Goal: Communication & Community: Answer question/provide support

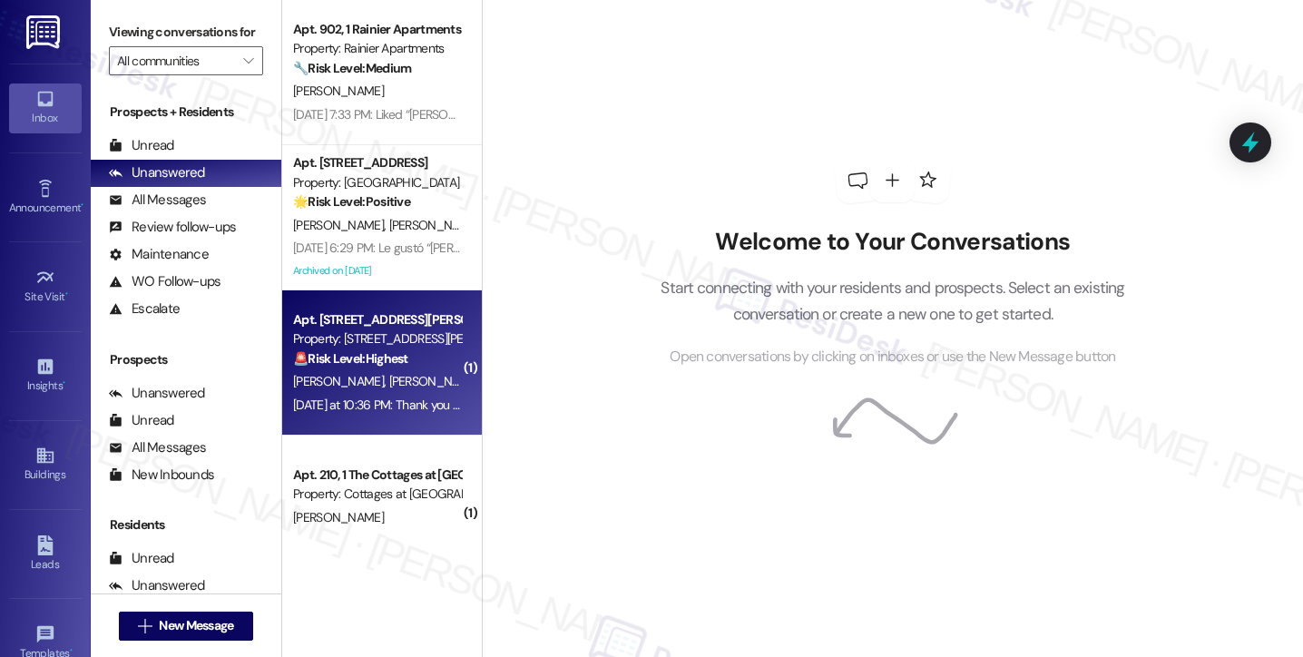
click at [356, 407] on div "[DATE] at 10:36 PM: Thank you for your message. Our offices are currently close…" at bounding box center [852, 405] width 1118 height 16
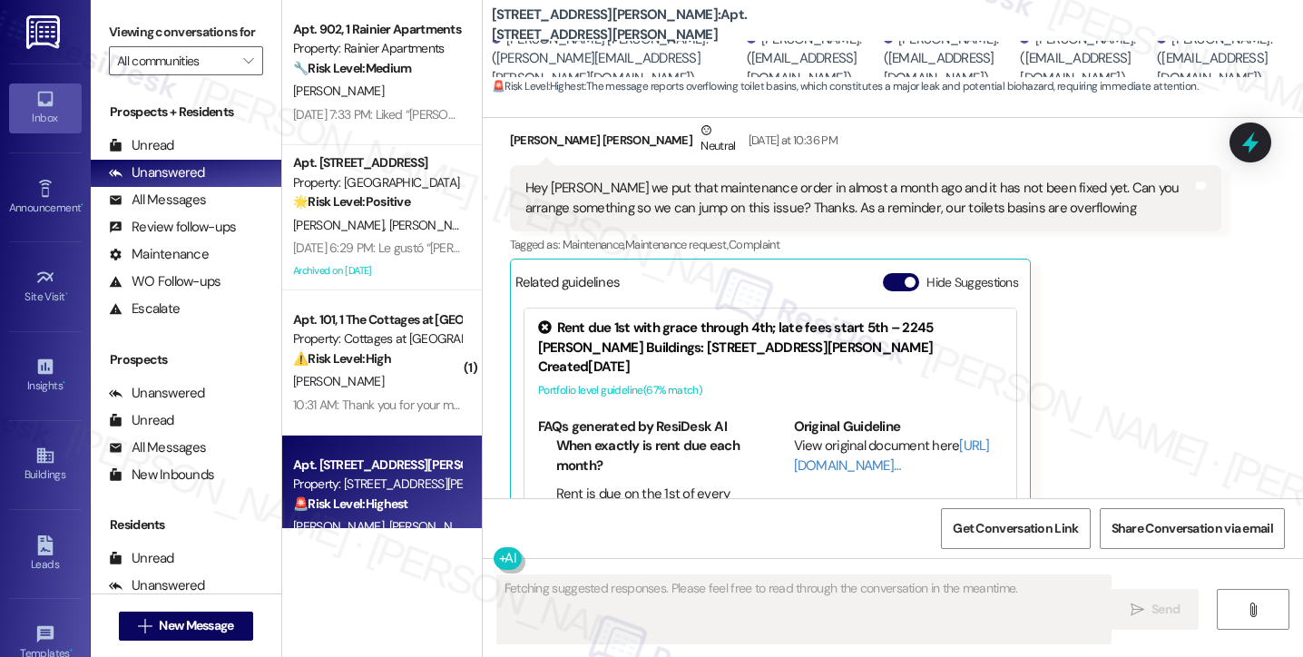
scroll to position [17658, 0]
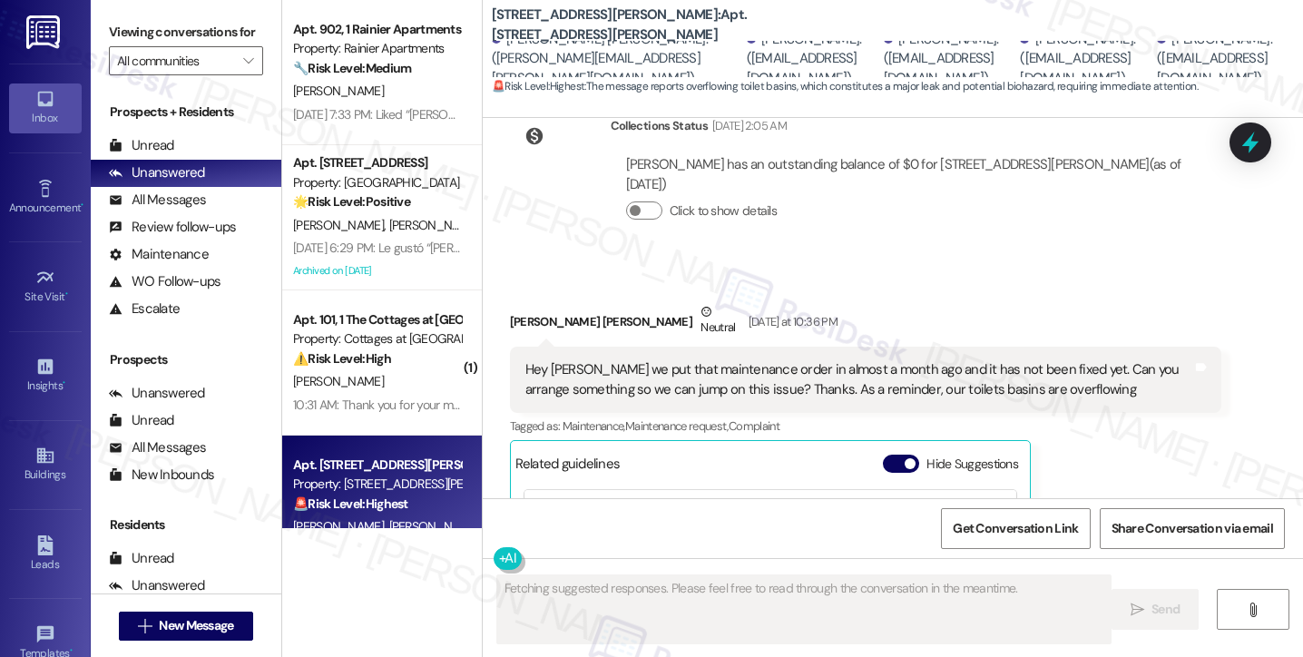
click at [646, 360] on div "Hey Sarah we put that maintenance order in almost a month ago and it has not be…" at bounding box center [859, 379] width 667 height 39
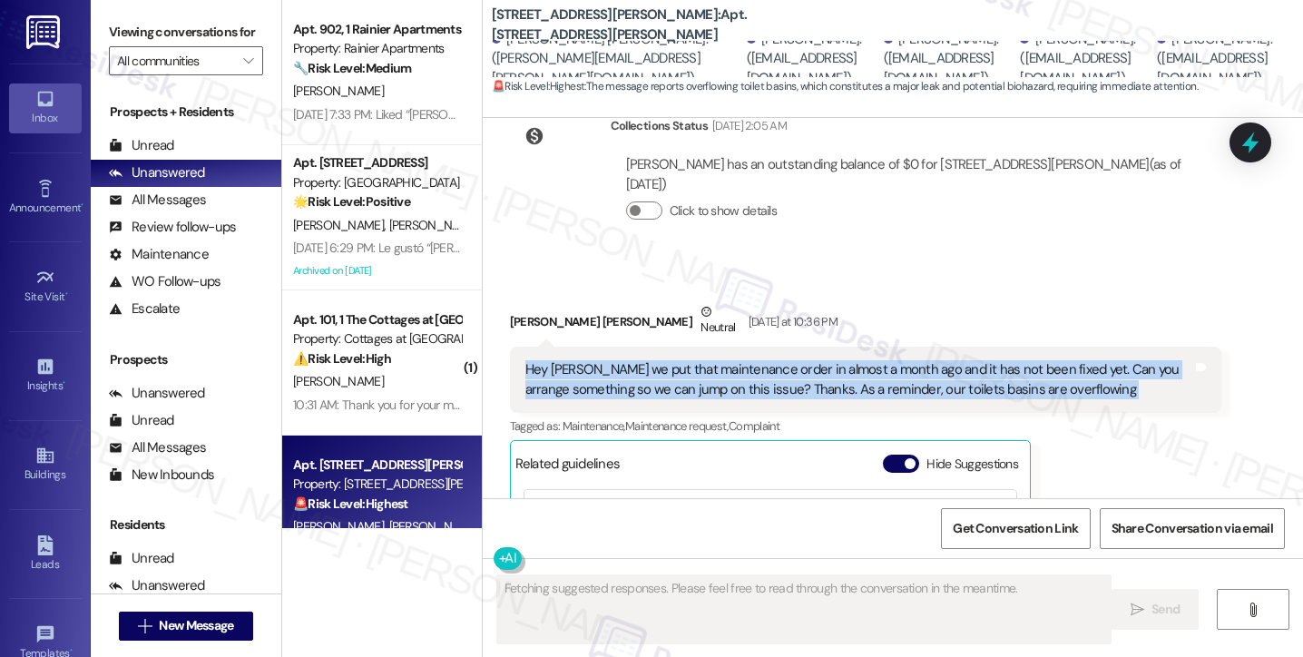
click at [646, 360] on div "Hey Sarah we put that maintenance order in almost a month ago and it has not be…" at bounding box center [859, 379] width 667 height 39
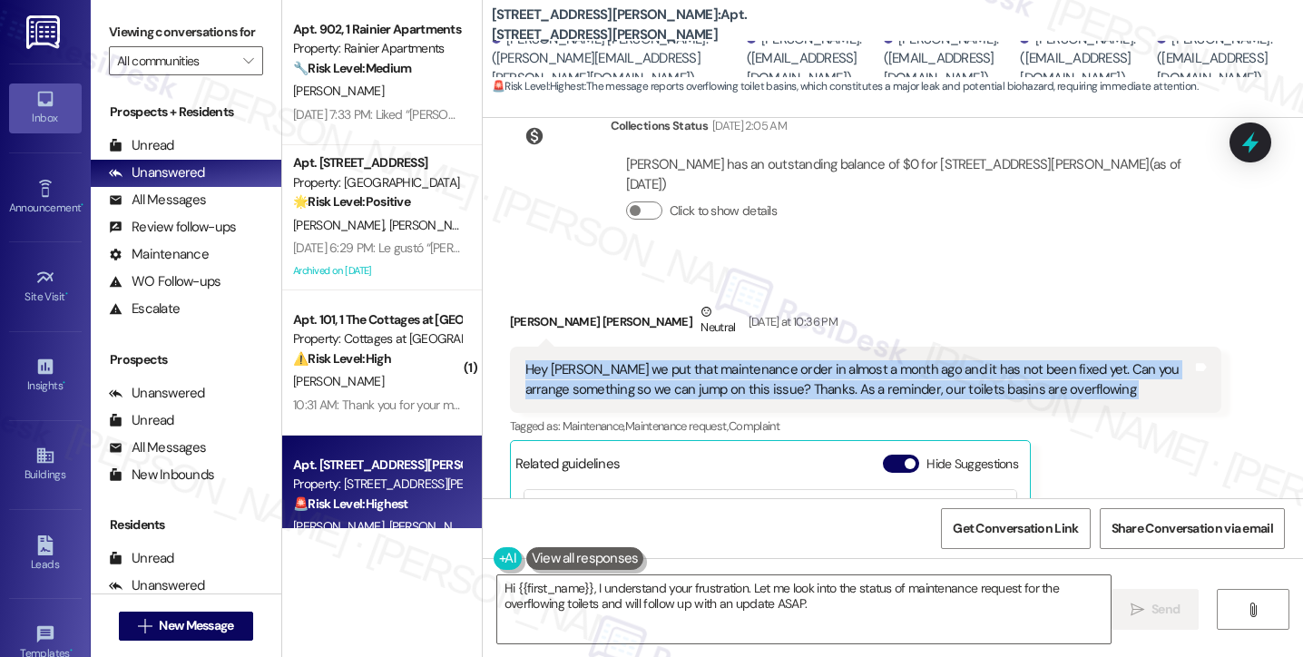
click at [830, 360] on div "Hey Sarah we put that maintenance order in almost a month ago and it has not be…" at bounding box center [859, 379] width 667 height 39
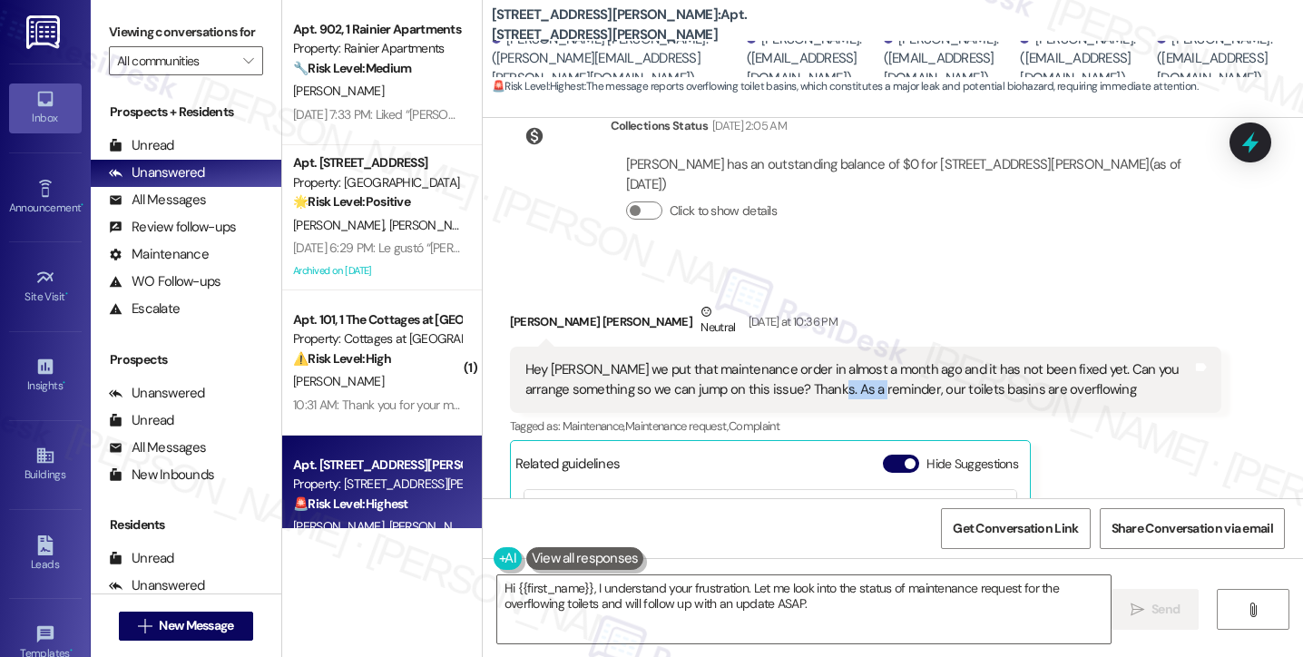
click at [830, 360] on div "Hey Sarah we put that maintenance order in almost a month ago and it has not be…" at bounding box center [859, 379] width 667 height 39
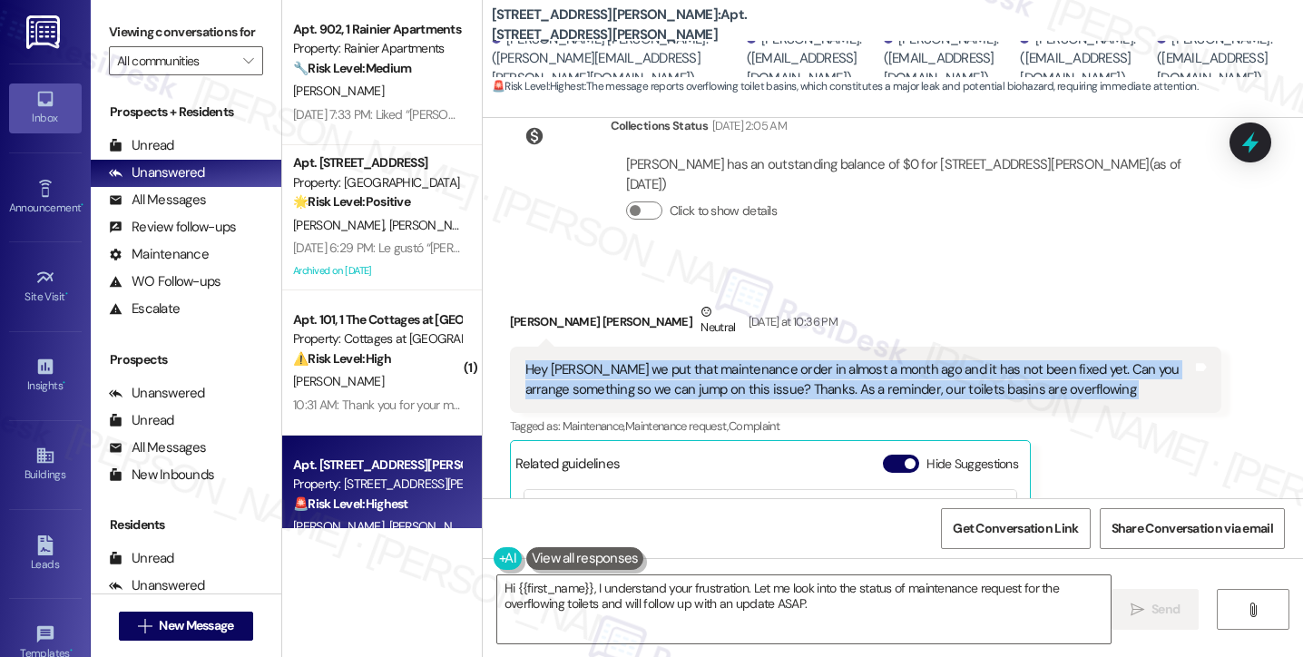
click at [830, 360] on div "Hey Sarah we put that maintenance order in almost a month ago and it has not be…" at bounding box center [859, 379] width 667 height 39
click at [708, 360] on div "Hey Sarah we put that maintenance order in almost a month ago and it has not be…" at bounding box center [859, 379] width 667 height 39
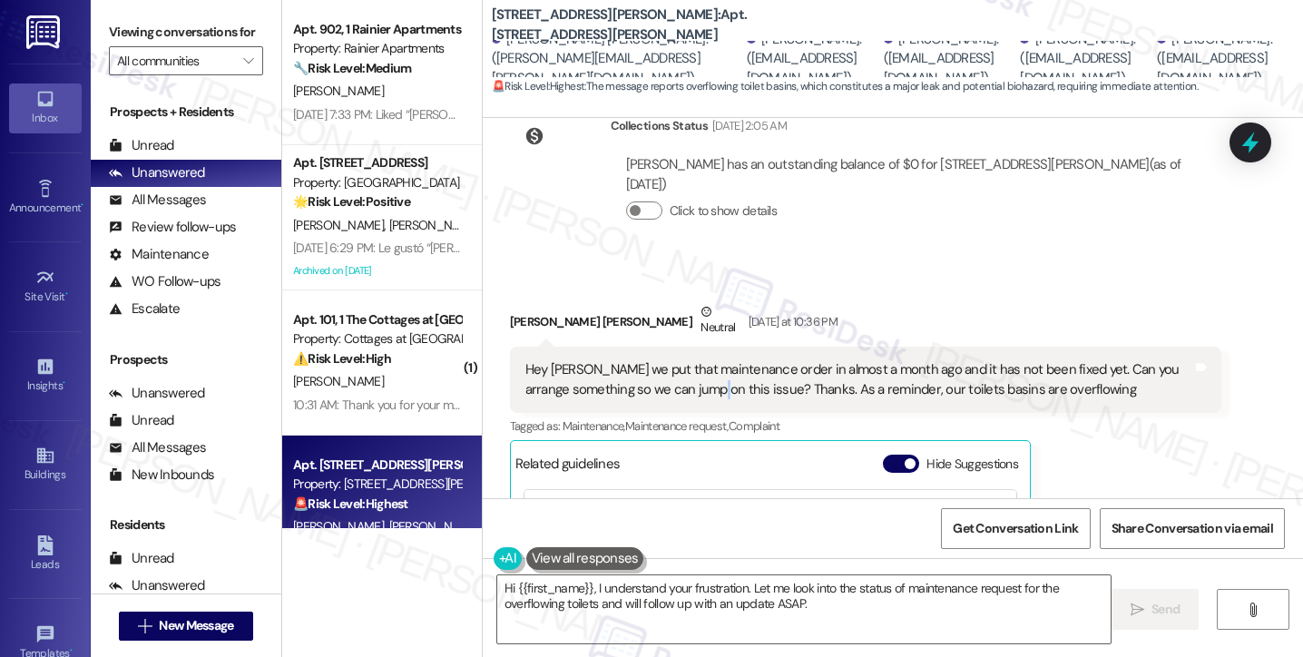
click at [708, 360] on div "Hey Sarah we put that maintenance order in almost a month ago and it has not be…" at bounding box center [859, 379] width 667 height 39
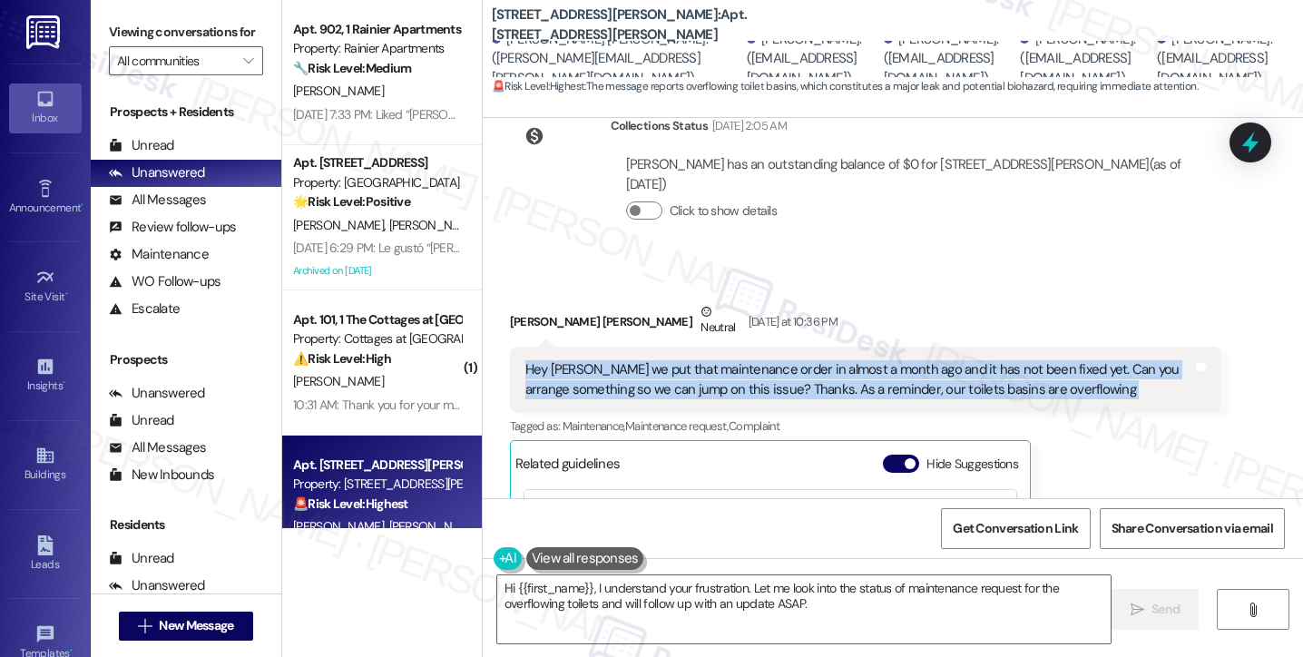
click at [708, 360] on div "Hey Sarah we put that maintenance order in almost a month ago and it has not be…" at bounding box center [859, 379] width 667 height 39
click at [856, 360] on div "Hey Sarah we put that maintenance order in almost a month ago and it has not be…" at bounding box center [859, 379] width 667 height 39
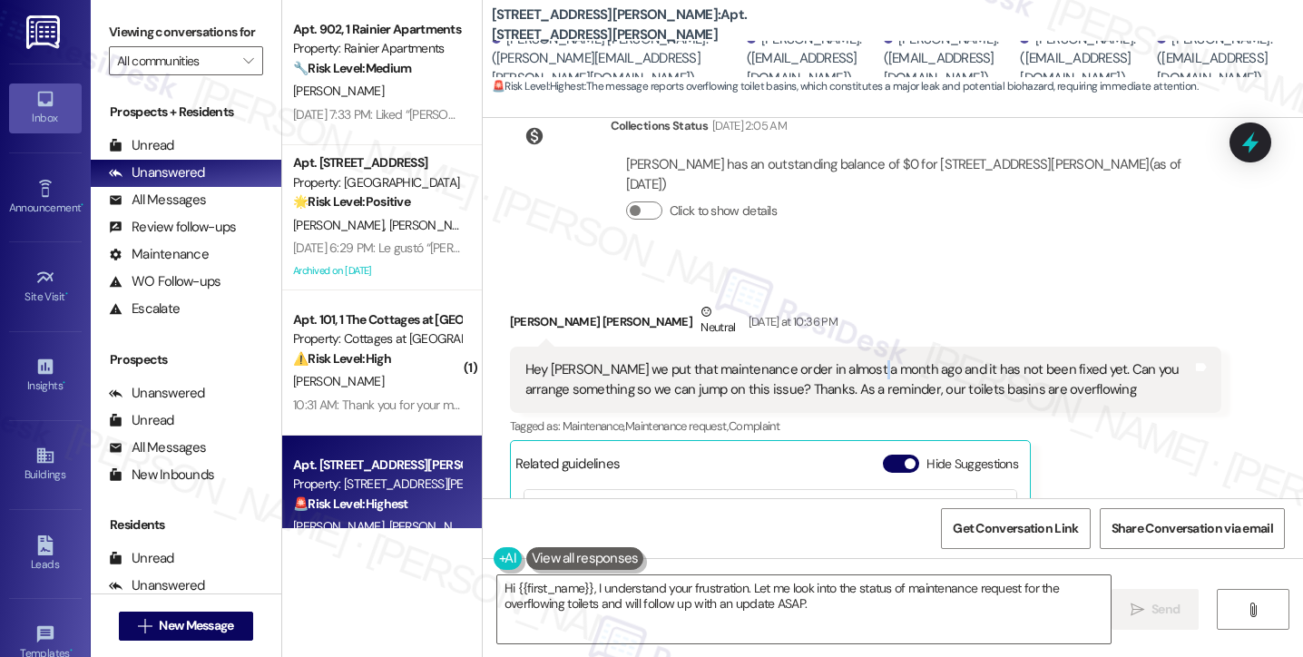
click at [856, 360] on div "Hey Sarah we put that maintenance order in almost a month ago and it has not be…" at bounding box center [859, 379] width 667 height 39
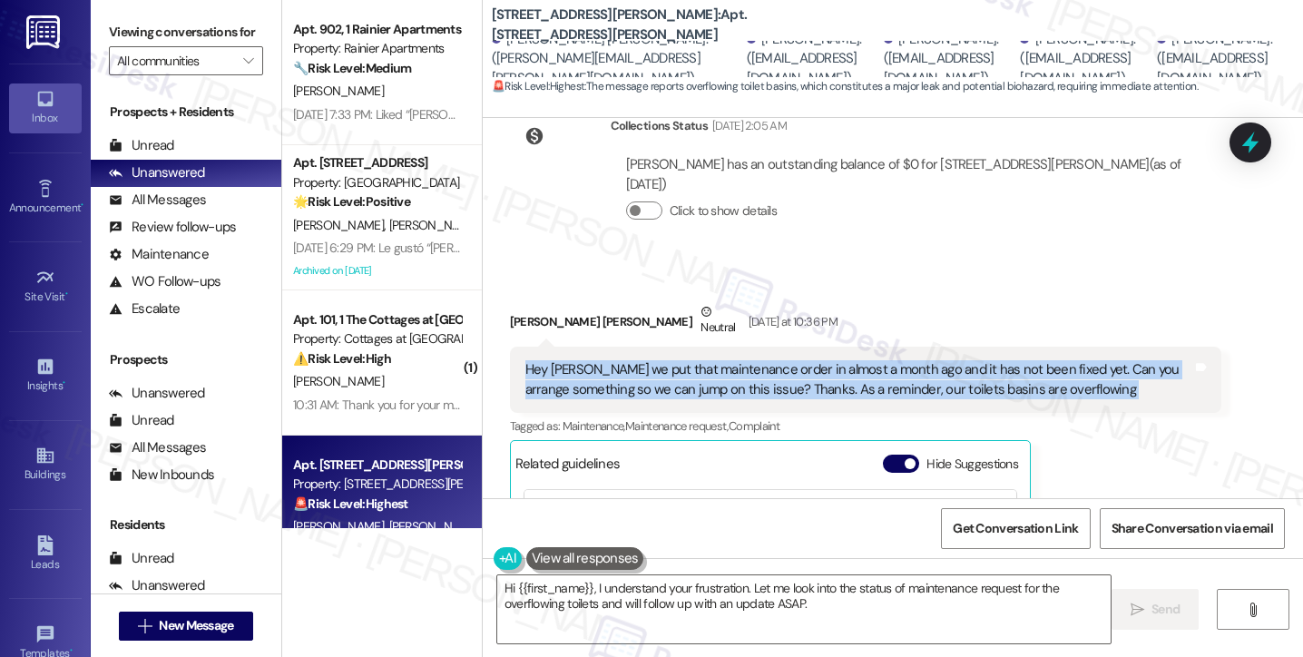
click at [856, 360] on div "Hey Sarah we put that maintenance order in almost a month ago and it has not be…" at bounding box center [859, 379] width 667 height 39
click at [951, 360] on div "Hey Sarah we put that maintenance order in almost a month ago and it has not be…" at bounding box center [859, 379] width 667 height 39
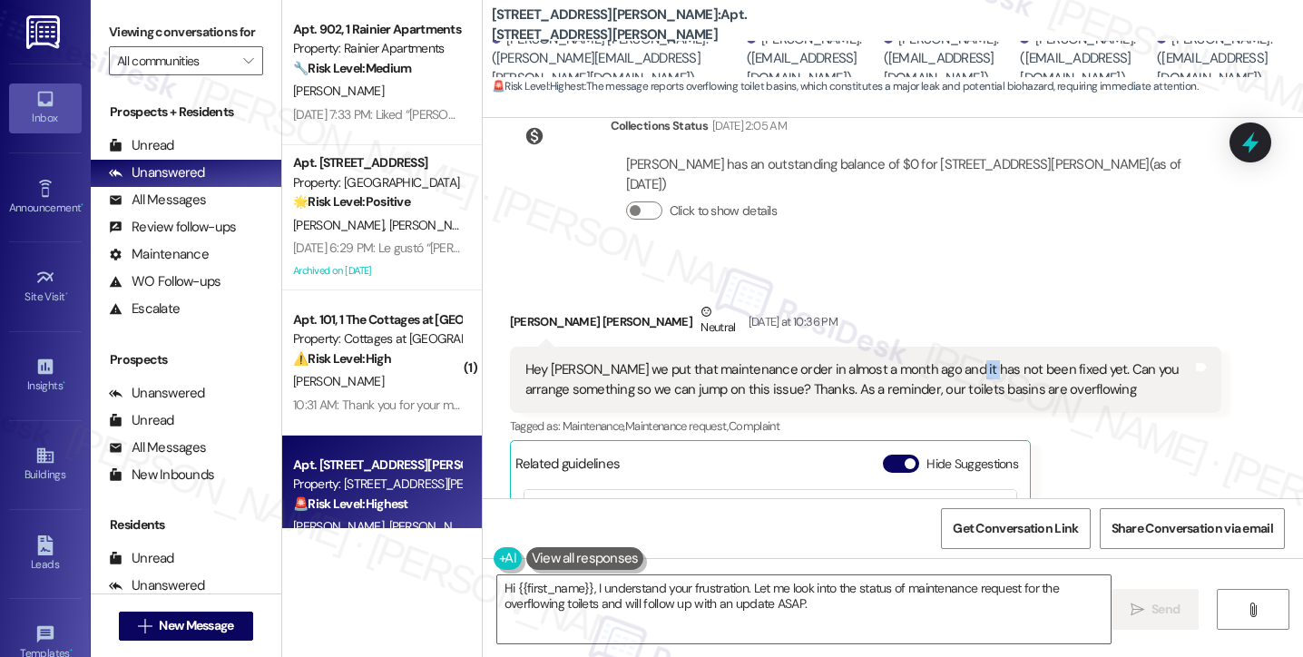
click at [951, 360] on div "Hey Sarah we put that maintenance order in almost a month ago and it has not be…" at bounding box center [859, 379] width 667 height 39
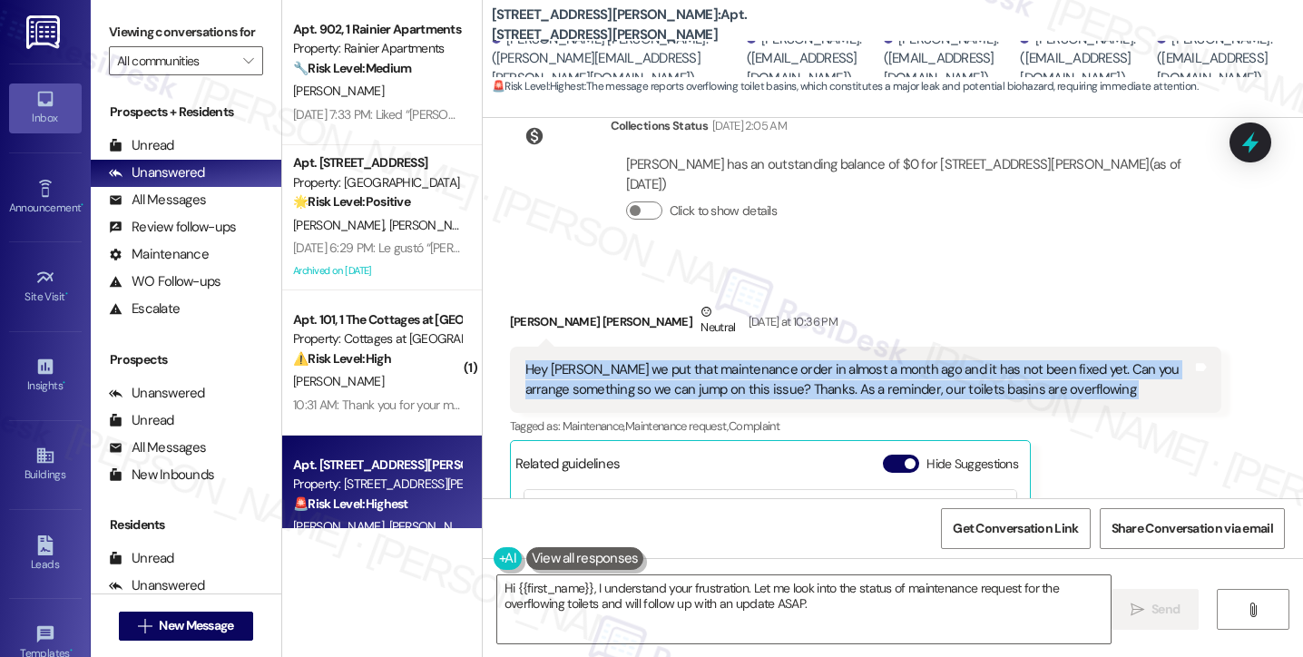
click at [951, 360] on div "Hey Sarah we put that maintenance order in almost a month ago and it has not be…" at bounding box center [859, 379] width 667 height 39
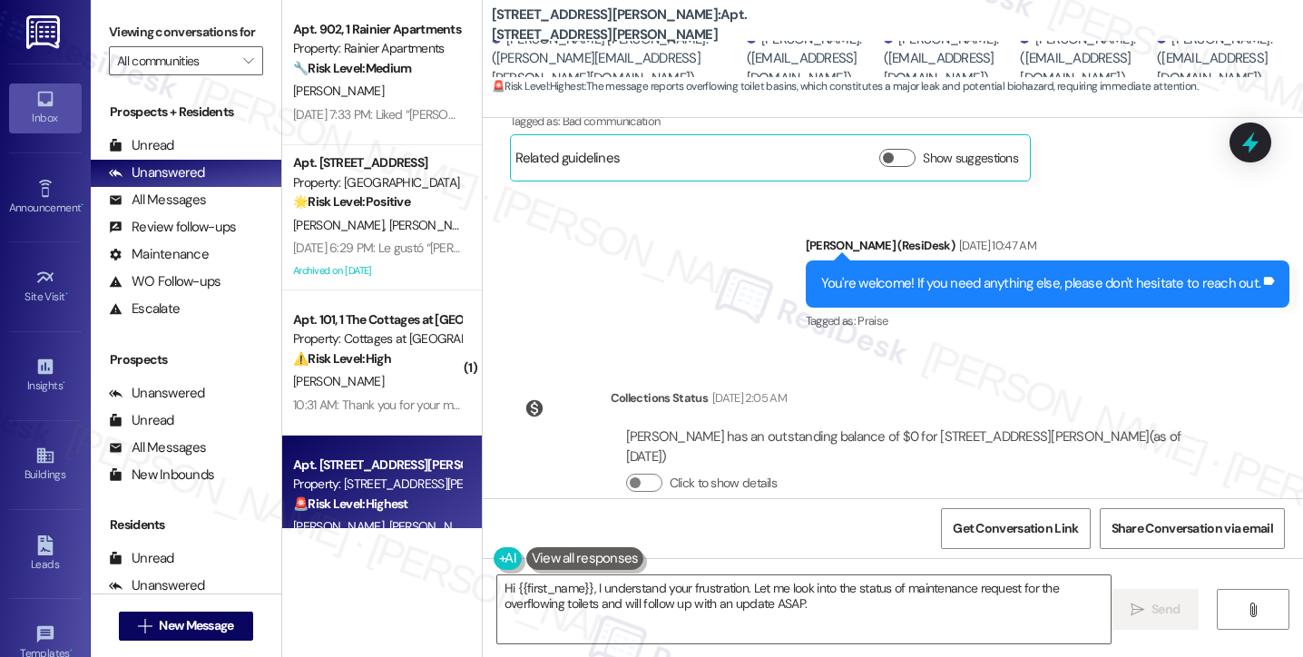
click at [942, 274] on div "You're welcome! If you need anything else, please don't hesitate to reach out." at bounding box center [1041, 283] width 440 height 19
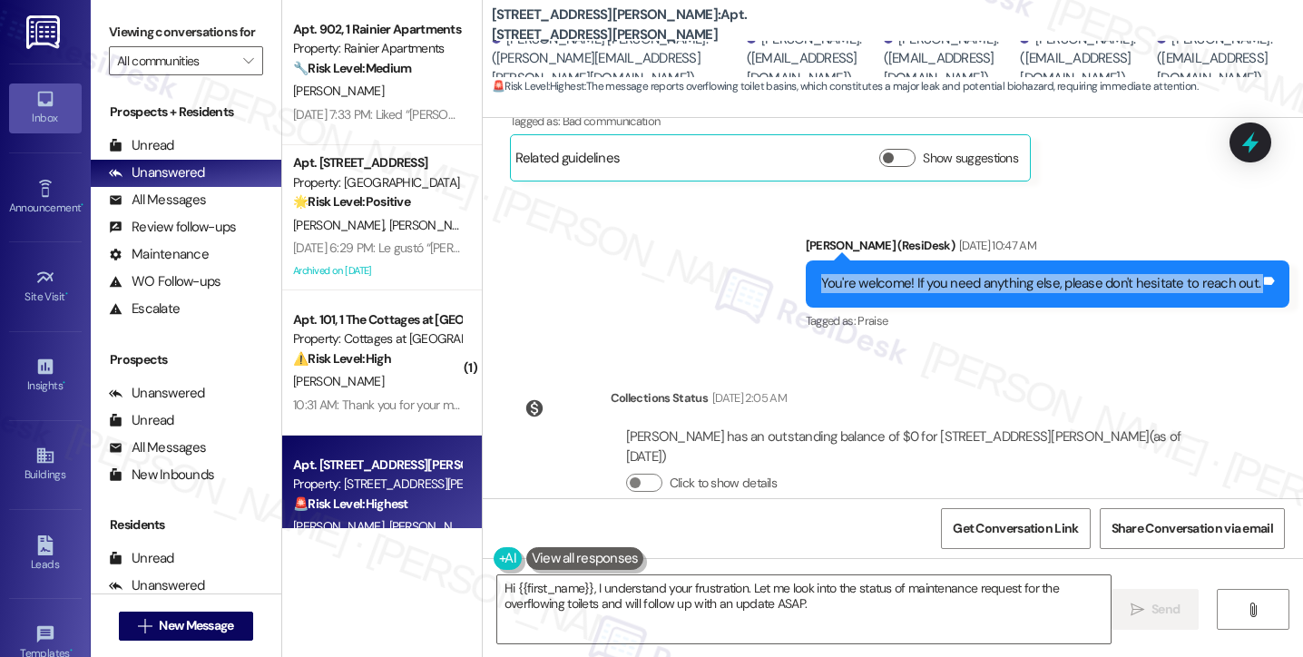
click at [942, 274] on div "You're welcome! If you need anything else, please don't hesitate to reach out." at bounding box center [1041, 283] width 440 height 19
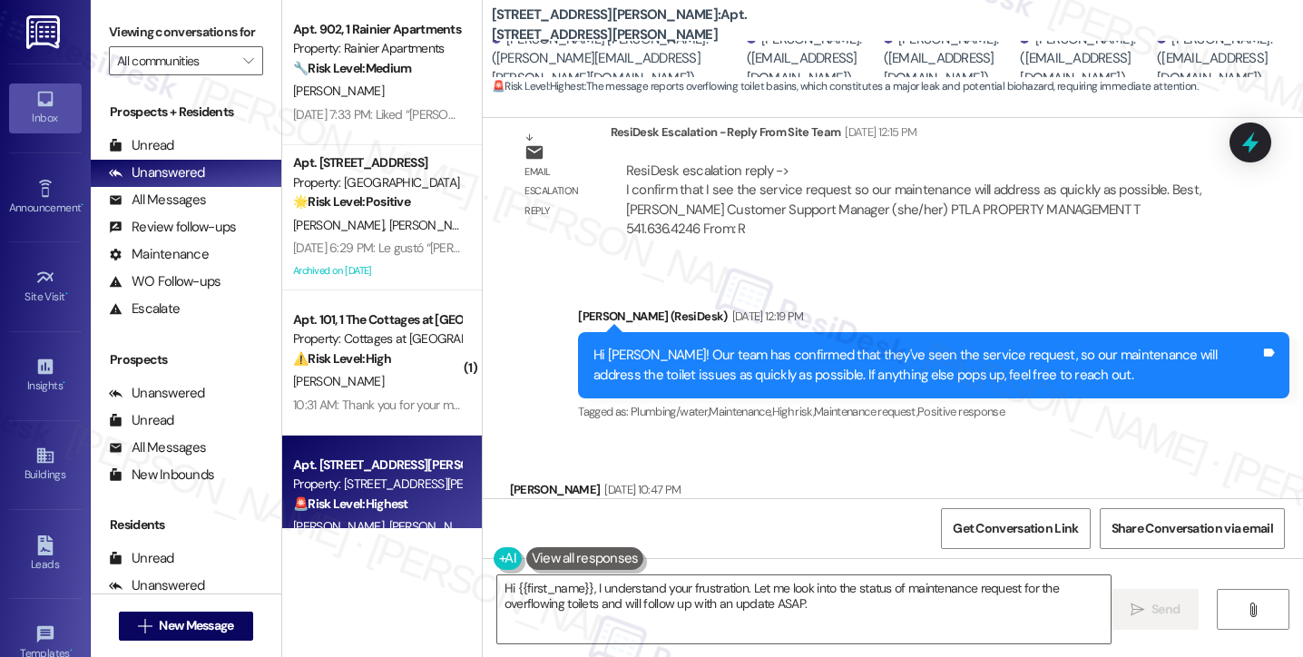
scroll to position [16569, 0]
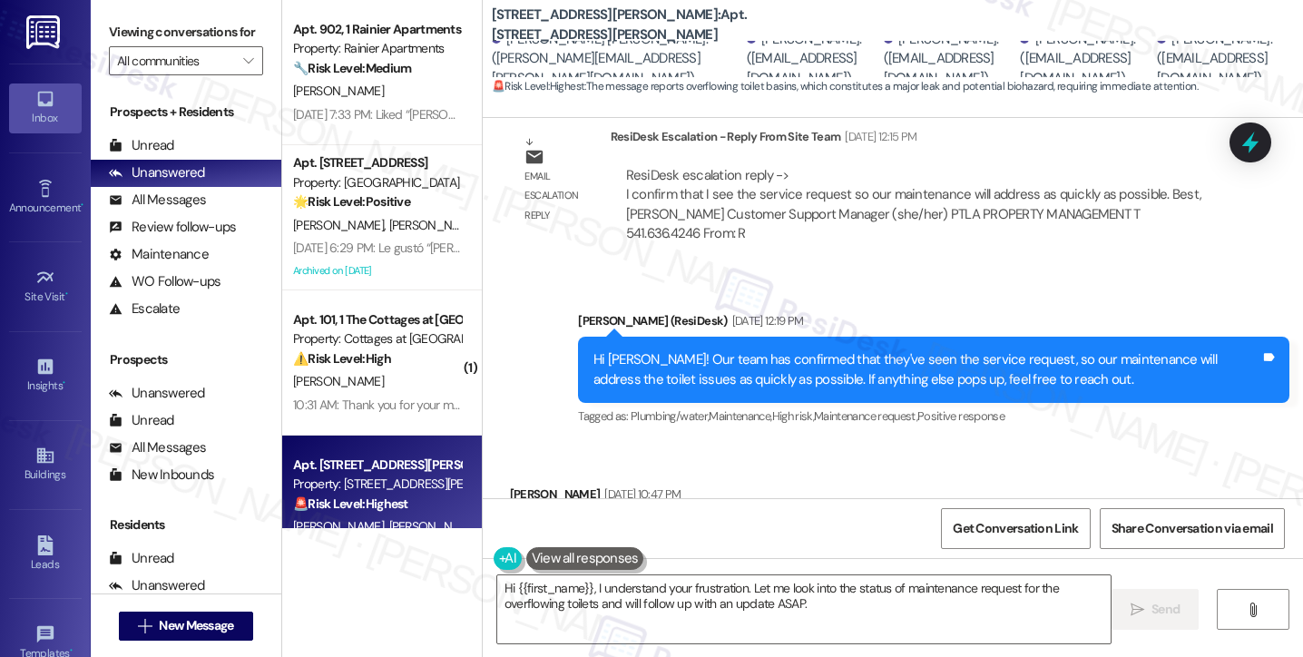
click at [745, 350] on div "Hi Marciano! Our team has confirmed that they've seen the service request, so o…" at bounding box center [927, 369] width 667 height 39
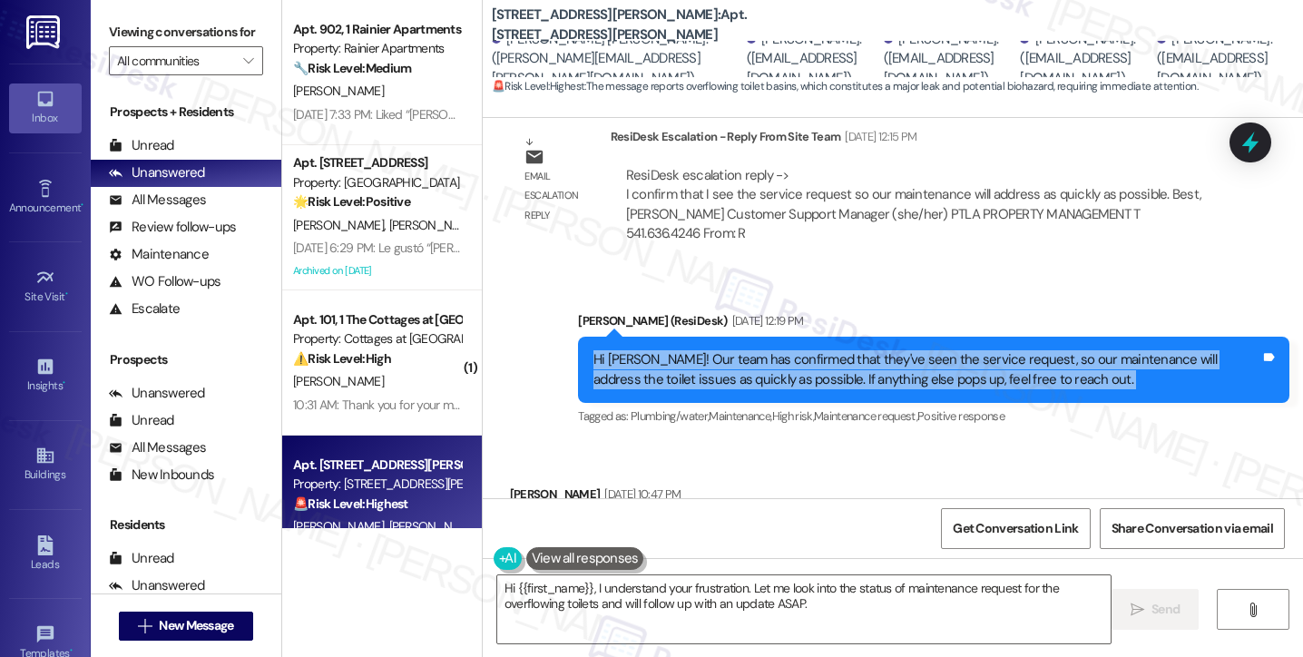
click at [745, 350] on div "Hi Marciano! Our team has confirmed that they've seen the service request, so o…" at bounding box center [927, 369] width 667 height 39
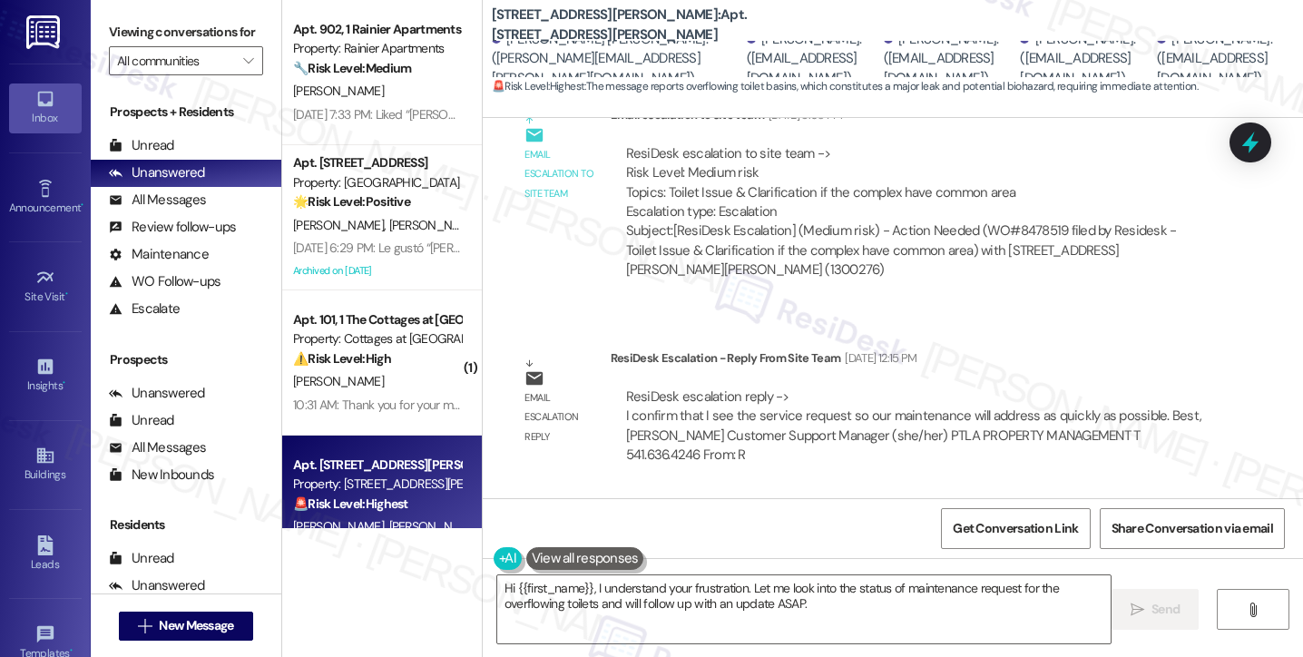
scroll to position [16387, 0]
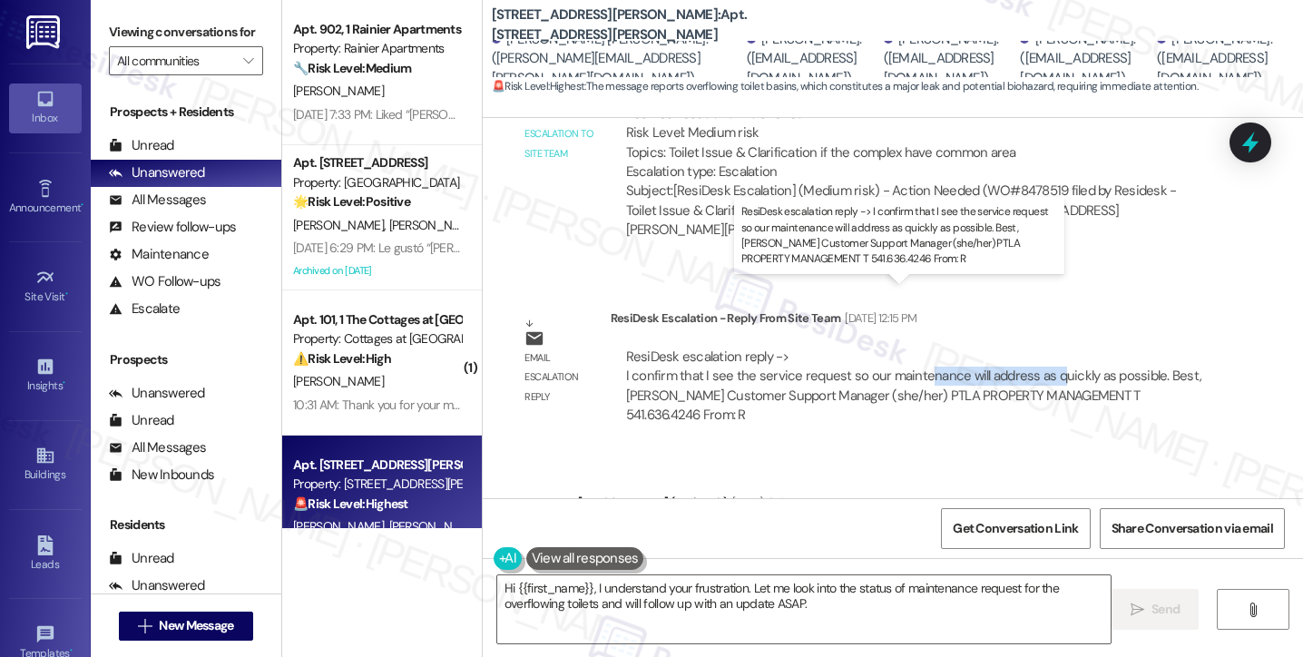
drag, startPoint x: 916, startPoint y: 315, endPoint x: 1047, endPoint y: 316, distance: 130.7
click at [1047, 348] on div "ResiDesk escalation reply -> I confirm that I see the service request so our ma…" at bounding box center [914, 386] width 576 height 76
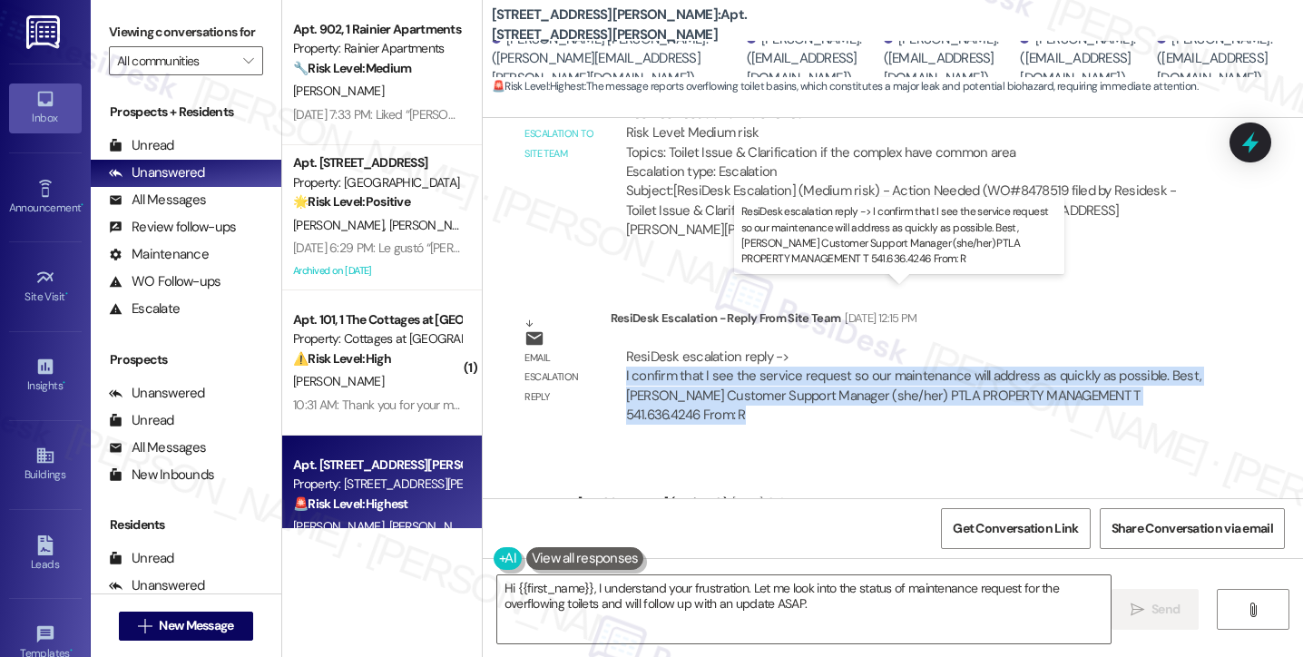
click at [1047, 348] on div "ResiDesk escalation reply -> I confirm that I see the service request so our ma…" at bounding box center [914, 386] width 576 height 76
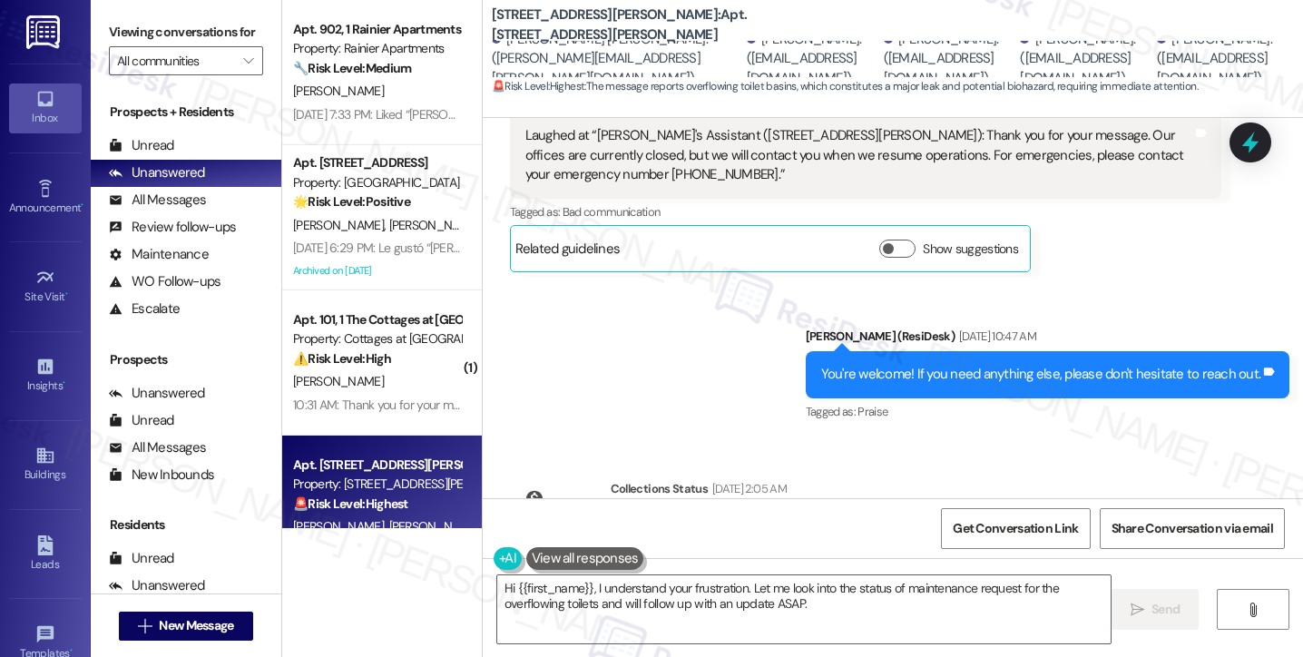
scroll to position [17567, 0]
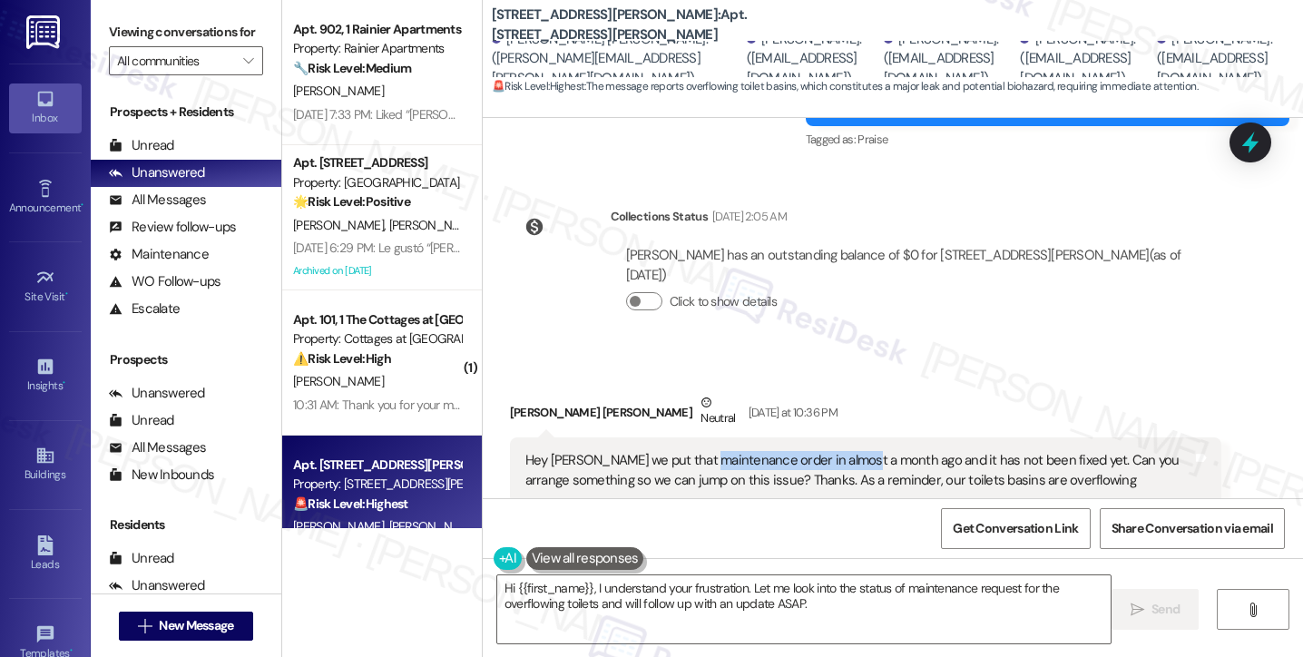
drag, startPoint x: 699, startPoint y: 377, endPoint x: 851, endPoint y: 377, distance: 152.5
click at [851, 451] on div "Hey Sarah we put that maintenance order in almost a month ago and it has not be…" at bounding box center [859, 470] width 667 height 39
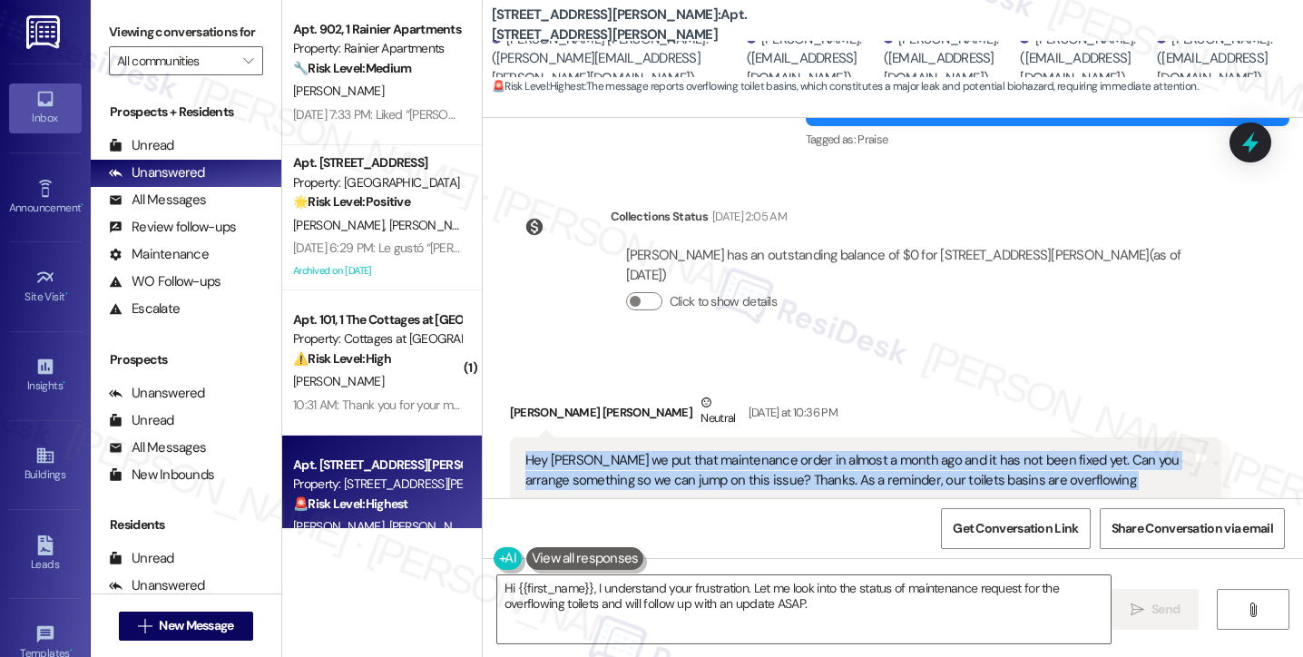
click at [851, 451] on div "Hey Sarah we put that maintenance order in almost a month ago and it has not be…" at bounding box center [859, 470] width 667 height 39
click at [935, 451] on div "Hey Sarah we put that maintenance order in almost a month ago and it has not be…" at bounding box center [859, 470] width 667 height 39
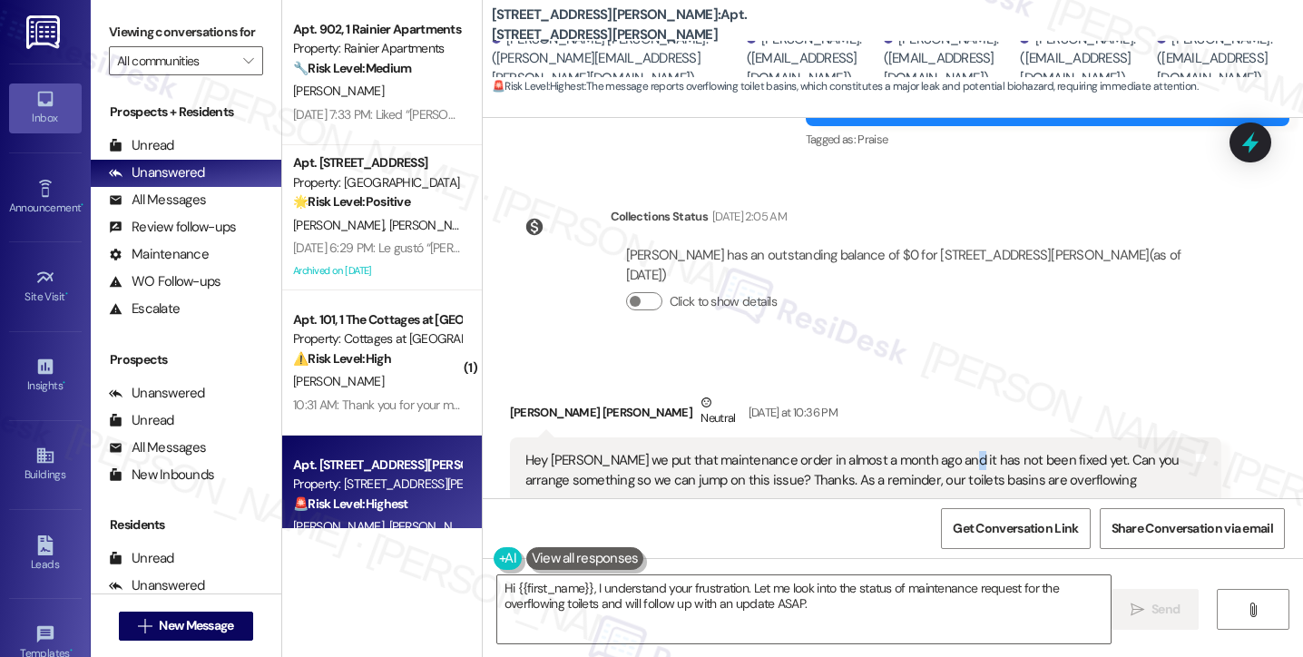
click at [935, 451] on div "Hey Sarah we put that maintenance order in almost a month ago and it has not be…" at bounding box center [859, 470] width 667 height 39
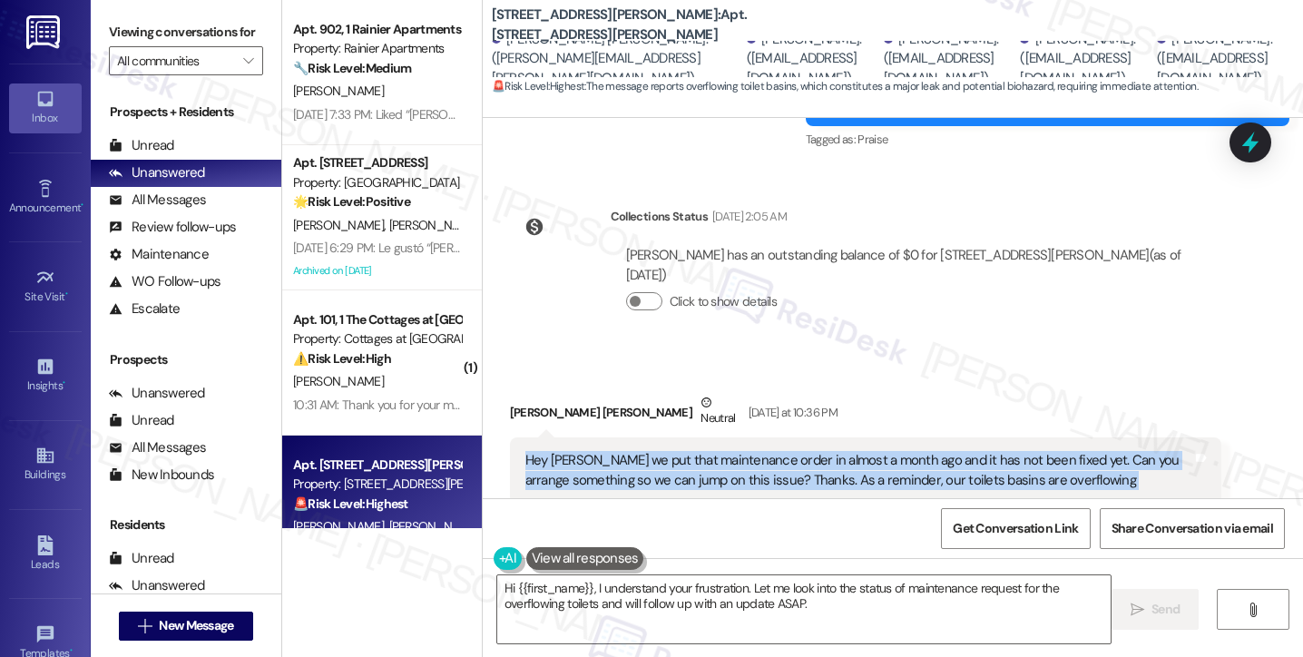
click at [935, 451] on div "Hey Sarah we put that maintenance order in almost a month ago and it has not be…" at bounding box center [859, 470] width 667 height 39
click at [748, 451] on div "Hey Sarah we put that maintenance order in almost a month ago and it has not be…" at bounding box center [859, 470] width 667 height 39
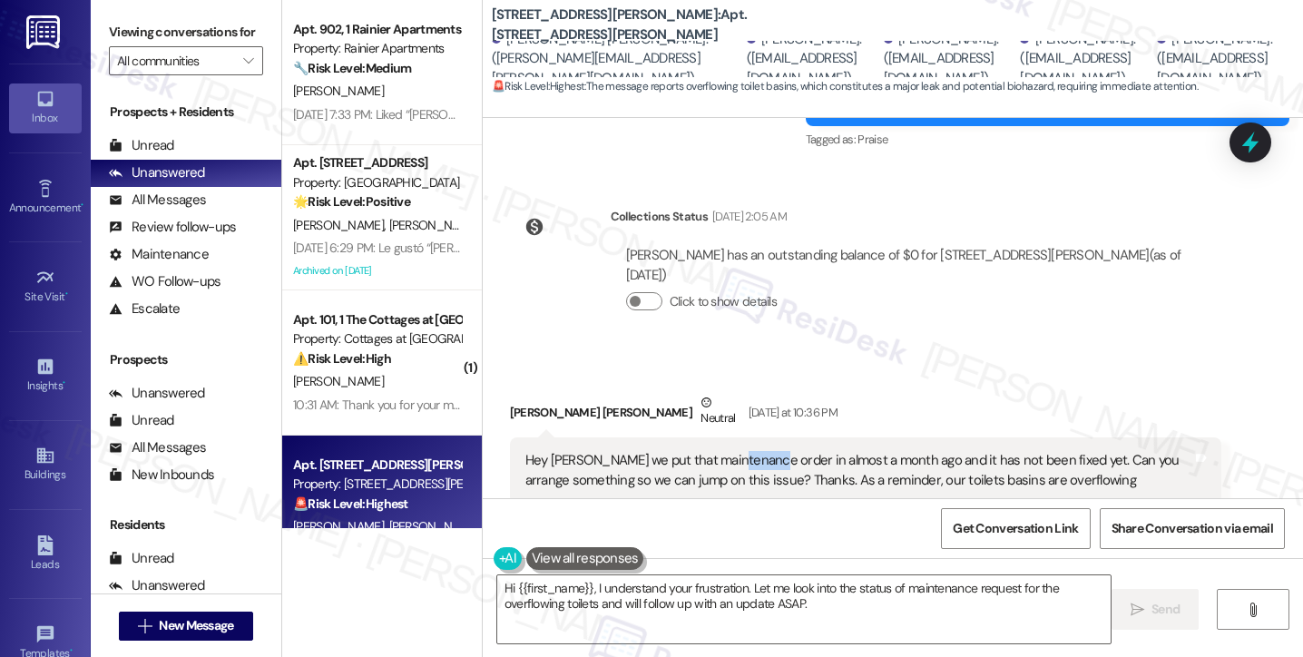
click at [748, 451] on div "Hey Sarah we put that maintenance order in almost a month ago and it has not be…" at bounding box center [859, 470] width 667 height 39
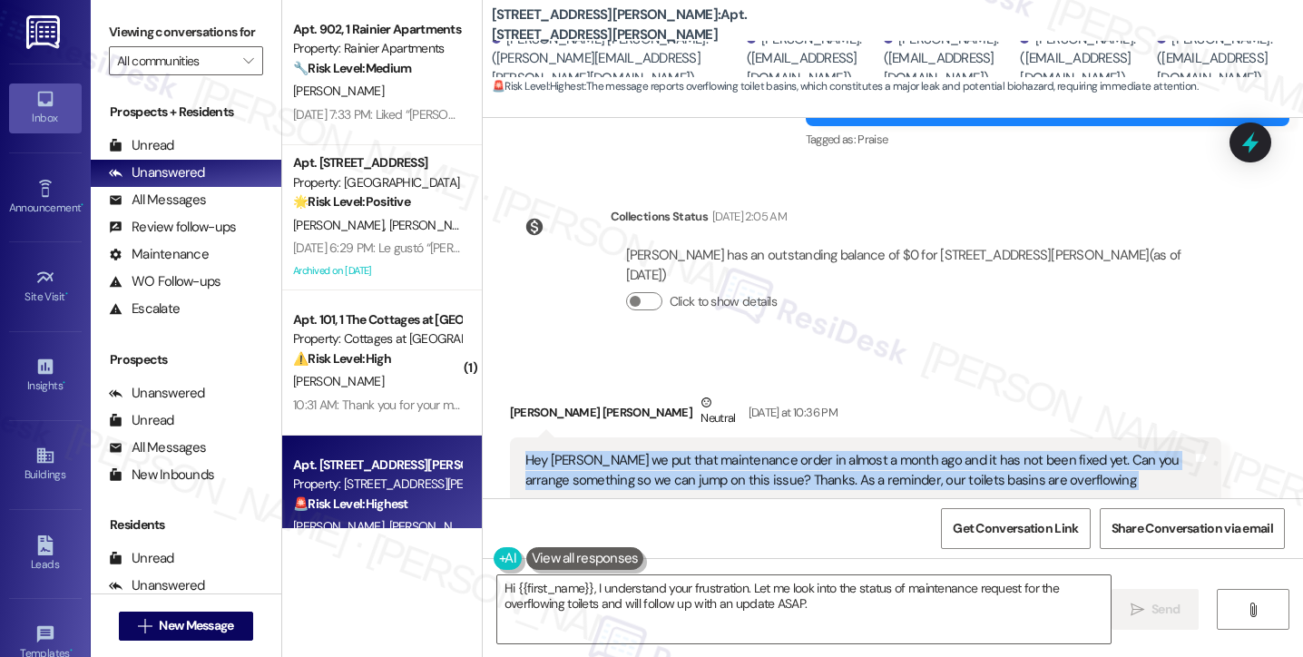
click at [748, 451] on div "Hey Sarah we put that maintenance order in almost a month ago and it has not be…" at bounding box center [859, 470] width 667 height 39
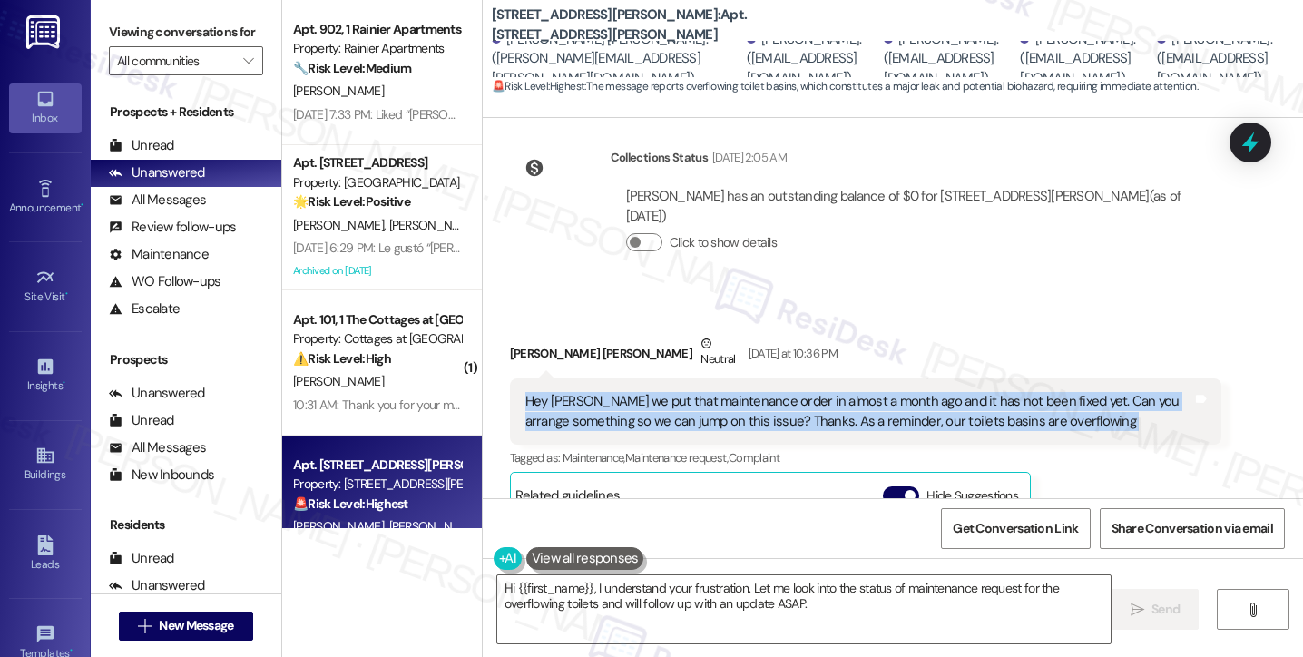
scroll to position [17658, 0]
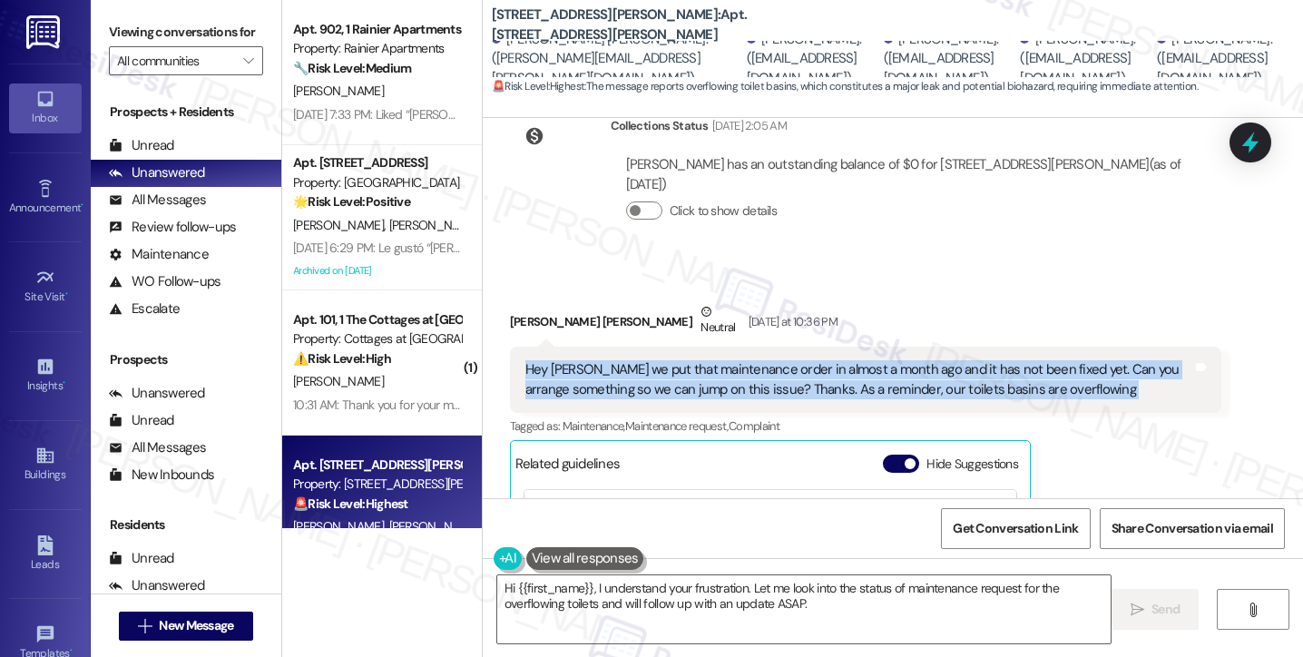
click at [864, 360] on div "Hey Sarah we put that maintenance order in almost a month ago and it has not be…" at bounding box center [859, 379] width 667 height 39
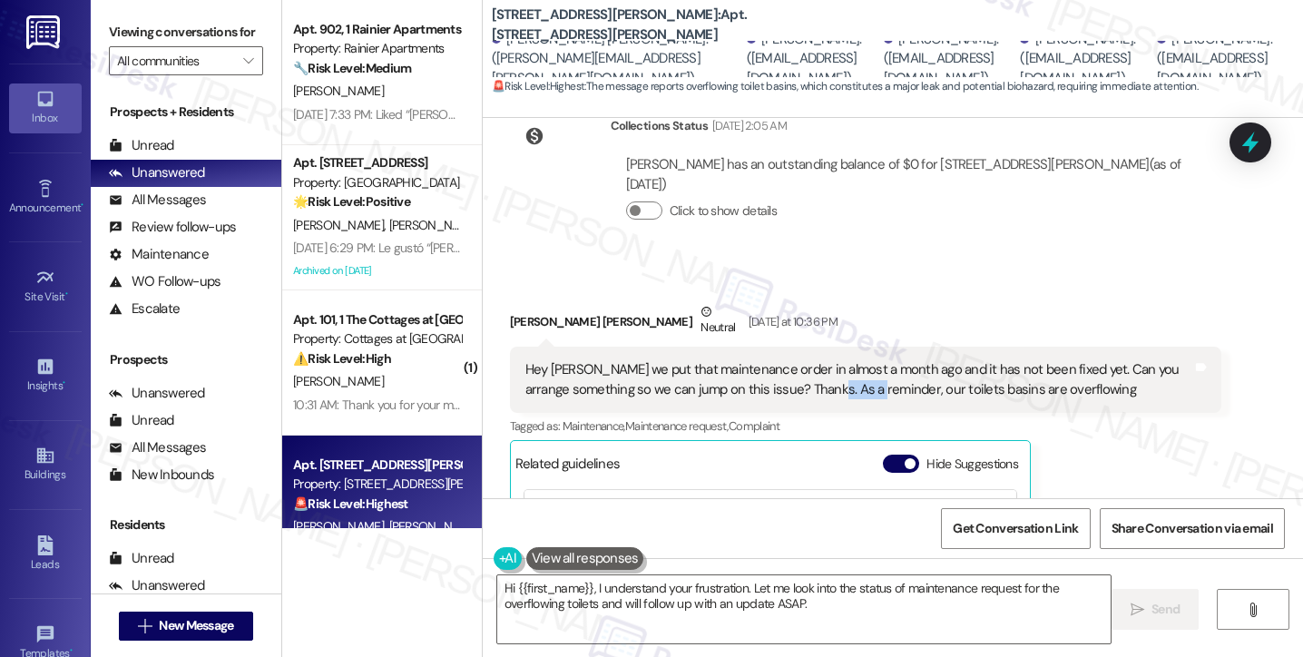
click at [864, 360] on div "Hey Sarah we put that maintenance order in almost a month ago and it has not be…" at bounding box center [859, 379] width 667 height 39
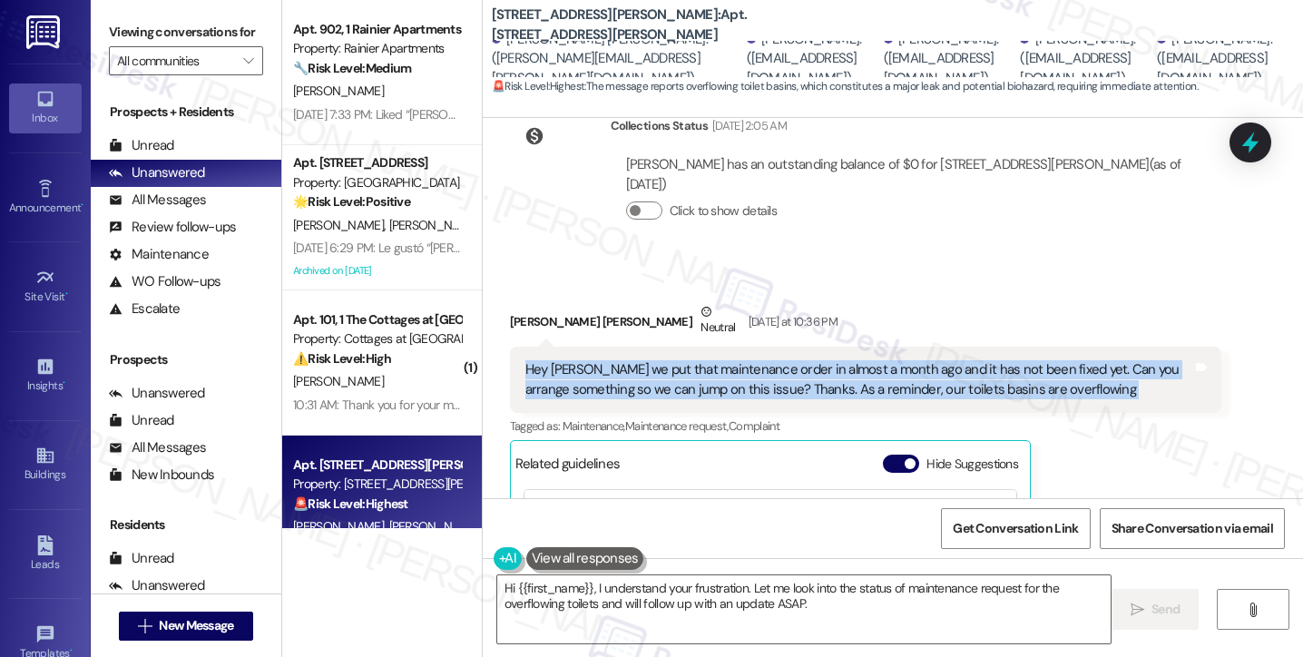
click at [864, 360] on div "Hey Sarah we put that maintenance order in almost a month ago and it has not be…" at bounding box center [859, 379] width 667 height 39
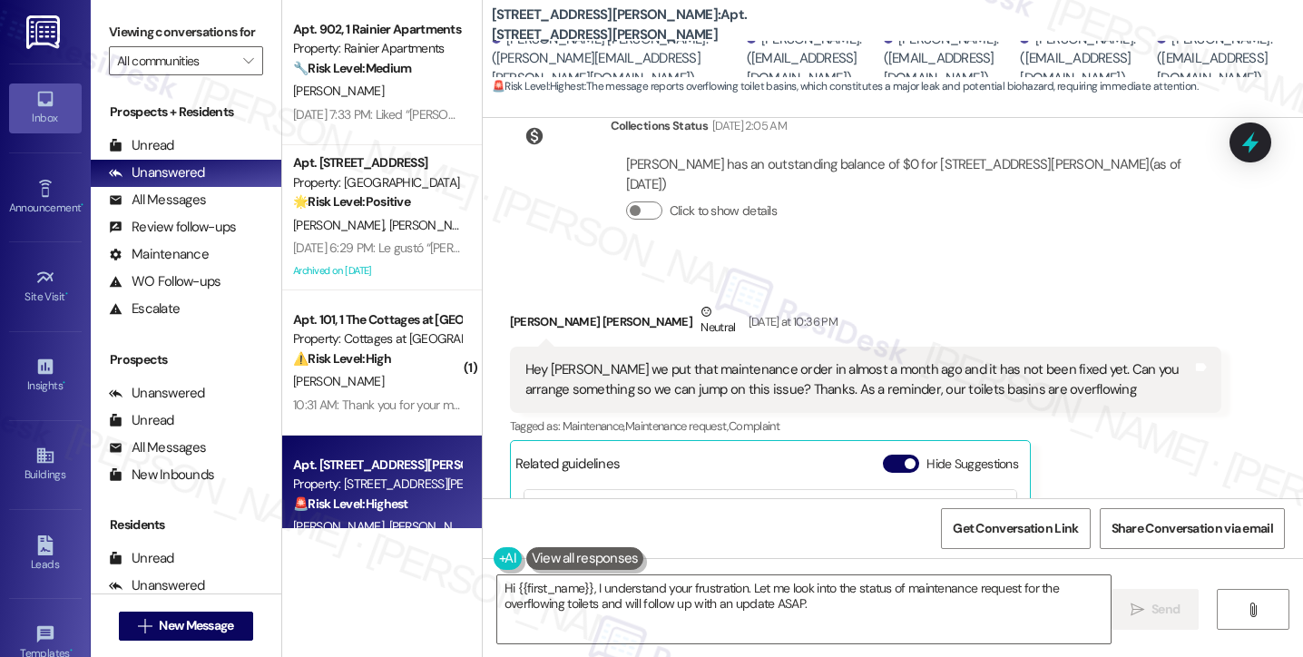
click at [519, 302] on div "Jackson Lindberg Neutral Yesterday at 10:36 PM" at bounding box center [866, 324] width 712 height 44
copy div "Jackson"
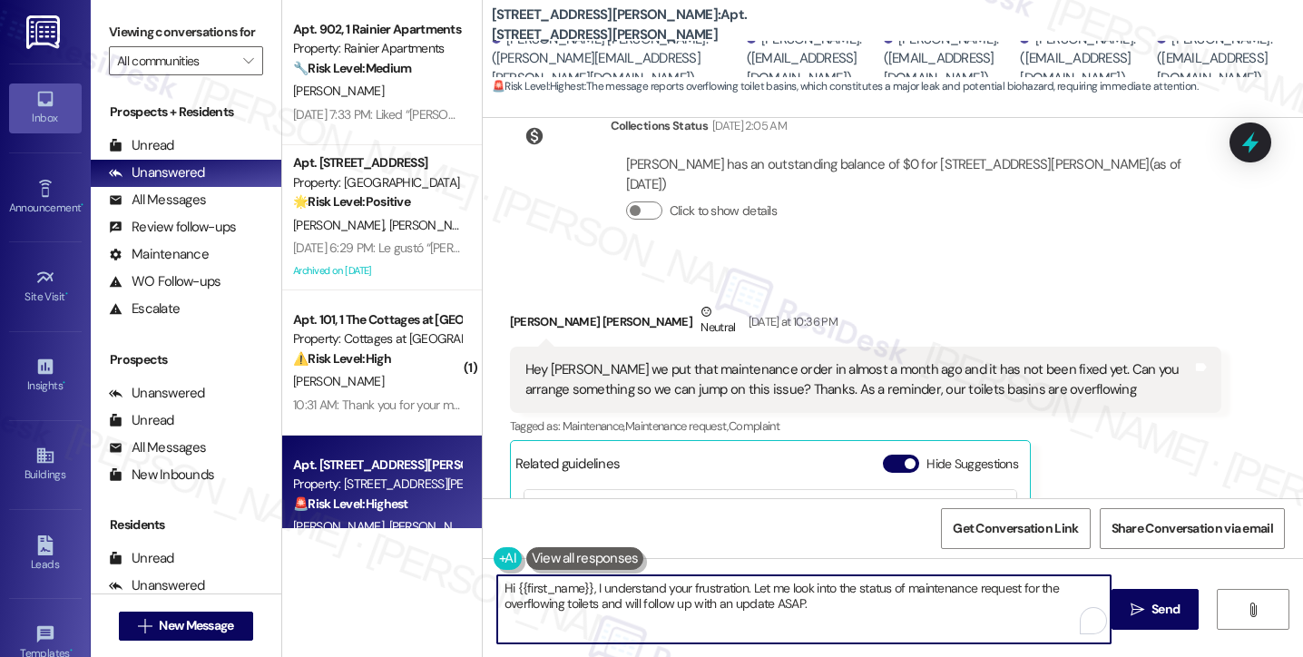
drag, startPoint x: 510, startPoint y: 586, endPoint x: 582, endPoint y: 573, distance: 73.0
click at [584, 573] on div "Hi {{first_name}}, I understand your frustration. Let me look into the status o…" at bounding box center [893, 626] width 821 height 136
paste textarea "Jackson"
click at [666, 585] on textarea "Hi Jackson, I understand your frustration. Let me look into the status of maint…" at bounding box center [804, 609] width 614 height 68
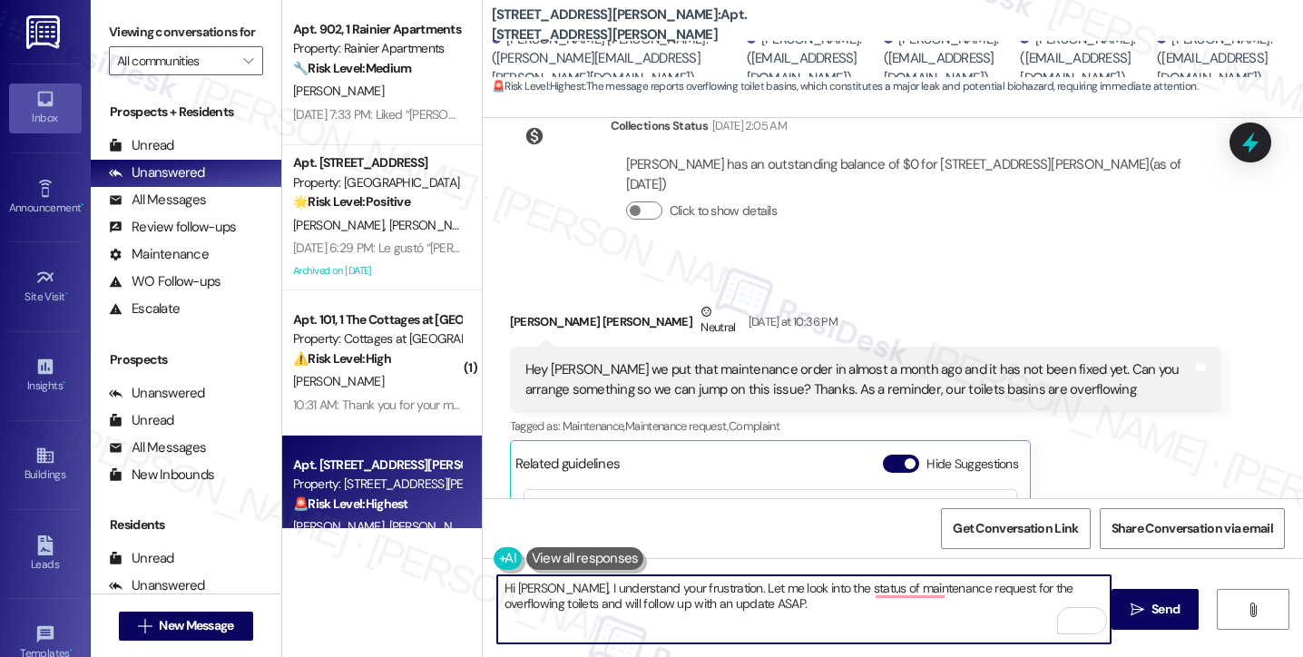
click at [554, 587] on textarea "Hi Jackson, I understand your frustration. Let me look into the status of maint…" at bounding box center [804, 609] width 614 height 68
click at [793, 594] on textarea "Hi Jackson, thanks for following up. I understand your frustration. Let me look…" at bounding box center [804, 609] width 614 height 68
type textarea "Hi Jackson, thanks for following up. I understand your concern. Let me look int…"
click at [1085, 347] on div "Hey Sarah we put that maintenance order in almost a month ago and it has not be…" at bounding box center [866, 380] width 712 height 66
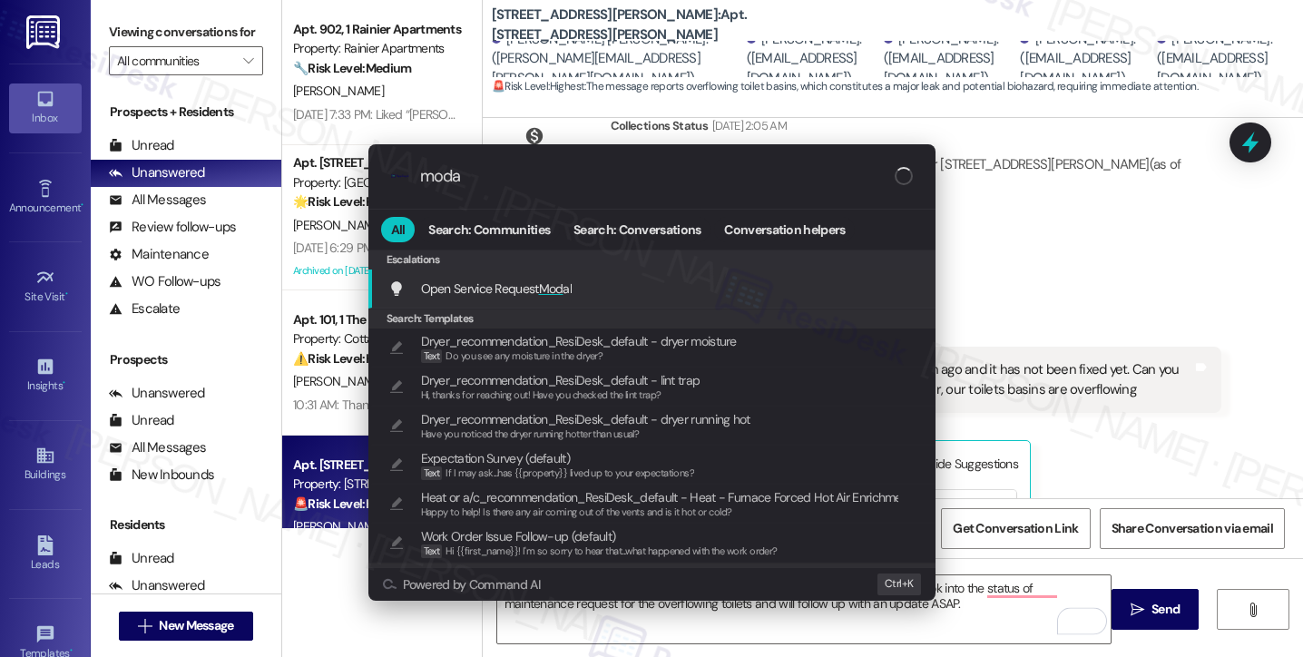
type input "modal"
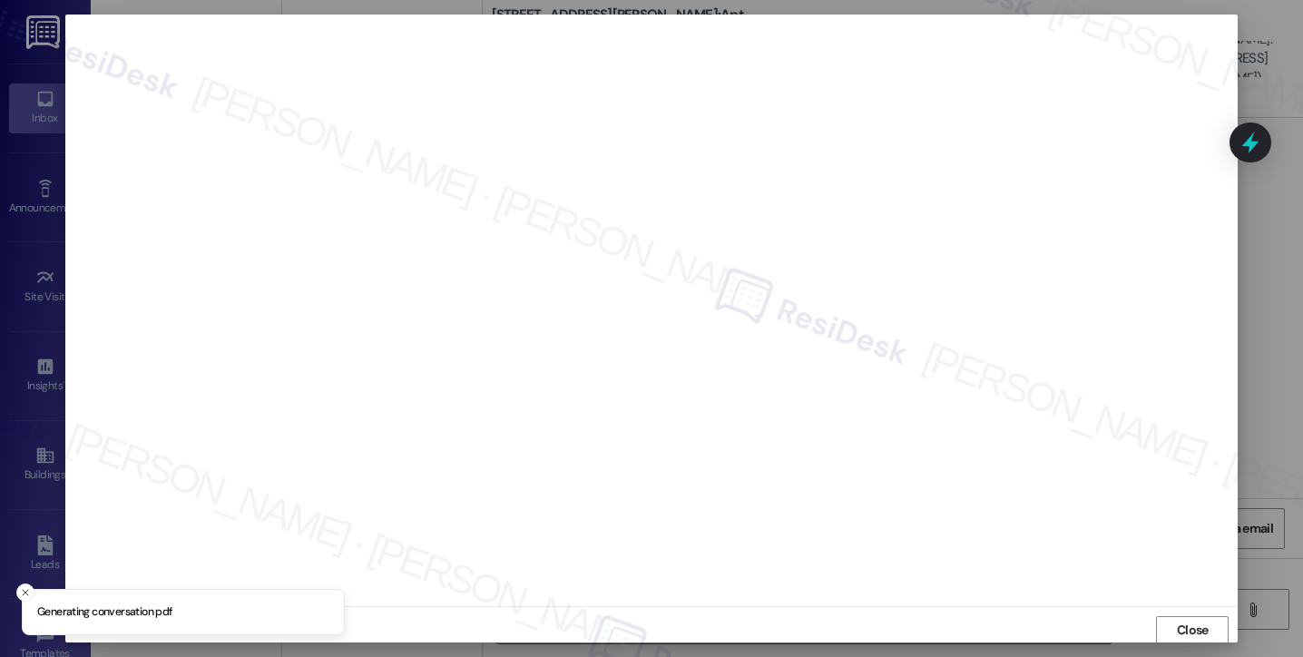
scroll to position [2, 0]
click at [1181, 627] on span "Close" at bounding box center [1193, 628] width 32 height 19
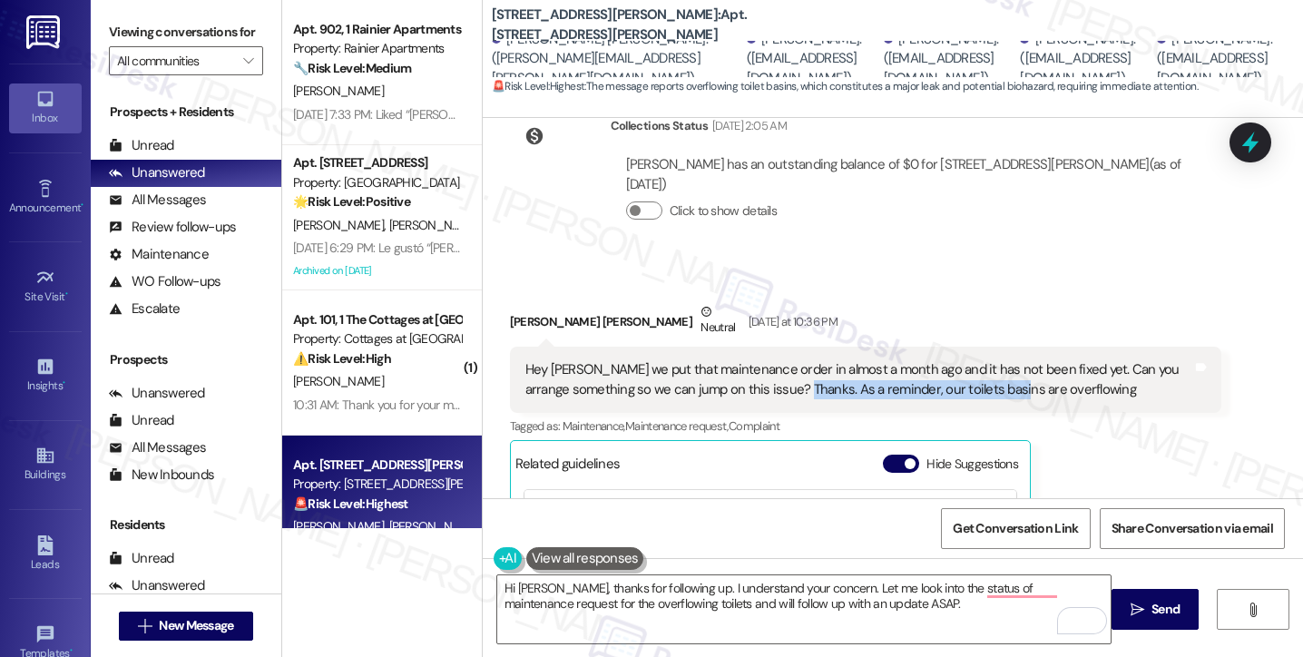
drag, startPoint x: 798, startPoint y: 302, endPoint x: 1006, endPoint y: 319, distance: 208.6
click at [1006, 347] on div "Hey Sarah we put that maintenance order in almost a month ago and it has not be…" at bounding box center [866, 380] width 712 height 66
click at [991, 360] on div "Hey Sarah we put that maintenance order in almost a month ago and it has not be…" at bounding box center [859, 379] width 667 height 39
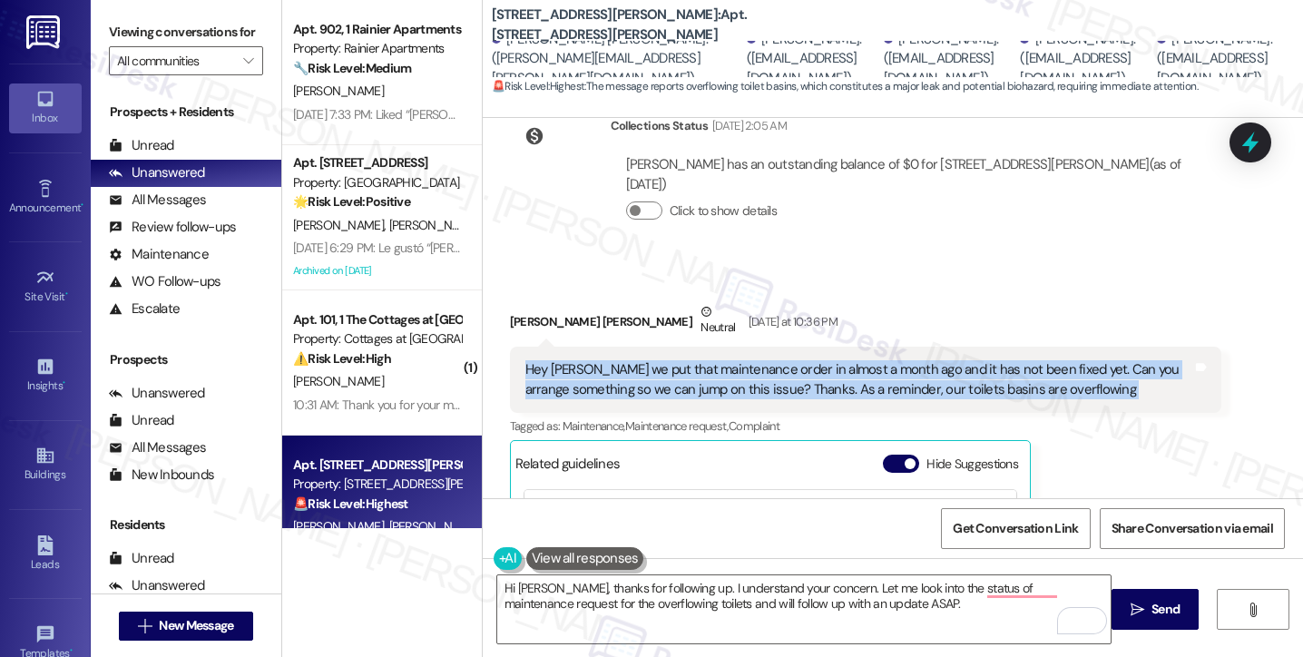
click at [991, 360] on div "Hey Sarah we put that maintenance order in almost a month ago and it has not be…" at bounding box center [859, 379] width 667 height 39
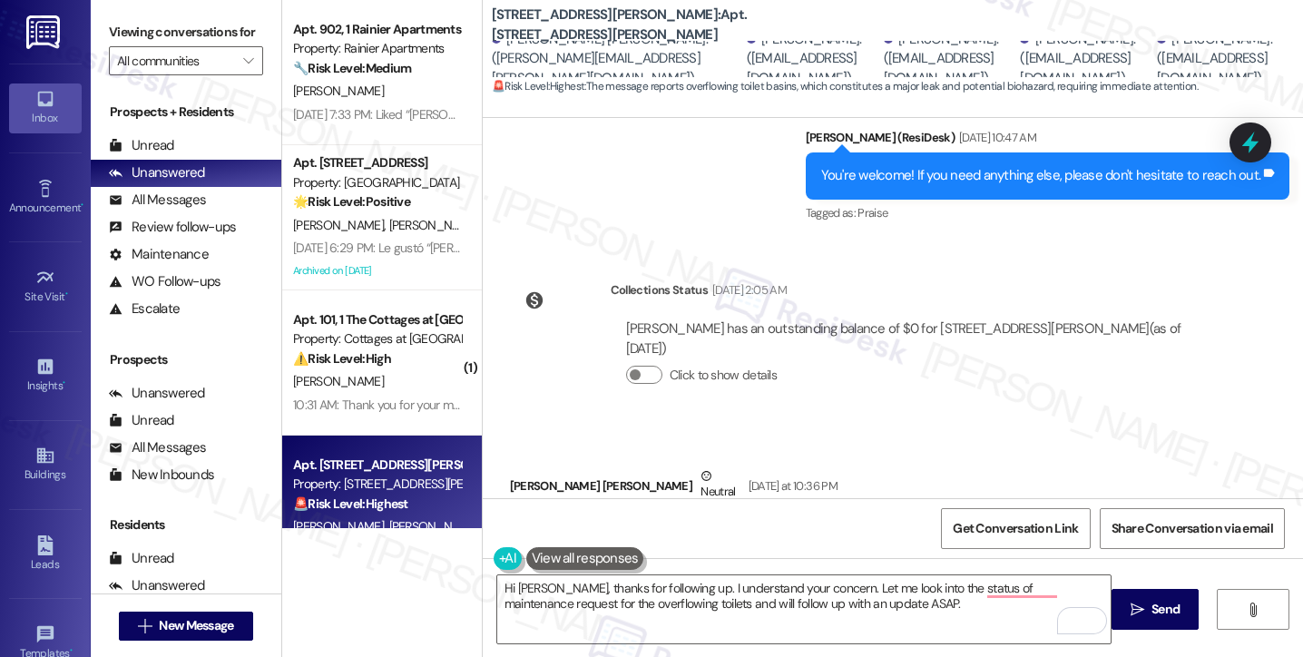
scroll to position [17295, 0]
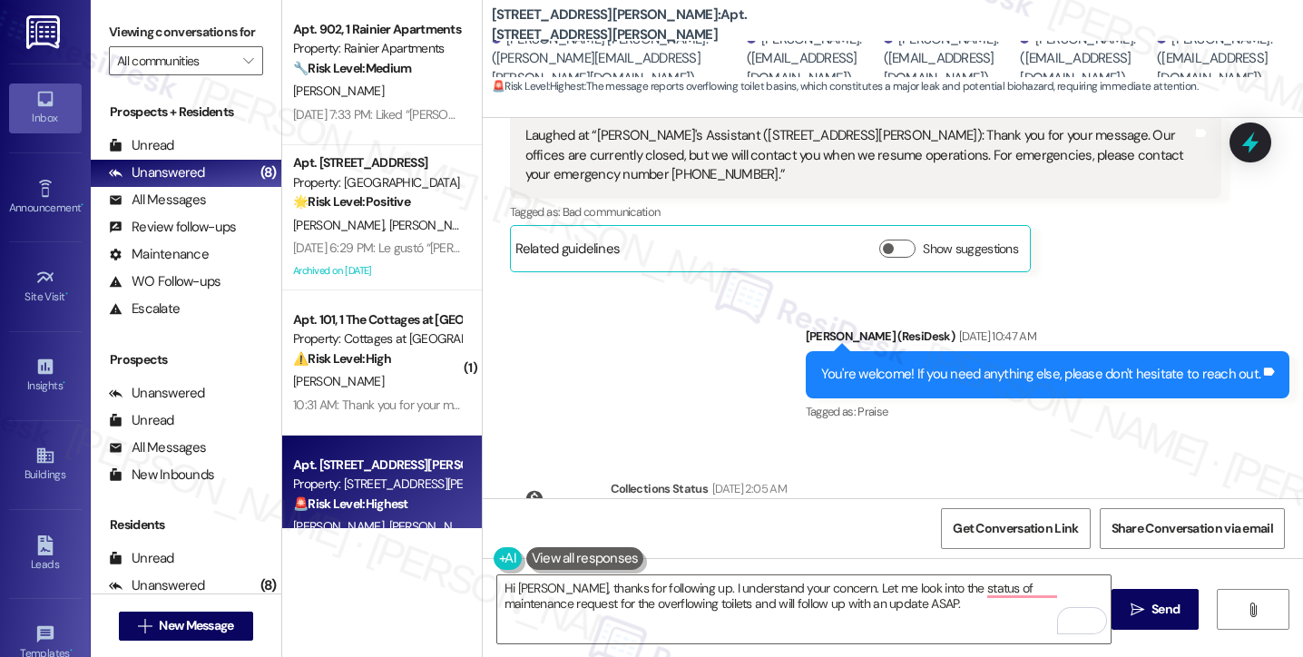
click at [927, 395] on div "Survey, sent via SMS Residesk Automated Survey Nov 19, 2024 at 12:20 PM Hi Jack…" at bounding box center [893, 308] width 821 height 380
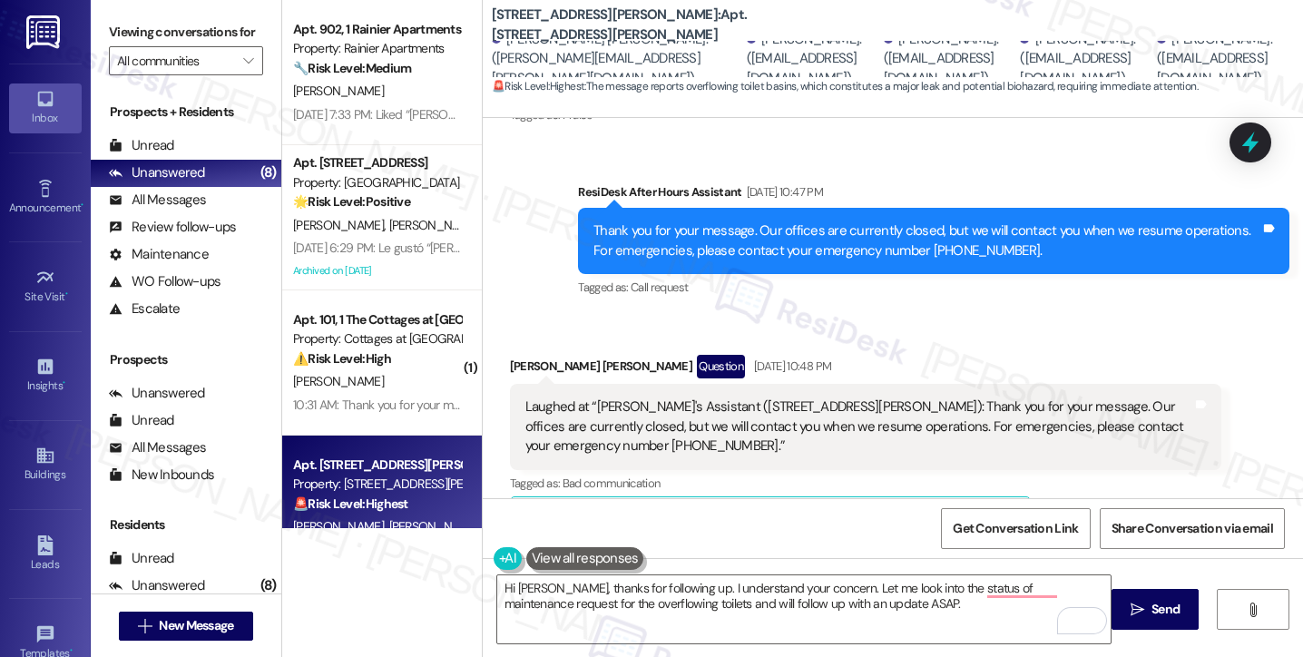
scroll to position [17023, 0]
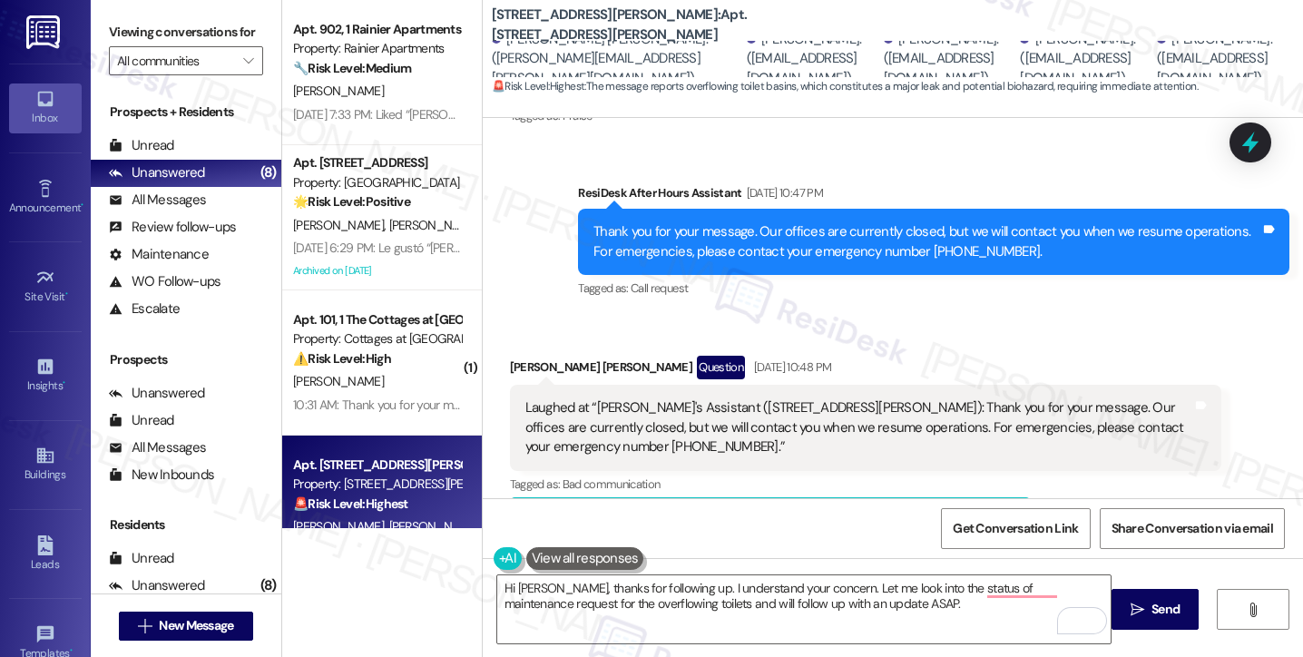
click at [890, 398] on div "Laughed at “Sarah's Assistant (2245 NW Harrison): Thank you for your message. O…" at bounding box center [859, 427] width 667 height 58
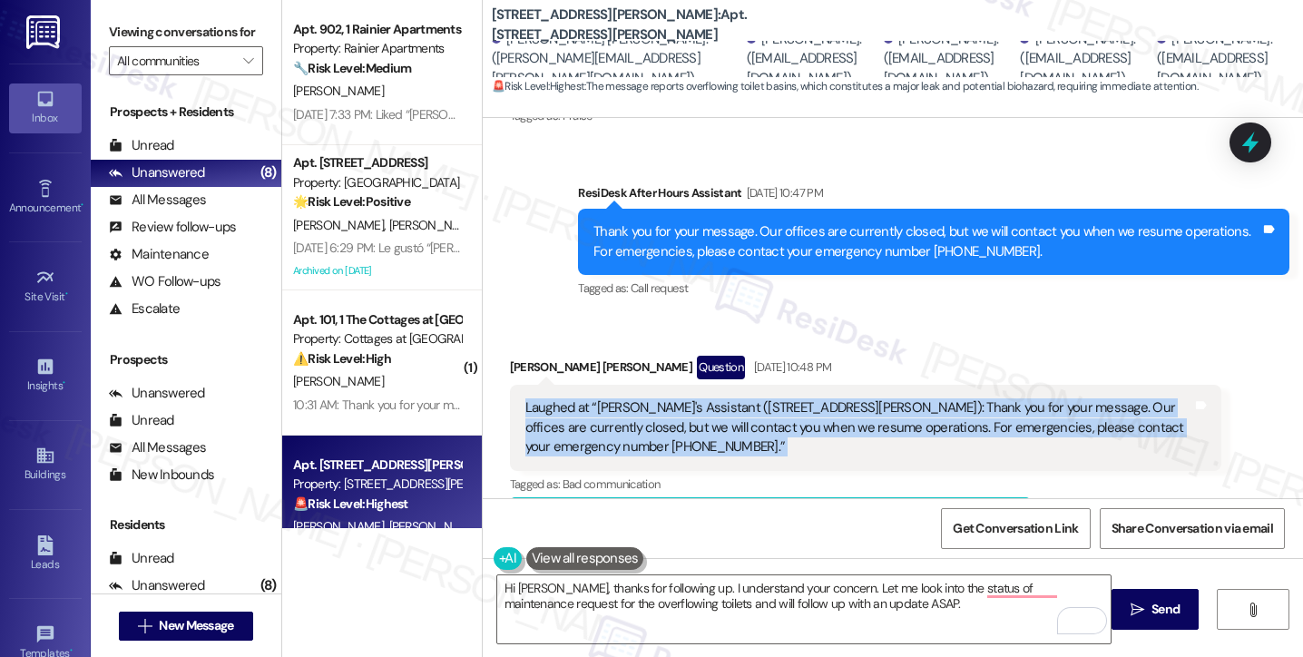
click at [890, 398] on div "Laughed at “Sarah's Assistant (2245 NW Harrison): Thank you for your message. O…" at bounding box center [859, 427] width 667 height 58
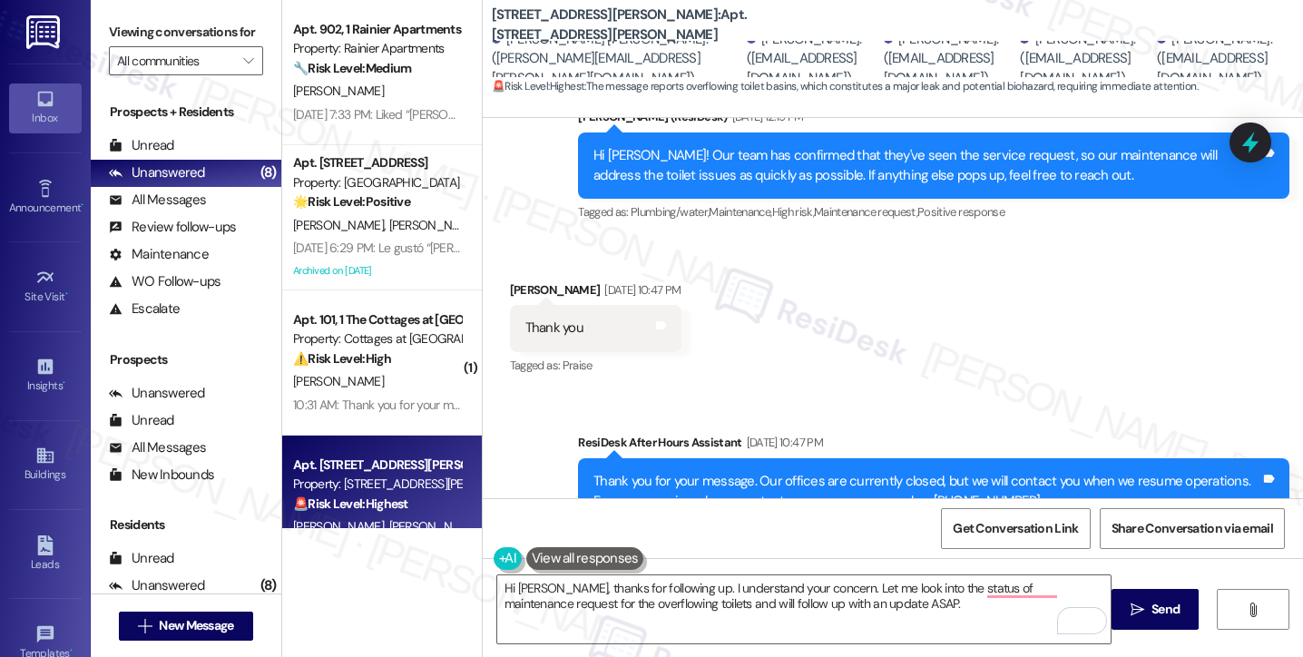
scroll to position [16841, 0]
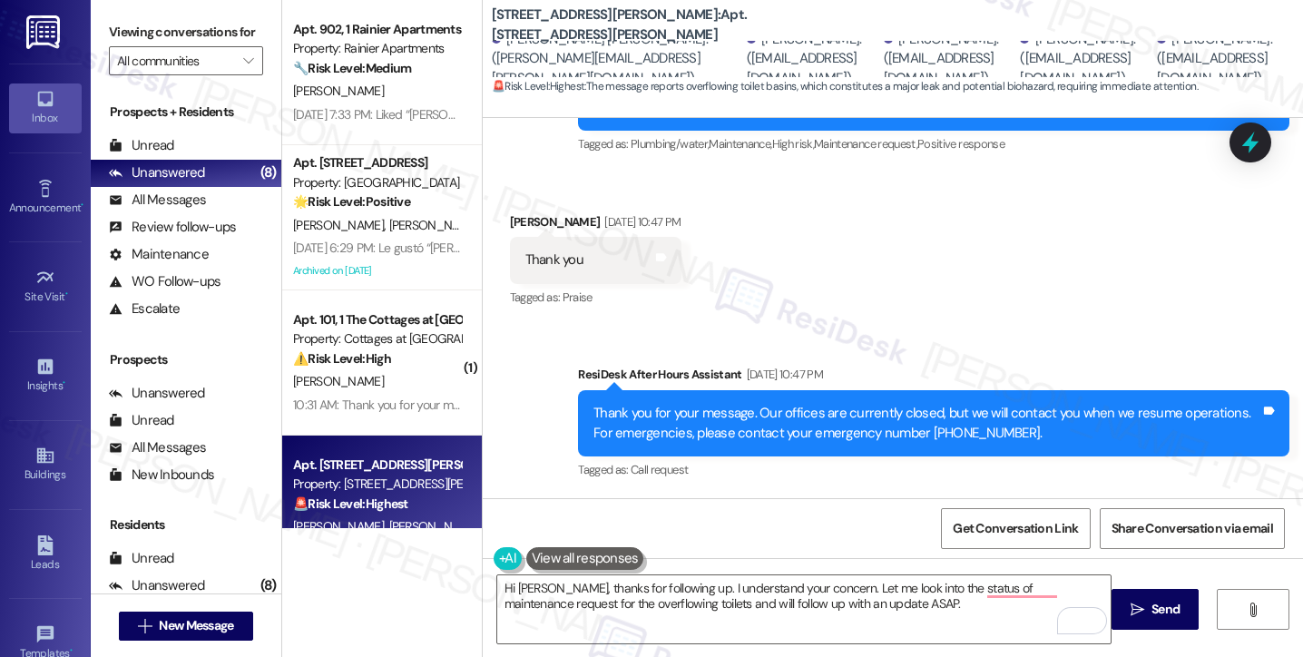
click at [838, 390] on div "Thank you for your message. Our offices are currently closed, but we will conta…" at bounding box center [934, 423] width 712 height 66
click at [628, 390] on div "Thank you for your message. Our offices are currently closed, but we will conta…" at bounding box center [934, 423] width 712 height 66
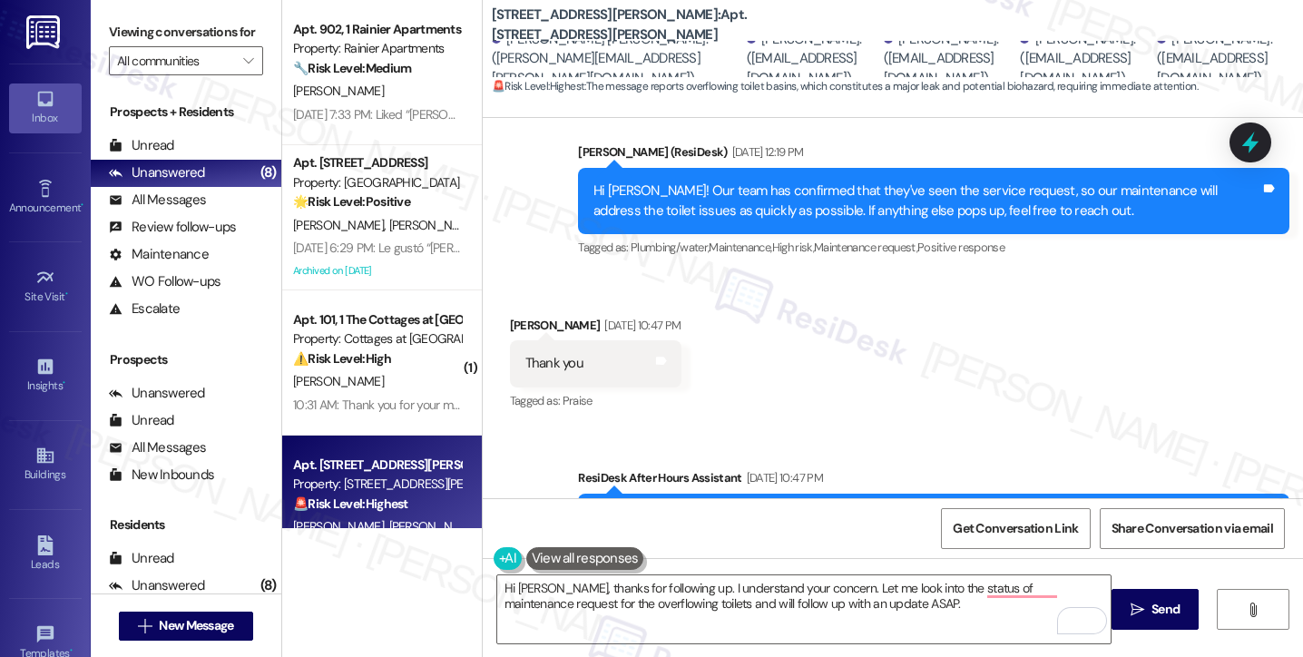
scroll to position [16660, 0]
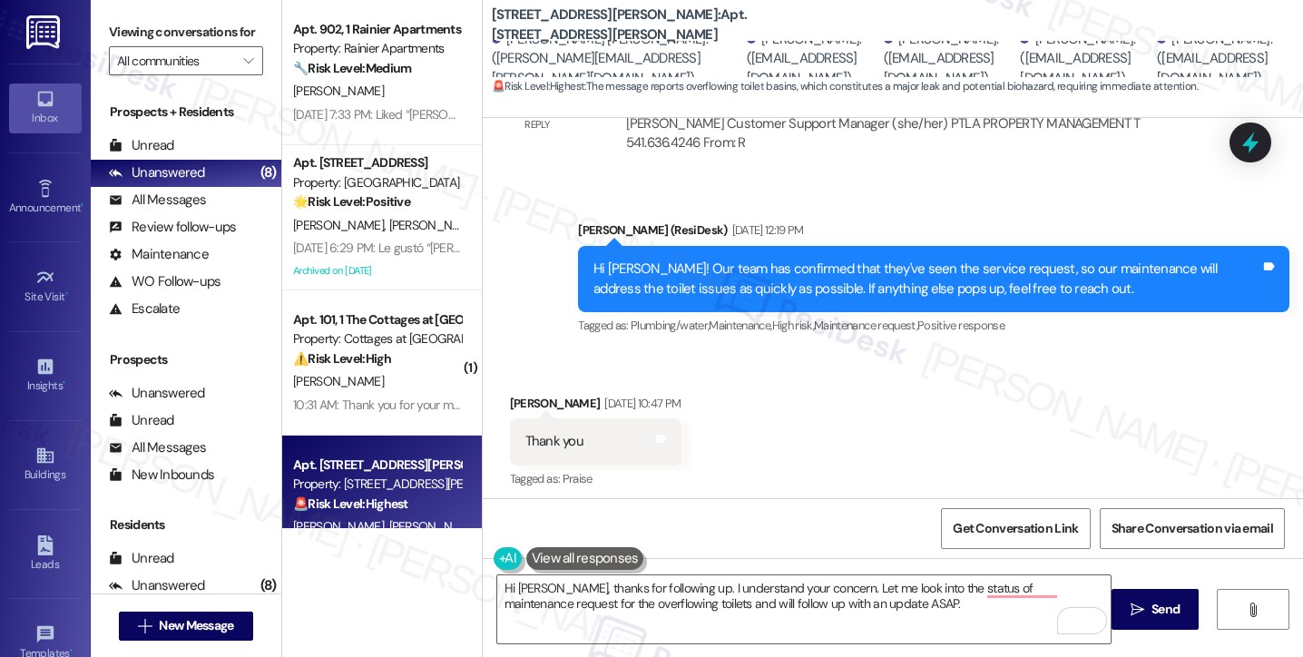
click at [783, 260] on div "Hi Marciano! Our team has confirmed that they've seen the service request, so o…" at bounding box center [927, 279] width 667 height 39
click at [784, 260] on div "Hi Marciano! Our team has confirmed that they've seen the service request, so o…" at bounding box center [927, 279] width 667 height 39
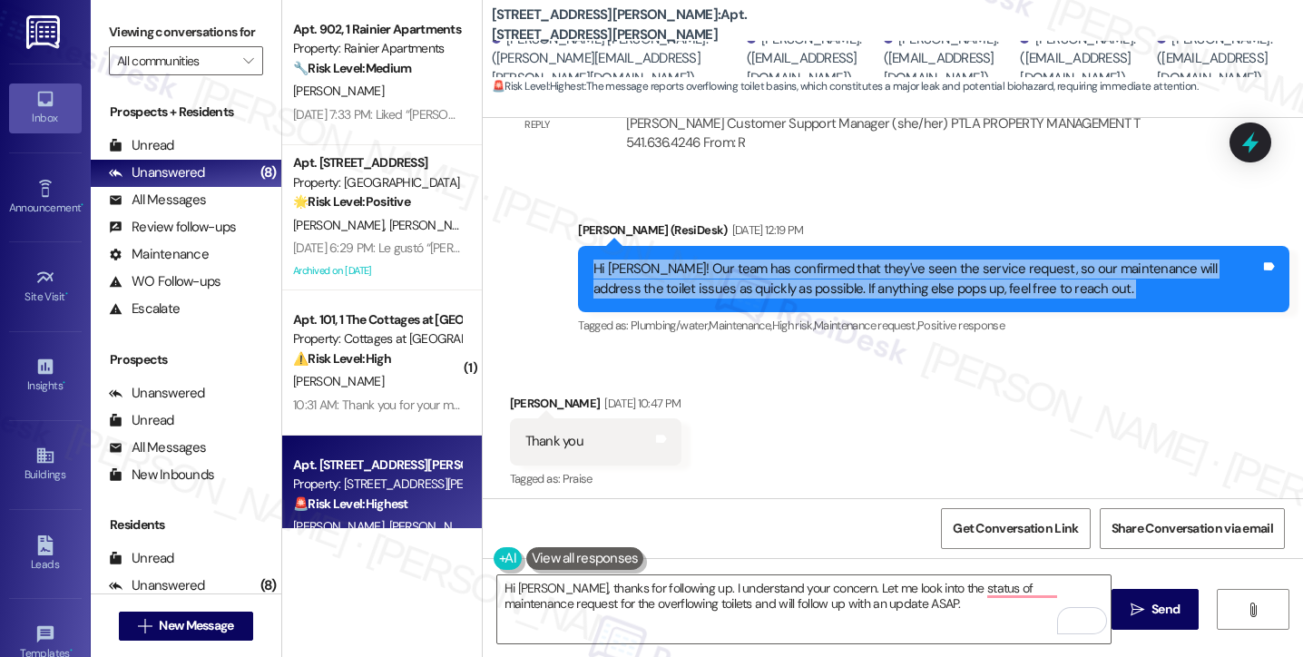
click at [784, 260] on div "Hi Marciano! Our team has confirmed that they've seen the service request, so o…" at bounding box center [927, 279] width 667 height 39
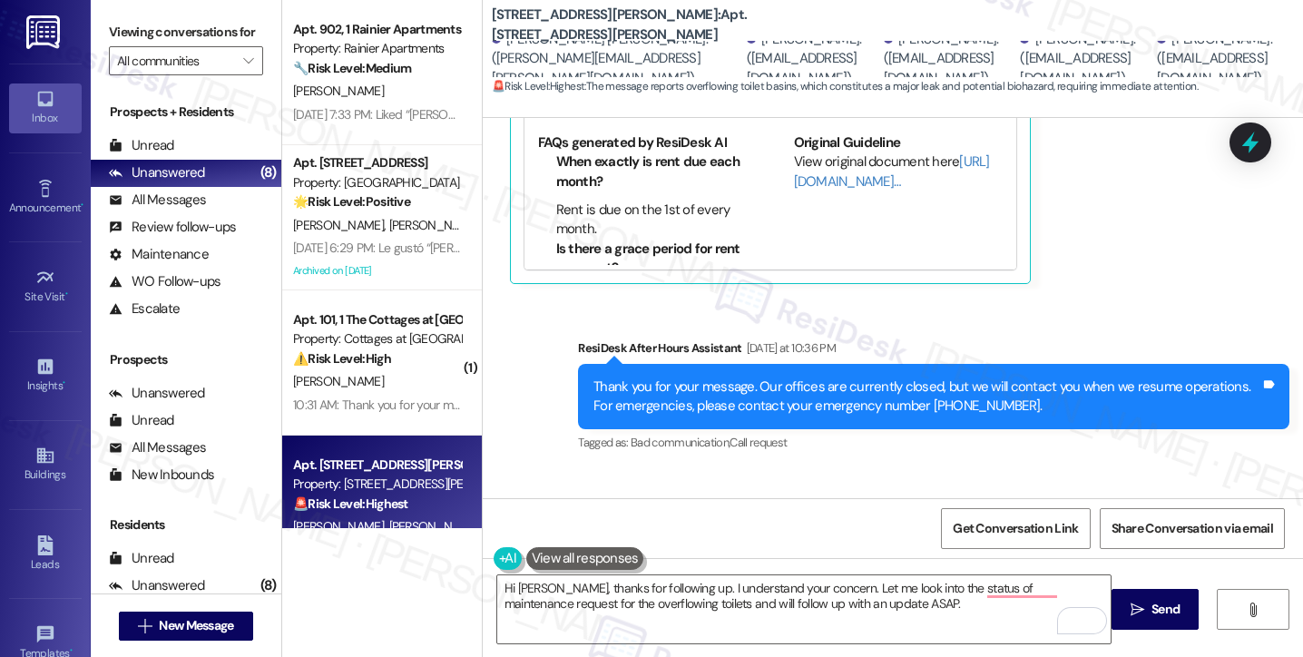
scroll to position [18180, 0]
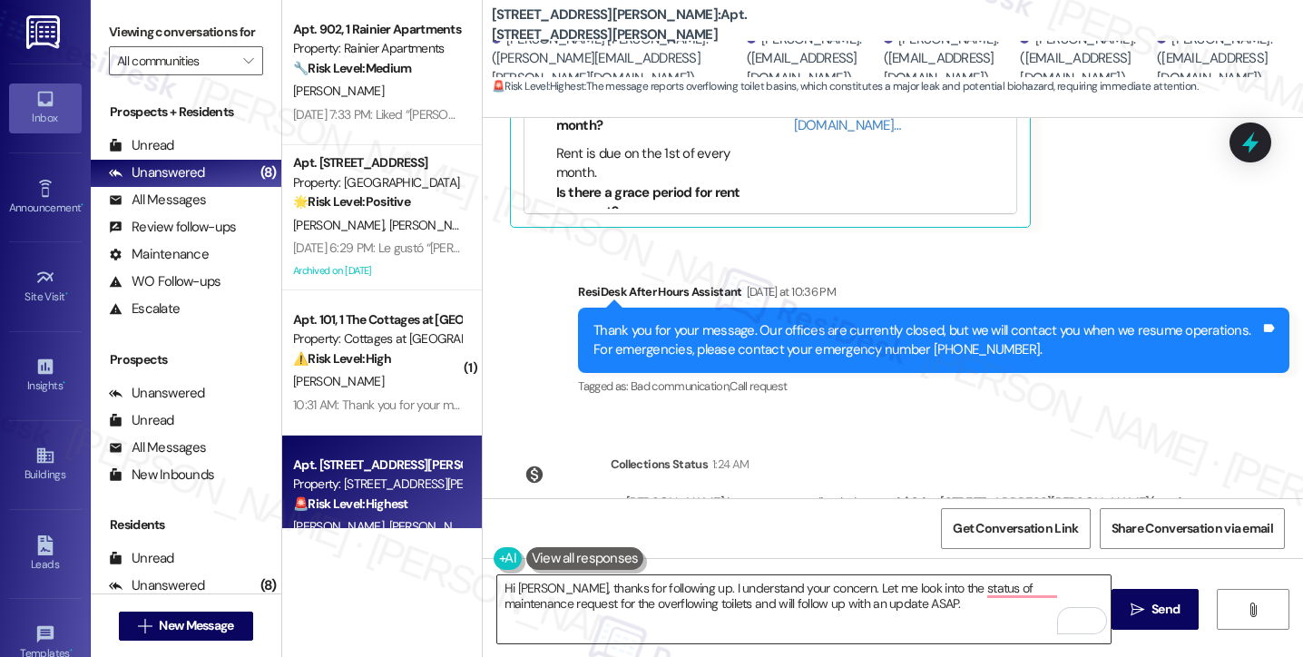
click at [604, 576] on textarea "Hi Jackson, thanks for following up. I understand your concern. Let me look int…" at bounding box center [804, 609] width 614 height 68
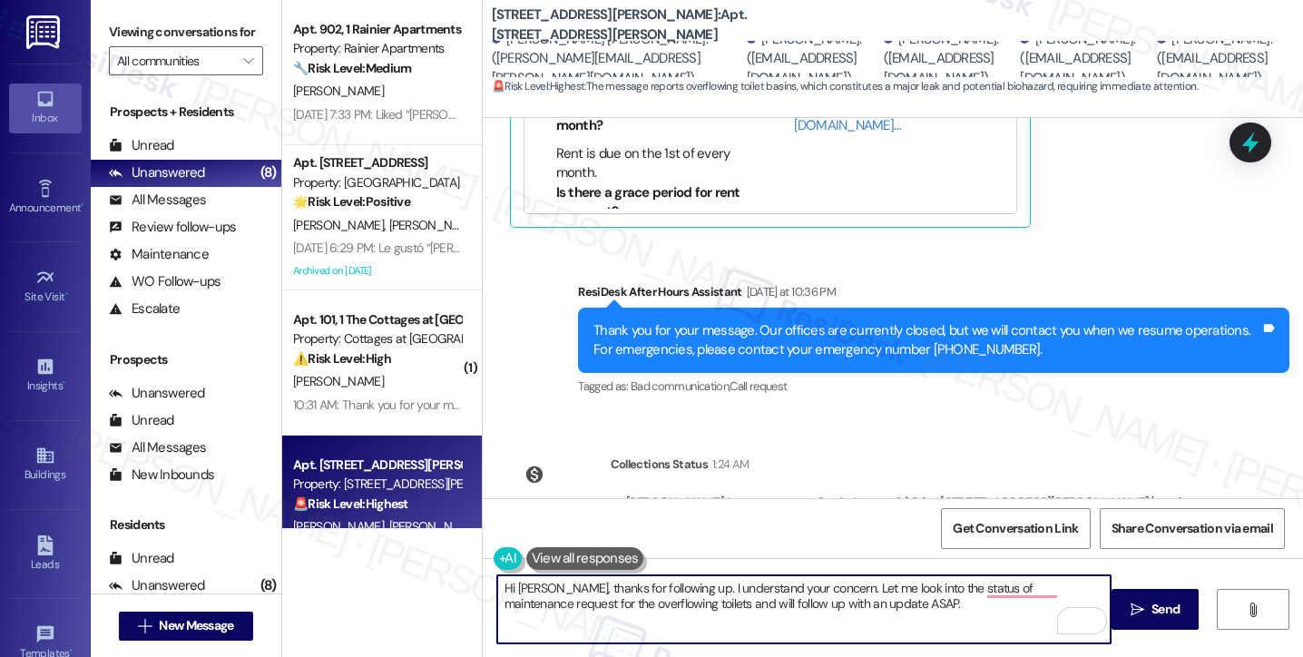
click at [604, 576] on textarea "Hi Jackson, thanks for following up. I understand your concern. Let me look int…" at bounding box center [804, 609] width 614 height 68
click at [857, 593] on textarea "Hi Jackson, thanks for following up. I understand your concern. Let me look int…" at bounding box center [804, 609] width 614 height 68
click at [937, 608] on textarea "Hi Jackson, thanks for following up. I understand your concern. Let me look int…" at bounding box center [804, 609] width 614 height 68
drag, startPoint x: 859, startPoint y: 585, endPoint x: 897, endPoint y: 599, distance: 40.5
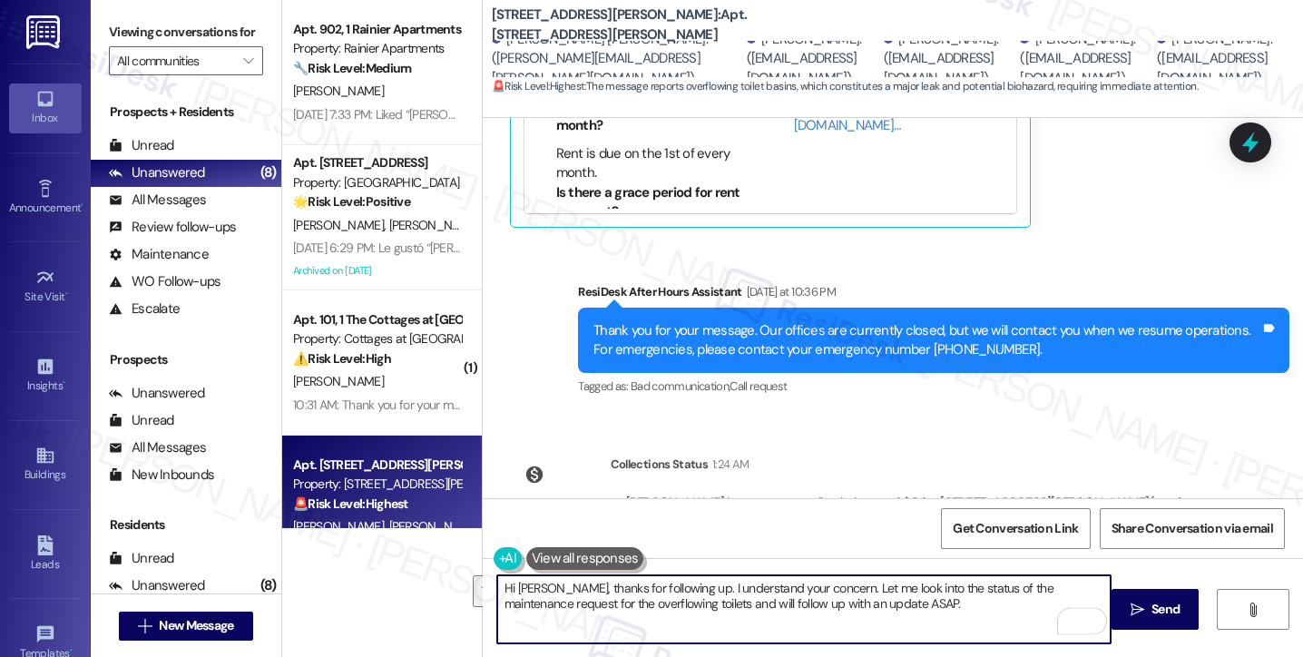
click at [897, 599] on textarea "Hi Jackson, thanks for following up. I understand your concern. Let me look int…" at bounding box center [804, 609] width 614 height 68
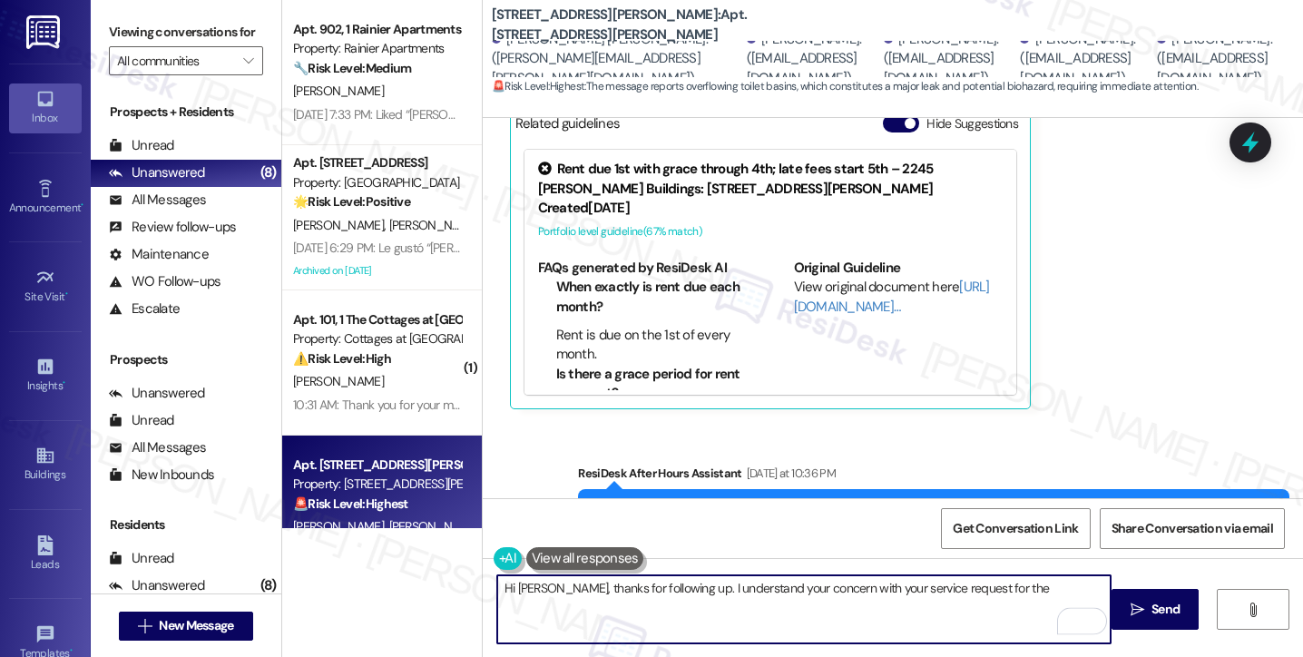
scroll to position [17726, 0]
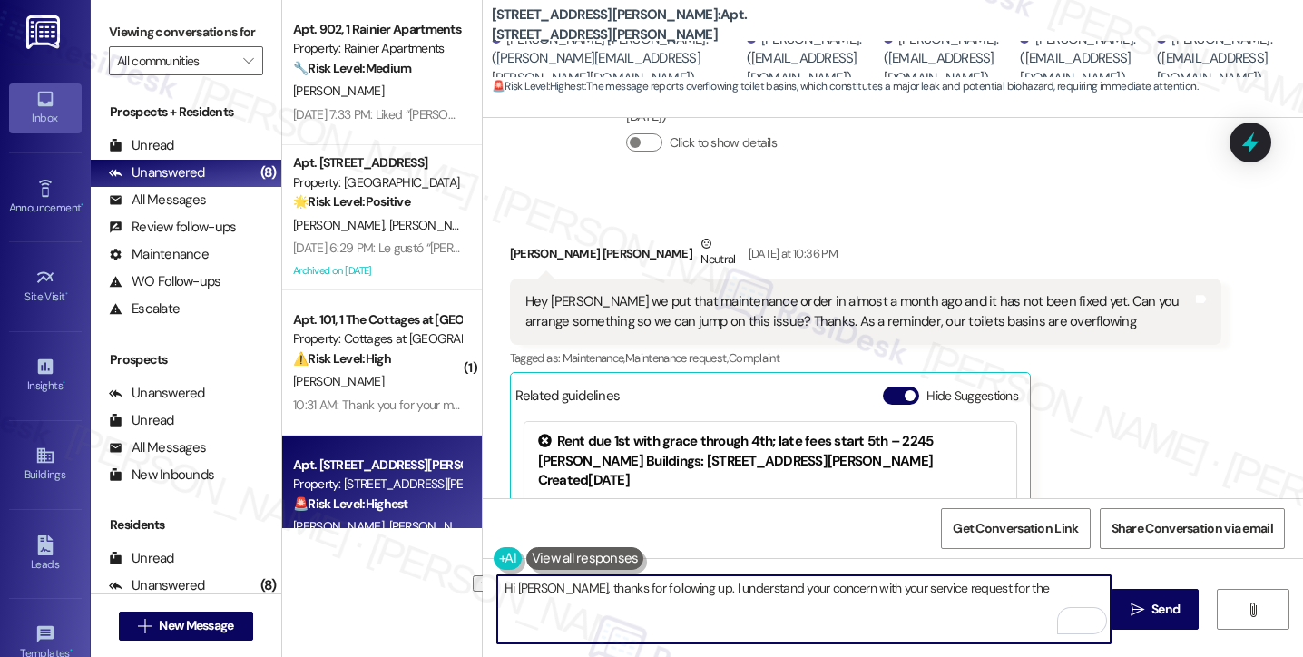
drag, startPoint x: 1013, startPoint y: 584, endPoint x: 845, endPoint y: 587, distance: 168.0
click at [845, 587] on textarea "Hi Jackson, thanks for following up. I understand your concern with your servic…" at bounding box center [804, 609] width 614 height 68
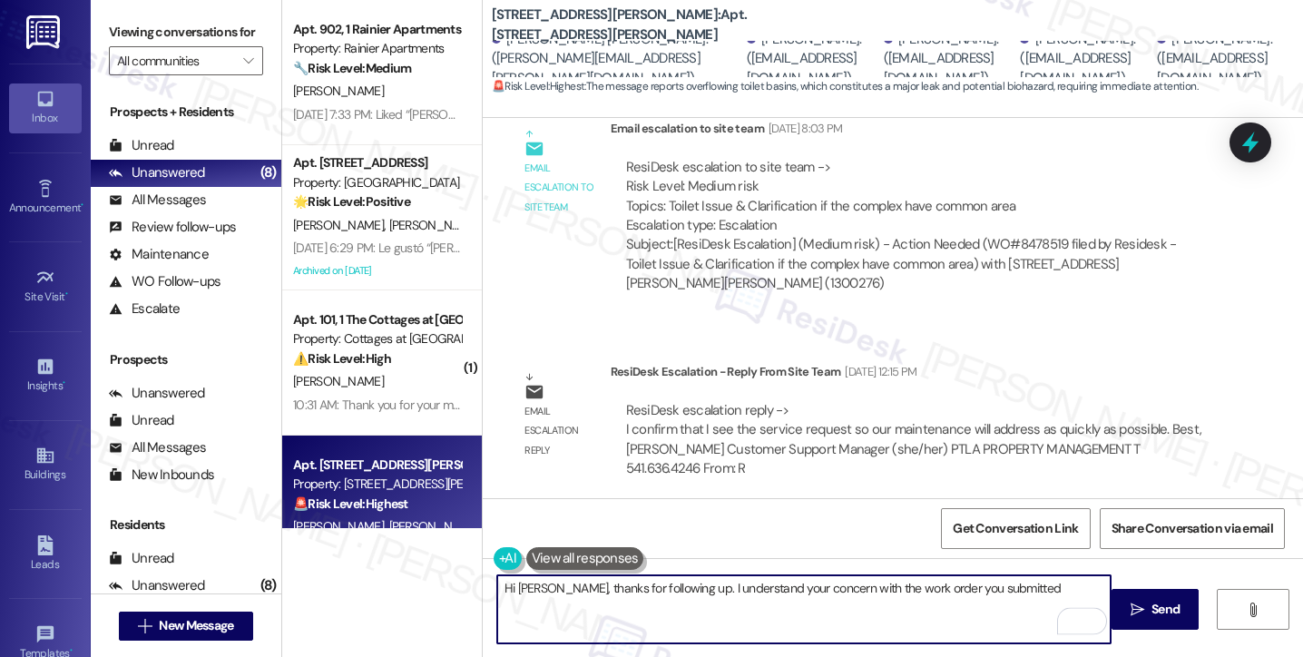
scroll to position [16183, 0]
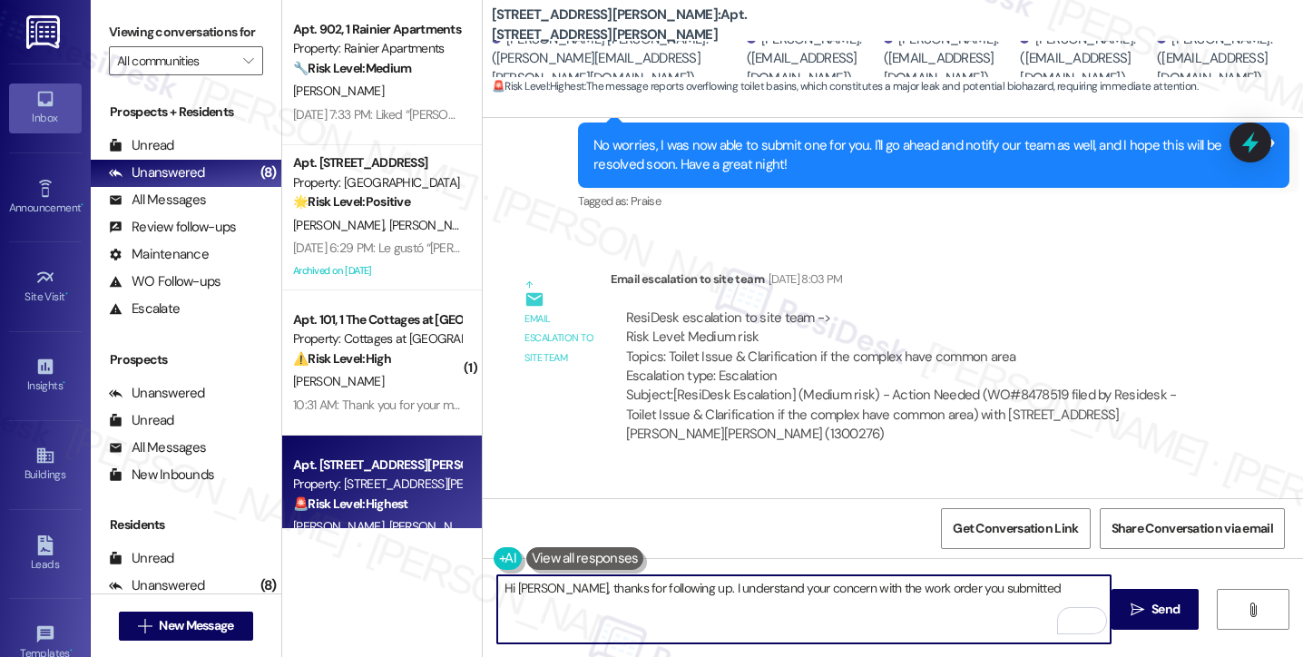
type textarea "Hi Jackson, thanks for following up. I understand your concern with the work or…"
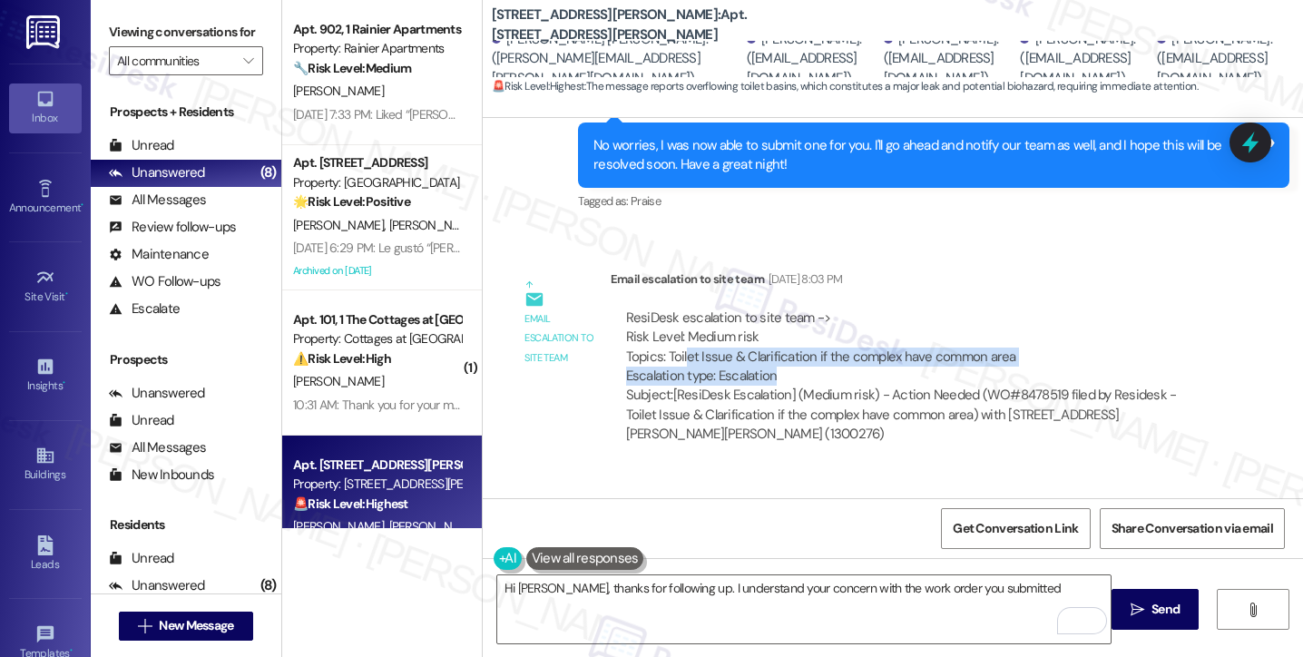
drag, startPoint x: 677, startPoint y: 297, endPoint x: 881, endPoint y: 309, distance: 204.6
click at [881, 309] on div "ResiDesk escalation to site team -> Risk Level: Medium risk Topics: Toilet Issu…" at bounding box center [916, 348] width 580 height 78
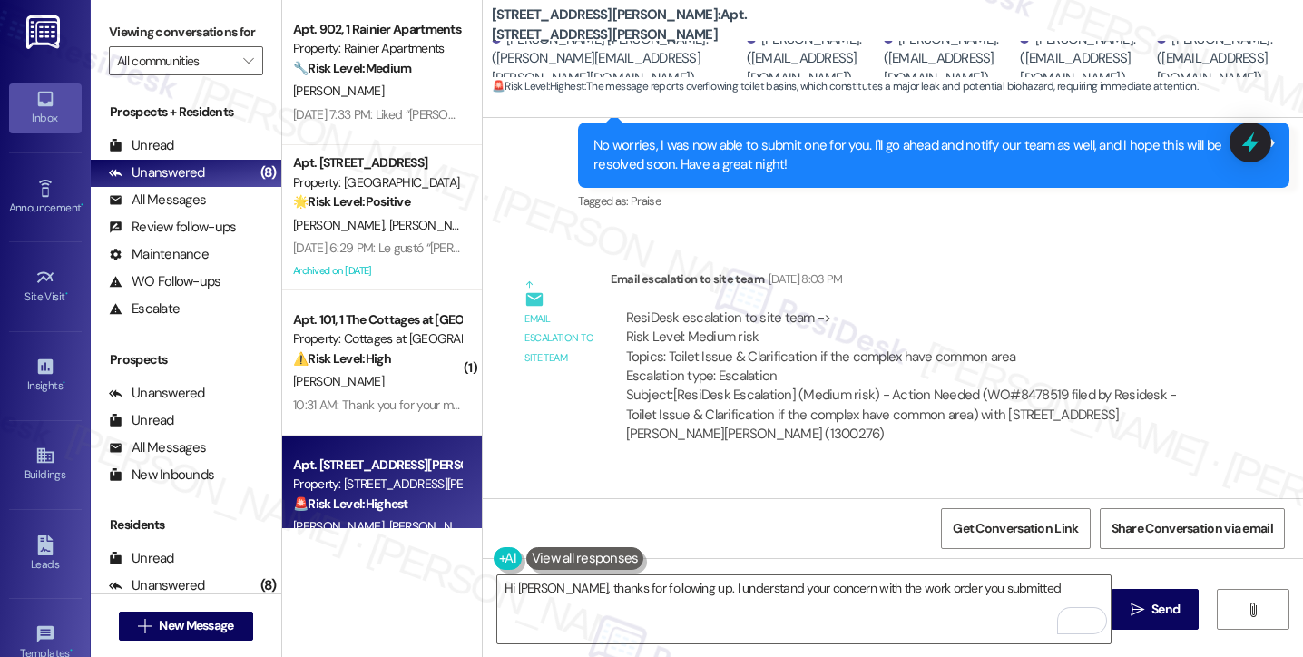
click at [897, 309] on div "ResiDesk escalation to site team -> Risk Level: Medium risk Topics: Toilet Issu…" at bounding box center [916, 348] width 580 height 78
click at [722, 309] on div "ResiDesk escalation to site team -> Risk Level: Medium risk Topics: Toilet Issu…" at bounding box center [916, 348] width 580 height 78
drag, startPoint x: 722, startPoint y: 300, endPoint x: 703, endPoint y: 295, distance: 19.8
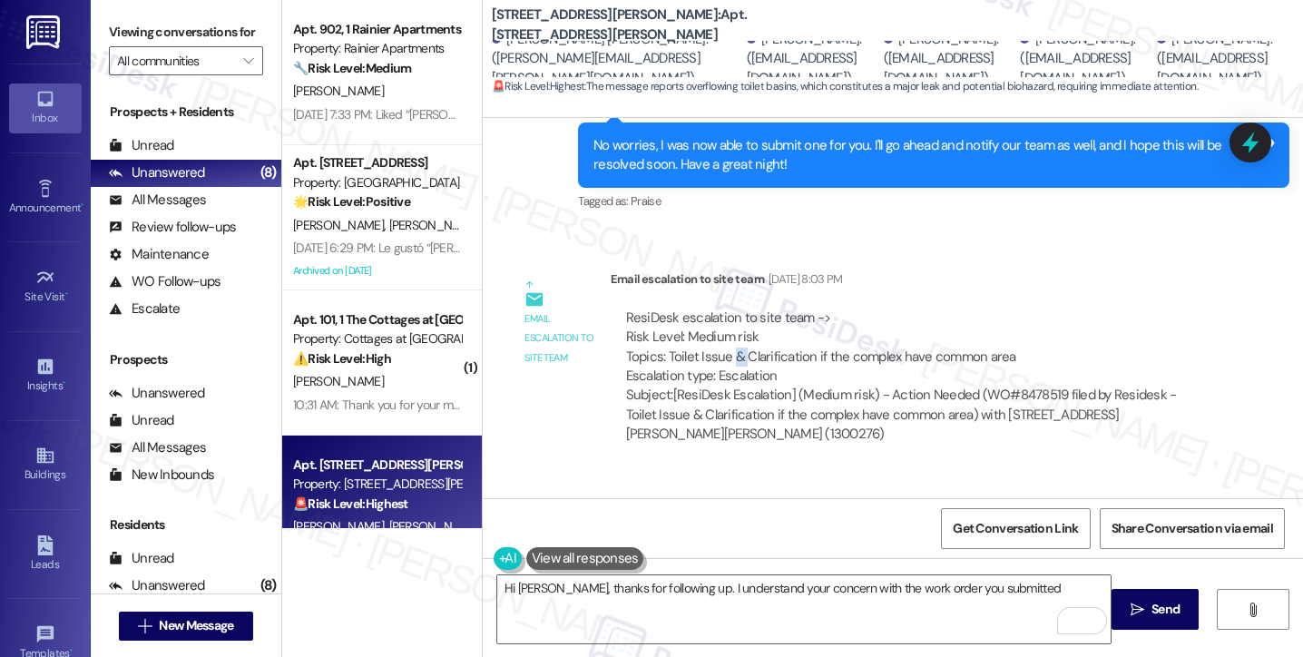
click at [722, 309] on div "ResiDesk escalation to site team -> Risk Level: Medium risk Topics: Toilet Issu…" at bounding box center [916, 348] width 580 height 78
drag, startPoint x: 654, startPoint y: 288, endPoint x: 726, endPoint y: 287, distance: 71.7
click at [726, 309] on div "ResiDesk escalation to site team -> Risk Level: Medium risk Topics: Toilet Issu…" at bounding box center [916, 348] width 580 height 78
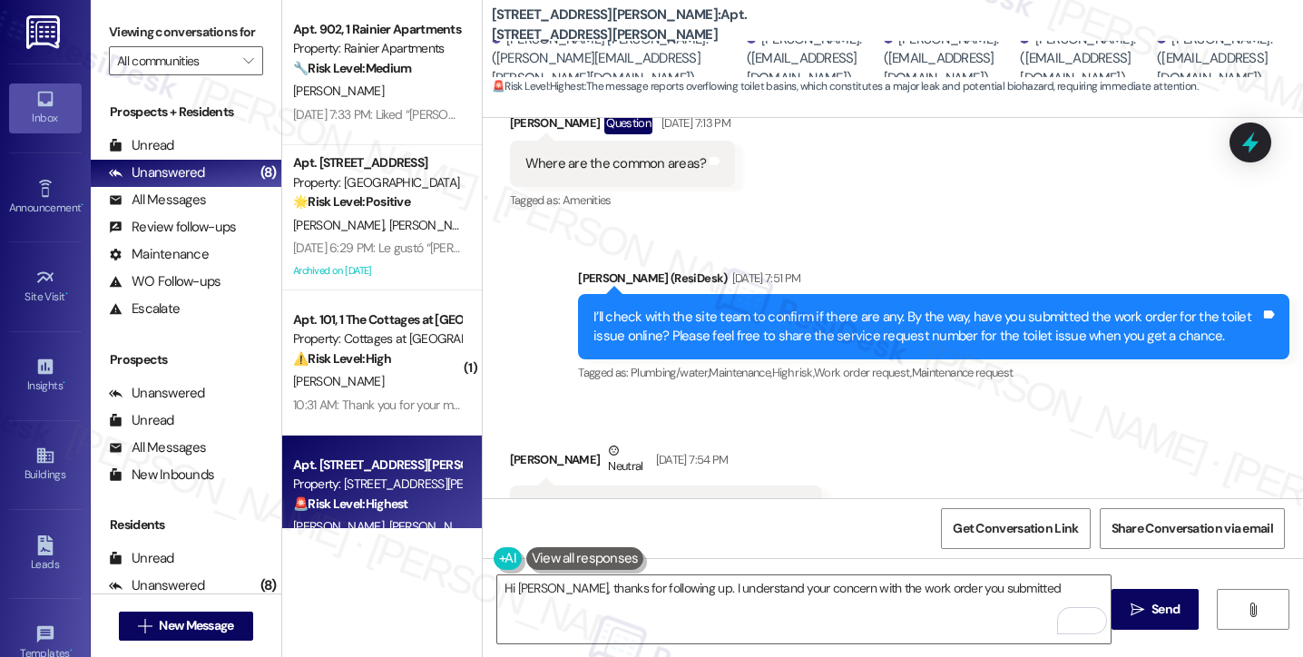
scroll to position [15639, 0]
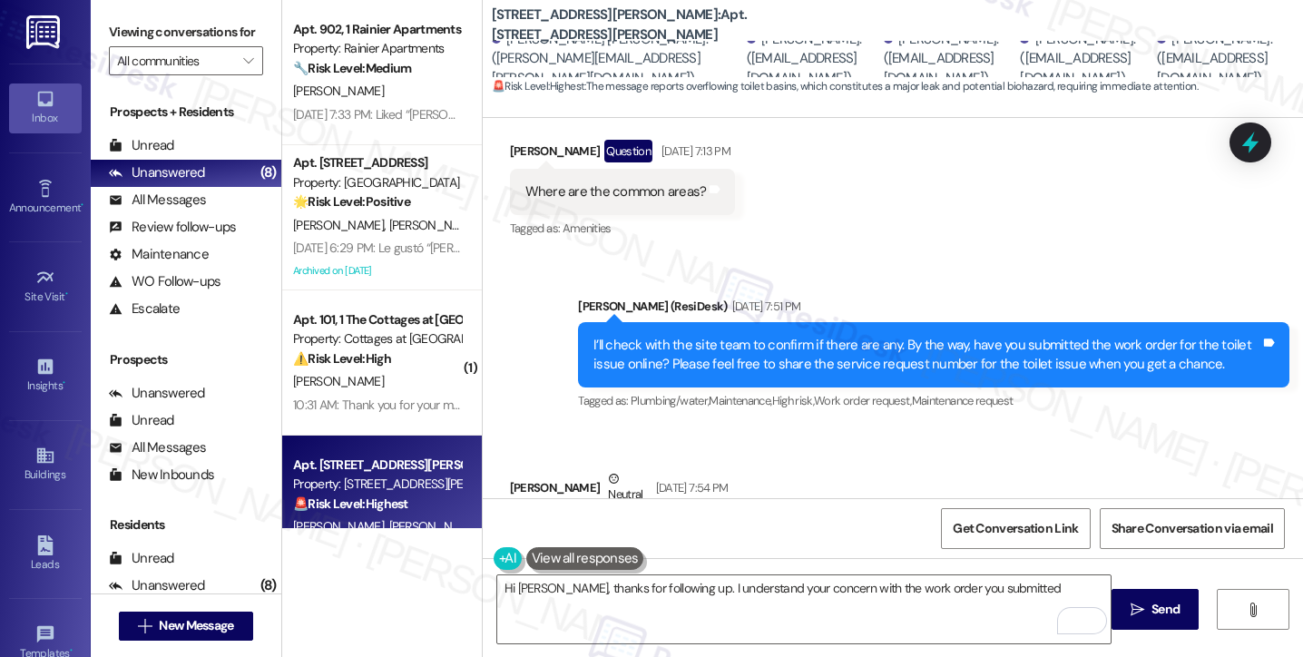
click at [793, 336] on div "I’ll check with the site team to confirm if there are any. By the way, have you…" at bounding box center [927, 355] width 667 height 39
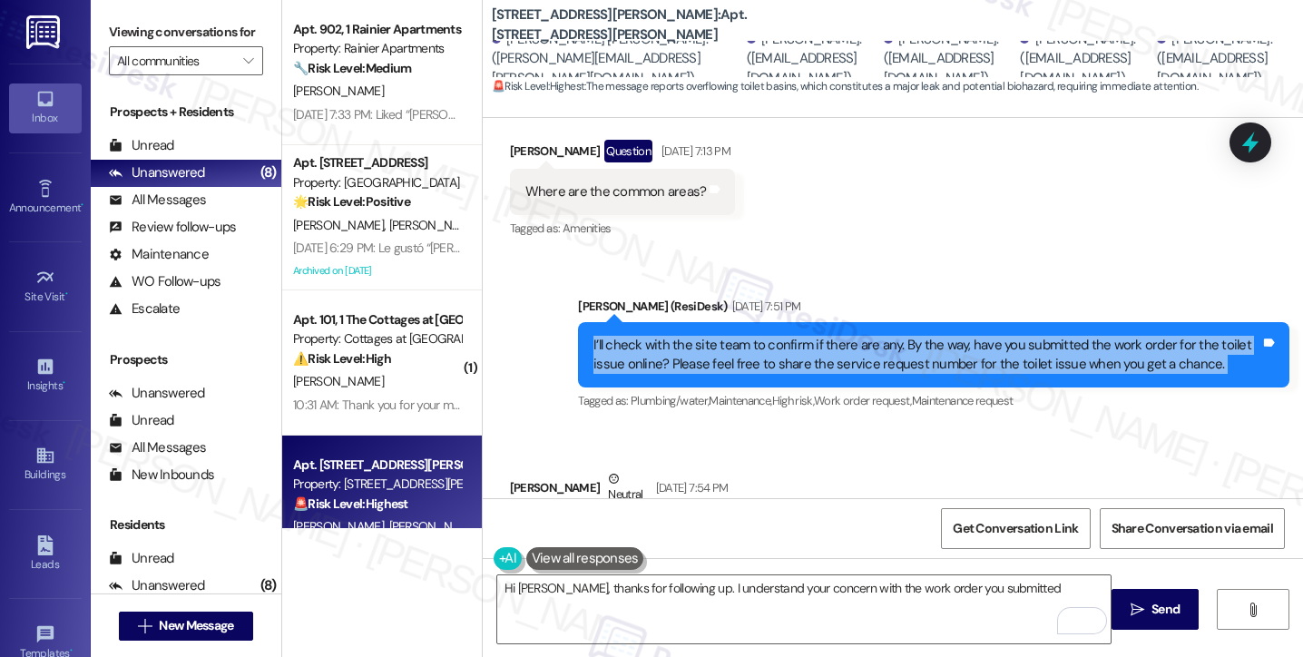
click at [793, 336] on div "I’ll check with the site team to confirm if there are any. By the way, have you…" at bounding box center [927, 355] width 667 height 39
click at [973, 336] on div "I’ll check with the site team to confirm if there are any. By the way, have you…" at bounding box center [927, 355] width 667 height 39
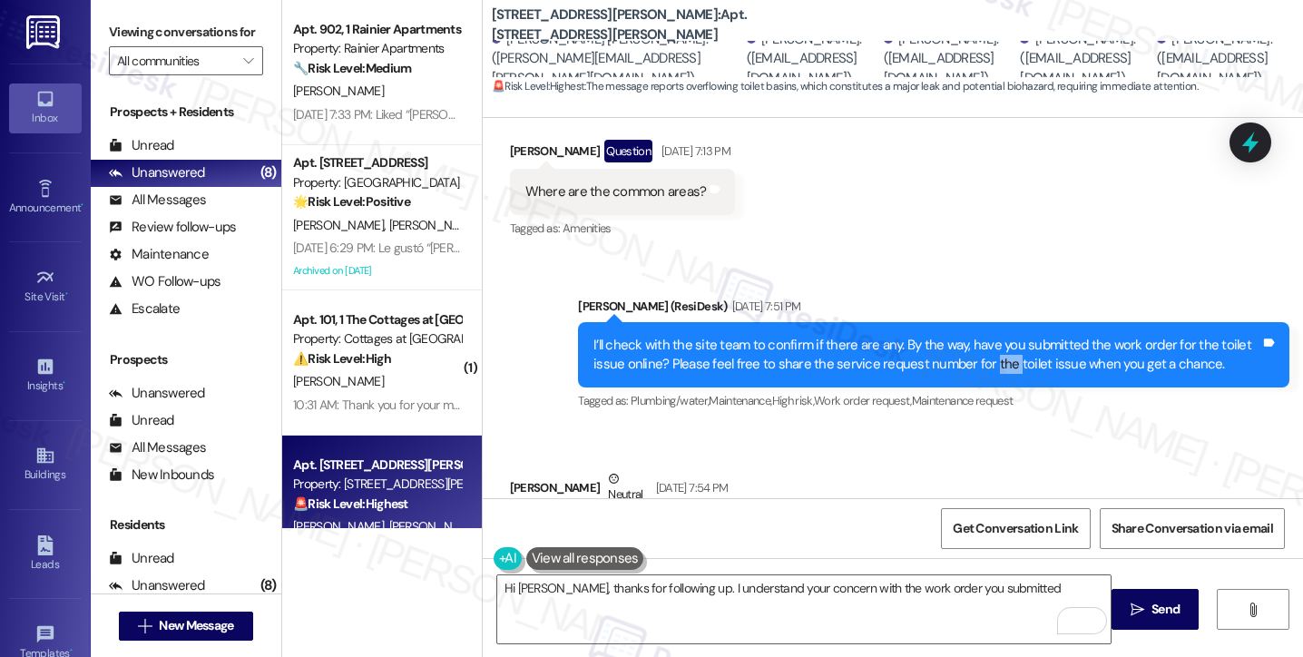
click at [973, 336] on div "I’ll check with the site team to confirm if there are any. By the way, have you…" at bounding box center [927, 355] width 667 height 39
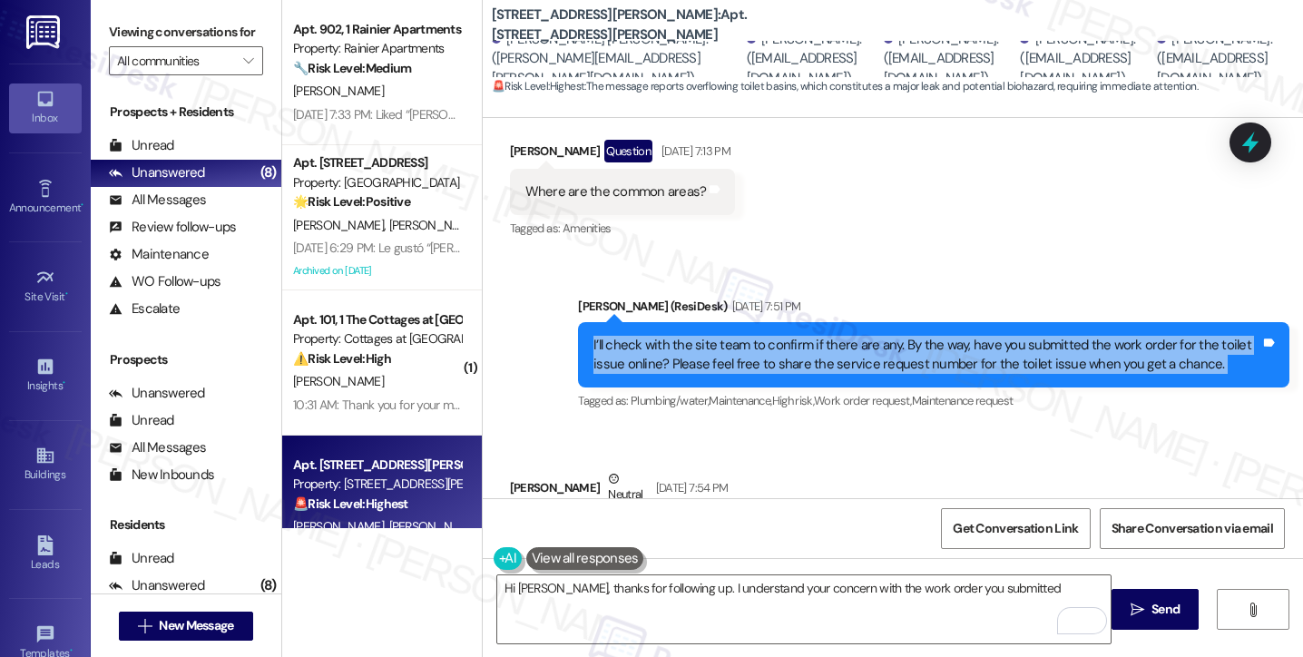
click at [973, 336] on div "I’ll check with the site team to confirm if there are any. By the way, have you…" at bounding box center [927, 355] width 667 height 39
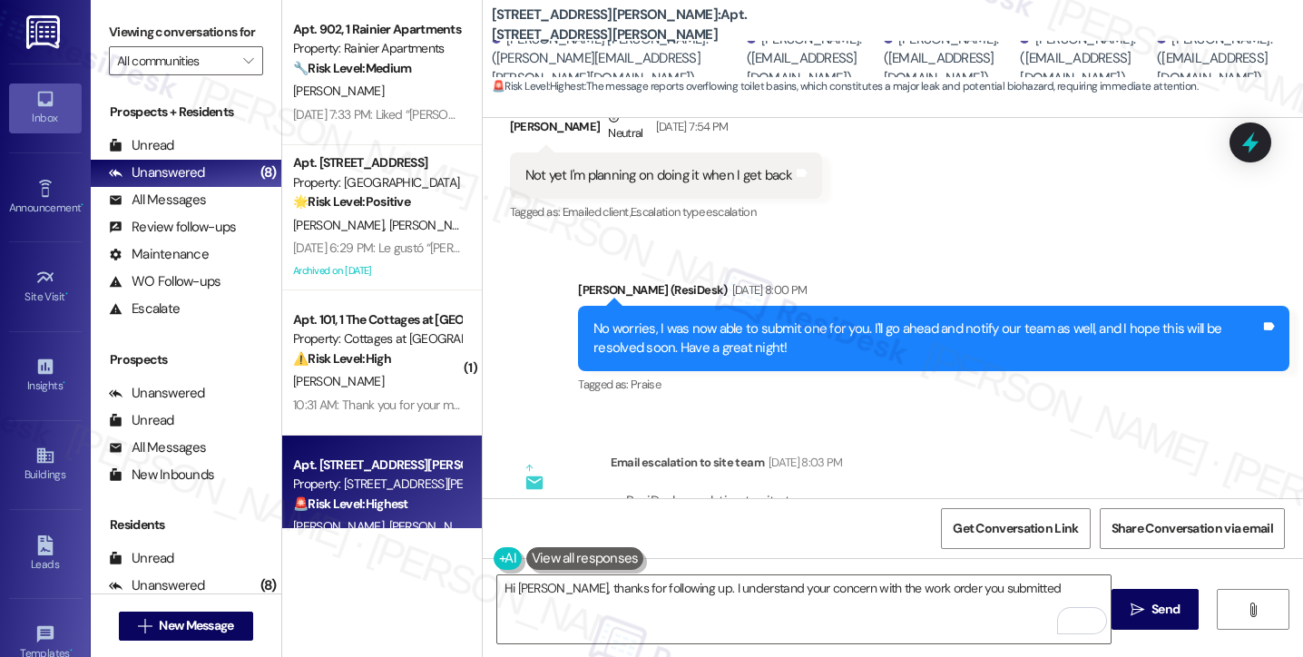
scroll to position [16002, 0]
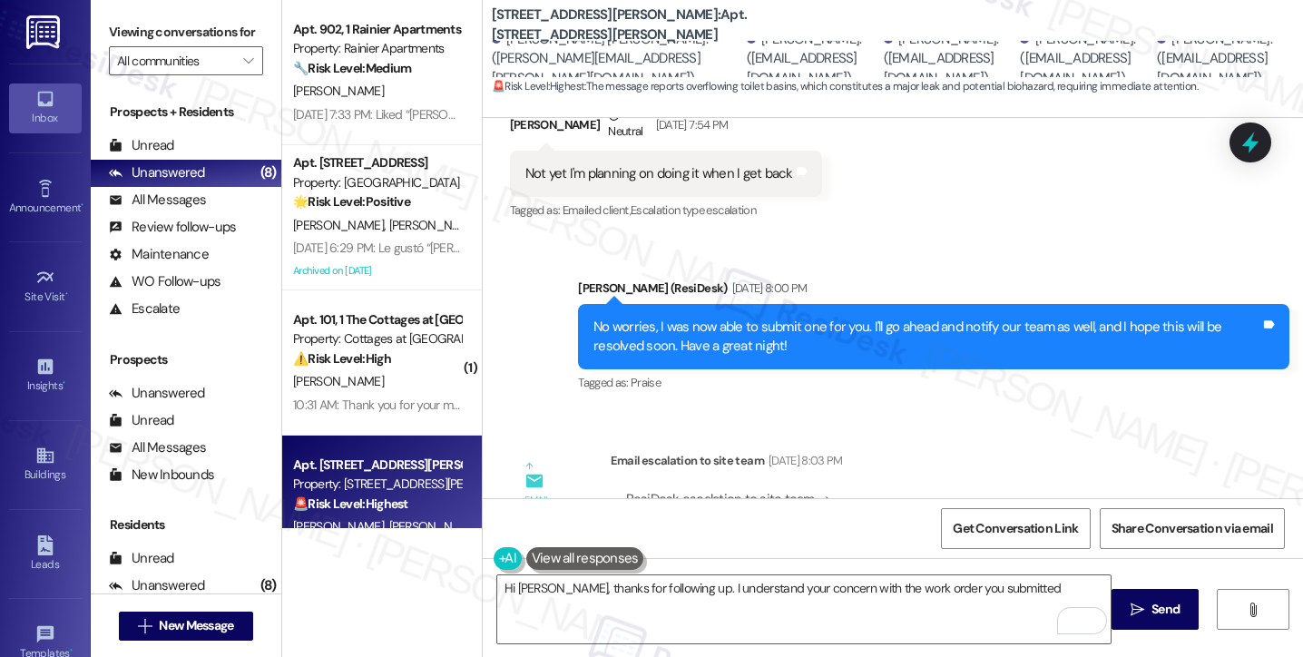
click at [839, 318] on div "No worries, I was now able to submit one for you. I'll go ahead and notify our …" at bounding box center [927, 337] width 667 height 39
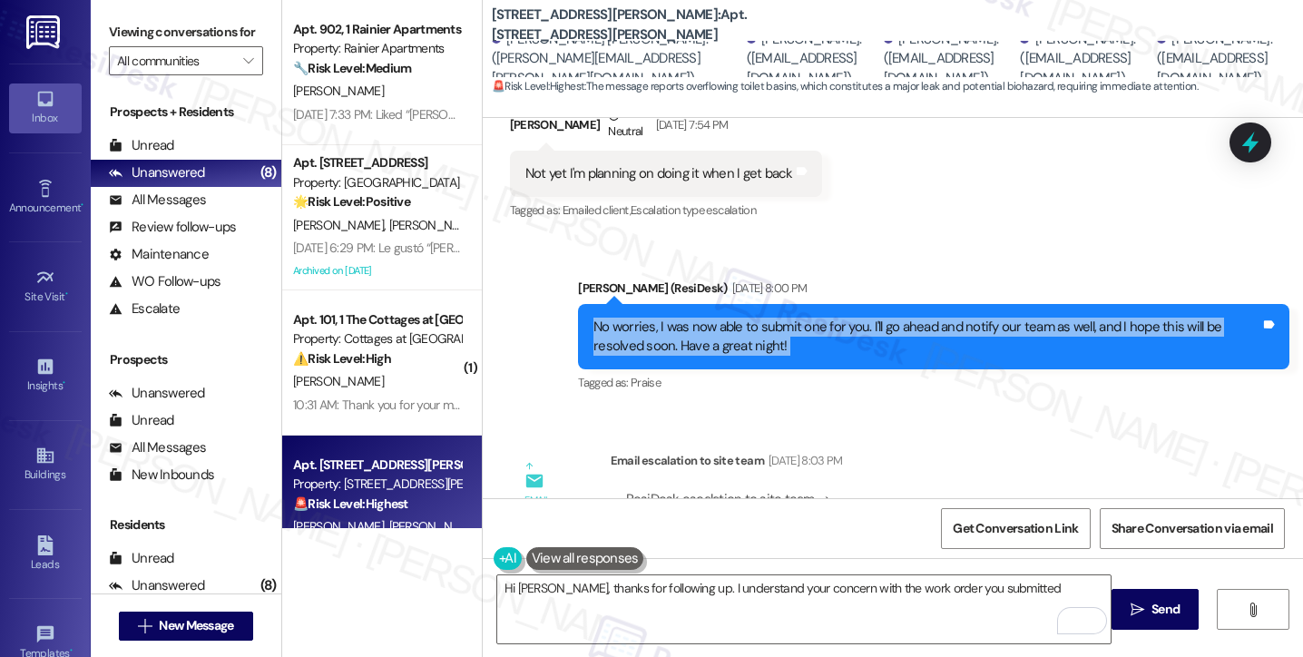
click at [839, 318] on div "No worries, I was now able to submit one for you. I'll go ahead and notify our …" at bounding box center [927, 337] width 667 height 39
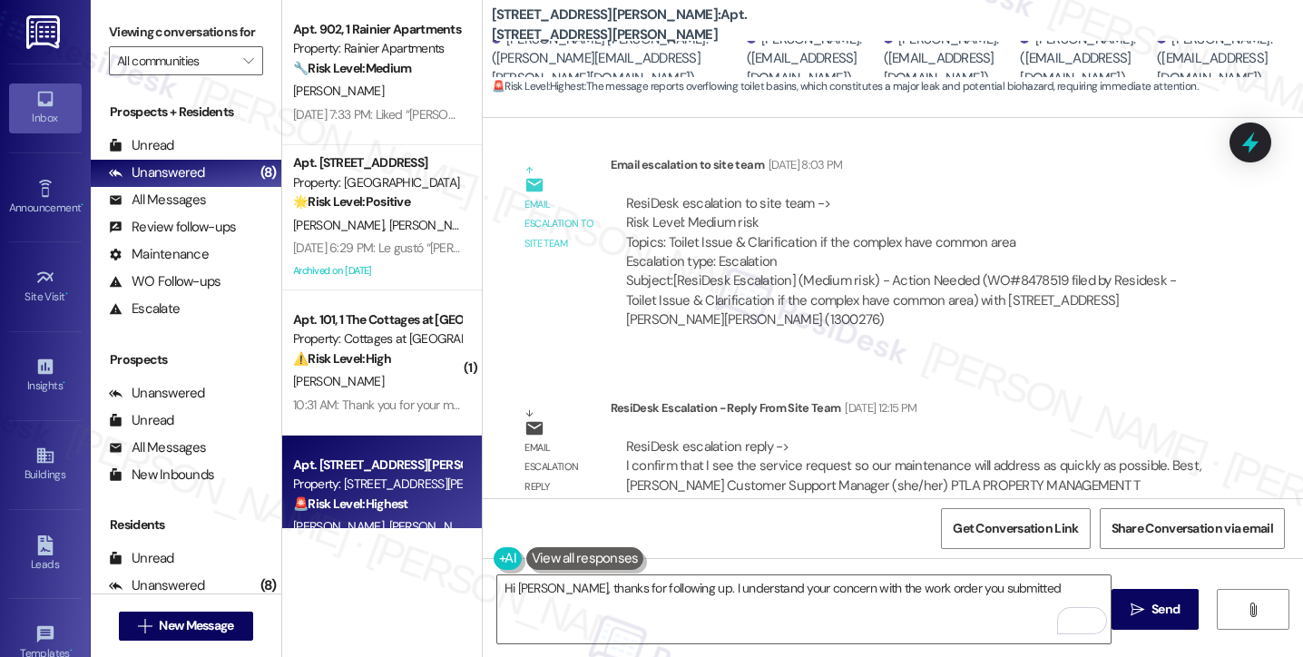
scroll to position [16183, 0]
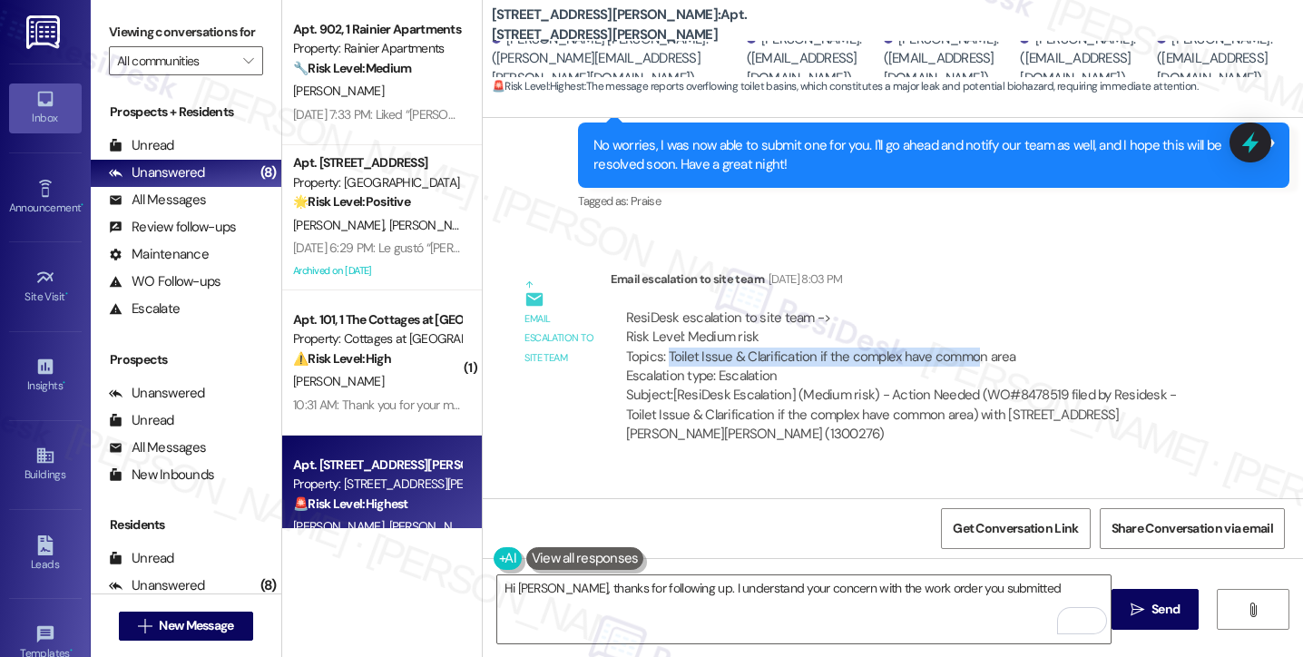
drag, startPoint x: 661, startPoint y: 294, endPoint x: 964, endPoint y: 299, distance: 303.2
click at [964, 309] on div "ResiDesk escalation to site team -> Risk Level: Medium risk Topics: Toilet Issu…" at bounding box center [916, 348] width 580 height 78
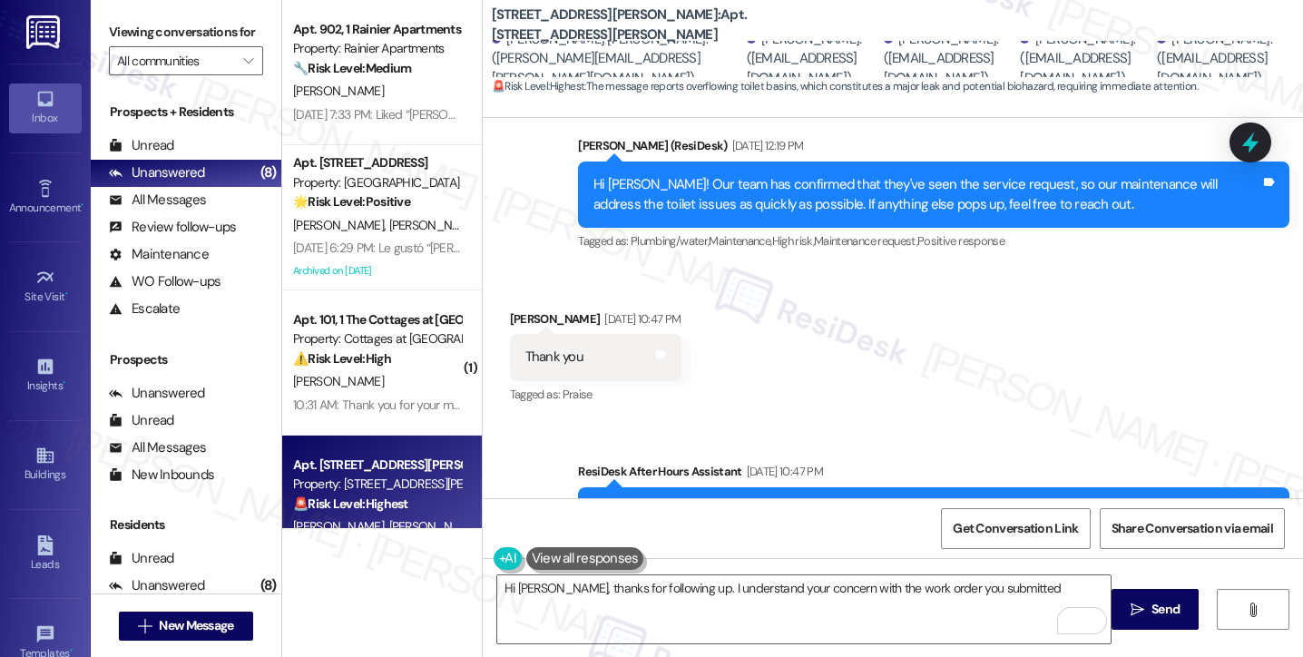
scroll to position [16909, 0]
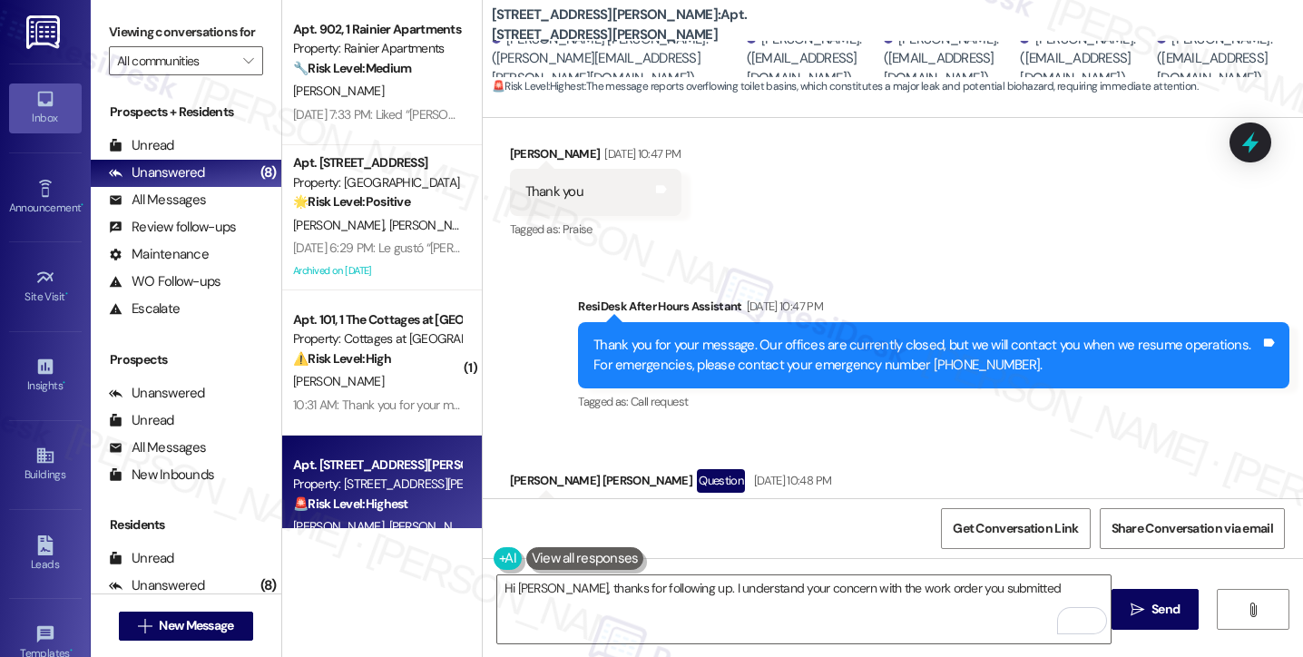
click at [672, 336] on div "Thank you for your message. Our offices are currently closed, but we will conta…" at bounding box center [927, 355] width 667 height 39
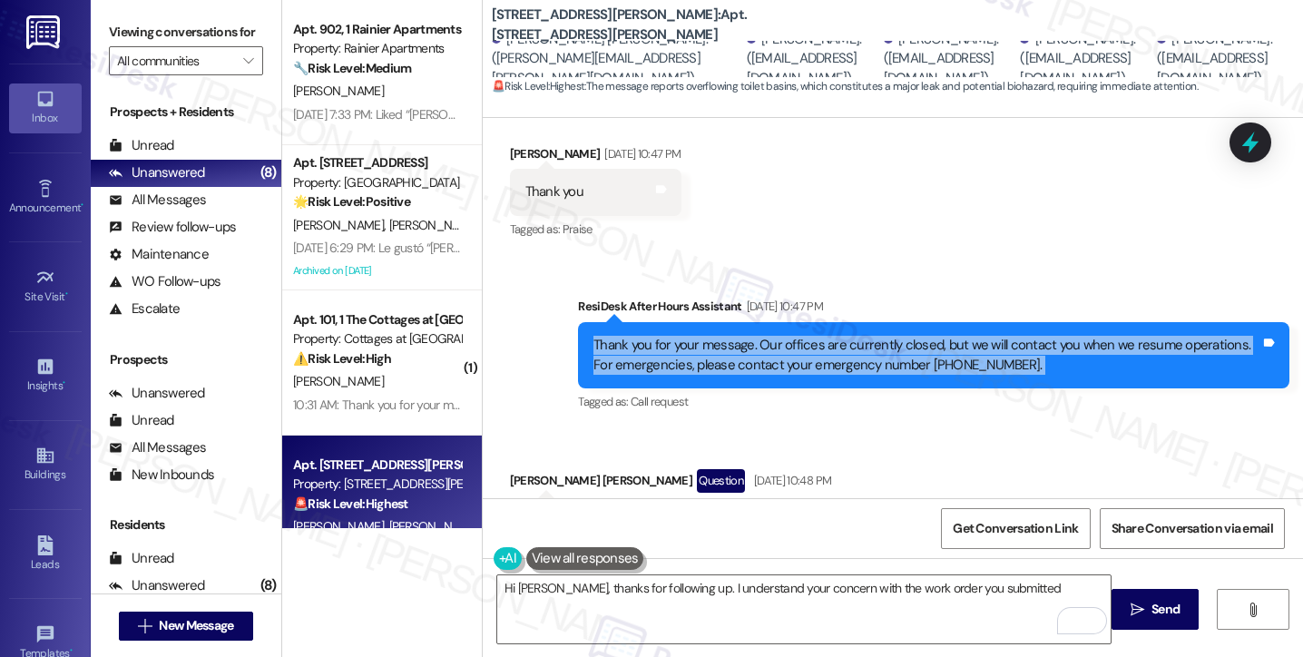
click at [672, 336] on div "Thank you for your message. Our offices are currently closed, but we will conta…" at bounding box center [927, 355] width 667 height 39
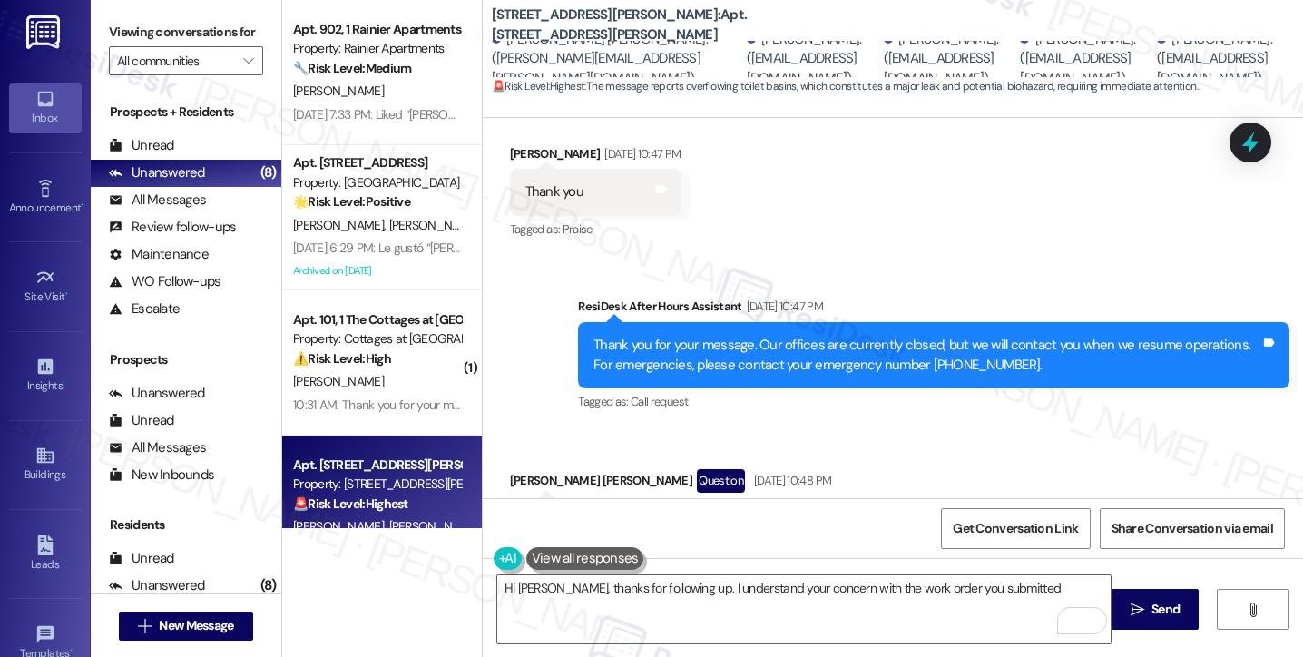
click at [719, 512] on div "Laughed at “Sarah's Assistant (2245 NW Harrison): Thank you for your message. O…" at bounding box center [859, 541] width 667 height 58
click at [662, 336] on div "Thank you for your message. Our offices are currently closed, but we will conta…" at bounding box center [927, 355] width 667 height 39
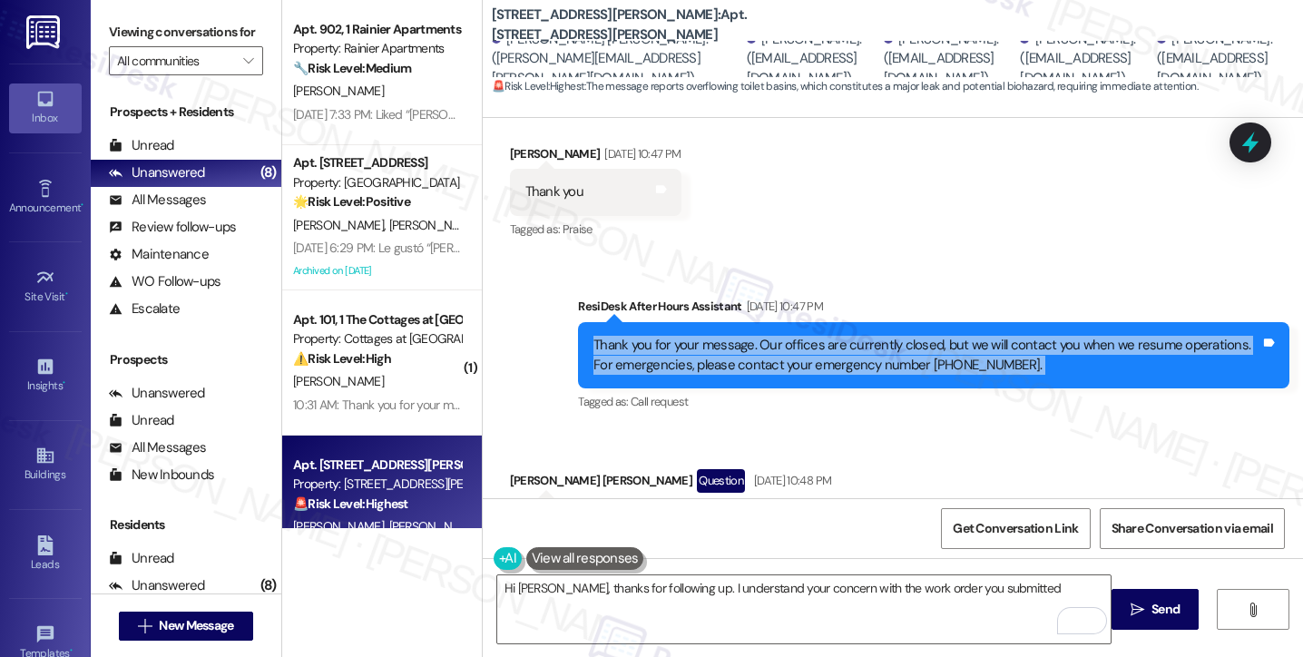
click at [662, 336] on div "Thank you for your message. Our offices are currently closed, but we will conta…" at bounding box center [927, 355] width 667 height 39
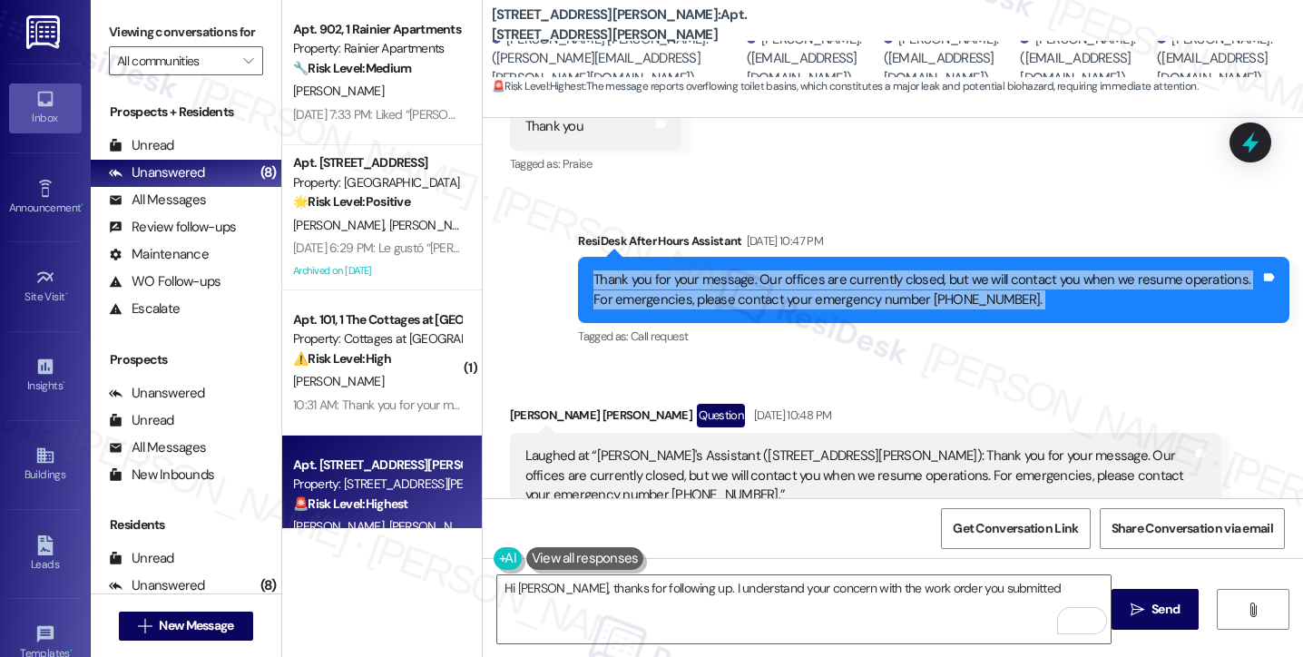
scroll to position [17363, 0]
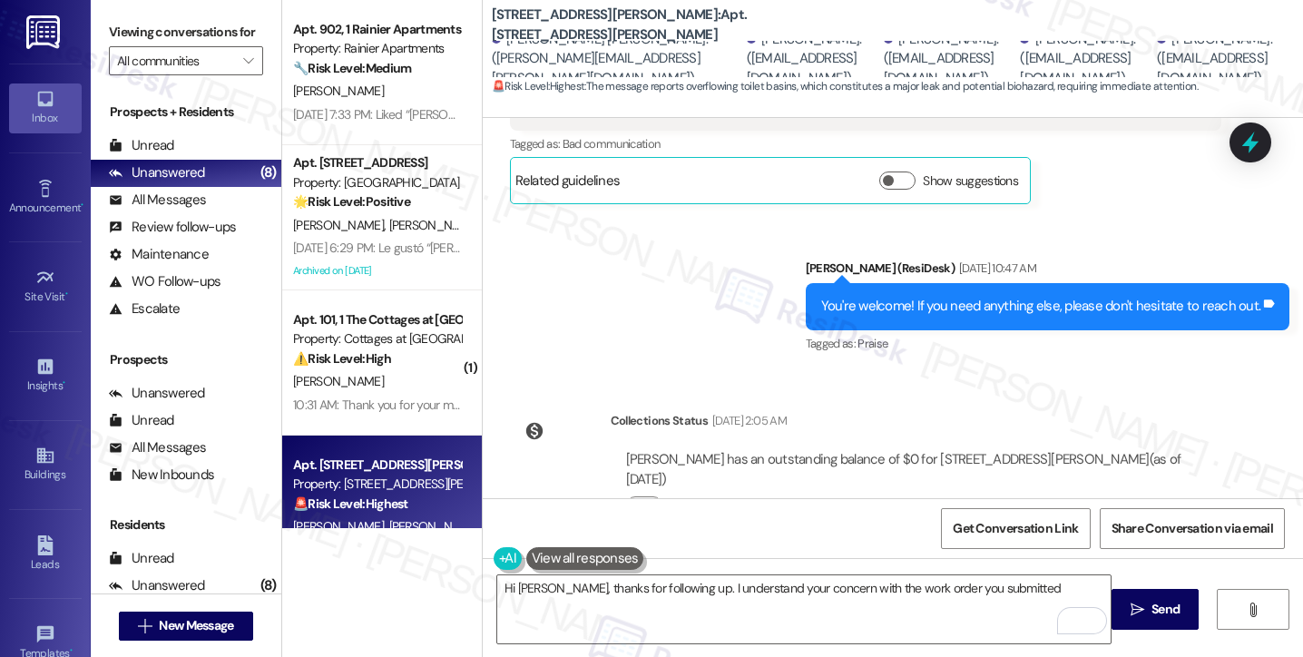
click at [1022, 297] on div "You're welcome! If you need anything else, please don't hesitate to reach out." at bounding box center [1041, 306] width 440 height 19
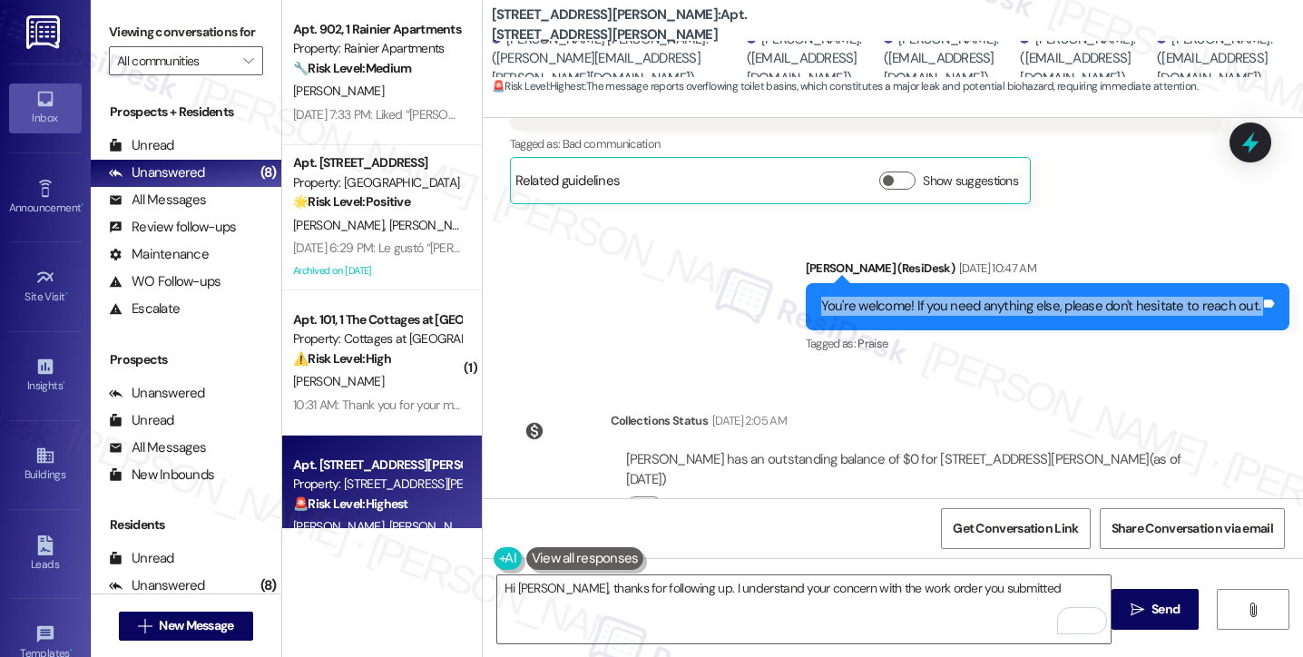
click at [1022, 297] on div "You're welcome! If you need anything else, please don't hesitate to reach out." at bounding box center [1041, 306] width 440 height 19
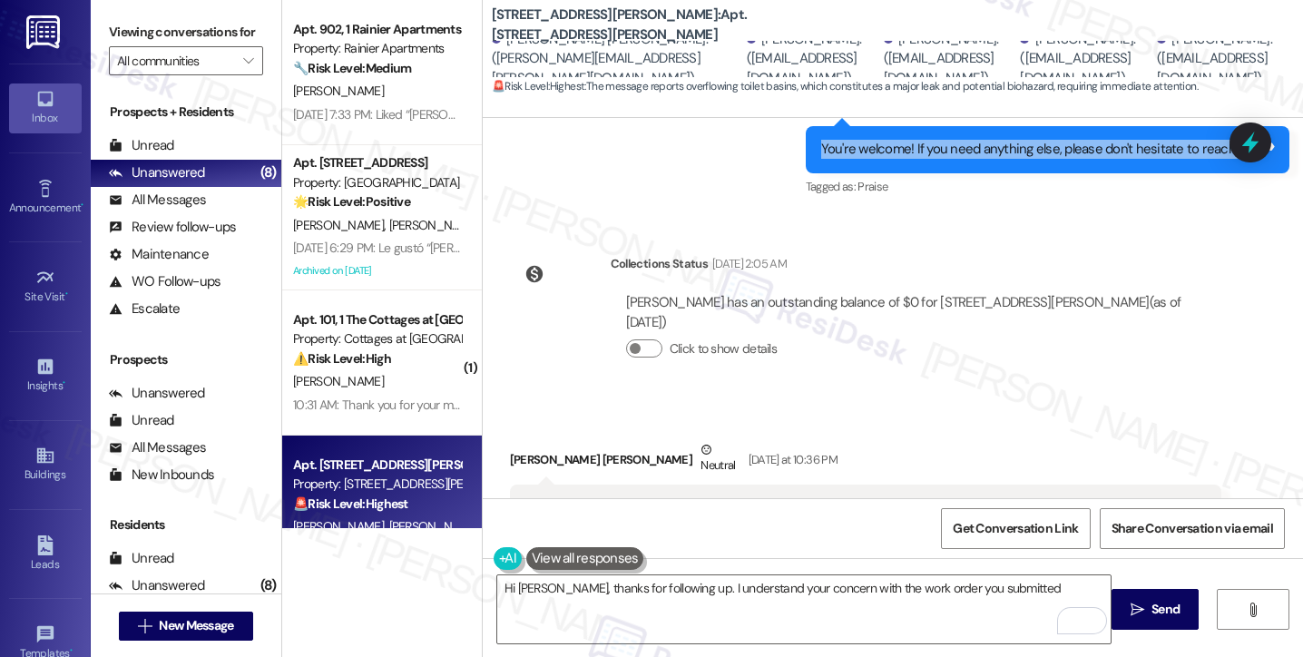
scroll to position [17635, 0]
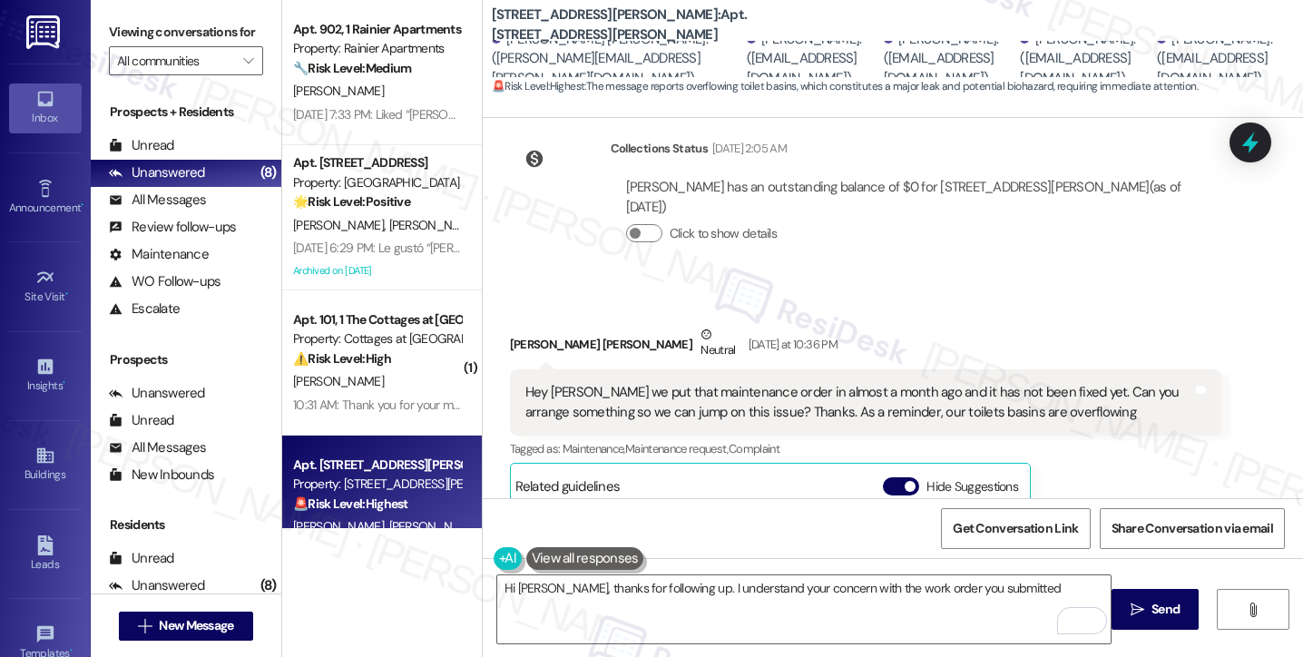
click at [851, 383] on div "Hey Sarah we put that maintenance order in almost a month ago and it has not be…" at bounding box center [859, 402] width 667 height 39
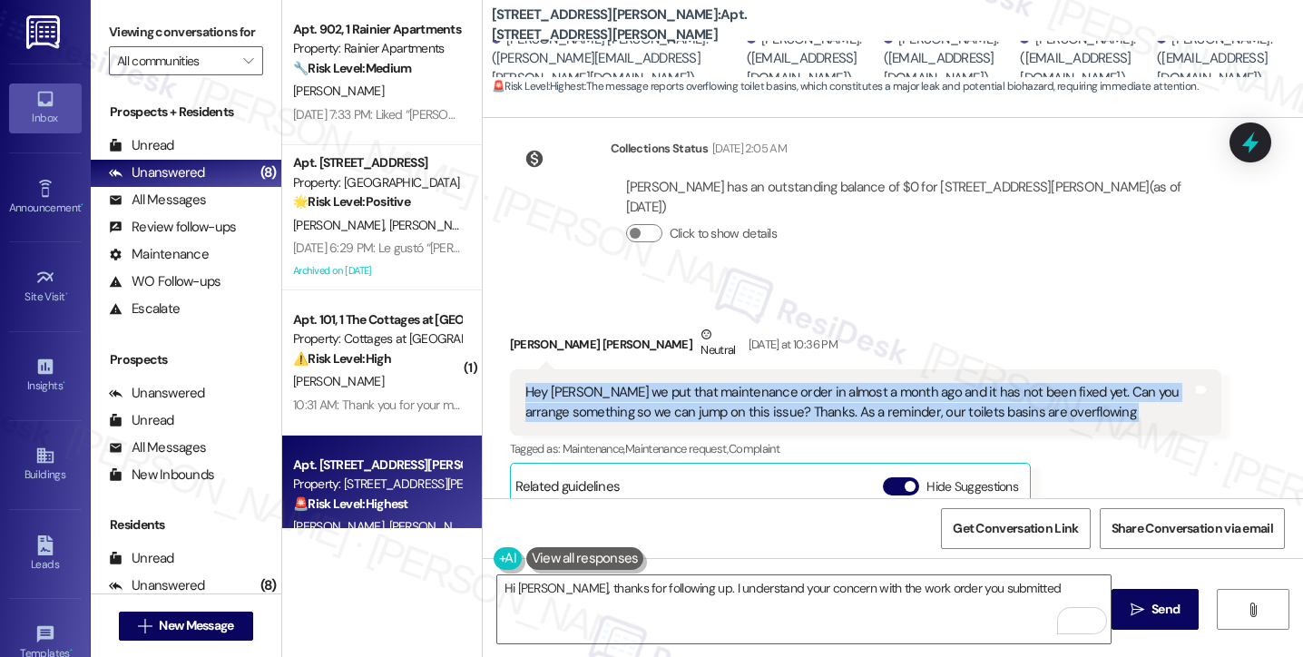
click at [852, 383] on div "Hey Sarah we put that maintenance order in almost a month ago and it has not be…" at bounding box center [859, 402] width 667 height 39
copy div "Hey Sarah we put that maintenance order in almost a month ago and it has not be…"
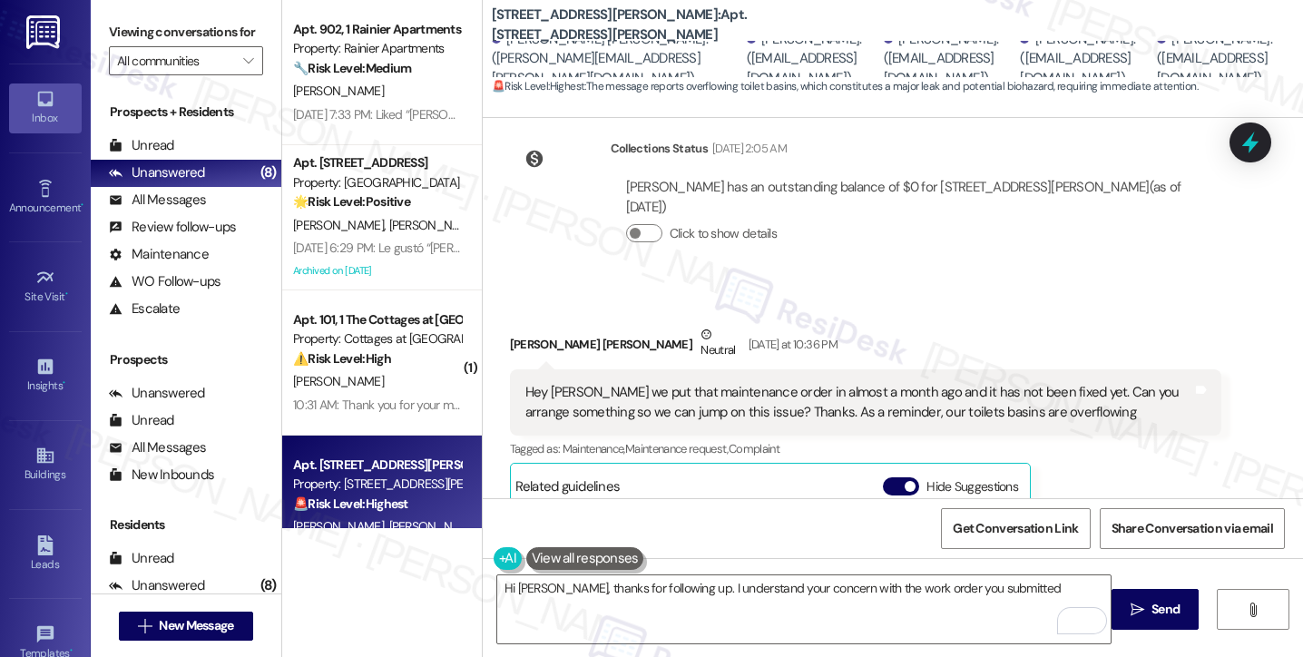
click at [116, 19] on label "Viewing conversations for" at bounding box center [186, 32] width 154 height 28
click at [128, 43] on label "Viewing conversations for" at bounding box center [186, 32] width 154 height 28
drag, startPoint x: 112, startPoint y: 38, endPoint x: 152, endPoint y: 48, distance: 41.2
click at [112, 38] on label "Viewing conversations for" at bounding box center [186, 32] width 154 height 28
click at [883, 311] on div "Received via SMS Jackson Lindberg Neutral Yesterday at 10:36 PM Hey Sarah we pu…" at bounding box center [865, 548] width 739 height 474
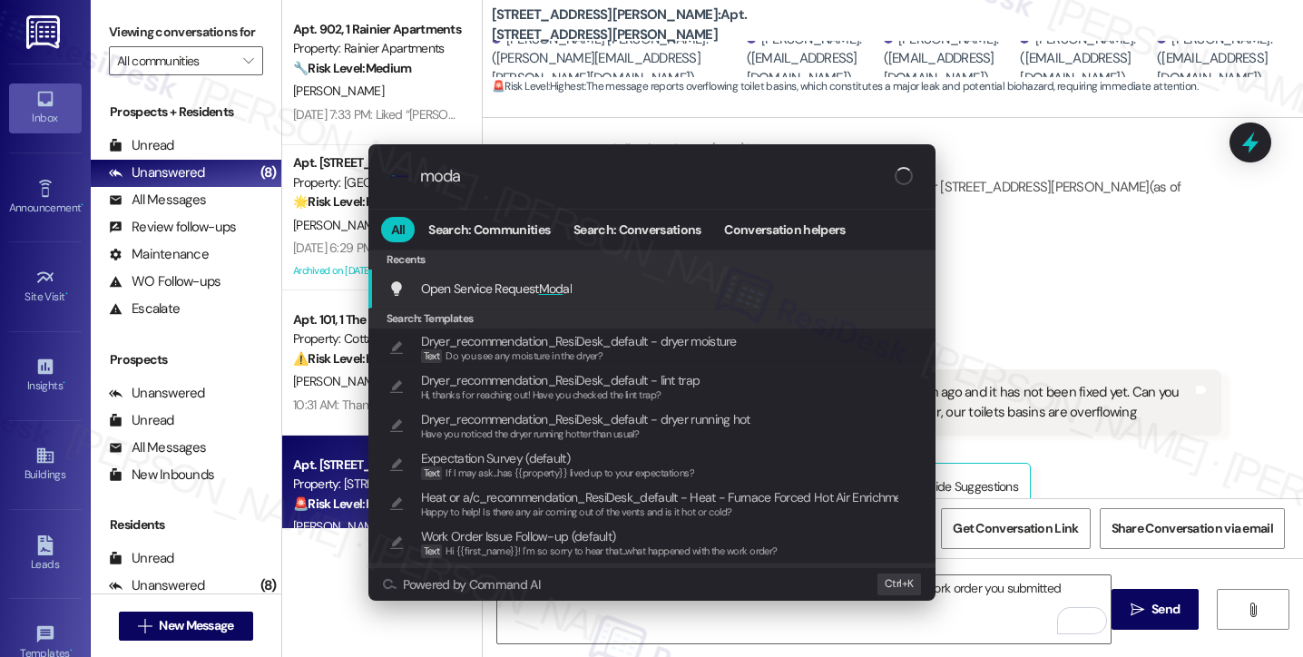
type input "modal"
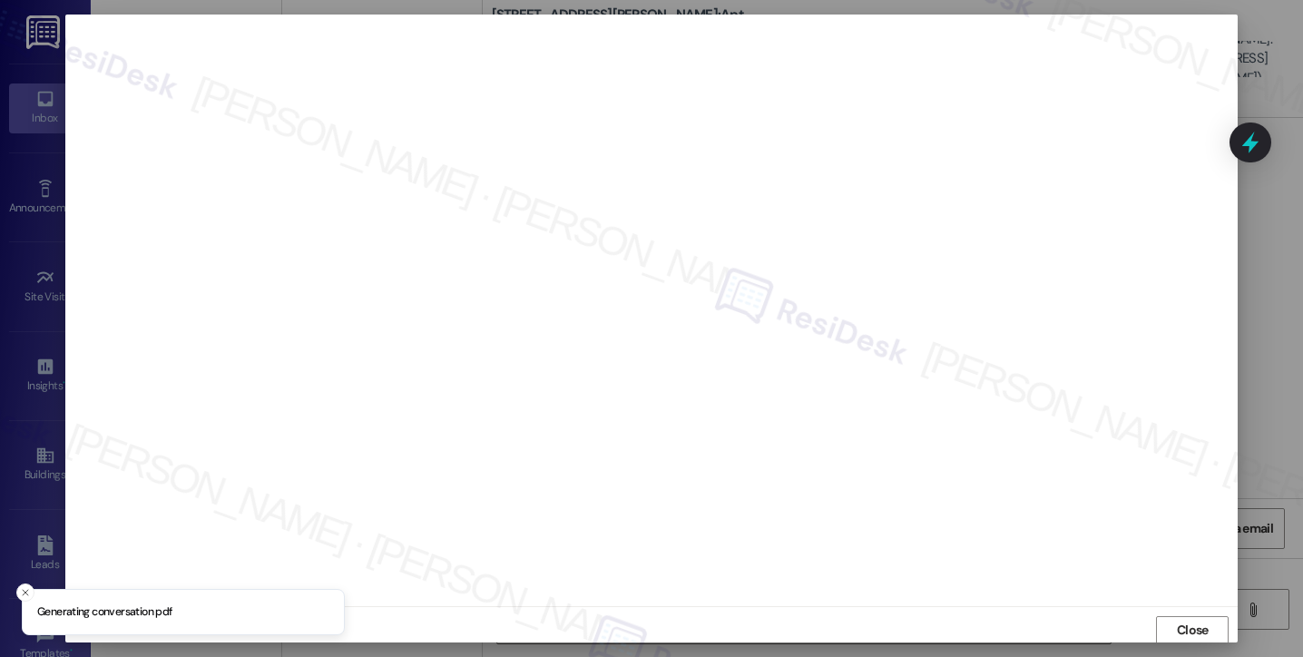
scroll to position [2, 0]
click at [1169, 625] on button "Close" at bounding box center [1192, 628] width 73 height 29
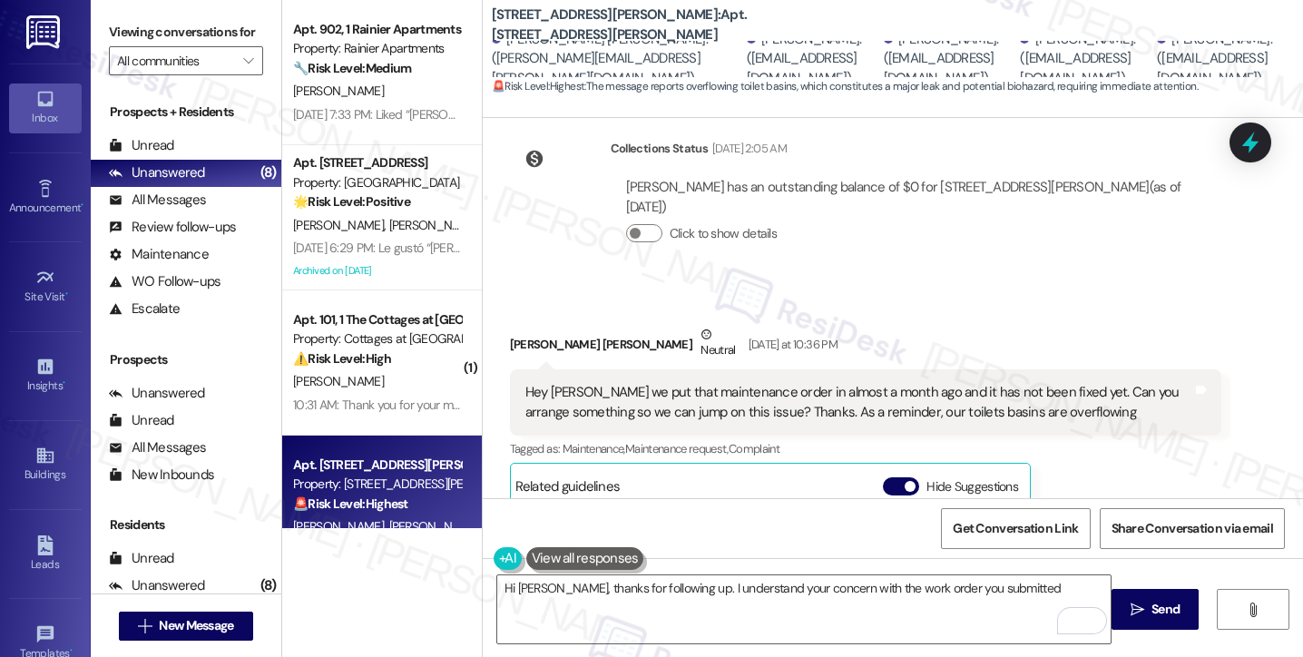
click at [780, 383] on div "Hey Sarah we put that maintenance order in almost a month ago and it has not be…" at bounding box center [859, 402] width 667 height 39
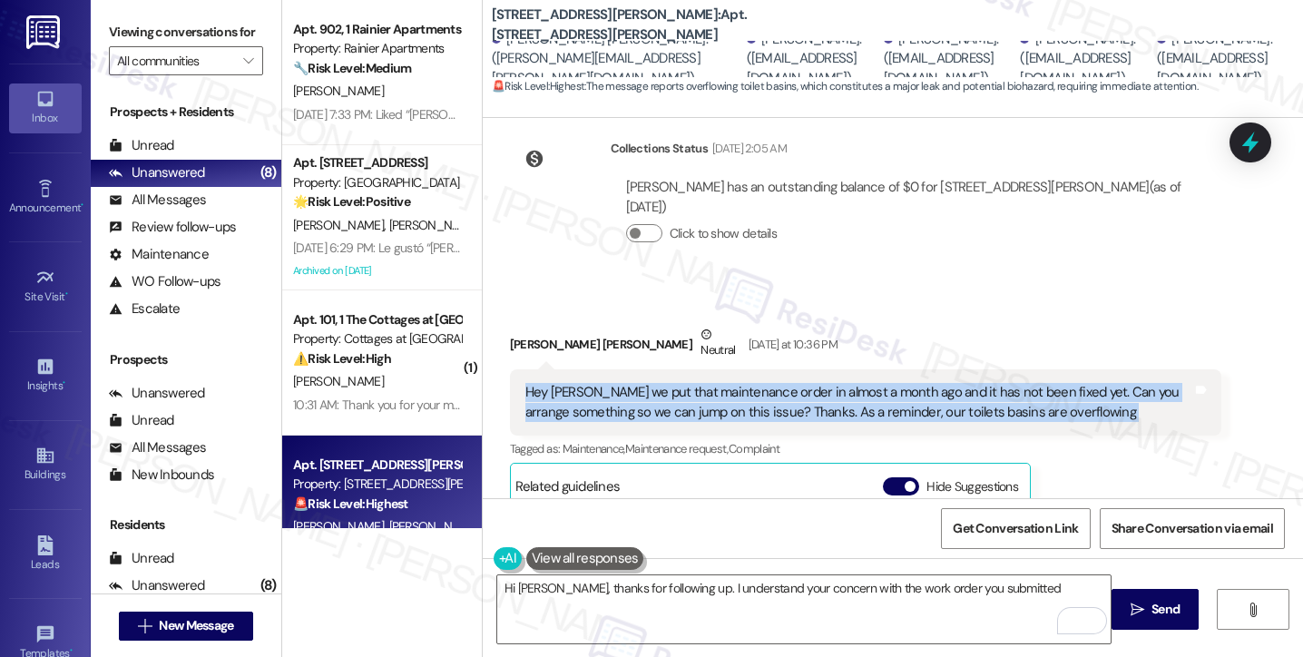
click at [780, 383] on div "Hey Sarah we put that maintenance order in almost a month ago and it has not be…" at bounding box center [859, 402] width 667 height 39
click at [713, 383] on div "Hey Sarah we put that maintenance order in almost a month ago and it has not be…" at bounding box center [859, 402] width 667 height 39
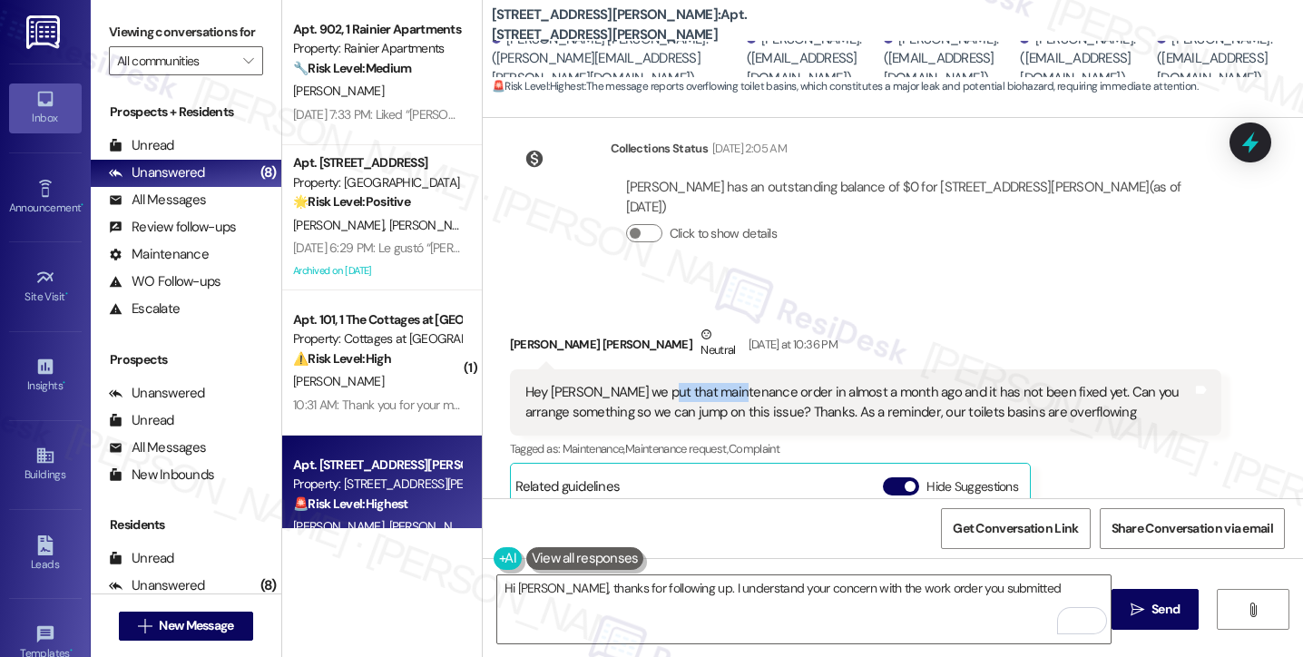
click at [713, 383] on div "Hey Sarah we put that maintenance order in almost a month ago and it has not be…" at bounding box center [859, 402] width 667 height 39
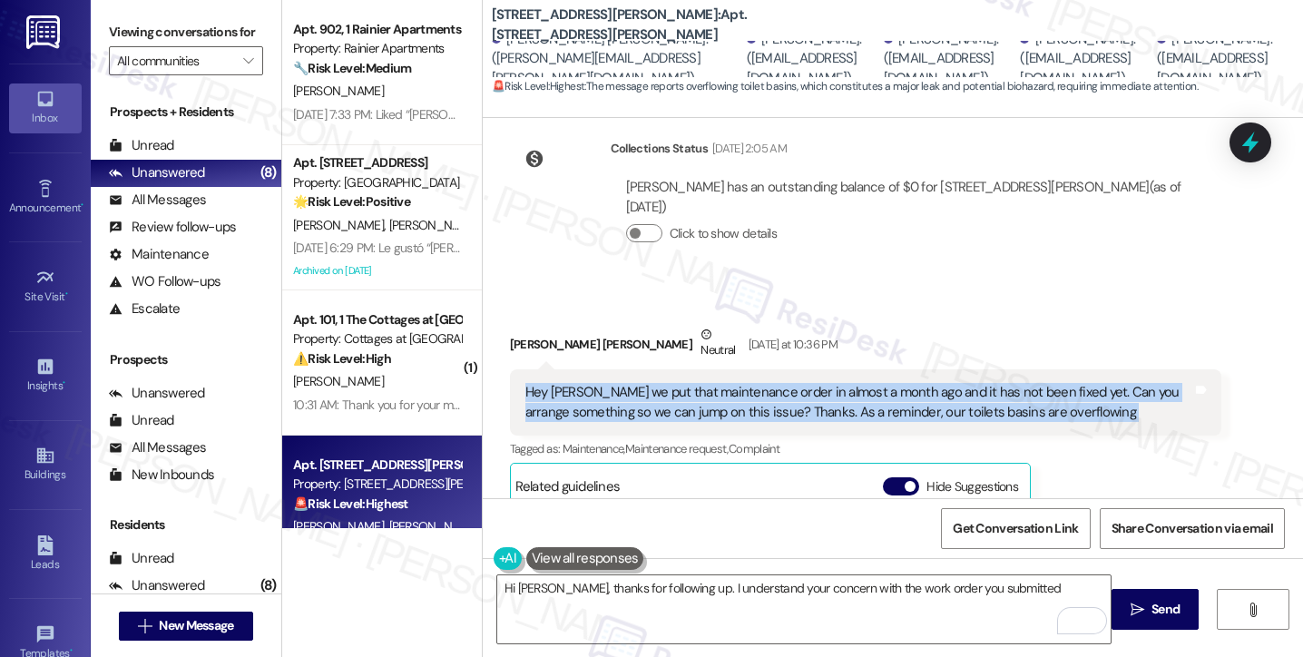
click at [713, 383] on div "Hey Sarah we put that maintenance order in almost a month ago and it has not be…" at bounding box center [859, 402] width 667 height 39
click at [879, 383] on div "Hey Sarah we put that maintenance order in almost a month ago and it has not be…" at bounding box center [859, 402] width 667 height 39
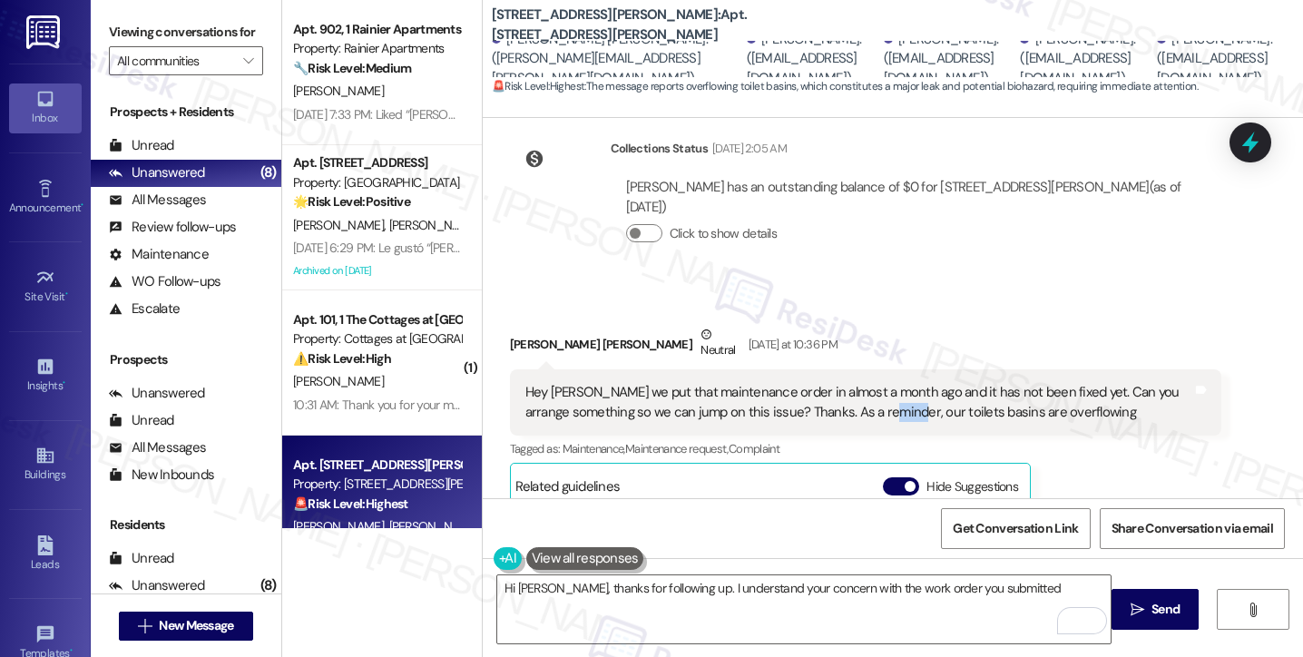
click at [879, 383] on div "Hey Sarah we put that maintenance order in almost a month ago and it has not be…" at bounding box center [859, 402] width 667 height 39
click at [936, 383] on div "Hey Sarah we put that maintenance order in almost a month ago and it has not be…" at bounding box center [859, 402] width 667 height 39
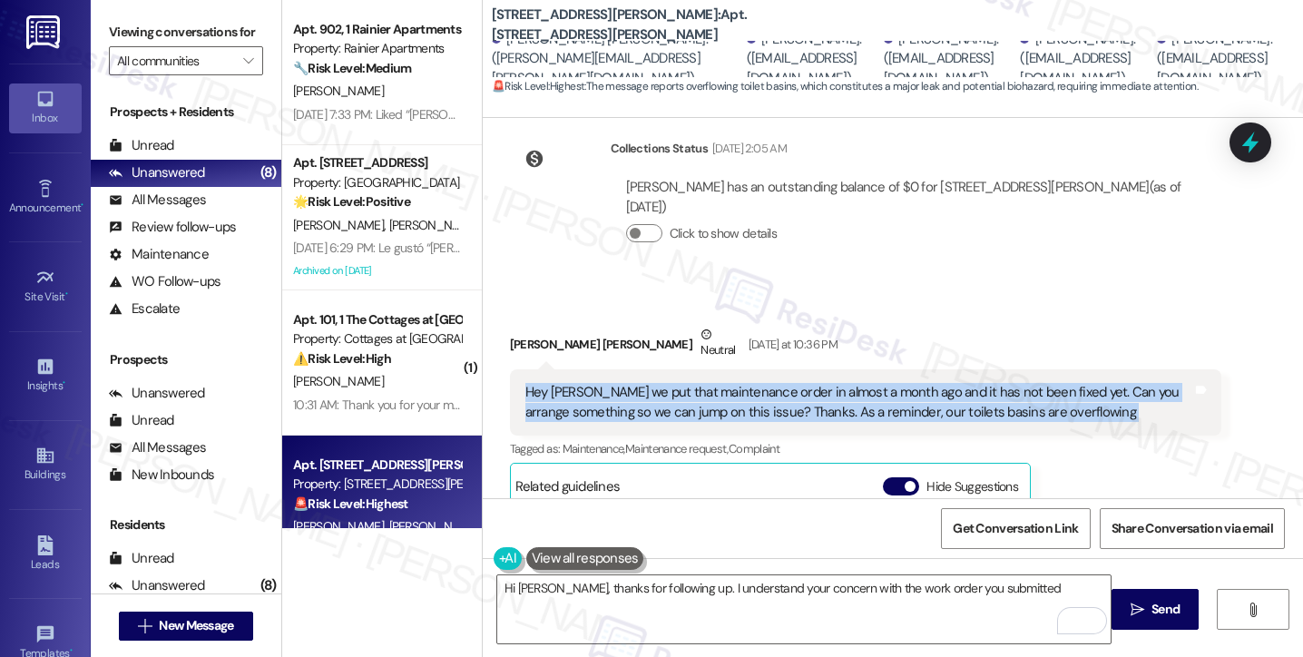
click at [936, 383] on div "Hey Sarah we put that maintenance order in almost a month ago and it has not be…" at bounding box center [859, 402] width 667 height 39
click at [972, 383] on div "Hey Sarah we put that maintenance order in almost a month ago and it has not be…" at bounding box center [859, 402] width 667 height 39
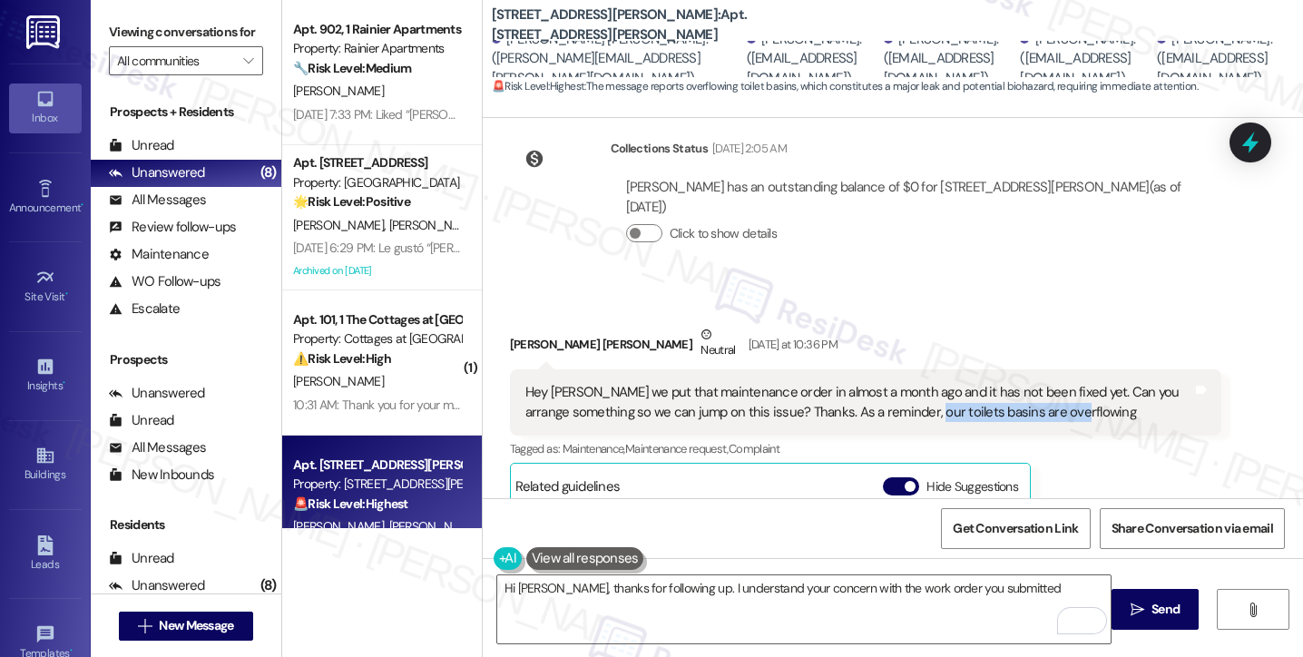
drag, startPoint x: 1066, startPoint y: 339, endPoint x: 919, endPoint y: 331, distance: 148.1
click at [919, 383] on div "Hey Sarah we put that maintenance order in almost a month ago and it has not be…" at bounding box center [859, 402] width 667 height 39
click at [97, 23] on div "Viewing conversations for All communities " at bounding box center [186, 46] width 191 height 93
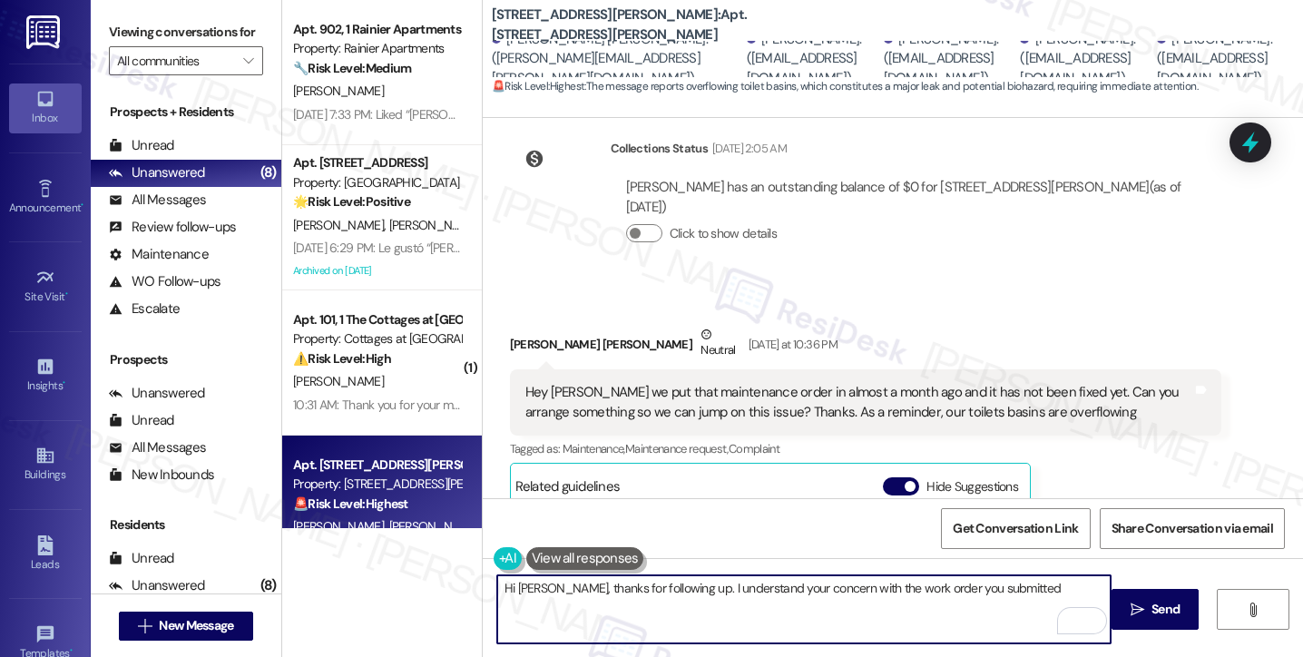
click at [703, 581] on textarea "Hi Jackson, thanks for following up. I understand your concern with the work or…" at bounding box center [804, 609] width 614 height 68
drag, startPoint x: 1004, startPoint y: 589, endPoint x: 809, endPoint y: 573, distance: 195.8
click at [676, 602] on textarea "Hi Jackson, thanks for following up. I understand your concern with the work or…" at bounding box center [804, 609] width 614 height 68
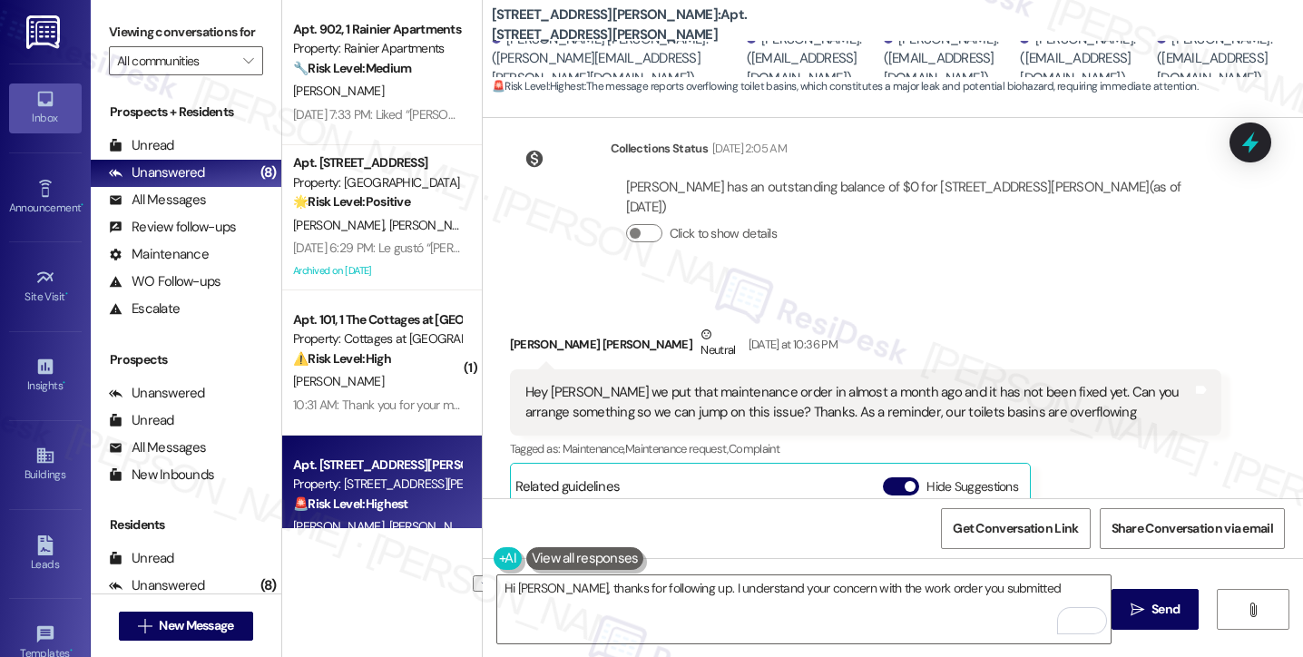
click at [105, 28] on div "Viewing conversations for All communities " at bounding box center [186, 46] width 191 height 93
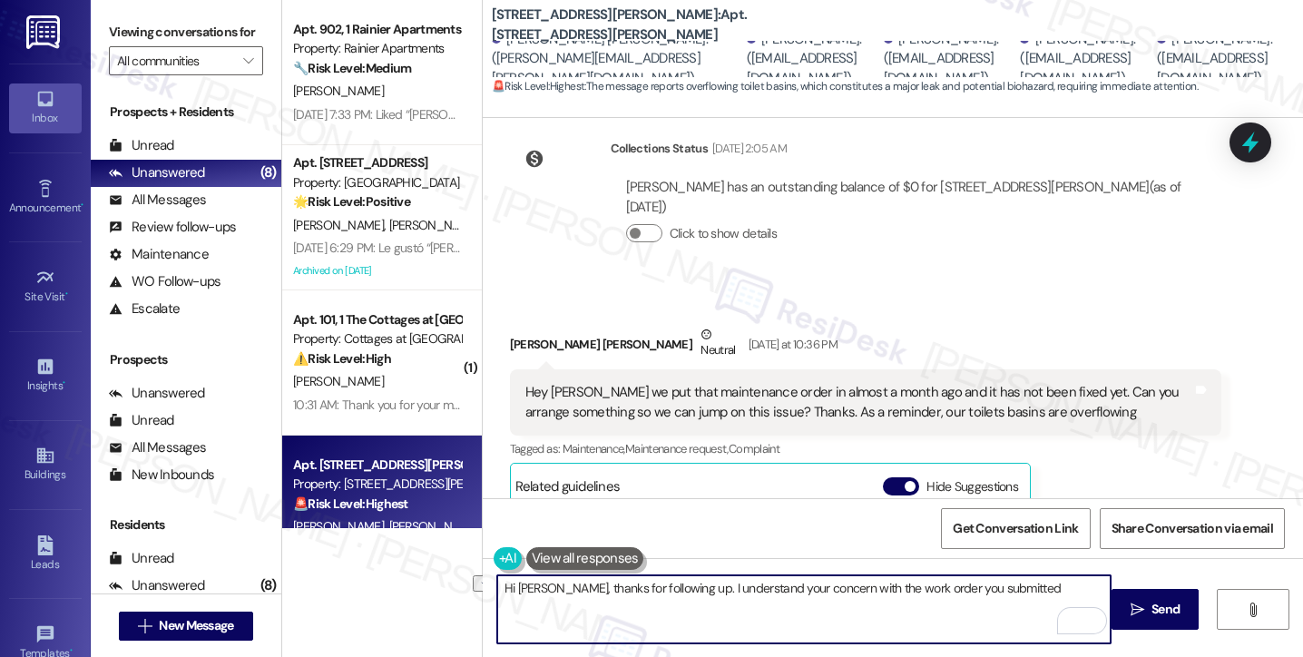
drag, startPoint x: 1044, startPoint y: 591, endPoint x: 613, endPoint y: 582, distance: 431.2
click at [613, 582] on textarea "Hi Jackson, thanks for following up. I understand your concern with the work or…" at bounding box center [804, 609] width 614 height 68
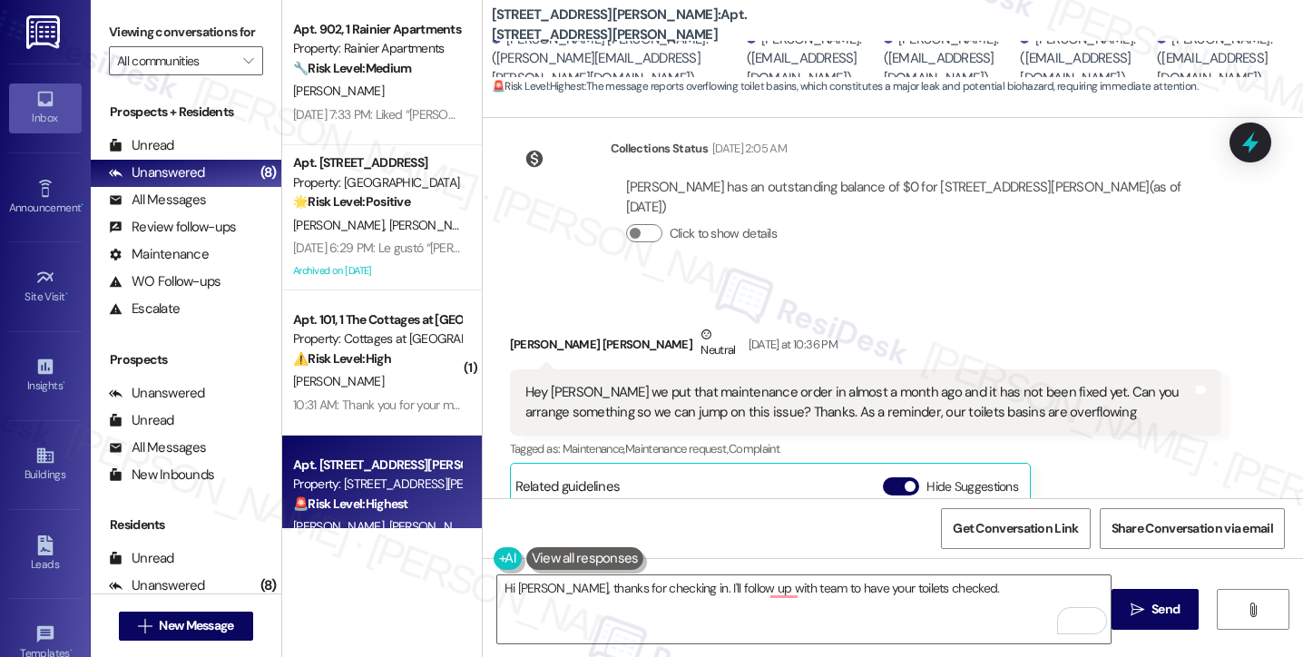
click at [1072, 383] on div "Hey Sarah we put that maintenance order in almost a month ago and it has not be…" at bounding box center [859, 402] width 667 height 39
click at [1061, 383] on div "Hey Sarah we put that maintenance order in almost a month ago and it has not be…" at bounding box center [859, 402] width 667 height 39
drag, startPoint x: 1061, startPoint y: 337, endPoint x: 1049, endPoint y: 335, distance: 11.9
click at [1061, 383] on div "Hey Sarah we put that maintenance order in almost a month ago and it has not be…" at bounding box center [859, 402] width 667 height 39
click at [974, 383] on div "Hey Sarah we put that maintenance order in almost a month ago and it has not be…" at bounding box center [859, 402] width 667 height 39
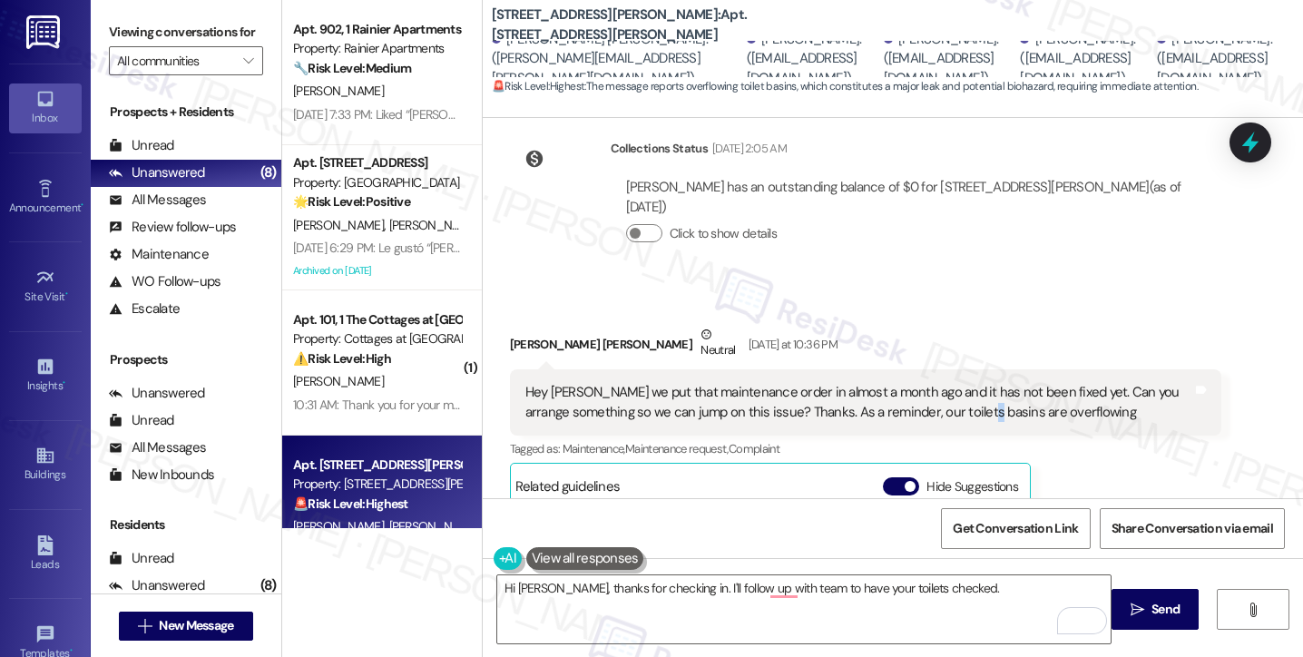
click at [974, 383] on div "Hey Sarah we put that maintenance order in almost a month ago and it has not be…" at bounding box center [859, 402] width 667 height 39
click at [114, 46] on label "Viewing conversations for" at bounding box center [186, 32] width 154 height 28
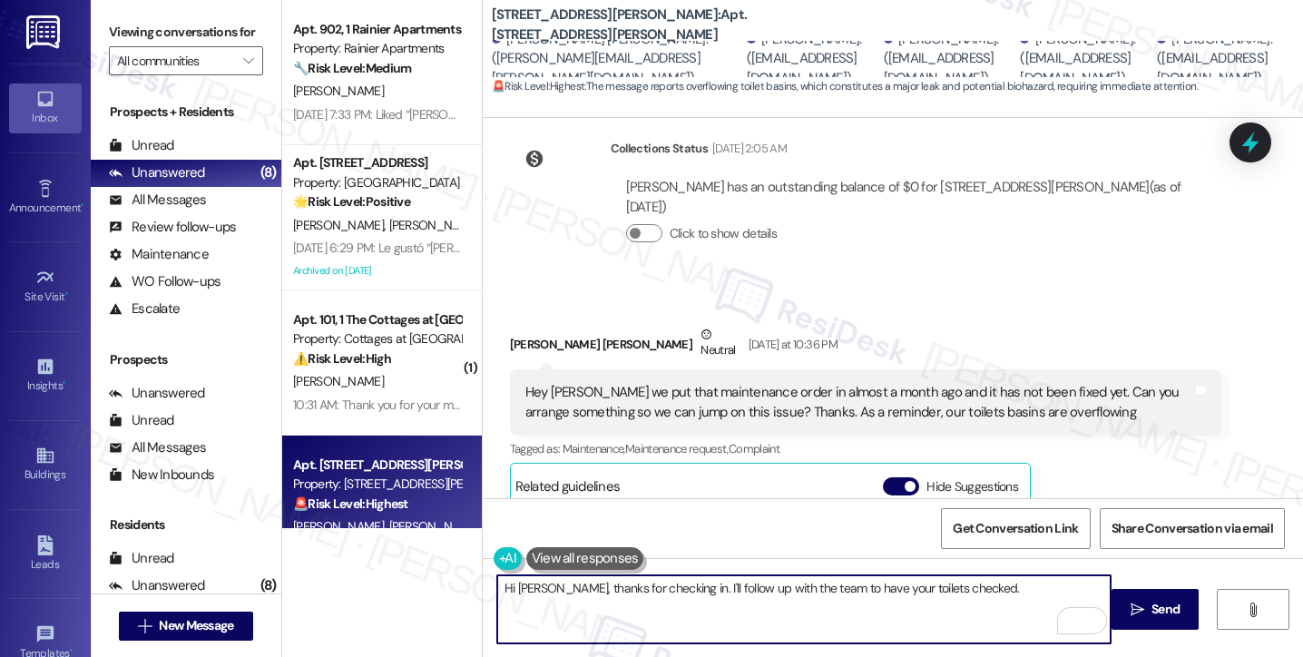
drag, startPoint x: 1003, startPoint y: 597, endPoint x: 991, endPoint y: 594, distance: 12.1
click at [1003, 597] on textarea "Hi Jackson, thanks for checking in. I'll follow up with the team to have your t…" at bounding box center [804, 609] width 614 height 68
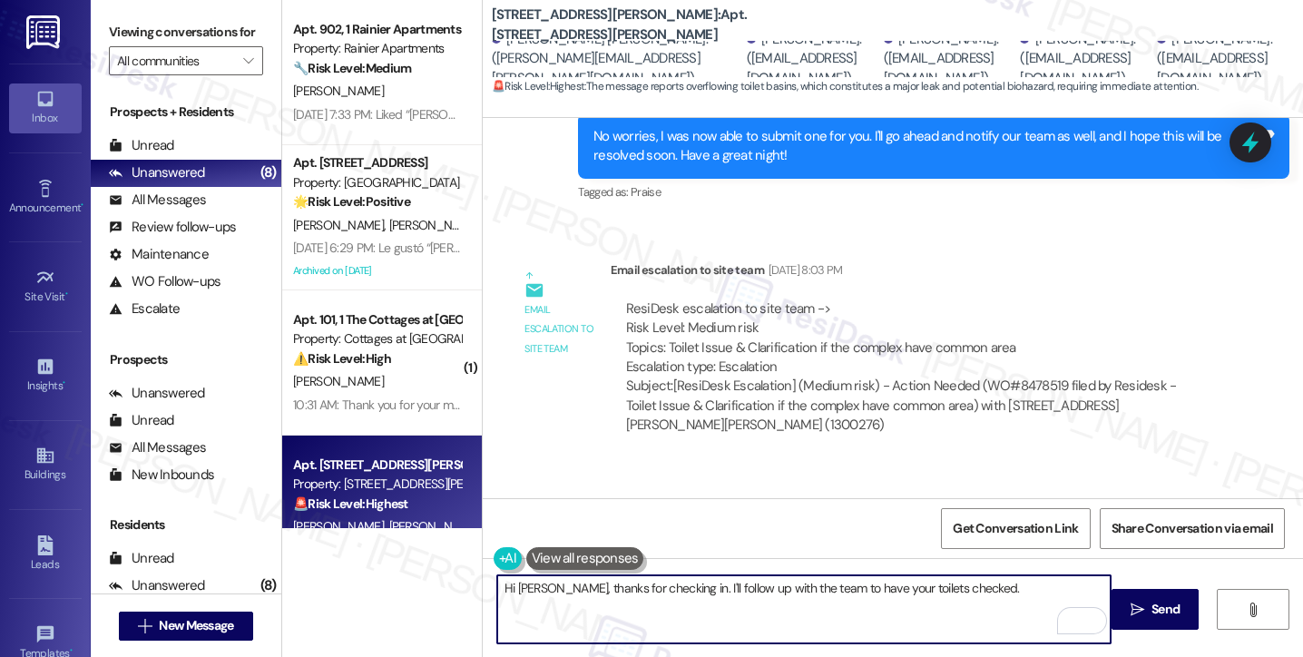
scroll to position [16183, 0]
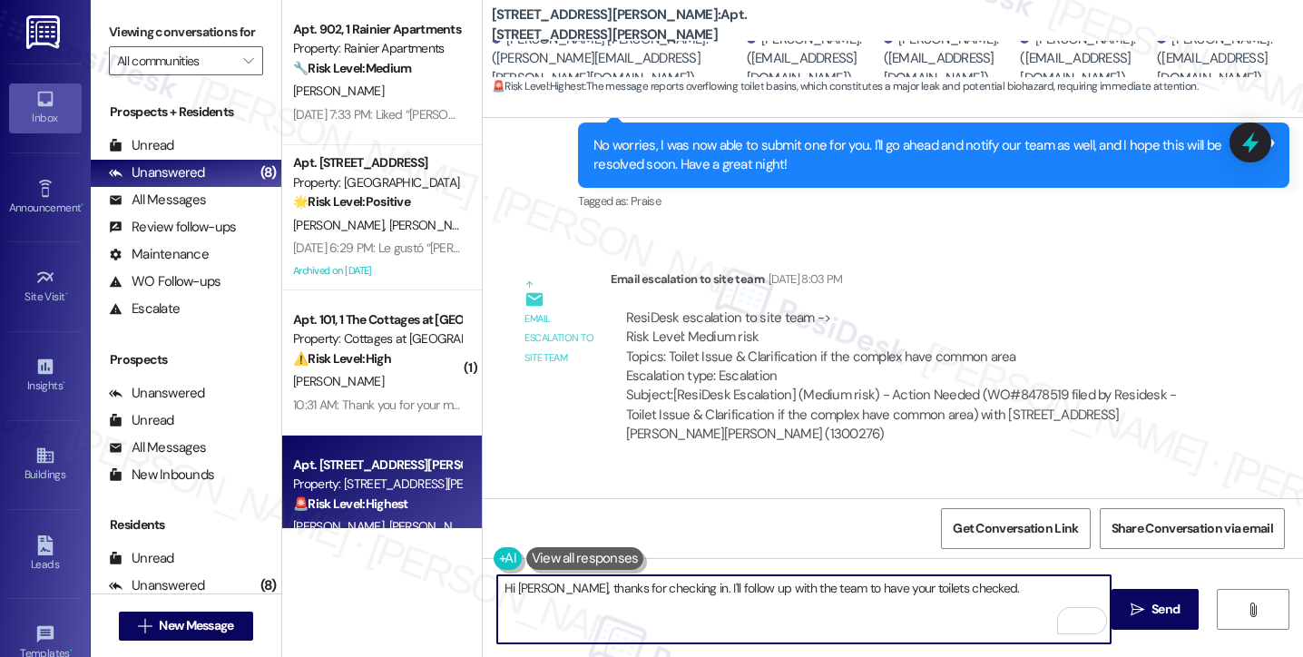
drag, startPoint x: 971, startPoint y: 590, endPoint x: 914, endPoint y: 590, distance: 57.2
click at [914, 590] on textarea "Hi Jackson, thanks for checking in. I'll follow up with the team to have your t…" at bounding box center [804, 609] width 614 height 68
click at [923, 587] on textarea "Hi Jackson, thanks for checking in. I'll follow up with the team to have your t…" at bounding box center [804, 609] width 614 height 68
click at [931, 586] on textarea "Hi Jackson, thanks for checking in. I'll follow up with the team to have your t…" at bounding box center [804, 609] width 614 height 68
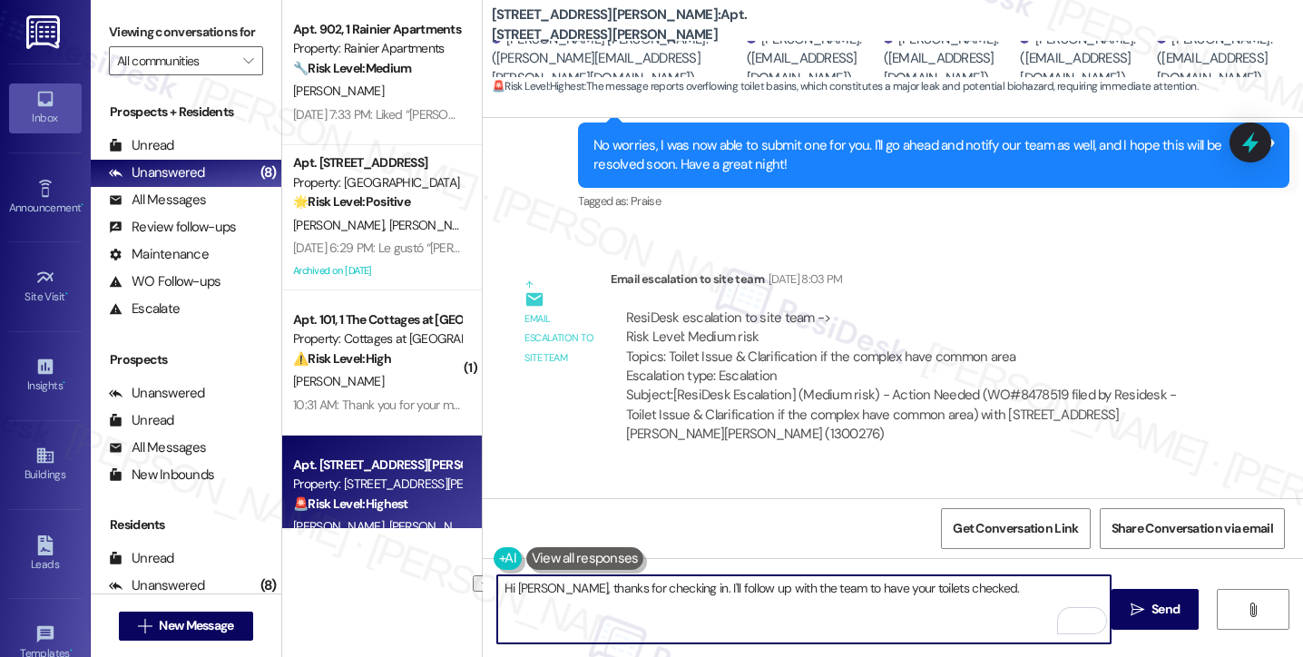
drag, startPoint x: 1017, startPoint y: 599, endPoint x: 752, endPoint y: 599, distance: 264.1
click at [752, 599] on textarea "Hi Jackson, thanks for checking in. I'll follow up with the team to have your t…" at bounding box center [804, 609] width 614 height 68
click at [701, 583] on textarea "Hi Jackson, thanks for checking in. I'll follow up with the team to have your t…" at bounding box center [804, 609] width 614 height 68
click at [687, 588] on textarea "Hi Jackson, thanks for checking in. I'll follow up with the team to have your t…" at bounding box center [804, 609] width 614 height 68
drag, startPoint x: 1049, startPoint y: 598, endPoint x: 868, endPoint y: 600, distance: 181.5
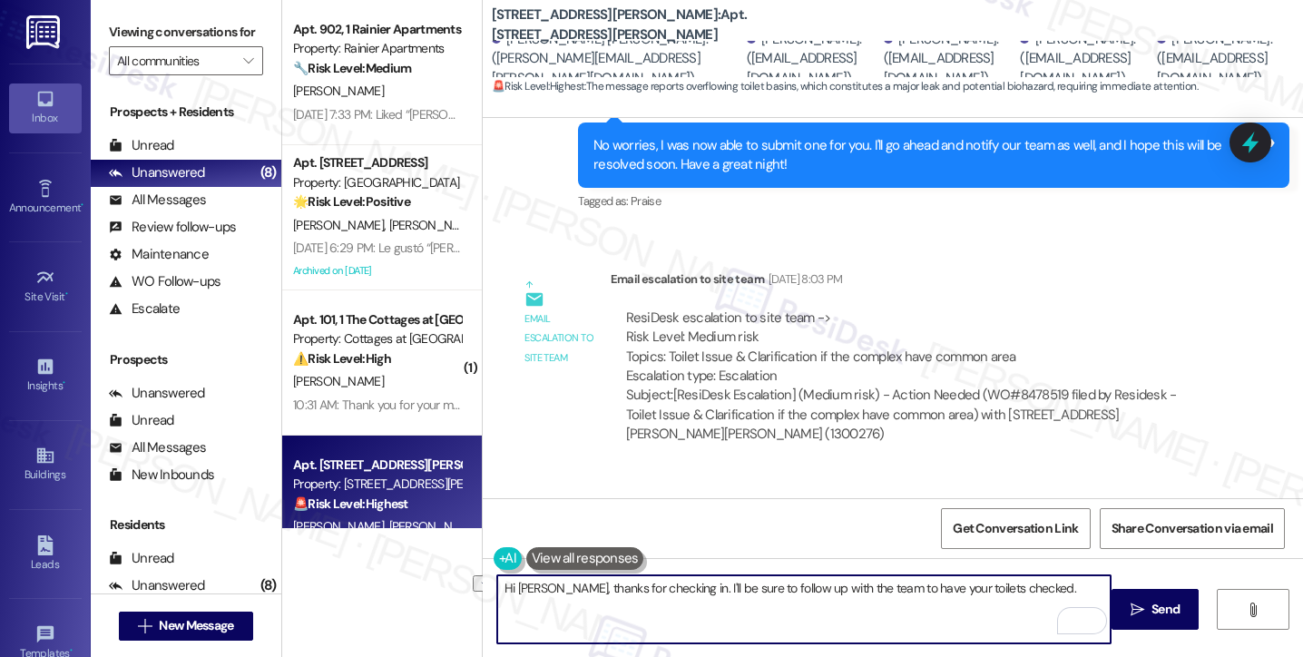
click at [868, 600] on textarea "Hi Jackson, thanks for checking in. I'll be sure to follow up with the team to …" at bounding box center [804, 609] width 614 height 68
drag, startPoint x: 597, startPoint y: 602, endPoint x: 525, endPoint y: 603, distance: 72.6
click at [525, 603] on textarea "Hi Jackson, thanks for checking in. I'll be sure to follow up with the team wit…" at bounding box center [804, 609] width 614 height 68
drag, startPoint x: 725, startPoint y: 589, endPoint x: 716, endPoint y: 591, distance: 9.3
click at [725, 589] on textarea "Hi Jackson, thanks for checking in. I'll be sure to follow up with the team wit…" at bounding box center [804, 609] width 614 height 68
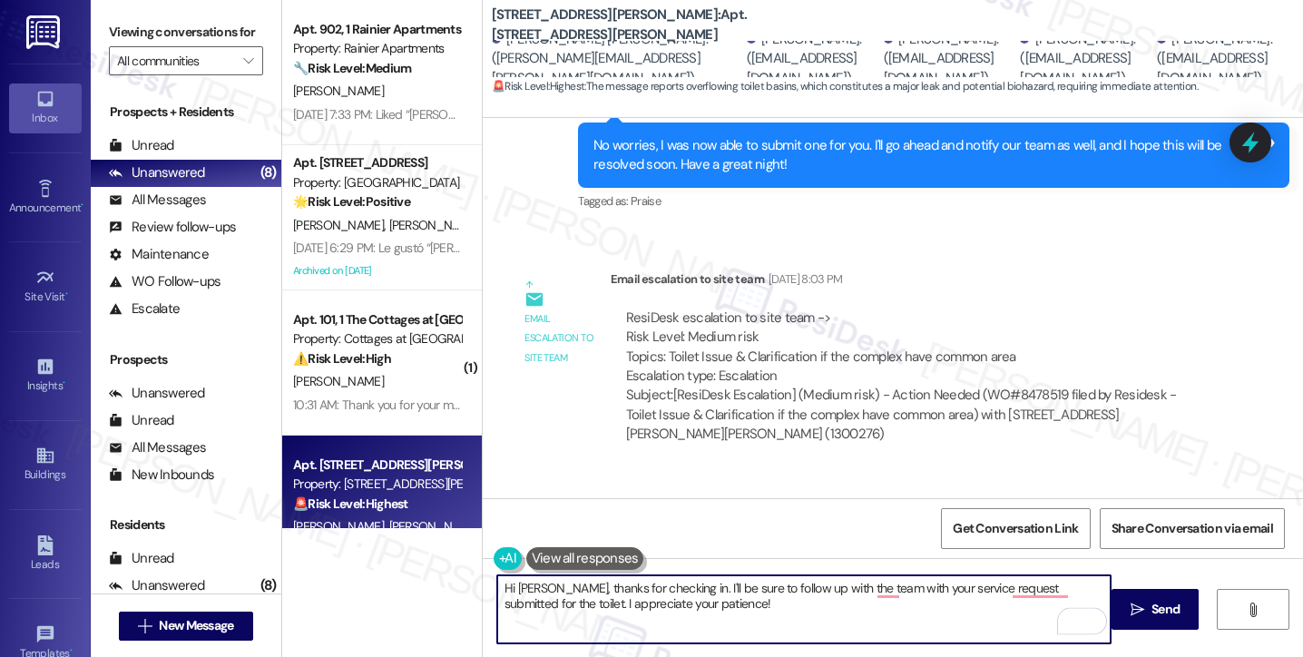
click at [686, 613] on textarea "Hi Jackson, thanks for checking in. I'll be sure to follow up with the team wit…" at bounding box center [804, 609] width 614 height 68
click at [594, 598] on textarea "Hi Jackson, thanks for checking in. I'll be sure to follow up with the team on …" at bounding box center [804, 609] width 614 height 68
click at [708, 597] on textarea "Hi Jackson, thanks for checking in. I'll be sure to follow up with the team on …" at bounding box center [804, 609] width 614 height 68
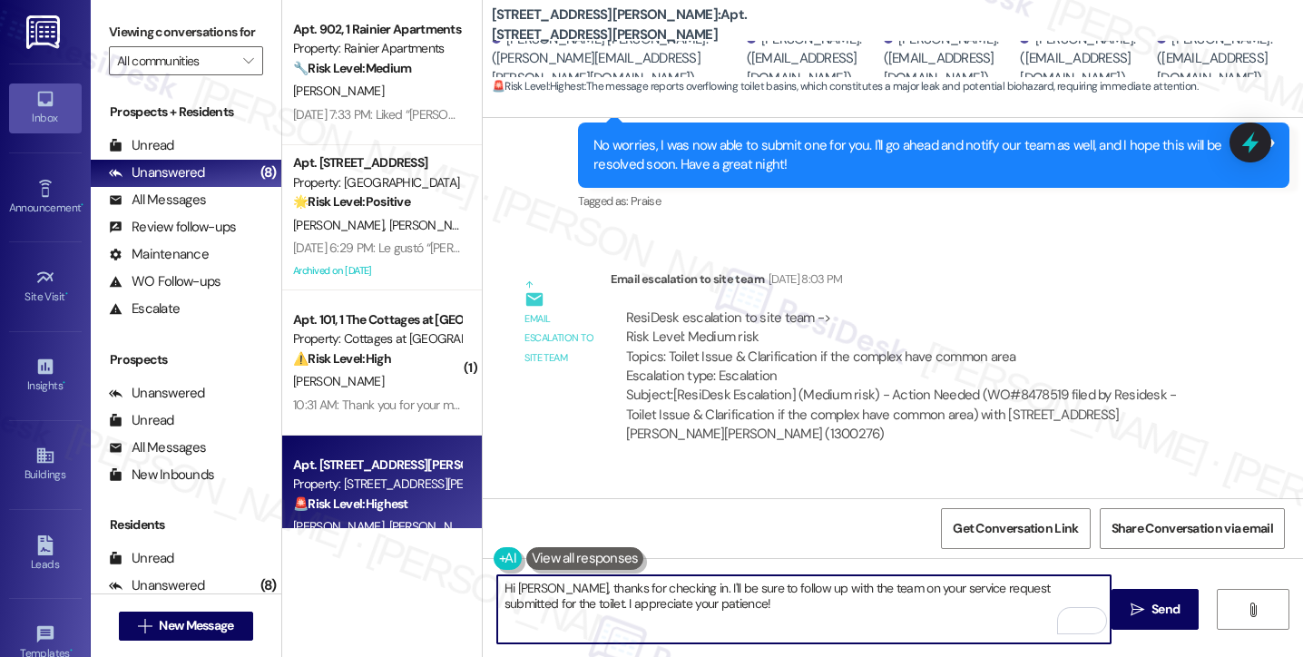
click at [517, 605] on textarea "Hi Jackson, thanks for checking in. I'll be sure to follow up with the team on …" at bounding box center [804, 609] width 614 height 68
click at [727, 609] on textarea "Hi Jackson, thanks for checking in. I'll be sure to follow up with the team on …" at bounding box center [804, 609] width 614 height 68
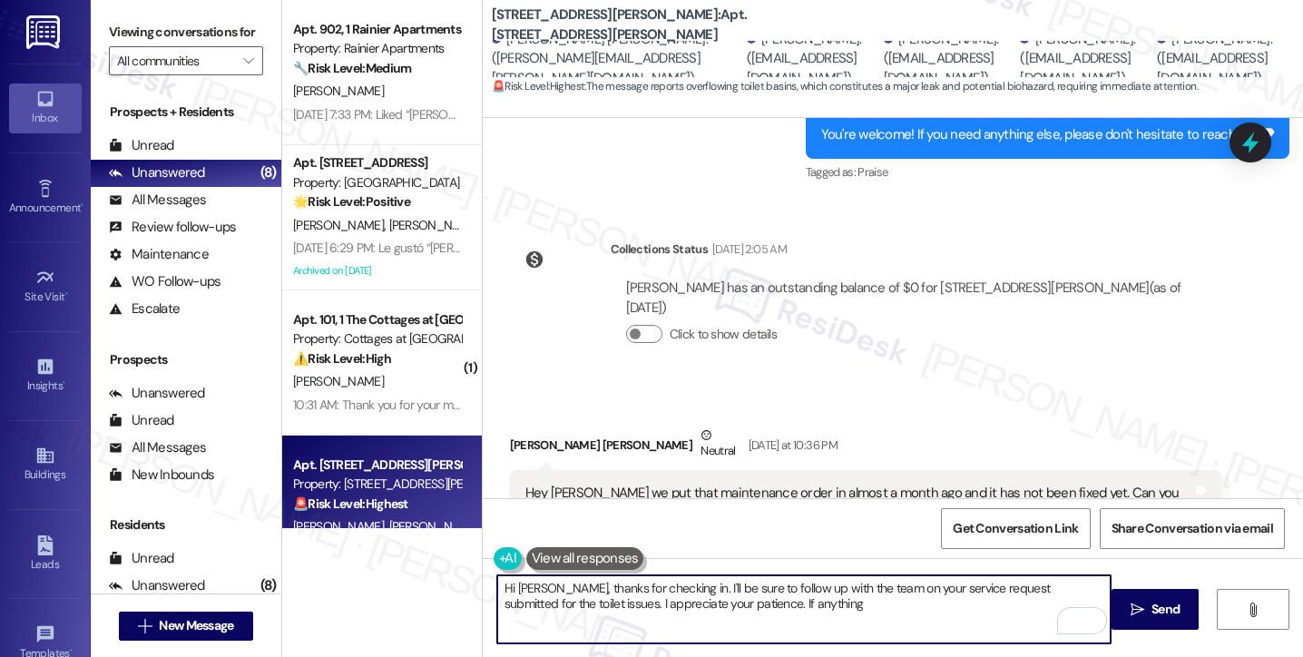
scroll to position [17545, 0]
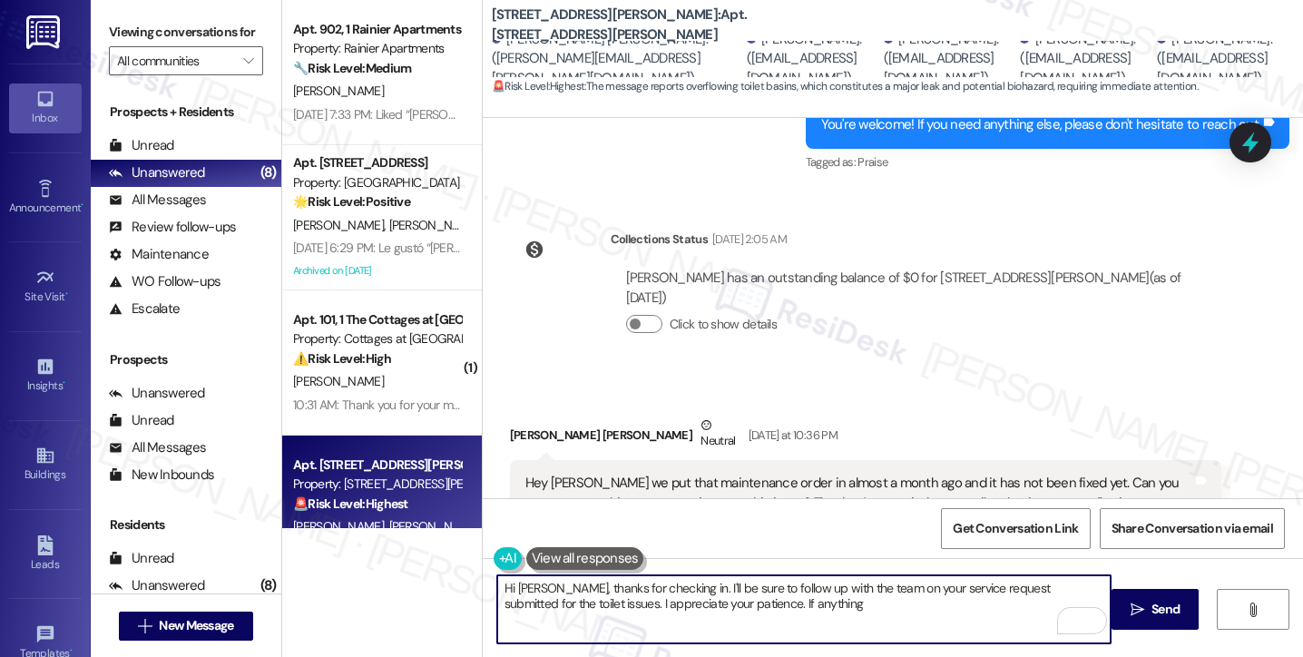
click at [674, 588] on textarea "Hi Jackson, thanks for checking in. I'll be sure to follow up with the team on …" at bounding box center [804, 609] width 614 height 68
click at [563, 605] on textarea "Hi Jackson, thanks for checking in. I'm sorry to hear that your toilet basins a…" at bounding box center [804, 609] width 614 height 68
click at [725, 604] on textarea "Hi Jackson, thanks for checking in. I'm sorry to hear that your toilet basins a…" at bounding box center [804, 609] width 614 height 68
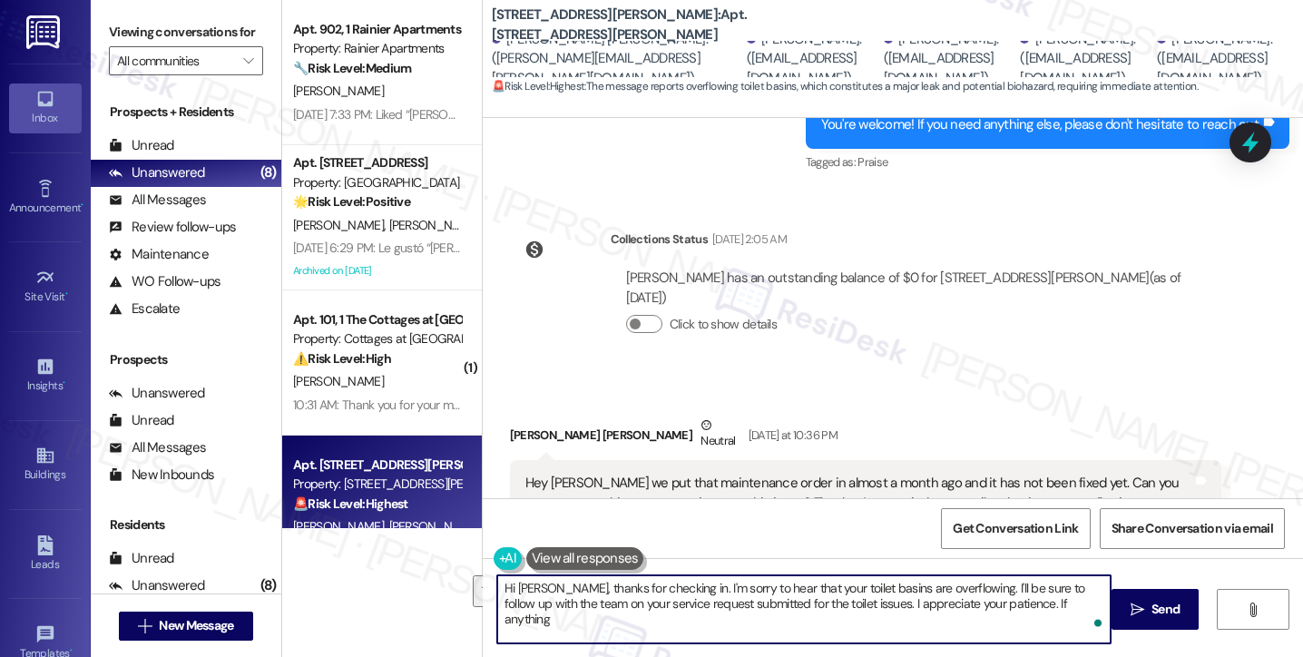
click at [725, 604] on textarea "Hi Jackson, thanks for checking in. I'm sorry to hear that your toilet basins a…" at bounding box center [804, 609] width 614 height 68
click at [819, 600] on textarea "Hi Jackson, thanks for checking in. I'm sorry to hear that your toilet basins a…" at bounding box center [804, 609] width 614 height 68
click at [600, 603] on textarea "Hi Jackson, thanks for checking in. I'm sorry to hear that your toilet basins a…" at bounding box center [804, 609] width 614 height 68
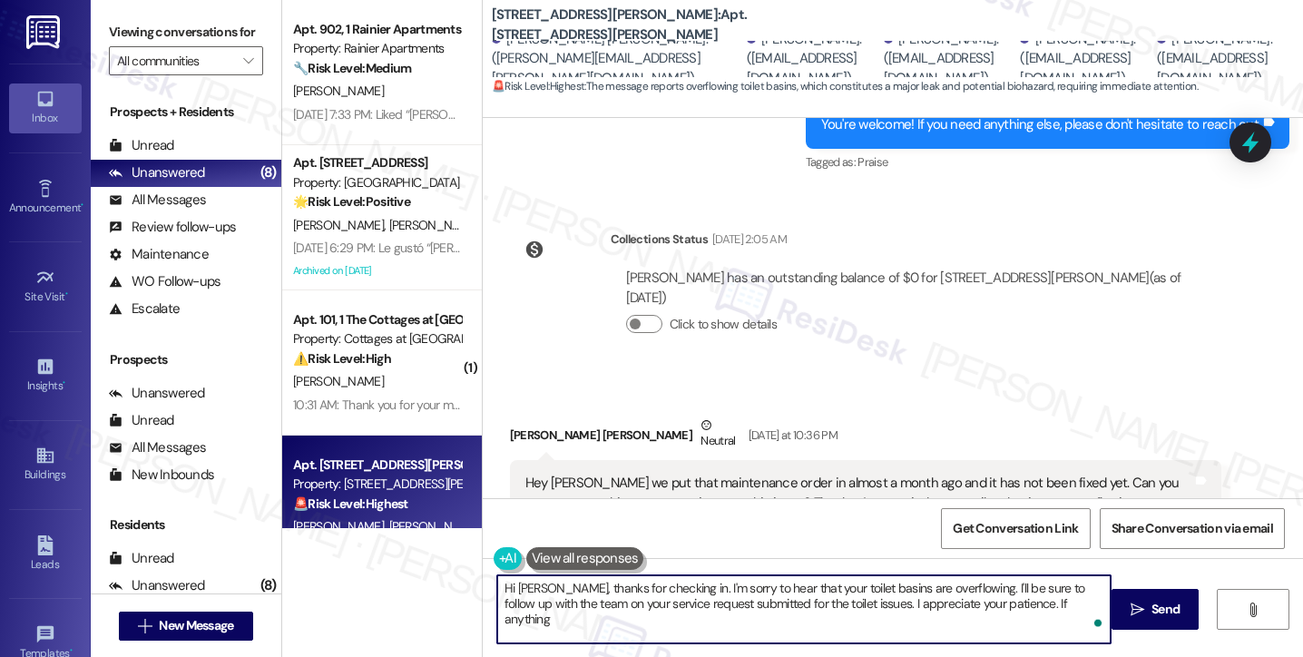
click at [600, 603] on textarea "Hi Jackson, thanks for checking in. I'm sorry to hear that your toilet basins a…" at bounding box center [804, 609] width 614 height 68
click at [681, 597] on textarea "Hi Jackson, thanks for checking in. I'm sorry to hear that your toilet basins a…" at bounding box center [804, 609] width 614 height 68
click at [736, 594] on textarea "Hi Jackson, thanks for checking in. I'm sorry to hear that your toilet basins a…" at bounding box center [804, 609] width 614 height 68
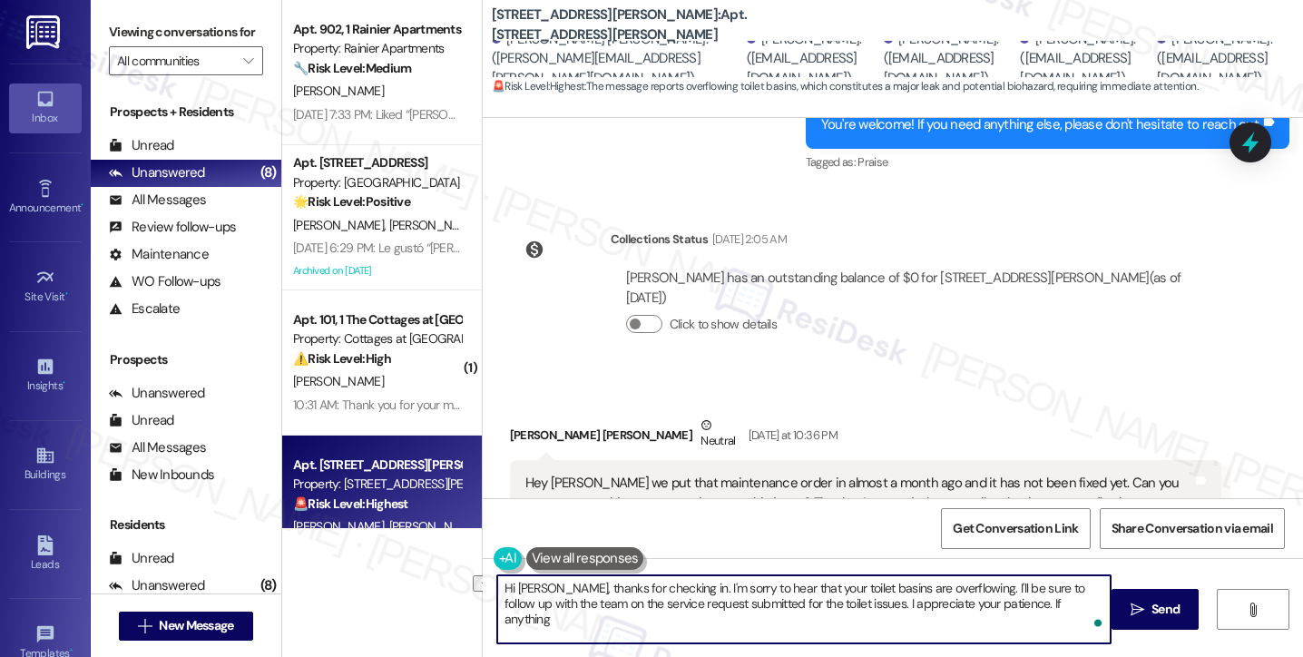
drag, startPoint x: 690, startPoint y: 608, endPoint x: 606, endPoint y: 605, distance: 83.5
click at [606, 605] on textarea "Hi Jackson, thanks for checking in. I'm sorry to hear that your toilet basins a…" at bounding box center [804, 609] width 614 height 68
click at [958, 602] on textarea "Hi Jackson, thanks for checking in. I'm sorry to hear that your toilet basins a…" at bounding box center [804, 609] width 614 height 68
click at [1031, 598] on textarea "Hi Jackson, thanks for checking in. I'm sorry to hear that your toilet basins a…" at bounding box center [804, 609] width 614 height 68
type textarea "Hi Jackson, thanks for checking in. I'm sorry to hear that your toilet basins a…"
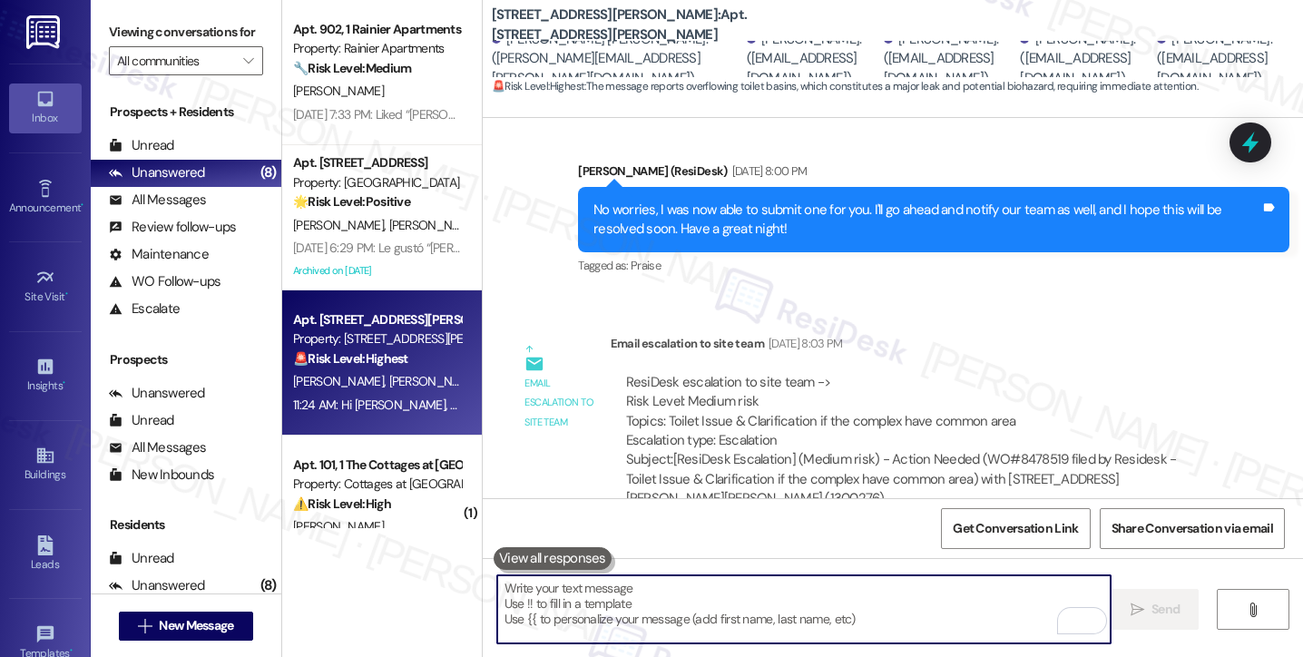
scroll to position [16115, 0]
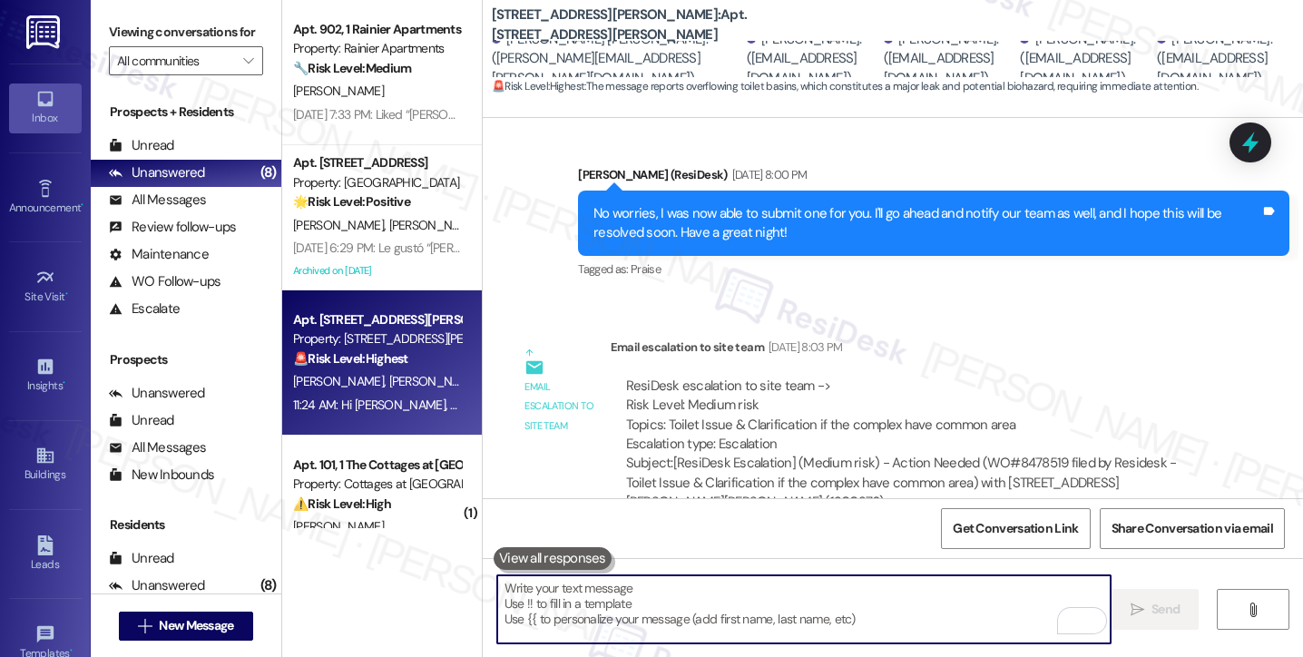
click at [1036, 454] on div "Subject: [ResiDesk Escalation] (Medium risk) - Action Needed (WO#8478519 filed …" at bounding box center [916, 483] width 580 height 58
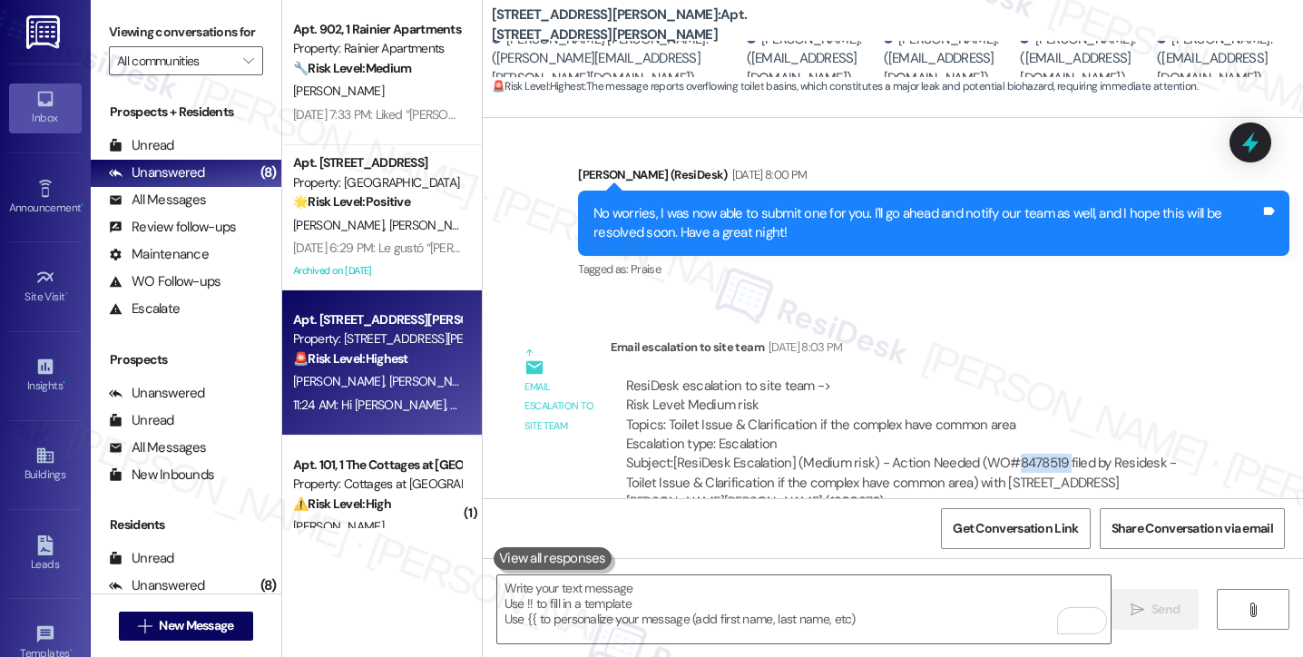
click at [1036, 454] on div "Subject: [ResiDesk Escalation] (Medium risk) - Action Needed (WO#8478519 filed …" at bounding box center [916, 483] width 580 height 58
copy div "8478519"
click at [1245, 148] on icon at bounding box center [1250, 142] width 31 height 31
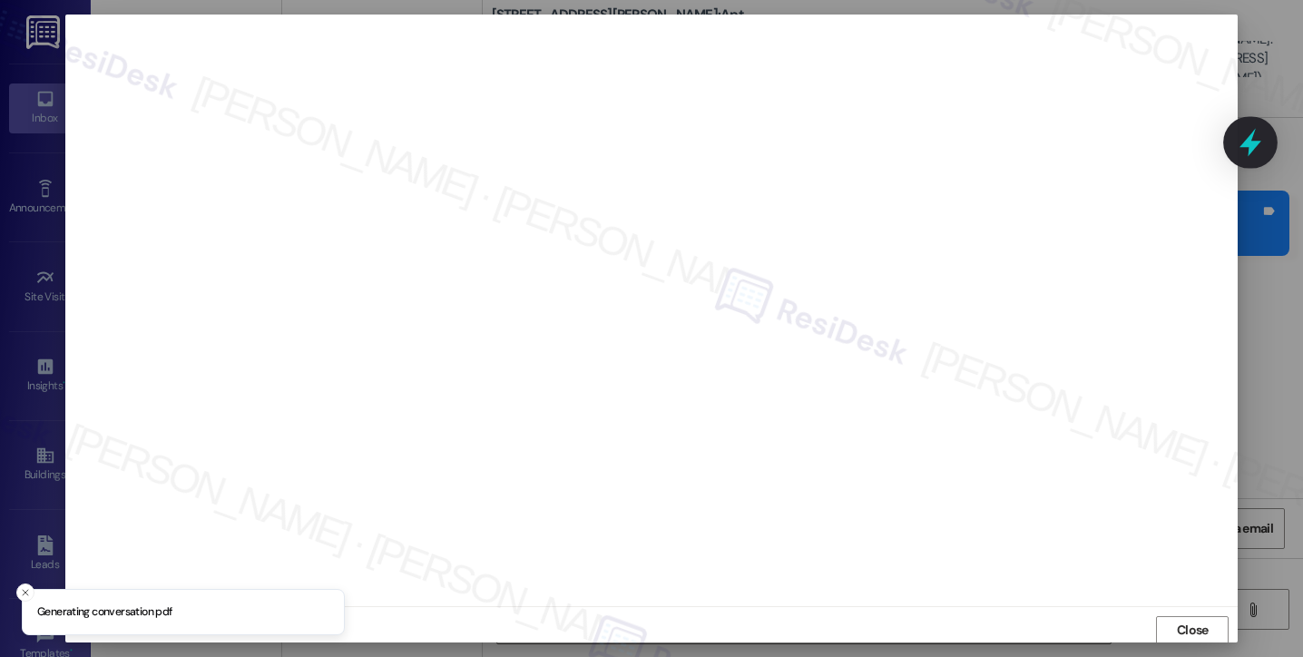
scroll to position [2, 0]
click at [1174, 615] on span "Close" at bounding box center [1193, 628] width 39 height 27
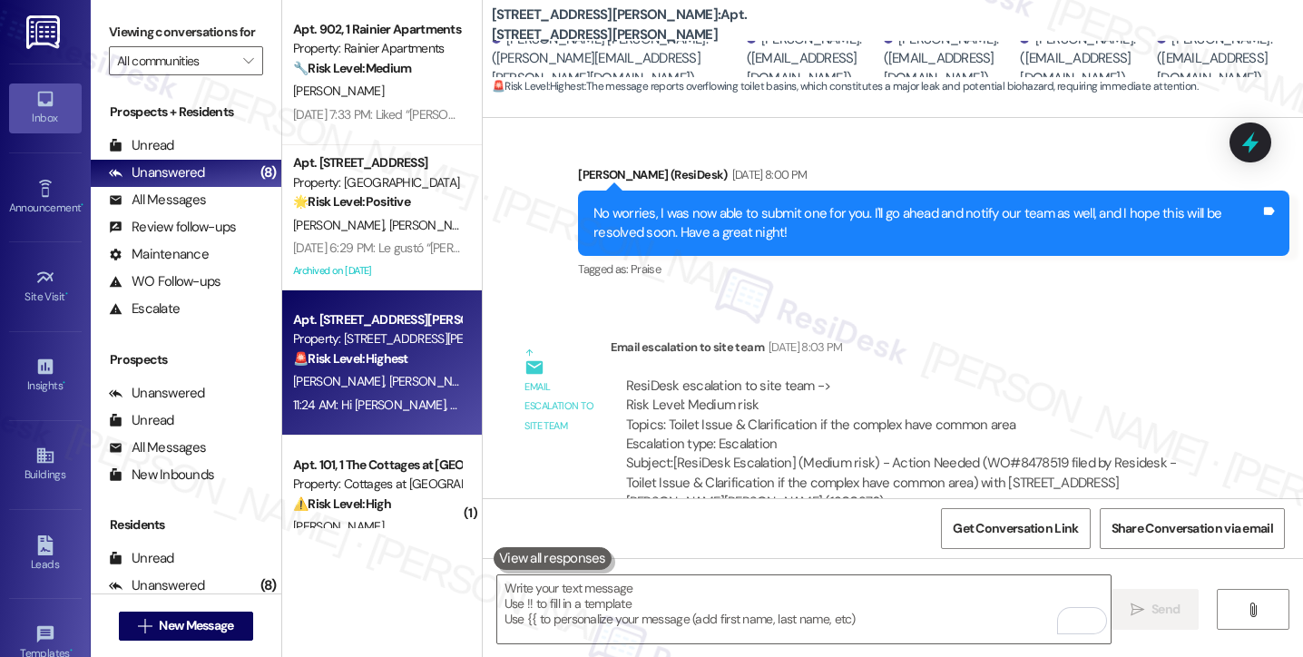
click at [1037, 454] on div "Subject: [ResiDesk Escalation] (Medium risk) - Action Needed (WO#8478519 filed …" at bounding box center [916, 483] width 580 height 58
click at [1258, 142] on icon at bounding box center [1251, 143] width 22 height 28
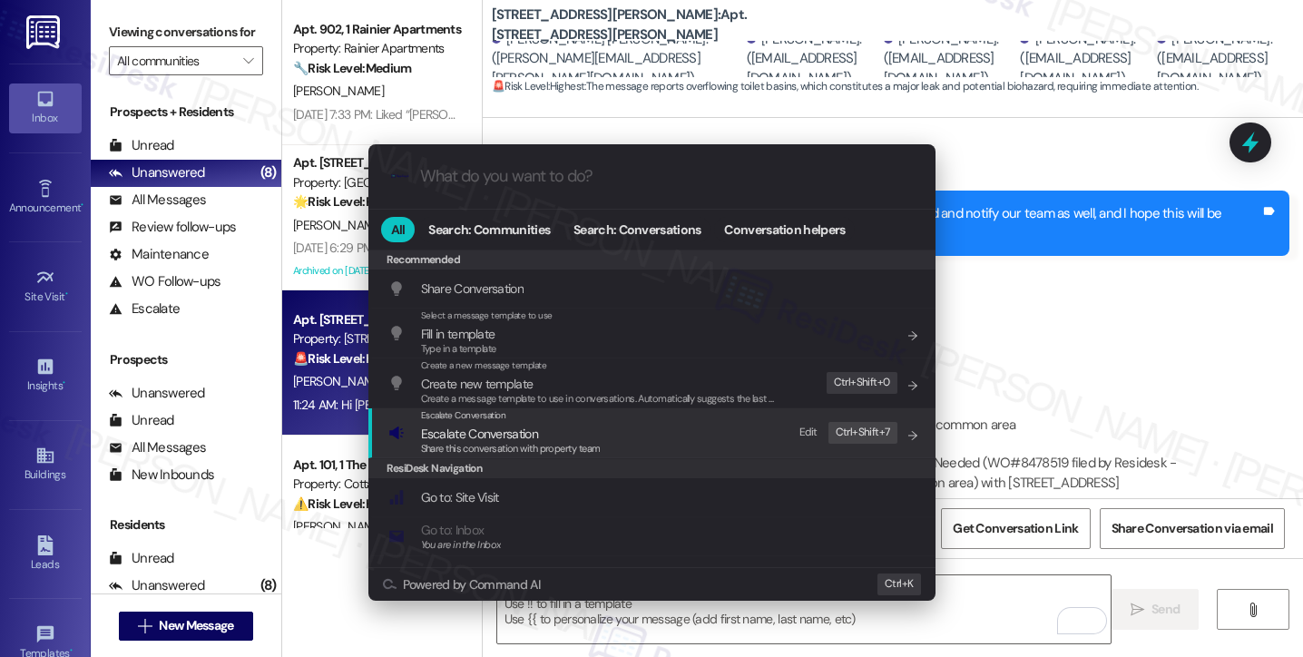
click at [552, 424] on span "Escalate Conversation" at bounding box center [511, 434] width 180 height 20
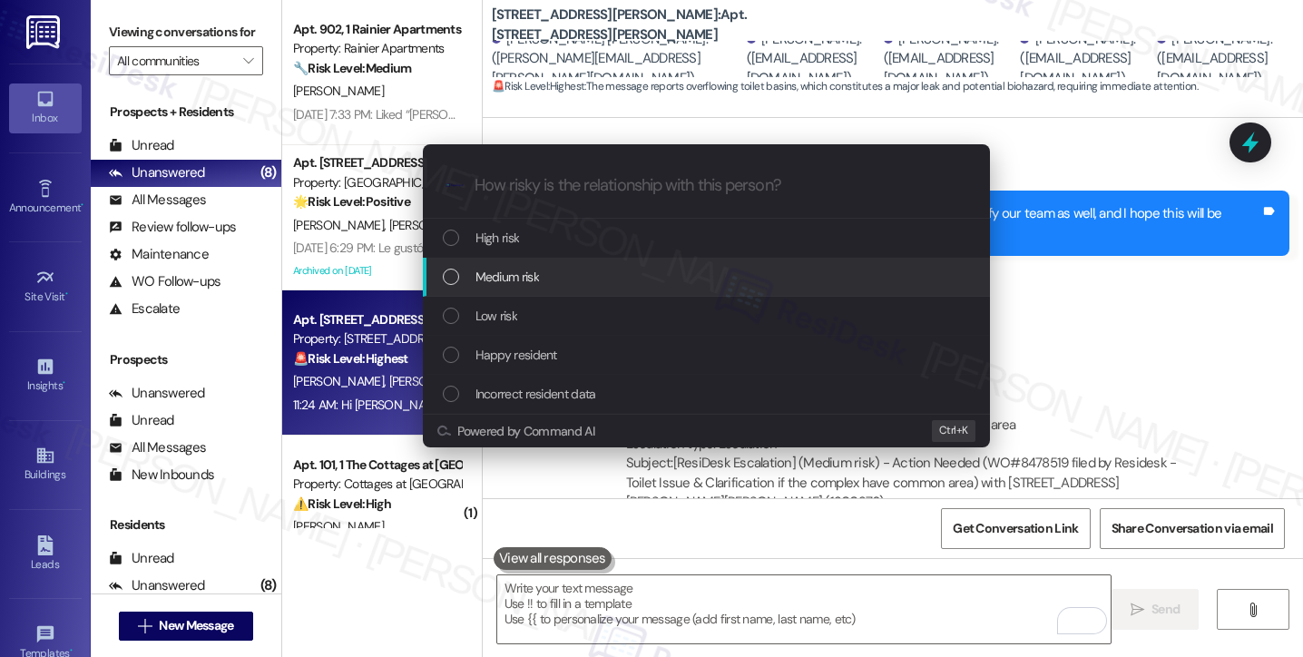
click at [547, 277] on div "Medium risk" at bounding box center [708, 277] width 531 height 20
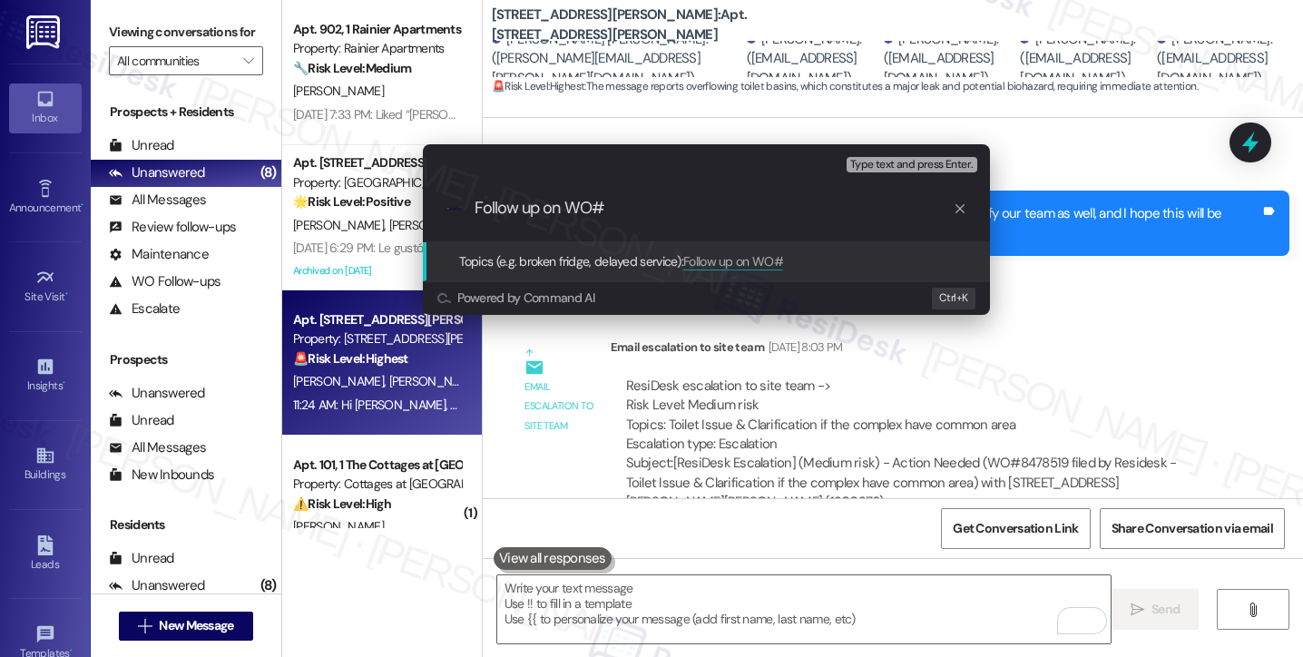
paste input "8478519"
type input "Follow up on WO#8478519 - toilet issues"
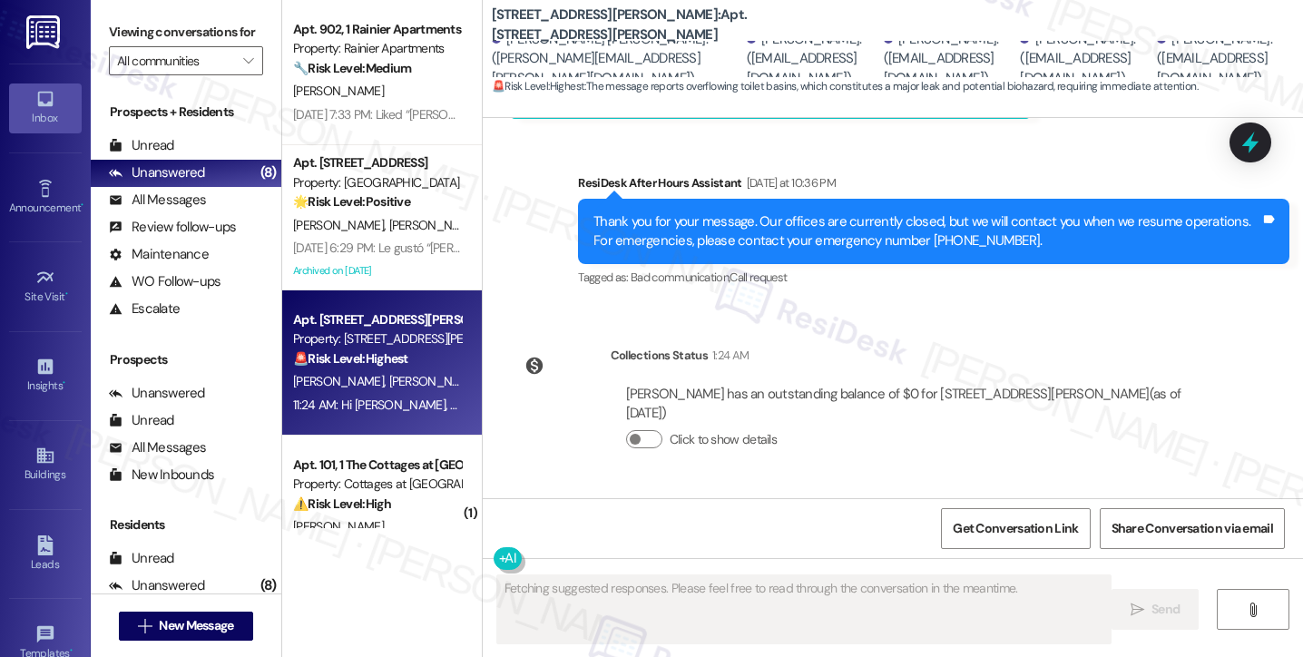
scroll to position [18352, 0]
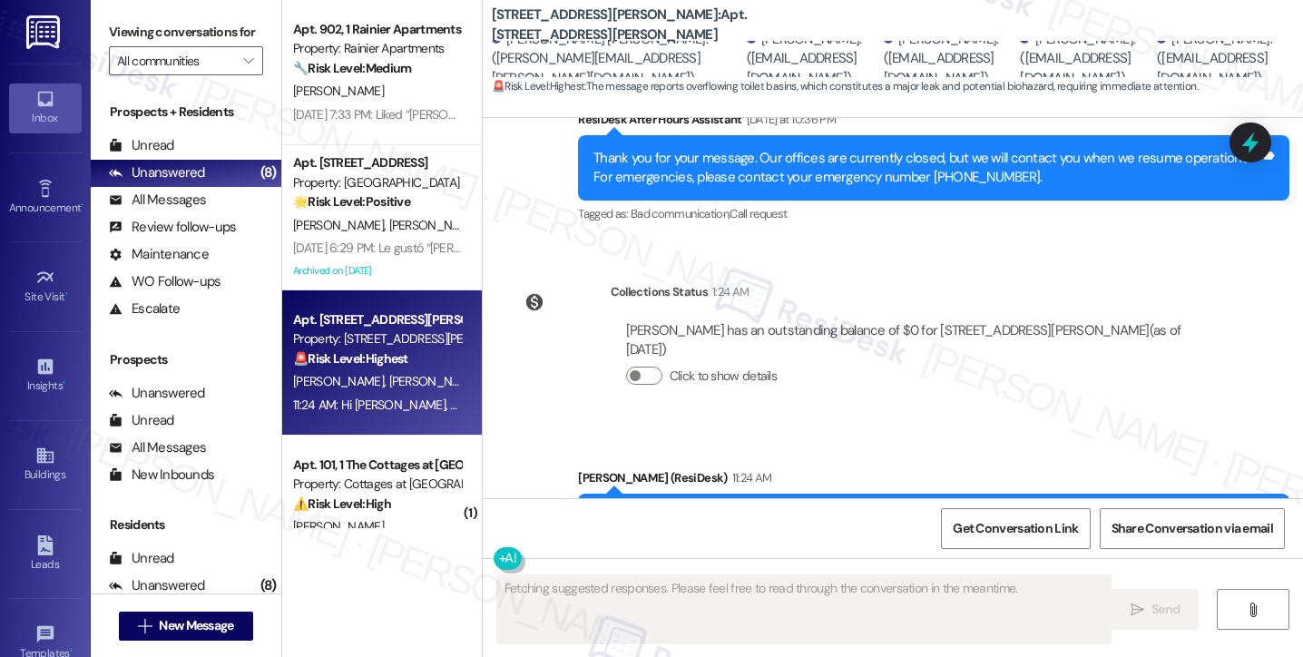
click at [715, 507] on div "Hi Jackson, thanks for checking in. I'm sorry to hear that your toilet basins a…" at bounding box center [927, 526] width 667 height 39
click at [714, 507] on div "Hi Jackson, thanks for checking in. I'm sorry to hear that your toilet basins a…" at bounding box center [927, 526] width 667 height 39
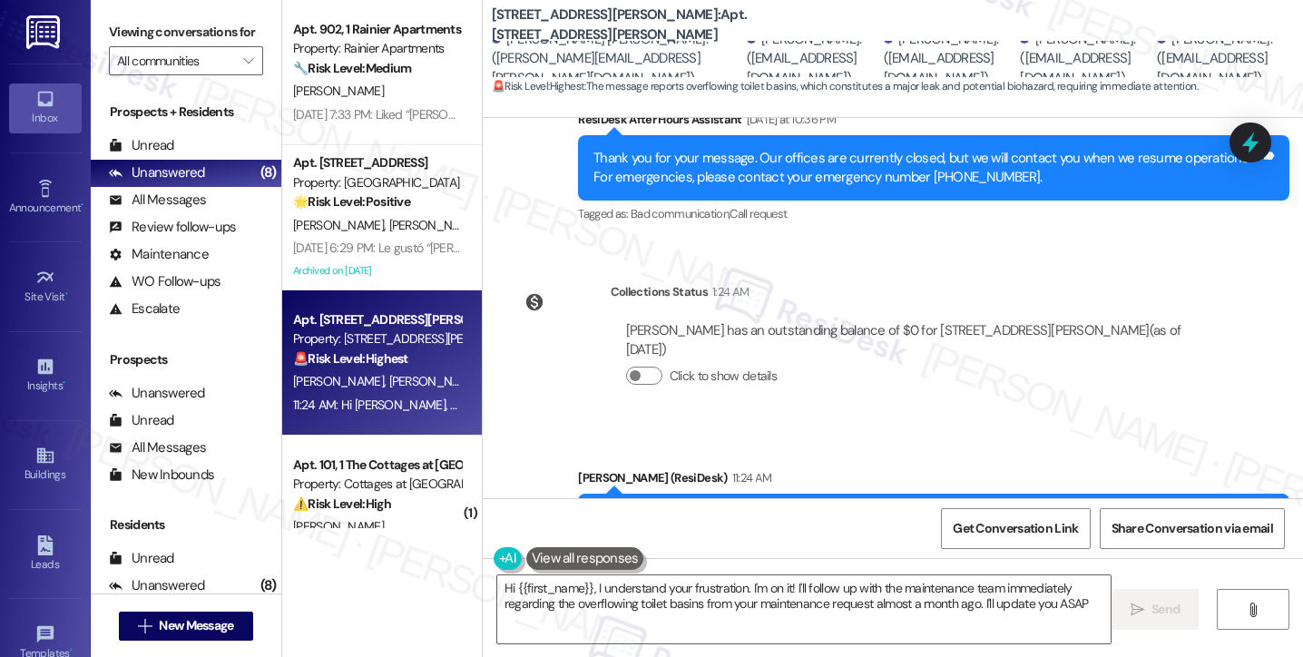
type textarea "Hi {{first_name}}, I understand your frustration. I'm on it! I'll follow up wit…"
drag, startPoint x: 679, startPoint y: 254, endPoint x: 855, endPoint y: 254, distance: 176.1
click at [855, 321] on div "Marciano Fontanarosa has an outstanding balance of $0 for 2245 NW Harrison (as …" at bounding box center [916, 340] width 580 height 39
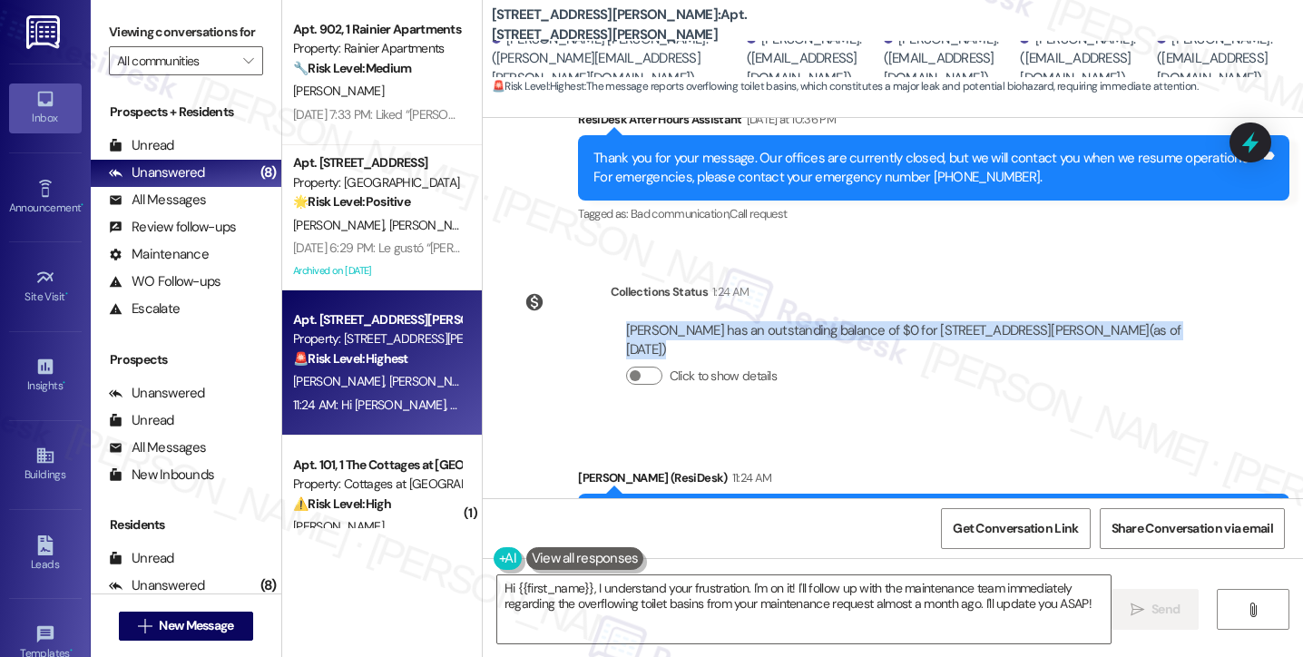
click at [855, 321] on div "Marciano Fontanarosa has an outstanding balance of $0 for 2245 NW Harrison (as …" at bounding box center [916, 340] width 580 height 39
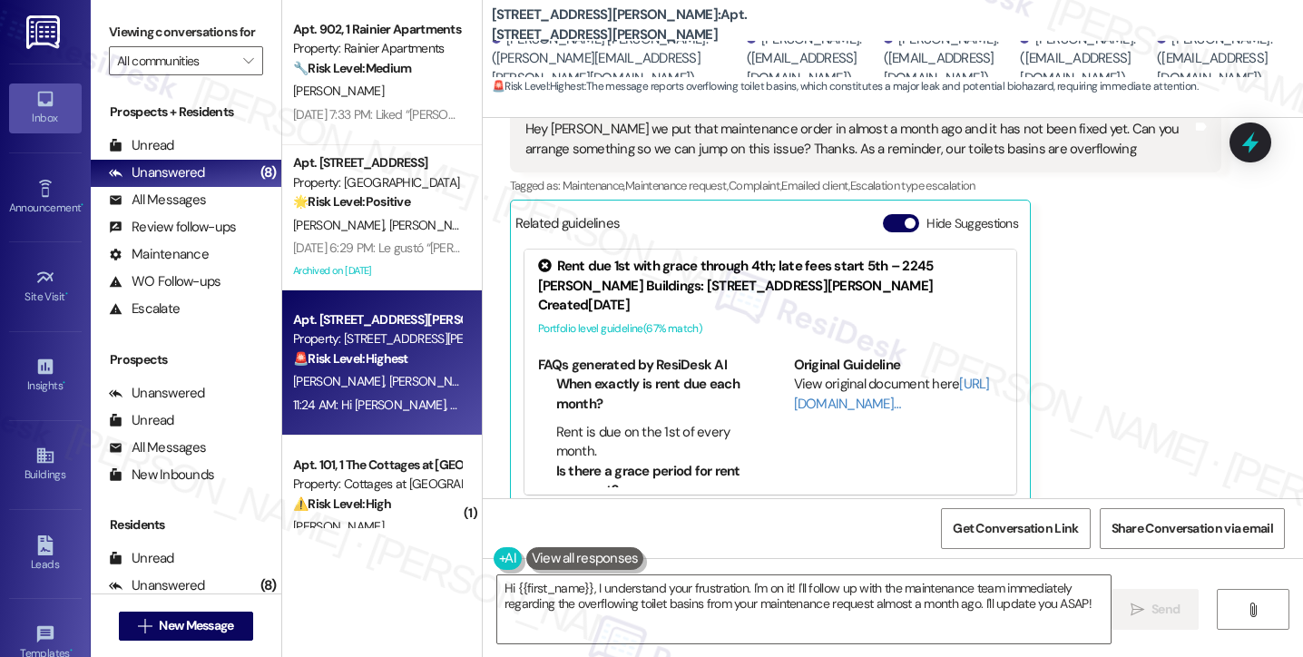
scroll to position [0, 0]
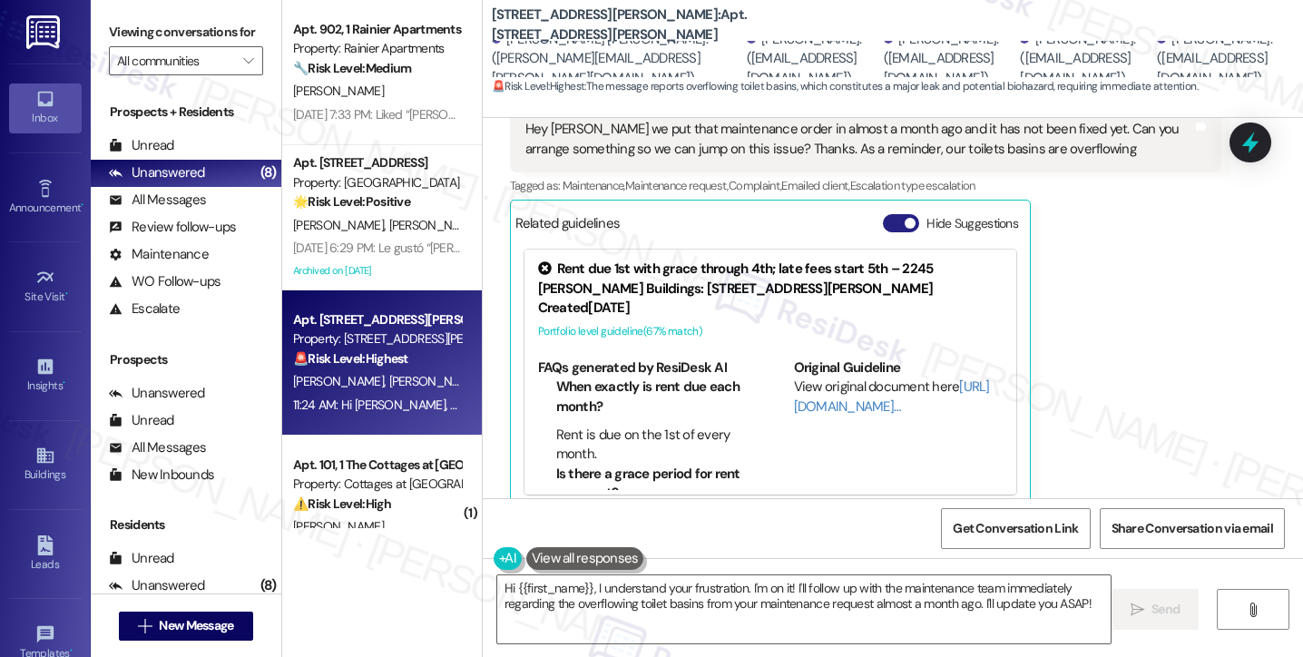
click at [905, 218] on span "button" at bounding box center [910, 223] width 11 height 11
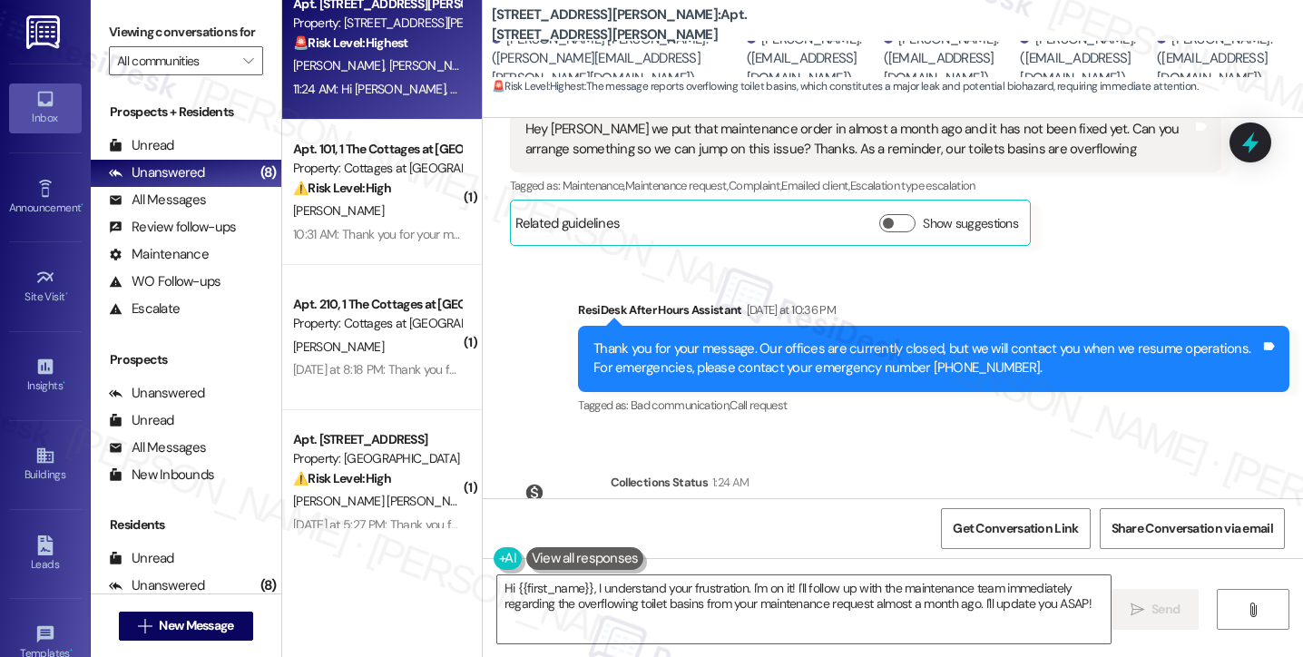
scroll to position [545, 0]
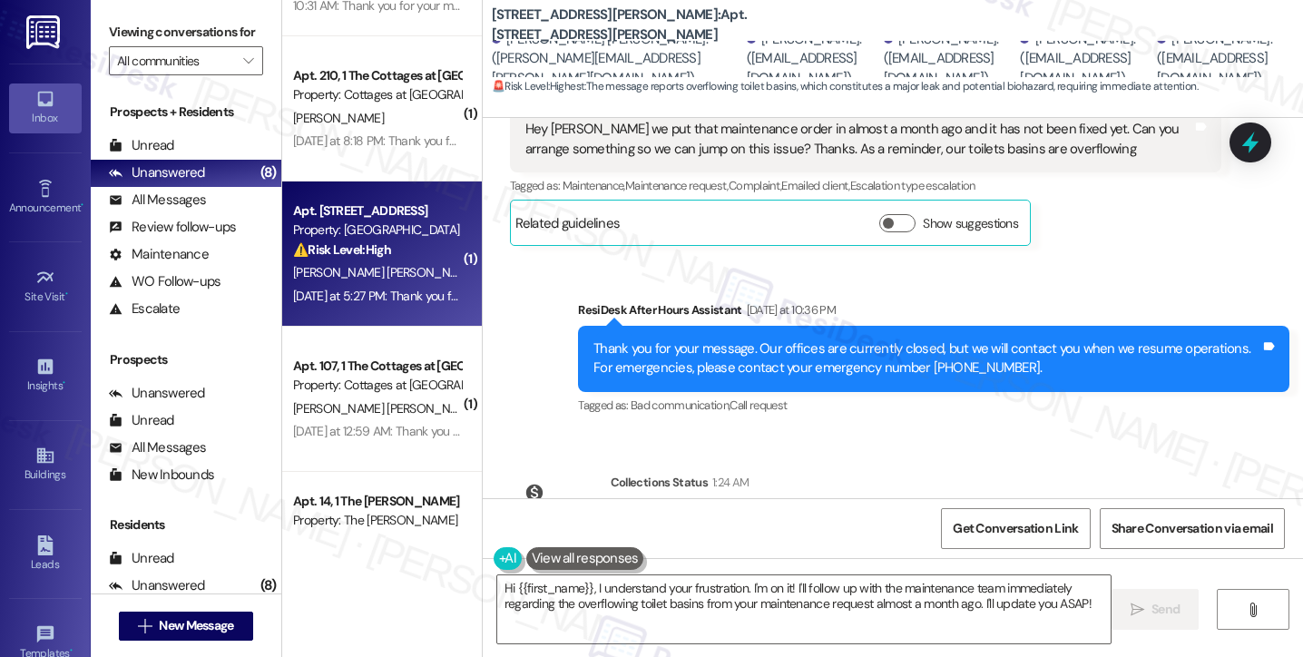
click at [370, 262] on div "T. Griffey Jones H. Frost" at bounding box center [377, 272] width 172 height 23
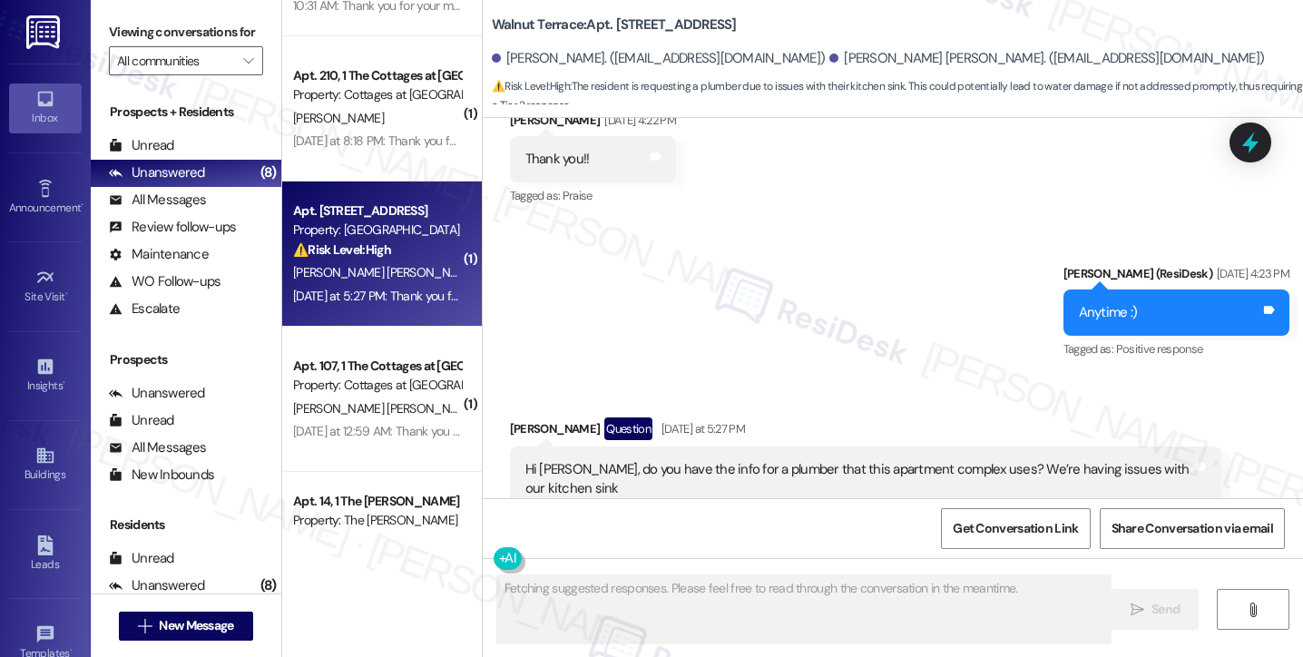
scroll to position [1908, 0]
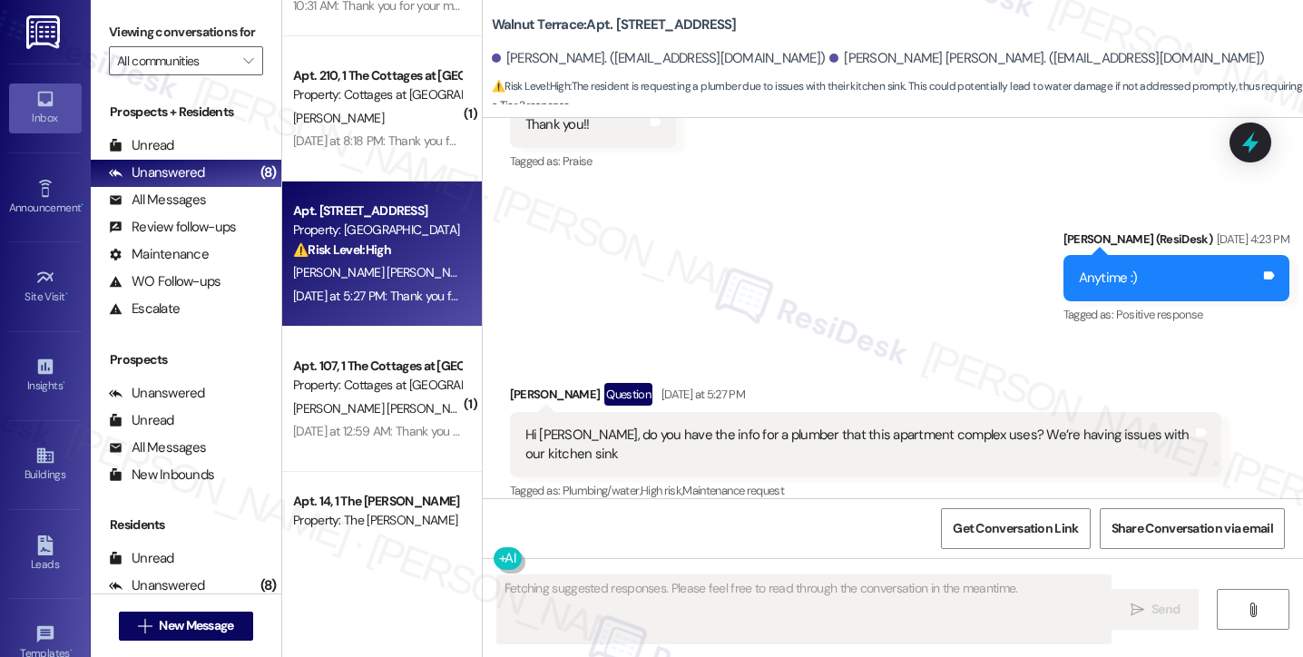
click at [643, 426] on div "Hi [PERSON_NAME], do you have the info for a plumber that this apartment comple…" at bounding box center [859, 445] width 667 height 39
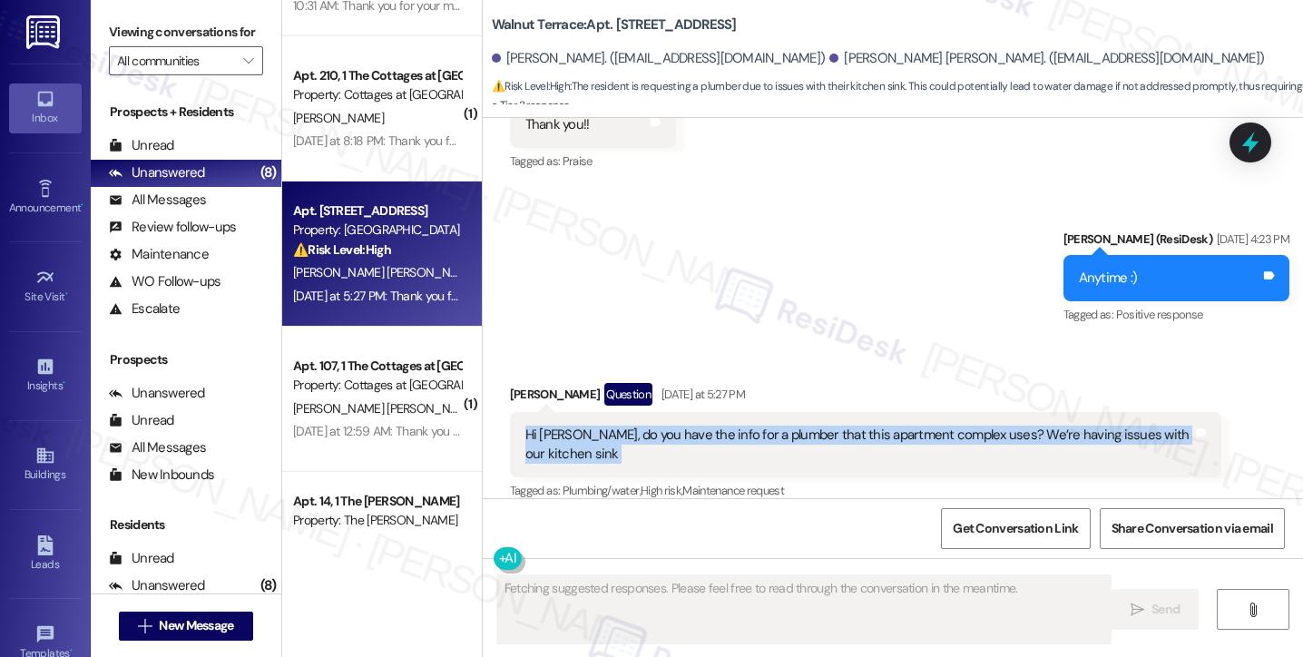
click at [643, 426] on div "Hi [PERSON_NAME], do you have the info for a plumber that this apartment comple…" at bounding box center [859, 445] width 667 height 39
click at [899, 426] on div "Hi [PERSON_NAME], do you have the info for a plumber that this apartment comple…" at bounding box center [859, 445] width 667 height 39
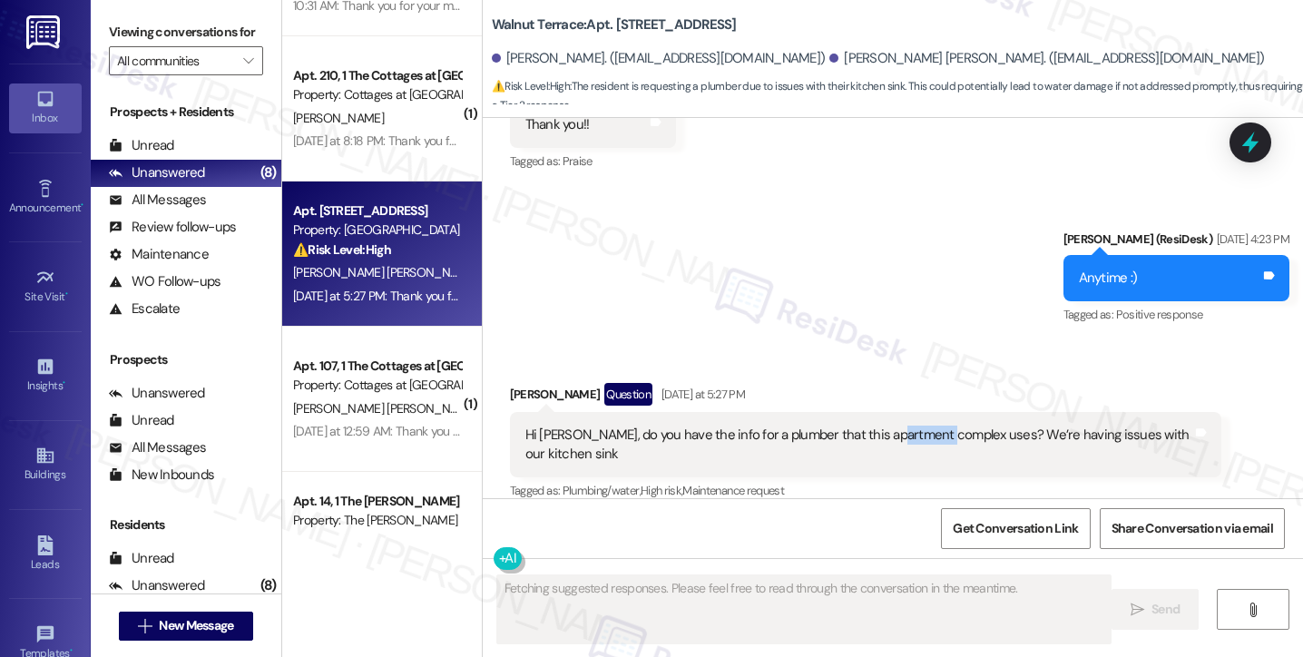
click at [899, 426] on div "Hi [PERSON_NAME], do you have the info for a plumber that this apartment comple…" at bounding box center [859, 445] width 667 height 39
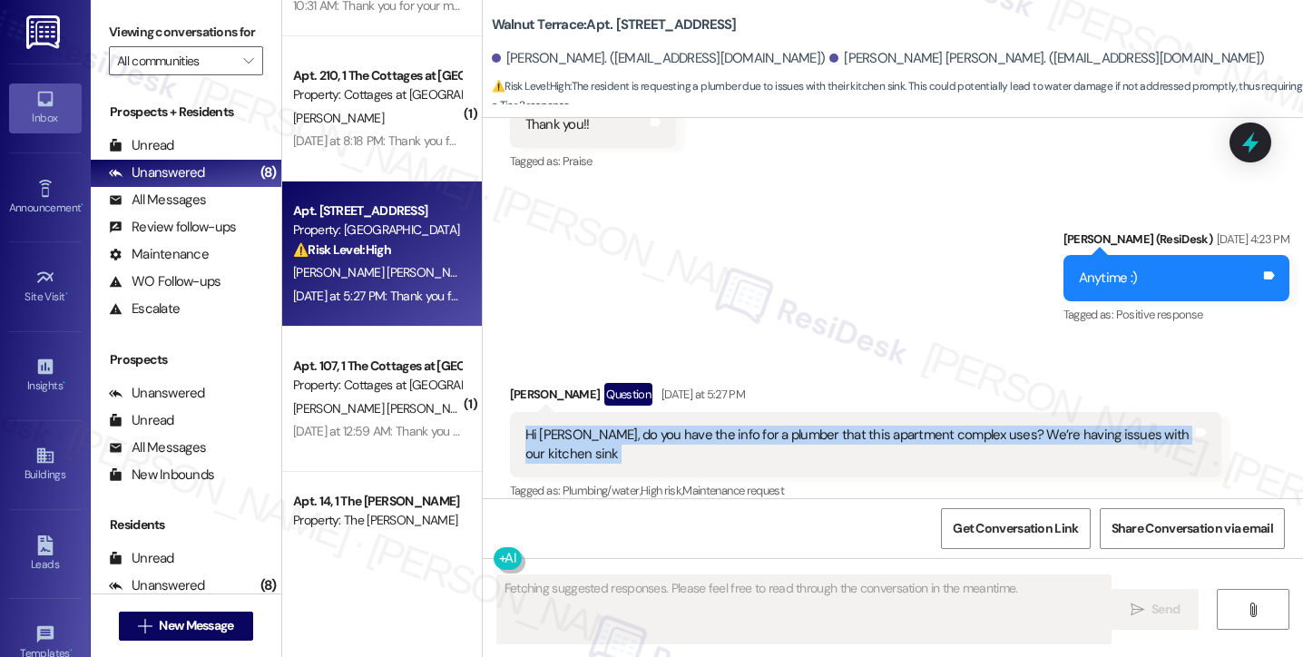
click at [899, 426] on div "Hi [PERSON_NAME], do you have the info for a plumber that this apartment comple…" at bounding box center [859, 445] width 667 height 39
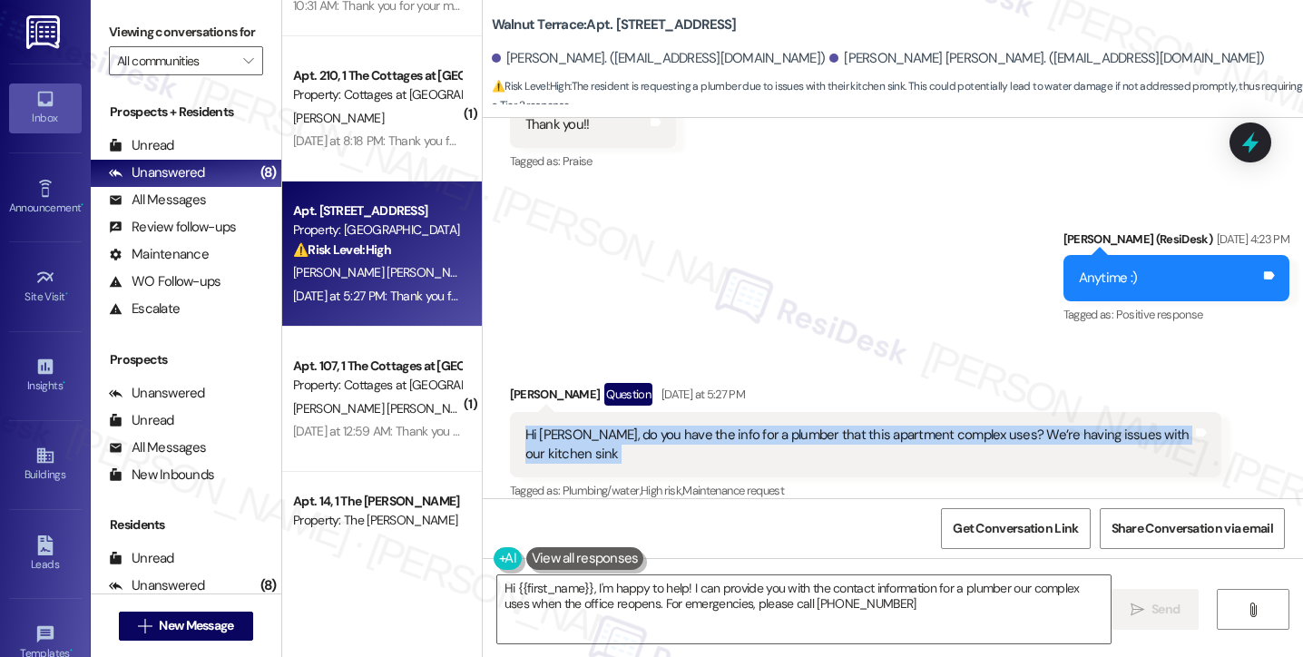
type textarea "Hi {{first_name}}, I'm happy to help! I can provide you with the contact inform…"
click at [618, 427] on div "Hi [PERSON_NAME], do you have the info for a plumber that this apartment comple…" at bounding box center [859, 445] width 667 height 39
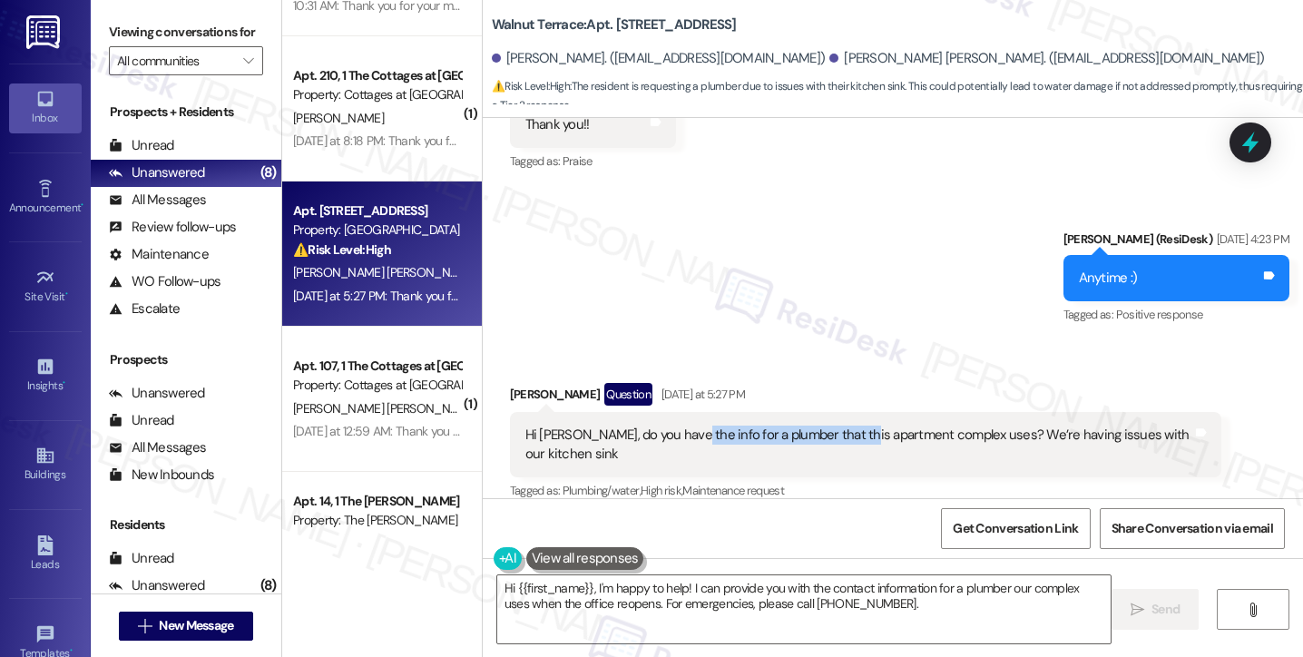
drag, startPoint x: 674, startPoint y: 410, endPoint x: 853, endPoint y: 422, distance: 179.2
click at [853, 426] on div "Hi [PERSON_NAME], do you have the info for a plumber that this apartment comple…" at bounding box center [859, 445] width 667 height 39
drag, startPoint x: 958, startPoint y: 413, endPoint x: 1049, endPoint y: 431, distance: 93.5
click at [1049, 431] on div "Hi [PERSON_NAME], do you have the info for a plumber that this apartment comple…" at bounding box center [859, 445] width 667 height 39
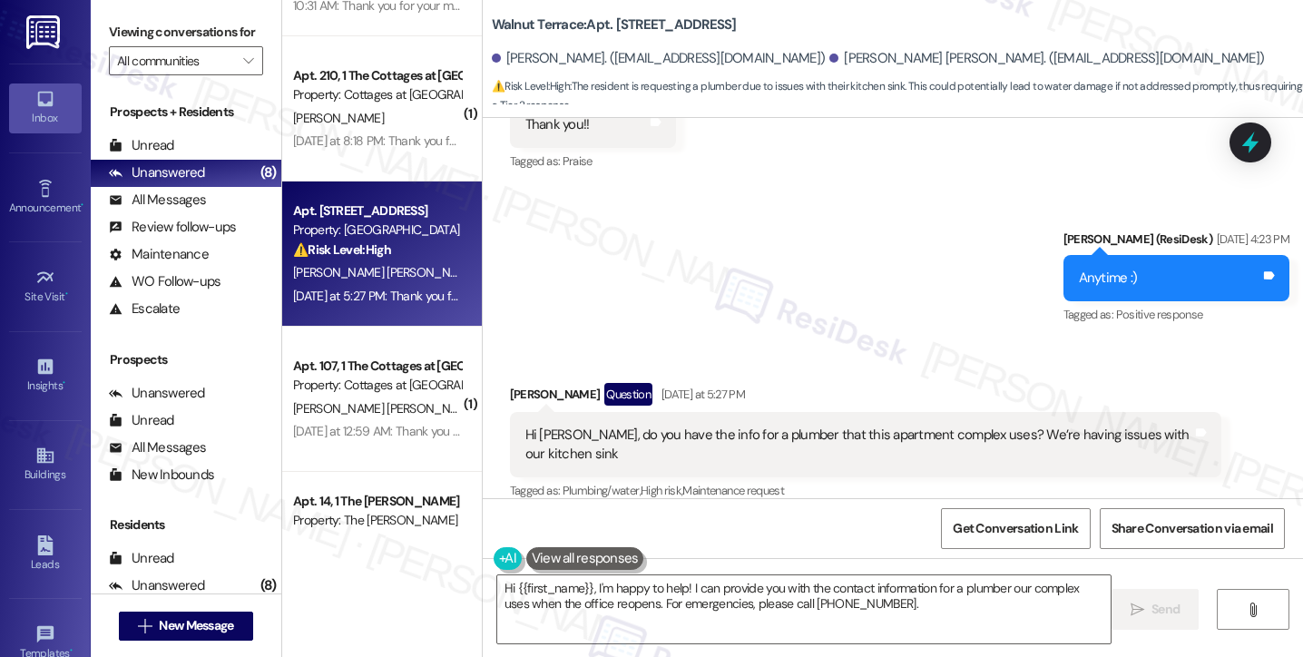
click at [943, 426] on div "Hi [PERSON_NAME], do you have the info for a plumber that this apartment comple…" at bounding box center [859, 445] width 667 height 39
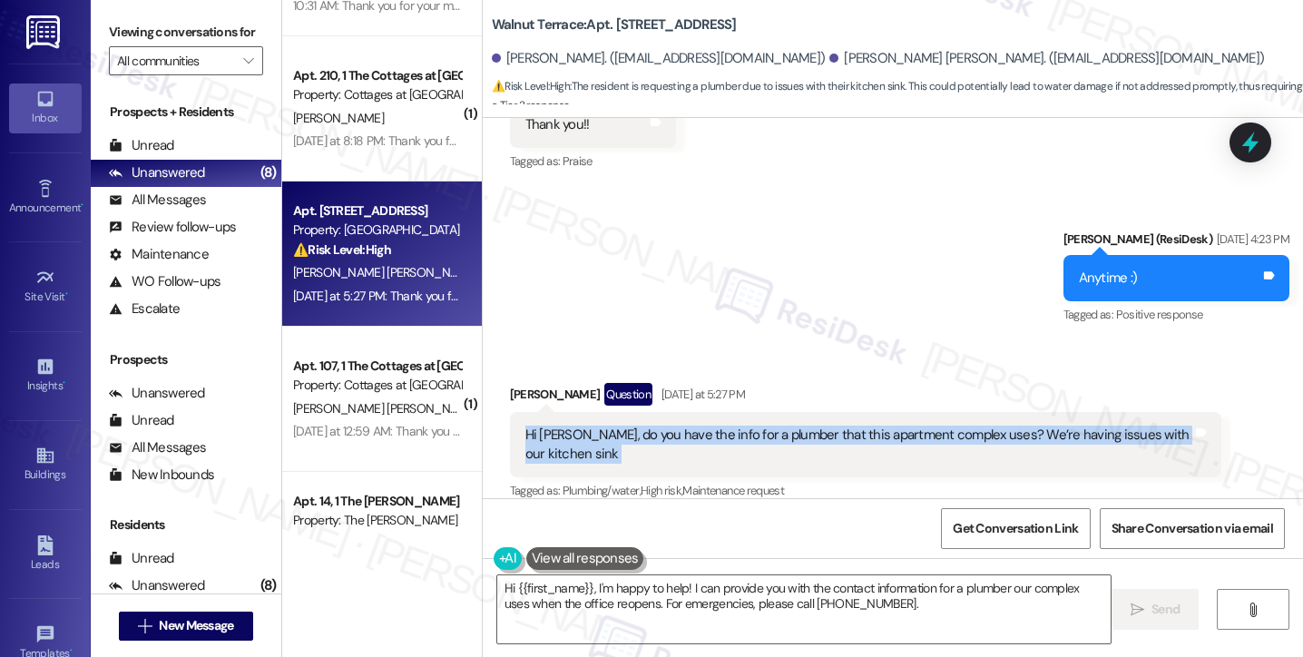
click at [943, 426] on div "Hi [PERSON_NAME], do you have the info for a plumber that this apartment comple…" at bounding box center [859, 445] width 667 height 39
click at [762, 426] on div "Hi [PERSON_NAME], do you have the info for a plumber that this apartment comple…" at bounding box center [859, 445] width 667 height 39
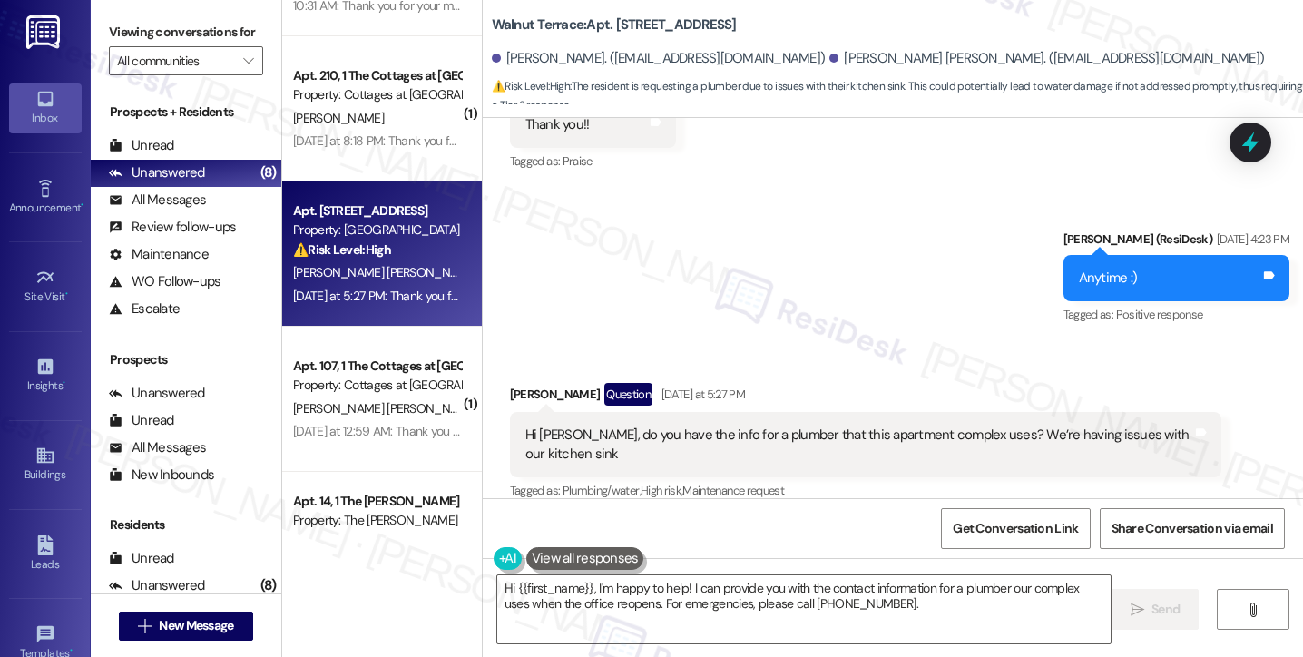
click at [770, 426] on div "Hi [PERSON_NAME], do you have the info for a plumber that this apartment comple…" at bounding box center [859, 445] width 667 height 39
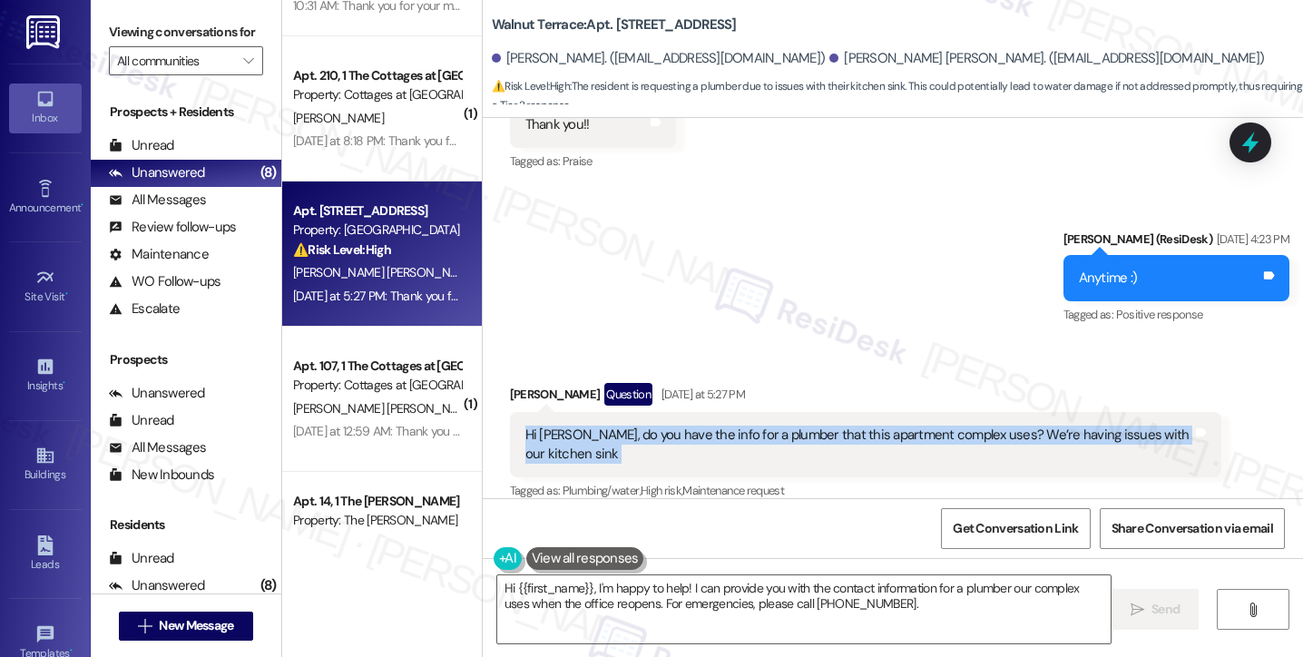
click at [770, 426] on div "Hi [PERSON_NAME], do you have the info for a plumber that this apartment comple…" at bounding box center [859, 445] width 667 height 39
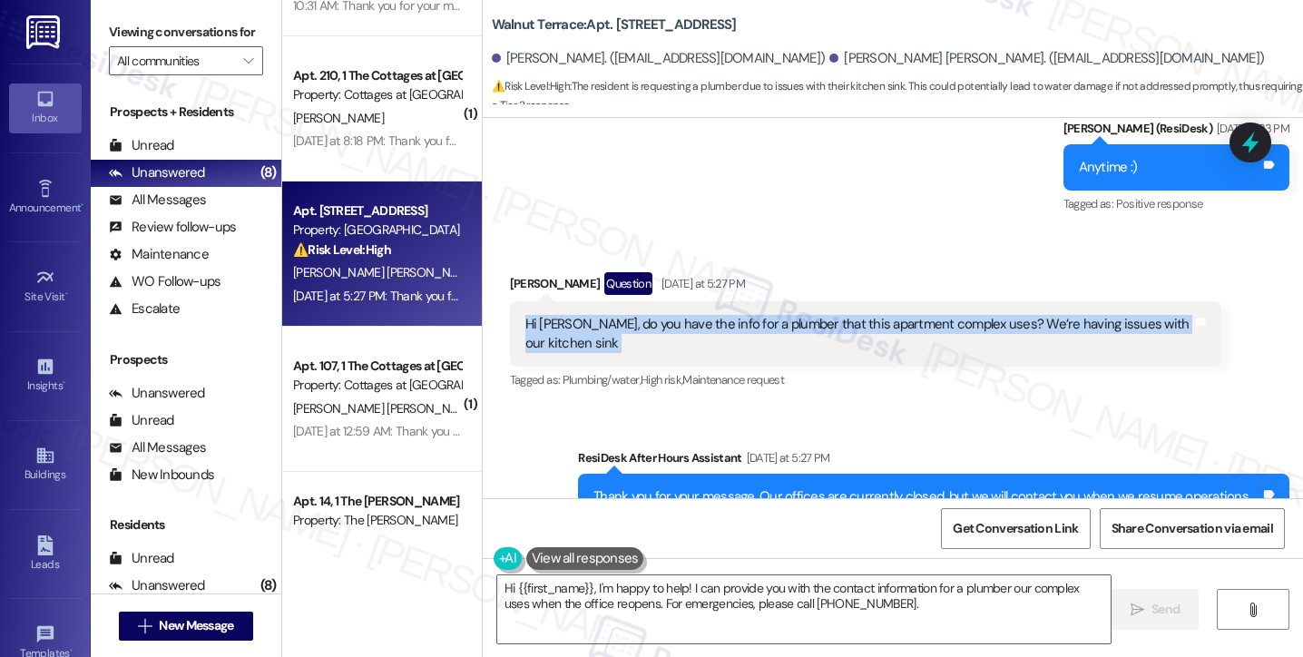
scroll to position [2081, 0]
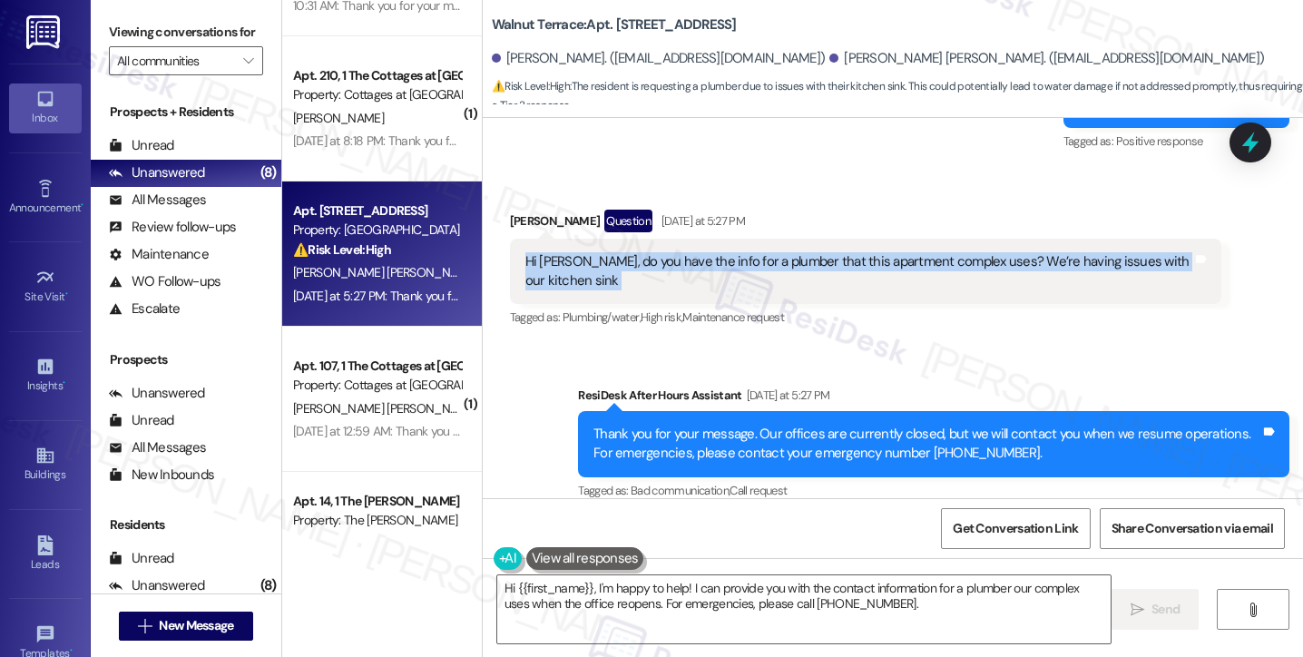
click at [792, 274] on div "Hi Sarah, do you have the info for a plumber that this apartment complex uses? …" at bounding box center [866, 272] width 712 height 66
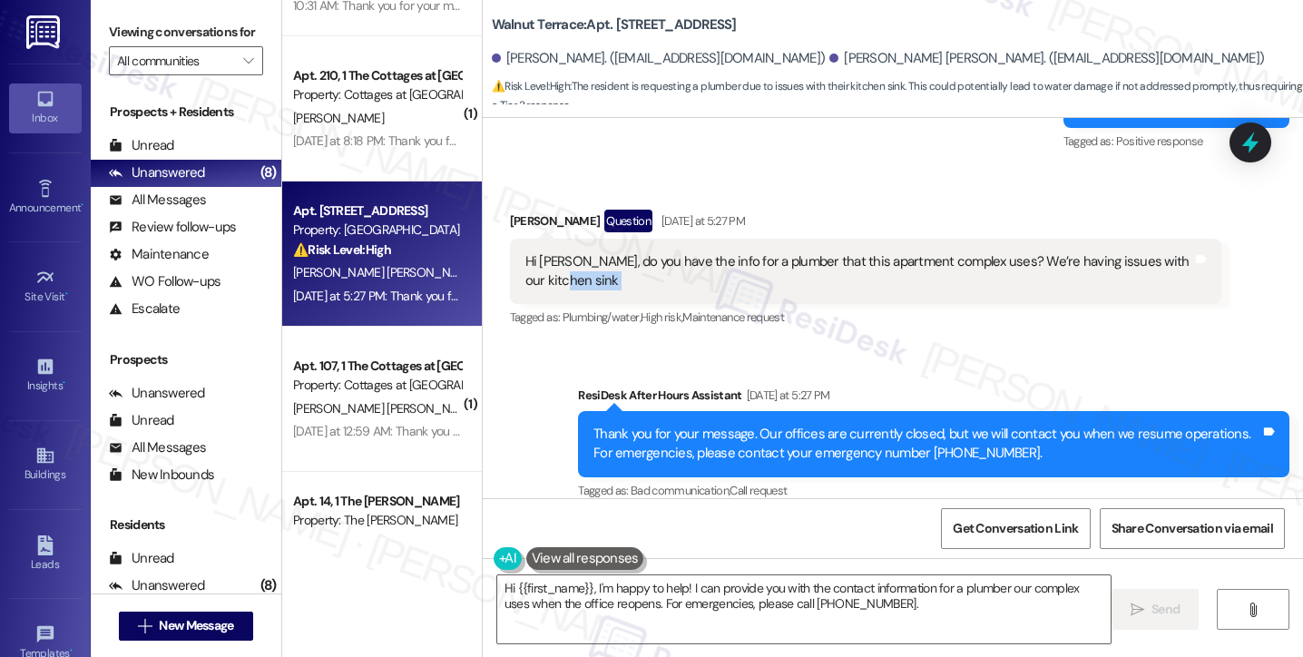
click at [792, 274] on div "Hi Sarah, do you have the info for a plumber that this apartment complex uses? …" at bounding box center [866, 272] width 712 height 66
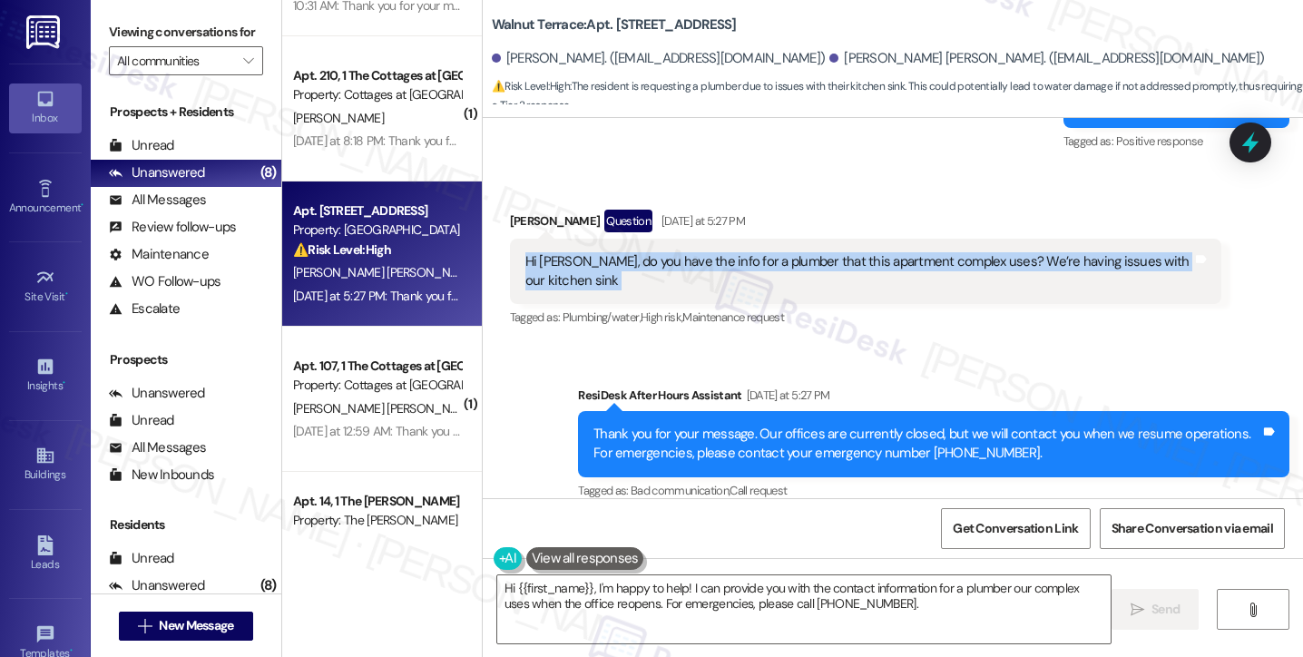
click at [792, 274] on div "Hi Sarah, do you have the info for a plumber that this apartment complex uses? …" at bounding box center [866, 272] width 712 height 66
click at [1244, 135] on icon at bounding box center [1250, 142] width 31 height 31
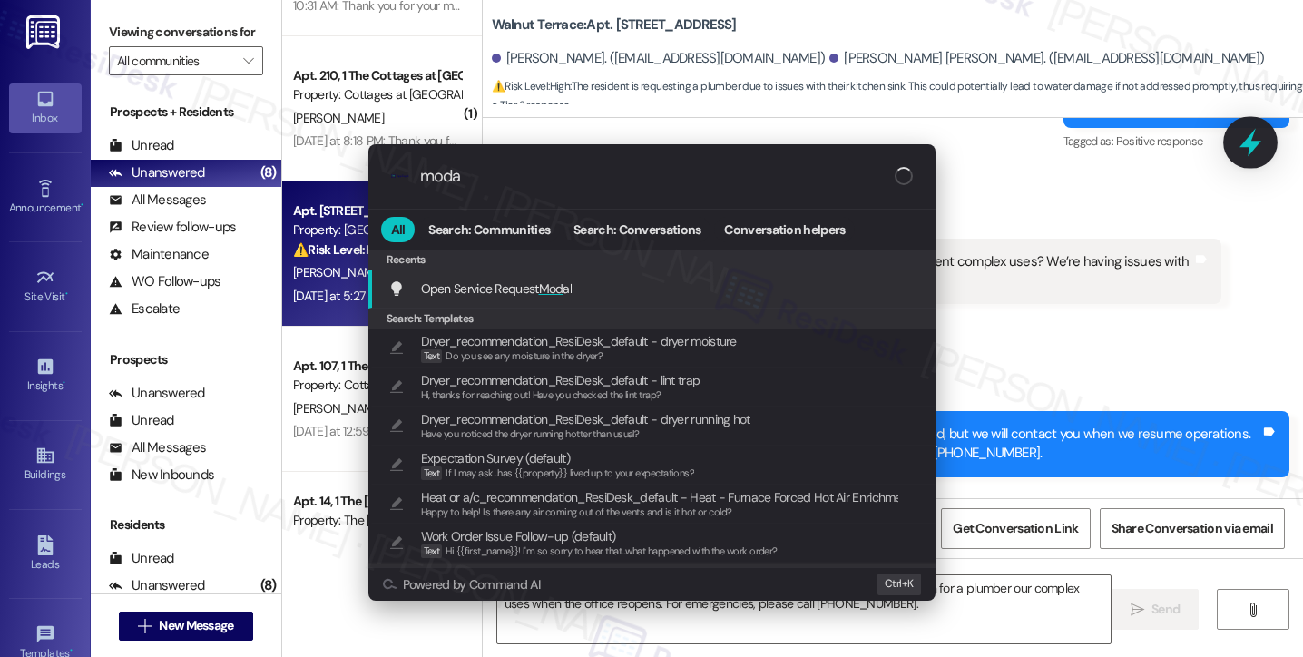
type input "modal"
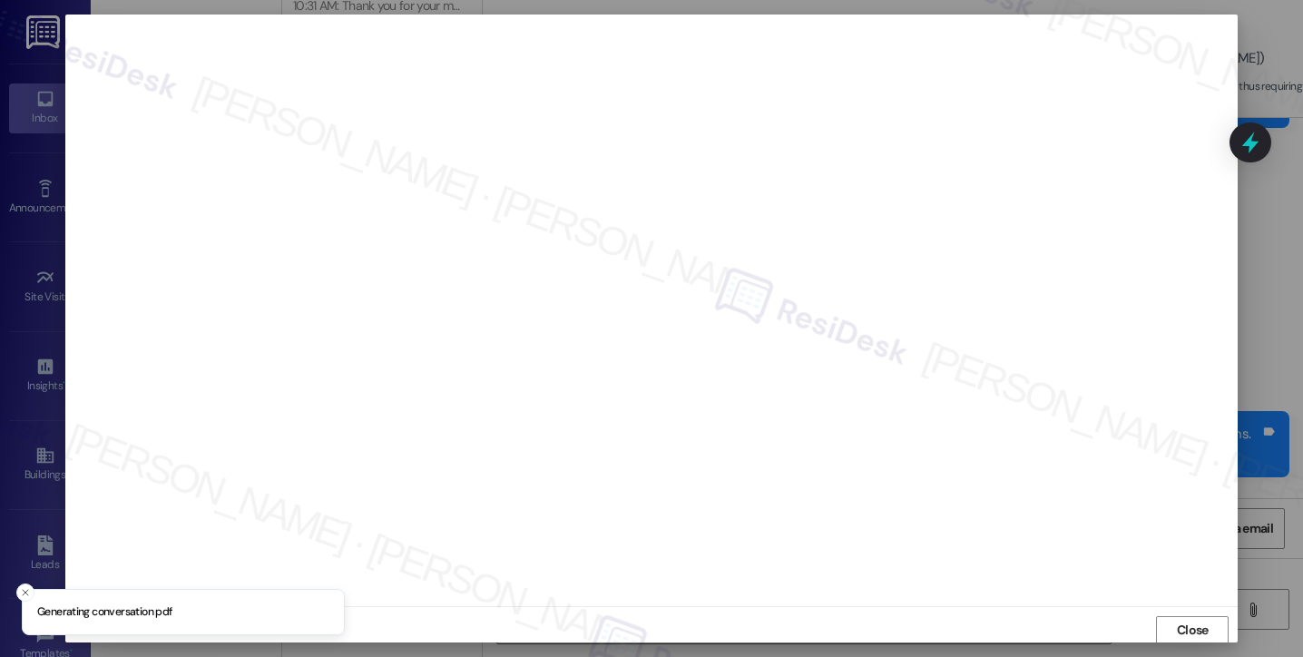
scroll to position [2, 0]
click at [1164, 624] on button "Close" at bounding box center [1192, 628] width 73 height 29
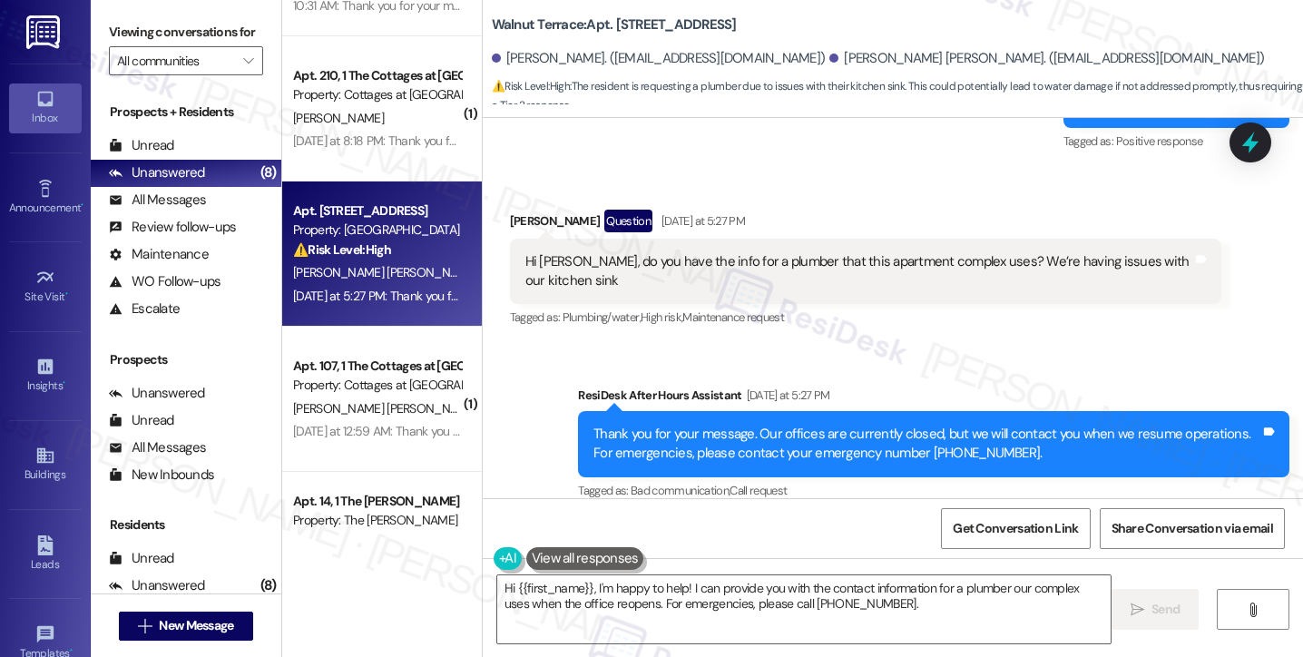
click at [1009, 252] on div "Hi [PERSON_NAME], do you have the info for a plumber that this apartment comple…" at bounding box center [859, 271] width 667 height 39
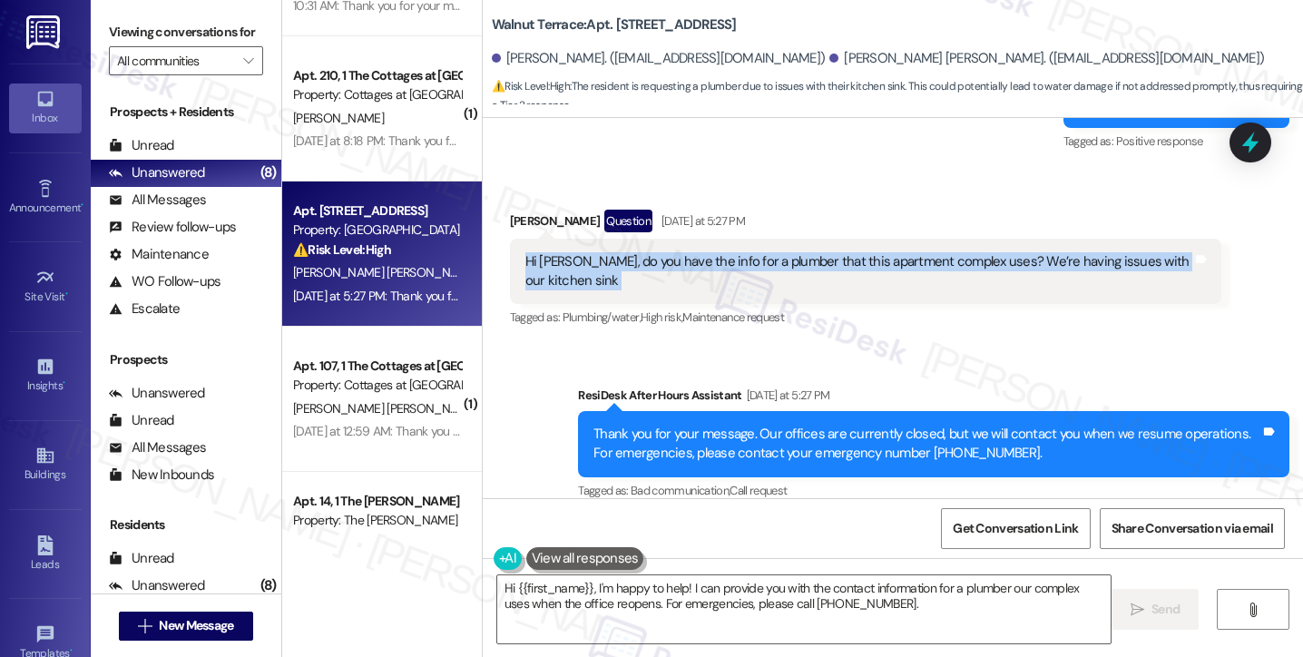
click at [1009, 252] on div "Hi [PERSON_NAME], do you have the info for a plumber that this apartment comple…" at bounding box center [859, 271] width 667 height 39
click at [970, 252] on div "Hi [PERSON_NAME], do you have the info for a plumber that this apartment comple…" at bounding box center [859, 271] width 667 height 39
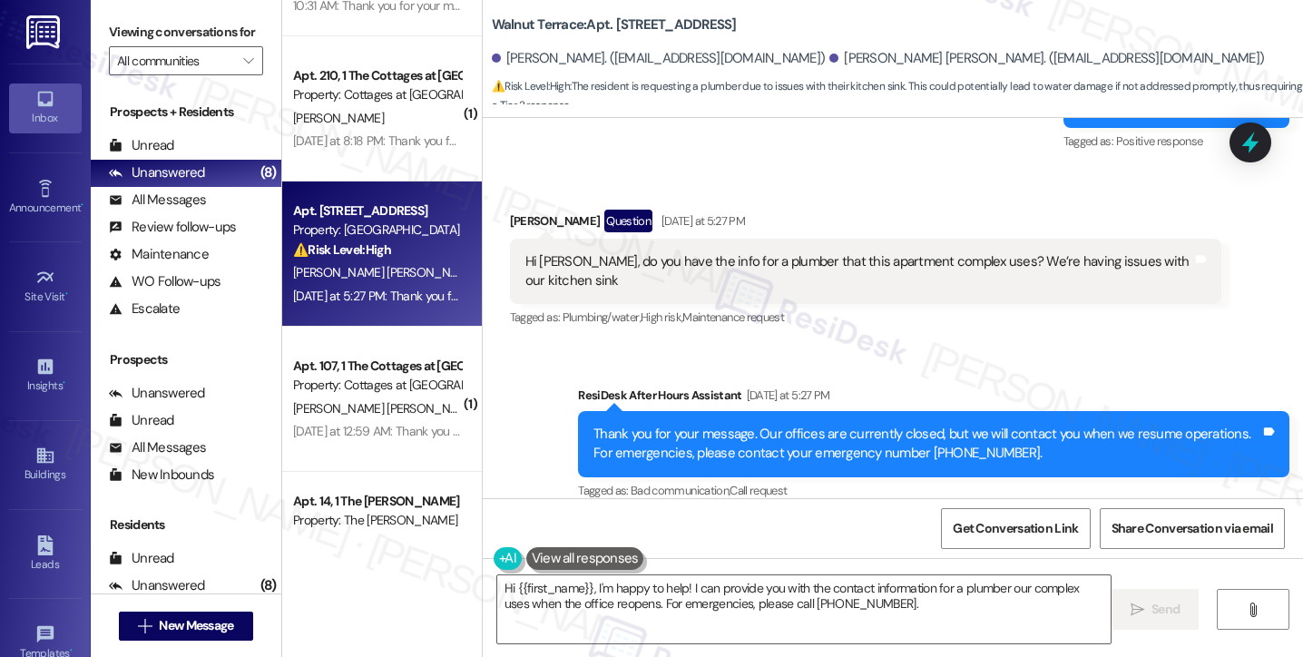
click at [942, 252] on div "Hi [PERSON_NAME], do you have the info for a plumber that this apartment comple…" at bounding box center [859, 271] width 667 height 39
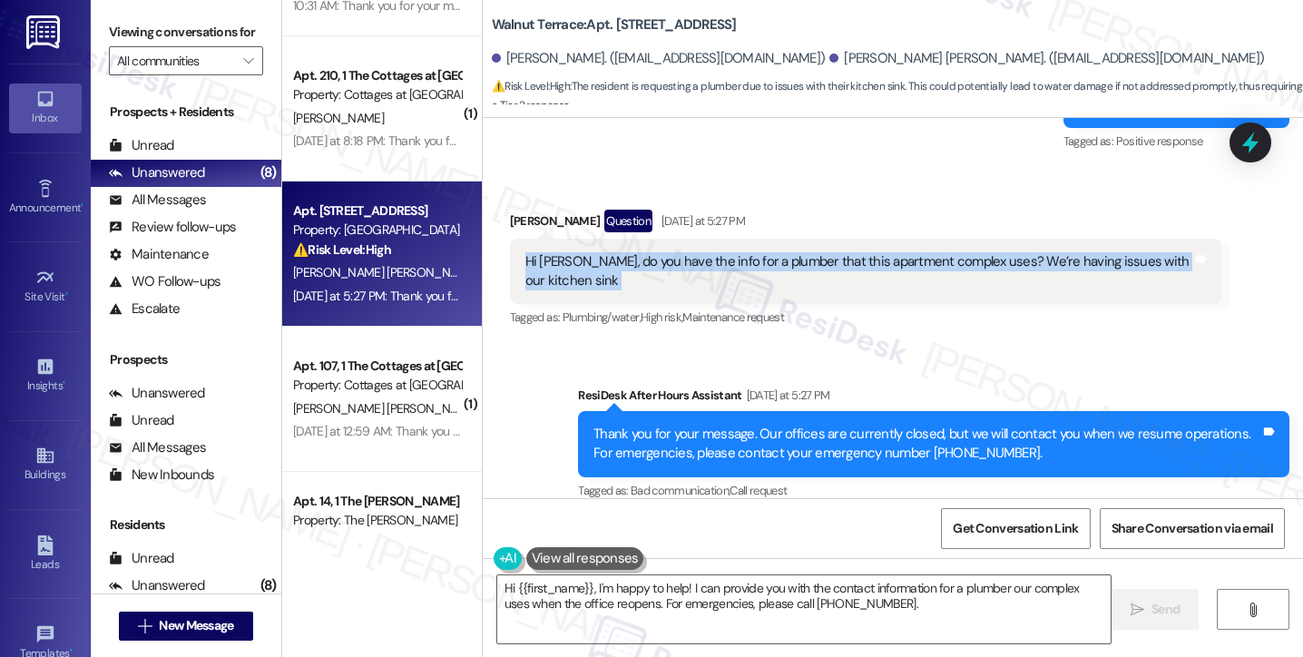
click at [942, 252] on div "Hi [PERSON_NAME], do you have the info for a plumber that this apartment comple…" at bounding box center [859, 271] width 667 height 39
copy div "Hi Sarah, do you have the info for a plumber that this apartment complex uses? …"
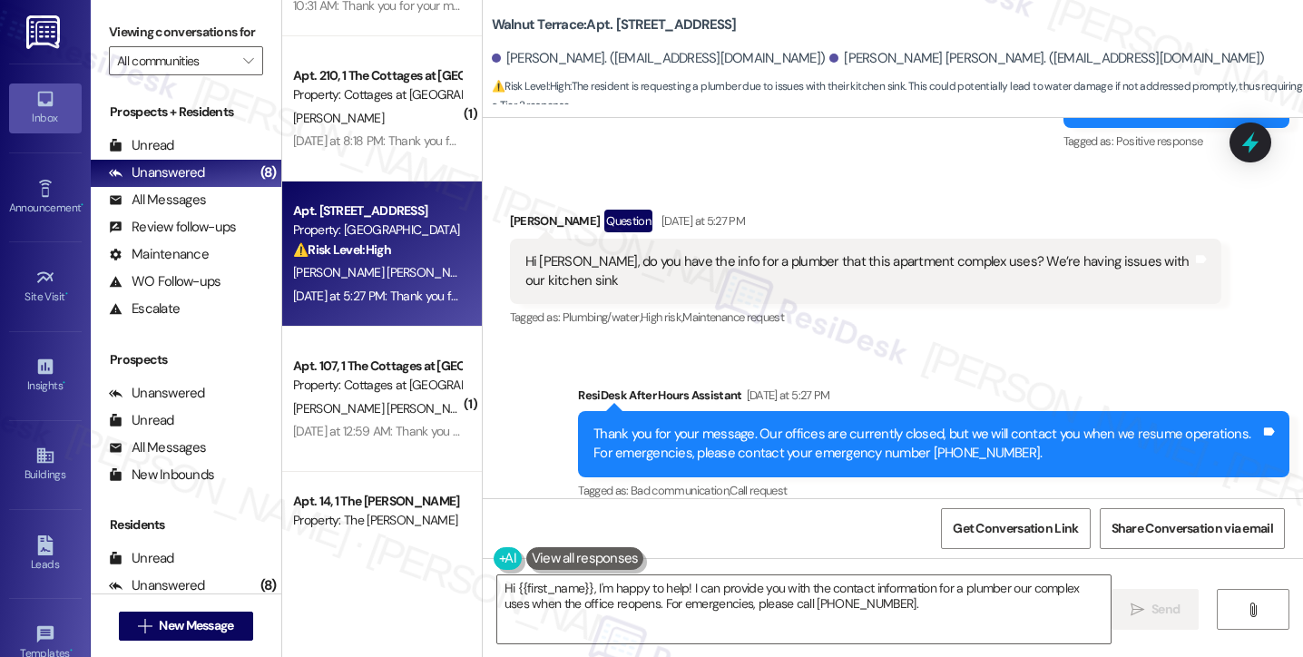
click at [124, 46] on label "Viewing conversations for" at bounding box center [186, 32] width 154 height 28
click at [635, 252] on div "Hi [PERSON_NAME], do you have the info for a plumber that this apartment comple…" at bounding box center [859, 271] width 667 height 39
click at [98, 11] on div "Viewing conversations for All communities " at bounding box center [186, 46] width 191 height 93
click at [714, 609] on textarea "Hi {{first_name}}, I'm happy to help! I can provide you with the contact inform…" at bounding box center [804, 609] width 614 height 68
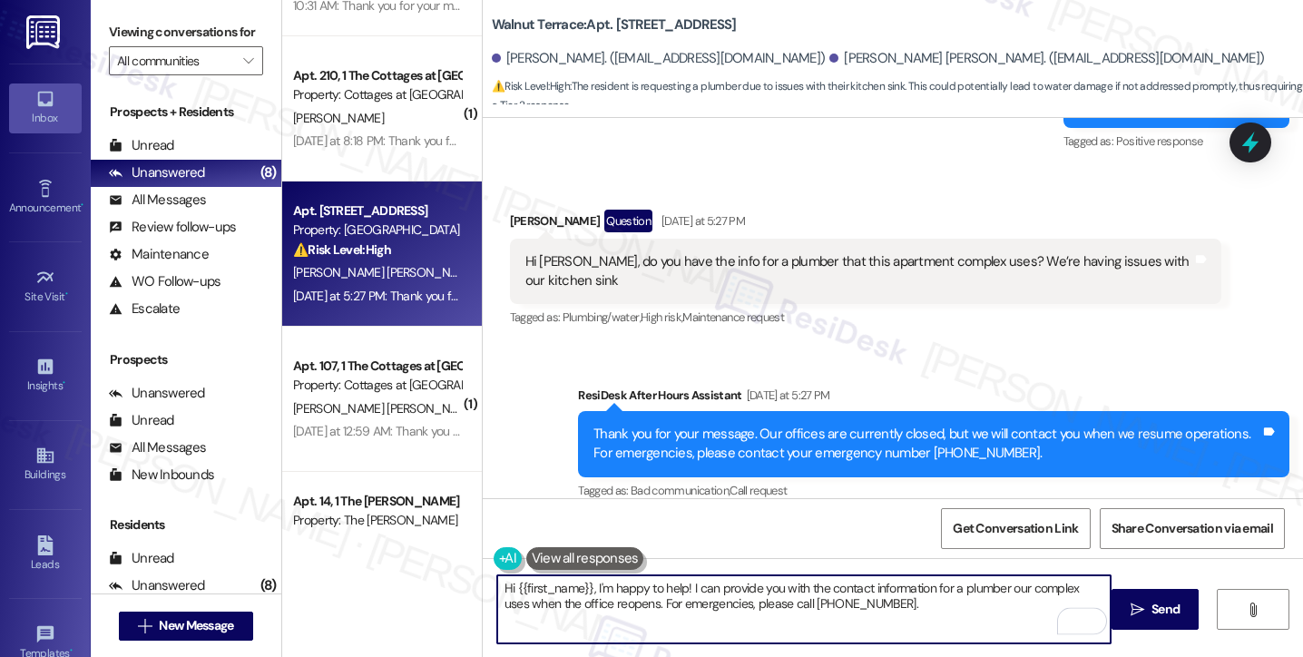
drag, startPoint x: 916, startPoint y: 608, endPoint x: 591, endPoint y: 584, distance: 325.9
click at [591, 584] on textarea "Hi {{first_name}}, I'm happy to help! I can provide you with the contact inform…" at bounding box center [804, 609] width 614 height 68
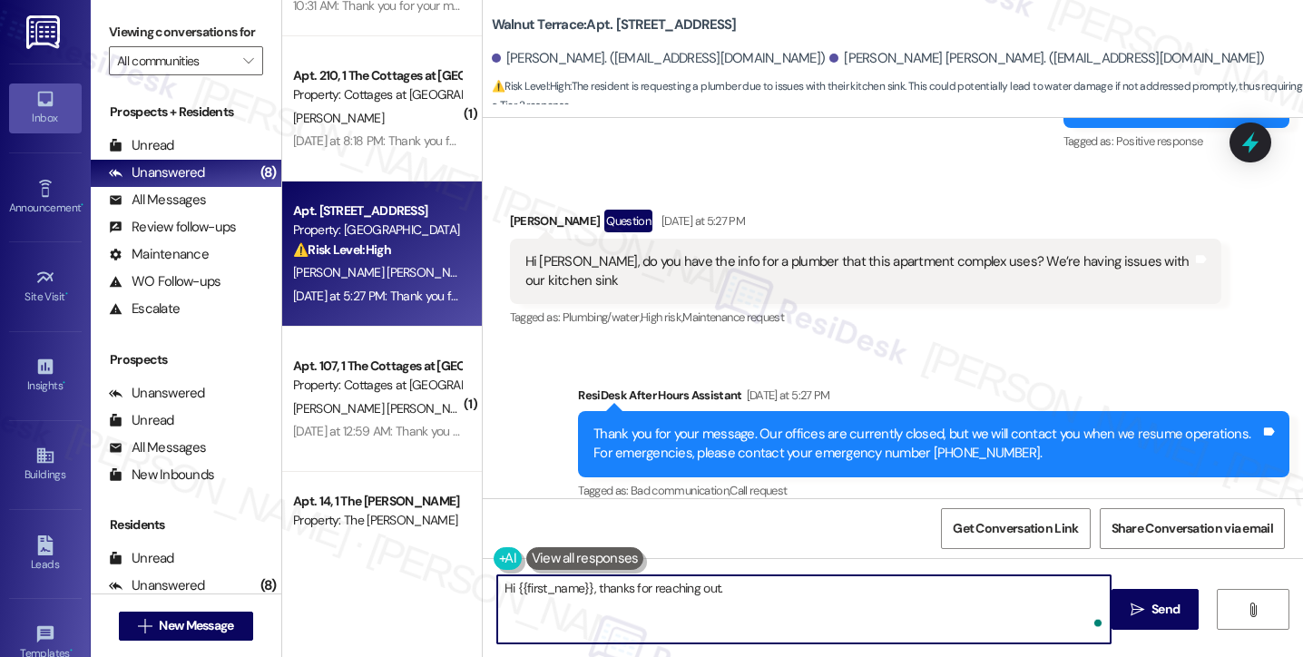
paste textarea "Thank you for reaching out. I’ll be glad to check on this for you. Just so I ca…"
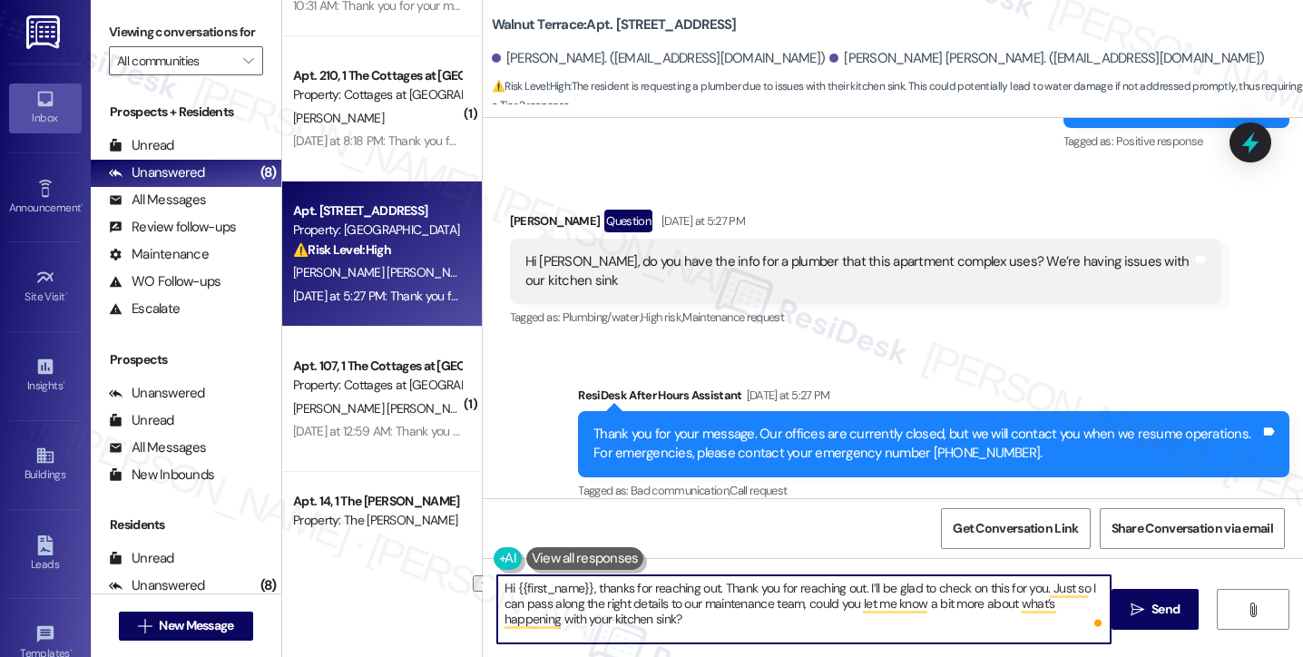
drag, startPoint x: 721, startPoint y: 586, endPoint x: 588, endPoint y: 581, distance: 132.6
click at [588, 581] on textarea "Hi {{first_name}}, thanks for reaching out. Thank you for reaching out. I’ll be…" at bounding box center [804, 609] width 614 height 68
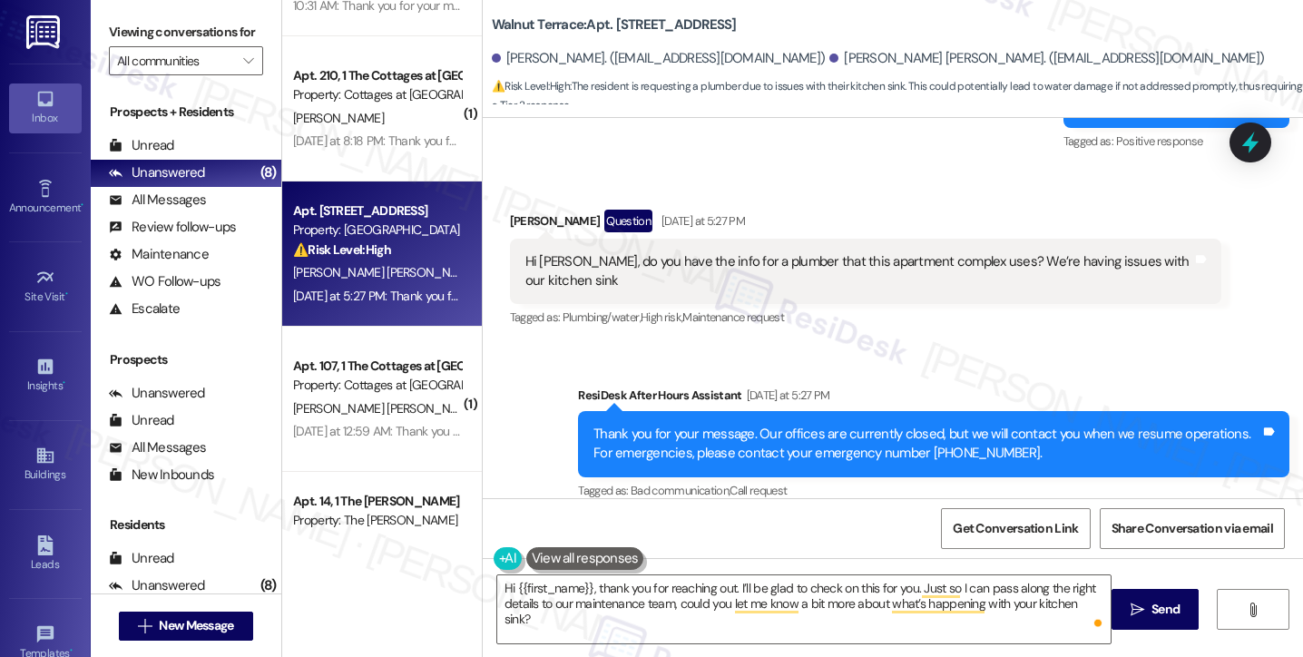
click at [511, 213] on div "Hannah Frost Question Yesterday at 5:27 PM" at bounding box center [866, 224] width 712 height 29
copy div "Hannah"
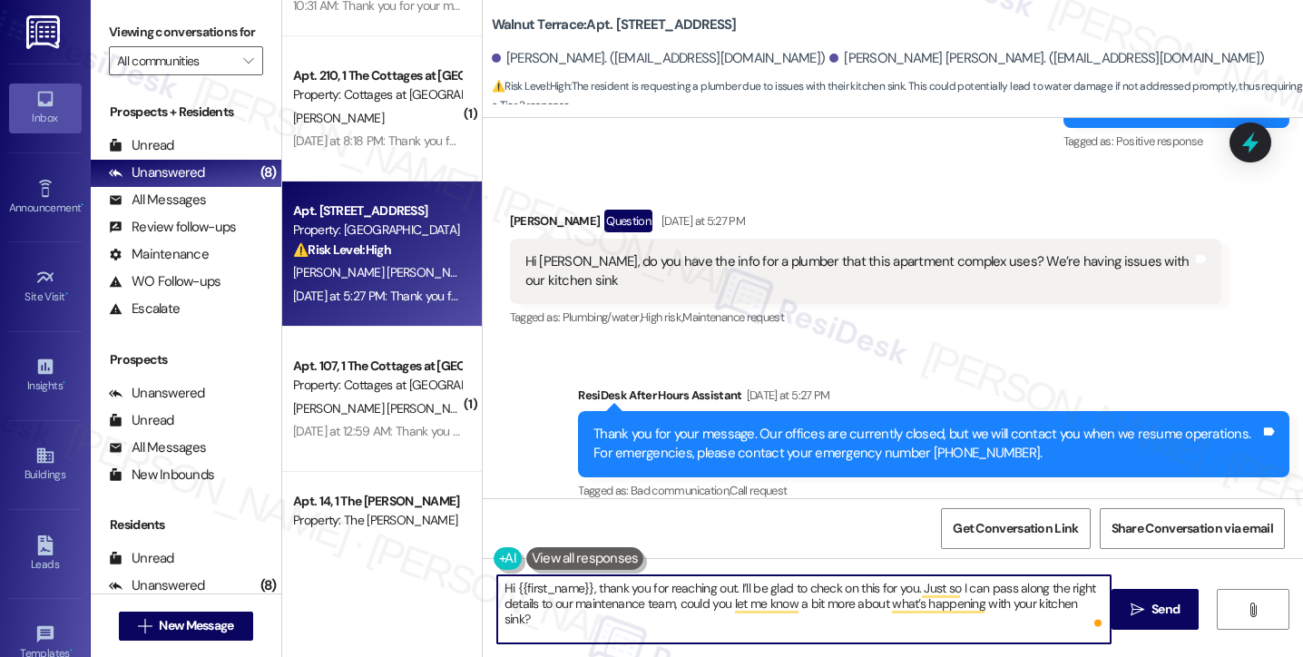
drag, startPoint x: 506, startPoint y: 585, endPoint x: 585, endPoint y: 578, distance: 78.3
click at [585, 578] on textarea "Hi {{first_name}}, thank you for reaching out. I’ll be glad to check on this fo…" at bounding box center [804, 609] width 614 height 68
paste textarea "Hannah"
click at [544, 604] on textarea "Hi Hannah, thank you for reaching out. I’ll be glad to check on this for you. J…" at bounding box center [804, 609] width 614 height 68
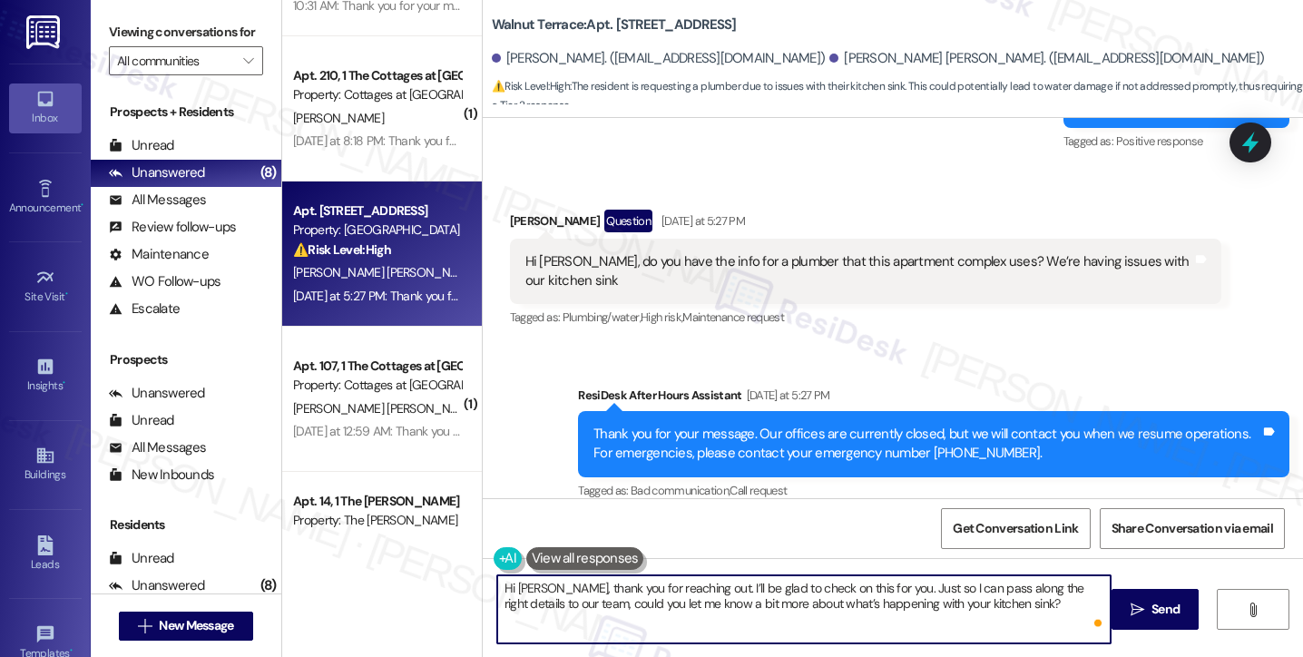
click at [563, 606] on textarea "Hi Hannah, thank you for reaching out. I’ll be glad to check on this for you. J…" at bounding box center [804, 609] width 614 height 68
click at [990, 605] on textarea "Hi Hannah, thank you for reaching out. I’ll be glad to check on this for you. J…" at bounding box center [804, 609] width 614 height 68
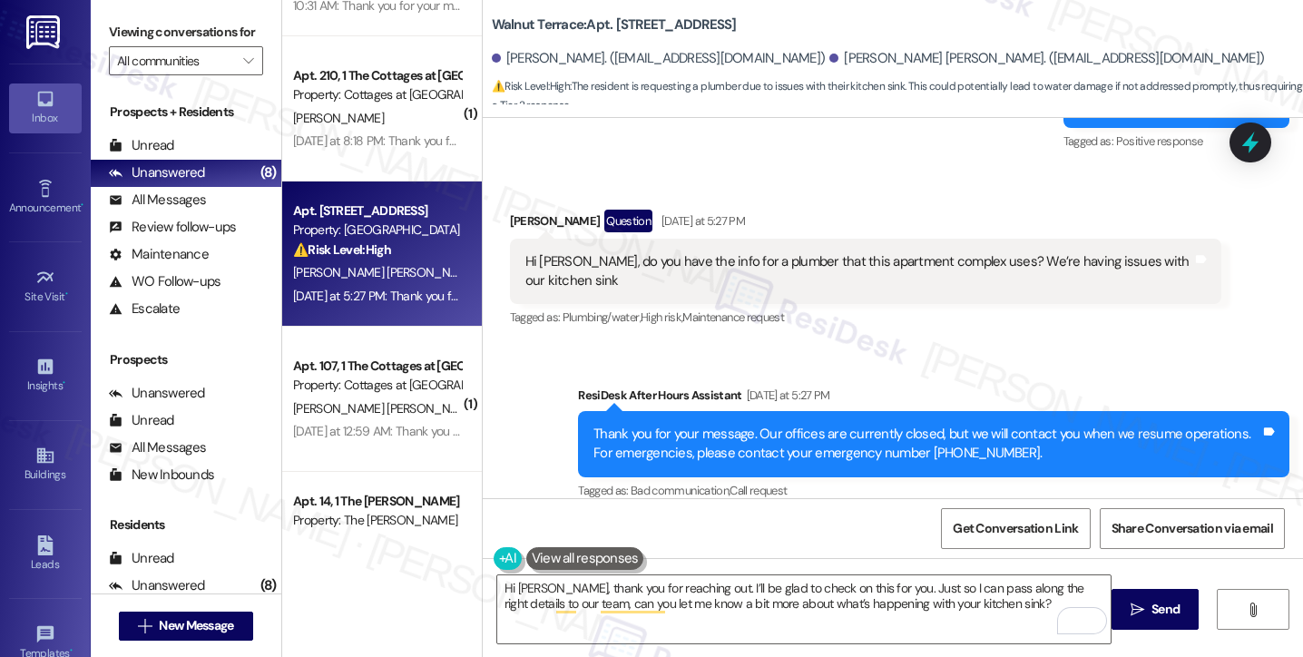
click at [123, 34] on label "Viewing conversations for" at bounding box center [186, 32] width 154 height 28
click at [985, 600] on textarea "Hi Hannah, thank you for reaching out. I’ll be glad to check on this for you. J…" at bounding box center [804, 609] width 614 height 68
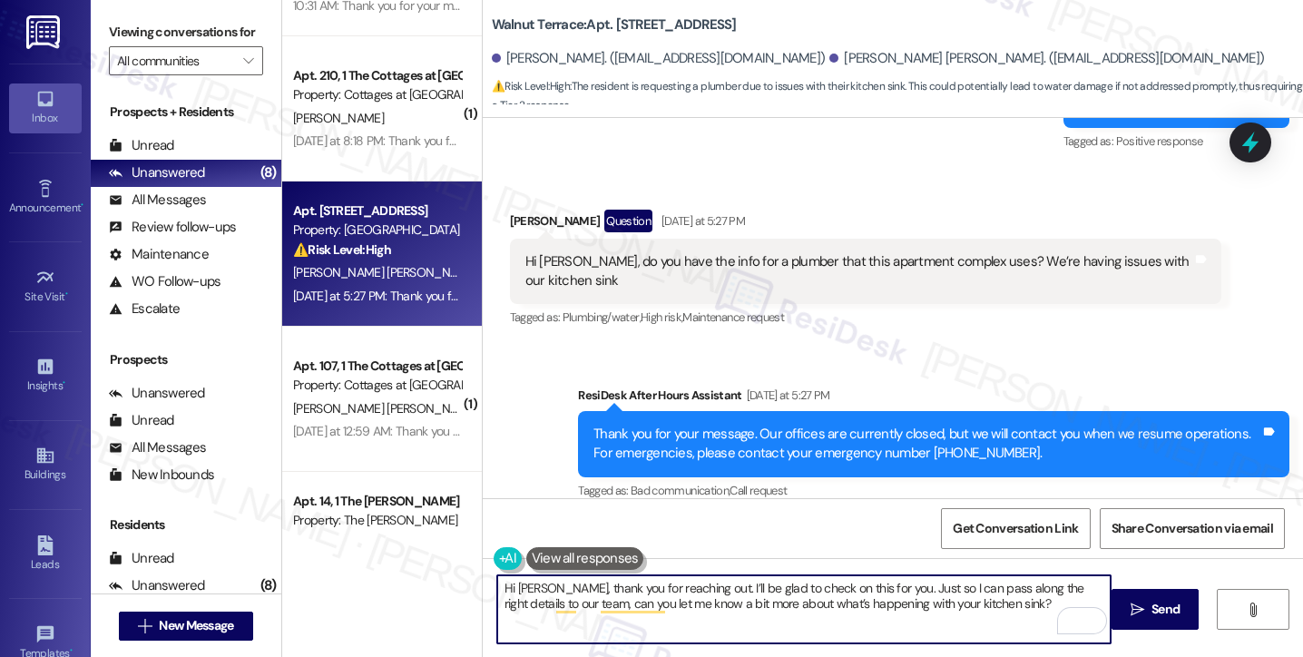
click at [799, 576] on textarea "Hi Hannah, thank you for reaching out. I’ll be glad to check on this for you. J…" at bounding box center [804, 609] width 614 height 68
click at [548, 587] on textarea "Hi Hannah, thank you for reaching out. I’ll be glad to check on this for you. J…" at bounding box center [804, 609] width 614 height 68
drag, startPoint x: 864, startPoint y: 587, endPoint x: 874, endPoint y: 580, distance: 12.3
click at [865, 587] on textarea "Hi Hannah, I hope you had a great weekend! Thank you for reaching out. I’ll be …" at bounding box center [804, 609] width 614 height 68
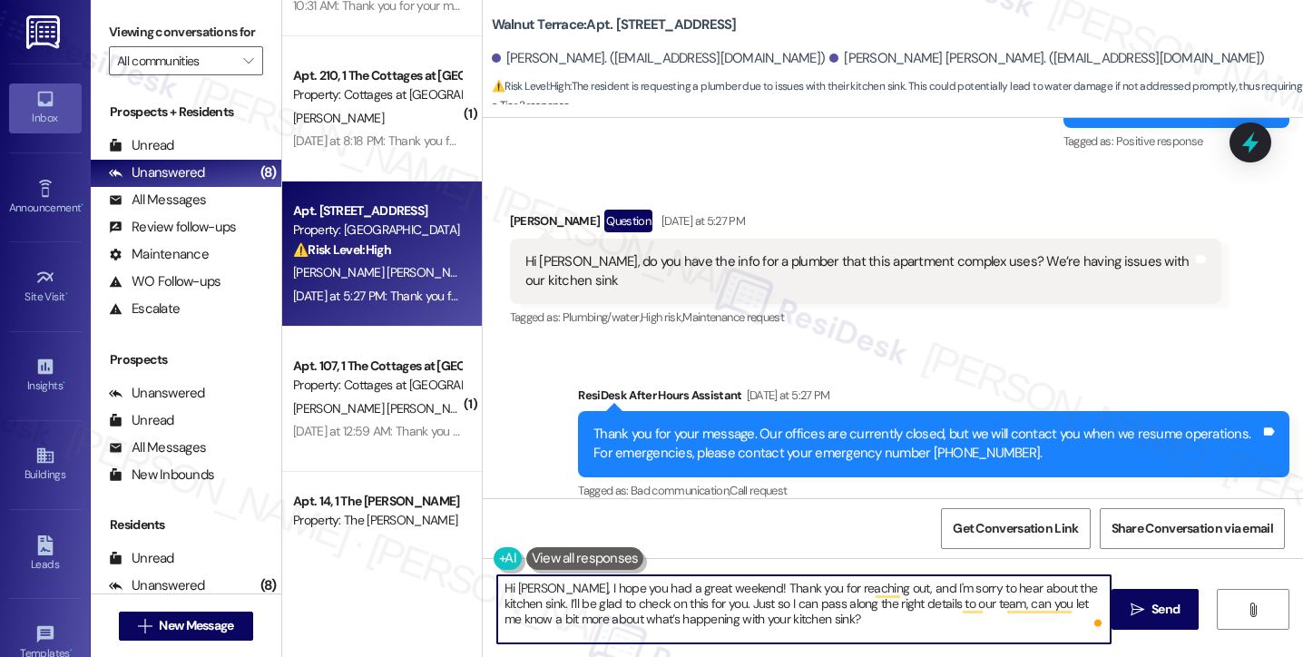
click at [1036, 582] on textarea "Hi Hannah, I hope you had a great weekend! Thank you for reaching out, and I'm …" at bounding box center [804, 609] width 614 height 68
drag, startPoint x: 771, startPoint y: 600, endPoint x: 716, endPoint y: 602, distance: 55.4
click at [716, 602] on textarea "Hi Hannah, I hope you had a great weekend! Thank you for reaching out, and I'm …" at bounding box center [804, 609] width 614 height 68
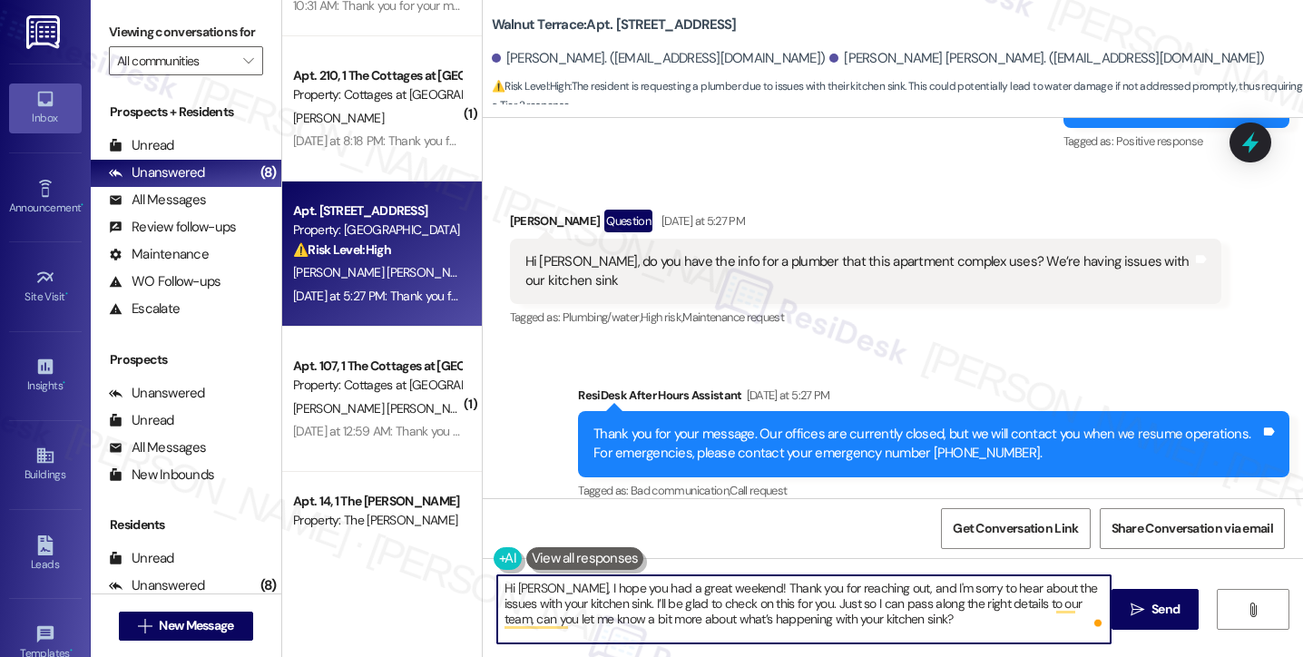
click at [716, 602] on textarea "Hi Hannah, I hope you had a great weekend! Thank you for reaching out, and I'm …" at bounding box center [804, 609] width 614 height 68
click at [880, 624] on textarea "Hi Hannah, I hope you had a great weekend! Thank you for reaching out, and I'm …" at bounding box center [804, 609] width 614 height 68
drag, startPoint x: 744, startPoint y: 617, endPoint x: 860, endPoint y: 623, distance: 116.3
click at [860, 623] on textarea "Hi Hannah, I hope you had a great weekend! Thank you for reaching out, and I'm …" at bounding box center [804, 609] width 614 height 68
click at [853, 637] on textarea "Hi Hannah, I hope you had a great weekend! Thank you for reaching out, and I'm …" at bounding box center [804, 609] width 614 height 68
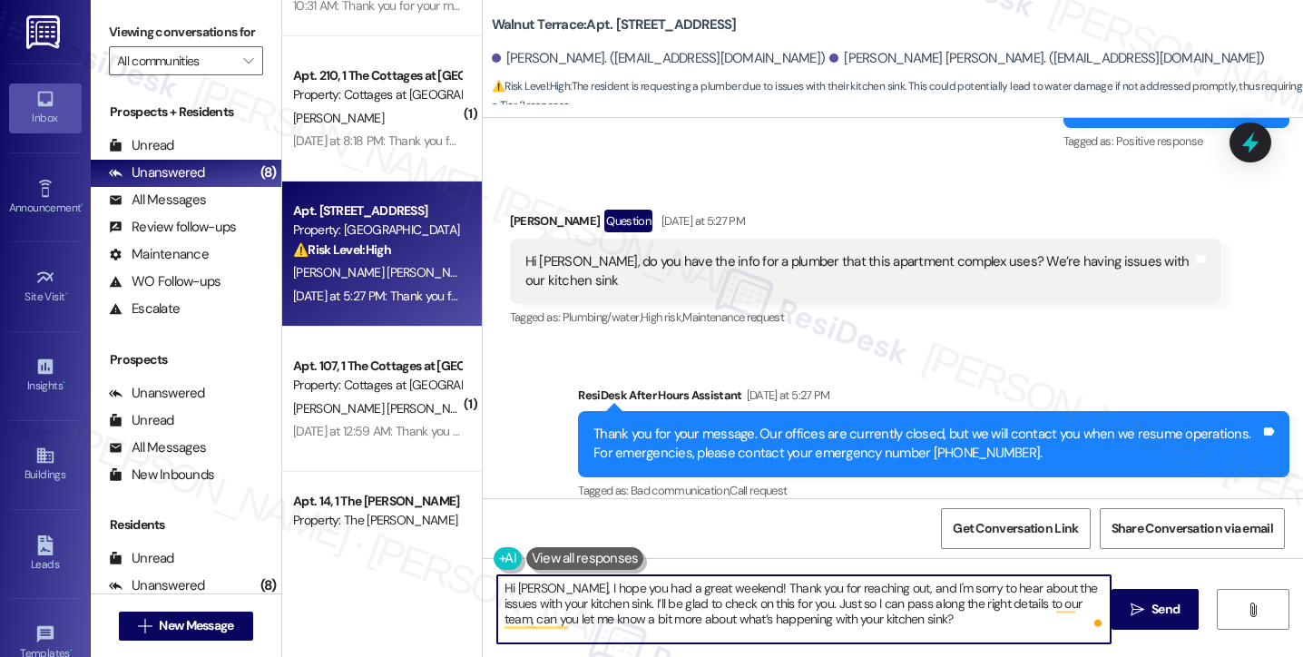
click at [784, 617] on textarea "Hi Hannah, I hope you had a great weekend! Thank you for reaching out, and I'm …" at bounding box center [804, 609] width 614 height 68
click at [756, 617] on textarea "Hi Hannah, I hope you had a great weekend! Thank you for reaching out, and I'm …" at bounding box center [804, 609] width 614 height 68
click at [915, 614] on textarea "Hi Hannah, I hope you had a great weekend! Thank you for reaching out, and I'm …" at bounding box center [804, 609] width 614 height 68
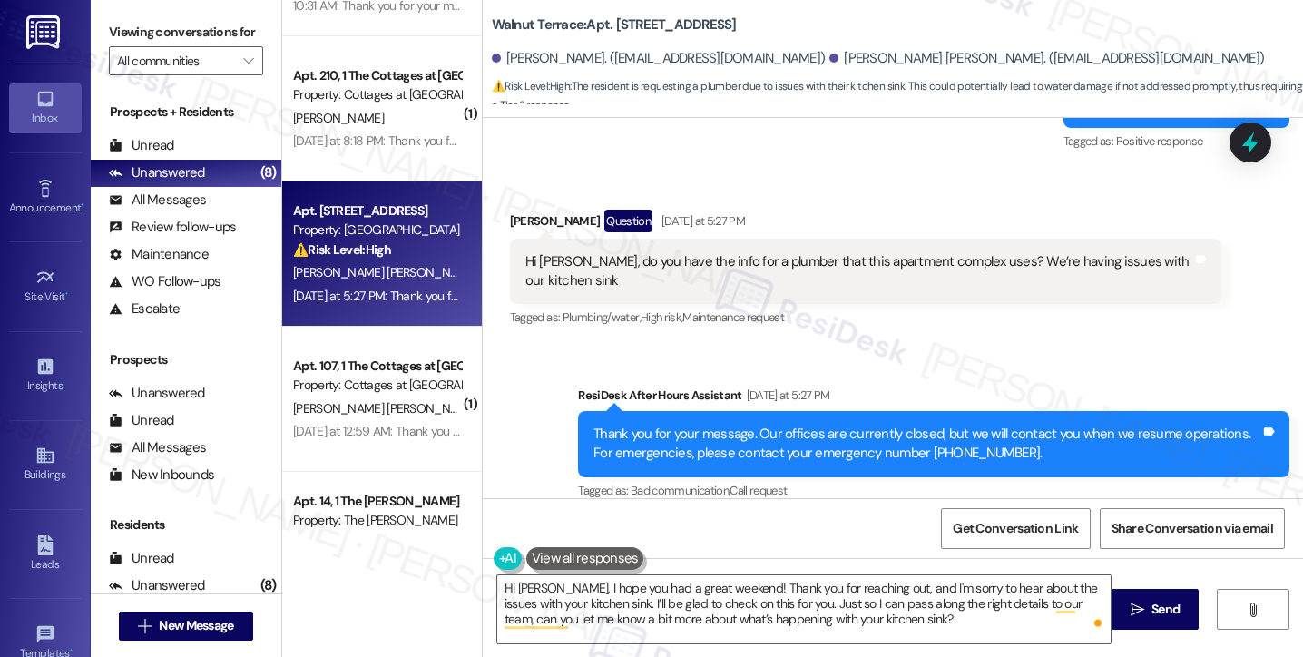
drag, startPoint x: 100, startPoint y: 34, endPoint x: 111, endPoint y: 35, distance: 10.9
click at [100, 34] on div "Viewing conversations for All communities " at bounding box center [186, 46] width 191 height 93
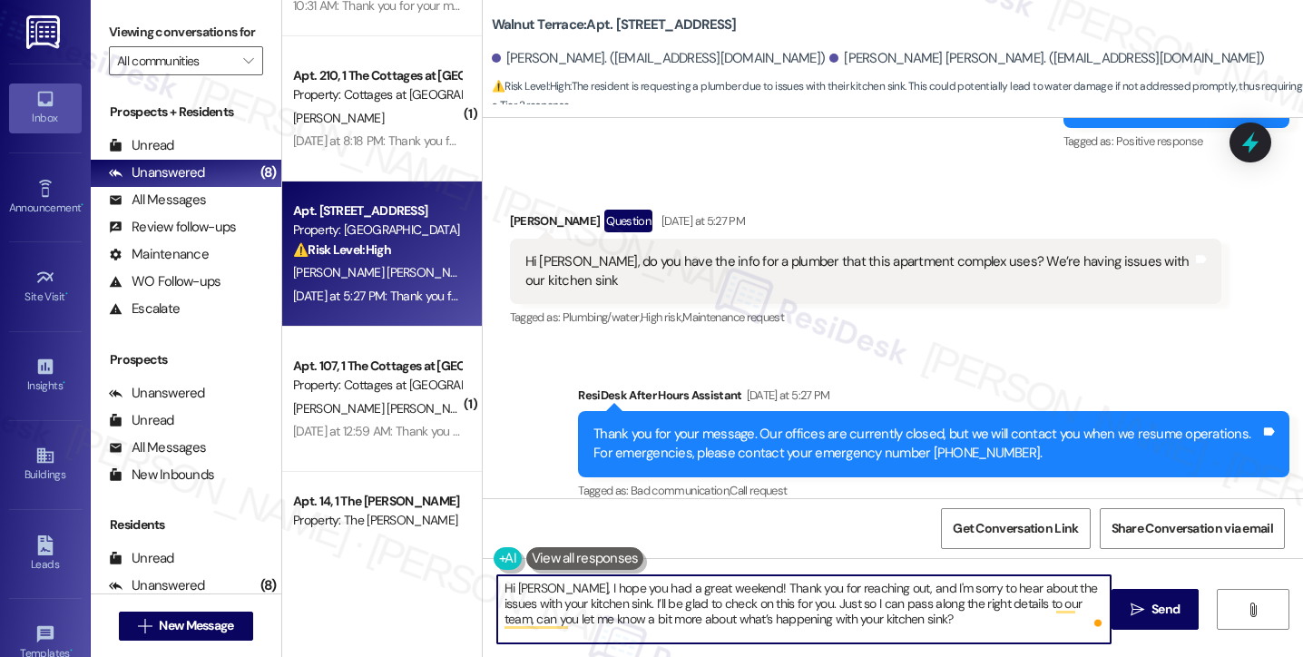
click at [940, 633] on textarea "Hi Hannah, I hope you had a great weekend! Thank you for reaching out, and I'm …" at bounding box center [804, 609] width 614 height 68
paste textarea "Is the issue a clog, leak"
click at [1046, 614] on textarea "Hi Hannah, I hope you had a great weekend! Thank you for reaching out, and I'm …" at bounding box center [804, 609] width 614 height 68
click at [863, 590] on textarea "Hi Hannah, I hope you had a great weekend! Thank you for reaching out, and I'm …" at bounding box center [804, 609] width 614 height 68
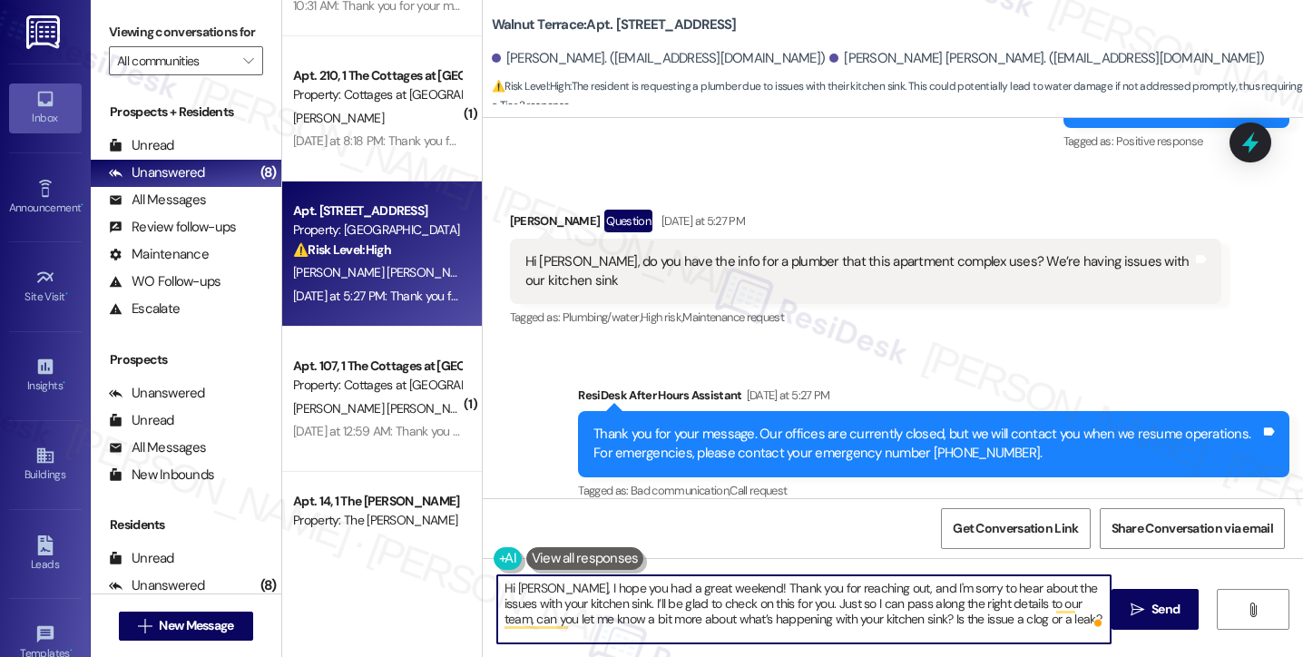
click at [863, 590] on textarea "Hi Hannah, I hope you had a great weekend! Thank you for reaching out, and I'm …" at bounding box center [804, 609] width 614 height 68
click at [751, 633] on textarea "Hi Hannah, I hope you had a great weekend! Thank you for reaching out, and I'm …" at bounding box center [804, 609] width 614 height 68
drag, startPoint x: 728, startPoint y: 616, endPoint x: 861, endPoint y: 614, distance: 133.4
click at [861, 614] on textarea "Hi Hannah, I hope you had a great weekend! Thank you for reaching out, and I'm …" at bounding box center [804, 609] width 614 height 68
click at [879, 616] on textarea "Hi [PERSON_NAME], I hope you had a great weekend! Thank you for reaching out, a…" at bounding box center [804, 609] width 614 height 68
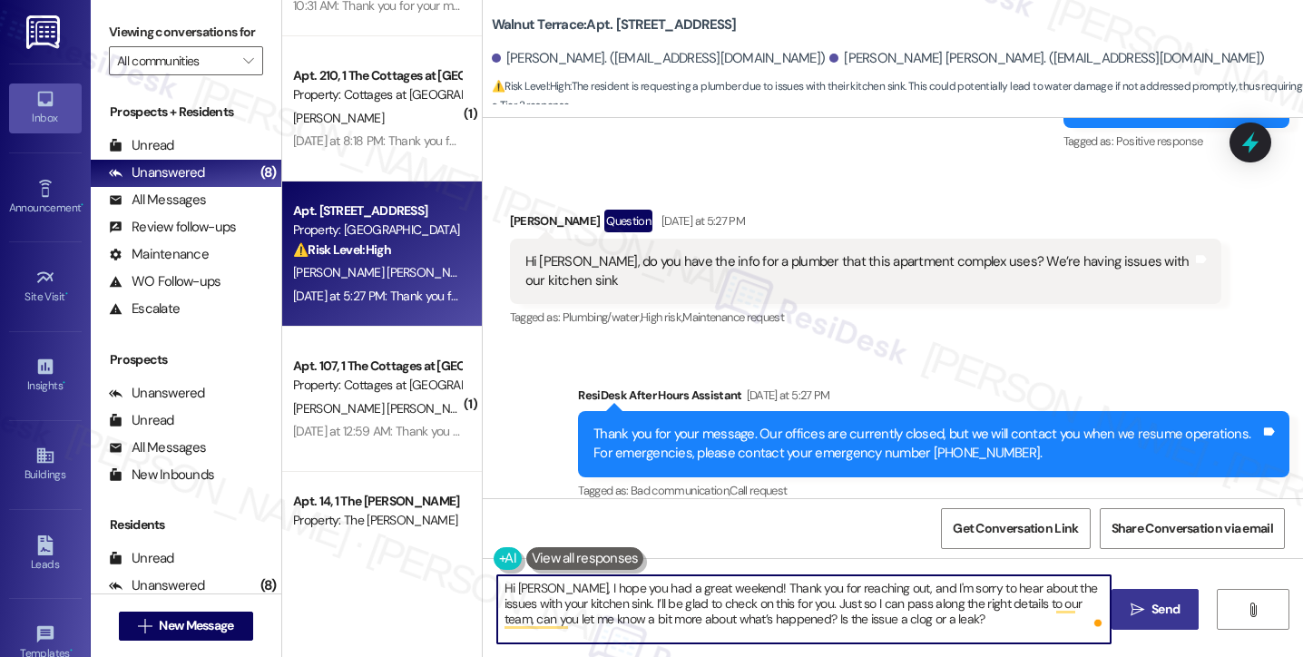
type textarea "Hi [PERSON_NAME], I hope you had a great weekend! Thank you for reaching out, a…"
drag, startPoint x: 1155, startPoint y: 611, endPoint x: 1145, endPoint y: 609, distance: 9.3
click at [1155, 611] on span "Send" at bounding box center [1166, 609] width 28 height 19
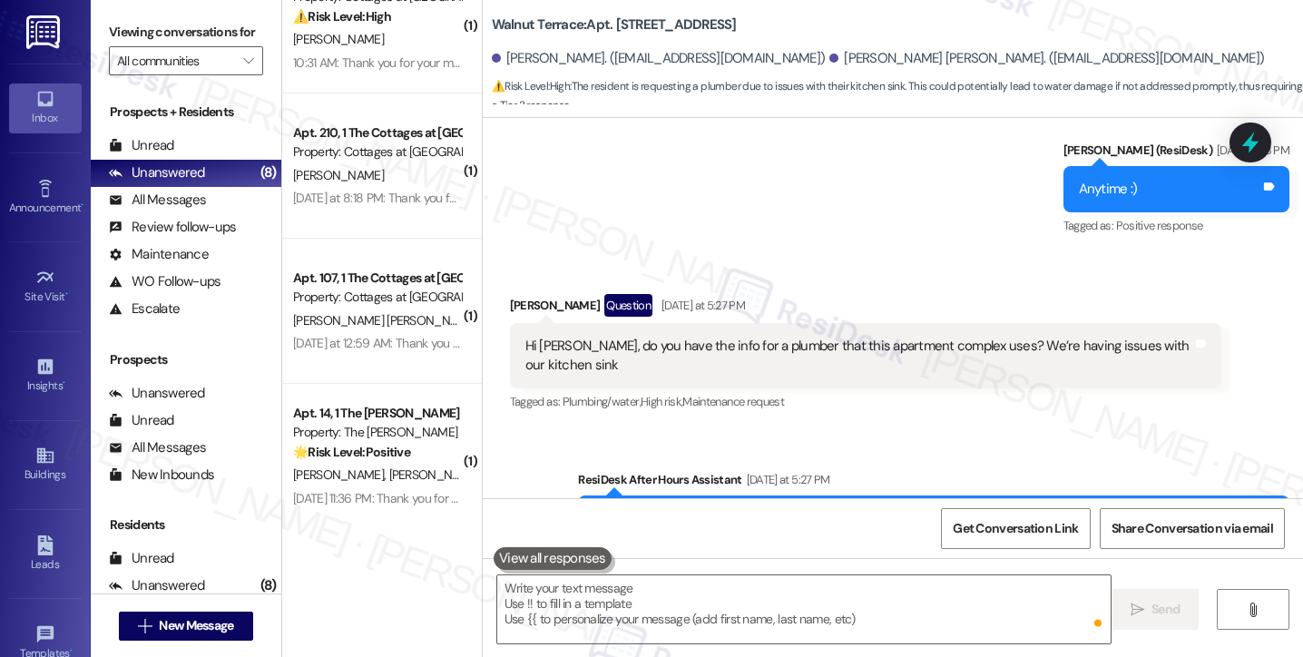
scroll to position [2246, 0]
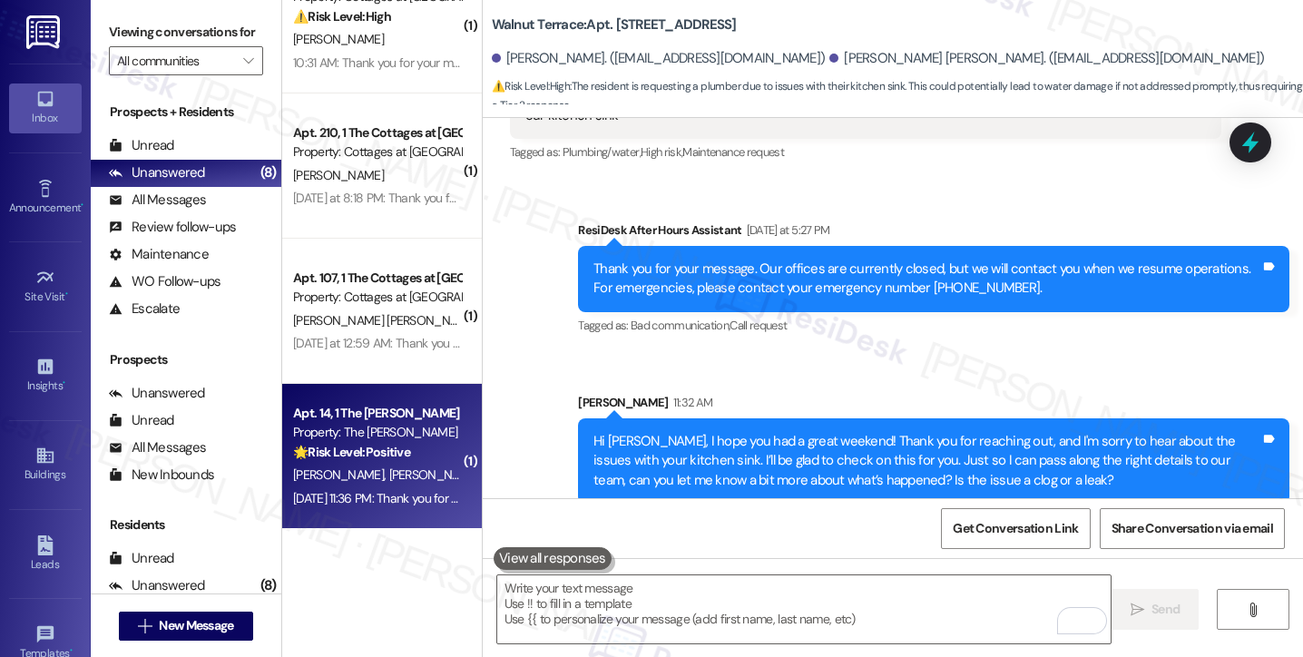
click at [388, 474] on span "[PERSON_NAME]" at bounding box center [436, 475] width 96 height 16
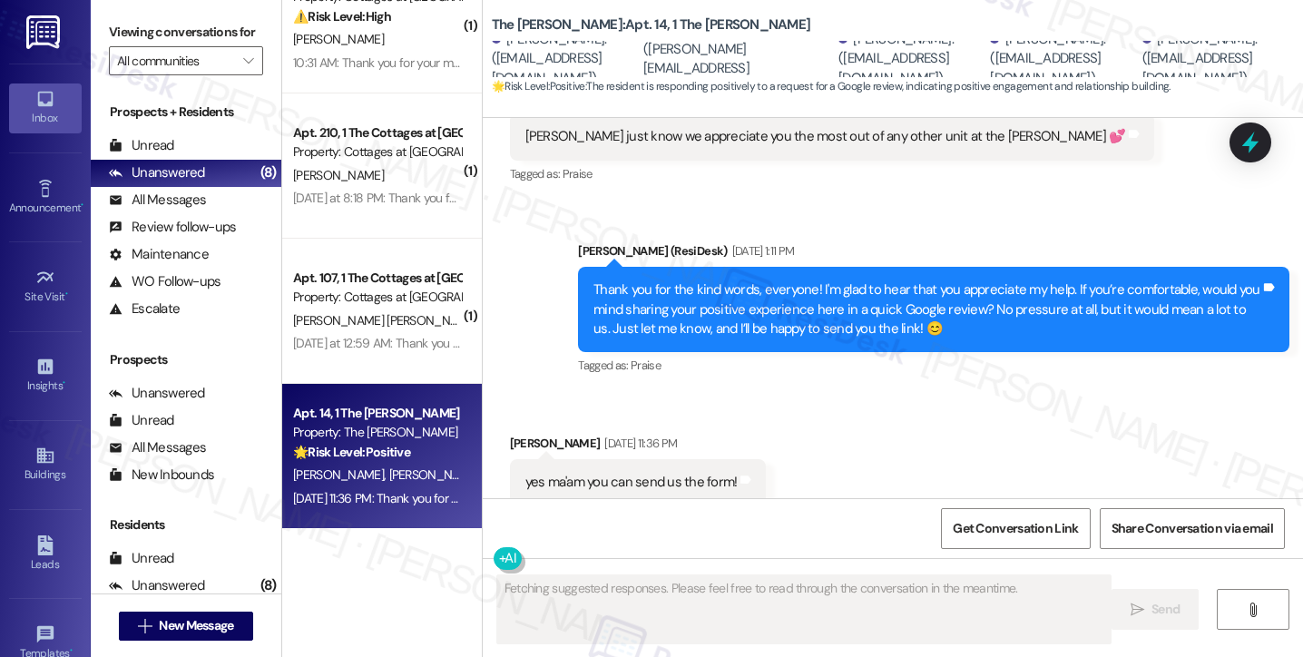
scroll to position [11598, 0]
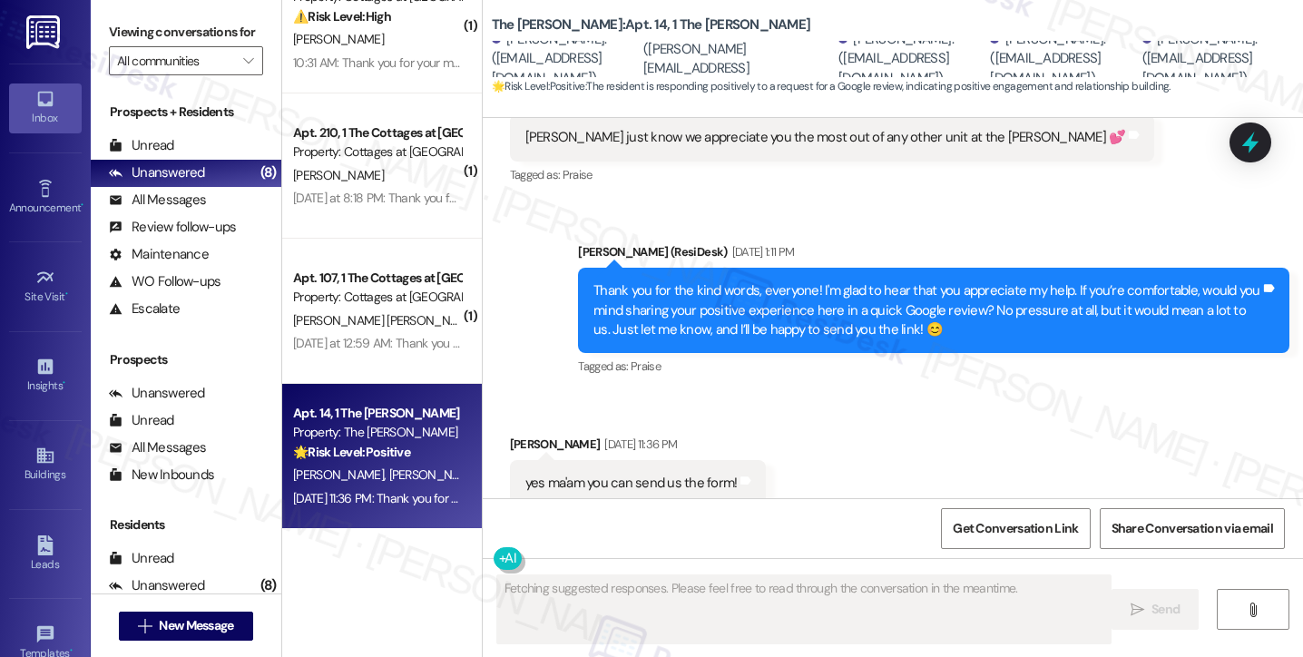
click at [652, 474] on div "yes ma'am you can send us the form!" at bounding box center [632, 483] width 212 height 19
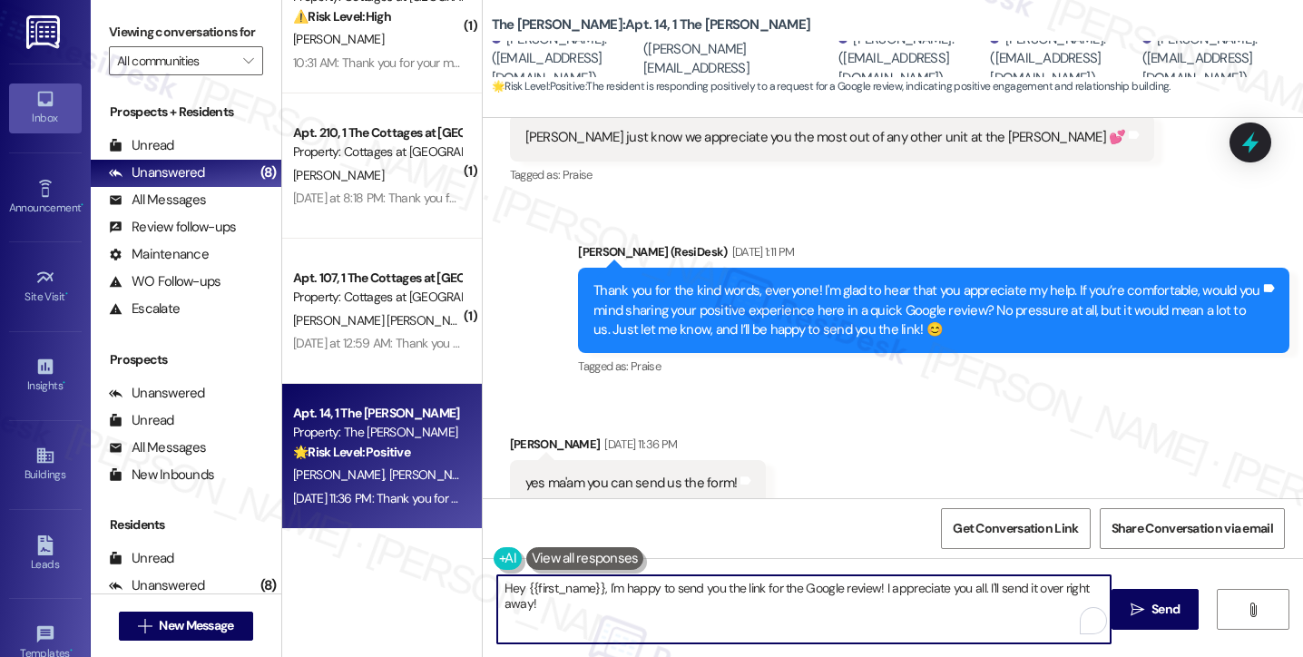
drag, startPoint x: 534, startPoint y: 609, endPoint x: 496, endPoint y: 581, distance: 47.4
click at [497, 582] on textarea "Hey {{first_name}}, I'm happy to send you the link for the Google review! I app…" at bounding box center [804, 609] width 614 height 68
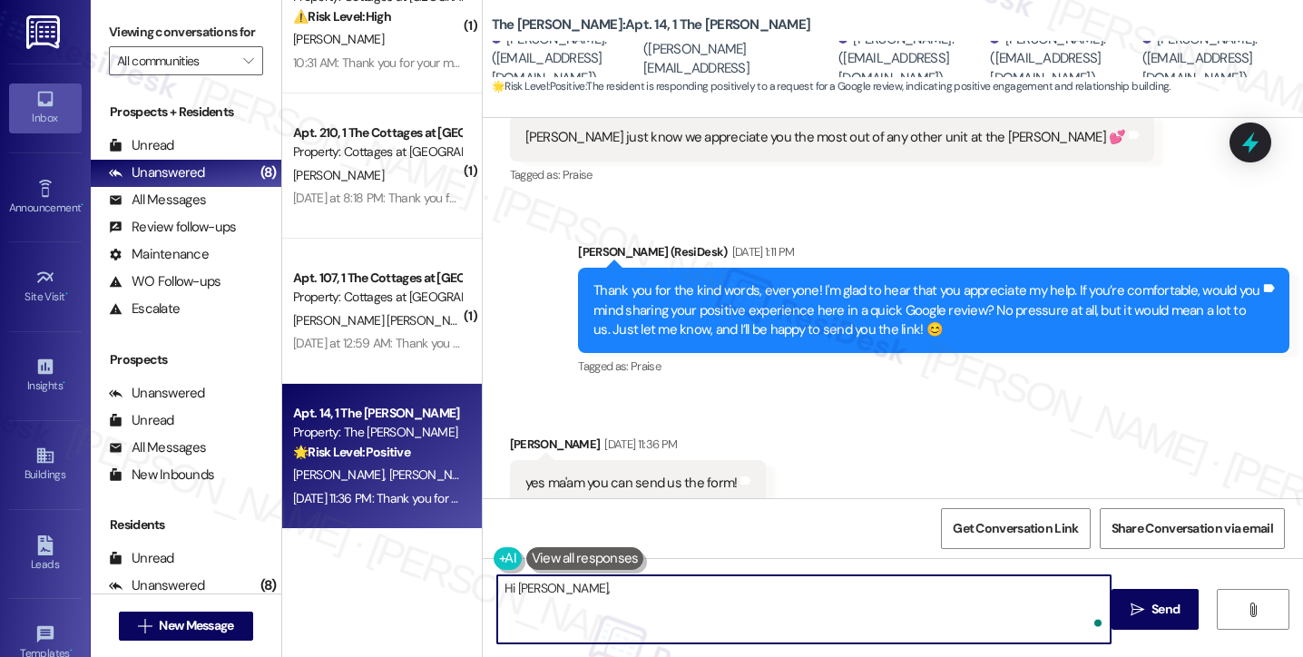
type textarea "Hi Piper,"
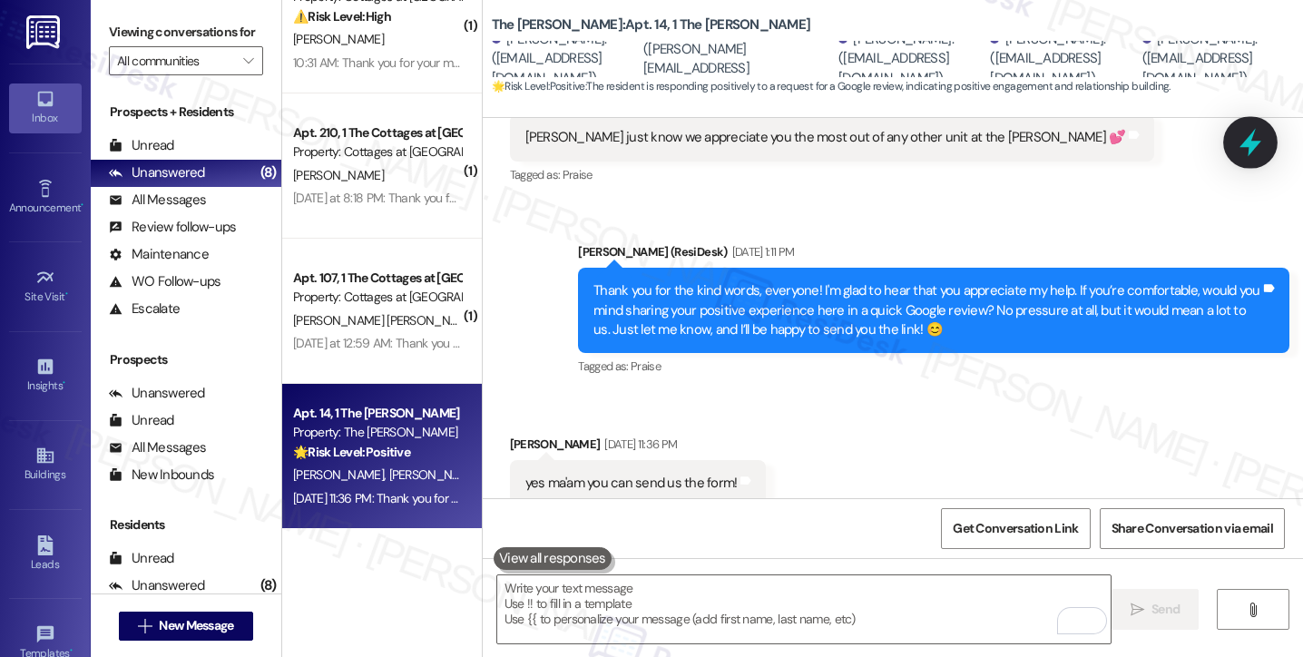
click at [1248, 148] on icon at bounding box center [1250, 142] width 31 height 31
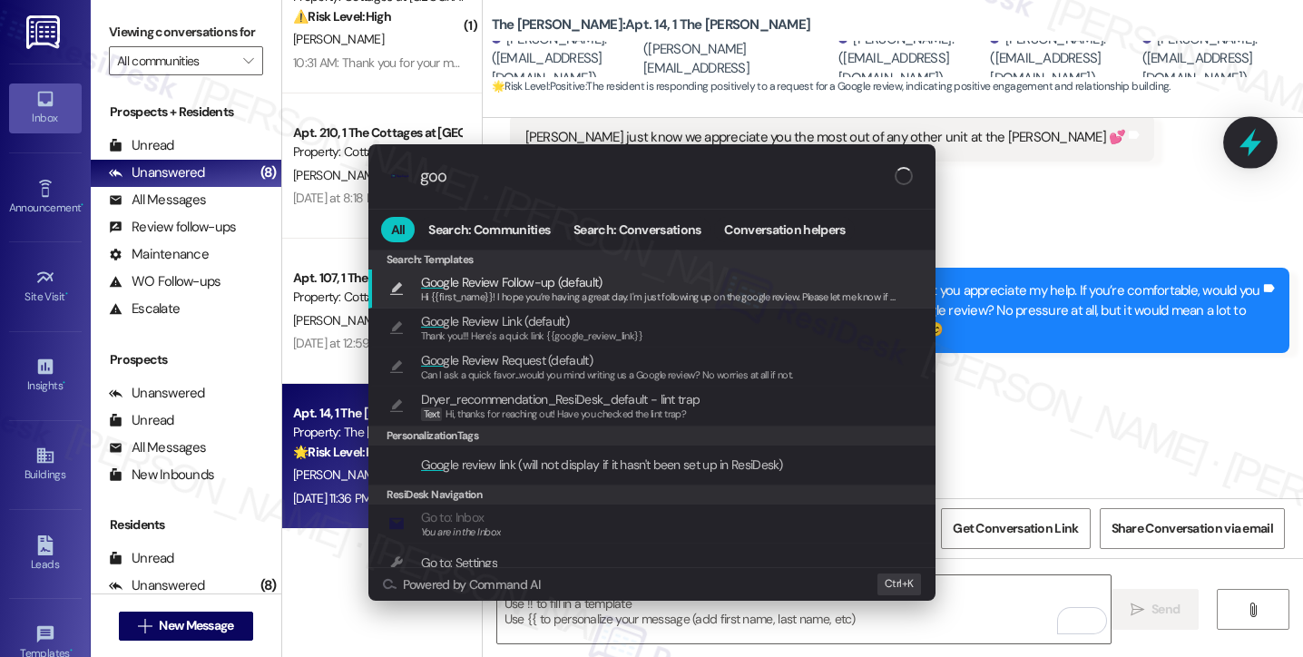
type input "goog"
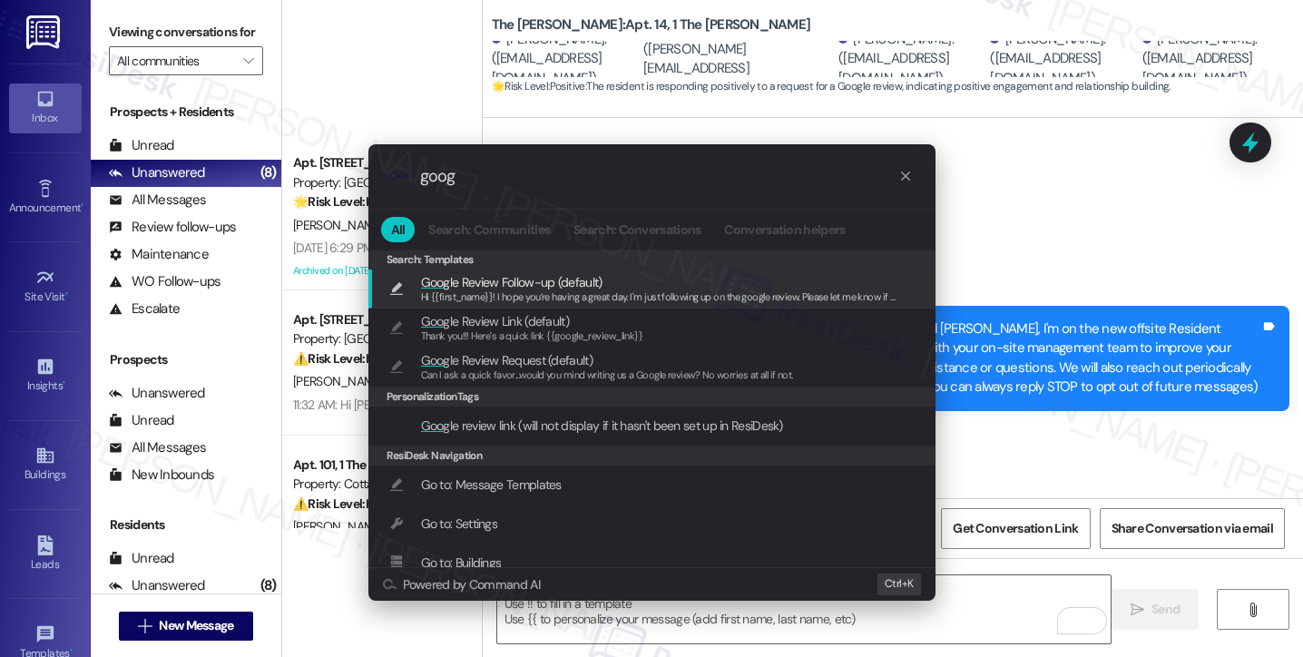
scroll to position [11598, 0]
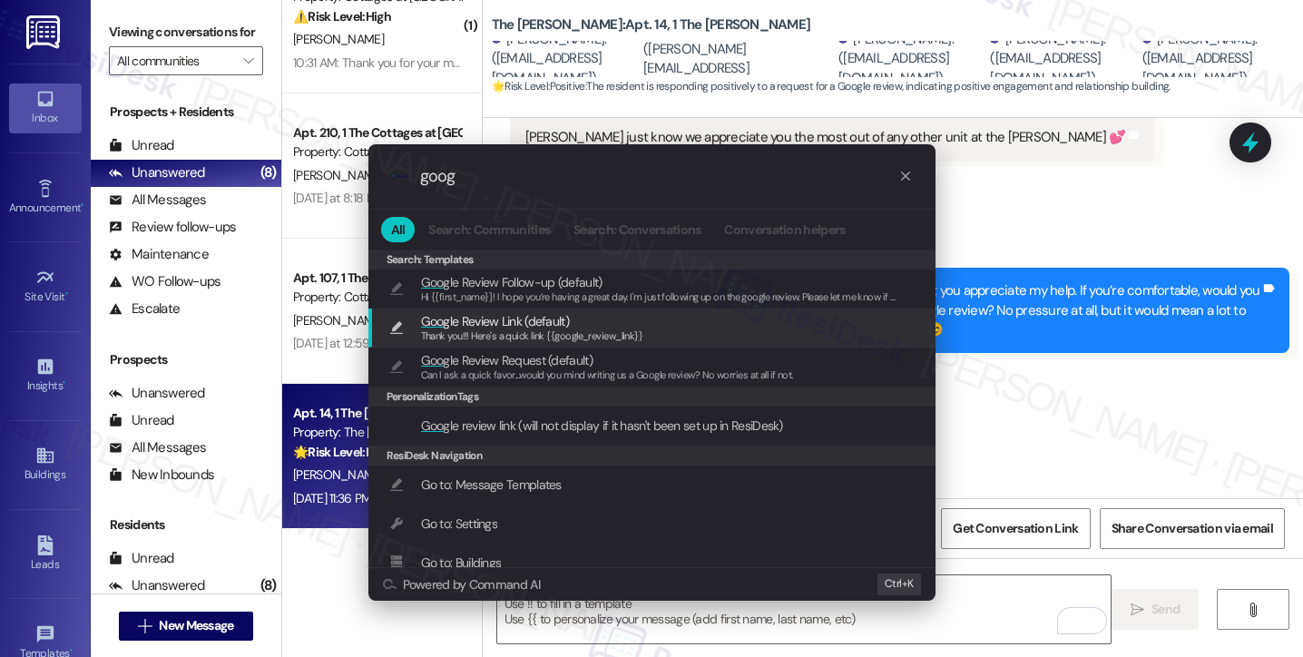
type input "goog"
click at [570, 325] on span "Goog le Review Link (default)" at bounding box center [532, 321] width 222 height 20
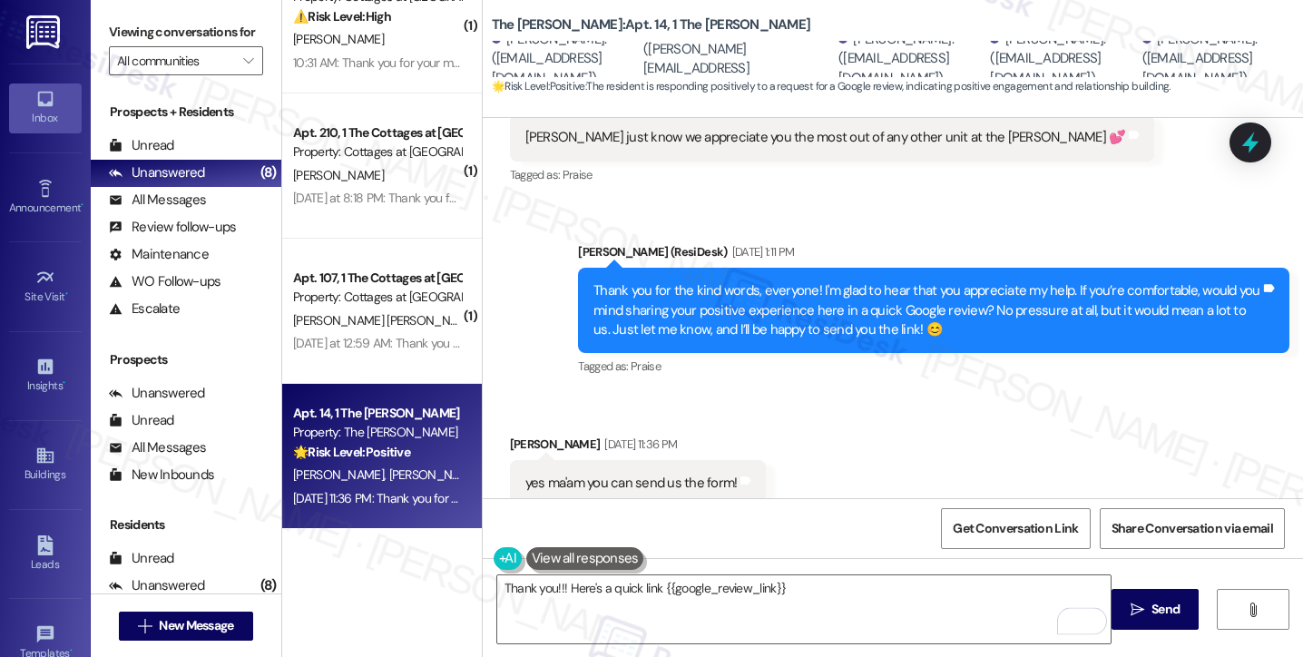
click at [515, 435] on div "[PERSON_NAME] [DATE] 11:36 PM" at bounding box center [638, 447] width 257 height 25
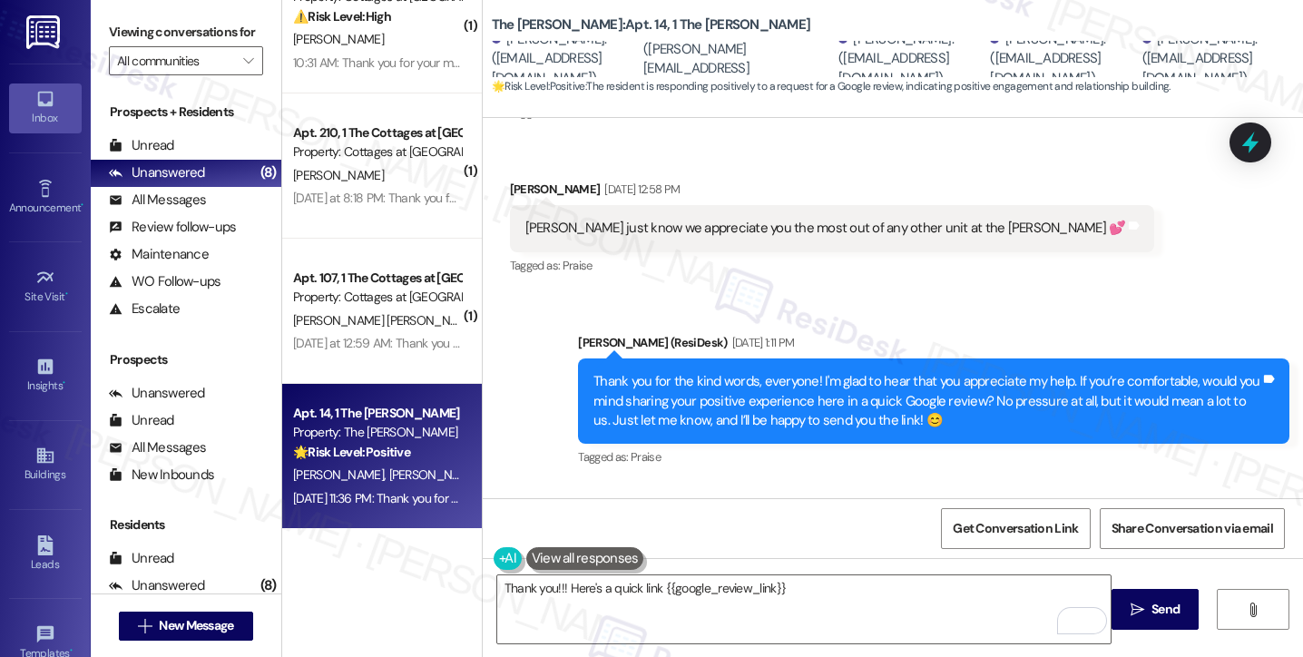
drag, startPoint x: 647, startPoint y: 415, endPoint x: 693, endPoint y: 417, distance: 46.3
click at [693, 526] on div "[PERSON_NAME] [DATE] 11:36 PM" at bounding box center [638, 538] width 257 height 25
click at [548, 587] on textarea "Thank you!!! Here's a quick link {{google_review_link}}" at bounding box center [804, 609] width 614 height 68
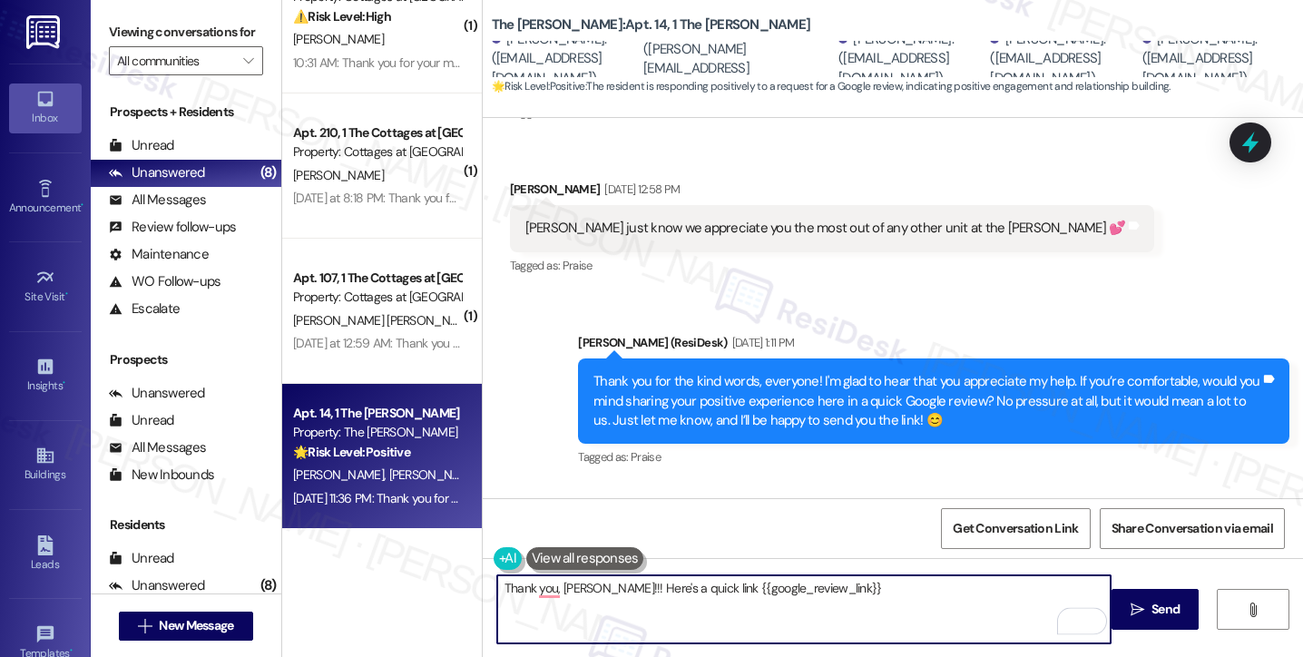
click at [851, 584] on textarea "Thank you, [PERSON_NAME]!!! Here's a quick link {{google_review_link}}" at bounding box center [804, 609] width 614 height 68
click at [497, 587] on textarea "Thank you, [PERSON_NAME]!!! Here's a quick link {{google_review_link}}" at bounding box center [804, 609] width 614 height 68
click at [579, 587] on textarea "Thank you, [PERSON_NAME]!!! Here's a quick link {{google_review_link}}" at bounding box center [804, 609] width 614 height 68
type textarea "Thank you, [PERSON_NAME], and I hope you all had a great weekend! :) Here's a q…"
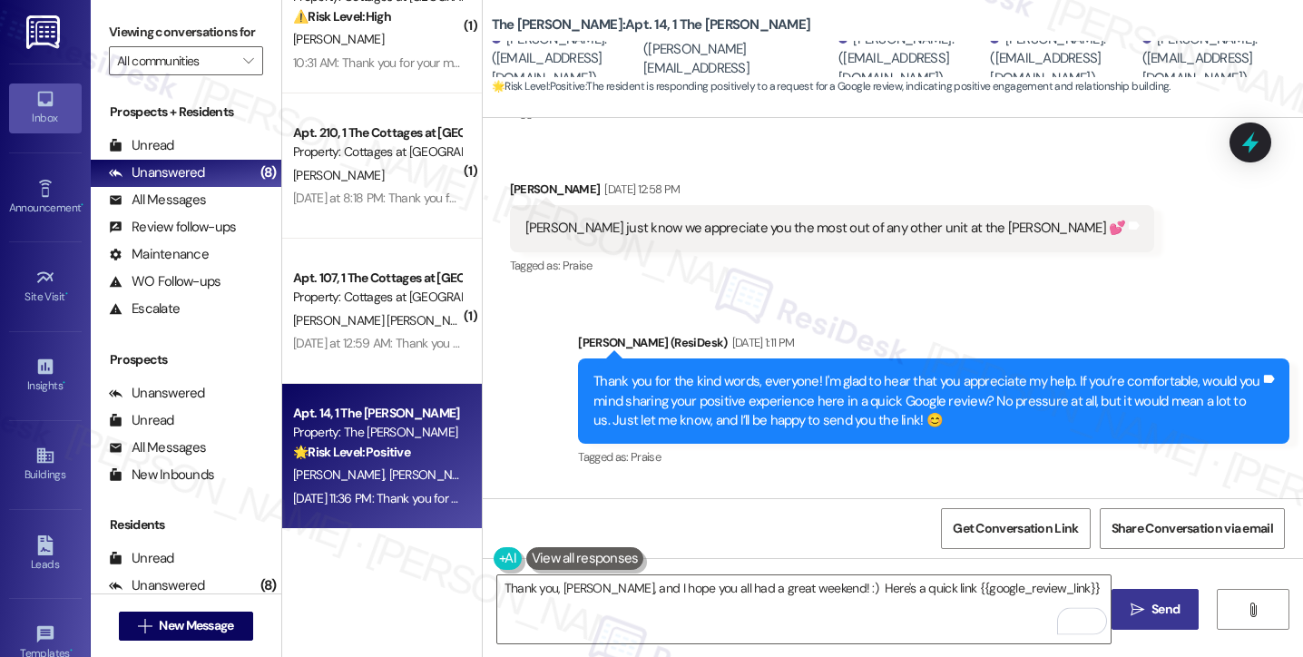
click at [1160, 605] on span "Send" at bounding box center [1166, 609] width 28 height 19
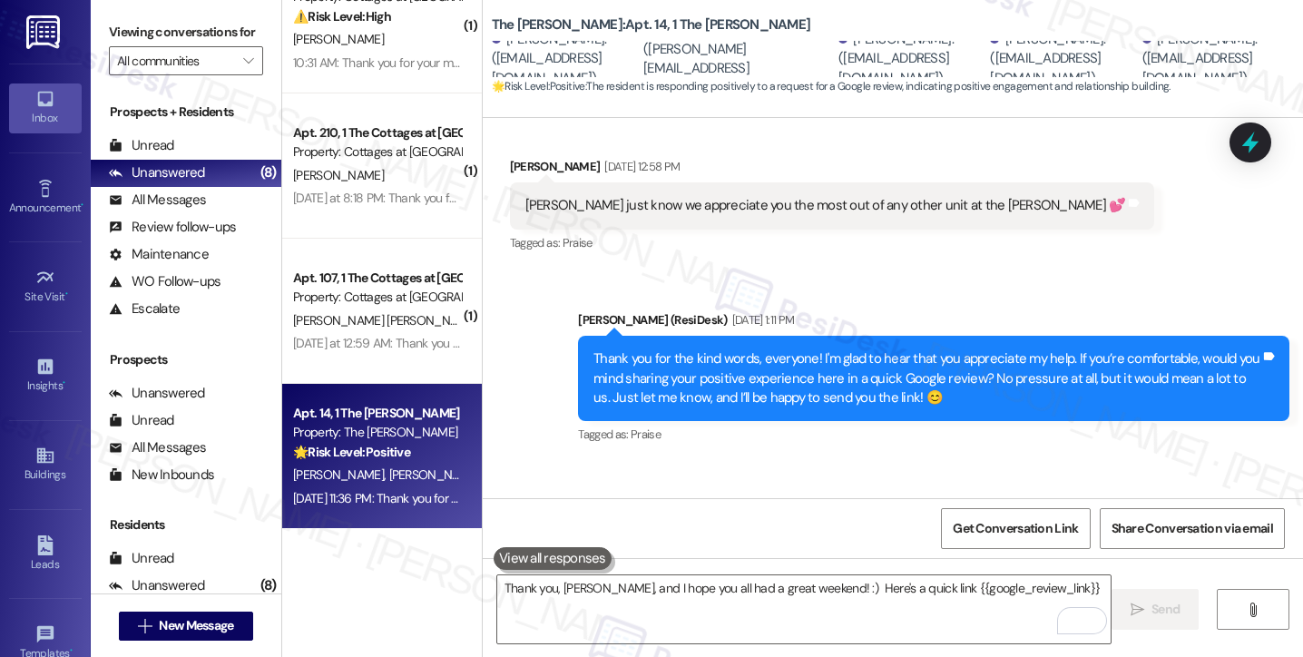
scroll to position [12016, 0]
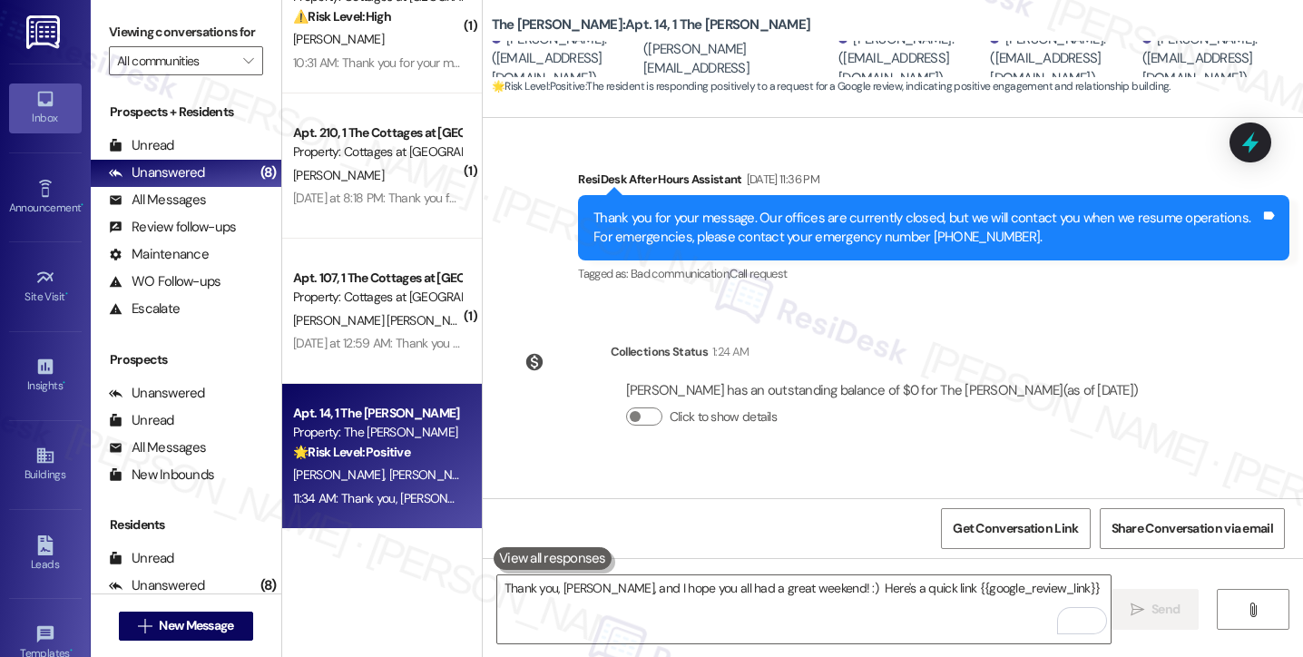
click at [958, 547] on div "Thank you, [PERSON_NAME], and I hope you all had a great weekend! :) Here's a q…" at bounding box center [944, 556] width 634 height 19
click at [944, 346] on div "Collections Status 1:24 AM [PERSON_NAME] has an outstanding balance of $0 for T…" at bounding box center [832, 399] width 672 height 140
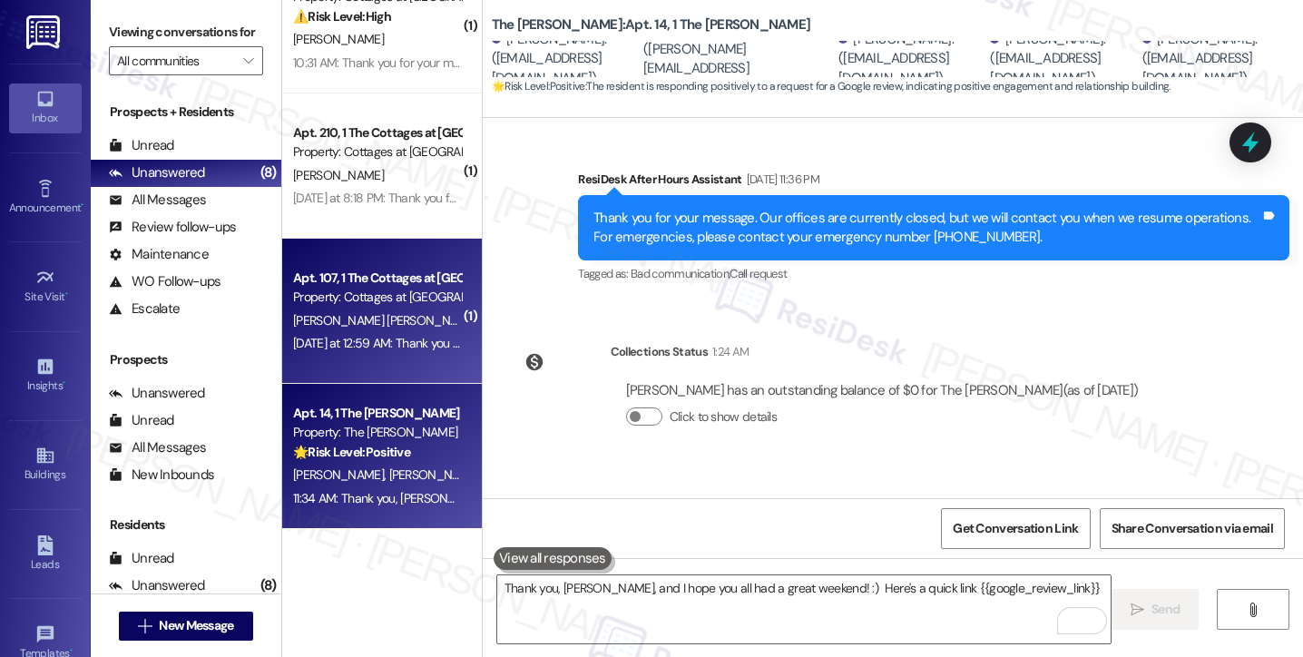
click at [385, 330] on div "[PERSON_NAME] [PERSON_NAME]" at bounding box center [377, 321] width 172 height 23
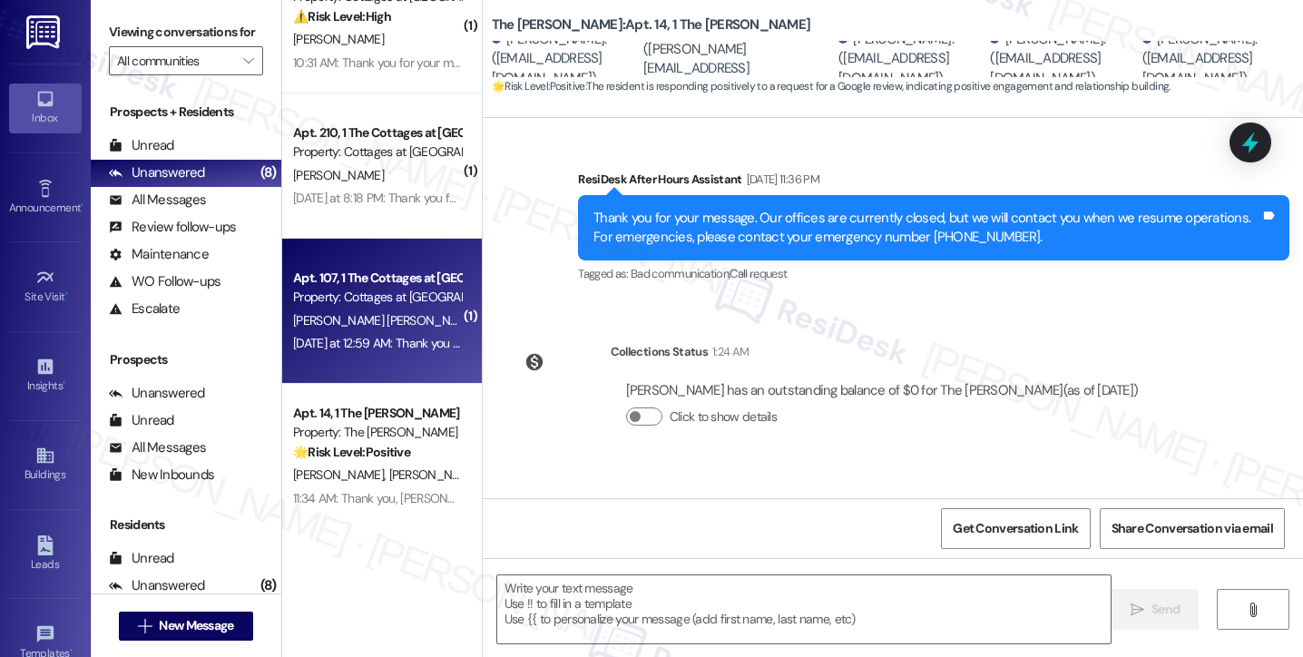
type textarea "Fetching suggested responses. Please feel free to read through the conversation…"
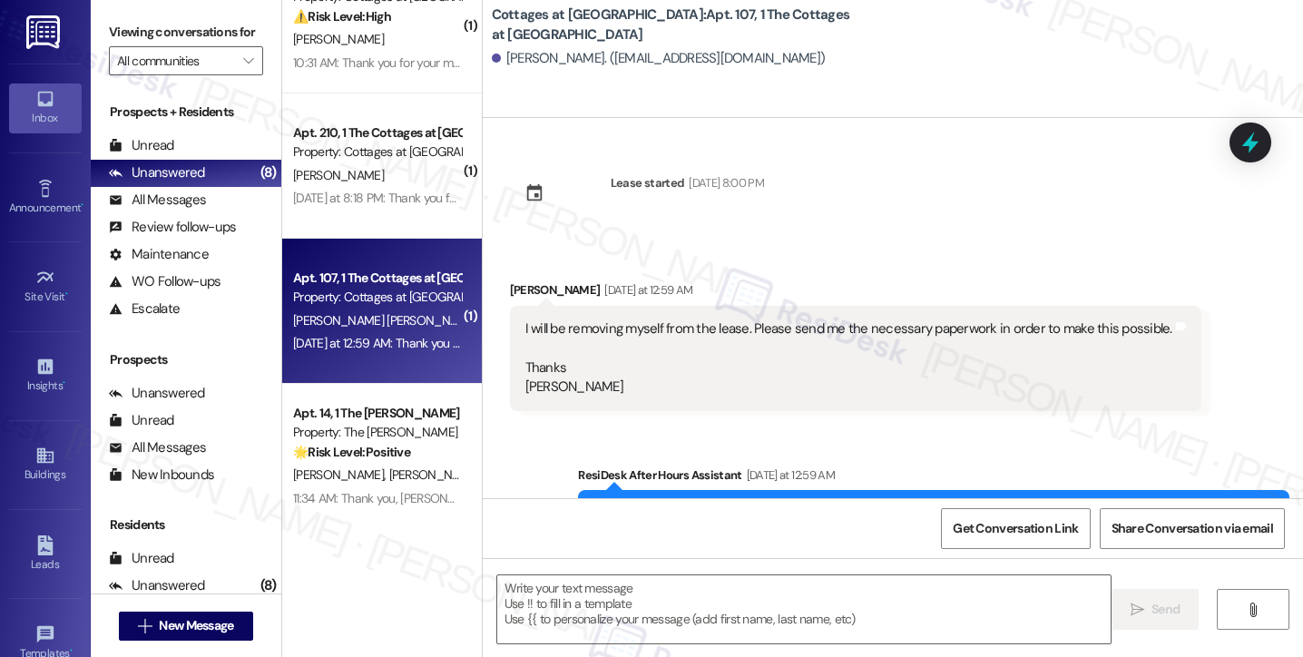
type textarea "Fetching suggested responses. Please feel free to read through the conversation…"
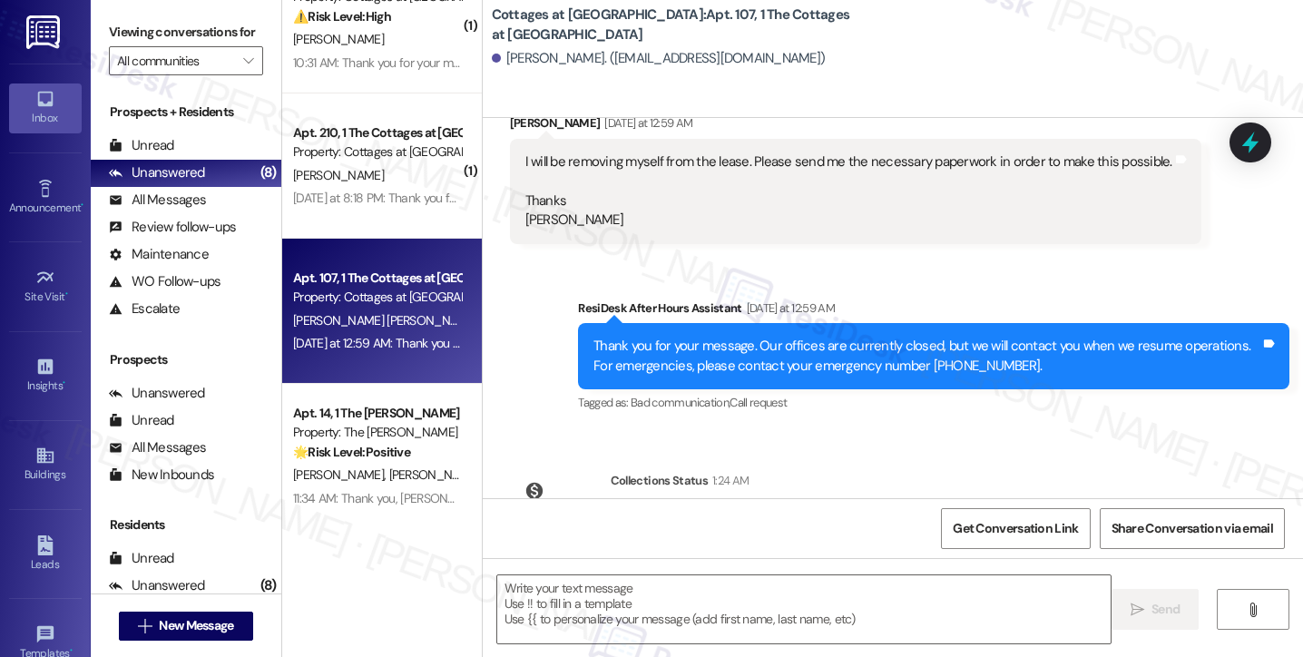
scroll to position [0, 0]
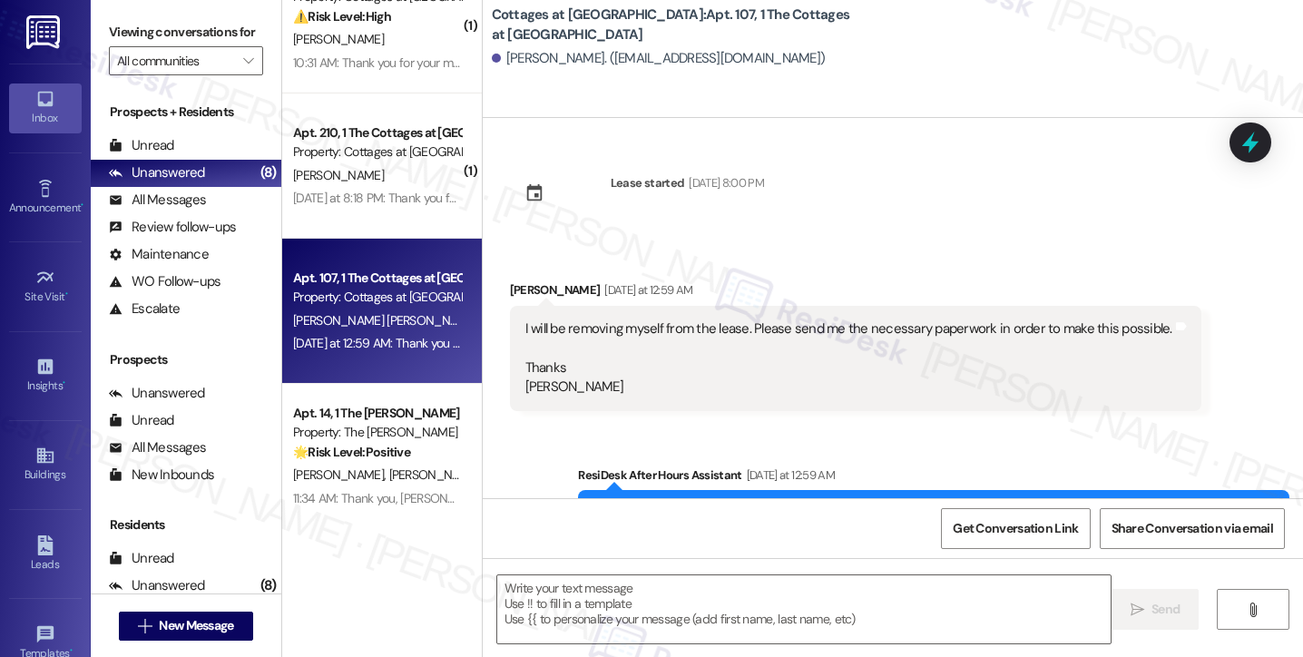
click at [639, 331] on div "I will be removing myself from the lease. Please send me the necessary paperwor…" at bounding box center [849, 358] width 647 height 78
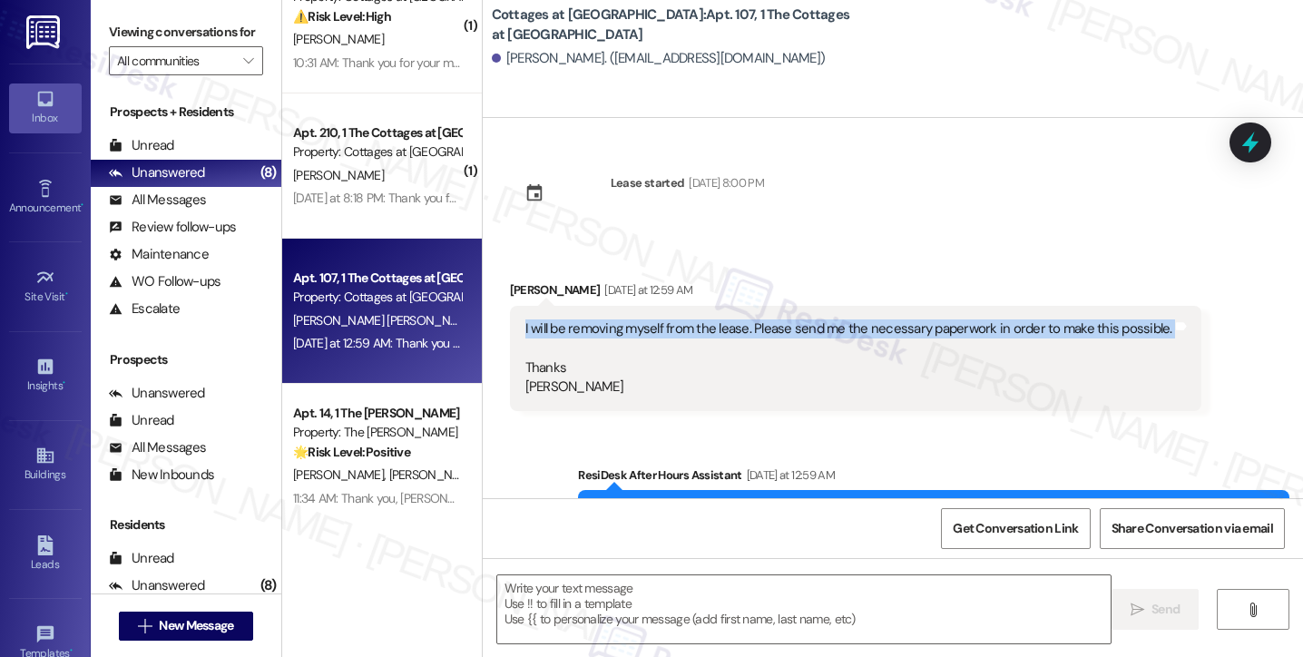
click at [639, 331] on div "I will be removing myself from the lease. Please send me the necessary paperwor…" at bounding box center [849, 358] width 647 height 78
click at [650, 333] on div "I will be removing myself from the lease. Please send me the necessary paperwor…" at bounding box center [849, 358] width 647 height 78
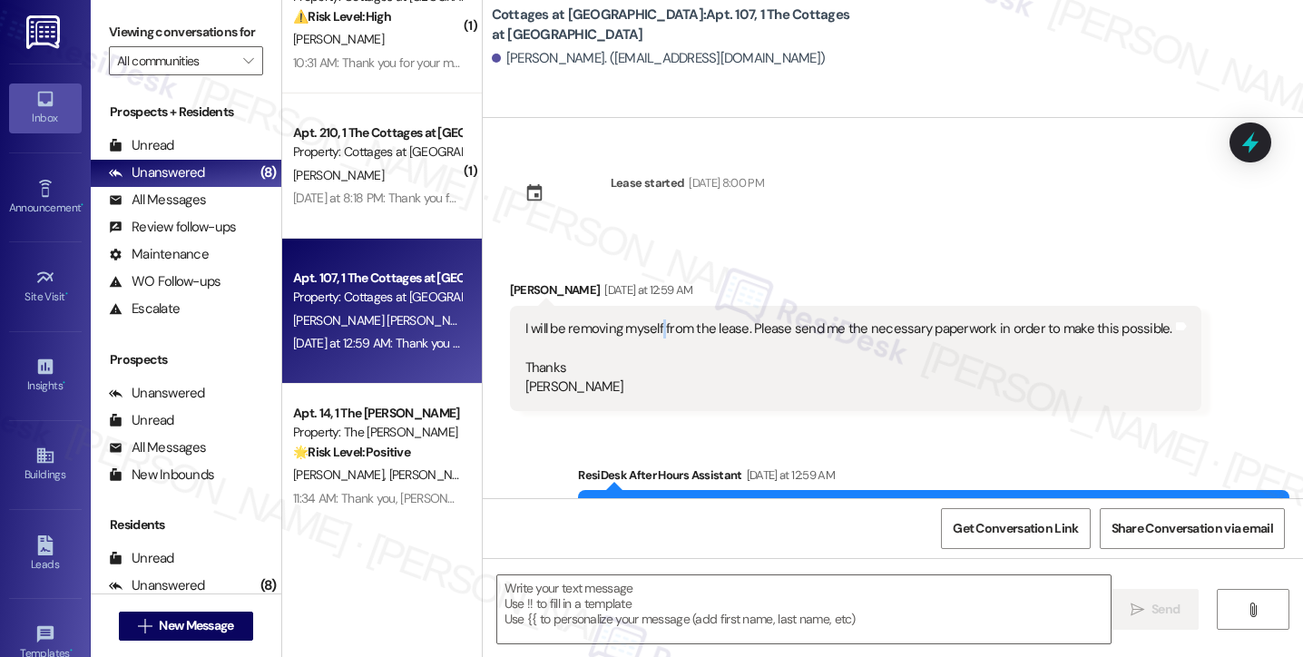
click at [650, 333] on div "I will be removing myself from the lease. Please send me the necessary paperwor…" at bounding box center [849, 358] width 647 height 78
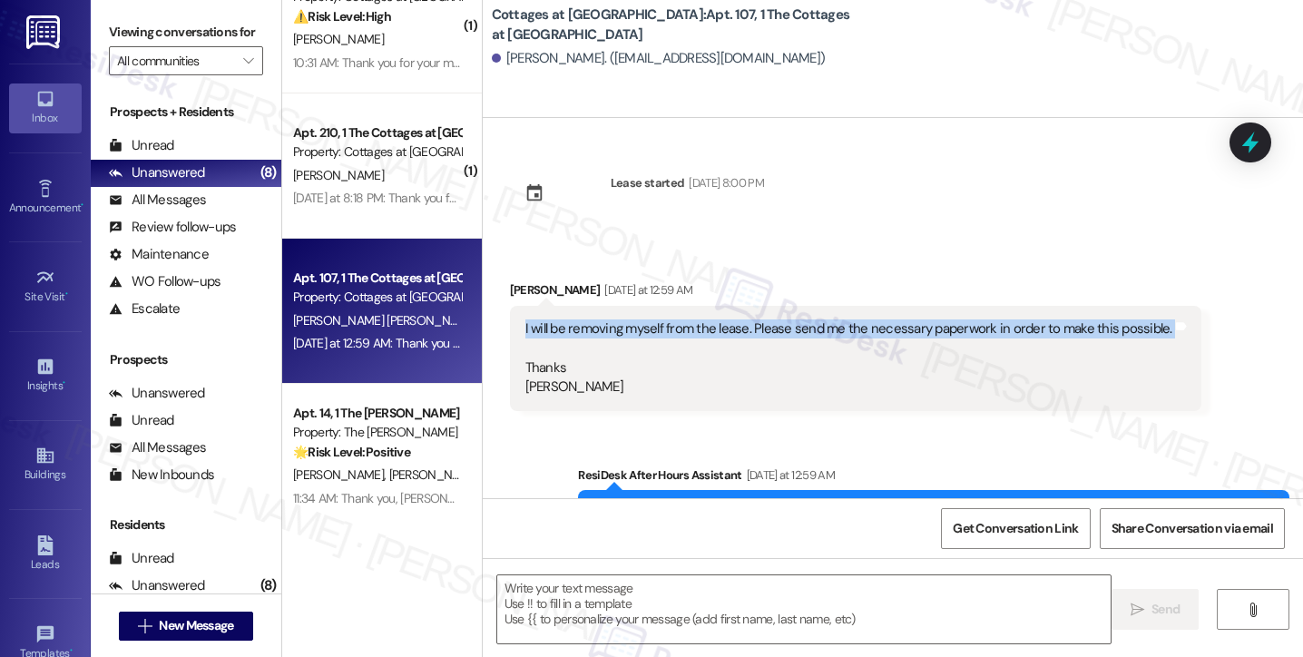
click at [650, 333] on div "I will be removing myself from the lease. Please send me the necessary paperwor…" at bounding box center [849, 358] width 647 height 78
click at [816, 329] on div "I will be removing myself from the lease. Please send me the necessary paperwor…" at bounding box center [849, 358] width 647 height 78
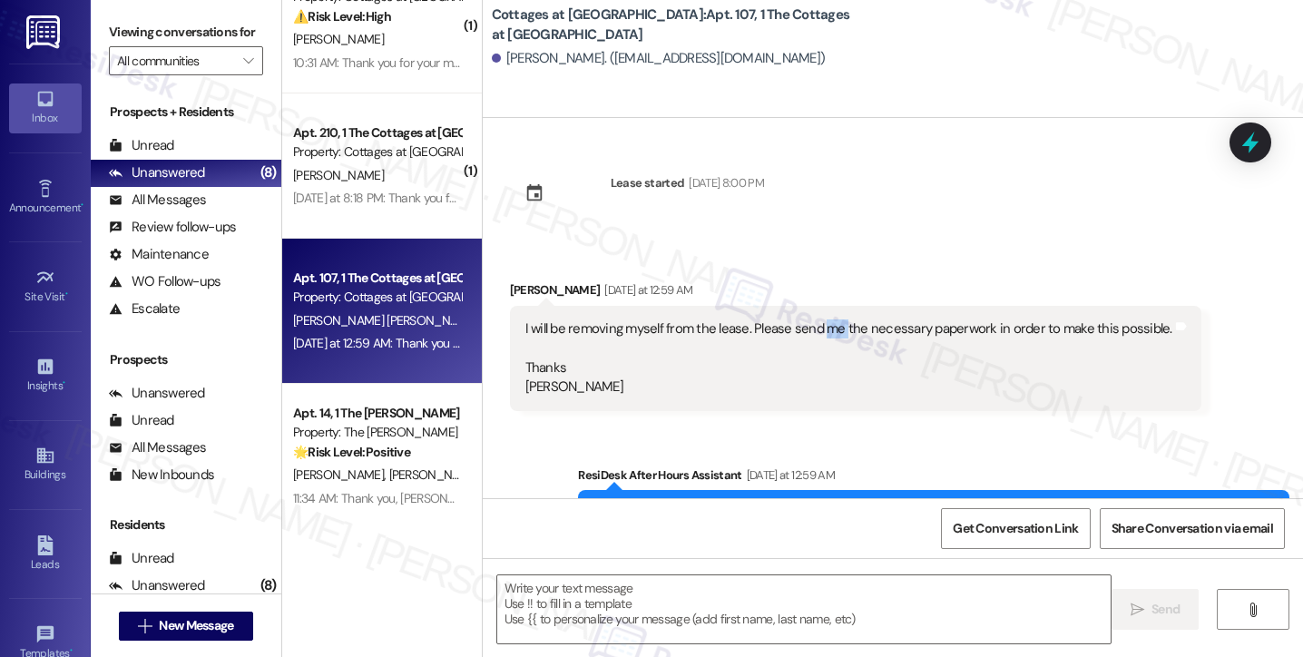
click at [816, 329] on div "I will be removing myself from the lease. Please send me the necessary paperwor…" at bounding box center [849, 358] width 647 height 78
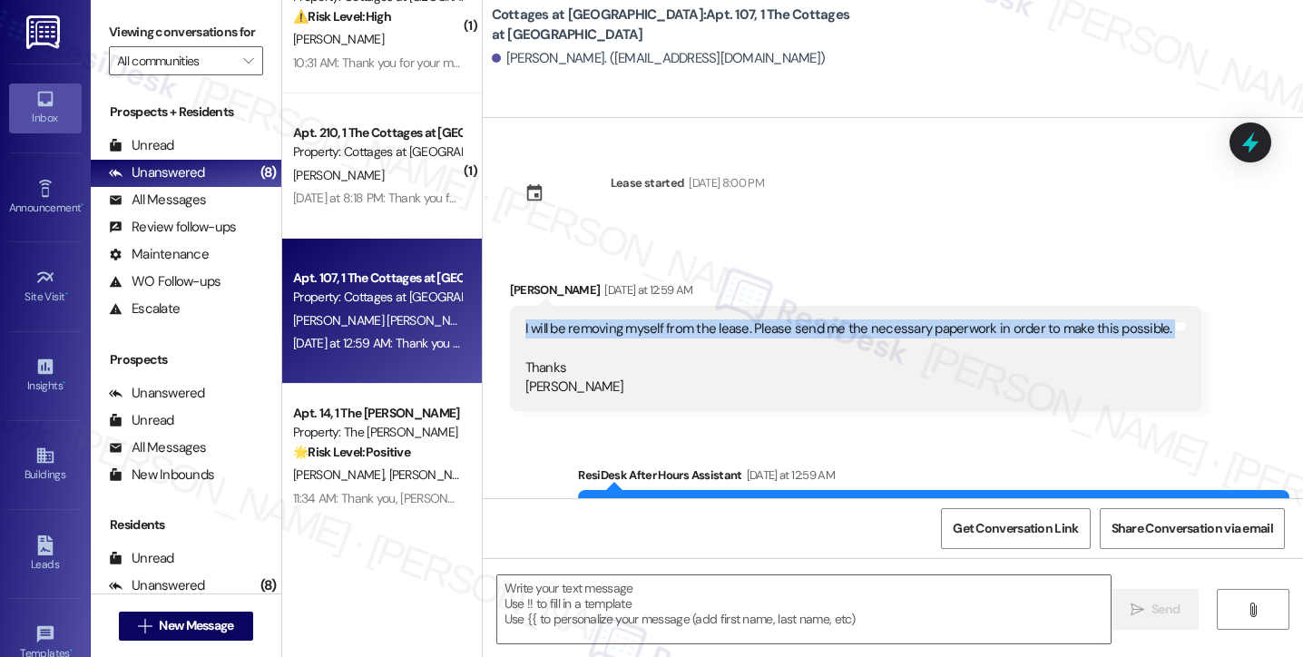
click at [816, 329] on div "I will be removing myself from the lease. Please send me the necessary paperwor…" at bounding box center [849, 358] width 647 height 78
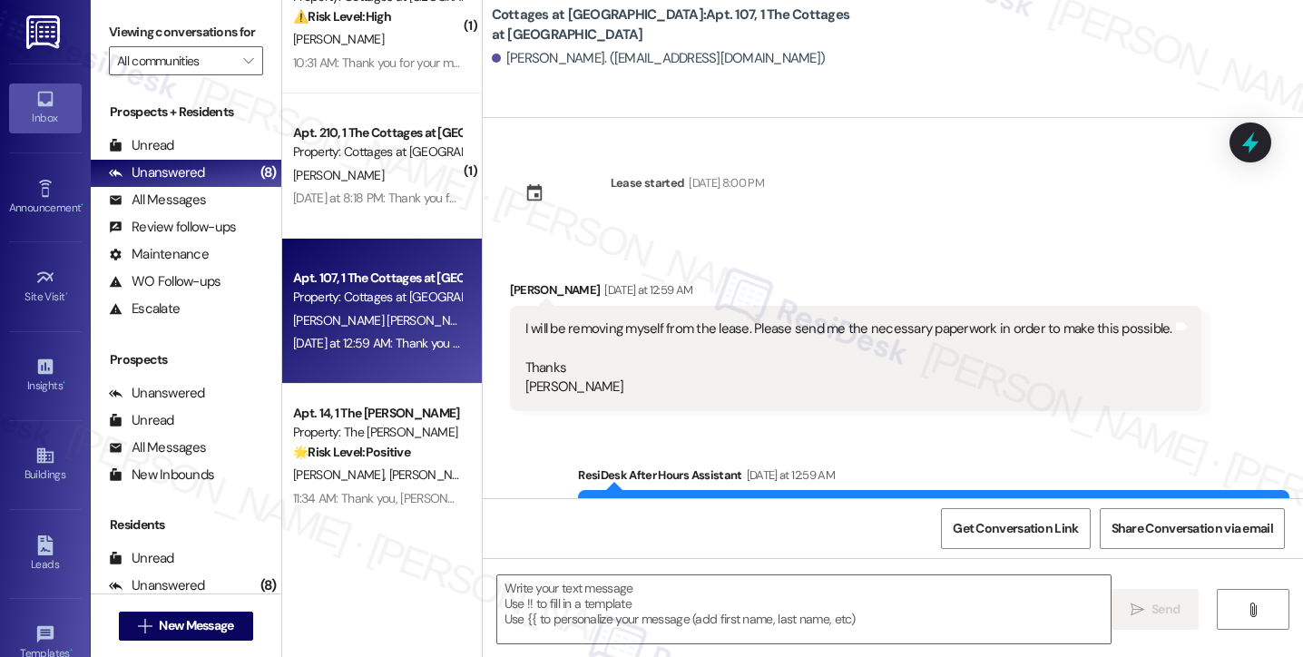
click at [524, 19] on b "Cottages at [GEOGRAPHIC_DATA]: Apt. 107, 1 The Cottages at [GEOGRAPHIC_DATA]" at bounding box center [673, 24] width 363 height 39
click at [112, 23] on label "Viewing conversations for" at bounding box center [186, 32] width 154 height 28
click at [702, 348] on div "I will be removing myself from the lease. Please send me the necessary paperwor…" at bounding box center [849, 358] width 647 height 78
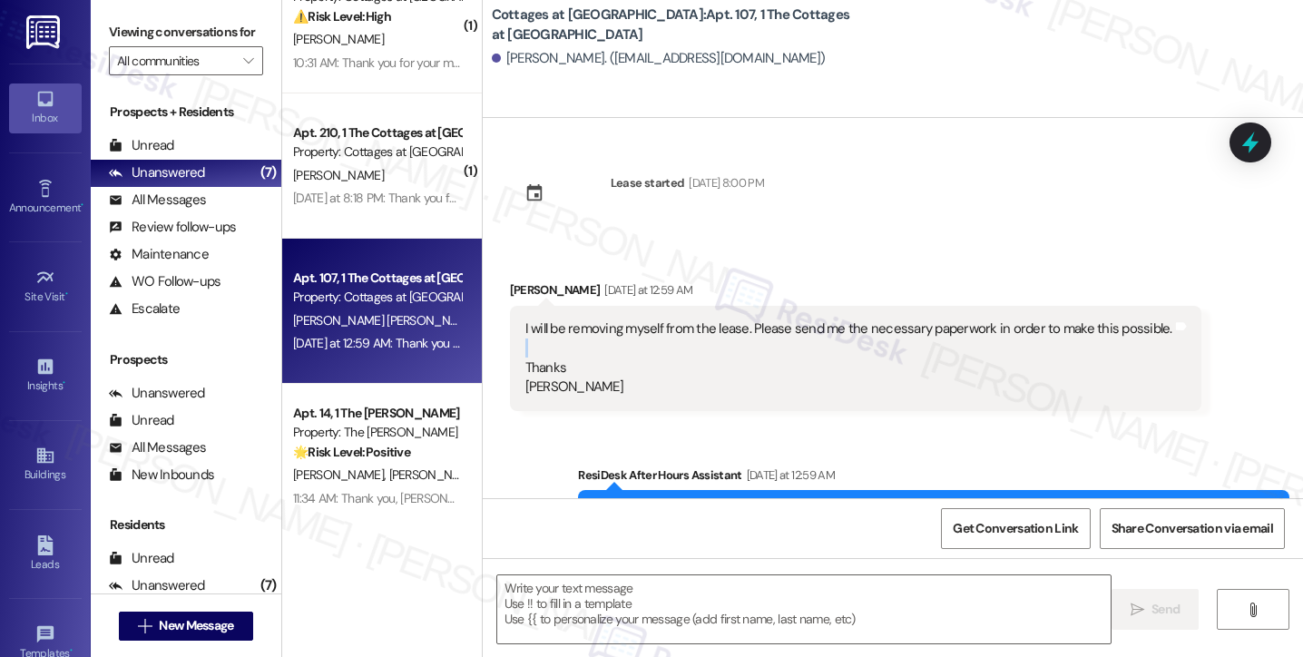
click at [702, 348] on div "I will be removing myself from the lease. Please send me the necessary paperwor…" at bounding box center [849, 358] width 647 height 78
drag, startPoint x: 118, startPoint y: 22, endPoint x: 196, endPoint y: 15, distance: 78.3
click at [118, 22] on label "Viewing conversations for" at bounding box center [186, 32] width 154 height 28
click at [508, 19] on b "Cottages at [GEOGRAPHIC_DATA]: Apt. 107, 1 The Cottages at [GEOGRAPHIC_DATA]" at bounding box center [673, 24] width 363 height 39
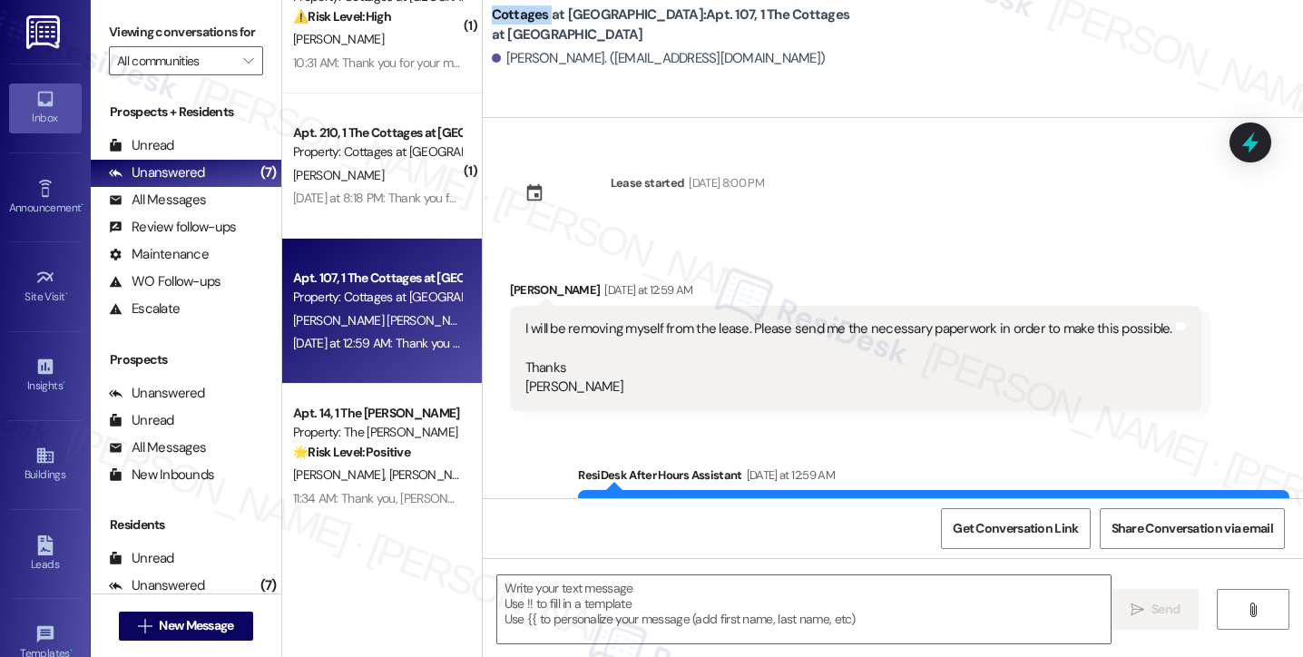
copy b "Cottages"
click at [115, 46] on label "Viewing conversations for" at bounding box center [186, 32] width 154 height 28
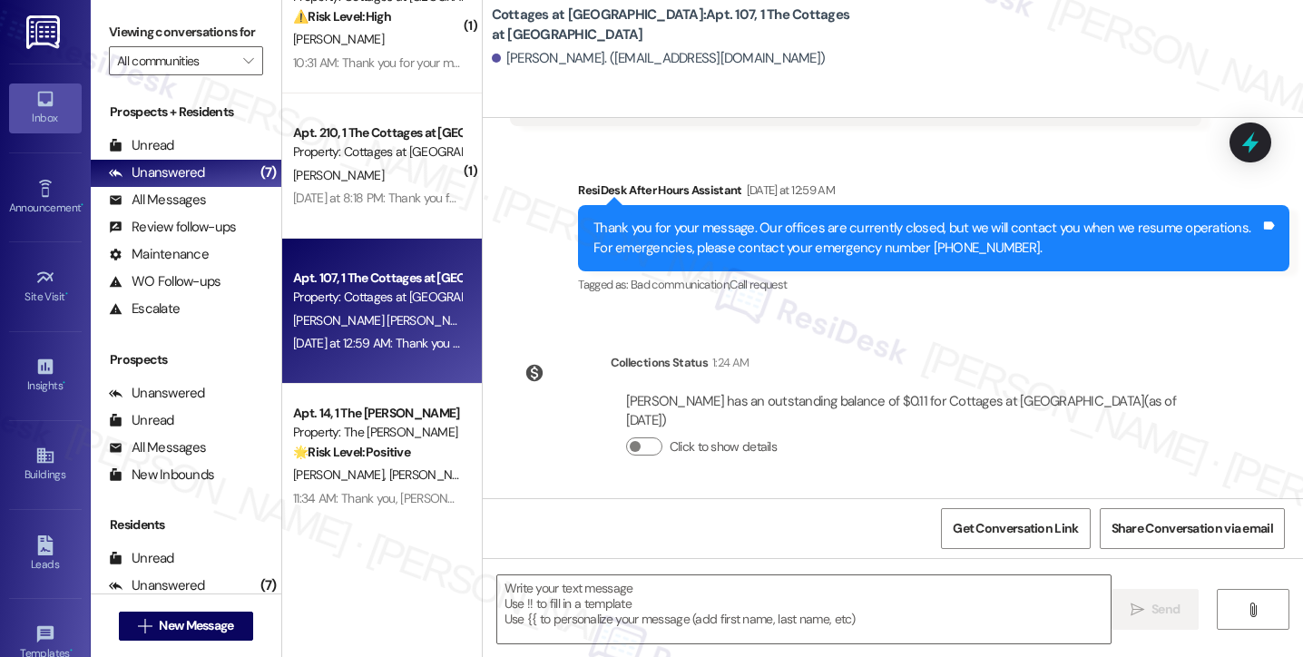
click at [850, 242] on div "Thank you for your message. Our offices are currently closed, but we will conta…" at bounding box center [927, 238] width 667 height 39
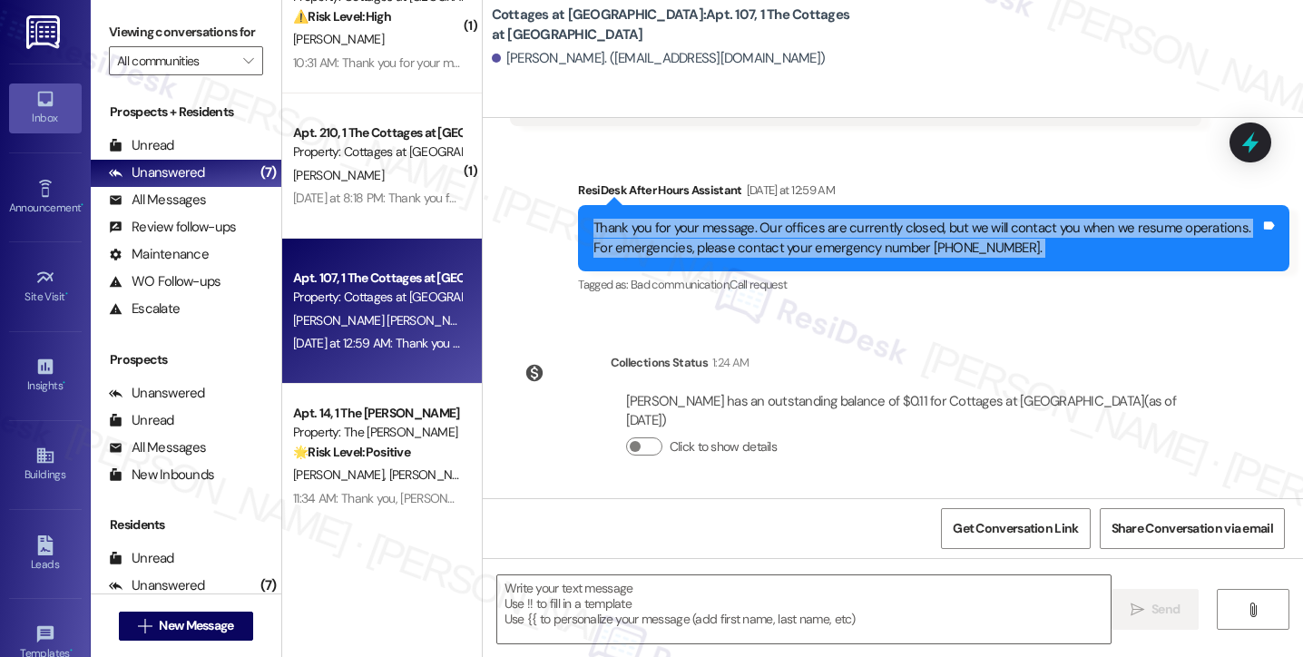
click at [850, 242] on div "Thank you for your message. Our offices are currently closed, but we will conta…" at bounding box center [927, 238] width 667 height 39
click at [686, 595] on textarea at bounding box center [804, 609] width 614 height 68
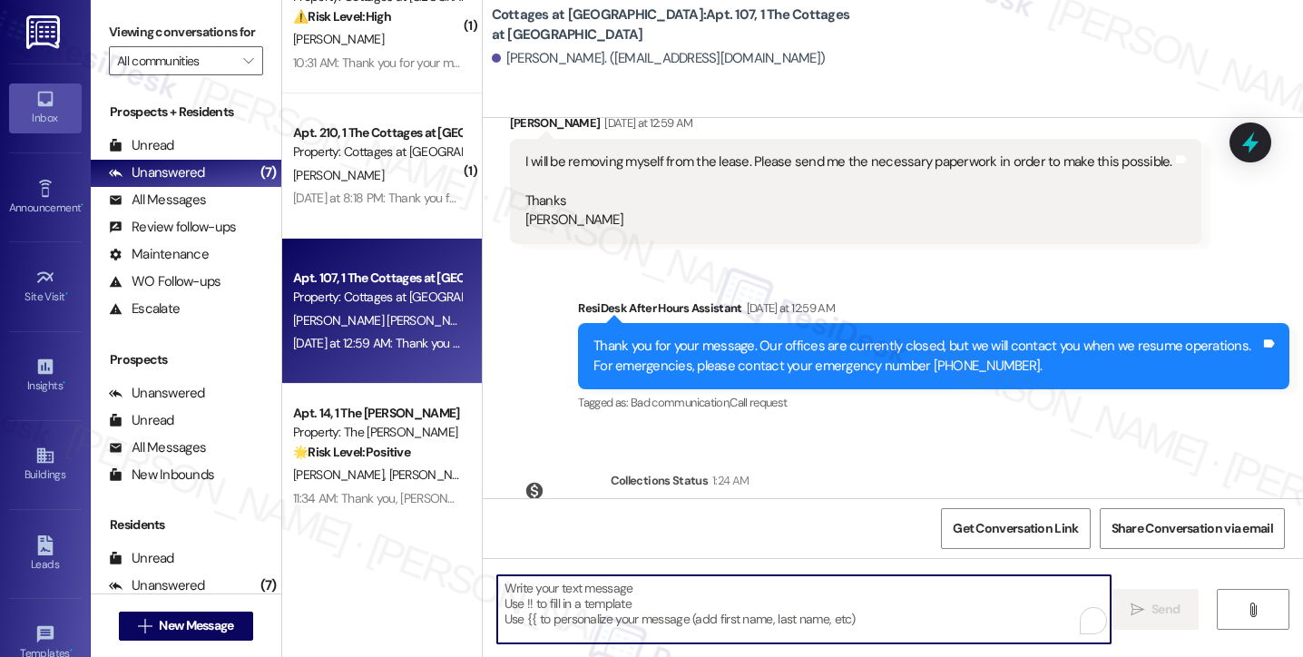
scroll to position [13, 0]
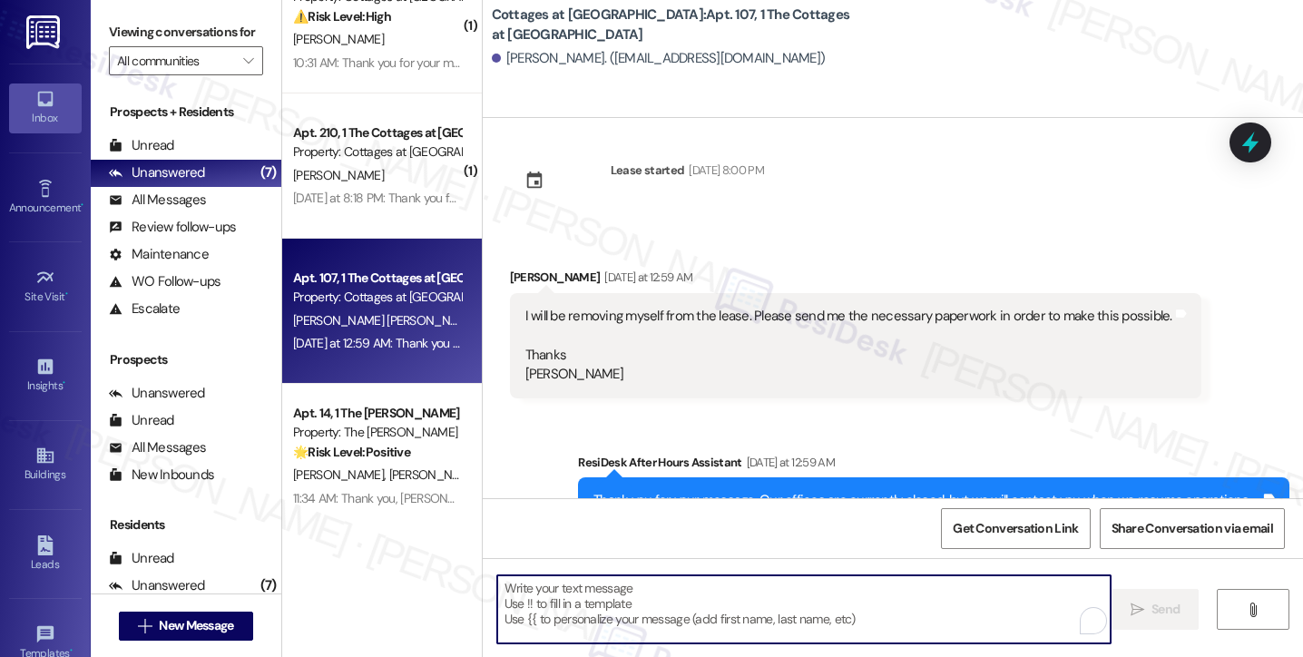
click at [632, 297] on div "I will be removing myself from the lease. Please send me the necessary paperwor…" at bounding box center [856, 345] width 692 height 105
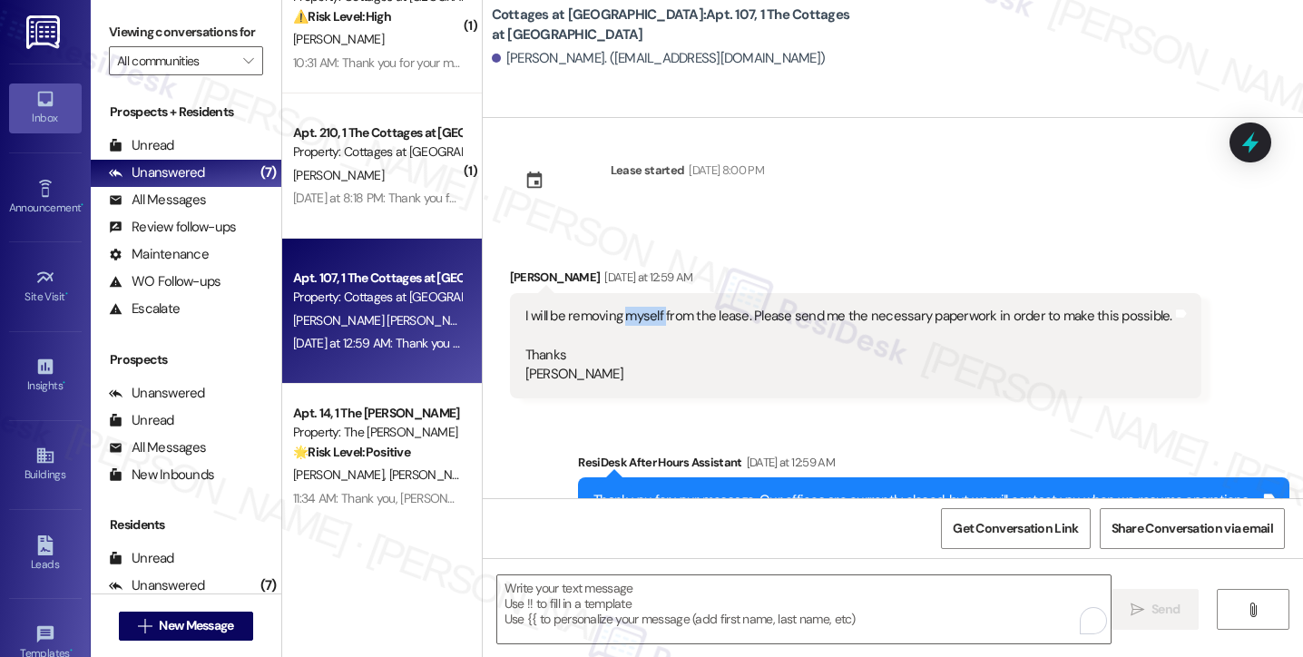
click at [632, 297] on div "I will be removing myself from the lease. Please send me the necessary paperwor…" at bounding box center [856, 345] width 692 height 105
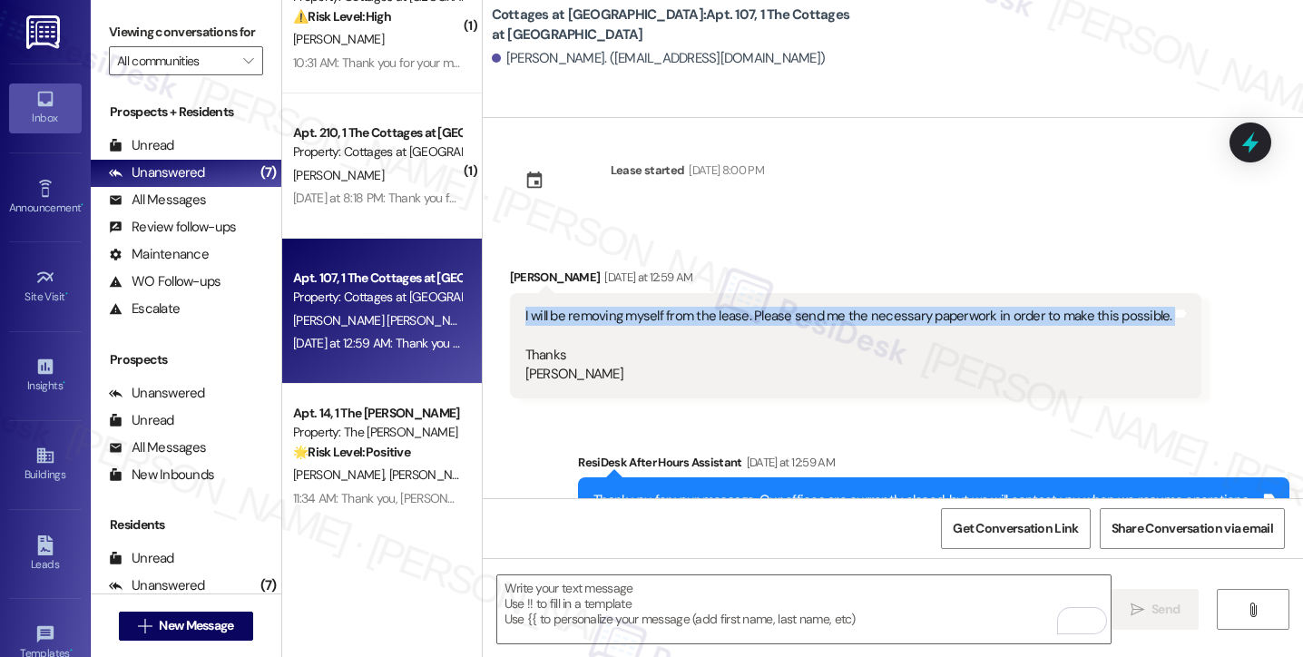
click at [632, 297] on div "I will be removing myself from the lease. Please send me the necessary paperwor…" at bounding box center [856, 345] width 692 height 105
copy div "I will be removing myself from the lease. Please send me the necessary paperwor…"
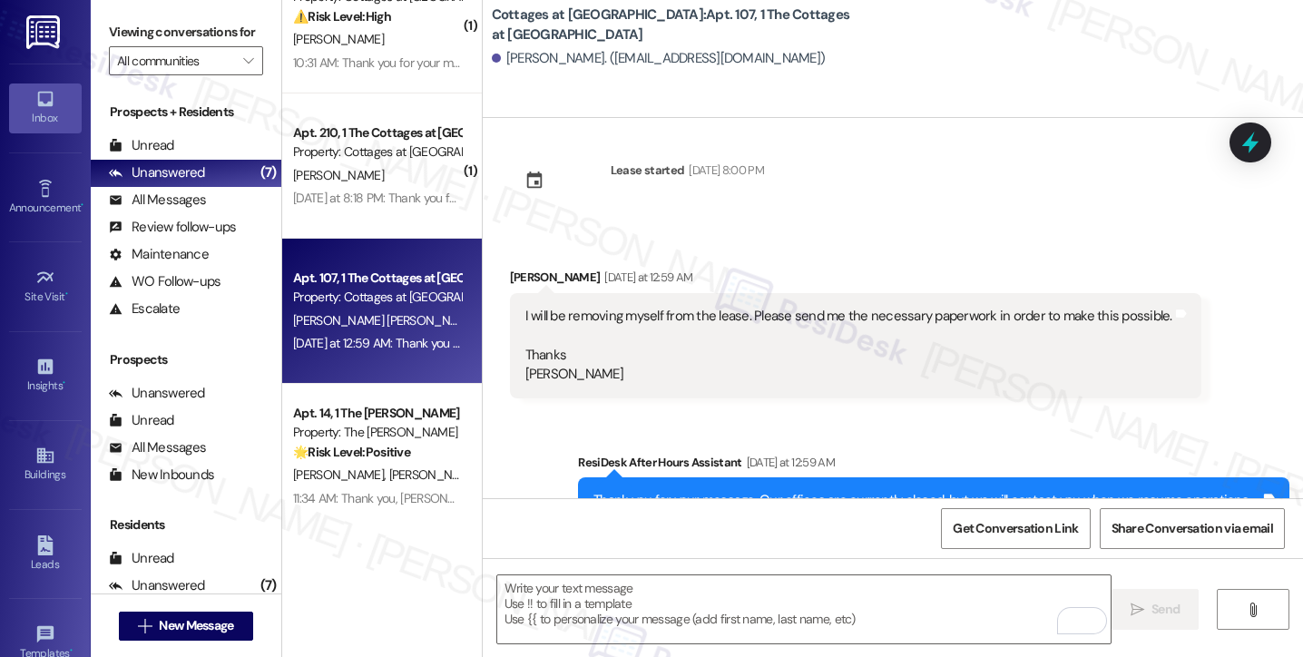
click at [126, 46] on label "Viewing conversations for" at bounding box center [186, 32] width 154 height 28
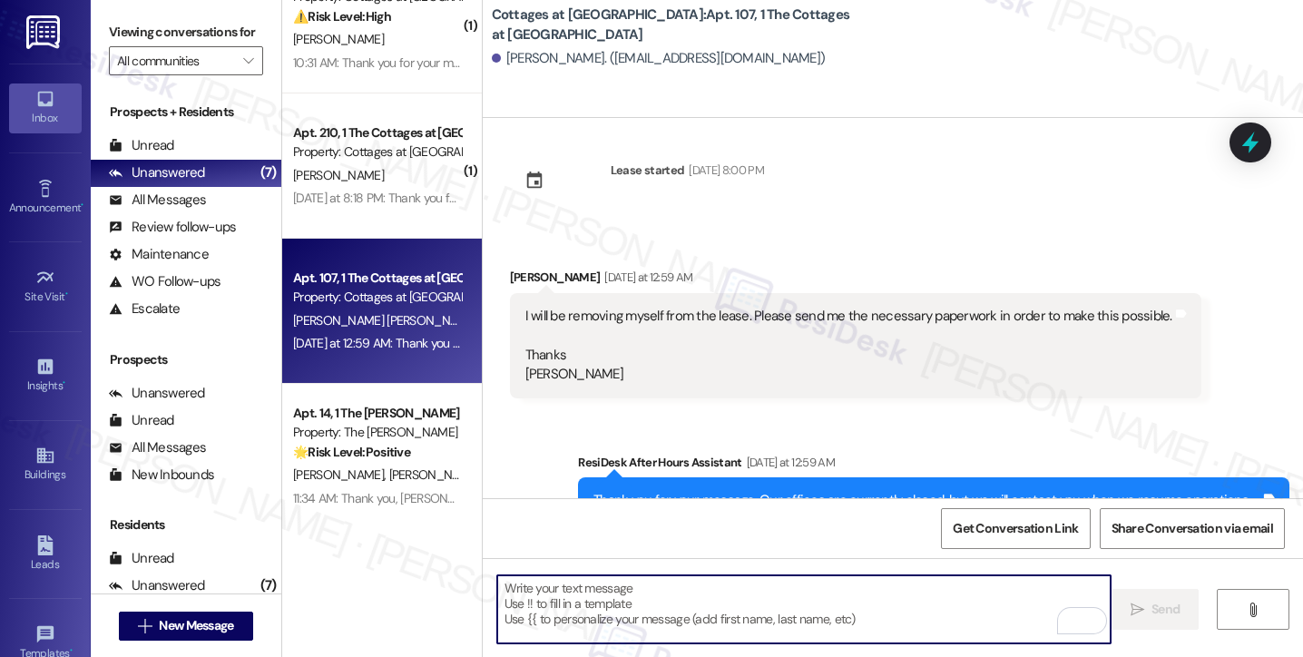
click at [550, 592] on textarea "To enrich screen reader interactions, please activate Accessibility in Grammarl…" at bounding box center [804, 609] width 614 height 68
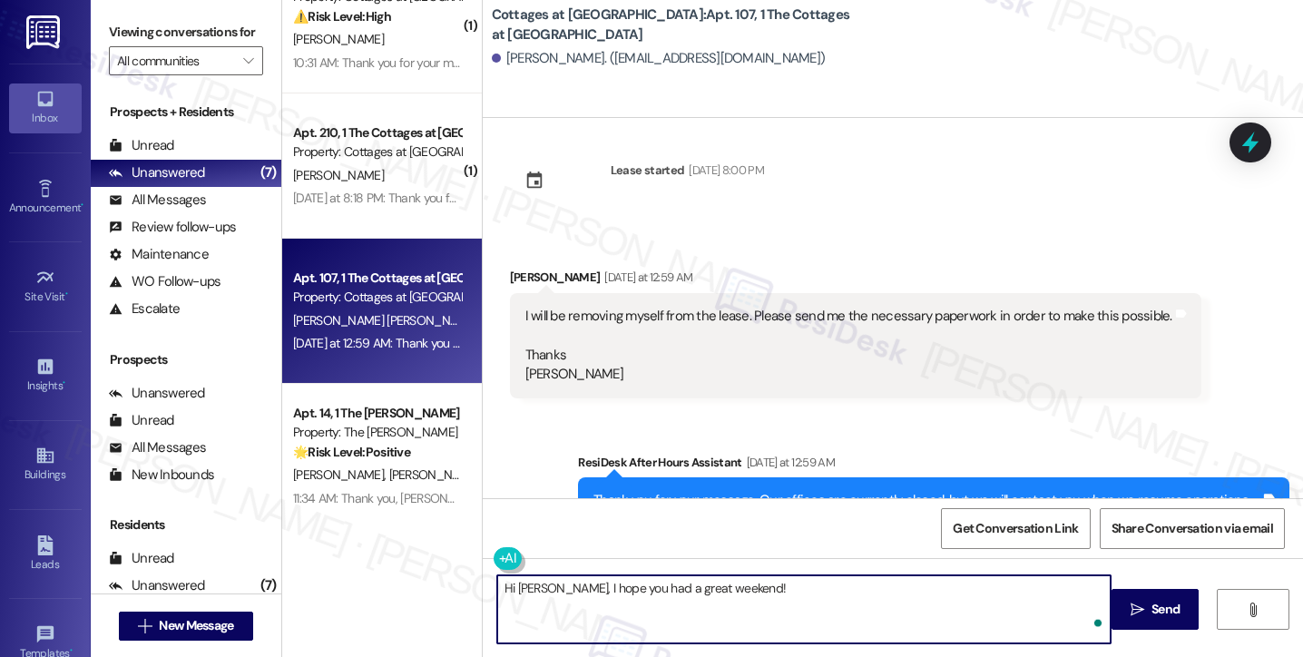
paste textarea "Thank you for reaching out. I understand you’d like to remove yourself from the…"
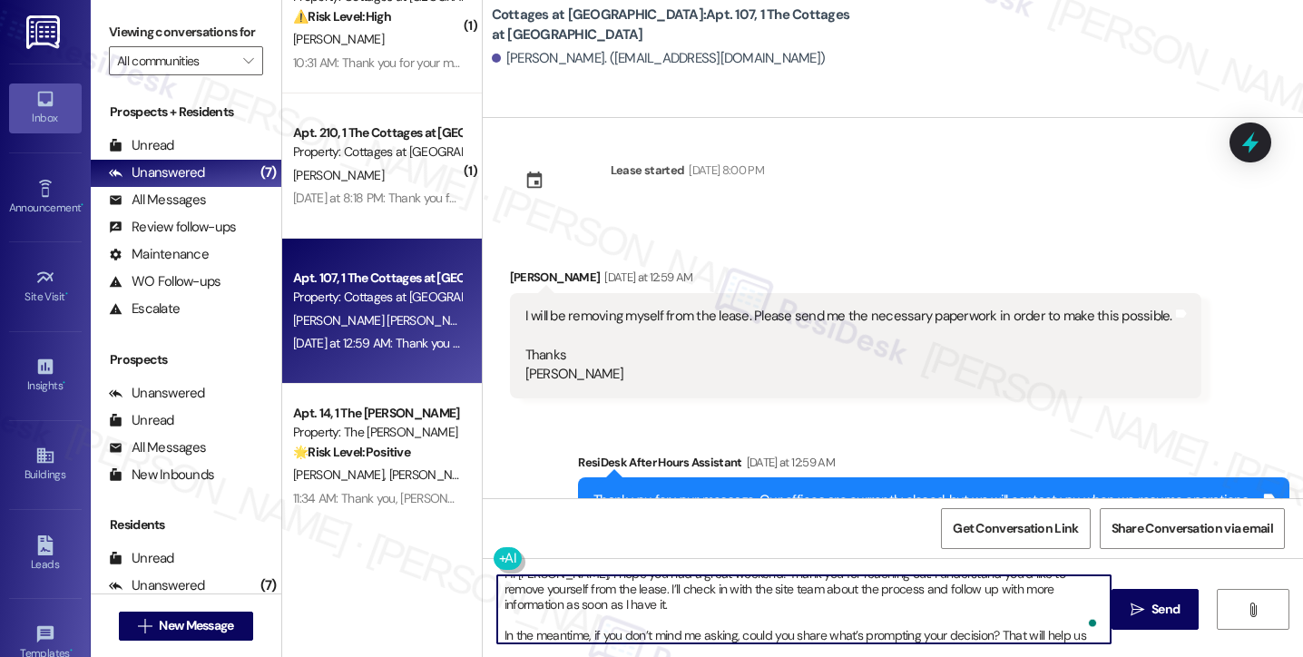
scroll to position [0, 0]
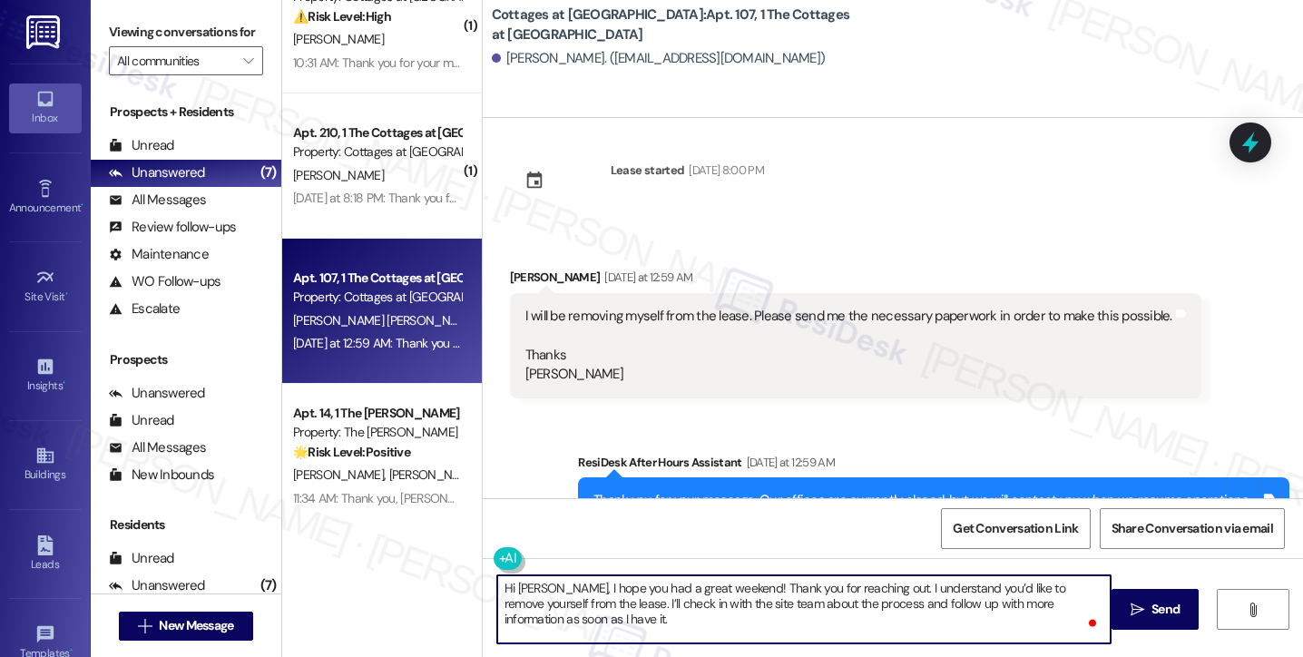
click at [850, 585] on textarea "Hi [PERSON_NAME], I hope you had a great weekend! Thank you for reaching out. I…" at bounding box center [804, 609] width 614 height 68
click at [819, 591] on textarea "Hi [PERSON_NAME], I hope you had a great weekend! Thank you for reaching out. I…" at bounding box center [804, 609] width 614 height 68
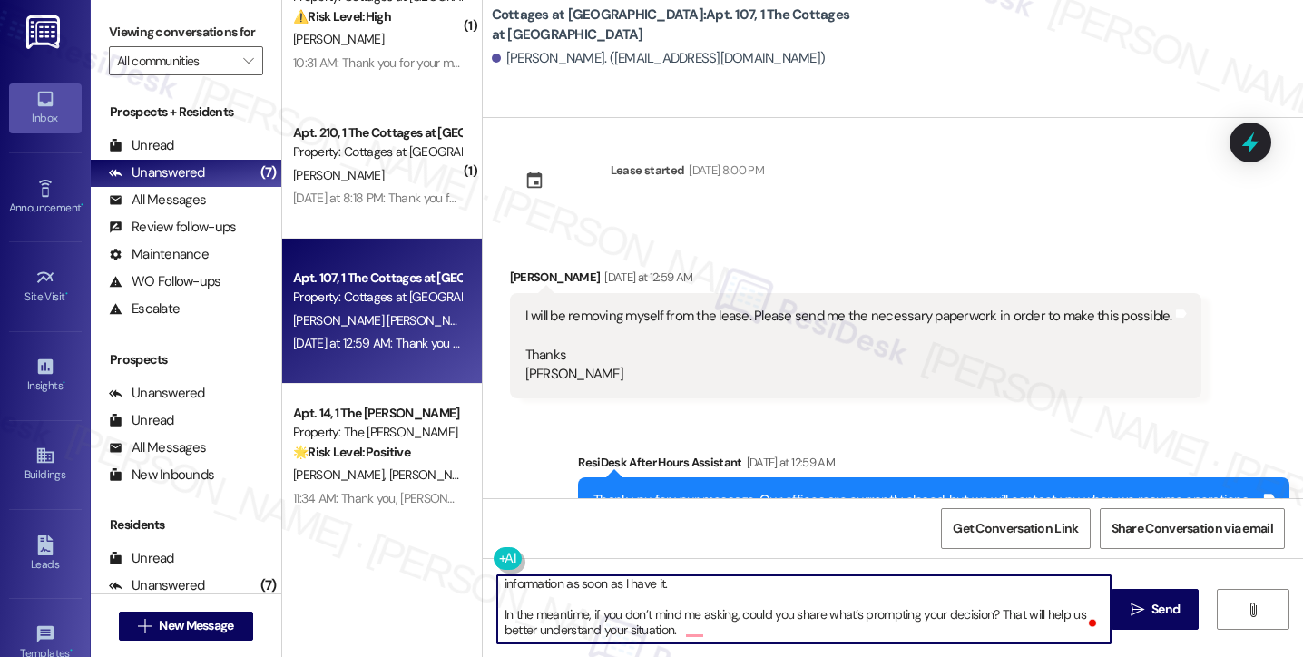
scroll to position [35, 0]
click at [765, 630] on textarea "Hi [PERSON_NAME], I hope you had a great weekend! Thank you for reaching out. I…" at bounding box center [804, 609] width 614 height 68
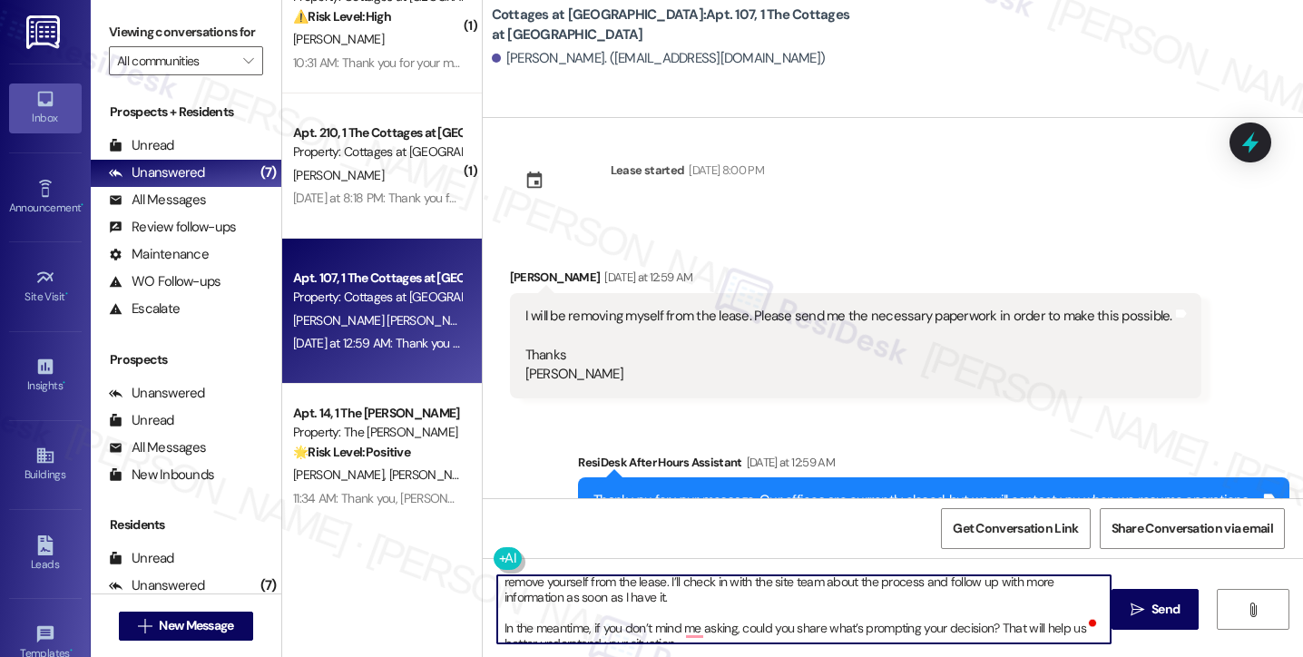
scroll to position [0, 0]
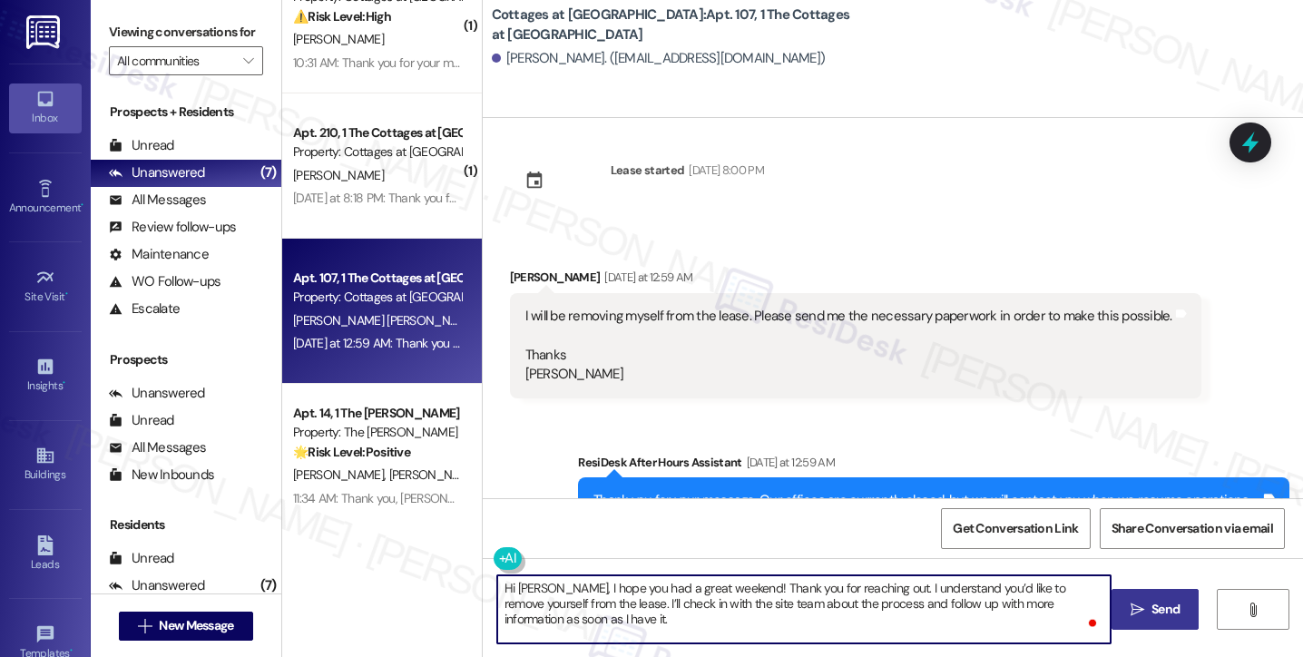
type textarea "Hi [PERSON_NAME], I hope you had a great weekend! Thank you for reaching out. I…"
click at [1157, 606] on span "Send" at bounding box center [1166, 609] width 28 height 19
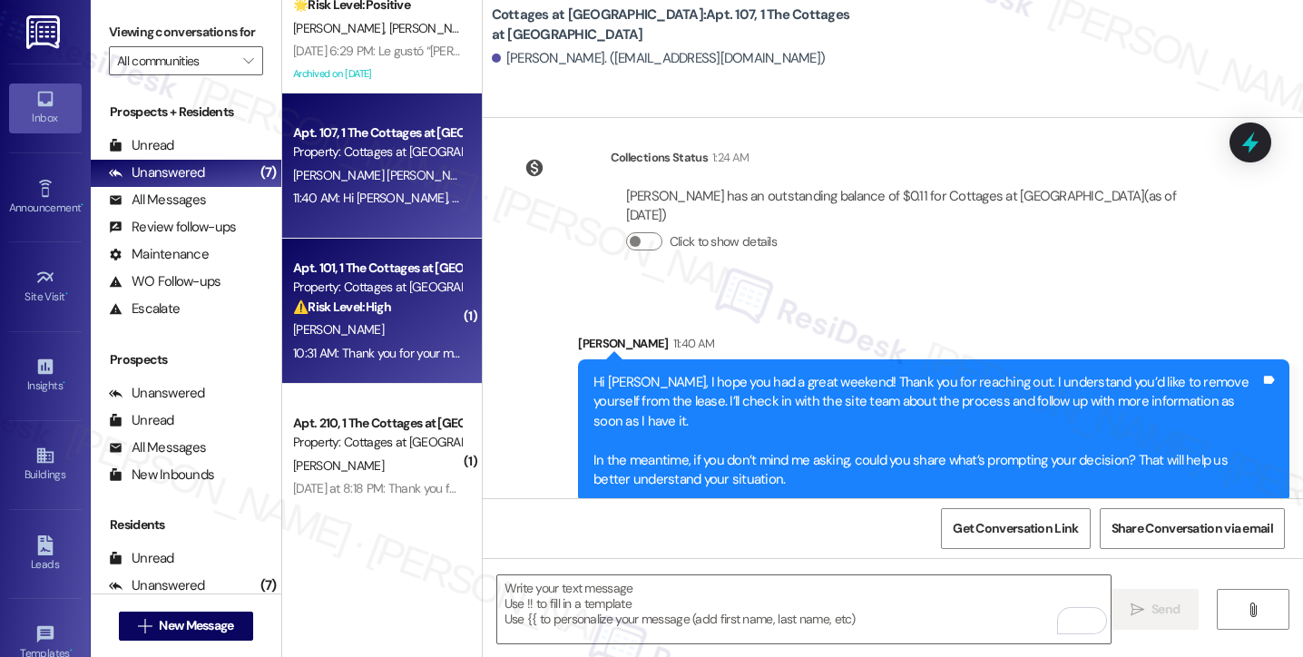
click at [387, 310] on strong "⚠️ Risk Level: High" at bounding box center [342, 307] width 98 height 16
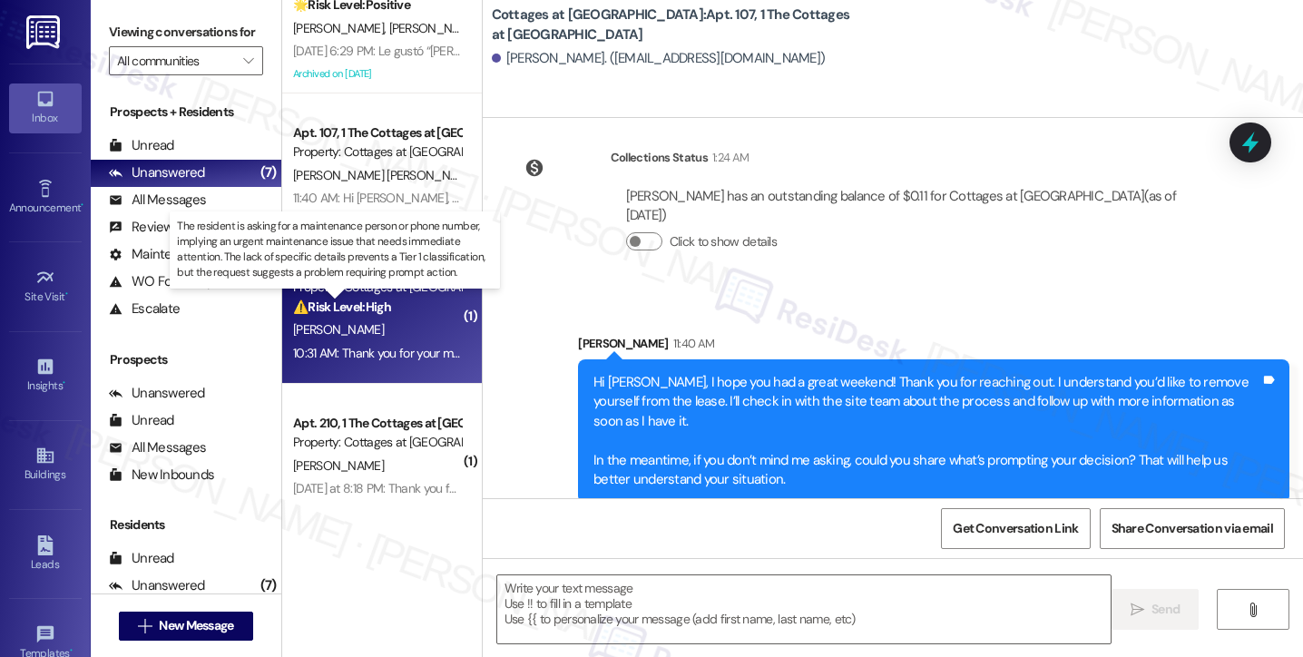
type textarea "Fetching suggested responses. Please feel free to read through the conversation…"
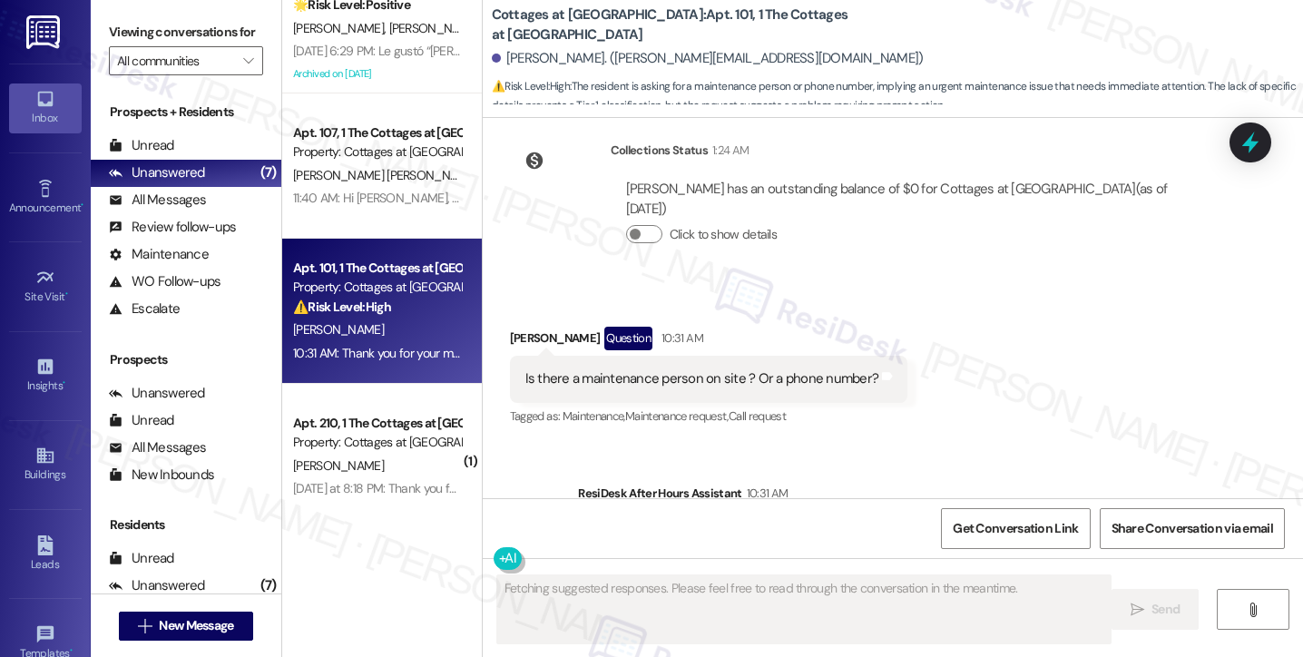
click at [624, 369] on div "Is there a maintenance person on site ? Or a phone number?" at bounding box center [703, 378] width 354 height 19
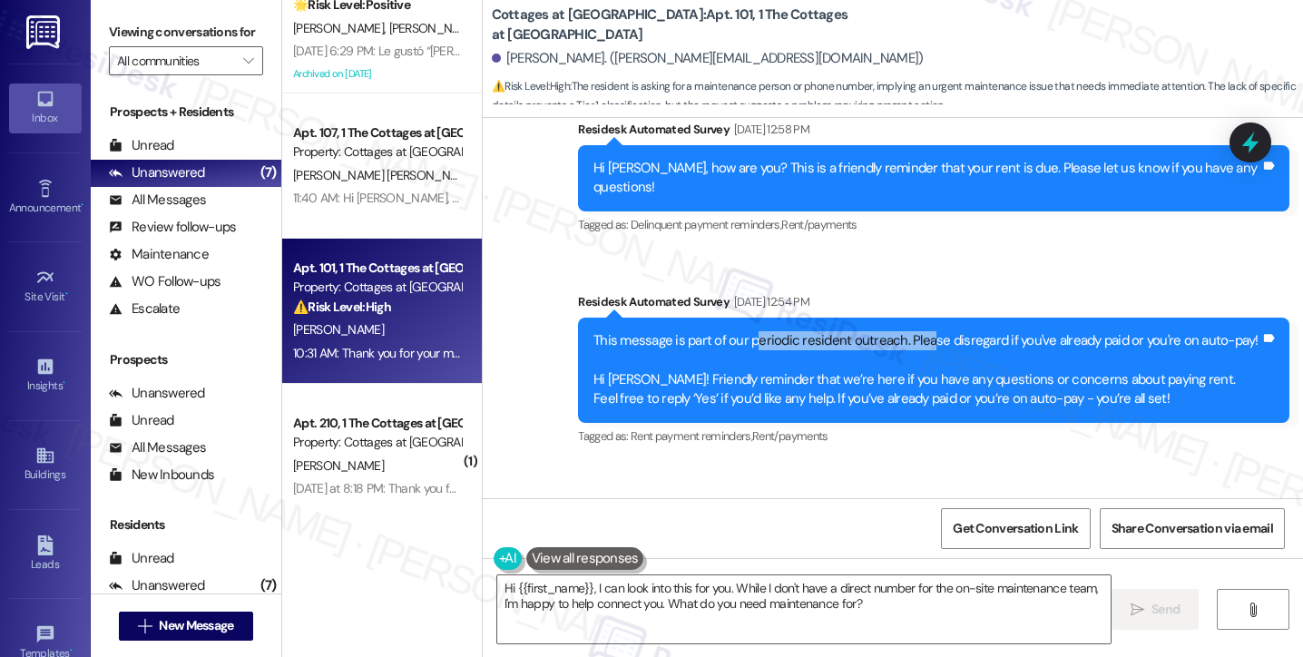
drag, startPoint x: 744, startPoint y: 231, endPoint x: 994, endPoint y: 253, distance: 250.5
click at [994, 318] on div "This message is part of our periodic resident outreach. Please disregard if you…" at bounding box center [934, 370] width 712 height 105
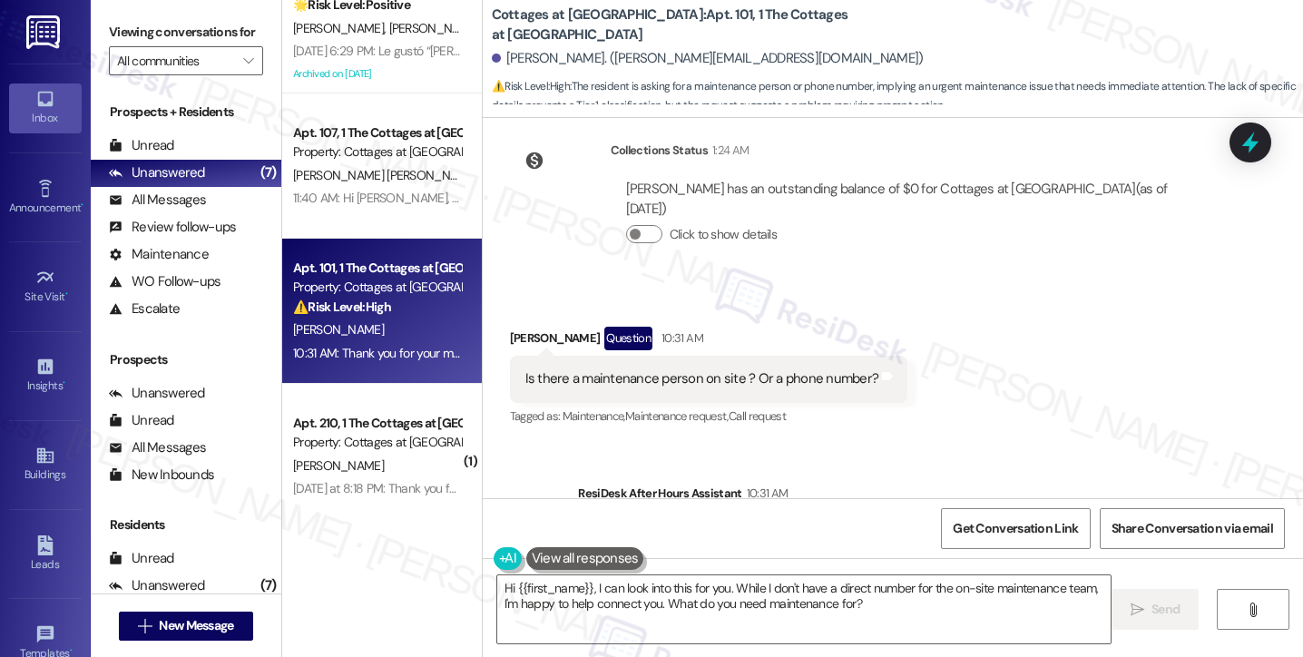
click at [692, 369] on div "Is there a maintenance person on site ? Or a phone number?" at bounding box center [703, 378] width 354 height 19
drag, startPoint x: 893, startPoint y: 433, endPoint x: 1037, endPoint y: 435, distance: 143.4
click at [1037, 523] on div "Thank you for your message. Our offices are currently closed, but we will conta…" at bounding box center [927, 542] width 667 height 39
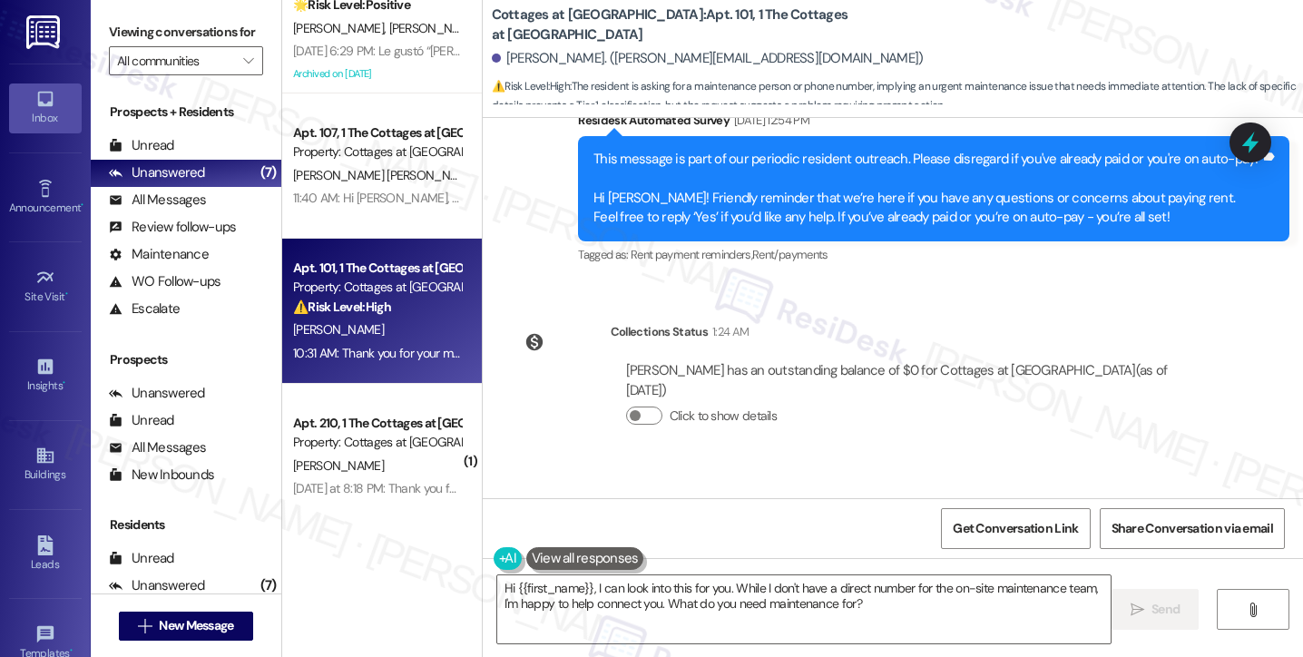
click at [594, 551] on div "Is there a maintenance person on site ? Or a phone number?" at bounding box center [703, 560] width 354 height 19
click at [516, 508] on div "[PERSON_NAME] Question 10:31 AM" at bounding box center [709, 522] width 398 height 29
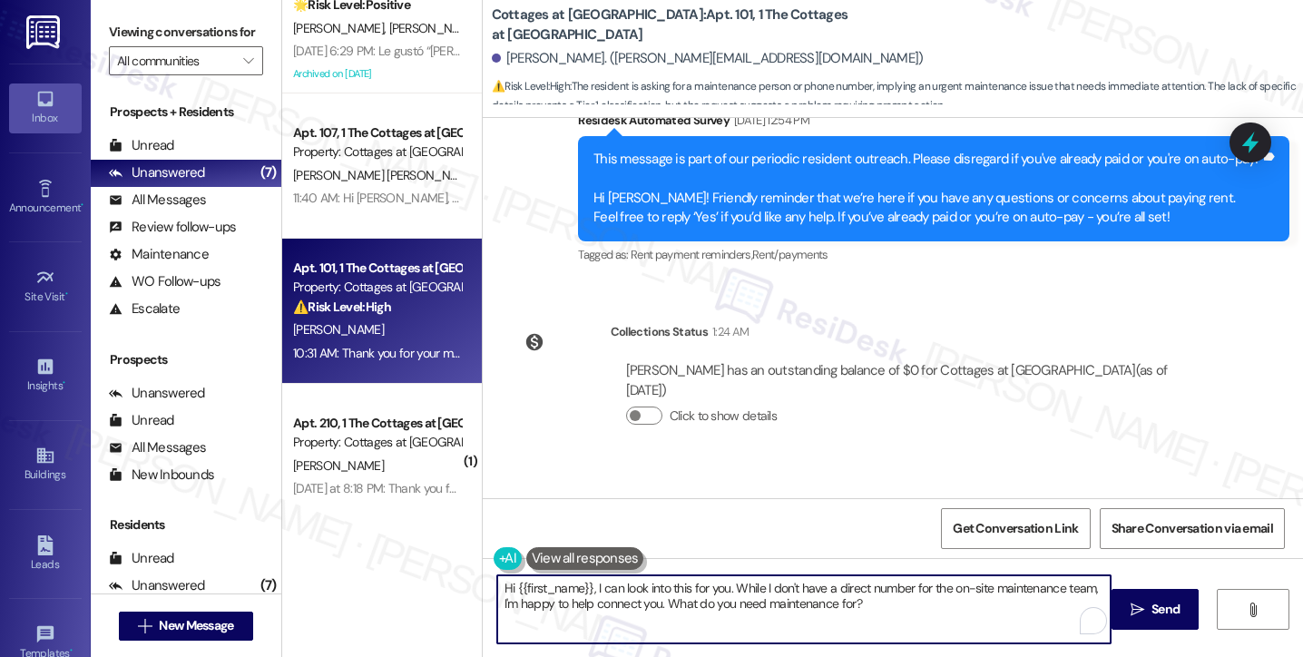
drag, startPoint x: 586, startPoint y: 588, endPoint x: 722, endPoint y: 591, distance: 135.3
click at [722, 591] on textarea "Hi {{first_name}}, I can look into this for you. While I don't have a direct nu…" at bounding box center [804, 609] width 614 height 68
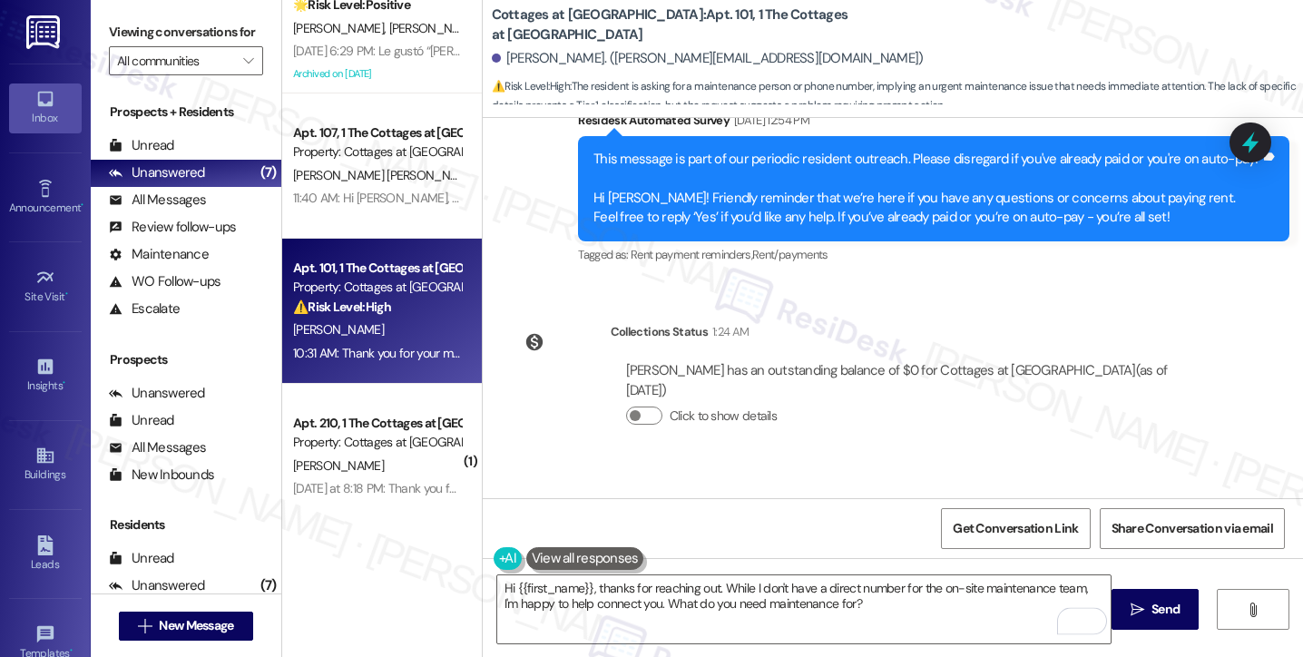
click at [116, 44] on label "Viewing conversations for" at bounding box center [186, 32] width 154 height 28
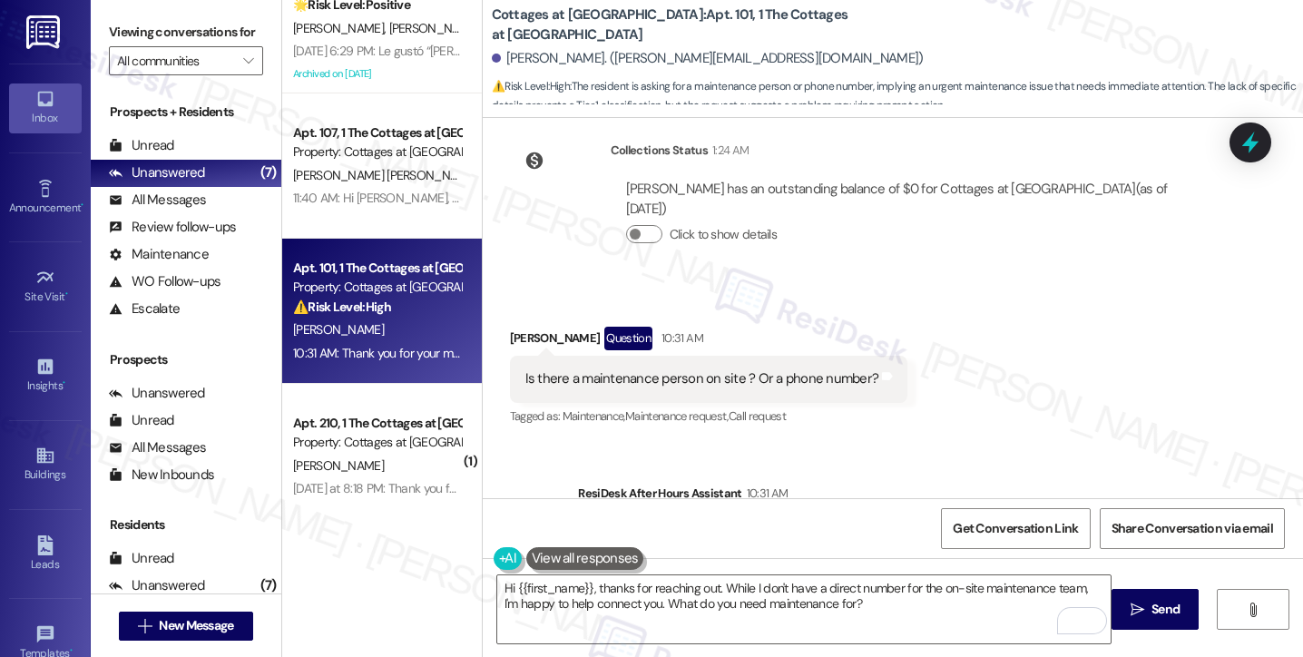
drag, startPoint x: 877, startPoint y: 427, endPoint x: 920, endPoint y: 437, distance: 44.7
click at [920, 523] on div "Thank you for your message. Our offices are currently closed, but we will conta…" at bounding box center [927, 542] width 667 height 39
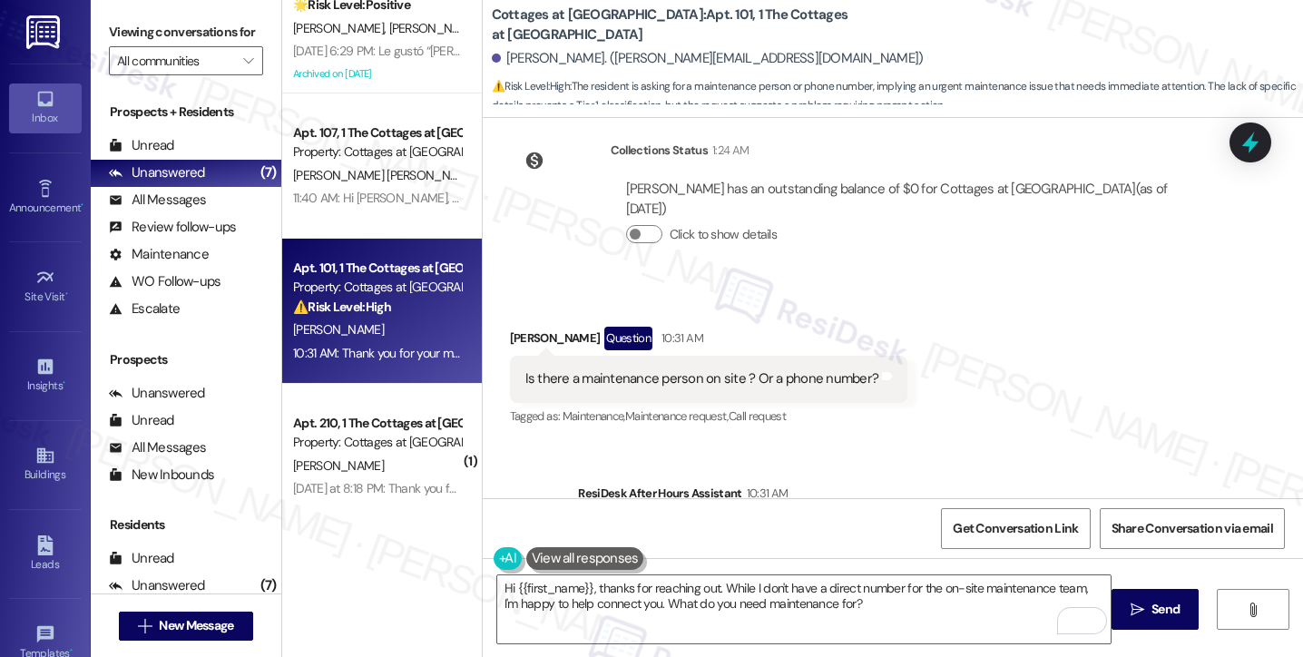
click at [810, 523] on div "Thank you for your message. Our offices are currently closed, but we will conta…" at bounding box center [927, 542] width 667 height 39
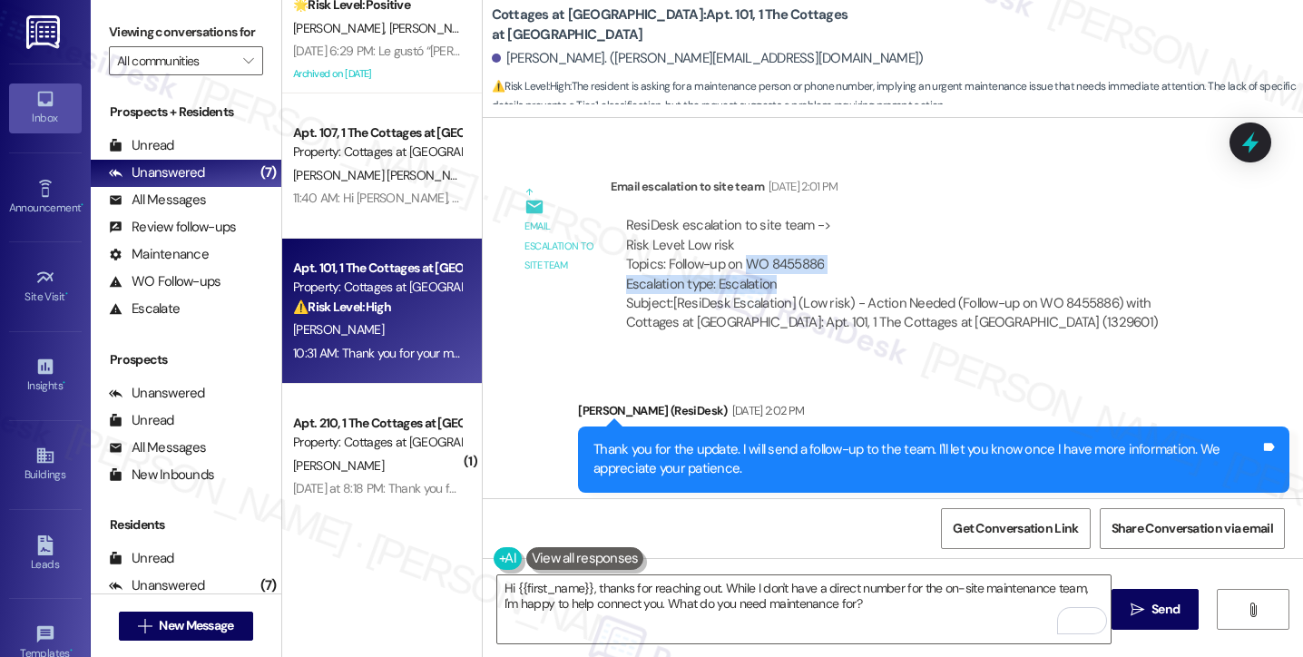
drag, startPoint x: 734, startPoint y: 186, endPoint x: 844, endPoint y: 199, distance: 110.6
click at [844, 216] on div "ResiDesk escalation to site team -> Risk Level: Low risk Topics: Follow-up on W…" at bounding box center [916, 255] width 580 height 78
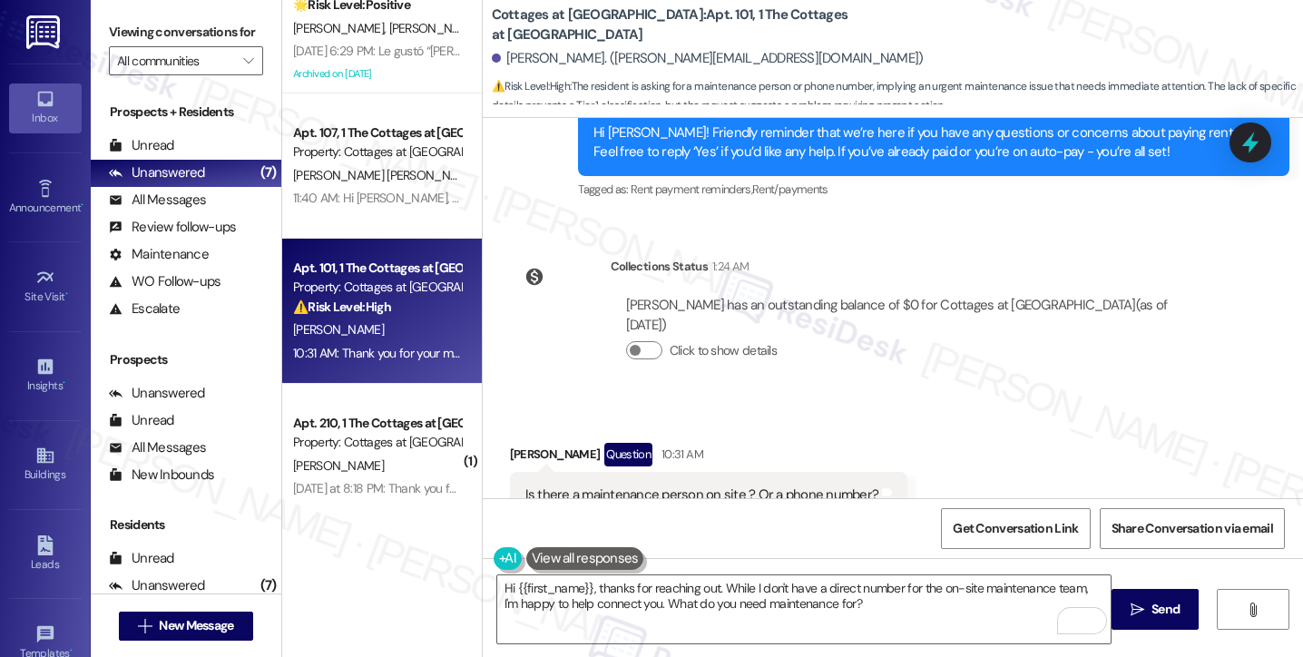
scroll to position [6085, 0]
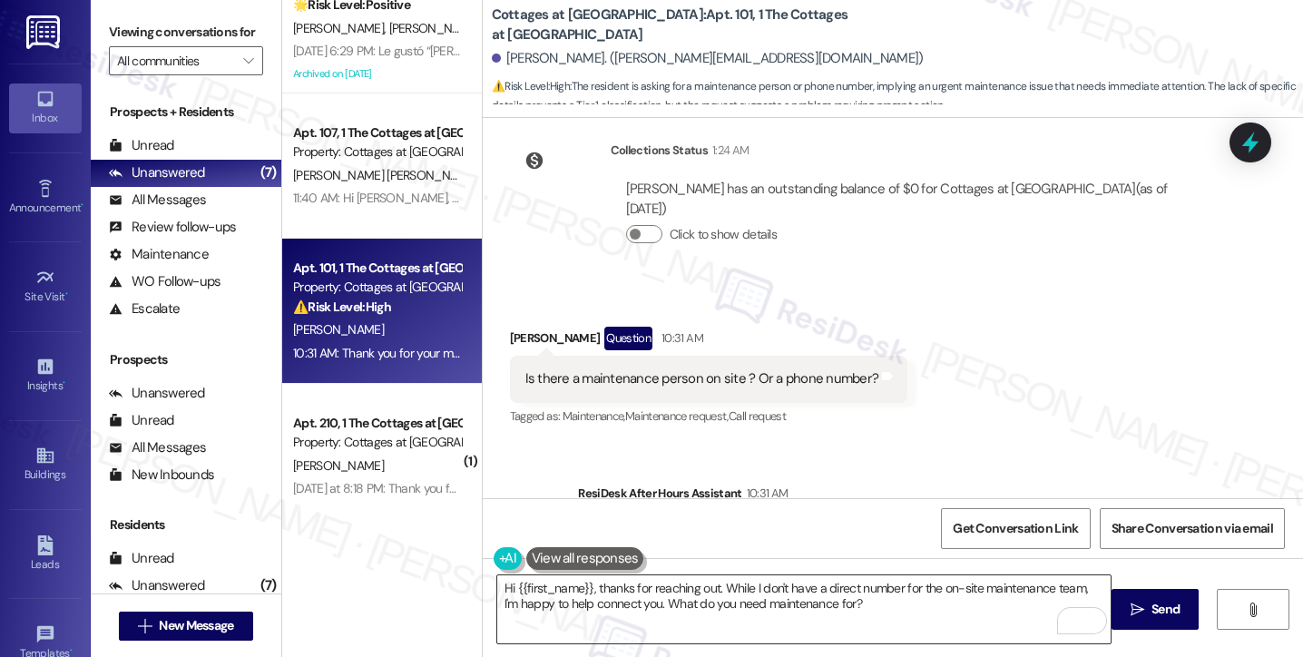
click at [664, 585] on textarea "Hi {{first_name}}, thanks for reaching out. While I don't have a direct number …" at bounding box center [804, 609] width 614 height 68
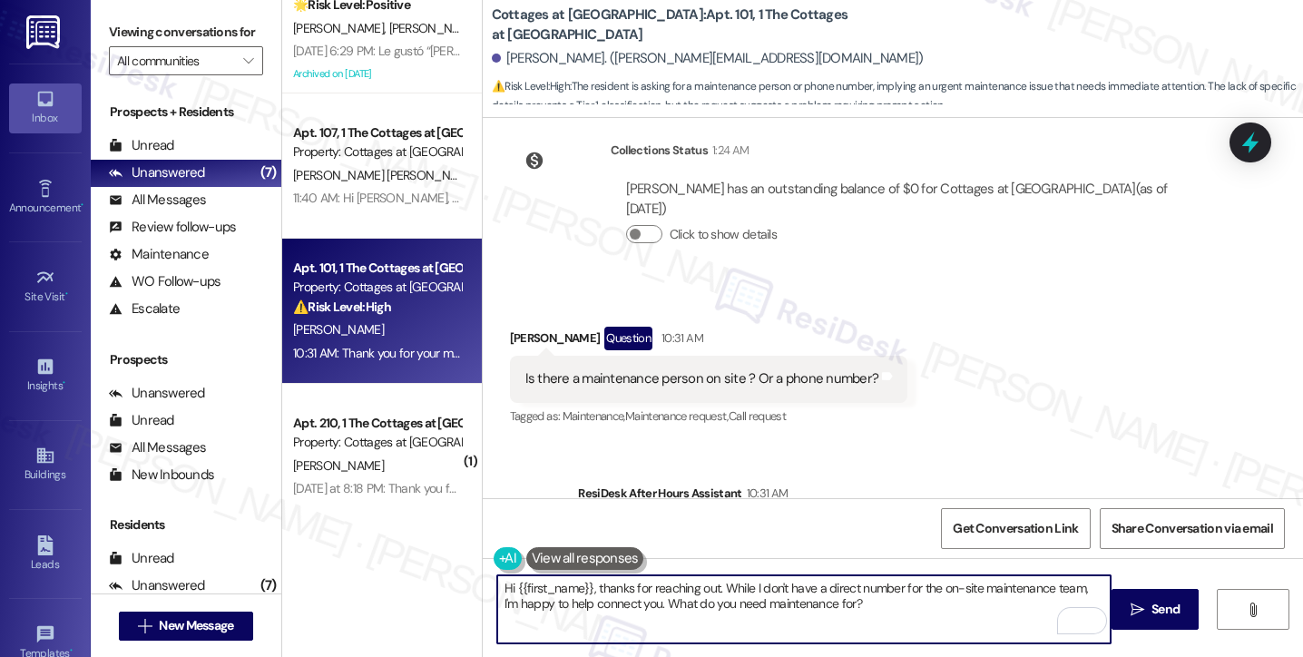
click at [838, 602] on textarea "Hi {{first_name}}, thanks for reaching out. While I don't have a direct number …" at bounding box center [804, 609] width 614 height 68
drag, startPoint x: 897, startPoint y: 602, endPoint x: 784, endPoint y: 575, distance: 115.8
click at [784, 575] on textarea "Hi {{first_name}}, thanks for reaching out. While I don't have a direct number …" at bounding box center [804, 609] width 614 height 68
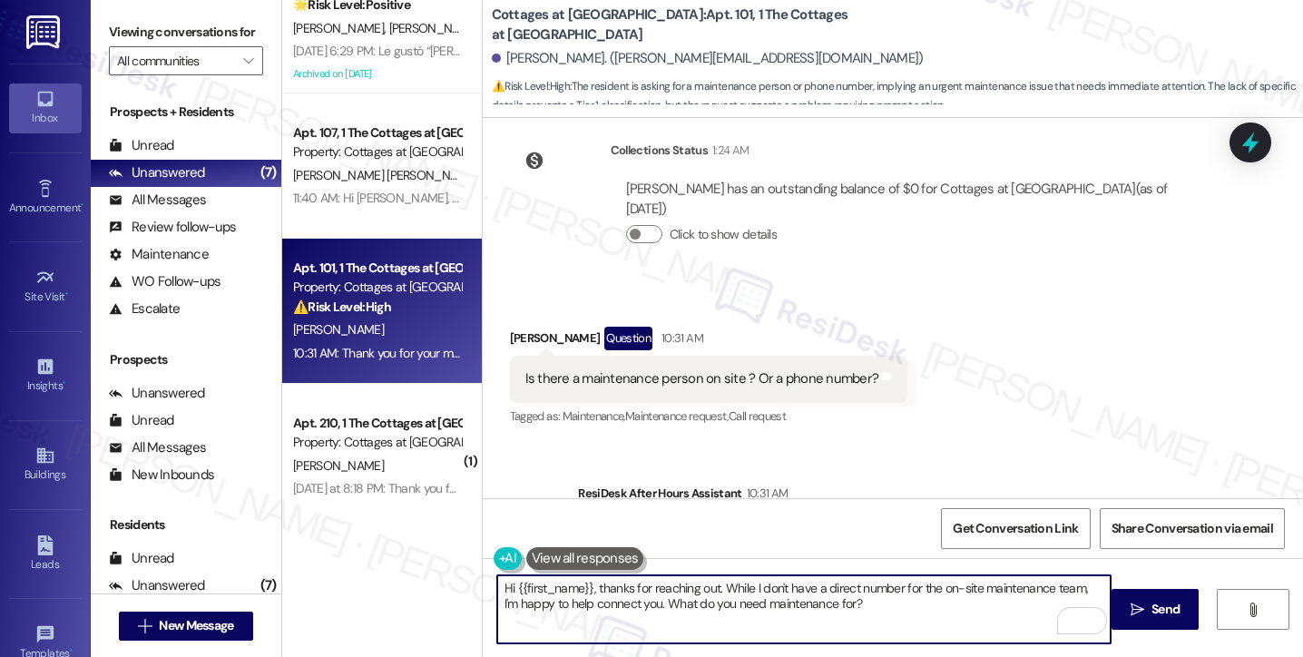
click at [784, 575] on textarea "Hi {{first_name}}, thanks for reaching out. While I don't have a direct number …" at bounding box center [804, 609] width 614 height 68
click at [907, 593] on textarea "Hi {{first_name}}, thanks for reaching out. While I don't have a direct number …" at bounding box center [804, 609] width 614 height 68
click at [897, 601] on textarea "Hi {{first_name}}, thanks for reaching out. While I don't have a direct number …" at bounding box center [804, 609] width 614 height 68
drag, startPoint x: 921, startPoint y: 607, endPoint x: 476, endPoint y: 591, distance: 445.9
click at [483, 591] on div "Hi {{first_name}}, thanks for reaching out. While I don't have a direct number …" at bounding box center [893, 626] width 821 height 136
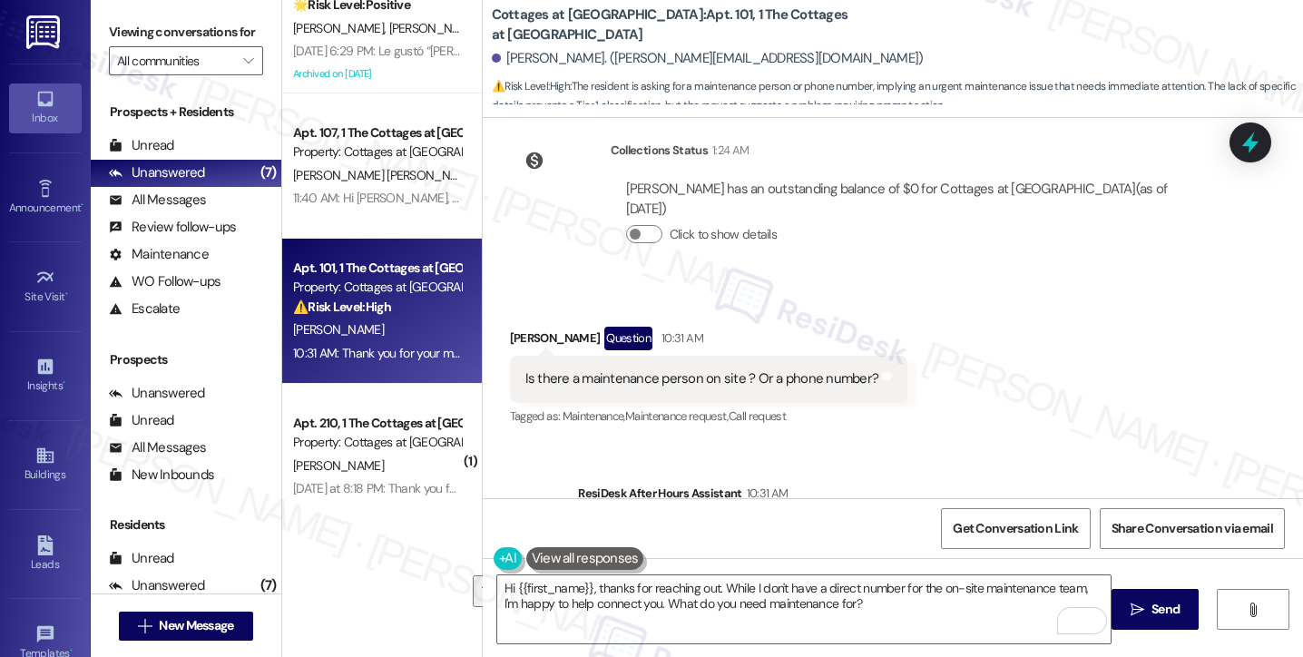
drag, startPoint x: 121, startPoint y: 29, endPoint x: 137, endPoint y: 1, distance: 32.5
click at [123, 31] on label "Viewing conversations for" at bounding box center [186, 32] width 154 height 28
click at [791, 523] on div "Thank you for your message. Our offices are currently closed, but we will conta…" at bounding box center [927, 542] width 667 height 39
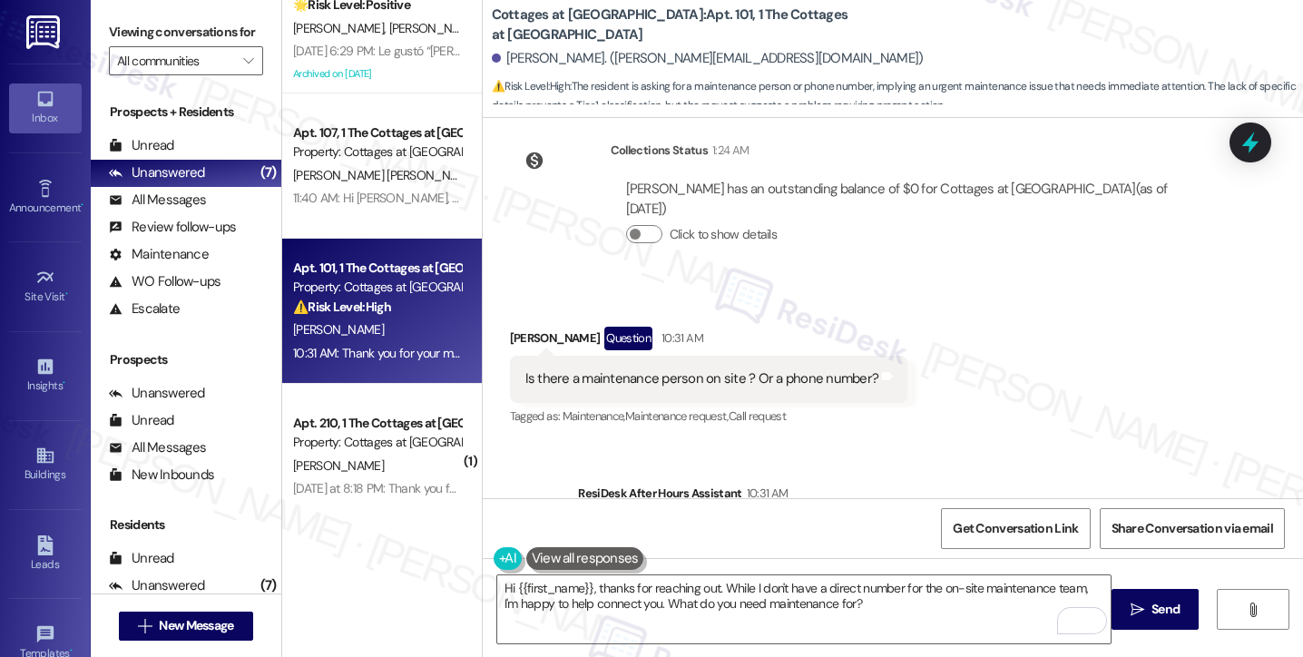
click at [708, 356] on div "Is there a maintenance person on site ? Or a phone number? Tags and notes" at bounding box center [709, 379] width 398 height 46
click at [120, 25] on label "Viewing conversations for" at bounding box center [186, 32] width 154 height 28
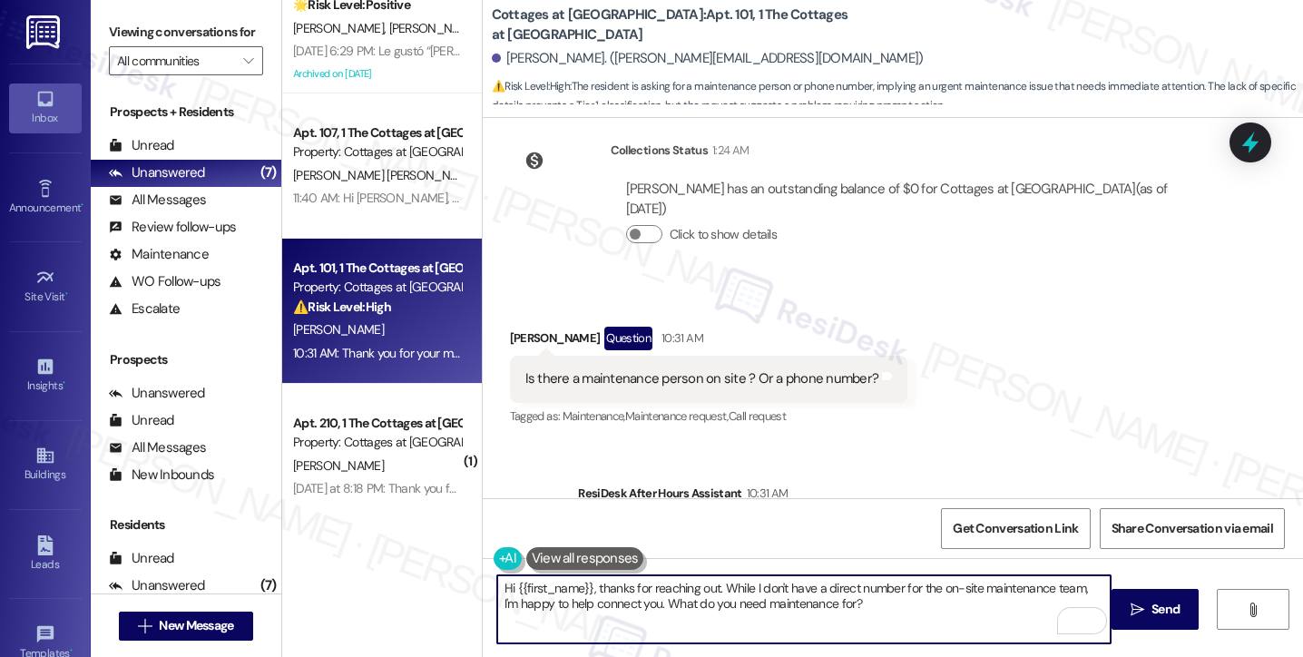
click at [911, 589] on textarea "Hi {{first_name}}, thanks for reaching out. While I don't have a direct number …" at bounding box center [804, 609] width 614 height 68
drag, startPoint x: 895, startPoint y: 613, endPoint x: 712, endPoint y: 582, distance: 185.0
click at [712, 582] on textarea "Hi {{first_name}}, thanks for reaching out. While I don't have a direct number …" at bounding box center [804, 609] width 614 height 68
paste textarea "Thanks so much for reaching out! I don’t have a direct number for the on-site m…"
drag, startPoint x: 889, startPoint y: 585, endPoint x: 712, endPoint y: 588, distance: 176.1
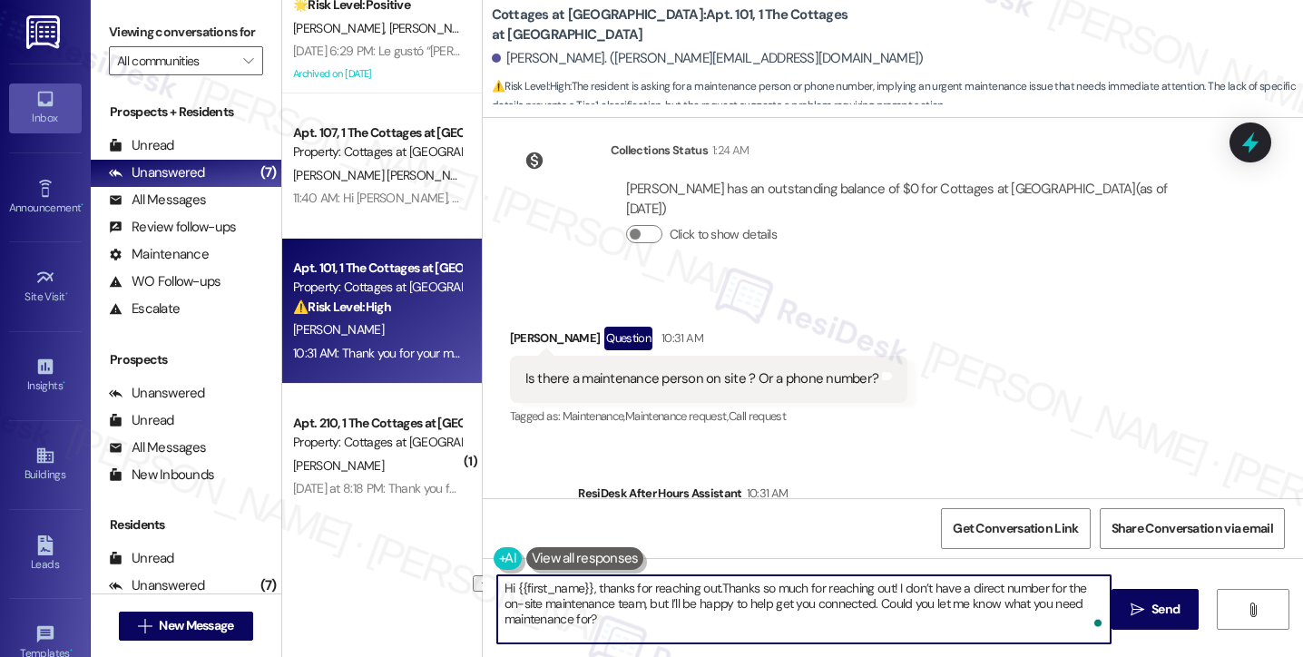
click at [712, 588] on textarea "Hi {{first_name}}, thanks for reaching out.Thanks so much for reaching out! I d…" at bounding box center [804, 609] width 614 height 68
drag, startPoint x: 670, startPoint y: 603, endPoint x: 571, endPoint y: 607, distance: 99.0
click at [571, 607] on textarea "Hi {{first_name}}, thanks for reaching out. I don’t have a direct number for th…" at bounding box center [804, 609] width 614 height 68
click at [908, 607] on textarea "Hi {{first_name}}, thanks for reaching out. I don’t have a direct number for th…" at bounding box center [804, 609] width 614 height 68
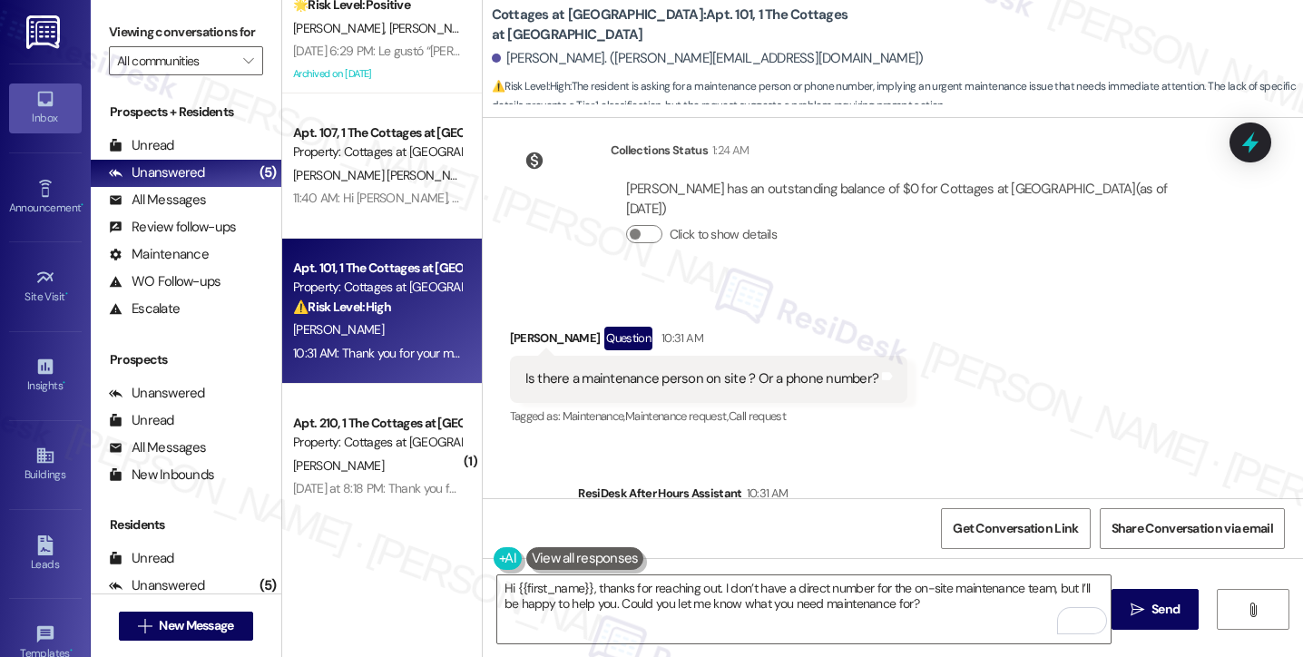
click at [114, 45] on label "Viewing conversations for" at bounding box center [186, 32] width 154 height 28
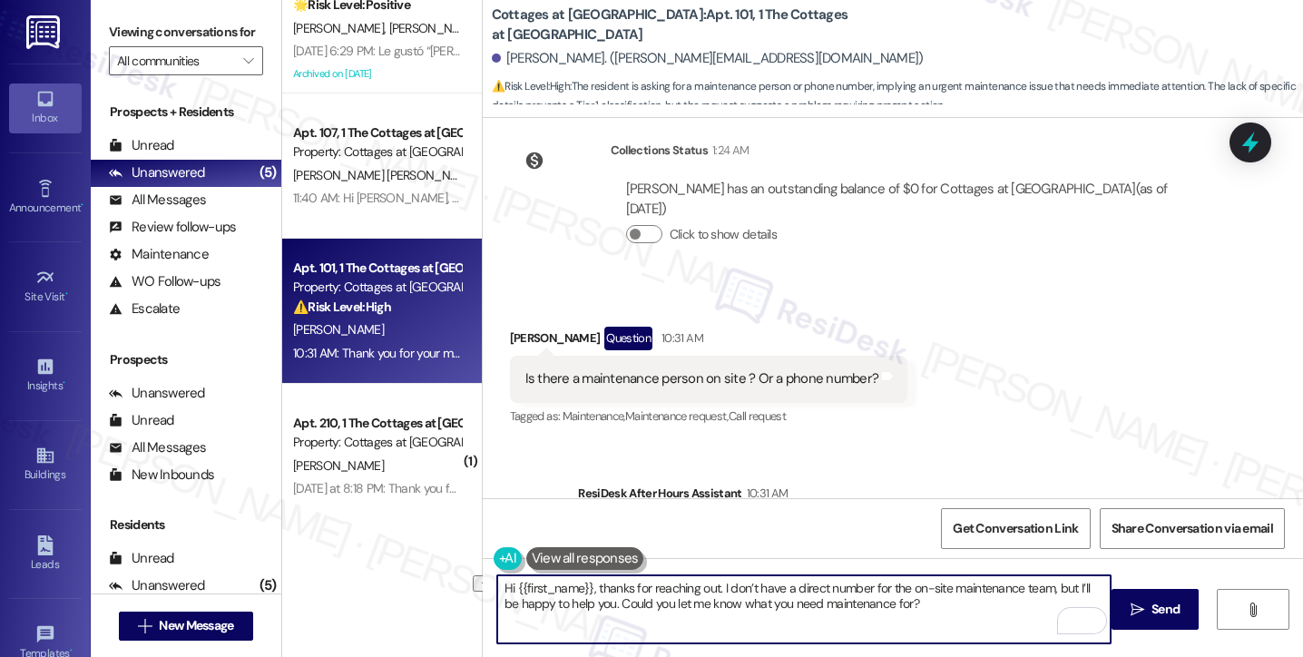
drag, startPoint x: 923, startPoint y: 605, endPoint x: 595, endPoint y: 604, distance: 327.7
click at [595, 604] on textarea "Hi {{first_name}}, thanks for reaching out. I don’t have a direct number for th…" at bounding box center [804, 609] width 614 height 68
click at [621, 602] on textarea "Hi {{first_name}}, thanks for reaching out. I don’t have a direct number for th…" at bounding box center [804, 609] width 614 height 68
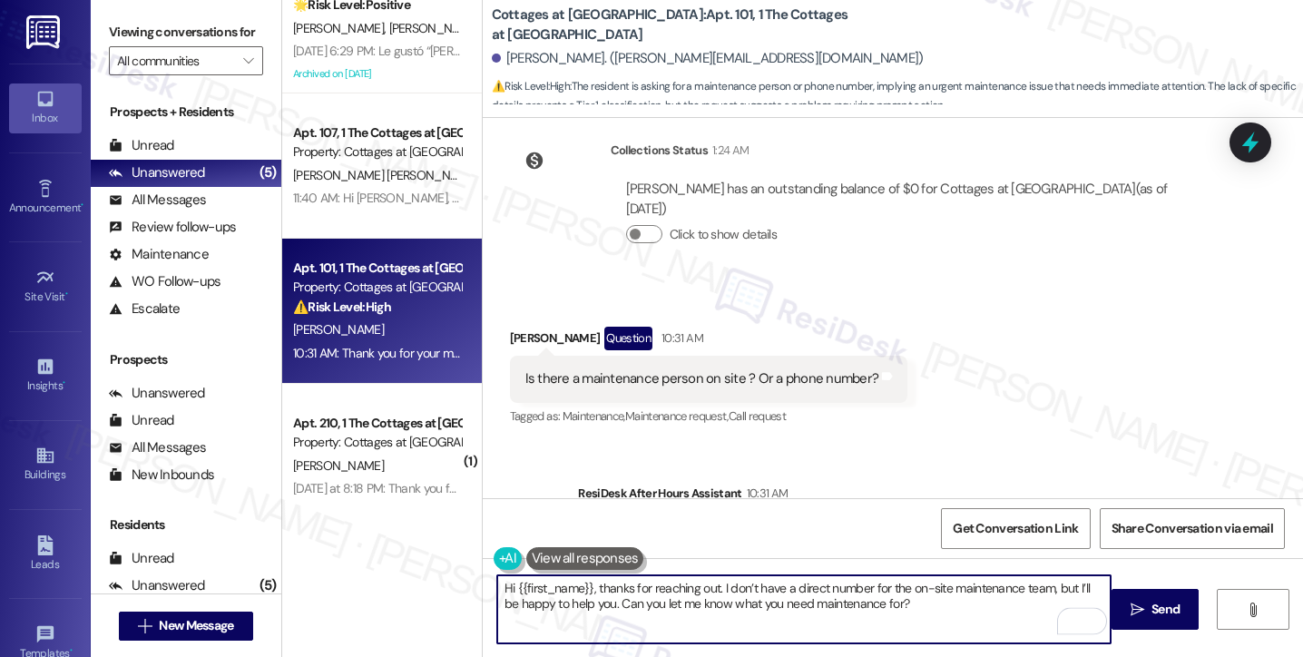
click at [636, 607] on textarea "Hi {{first_name}}, thanks for reaching out. I don’t have a direct number for th…" at bounding box center [804, 609] width 614 height 68
click at [944, 617] on textarea "Hi {{first_name}}, thanks for reaching out. I don’t have a direct number for th…" at bounding box center [804, 609] width 614 height 68
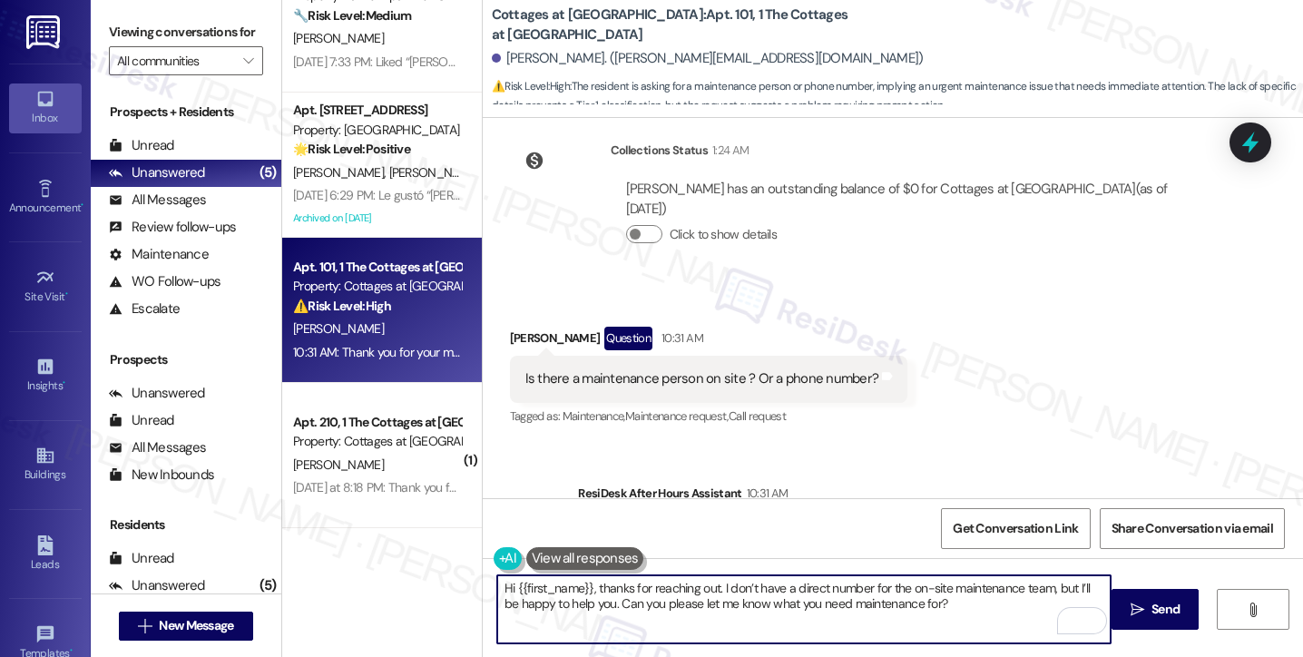
scroll to position [197, 0]
click at [840, 591] on textarea "Hi {{first_name}}, thanks for reaching out. I don’t have a direct number for th…" at bounding box center [804, 609] width 614 height 68
drag, startPoint x: 591, startPoint y: 604, endPoint x: 822, endPoint y: 598, distance: 231.5
click at [810, 601] on textarea "Hi {{first_name}}, thanks for reaching out. I don’t have a direct number for th…" at bounding box center [804, 609] width 614 height 68
click at [862, 597] on textarea "Hi {{first_name}}, thanks for reaching out. I don’t have a direct number for th…" at bounding box center [804, 609] width 614 height 68
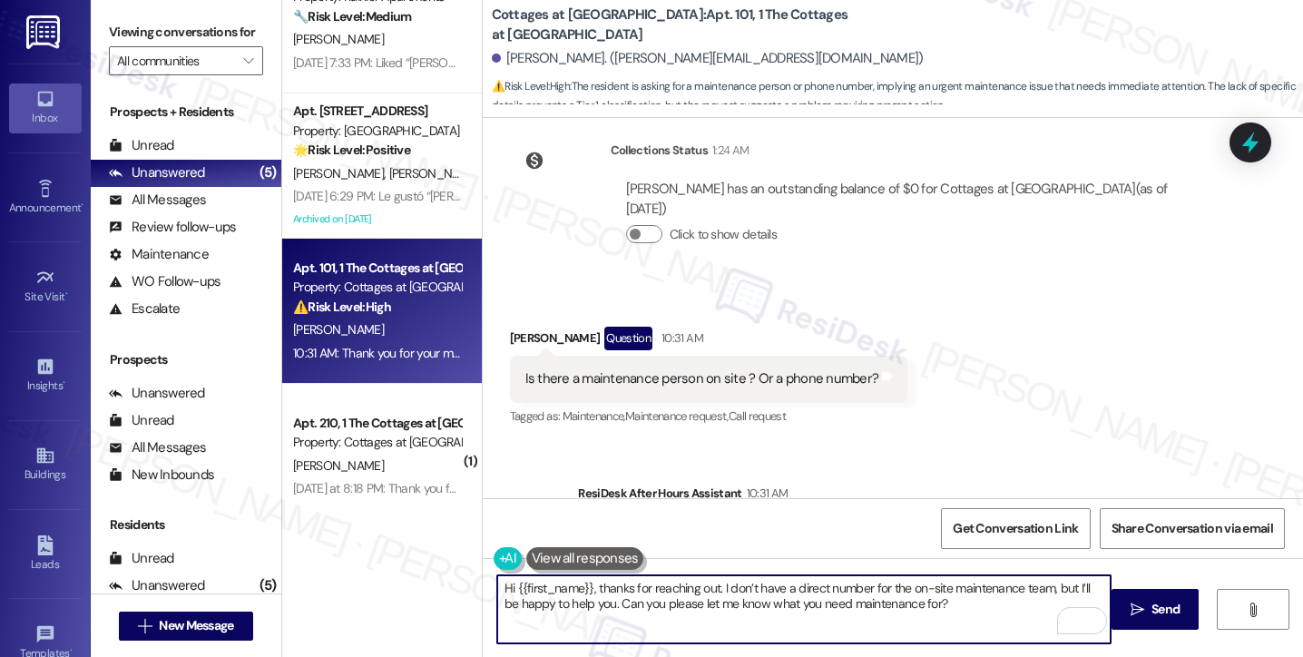
click at [950, 597] on textarea "Hi {{first_name}}, thanks for reaching out. I don’t have a direct number for th…" at bounding box center [804, 609] width 614 height 68
type textarea "Hi {{first_name}}, thanks for reaching out. I don’t have a direct number for th…"
click at [1164, 604] on span "Send" at bounding box center [1166, 609] width 28 height 19
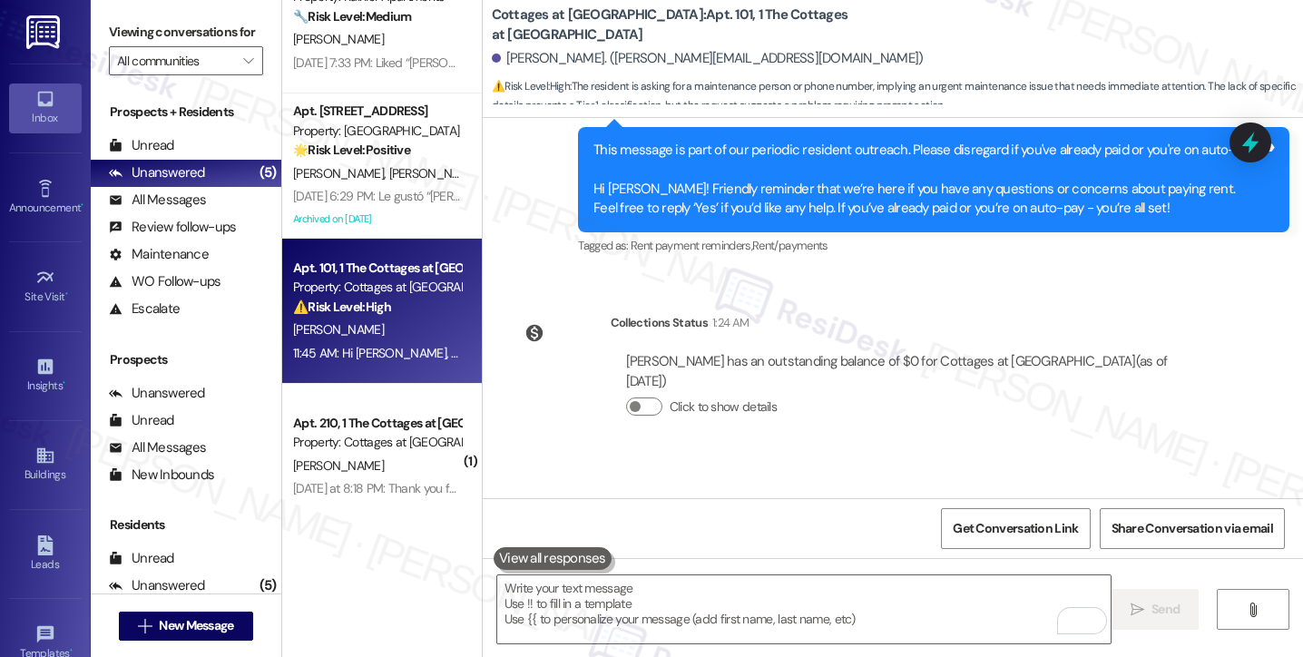
scroll to position [6231, 0]
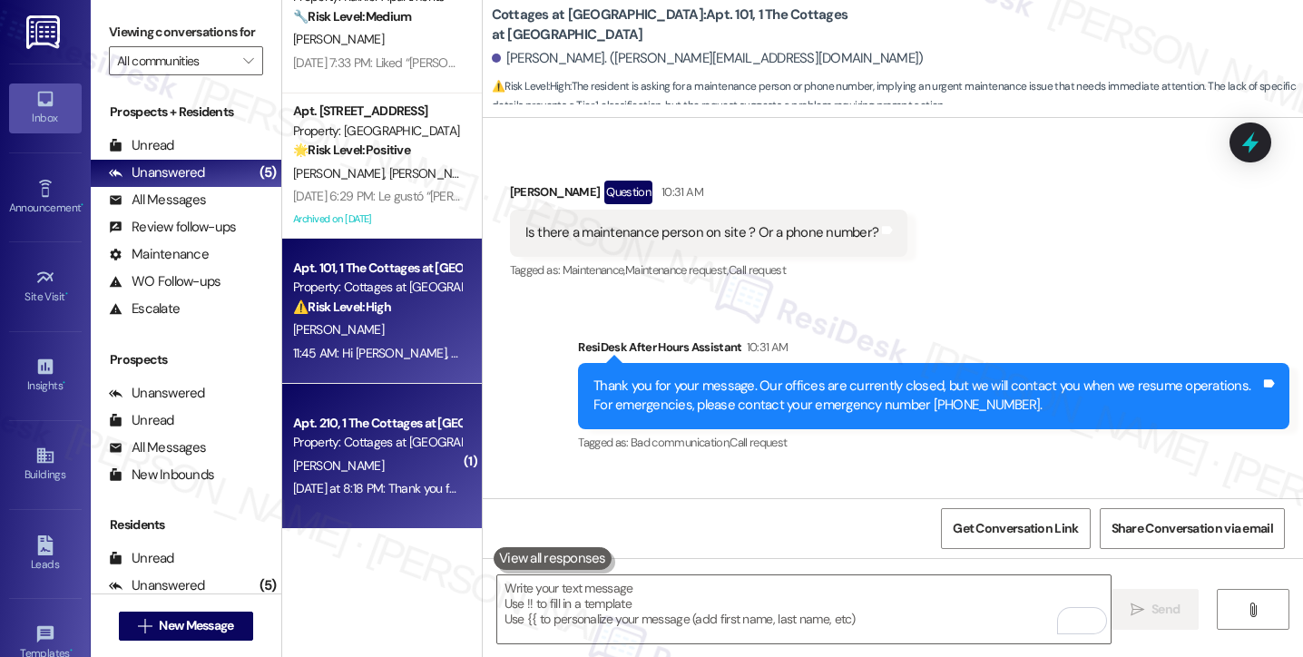
click at [370, 434] on div "Property: Cottages at [GEOGRAPHIC_DATA]" at bounding box center [377, 442] width 168 height 19
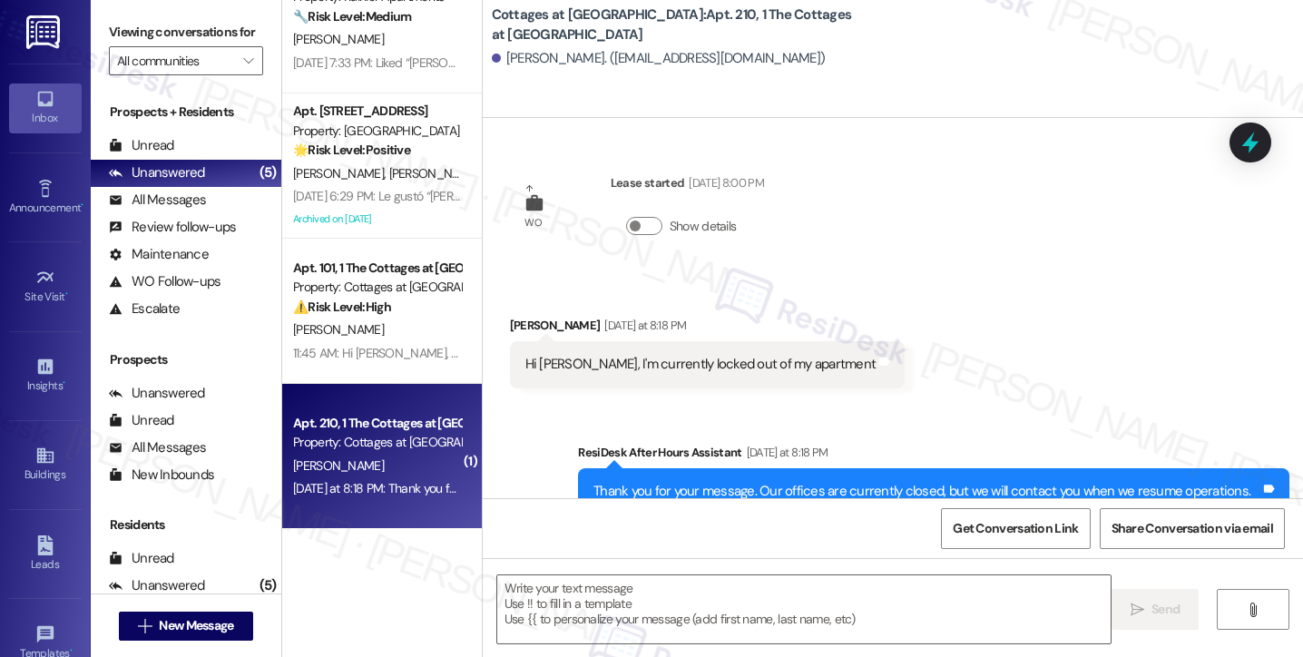
type textarea "Fetching suggested responses. Please feel free to read through the conversation…"
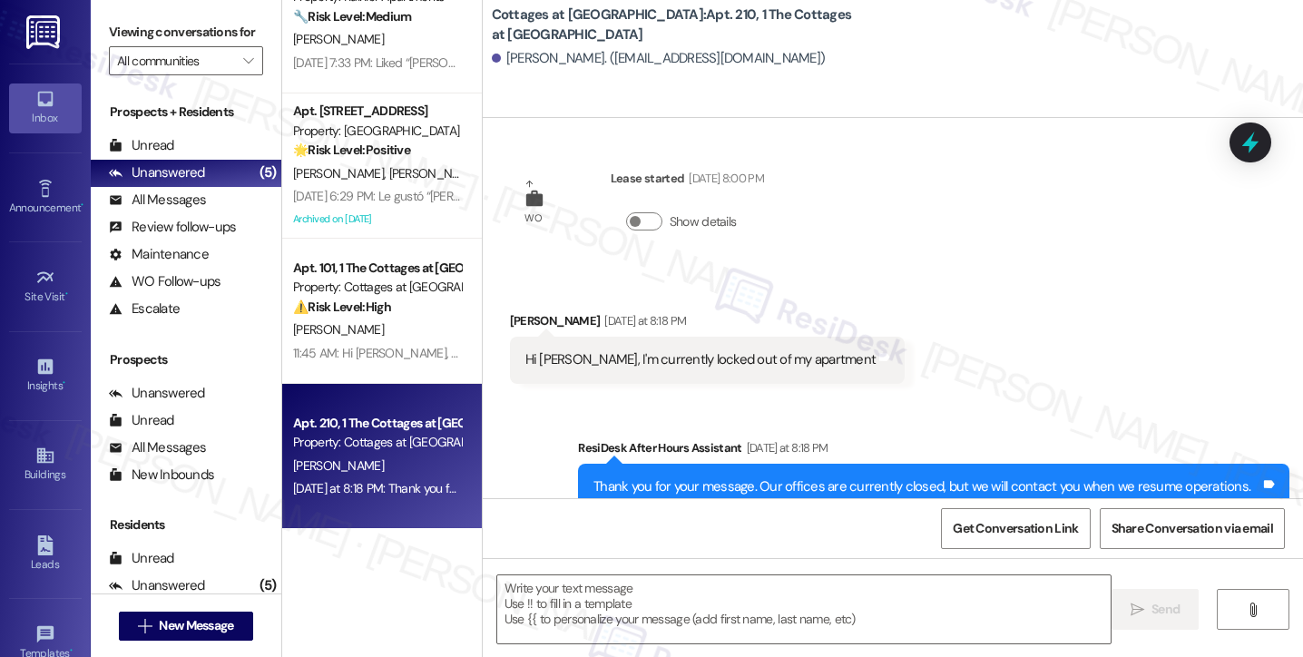
scroll to position [0, 0]
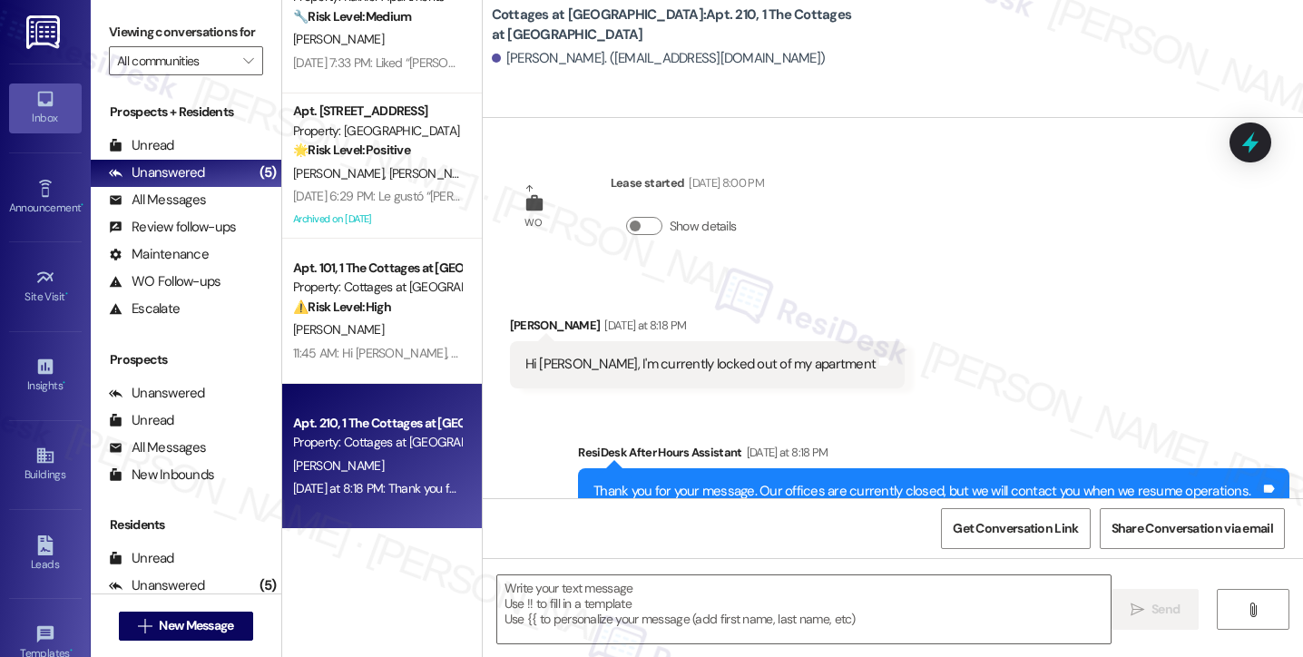
click at [712, 362] on div "Hi [PERSON_NAME], I'm currently locked out of my apartment" at bounding box center [701, 364] width 351 height 19
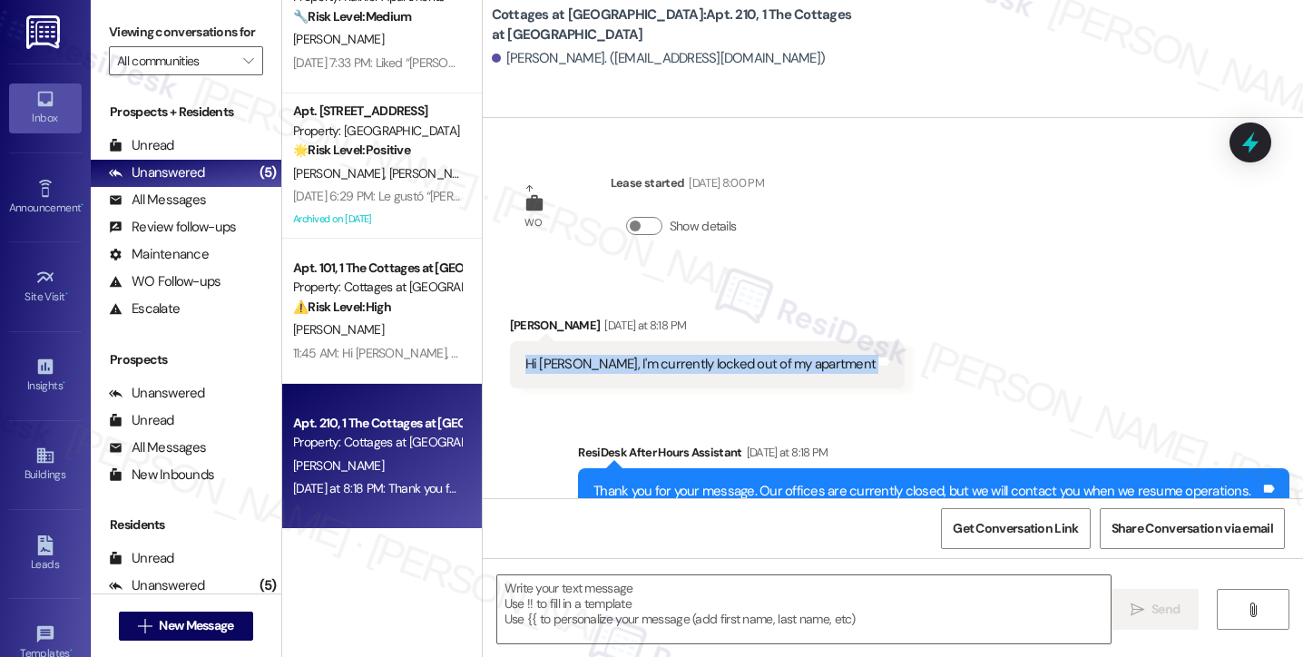
click at [712, 362] on div "Hi [PERSON_NAME], I'm currently locked out of my apartment" at bounding box center [701, 364] width 351 height 19
copy div "Hi [PERSON_NAME], I'm currently locked out of my apartment Tags and notes Sent …"
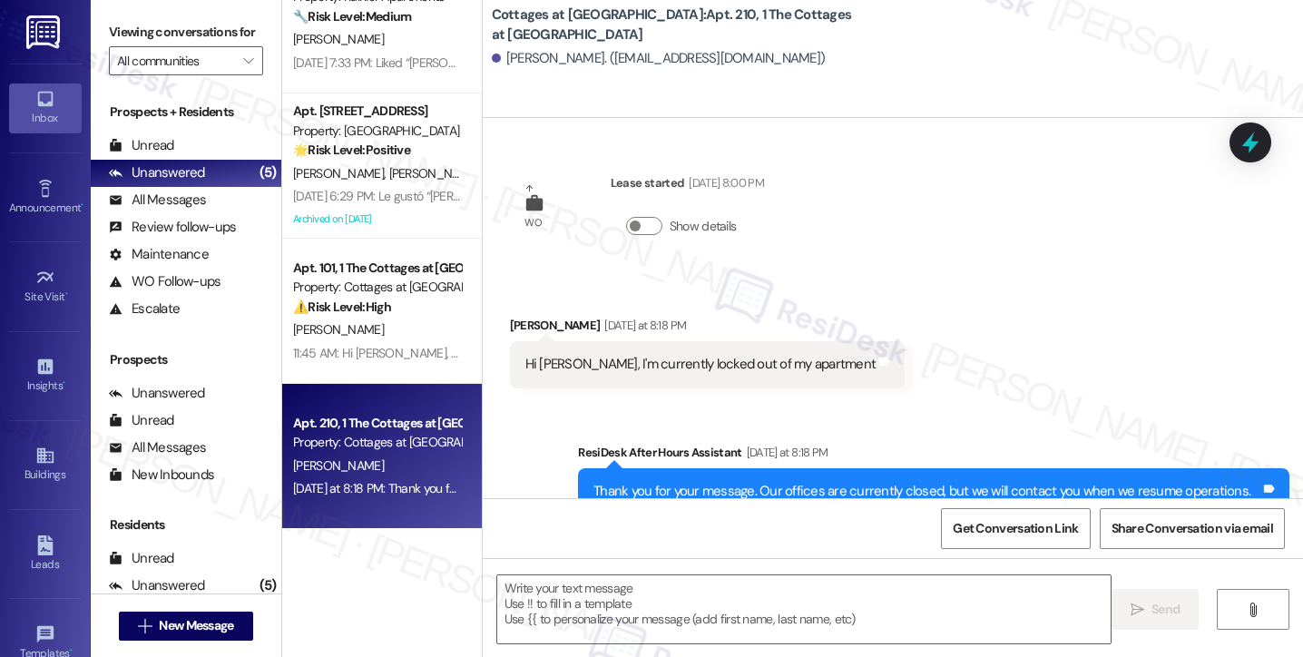
click at [104, 46] on div "Viewing conversations for All communities " at bounding box center [186, 46] width 191 height 93
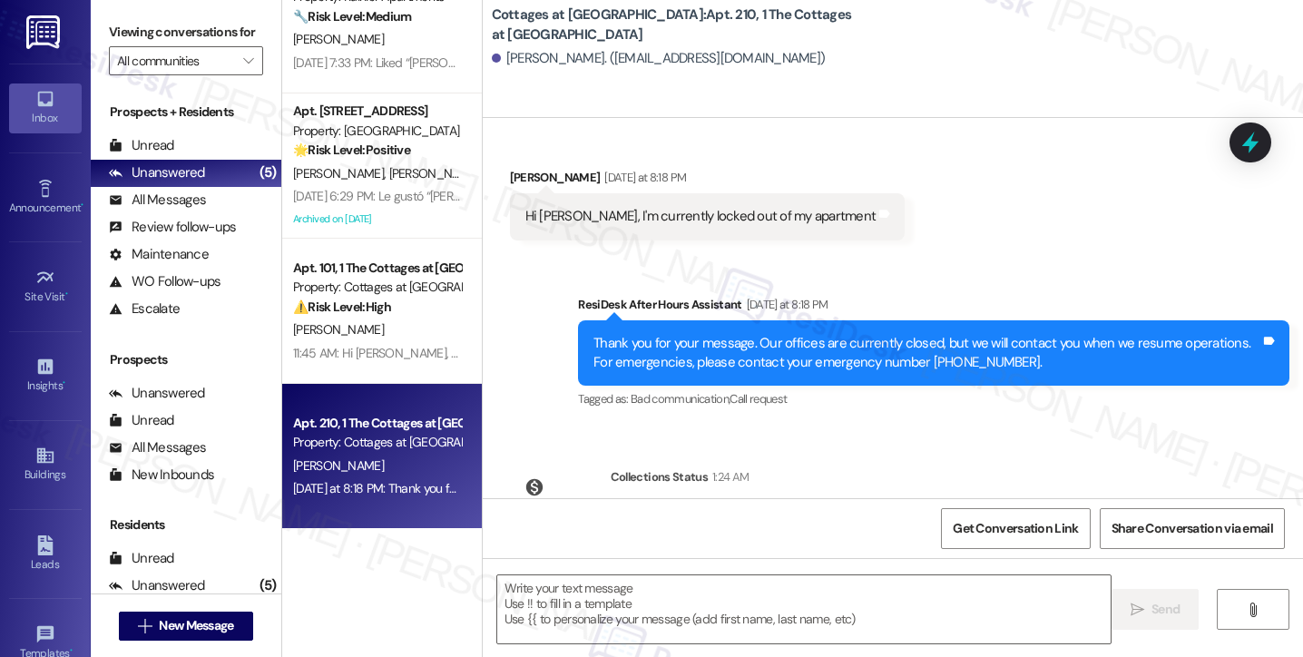
scroll to position [243, 0]
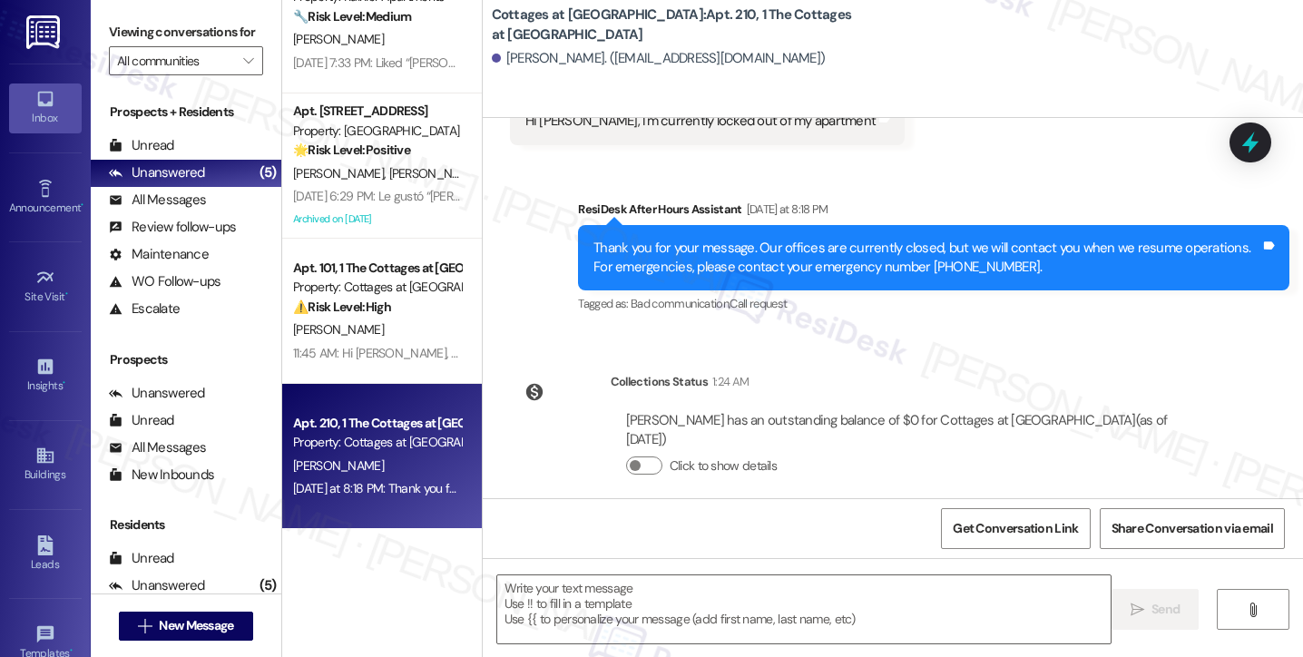
drag, startPoint x: 120, startPoint y: 42, endPoint x: 133, endPoint y: 44, distance: 12.8
click at [120, 42] on label "Viewing conversations for" at bounding box center [186, 32] width 154 height 28
click at [733, 591] on textarea at bounding box center [804, 609] width 614 height 68
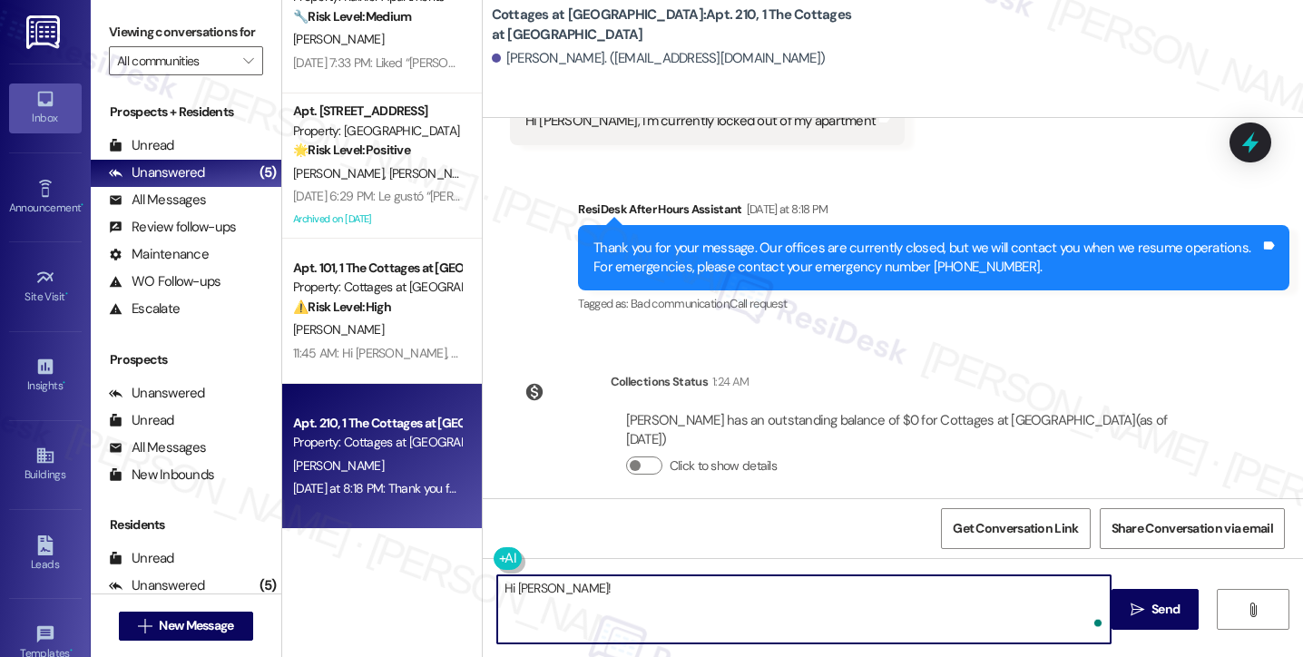
paste textarea "I just wanted to check back in—were you able to get back into your apartment, o…"
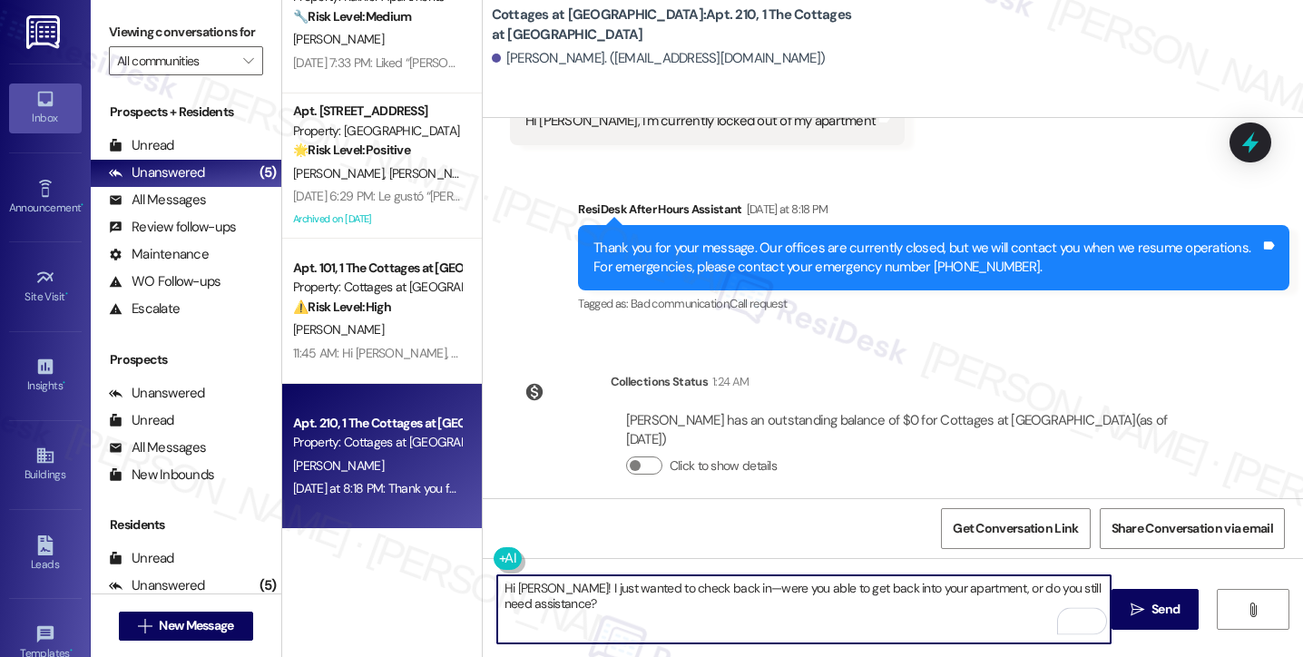
click at [545, 588] on textarea "Hi [PERSON_NAME]! I just wanted to check back in—were you able to get back into…" at bounding box center [804, 609] width 614 height 68
click at [551, 586] on textarea "Hi [PERSON_NAME]! I just wanted to check back in—were you able to get back into…" at bounding box center [804, 609] width 614 height 68
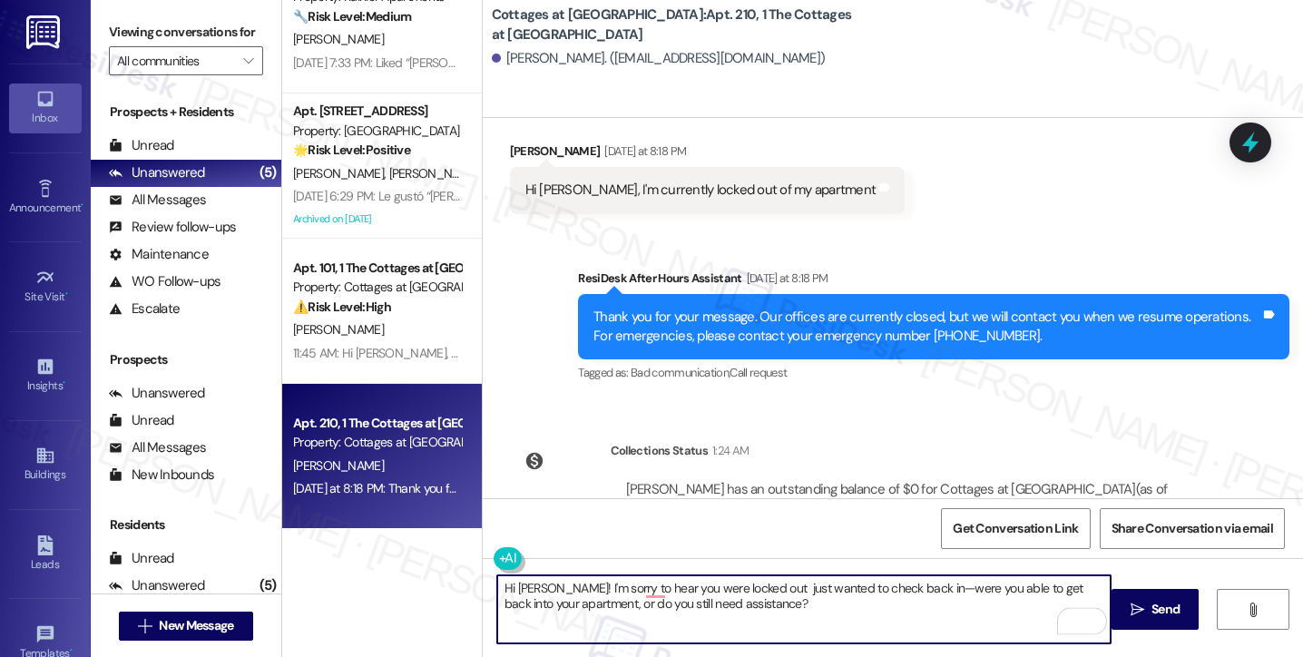
scroll to position [62, 0]
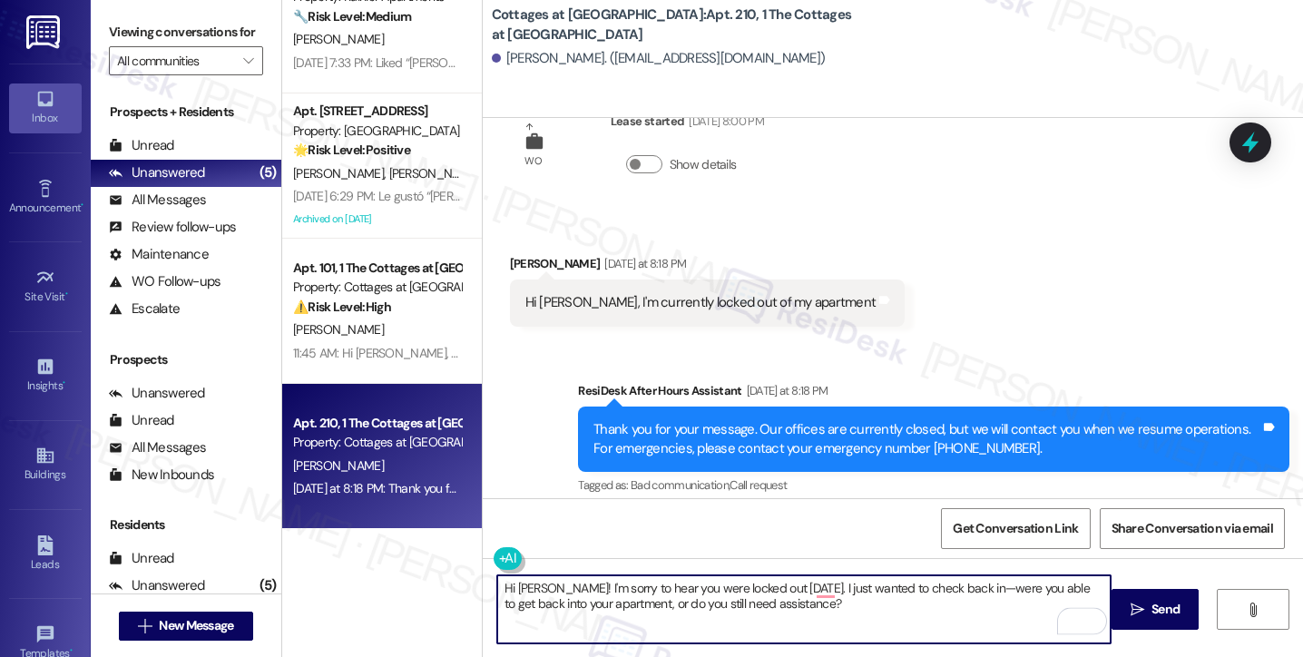
drag, startPoint x: 966, startPoint y: 591, endPoint x: 955, endPoint y: 588, distance: 11.2
click at [955, 588] on textarea "Hi [PERSON_NAME]! I'm sorry to hear you were locked out [DATE]. I just wanted t…" at bounding box center [804, 609] width 614 height 68
click at [601, 603] on textarea "Hi [PERSON_NAME]! I'm sorry to hear you were locked out [DATE]. I just wanted t…" at bounding box center [804, 609] width 614 height 68
click at [601, 602] on textarea "Hi [PERSON_NAME]! I'm sorry to hear you were locked out [DATE]. I just wanted t…" at bounding box center [804, 609] width 614 height 68
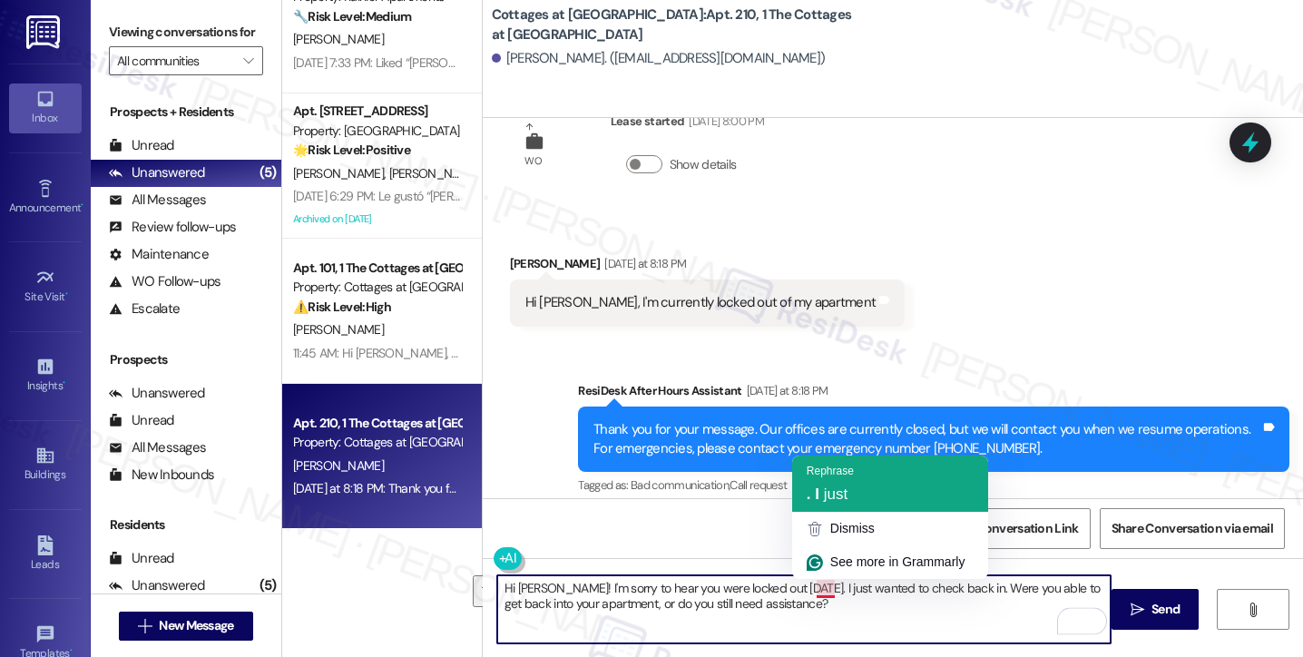
click at [835, 476] on div "Rephrase" at bounding box center [830, 471] width 47 height 16
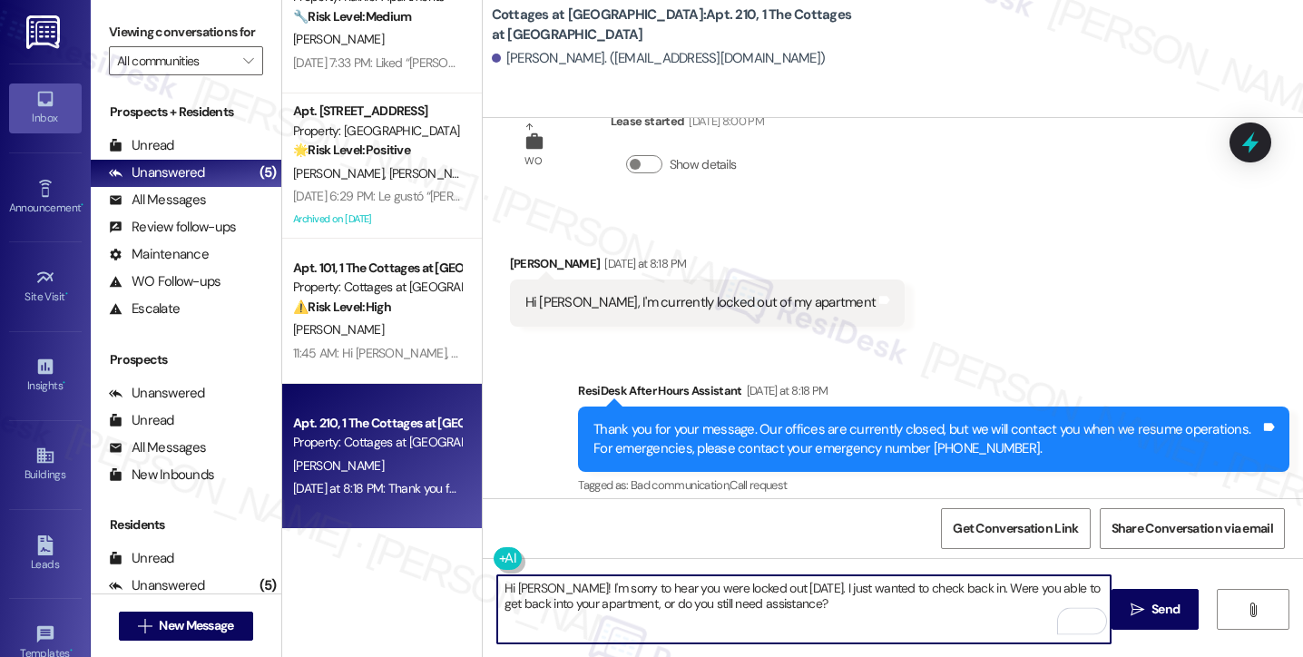
click at [683, 575] on textarea "Hi [PERSON_NAME]! I'm sorry to hear you were locked out [DATE]. I just wanted t…" at bounding box center [804, 609] width 614 height 68
click at [850, 608] on textarea "Hi [PERSON_NAME]! I'm sorry to hear you were locked out [DATE]. I just wanted t…" at bounding box center [804, 609] width 614 height 68
type textarea "Hi [PERSON_NAME]! I'm sorry to hear you were locked out [DATE]. I just wanted t…"
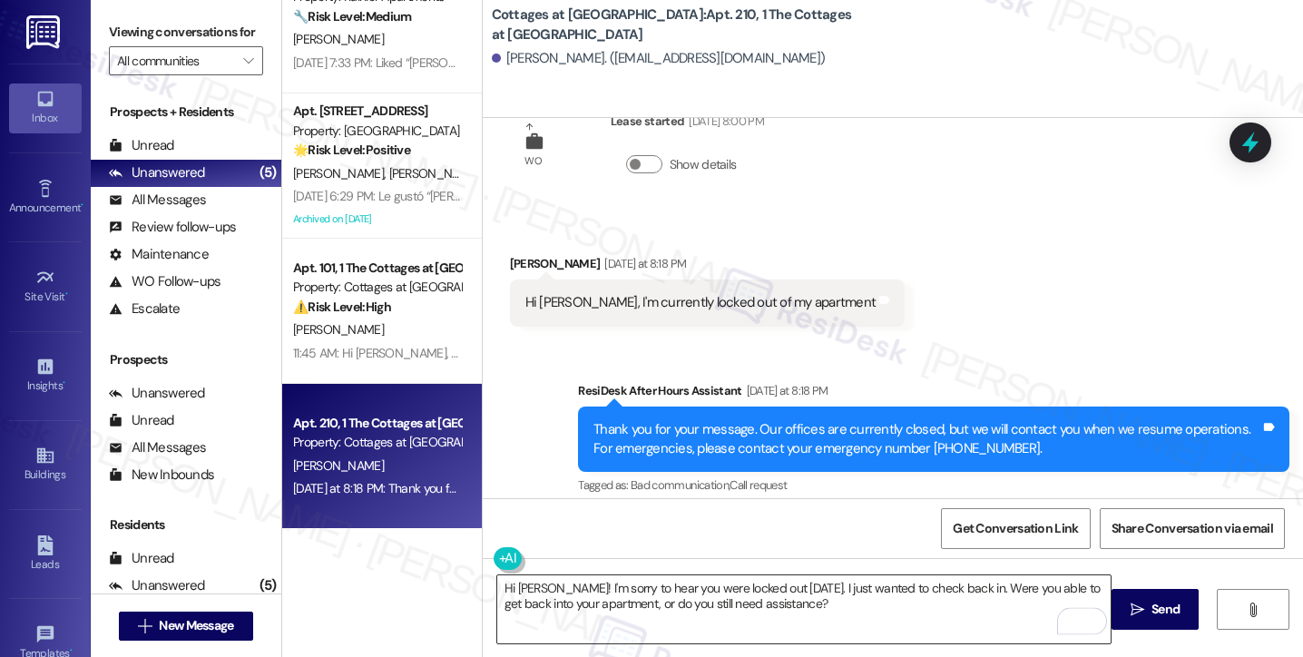
click at [911, 612] on textarea "Hi [PERSON_NAME]! I'm sorry to hear you were locked out [DATE]. I just wanted t…" at bounding box center [804, 609] width 614 height 68
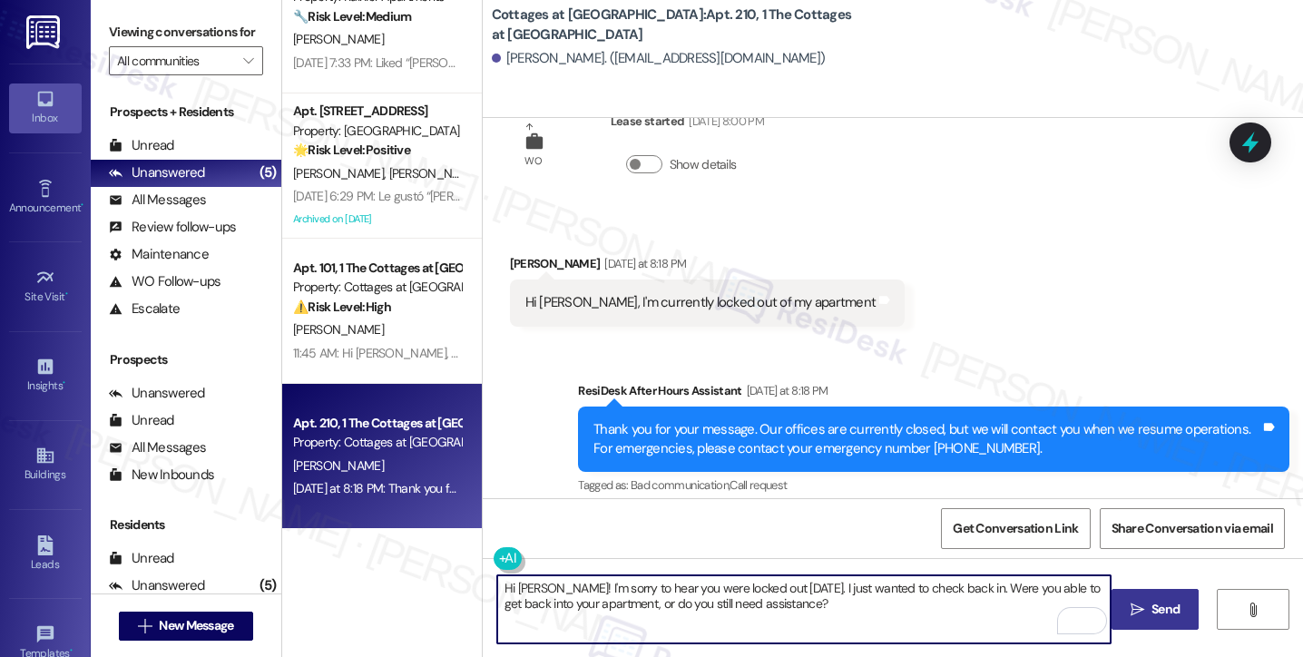
click at [1129, 601] on span " Send" at bounding box center [1155, 609] width 57 height 19
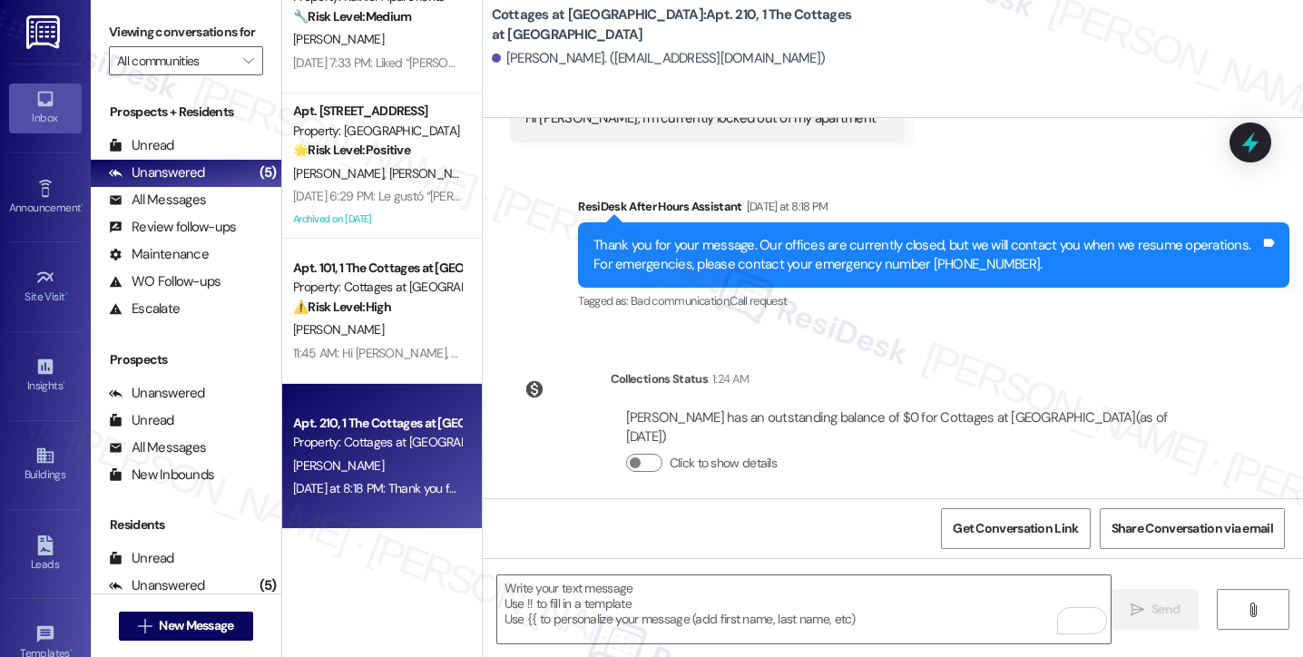
scroll to position [389, 0]
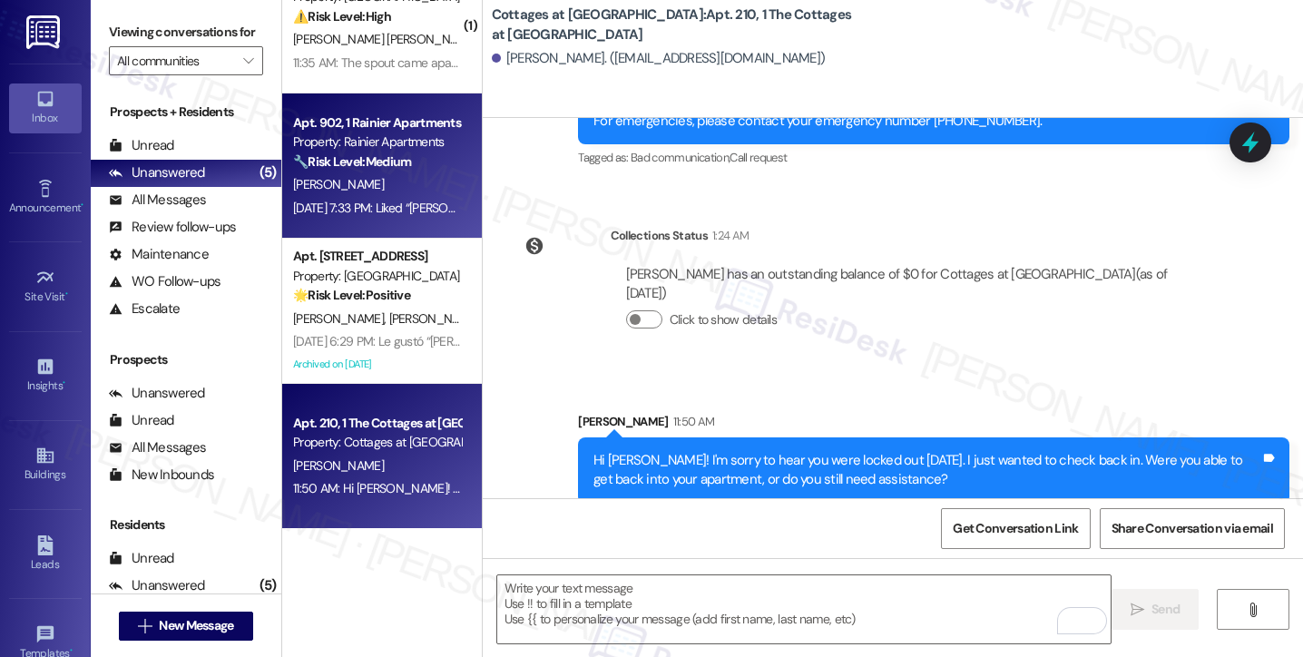
click at [374, 187] on div "[PERSON_NAME]" at bounding box center [377, 184] width 172 height 23
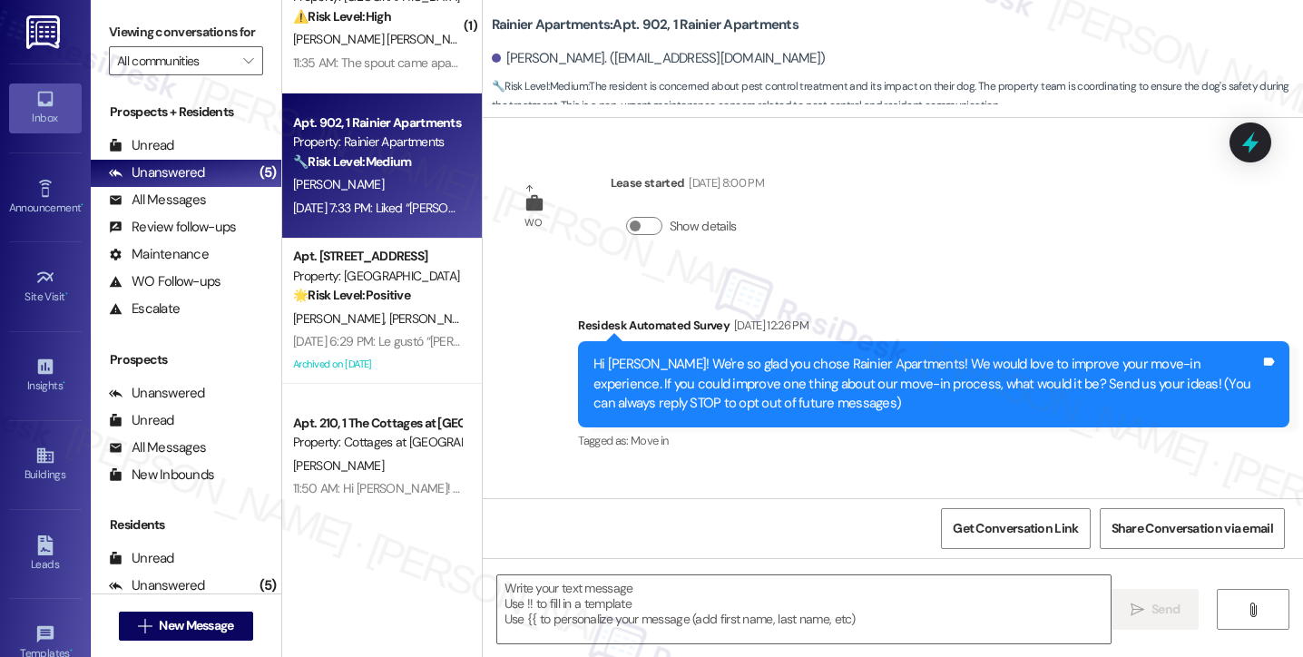
scroll to position [5400, 0]
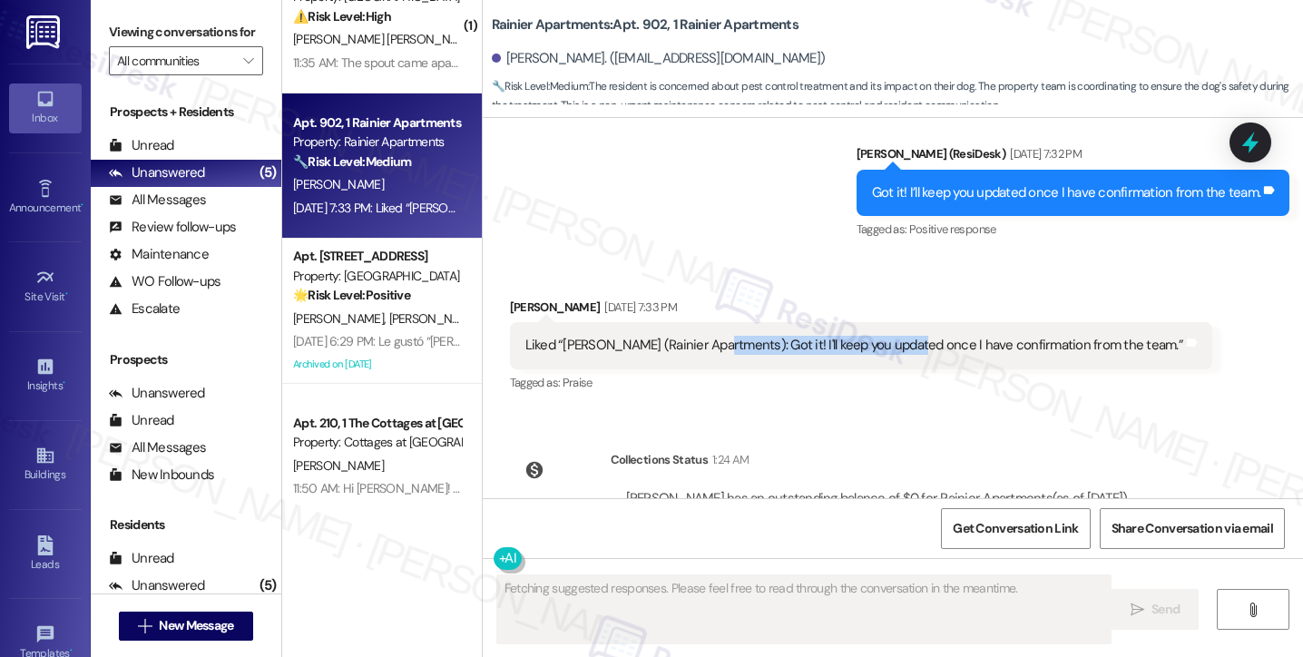
drag, startPoint x: 704, startPoint y: 270, endPoint x: 896, endPoint y: 275, distance: 191.6
click at [896, 336] on div "Liked “[PERSON_NAME] (Rainier Apartments): Got it! I'll keep you updated once I…" at bounding box center [855, 345] width 658 height 19
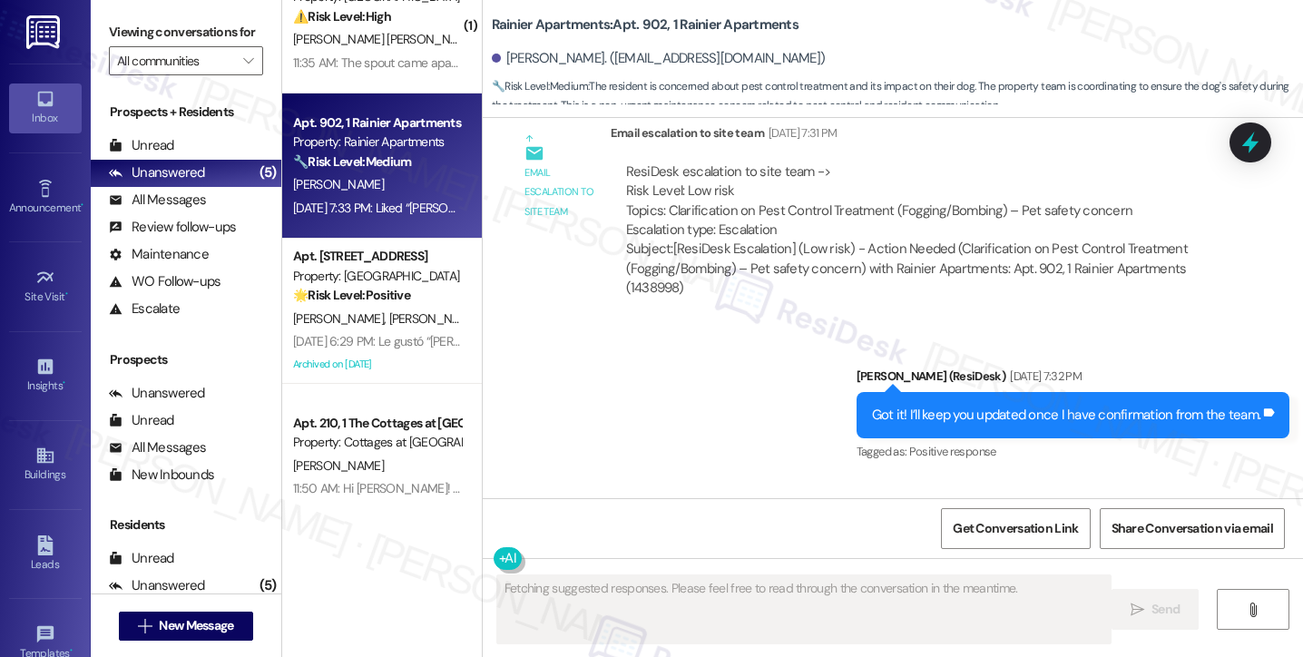
scroll to position [5036, 0]
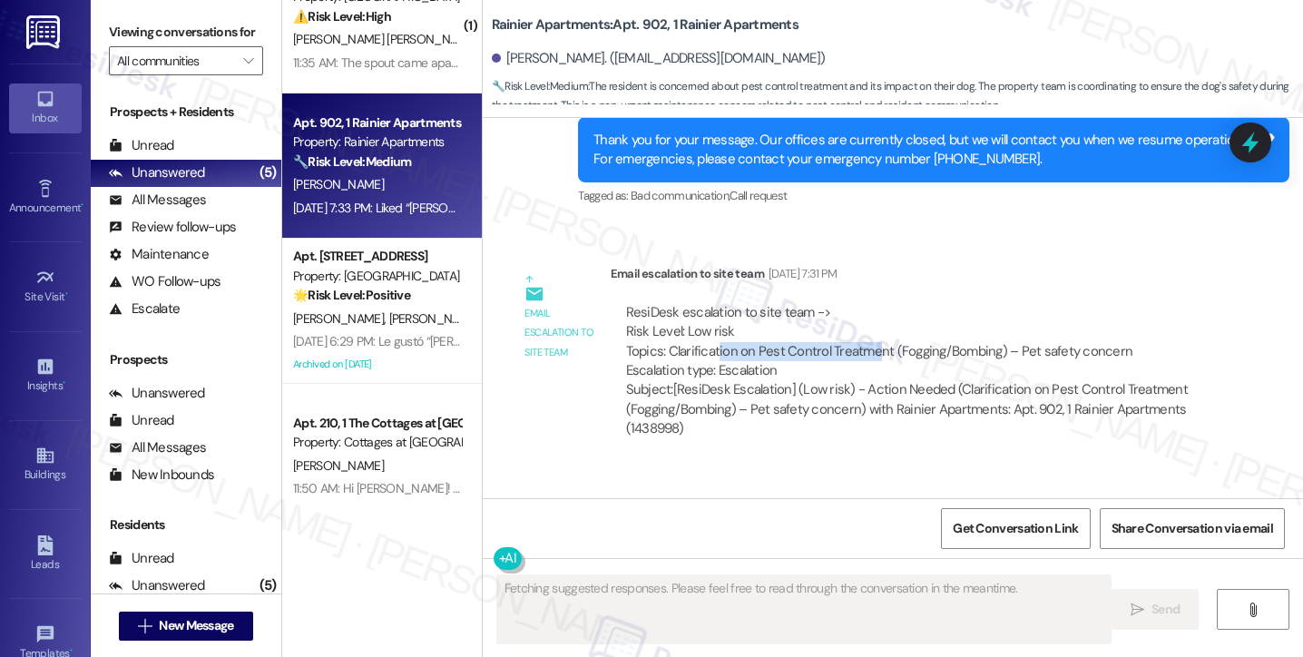
drag, startPoint x: 708, startPoint y: 270, endPoint x: 900, endPoint y: 271, distance: 192.4
click at [900, 303] on div "ResiDesk escalation to site team -> Risk Level: Low risk Topics: Clarification …" at bounding box center [916, 342] width 580 height 78
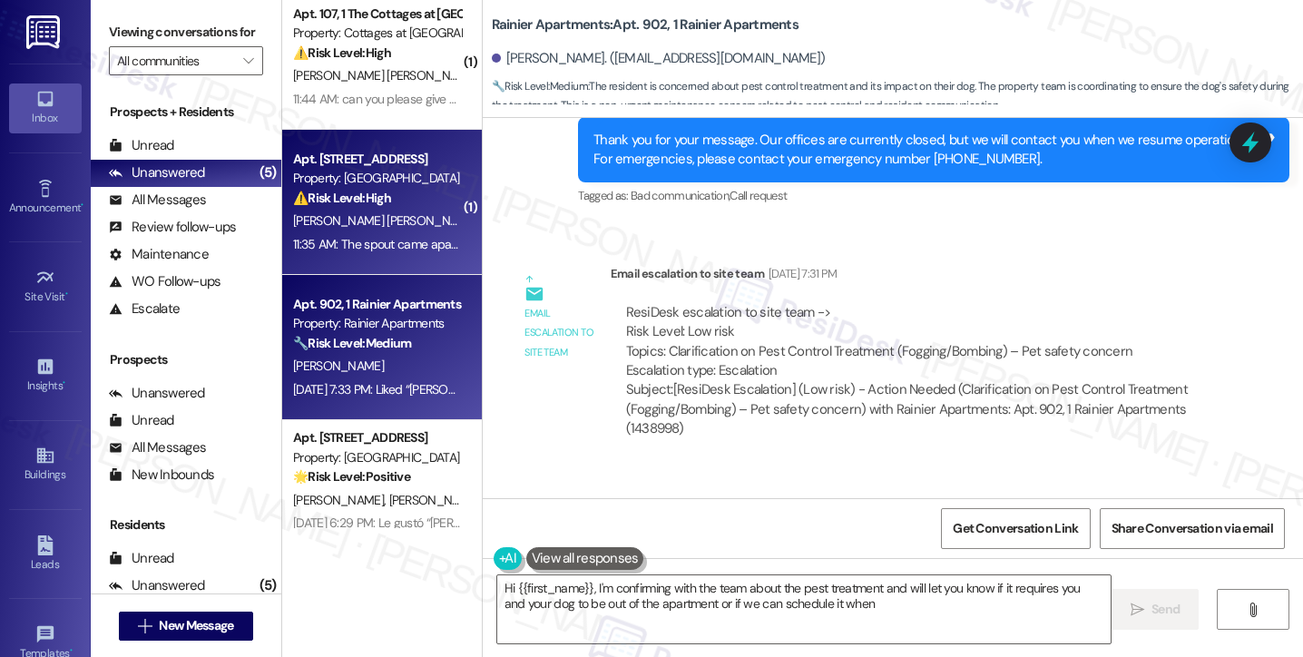
type textarea "Hi {{first_name}}, I'm confirming with the team about the pest treatment and wi…"
click at [482, 221] on span "[PERSON_NAME]" at bounding box center [527, 220] width 91 height 16
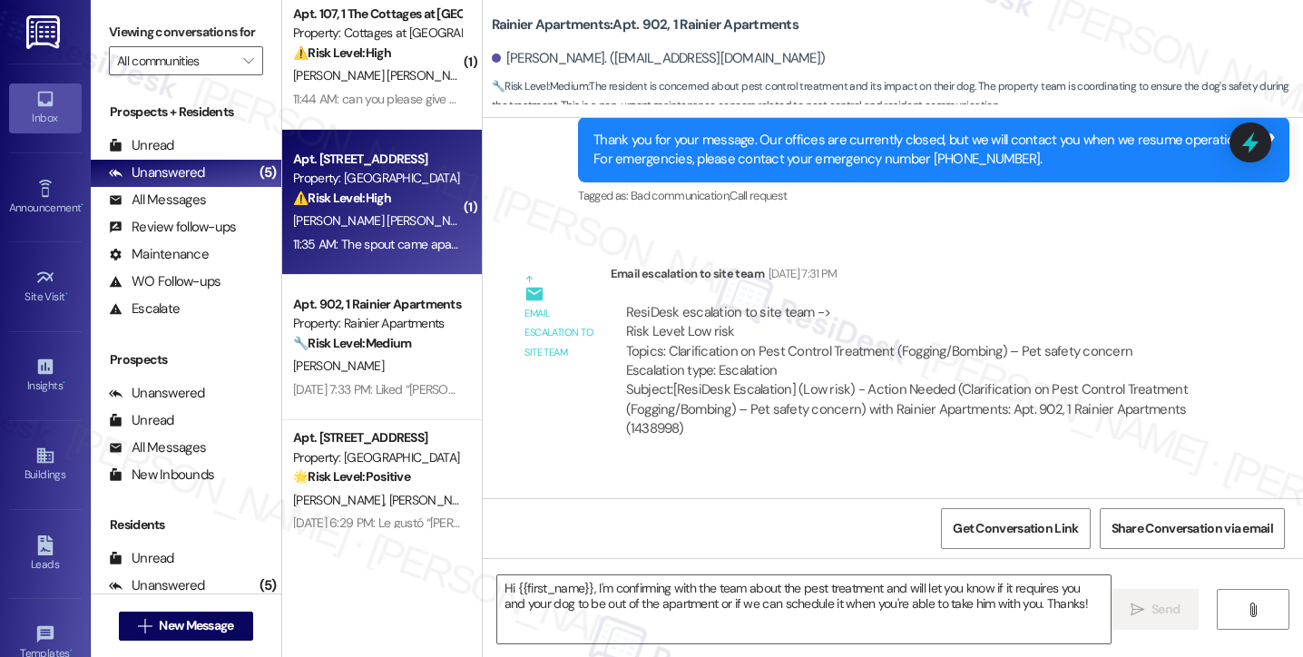
type textarea "Fetching suggested responses. Please feel free to read through the conversation…"
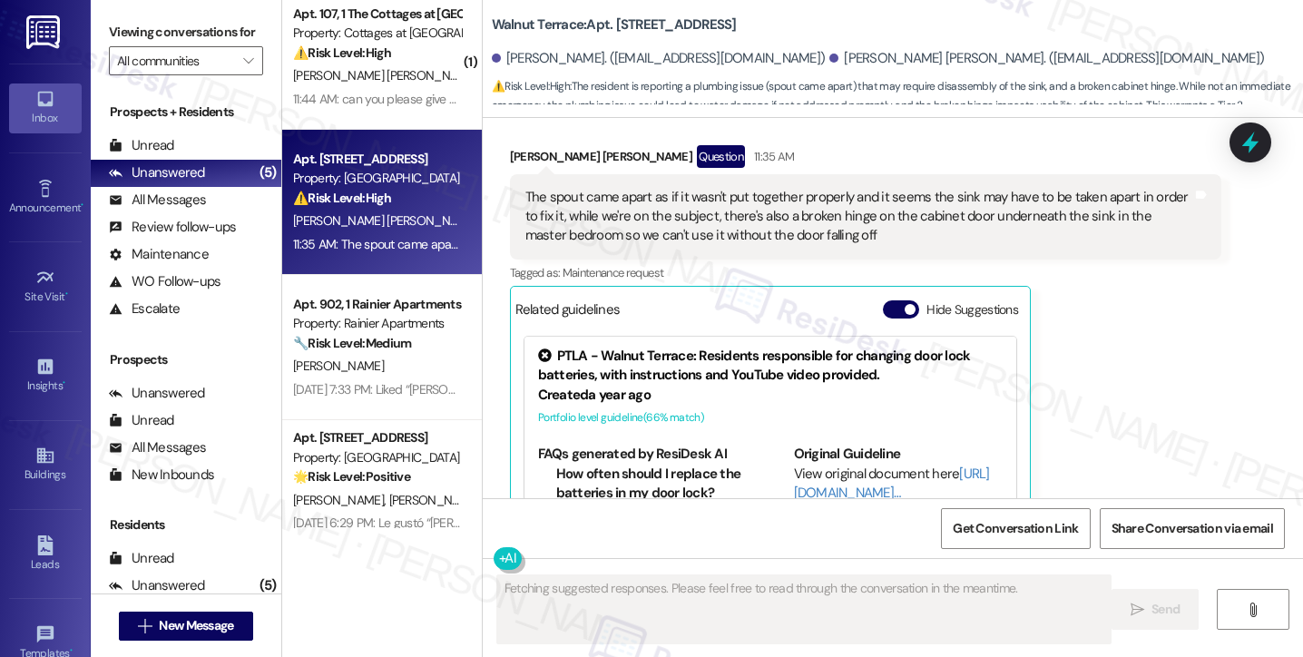
scroll to position [2596, 0]
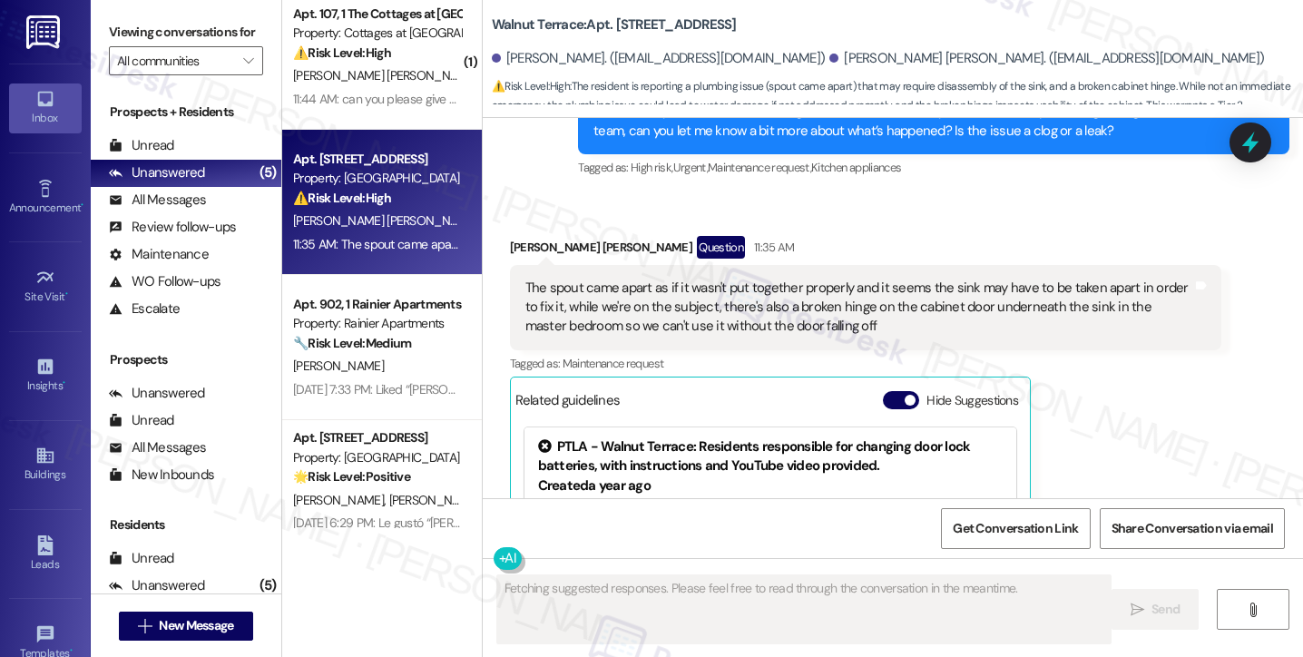
click at [663, 279] on div "The spout came apart as if it wasn't put together properly and it seems the sin…" at bounding box center [859, 308] width 667 height 58
click at [664, 279] on div "The spout came apart as if it wasn't put together properly and it seems the sin…" at bounding box center [859, 308] width 667 height 58
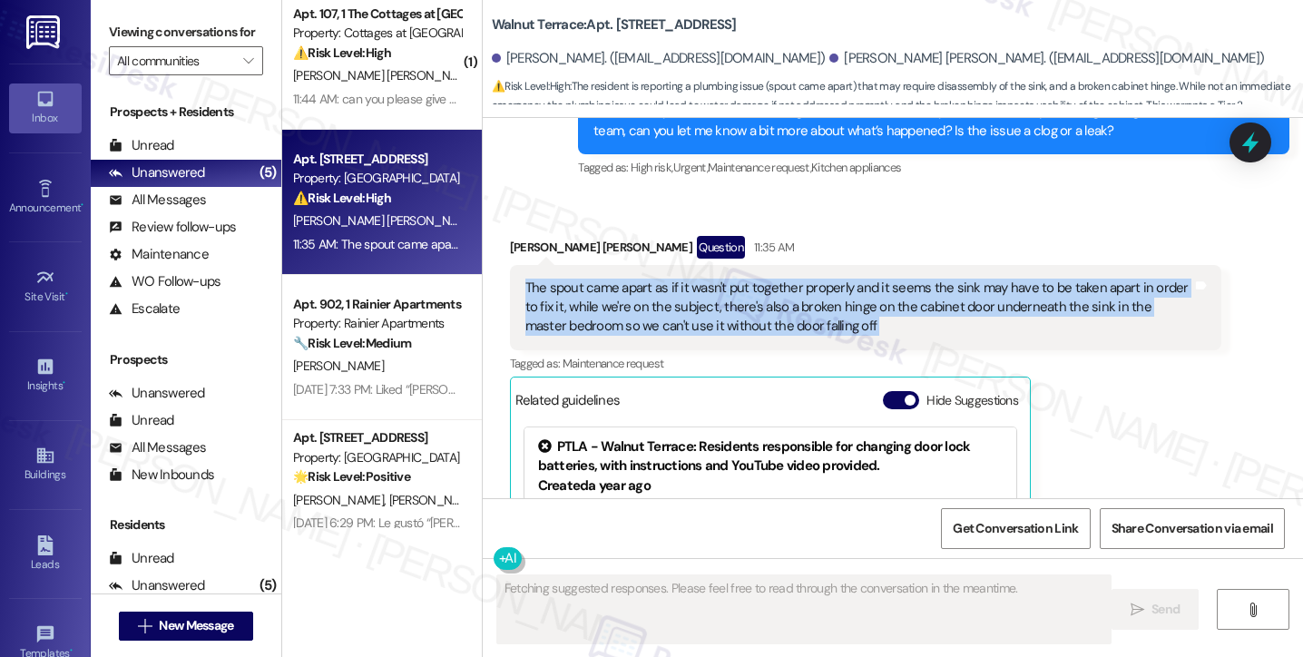
click at [664, 279] on div "The spout came apart as if it wasn't put together properly and it seems the sin…" at bounding box center [859, 308] width 667 height 58
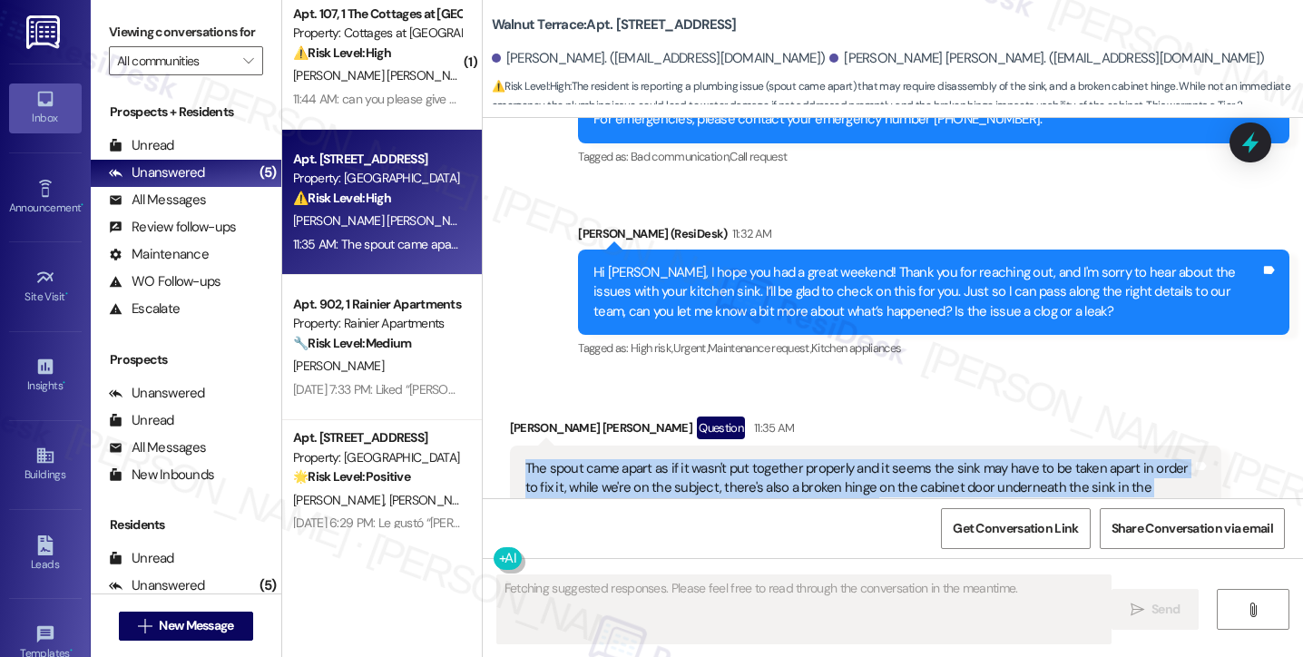
scroll to position [2414, 0]
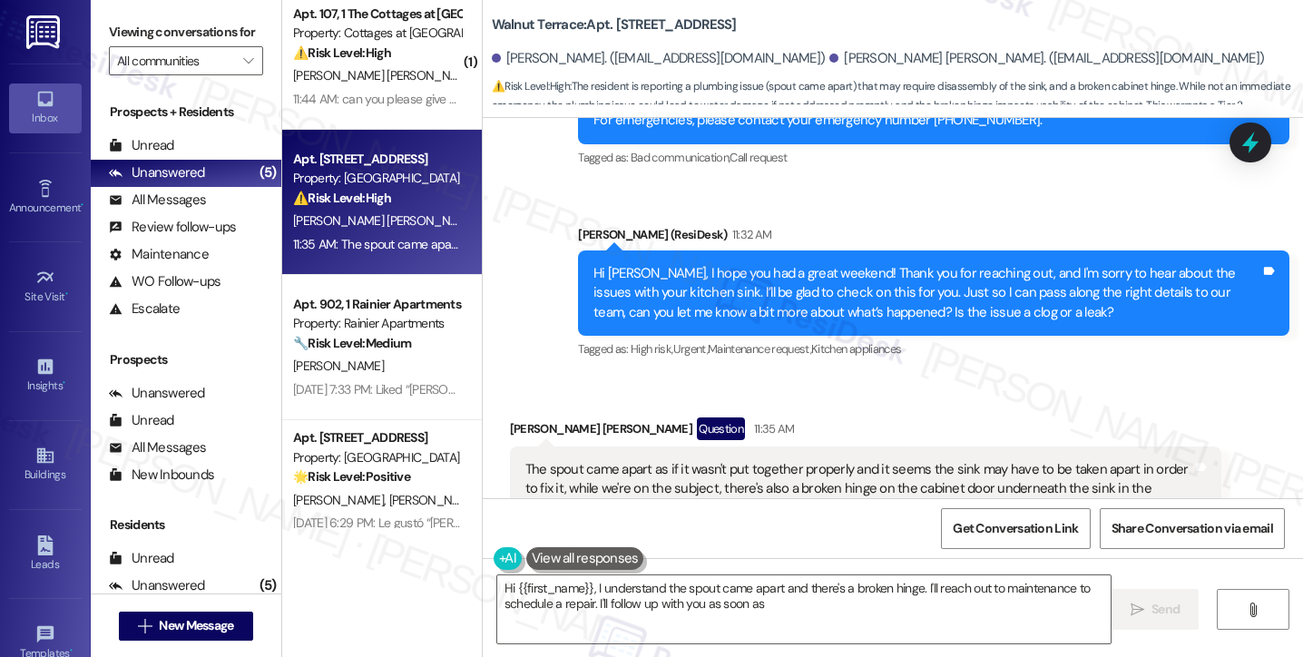
click at [699, 264] on div "Hi [PERSON_NAME], I hope you had a great weekend! Thank you for reaching out, a…" at bounding box center [927, 293] width 667 height 58
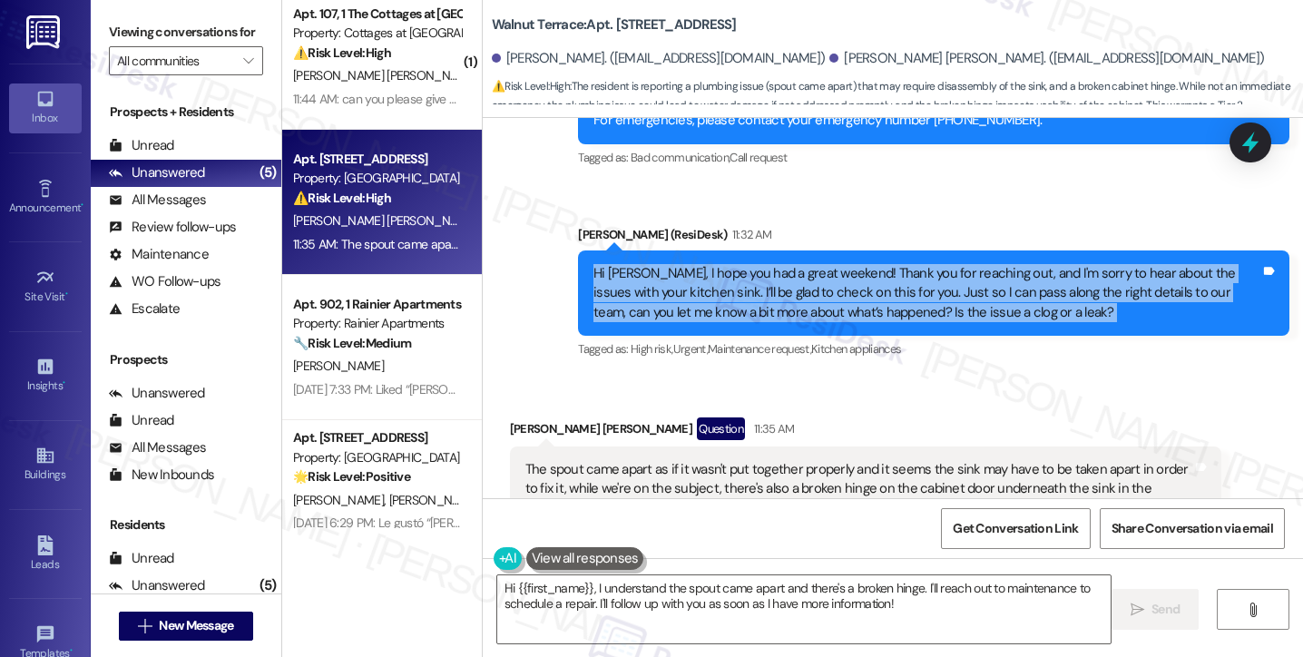
click at [699, 264] on div "Hi [PERSON_NAME], I hope you had a great weekend! Thank you for reaching out, a…" at bounding box center [927, 293] width 667 height 58
click at [973, 264] on div "Hi [PERSON_NAME], I hope you had a great weekend! Thank you for reaching out, a…" at bounding box center [927, 293] width 667 height 58
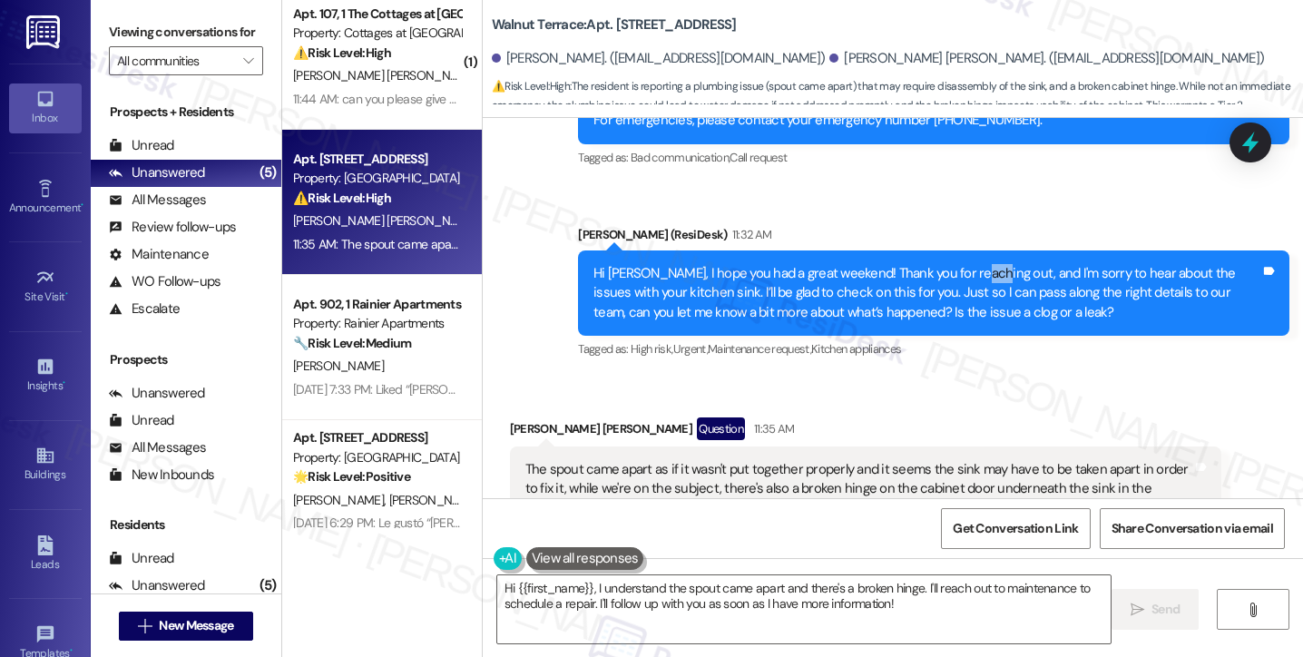
click at [973, 264] on div "Hi [PERSON_NAME], I hope you had a great weekend! Thank you for reaching out, a…" at bounding box center [927, 293] width 667 height 58
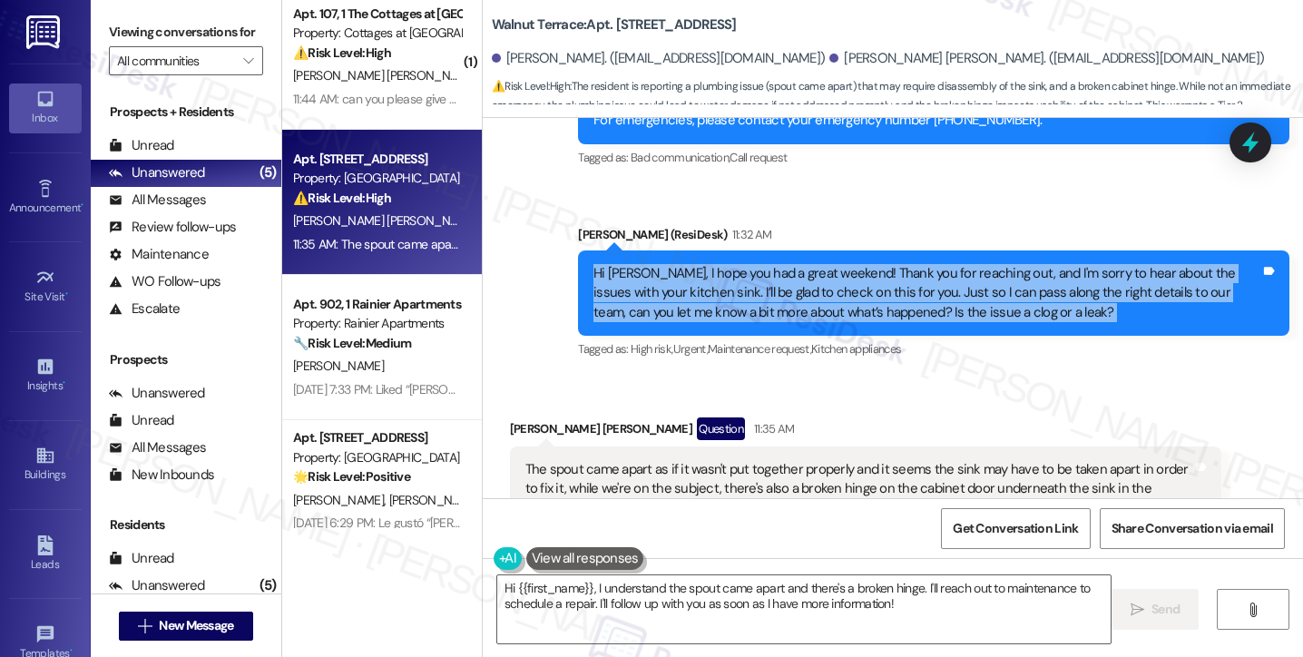
click at [973, 264] on div "Hi [PERSON_NAME], I hope you had a great weekend! Thank you for reaching out, a…" at bounding box center [927, 293] width 667 height 58
click at [792, 270] on div "Hi [PERSON_NAME], I hope you had a great weekend! Thank you for reaching out, a…" at bounding box center [927, 293] width 667 height 58
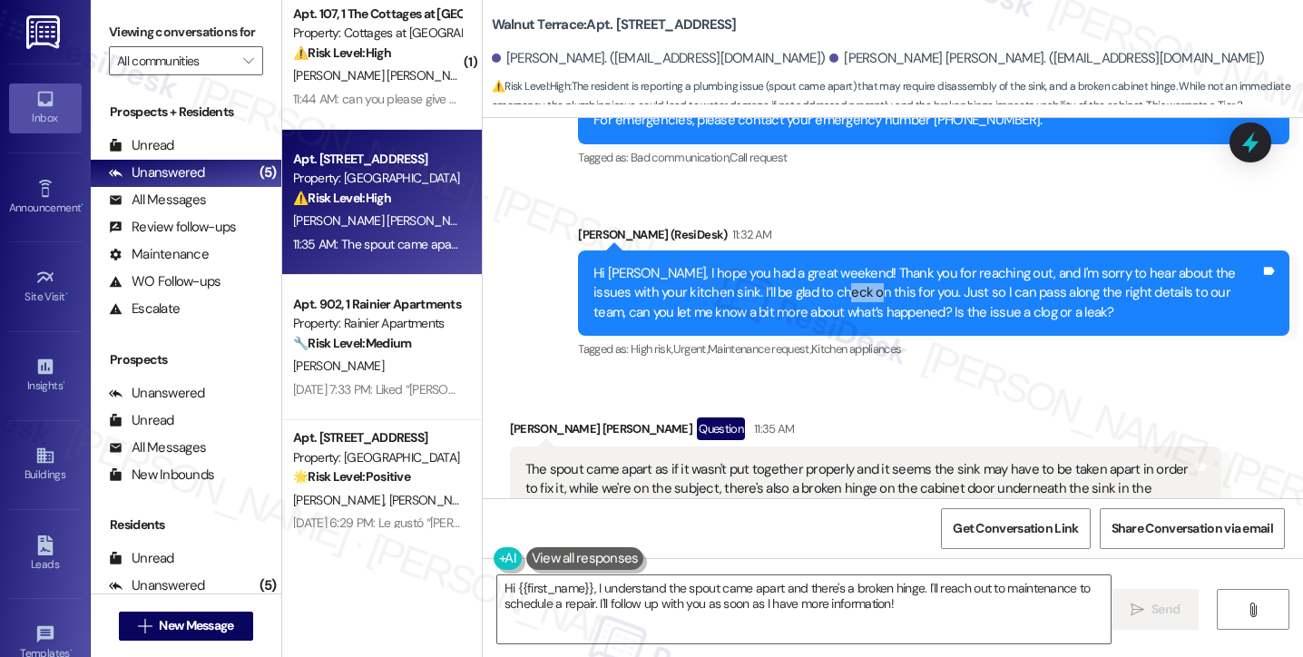
click at [792, 270] on div "Hi [PERSON_NAME], I hope you had a great weekend! Thank you for reaching out, a…" at bounding box center [927, 293] width 667 height 58
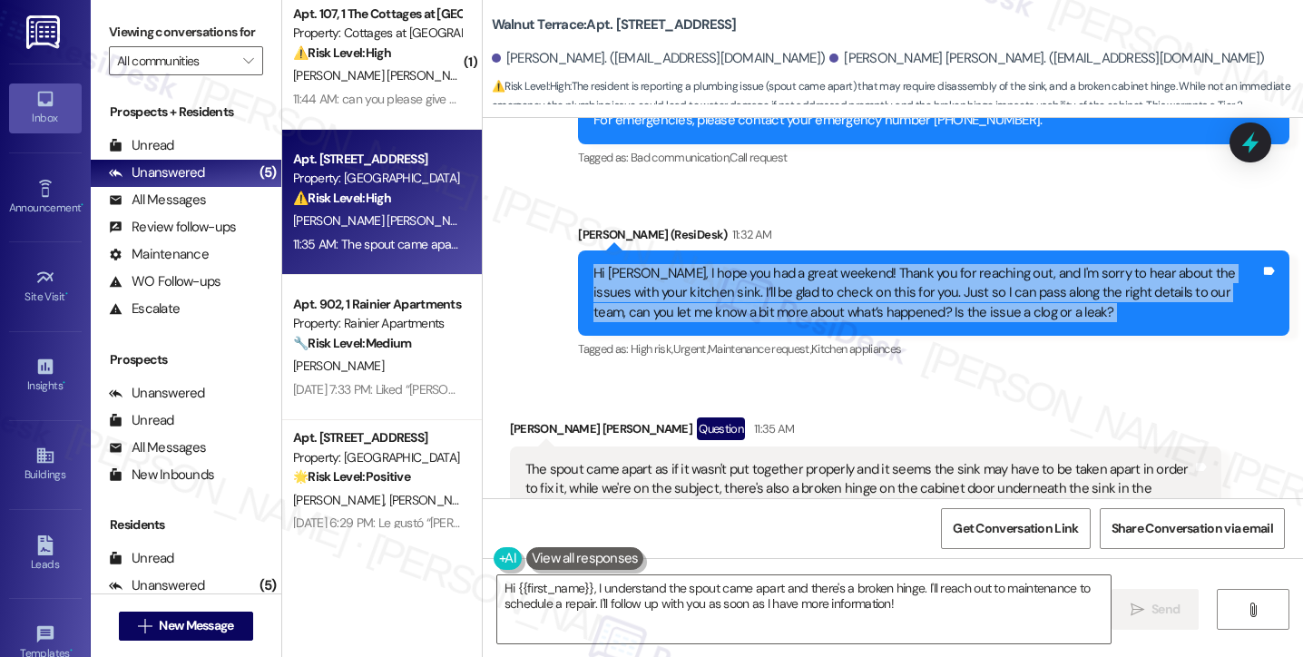
click at [792, 270] on div "Hi [PERSON_NAME], I hope you had a great weekend! Thank you for reaching out, a…" at bounding box center [927, 293] width 667 height 58
click at [958, 267] on div "Hi [PERSON_NAME], I hope you had a great weekend! Thank you for reaching out, a…" at bounding box center [927, 293] width 667 height 58
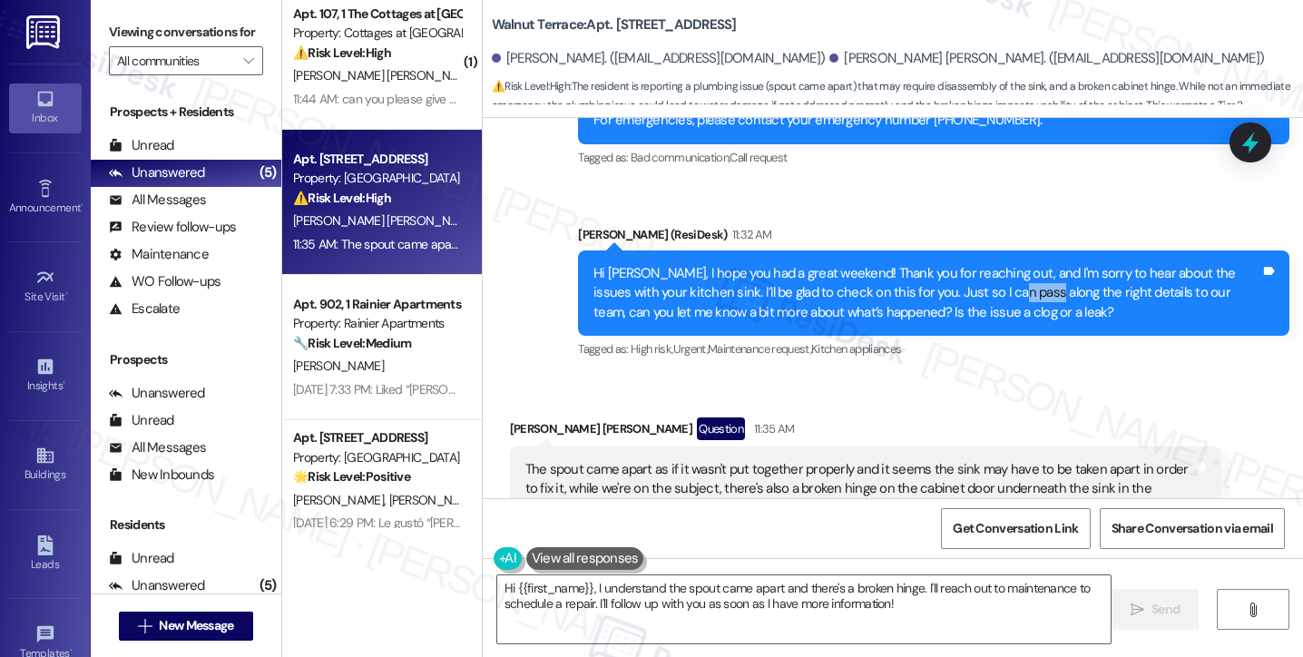
click at [958, 267] on div "Hi [PERSON_NAME], I hope you had a great weekend! Thank you for reaching out, a…" at bounding box center [927, 293] width 667 height 58
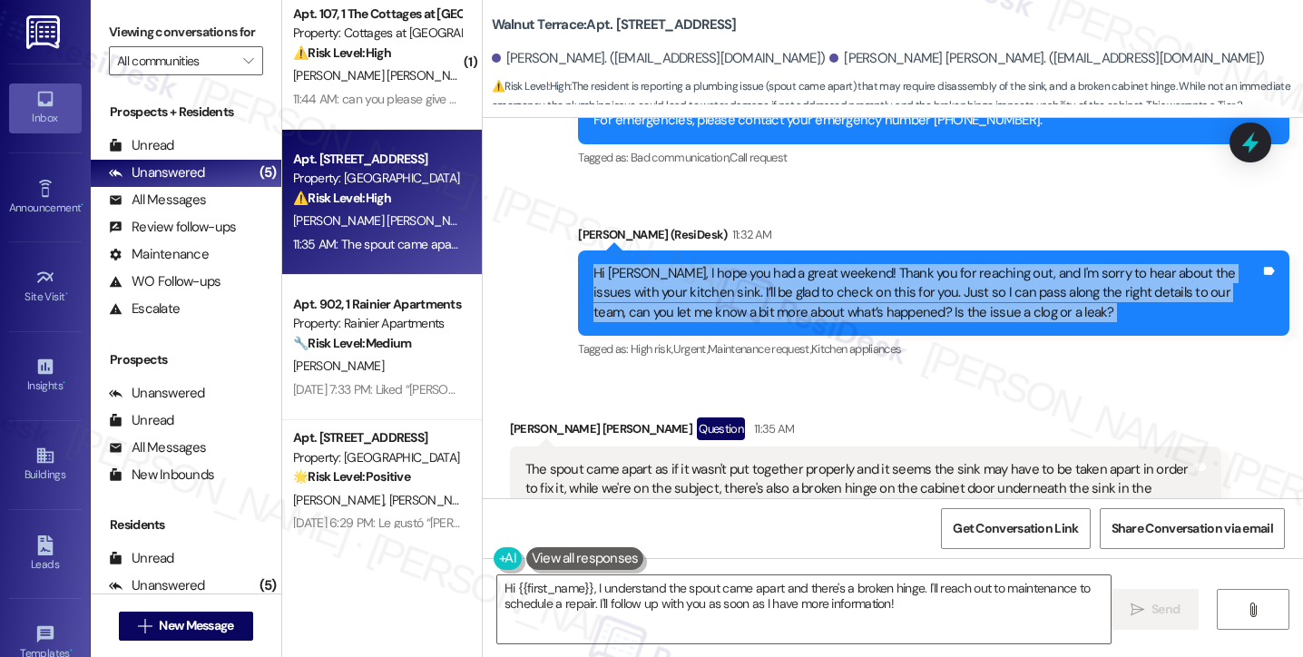
click at [958, 267] on div "Hi [PERSON_NAME], I hope you had a great weekend! Thank you for reaching out, a…" at bounding box center [927, 293] width 667 height 58
click at [755, 267] on div "Hi [PERSON_NAME], I hope you had a great weekend! Thank you for reaching out, a…" at bounding box center [927, 293] width 667 height 58
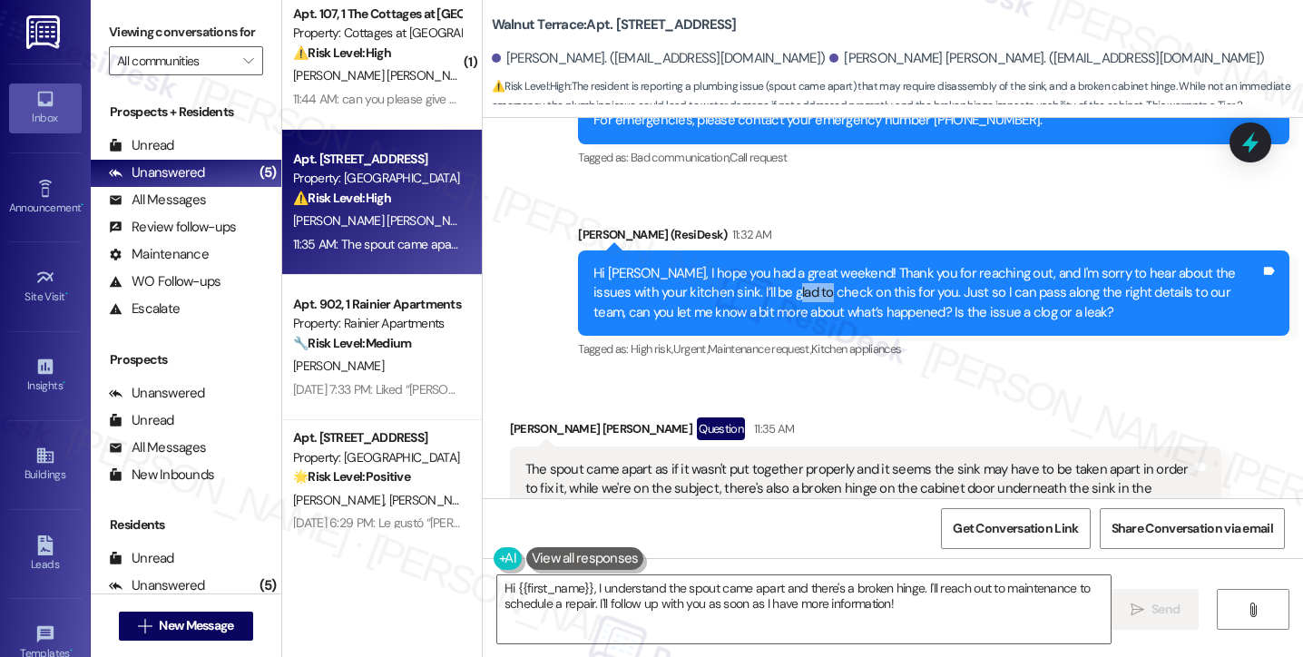
click at [755, 267] on div "Hi [PERSON_NAME], I hope you had a great weekend! Thank you for reaching out, a…" at bounding box center [927, 293] width 667 height 58
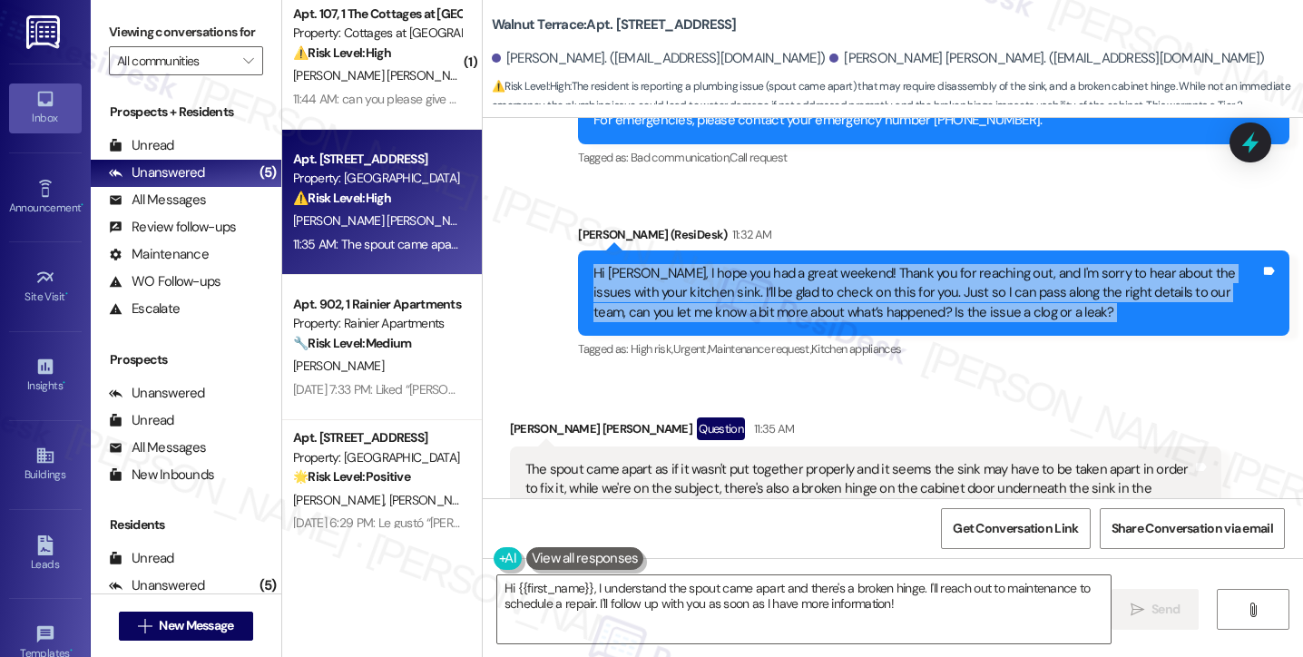
click at [755, 267] on div "Hi [PERSON_NAME], I hope you had a great weekend! Thank you for reaching out, a…" at bounding box center [927, 293] width 667 height 58
click at [701, 264] on div "Hi [PERSON_NAME], I hope you had a great weekend! Thank you for reaching out, a…" at bounding box center [927, 293] width 667 height 58
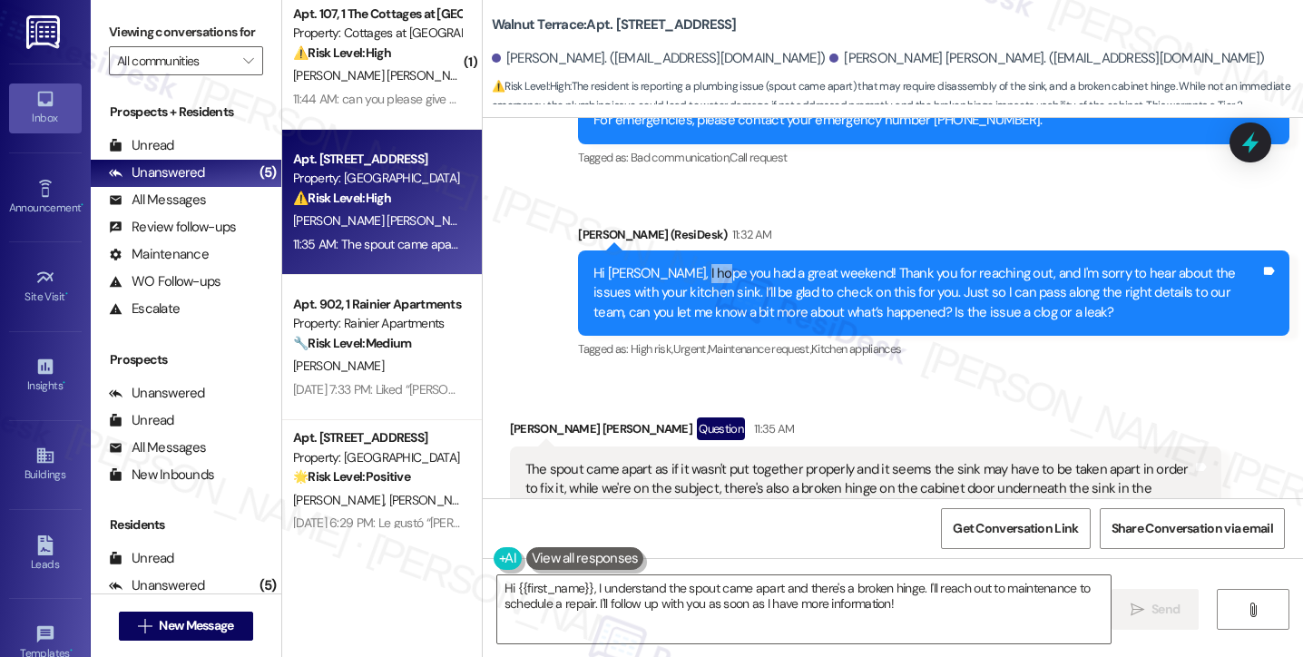
click at [701, 264] on div "Hi [PERSON_NAME], I hope you had a great weekend! Thank you for reaching out, a…" at bounding box center [927, 293] width 667 height 58
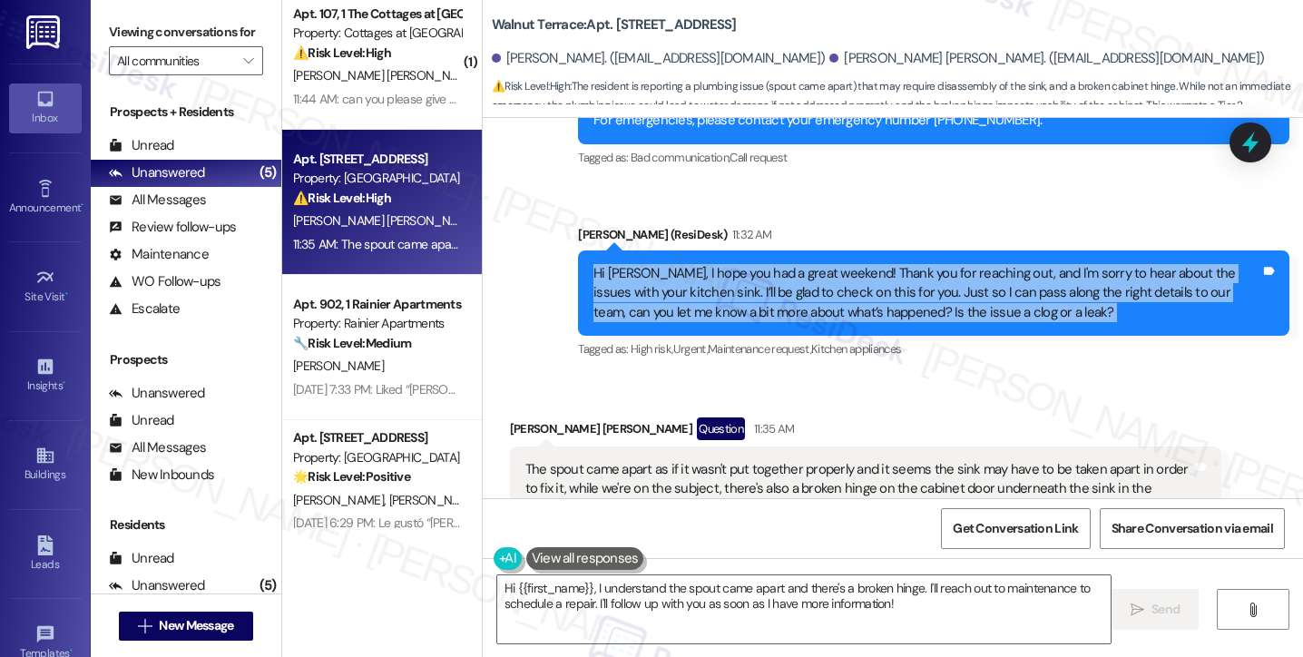
click at [701, 264] on div "Hi [PERSON_NAME], I hope you had a great weekend! Thank you for reaching out, a…" at bounding box center [927, 293] width 667 height 58
click at [711, 264] on div "Hi [PERSON_NAME], I hope you had a great weekend! Thank you for reaching out, a…" at bounding box center [927, 293] width 667 height 58
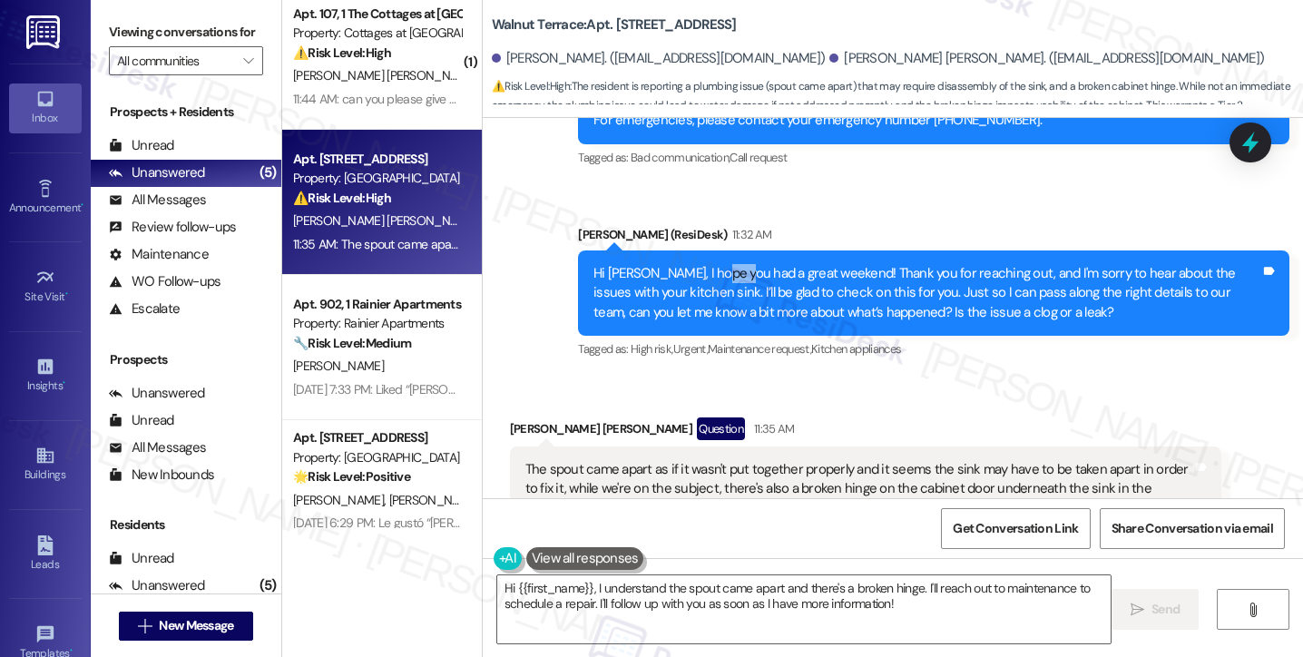
click at [711, 264] on div "Hi [PERSON_NAME], I hope you had a great weekend! Thank you for reaching out, a…" at bounding box center [927, 293] width 667 height 58
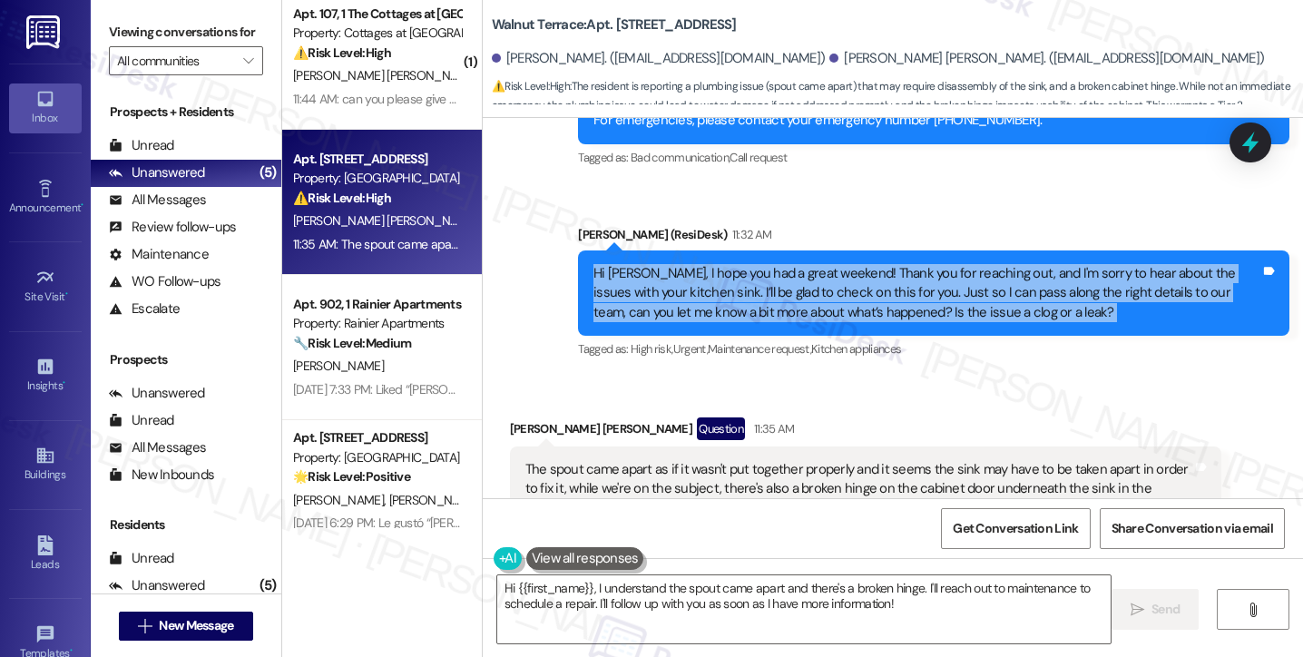
click at [711, 264] on div "Hi [PERSON_NAME], I hope you had a great weekend! Thank you for reaching out, a…" at bounding box center [927, 293] width 667 height 58
click at [785, 272] on div "Hi [PERSON_NAME], I hope you had a great weekend! Thank you for reaching out, a…" at bounding box center [927, 293] width 667 height 58
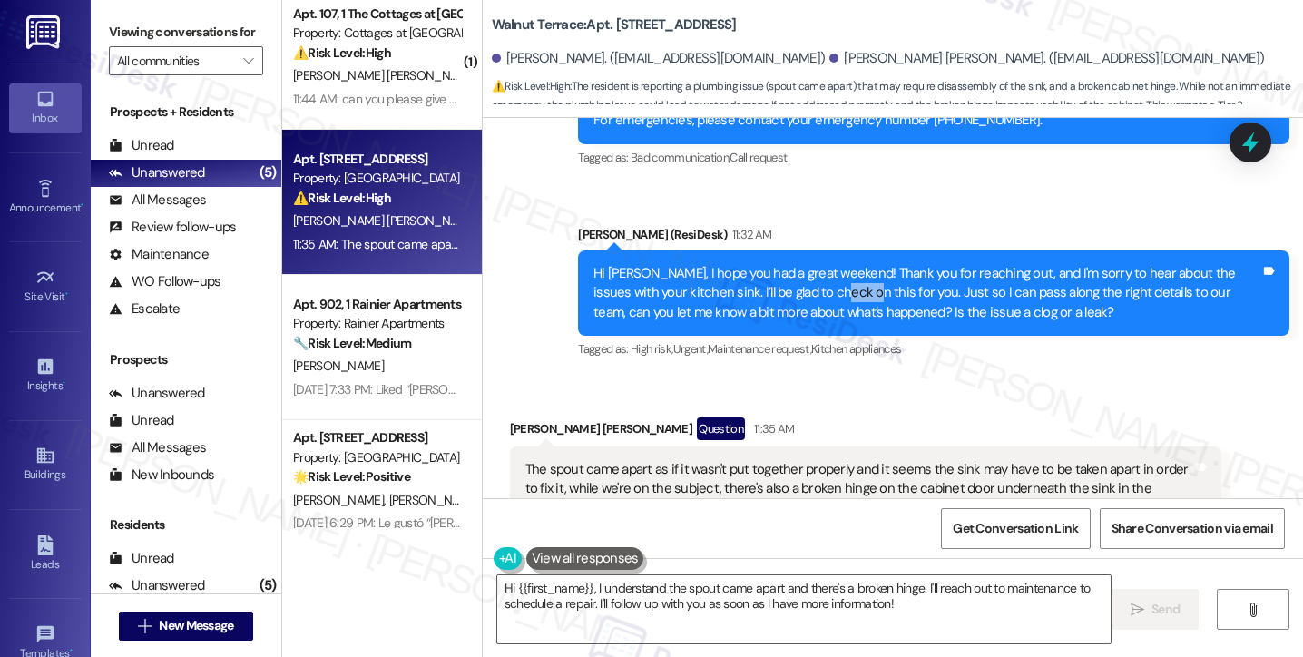
click at [785, 272] on div "Hi [PERSON_NAME], I hope you had a great weekend! Thank you for reaching out, a…" at bounding box center [927, 293] width 667 height 58
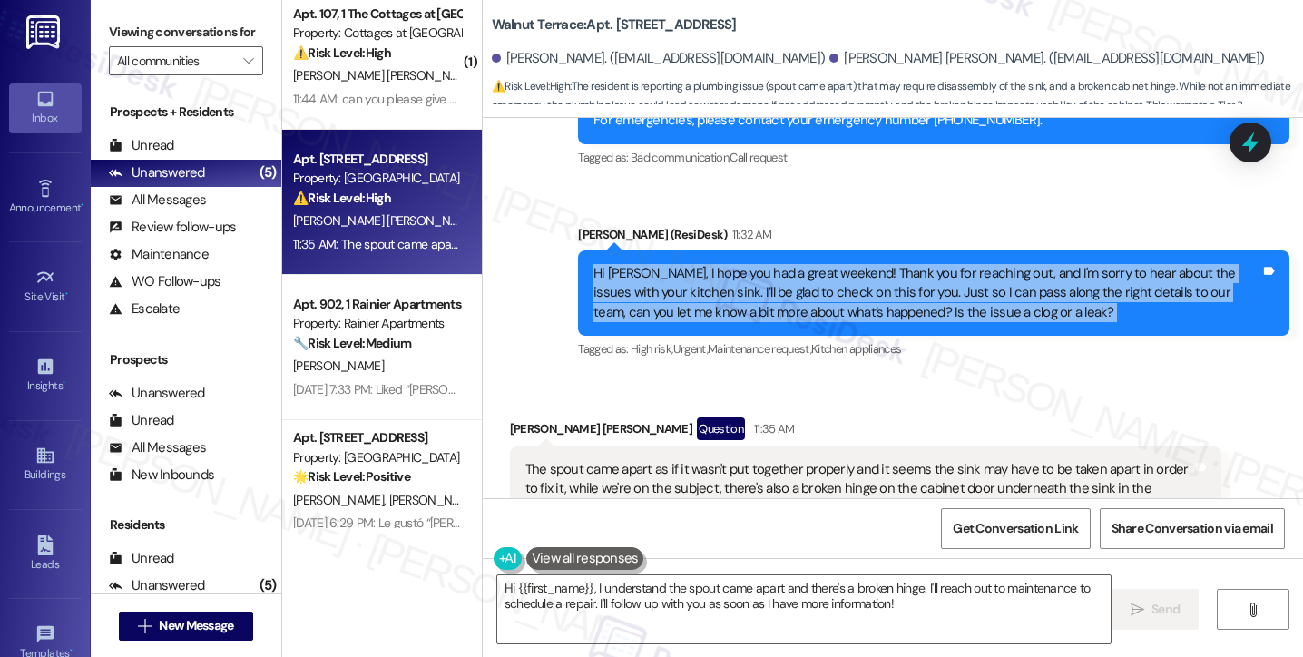
click at [785, 272] on div "Hi [PERSON_NAME], I hope you had a great weekend! Thank you for reaching out, a…" at bounding box center [927, 293] width 667 height 58
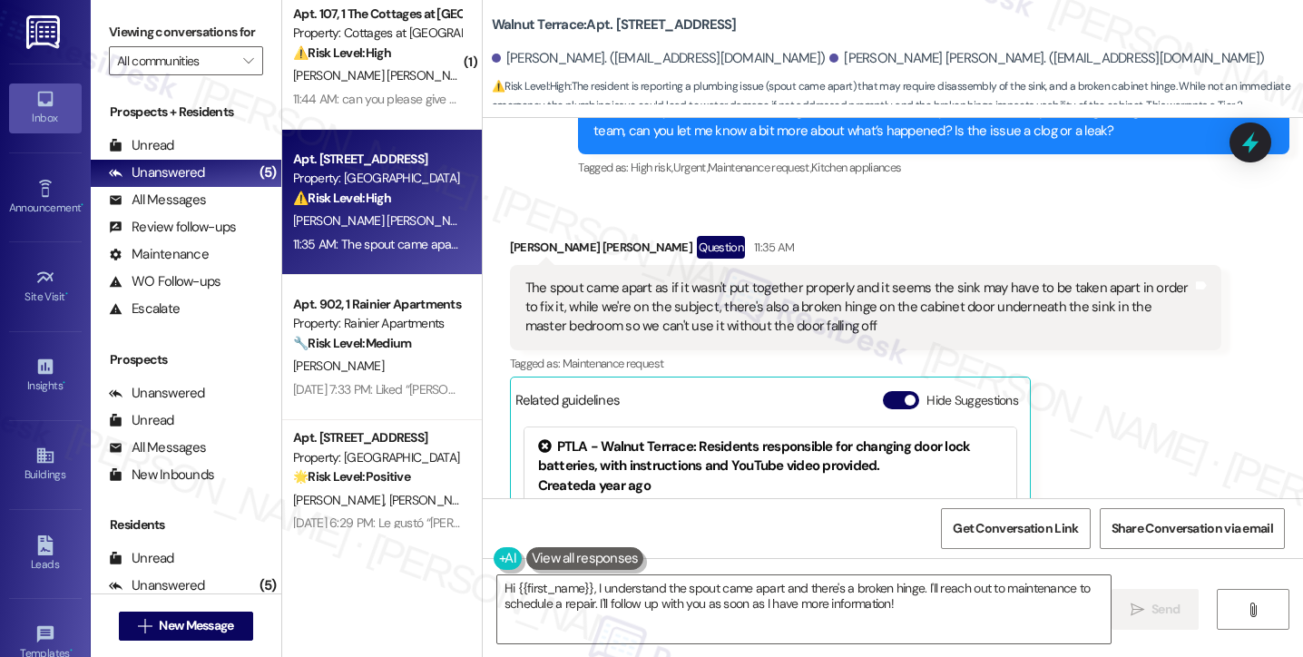
click at [565, 279] on div "The spout came apart as if it wasn't put together properly and it seems the sin…" at bounding box center [859, 308] width 667 height 58
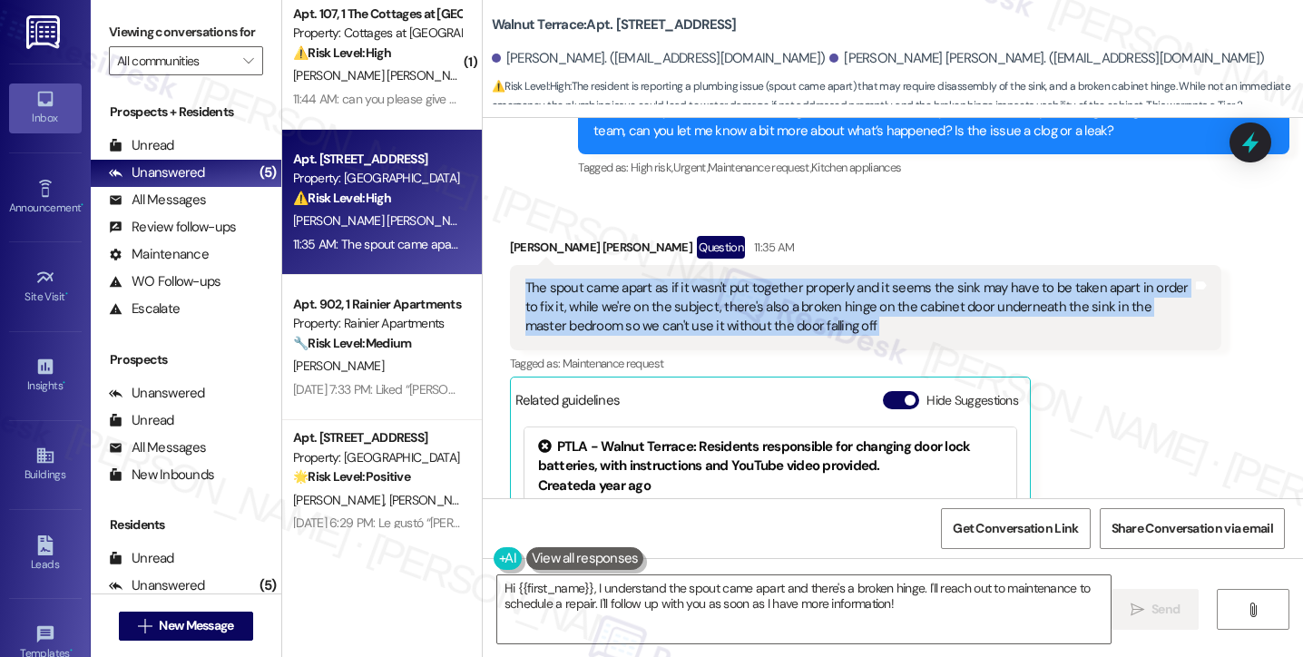
click at [565, 279] on div "The spout came apart as if it wasn't put together properly and it seems the sin…" at bounding box center [859, 308] width 667 height 58
click at [650, 590] on textarea "Hi {{first_name}}, I understand the spout came apart and there's a broken hinge…" at bounding box center [804, 609] width 614 height 68
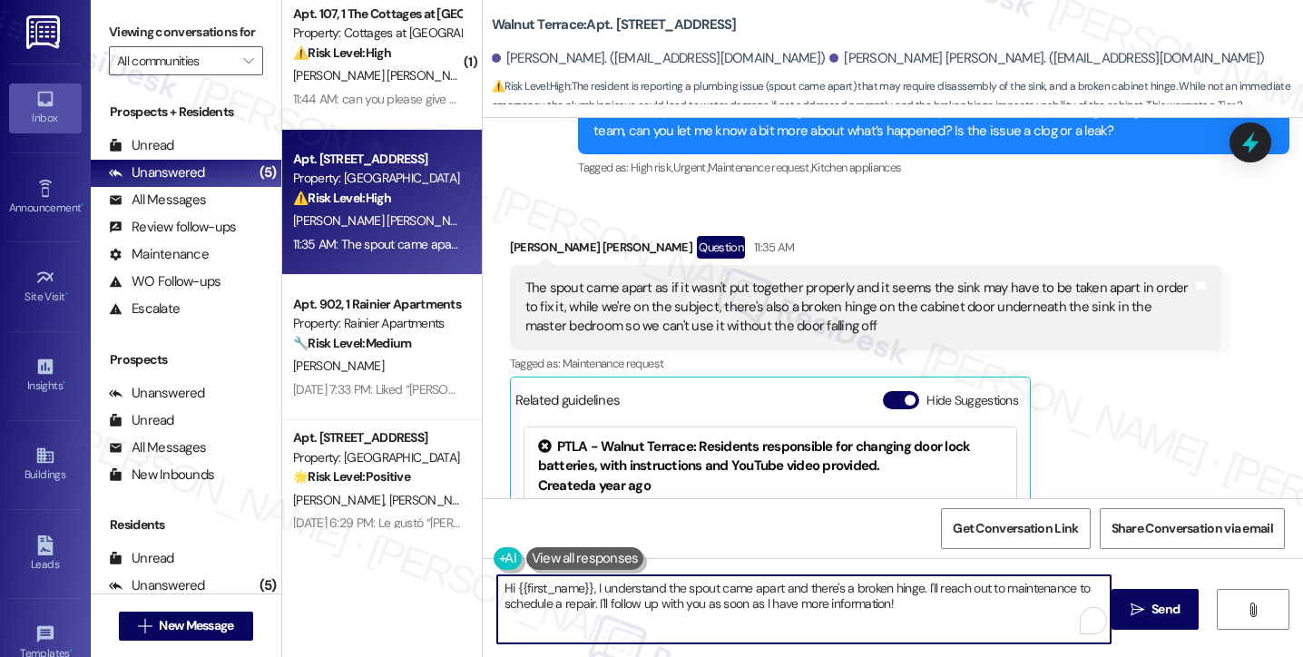
click at [650, 590] on textarea "Hi {{first_name}}, I understand the spout came apart and there's a broken hinge…" at bounding box center [804, 609] width 614 height 68
click at [771, 586] on textarea "Hi {{first_name}}, I understand the spout came apart and there's a broken hinge…" at bounding box center [804, 609] width 614 height 68
drag, startPoint x: 589, startPoint y: 587, endPoint x: 417, endPoint y: 566, distance: 173.7
click at [417, 566] on div "( 1 ) Apt. 107, 1 The Cottages at [GEOGRAPHIC_DATA] Property: Cottages at [GEOG…" at bounding box center [792, 328] width 1021 height 657
click at [710, 584] on textarea "Thanks for responding, [PERSON_NAME]. I understand the spout came apart and the…" at bounding box center [804, 609] width 614 height 68
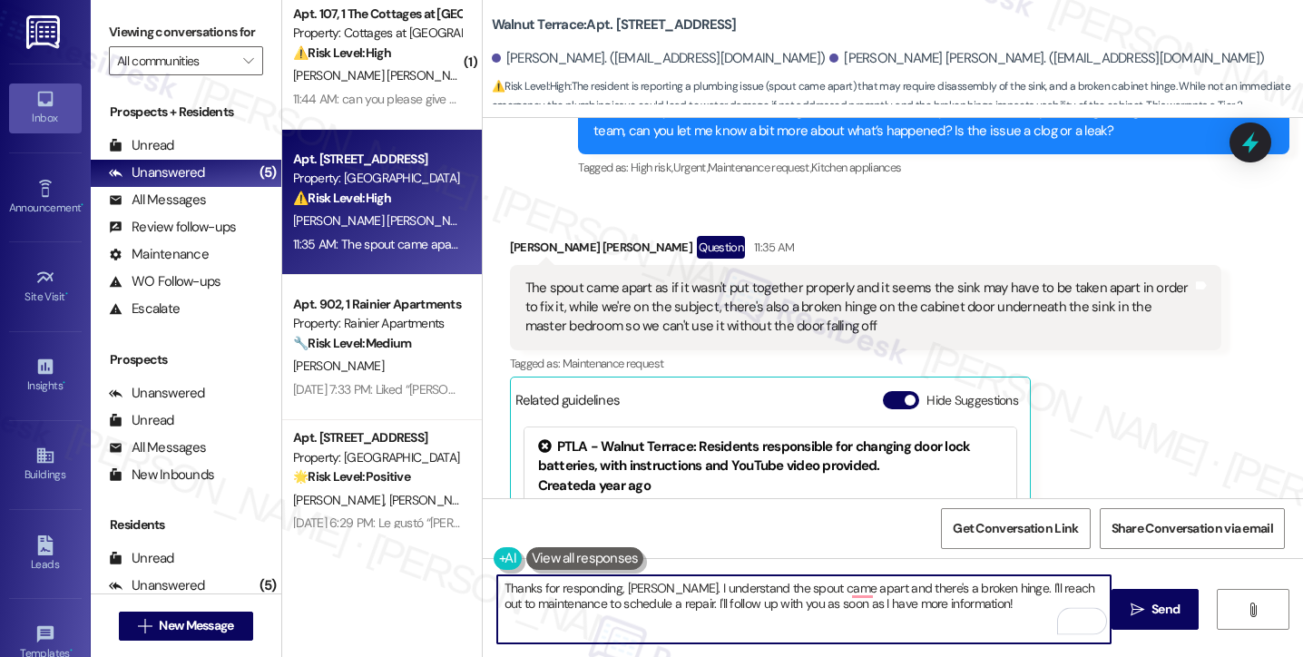
click at [710, 584] on textarea "Thanks for responding, [PERSON_NAME]. I understand the spout came apart and the…" at bounding box center [804, 609] width 614 height 68
click at [891, 586] on textarea "Thanks for responding, [PERSON_NAME]. I understand the spout came apart and the…" at bounding box center [804, 609] width 614 height 68
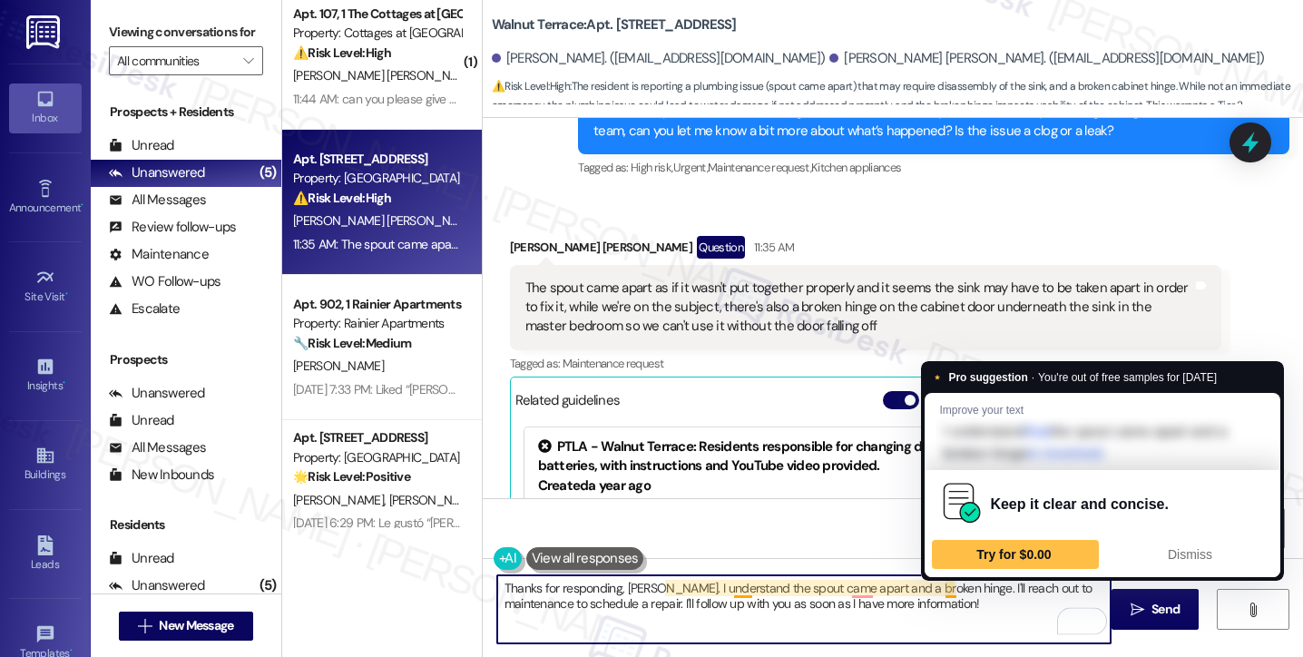
drag, startPoint x: 942, startPoint y: 589, endPoint x: 964, endPoint y: 578, distance: 24.4
click at [942, 589] on textarea "Thanks for responding, [PERSON_NAME]. I understand the spout came apart and a b…" at bounding box center [804, 609] width 614 height 68
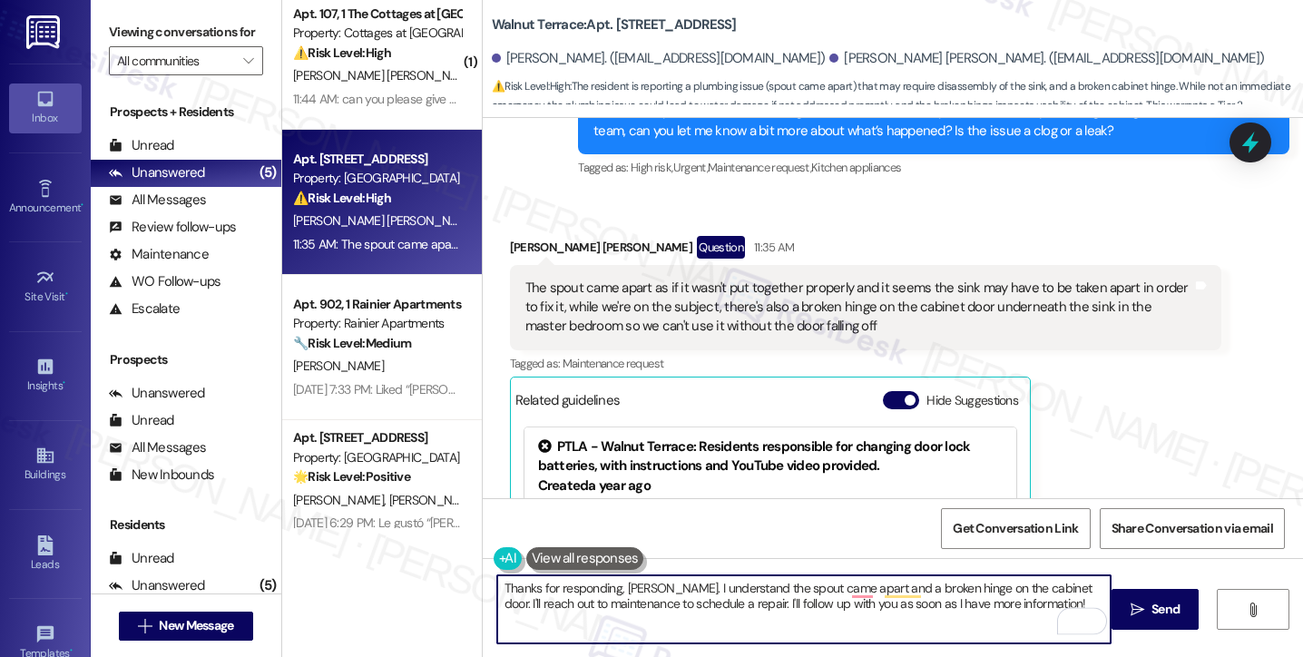
click at [1017, 292] on div "The spout came apart as if it wasn't put together properly and it seems the sin…" at bounding box center [859, 308] width 667 height 58
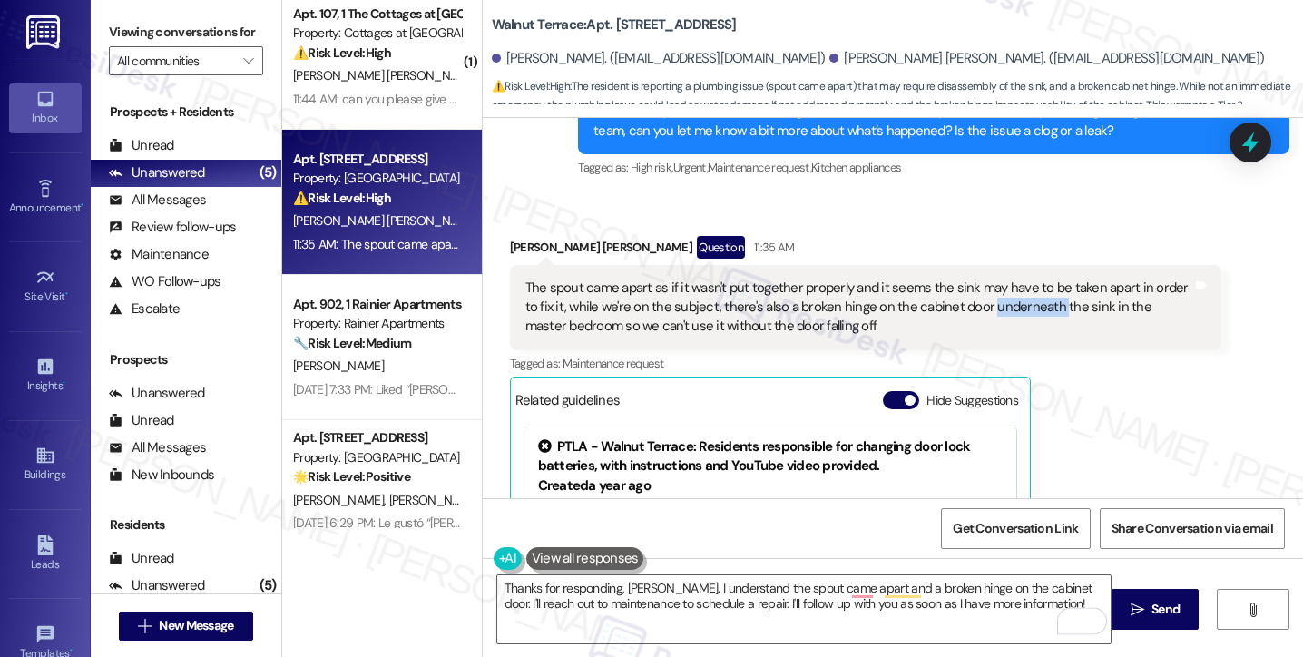
click at [1017, 292] on div "The spout came apart as if it wasn't put together properly and it seems the sin…" at bounding box center [859, 308] width 667 height 58
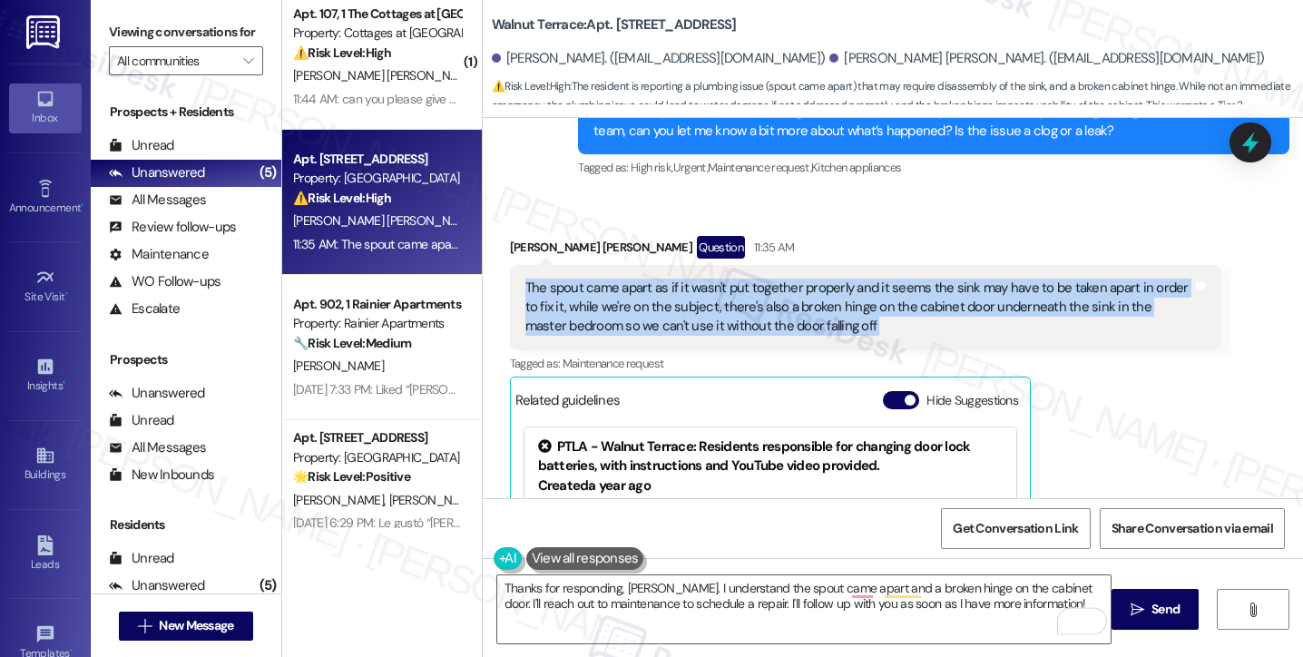
click at [1017, 292] on div "The spout came apart as if it wasn't put together properly and it seems the sin…" at bounding box center [859, 308] width 667 height 58
copy div "The spout came apart as if it wasn't put together properly and it seems the sin…"
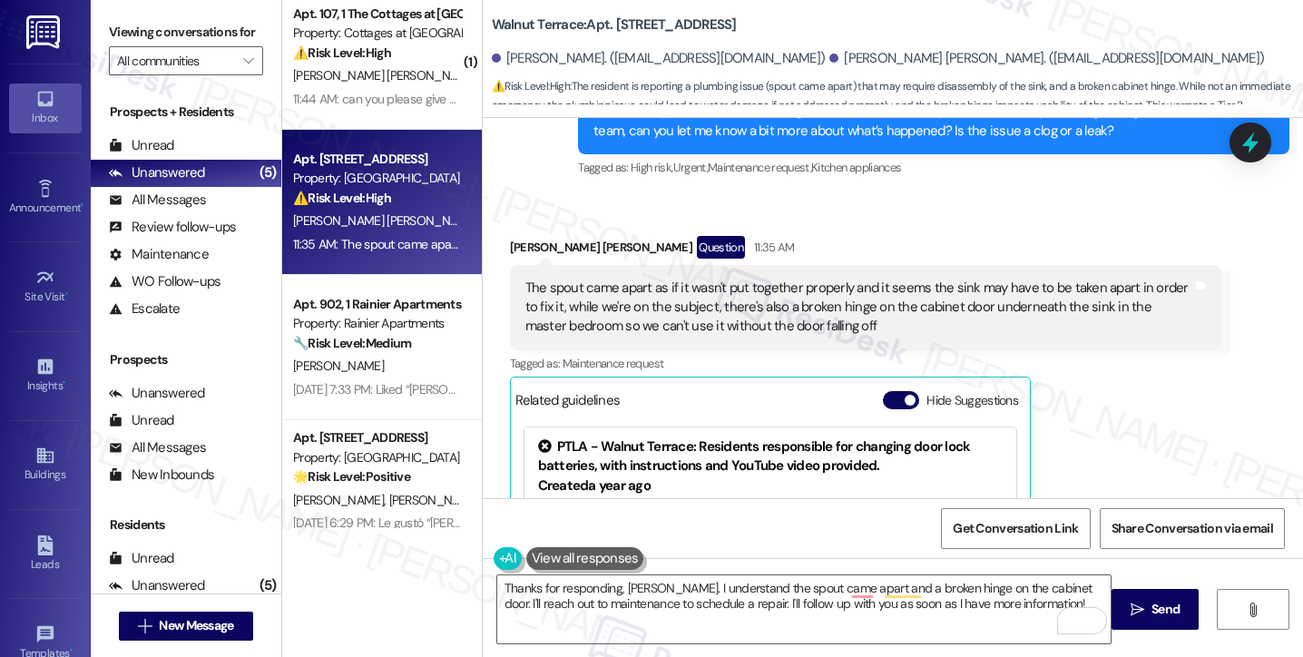
click at [116, 33] on label "Viewing conversations for" at bounding box center [186, 32] width 154 height 28
click at [759, 300] on div "The spout came apart as if it wasn't put together properly and it seems the sin…" at bounding box center [859, 308] width 667 height 58
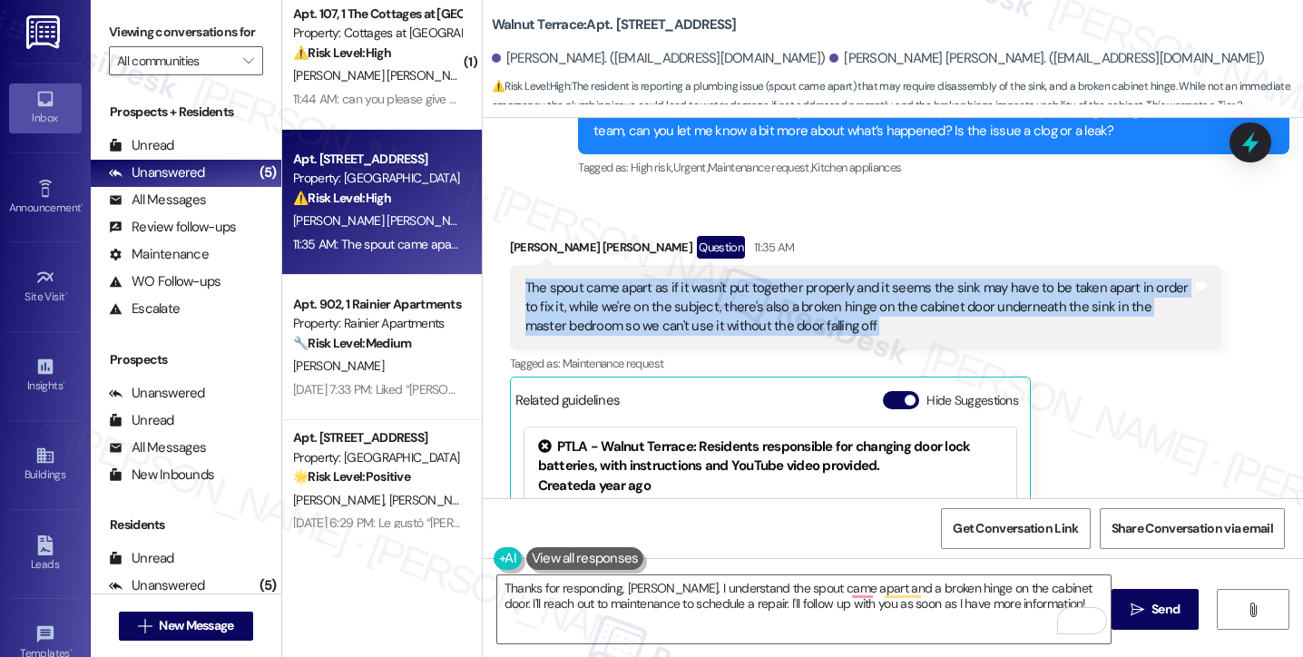
click at [759, 300] on div "The spout came apart as if it wasn't put together properly and it seems the sin…" at bounding box center [859, 308] width 667 height 58
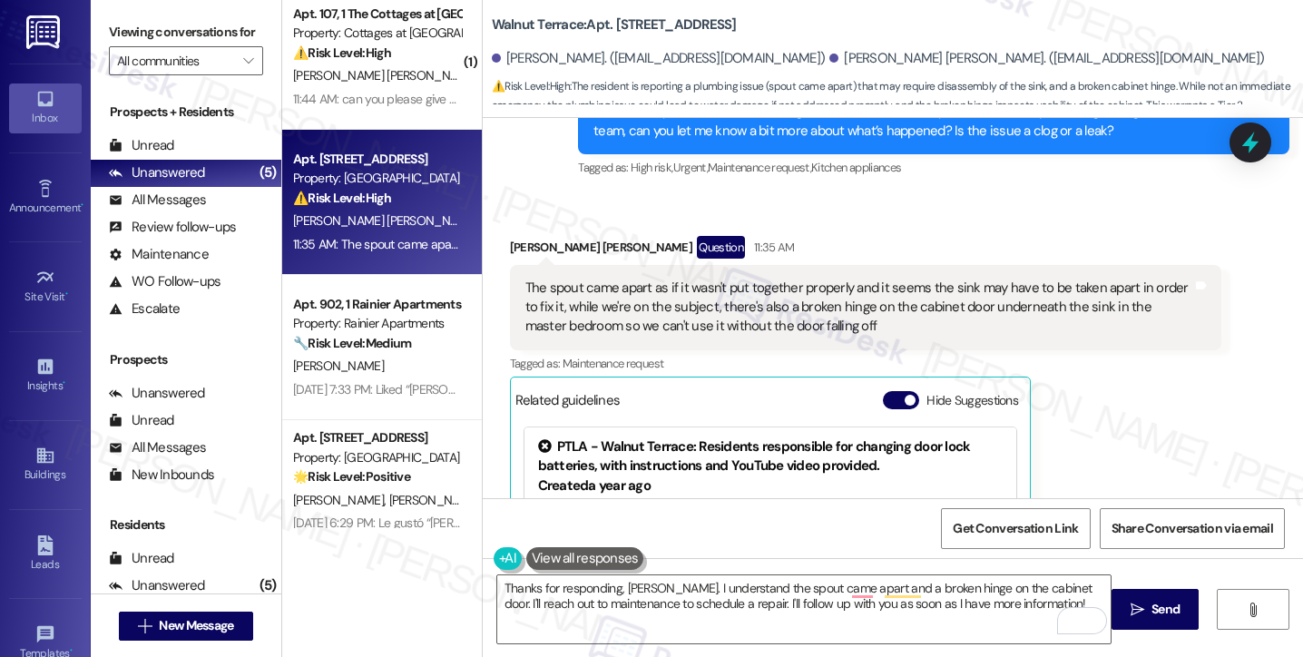
click at [108, 45] on div "Viewing conversations for All communities " at bounding box center [186, 46] width 191 height 93
click at [570, 591] on textarea "Thanks for responding, [PERSON_NAME]. I understand the spout came apart and a b…" at bounding box center [804, 609] width 614 height 68
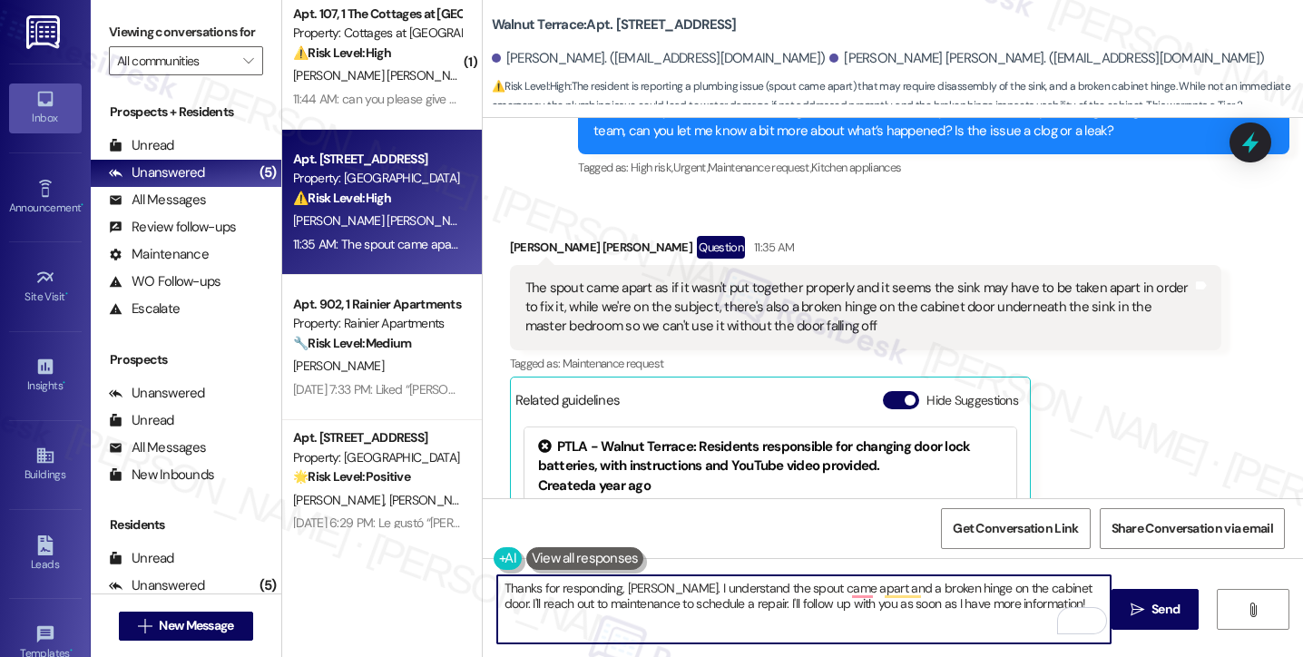
click at [570, 591] on textarea "Thanks for responding, [PERSON_NAME]. I understand the spout came apart and a b…" at bounding box center [804, 609] width 614 height 68
click at [871, 582] on textarea "Thanks for responding, [PERSON_NAME]. I understand the spout came apart, and a …" at bounding box center [804, 609] width 614 height 68
click at [951, 590] on textarea "Thanks for responding, [PERSON_NAME]. I understand the spout came apart, and th…" at bounding box center [804, 609] width 614 height 68
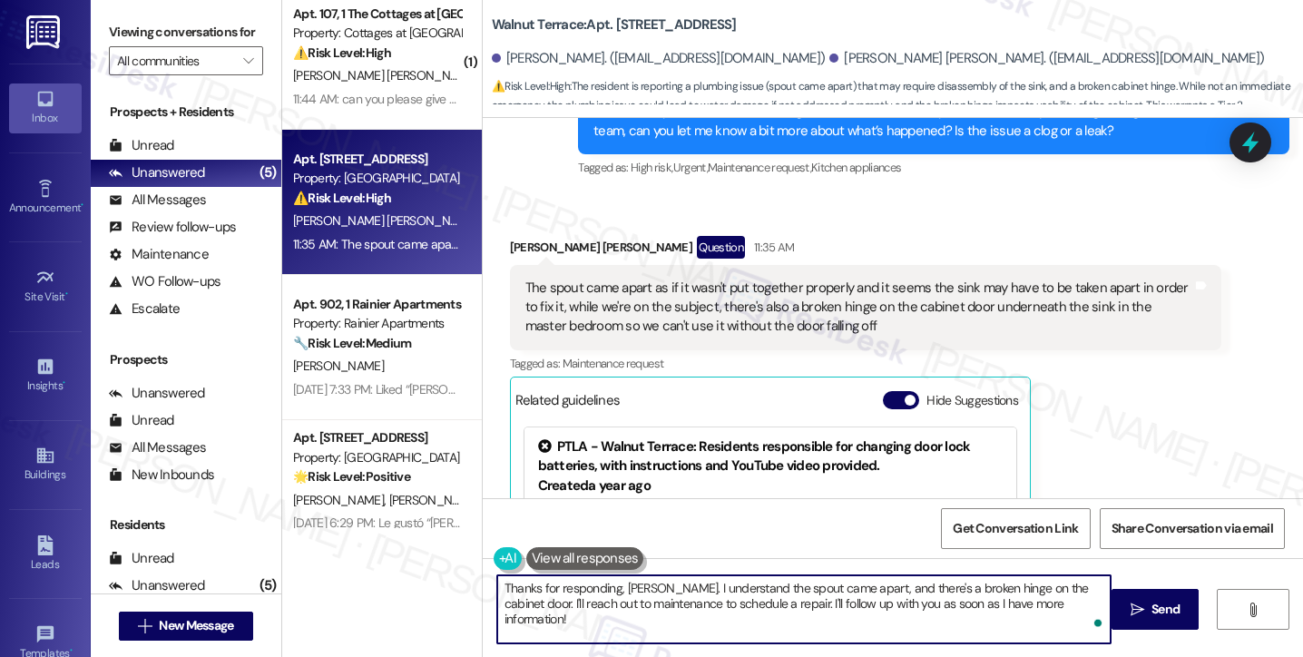
click at [951, 590] on textarea "Thanks for responding, [PERSON_NAME]. I understand the spout came apart, and th…" at bounding box center [804, 609] width 614 height 68
click at [592, 599] on textarea "Thanks for responding, [PERSON_NAME]. I understand the spout came apart, and th…" at bounding box center [804, 609] width 614 height 68
drag, startPoint x: 750, startPoint y: 604, endPoint x: 506, endPoint y: 602, distance: 244.2
click at [506, 602] on textarea "Thanks for responding, [PERSON_NAME]. I understand the spout came apart, and th…" at bounding box center [804, 609] width 614 height 68
drag, startPoint x: 1010, startPoint y: 607, endPoint x: 691, endPoint y: 604, distance: 319.5
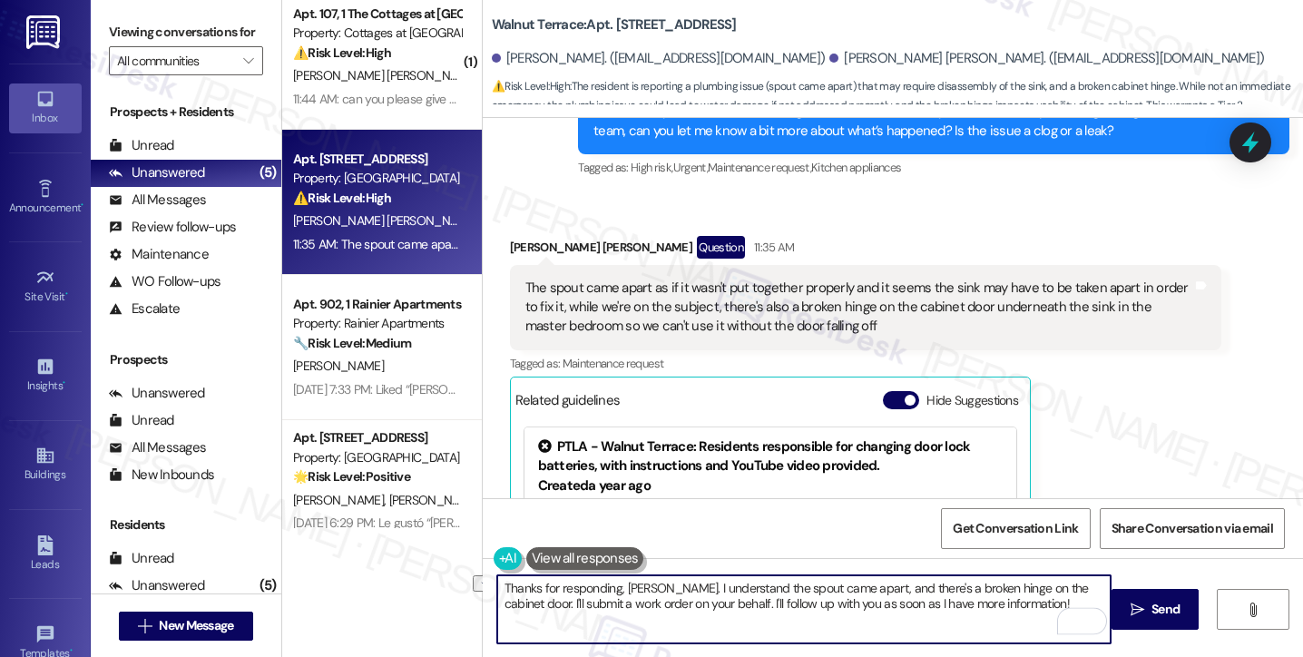
click at [691, 604] on textarea "Thanks for responding, [PERSON_NAME]. I understand the spout came apart, and th…" at bounding box center [804, 609] width 614 height 68
click at [694, 607] on textarea "Thanks for responding, [PERSON_NAME]. I understand the spout came apart, and th…" at bounding box center [804, 609] width 614 height 68
click at [497, 602] on textarea "Thanks for responding, [PERSON_NAME]. I understand the spout came apart, and th…" at bounding box center [804, 609] width 614 height 68
click at [799, 602] on textarea "Thanks for responding, [PERSON_NAME]. I understand the spout came apart, and th…" at bounding box center [804, 609] width 614 height 68
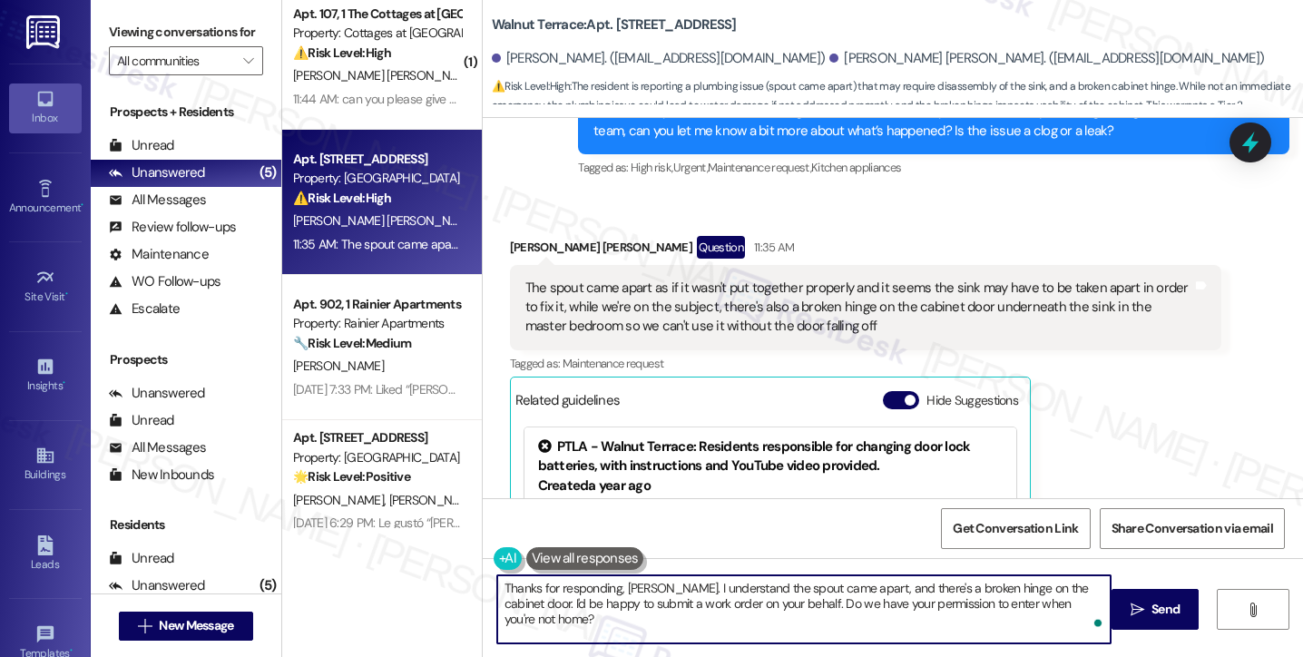
click at [799, 602] on textarea "Thanks for responding, [PERSON_NAME]. I understand the spout came apart, and th…" at bounding box center [804, 609] width 614 height 68
click at [845, 605] on textarea "Thanks for responding, [PERSON_NAME]. I understand the spout came apart, and th…" at bounding box center [804, 609] width 614 height 68
drag, startPoint x: 1082, startPoint y: 600, endPoint x: 1092, endPoint y: 600, distance: 10.0
click at [1082, 600] on textarea "Thanks for responding, [PERSON_NAME]. I understand the spout came apart, and th…" at bounding box center [804, 609] width 614 height 68
drag, startPoint x: 798, startPoint y: 602, endPoint x: 762, endPoint y: 596, distance: 35.8
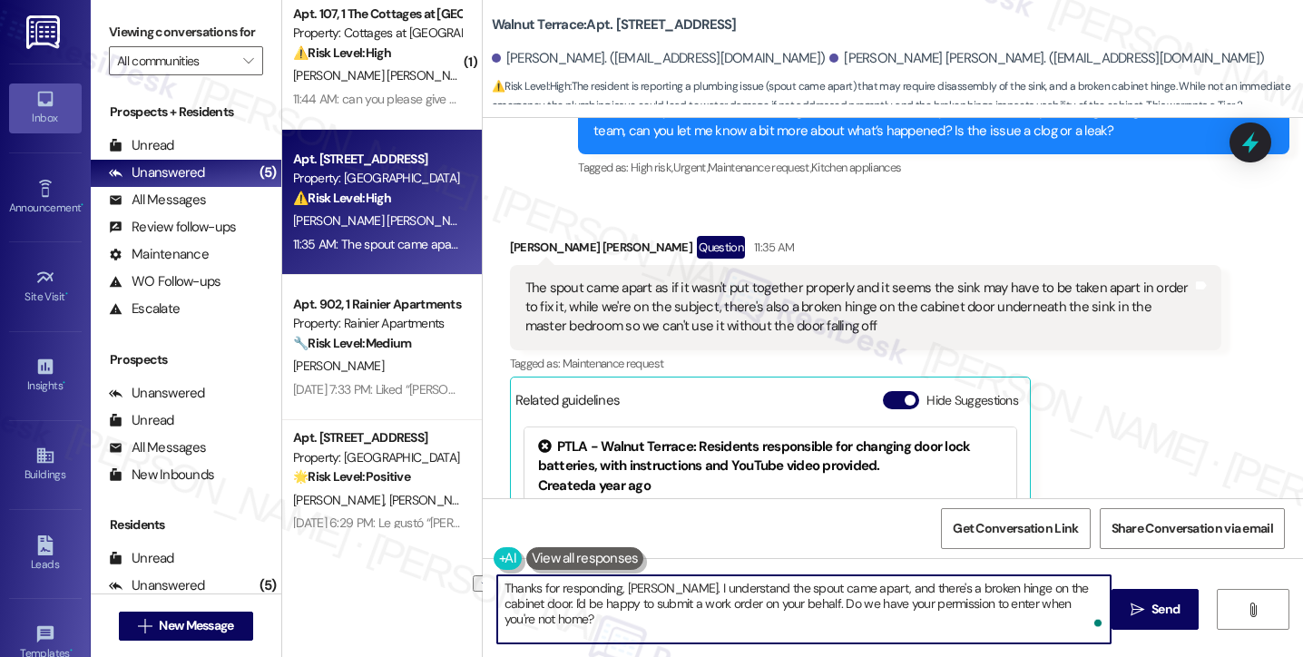
click at [762, 596] on textarea "Thanks for responding, [PERSON_NAME]. I understand the spout came apart, and th…" at bounding box center [804, 609] width 614 height 68
click at [582, 609] on textarea "Thanks for responding, [PERSON_NAME]. I understand the spout came apart, and th…" at bounding box center [804, 609] width 614 height 68
click at [537, 628] on textarea "Thanks for responding, [PERSON_NAME]. I understand the spout came apart, and th…" at bounding box center [804, 609] width 614 height 68
click at [778, 586] on textarea "Thanks for responding, [PERSON_NAME]. I understand the spout came apart, and th…" at bounding box center [804, 609] width 614 height 68
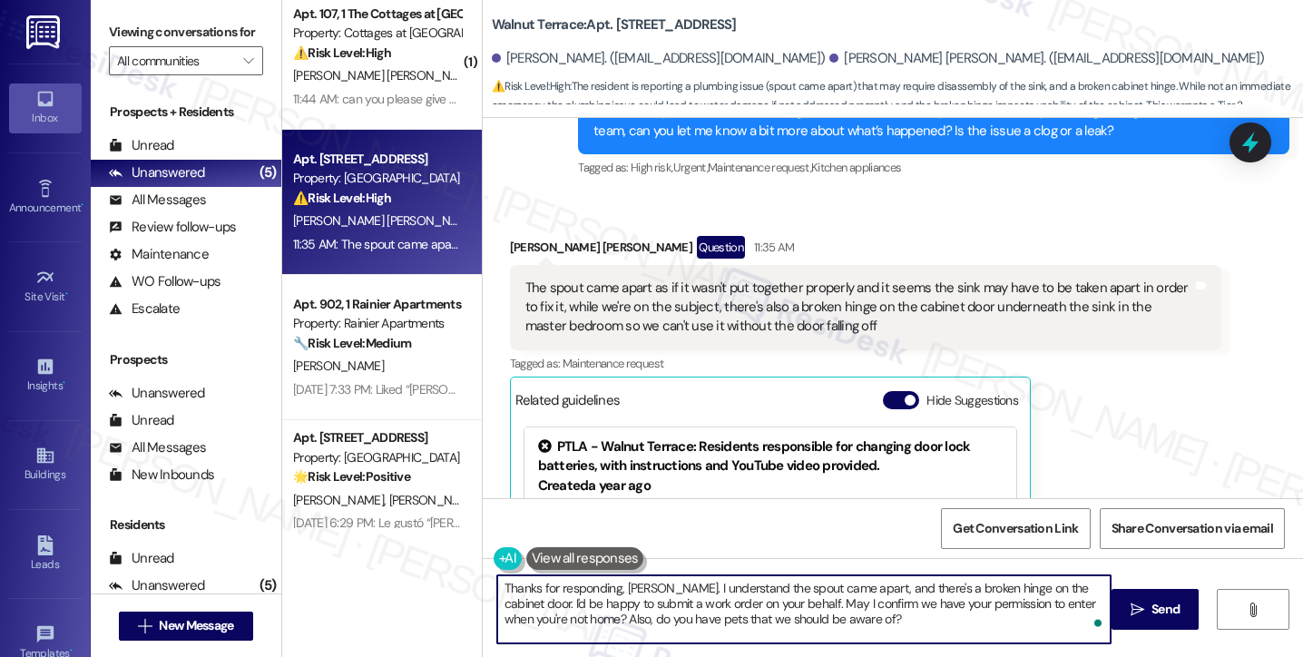
click at [778, 586] on textarea "Thanks for responding, [PERSON_NAME]. I understand the spout came apart, and th…" at bounding box center [804, 609] width 614 height 68
click at [813, 588] on textarea "Thanks for responding, [PERSON_NAME]. I understand the spout came apart, and th…" at bounding box center [804, 609] width 614 height 68
click at [1087, 585] on textarea "Thanks for responding, [PERSON_NAME]. I understand the spout came apart, and th…" at bounding box center [804, 609] width 614 height 68
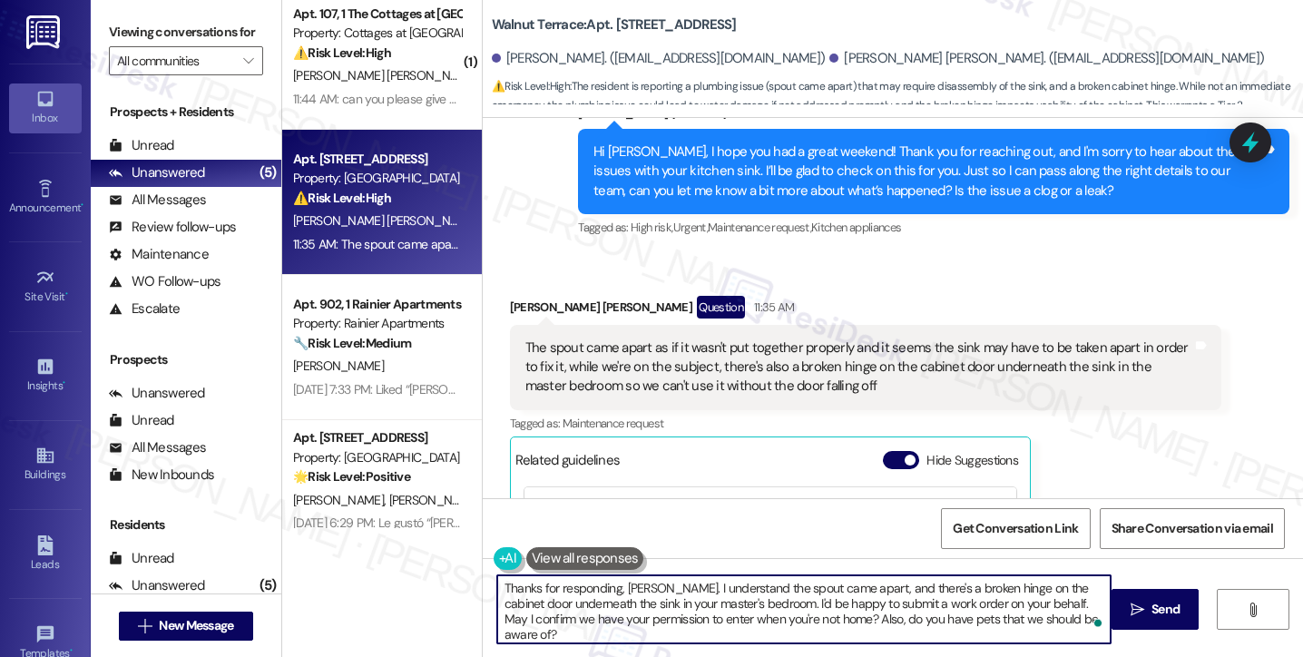
scroll to position [2505, 0]
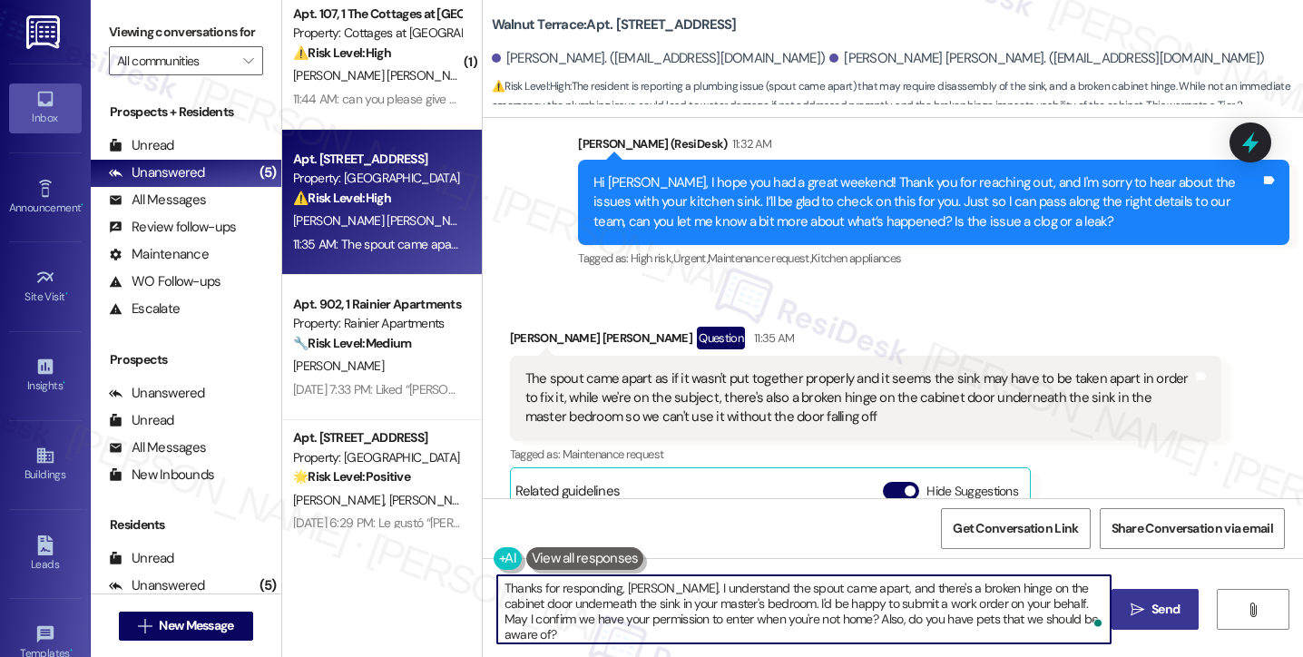
type textarea "Thanks for responding, [PERSON_NAME]. I understand the spout came apart, and th…"
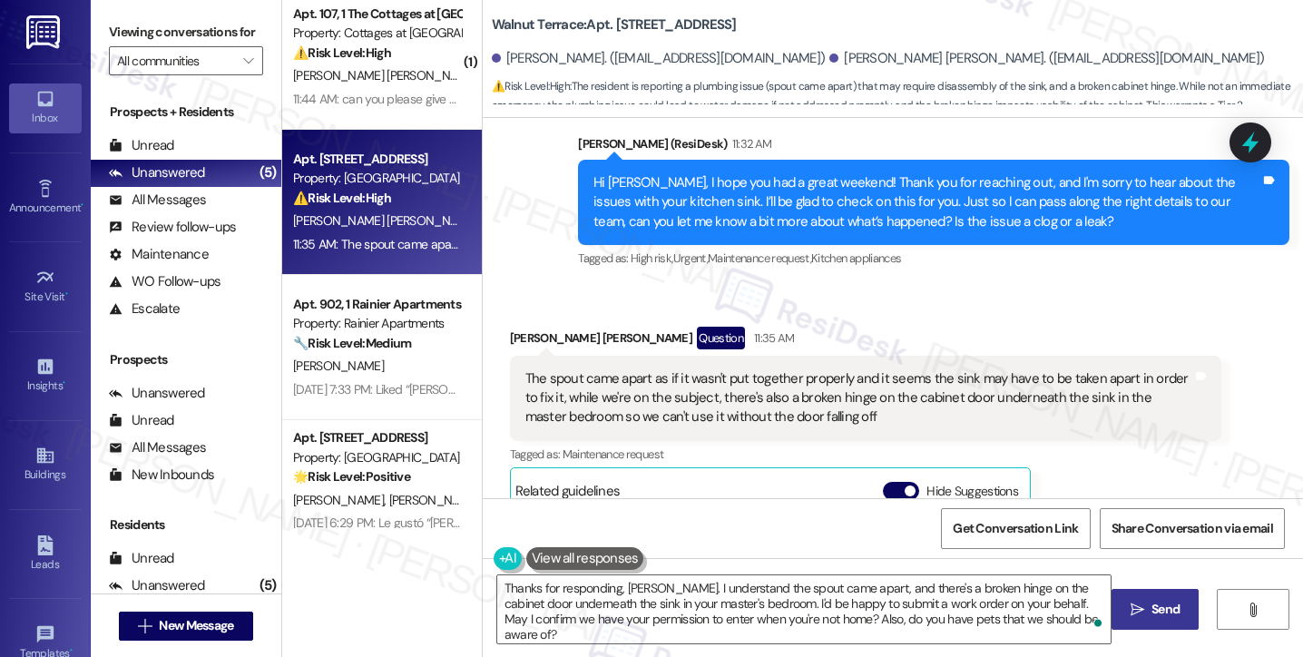
click at [1177, 625] on button " Send" at bounding box center [1156, 609] width 88 height 41
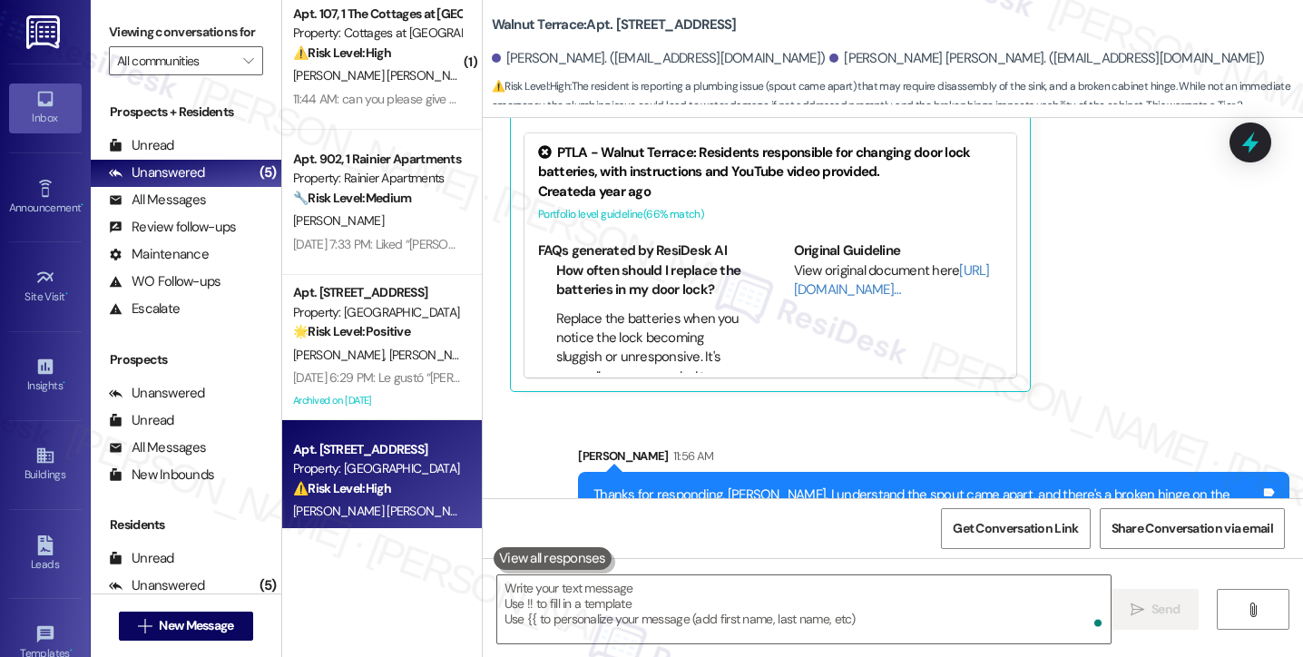
scroll to position [2943, 0]
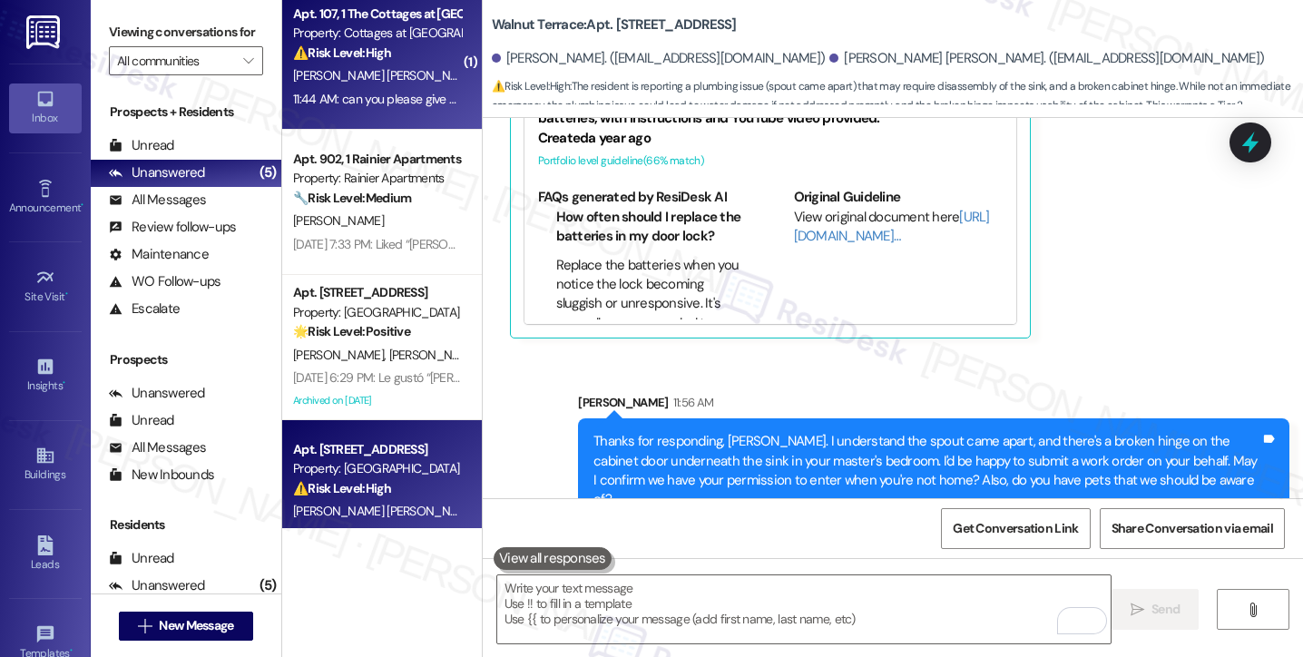
click at [398, 75] on span "[PERSON_NAME] [PERSON_NAME]" at bounding box center [385, 75] width 184 height 16
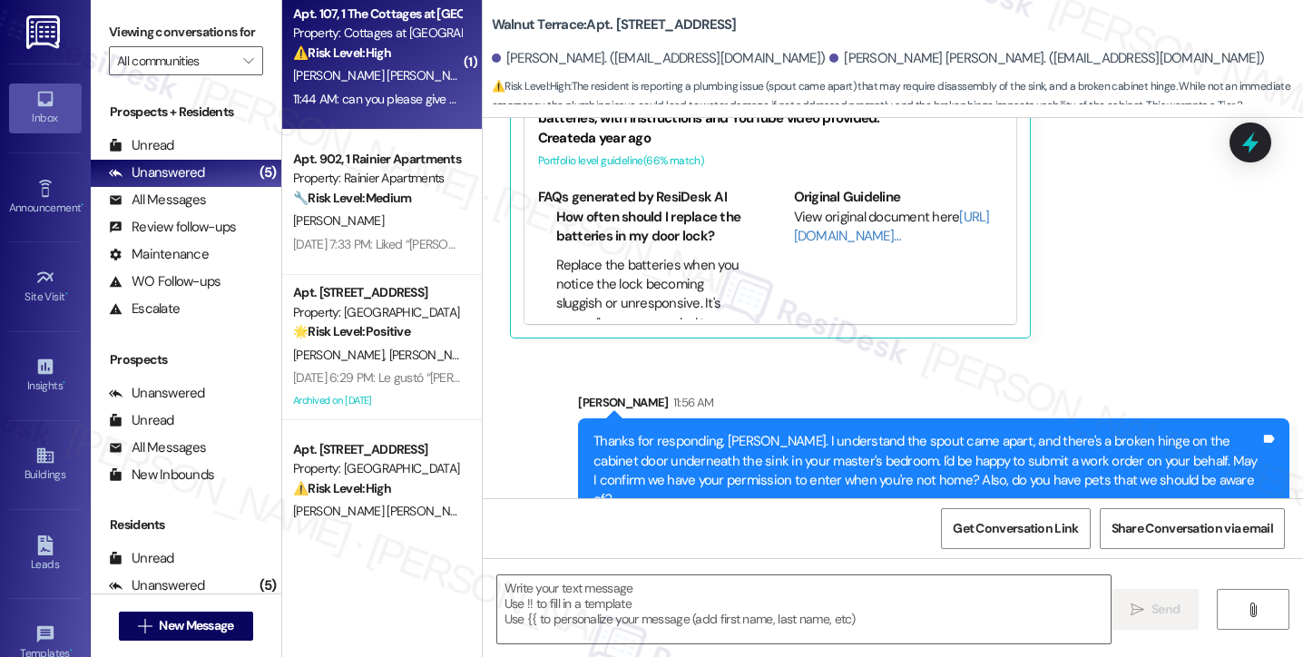
type textarea "Fetching suggested responses. Please feel free to read through the conversation…"
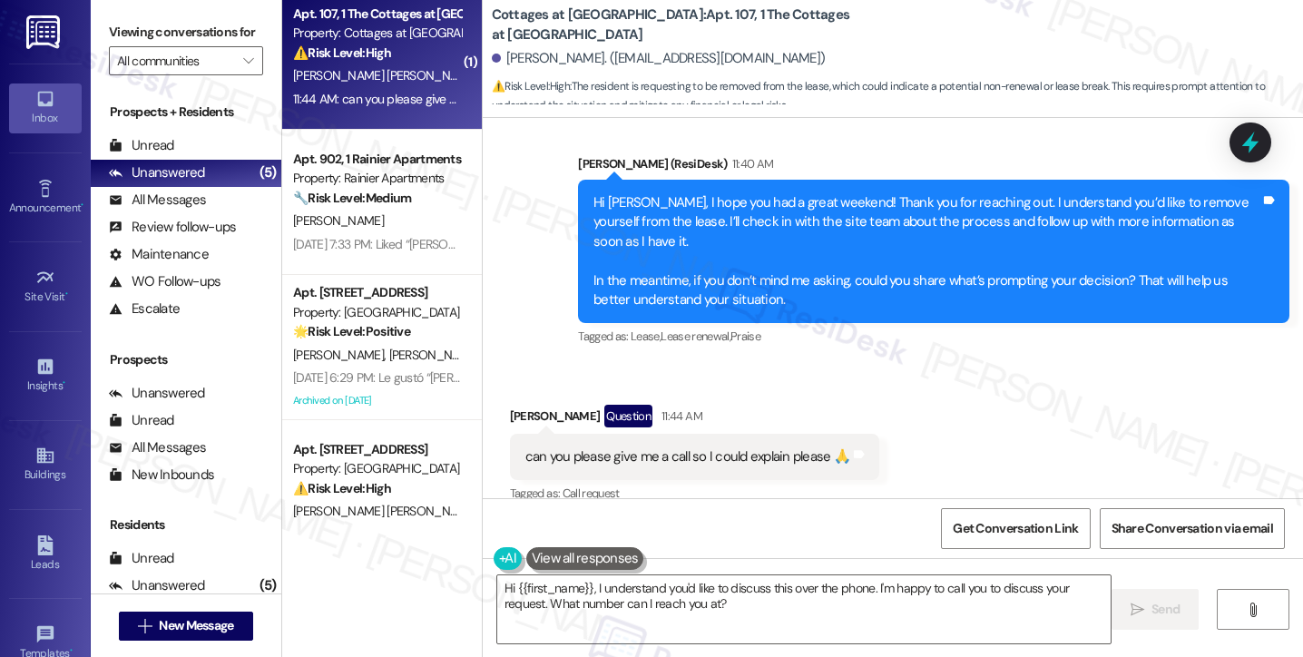
scroll to position [673, 0]
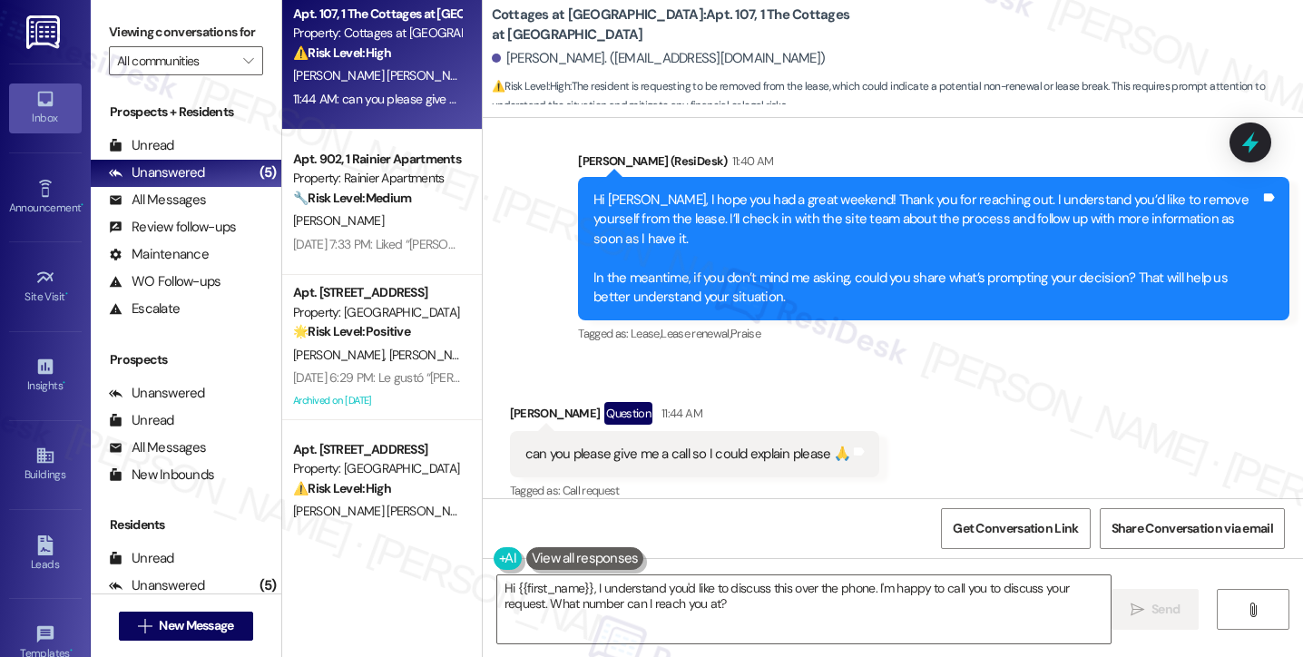
click at [704, 445] on div "can you please give me a call so I could explain please 🙏" at bounding box center [688, 454] width 325 height 19
click at [708, 172] on div "[PERSON_NAME] (ResiDesk) 11:40 AM" at bounding box center [934, 164] width 712 height 25
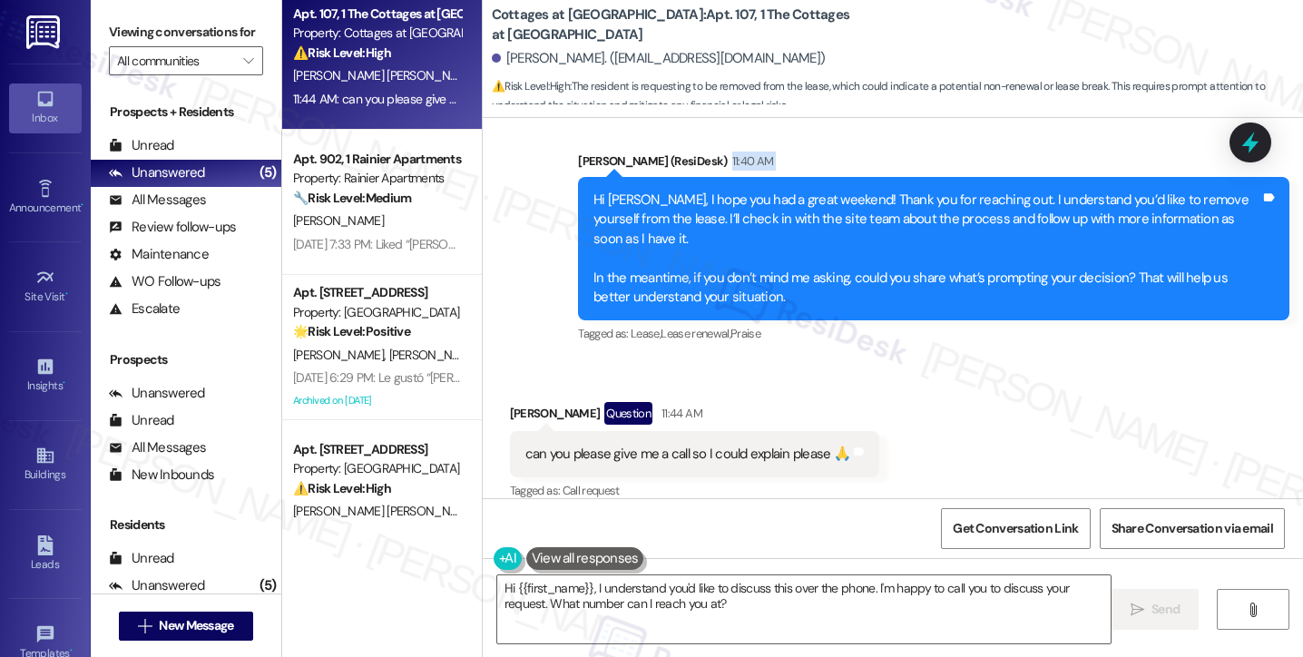
click at [708, 172] on div "[PERSON_NAME] (ResiDesk) 11:40 AM" at bounding box center [934, 164] width 712 height 25
click at [715, 595] on textarea "Hi {{first_name}}, I understand you'd like to discuss this over the phone. I'm …" at bounding box center [804, 609] width 614 height 68
click at [101, 23] on div "Viewing conversations for All communities " at bounding box center [186, 46] width 191 height 93
click at [701, 589] on textarea "Hi {{first_name}}, I understand you'd like to discuss this over the phone. I'm …" at bounding box center [804, 609] width 614 height 68
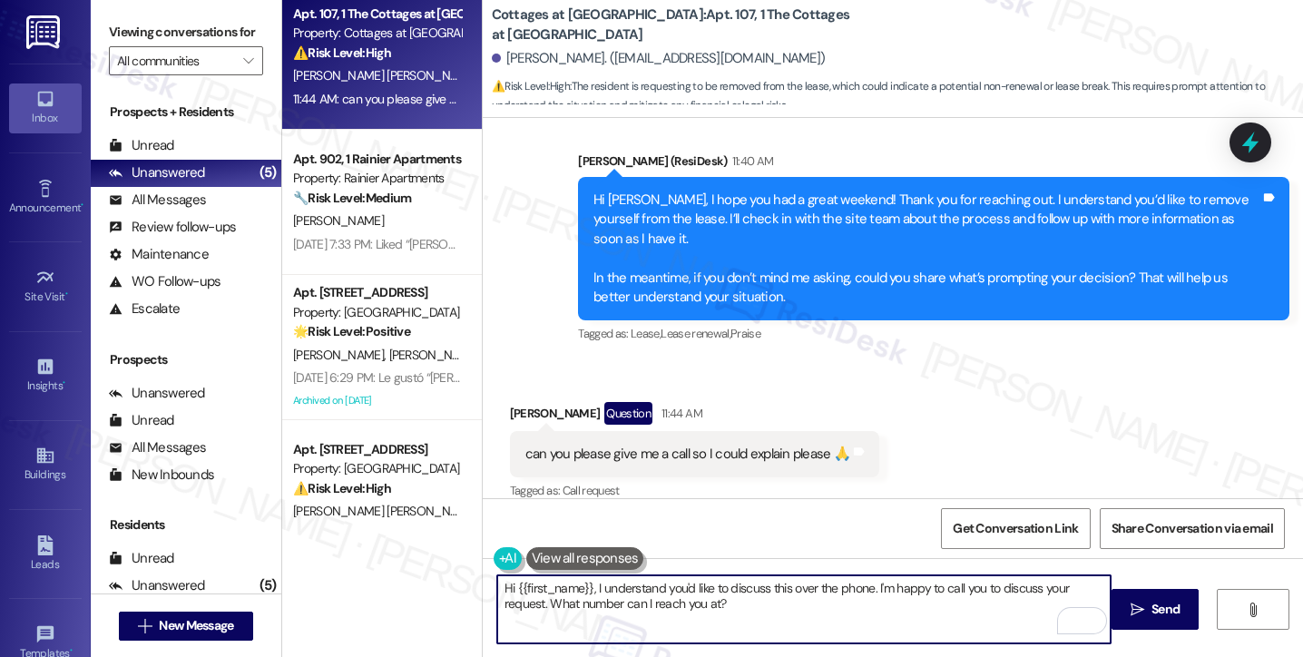
click at [701, 589] on textarea "Hi {{first_name}}, I understand you'd like to discuss this over the phone. I'm …" at bounding box center [804, 609] width 614 height 68
paste textarea "wanting to discuss this further. I'm sorry, but my number is set up for texting…"
type textarea "Hi {{first_name}}, I understand wanting to discuss this further. I'm sorry, but…"
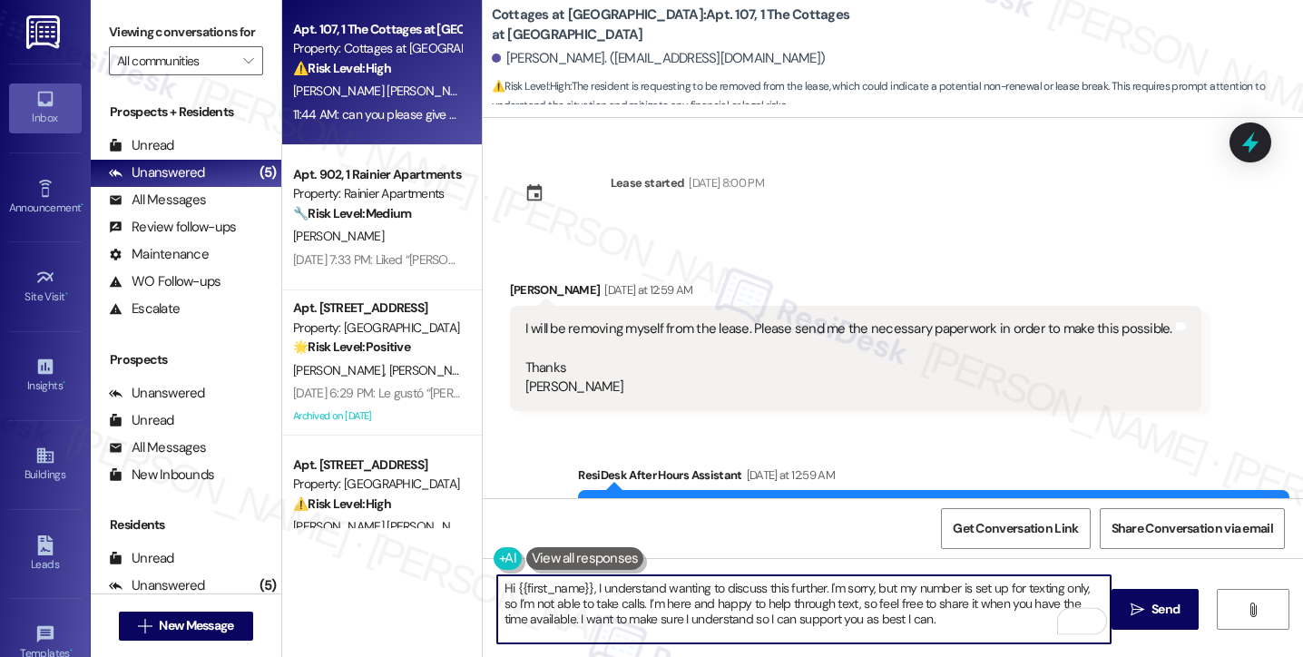
scroll to position [673, 0]
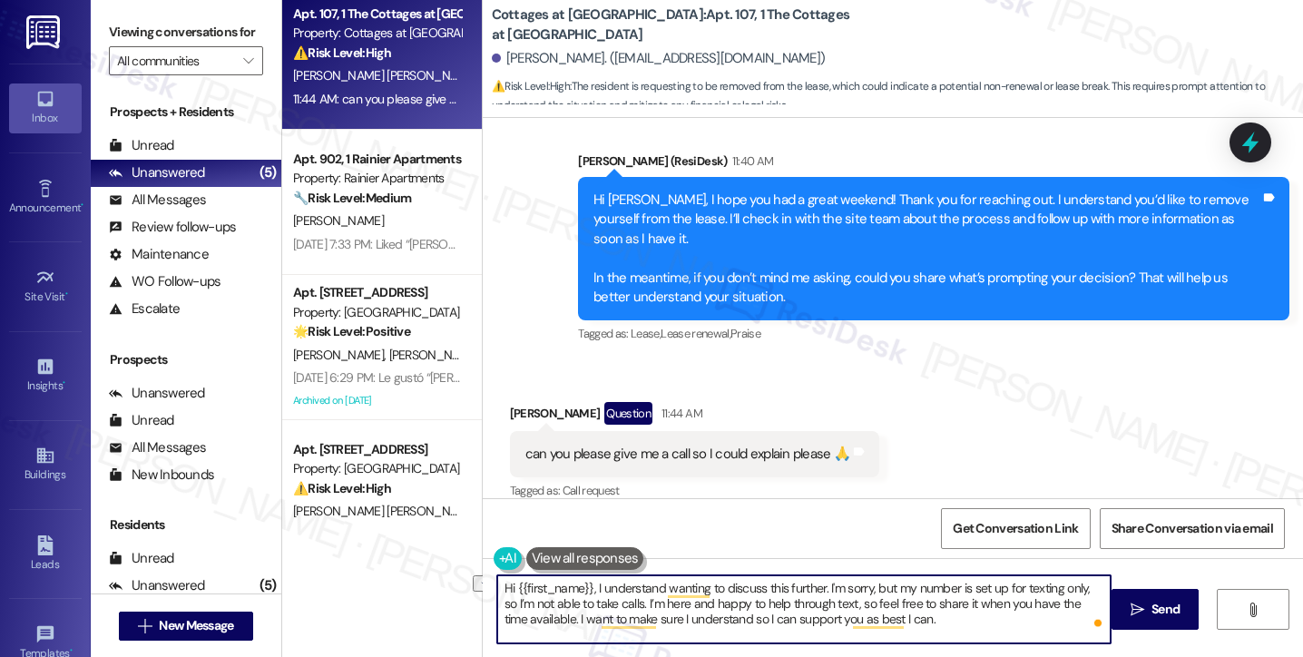
drag, startPoint x: 590, startPoint y: 588, endPoint x: 433, endPoint y: 573, distance: 157.8
click at [434, 573] on div "Apt. 107, 1 The Cottages at Vine Hill Property: Cottages at Vine Hill ⚠️ Risk L…" at bounding box center [792, 328] width 1021 height 657
click at [914, 229] on div "Hi Pascual, I hope you had a great weekend! Thank you for reaching out. I under…" at bounding box center [927, 249] width 667 height 117
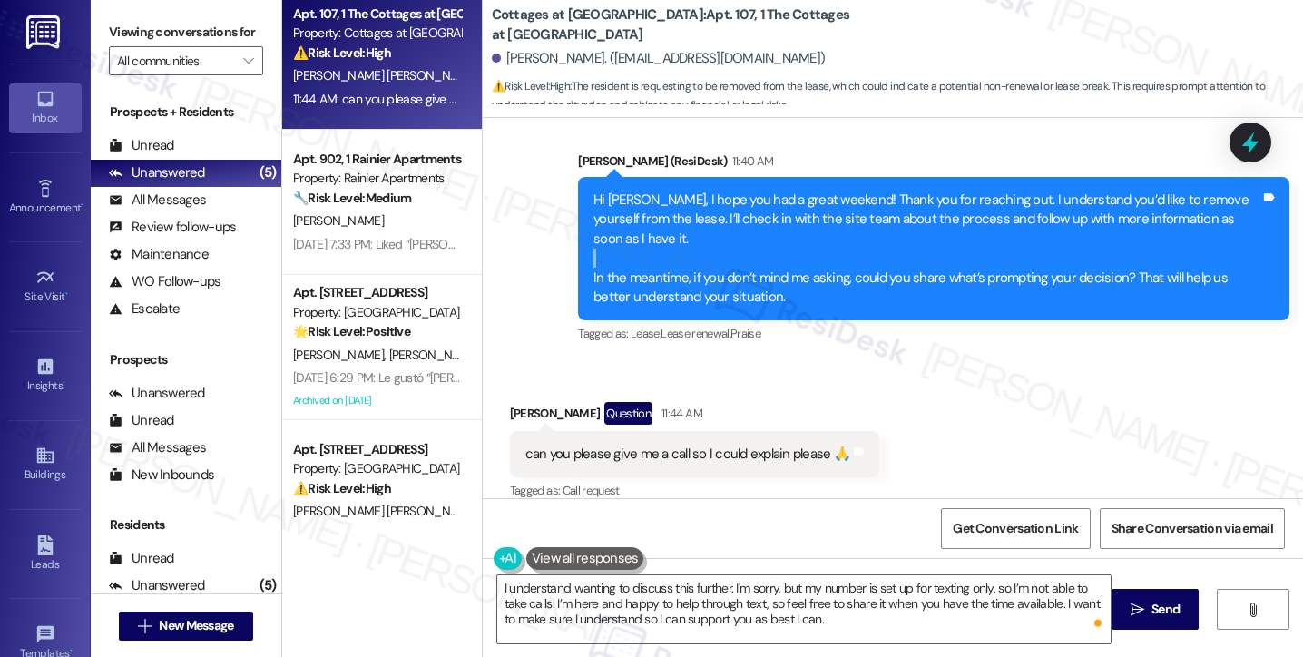
click at [914, 229] on div "Hi Pascual, I hope you had a great weekend! Thank you for reaching out. I under…" at bounding box center [927, 249] width 667 height 117
click at [706, 275] on div "Hi Pascual, I hope you had a great weekend! Thank you for reaching out. I under…" at bounding box center [927, 249] width 667 height 117
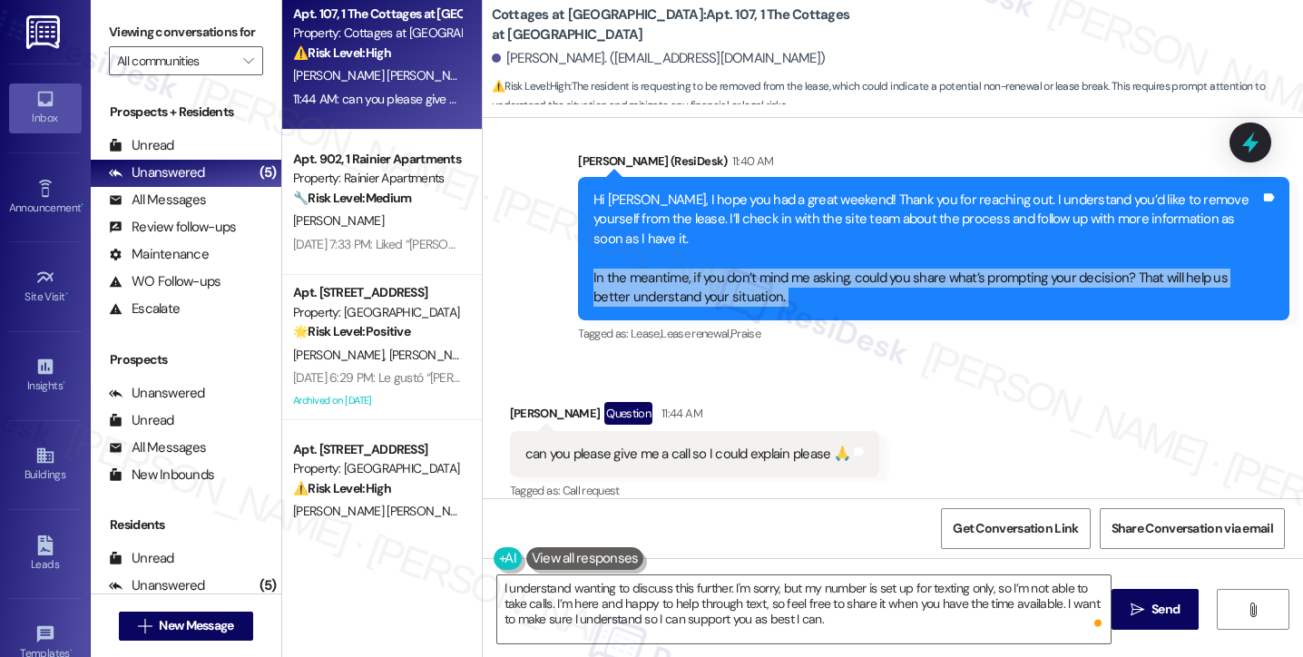
click at [706, 275] on div "Hi Pascual, I hope you had a great weekend! Thank you for reaching out. I under…" at bounding box center [927, 249] width 667 height 117
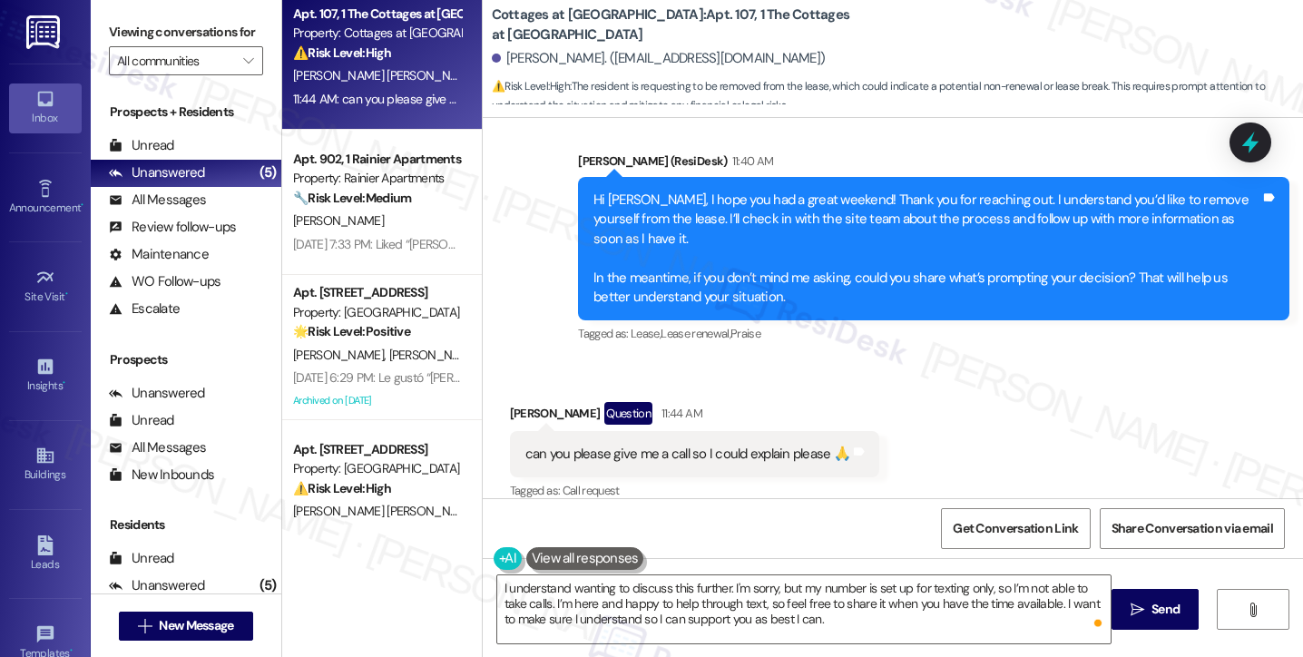
click at [963, 361] on div "Received via SMS Pascual Castaneda Martinez Question 11:44 AM can you please gi…" at bounding box center [893, 439] width 821 height 157
click at [742, 291] on div "Hi Pascual, I hope you had a great weekend! Thank you for reaching out. I under…" at bounding box center [934, 249] width 712 height 144
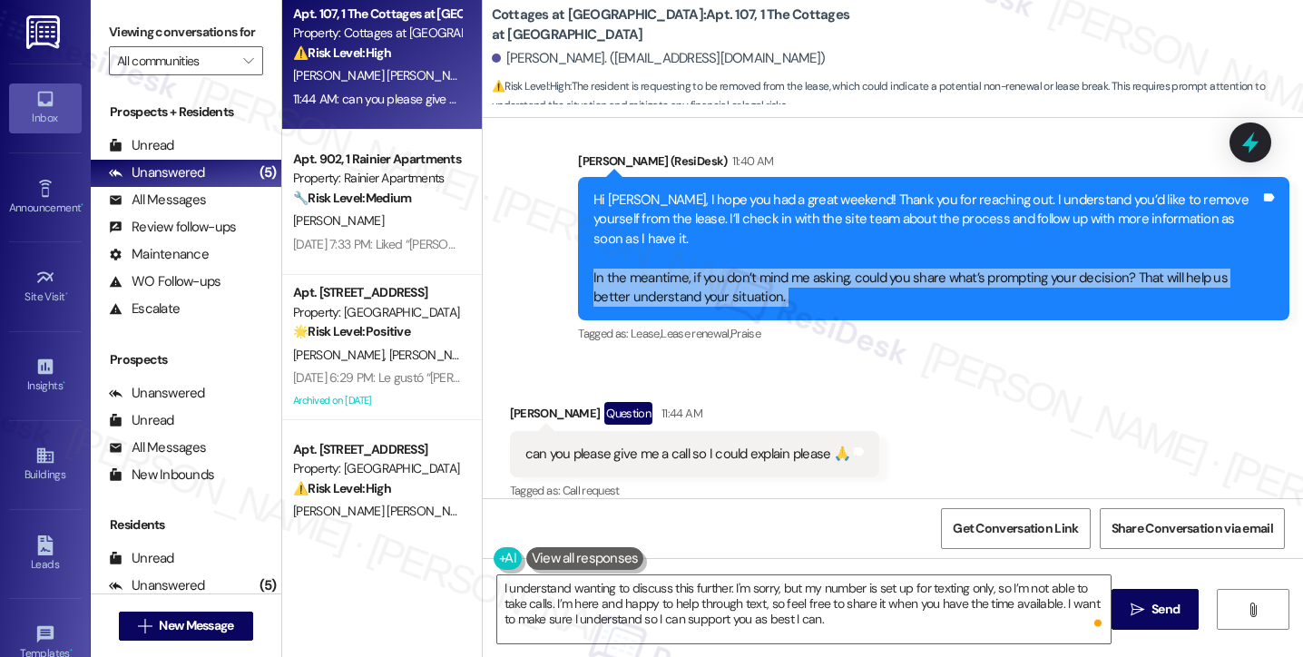
click at [742, 291] on div "Hi Pascual, I hope you had a great weekend! Thank you for reaching out. I under…" at bounding box center [934, 249] width 712 height 144
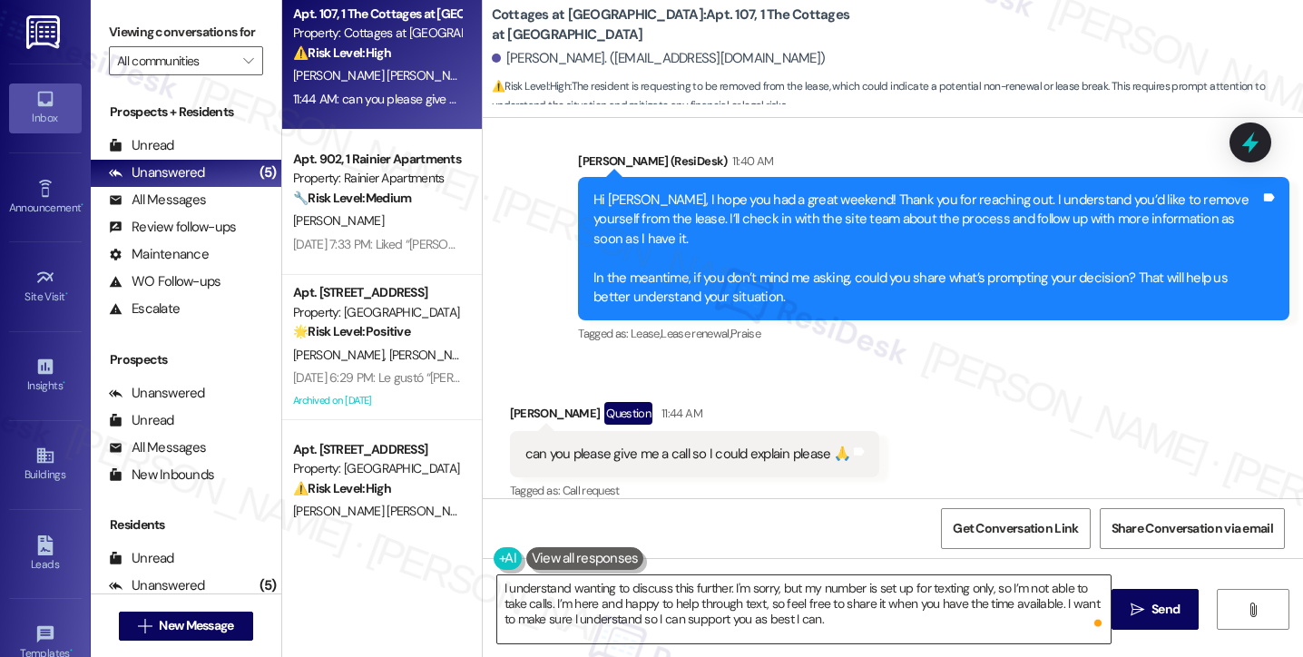
click at [637, 596] on textarea "I understand wanting to discuss this further. I'm sorry, but my number is set u…" at bounding box center [804, 609] width 614 height 68
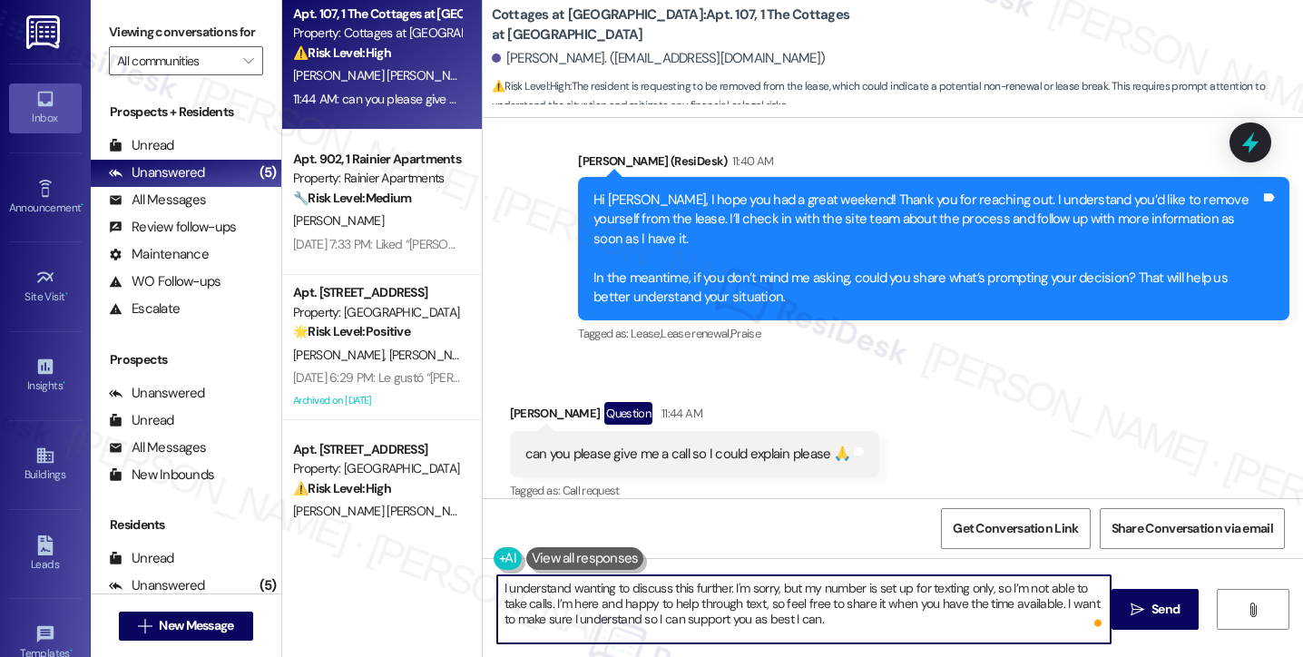
click at [637, 596] on textarea "I understand wanting to discuss this further. I'm sorry, but my number is set u…" at bounding box center [804, 609] width 614 height 68
click at [857, 604] on textarea "I understand wanting to discuss this further. I'm sorry, but my number is set u…" at bounding box center [804, 609] width 614 height 68
drag, startPoint x: 1056, startPoint y: 603, endPoint x: 1039, endPoint y: 630, distance: 31.8
click at [1039, 630] on textarea "I understand wanting to discuss this further. I'm sorry, but my number is set u…" at bounding box center [804, 609] width 614 height 68
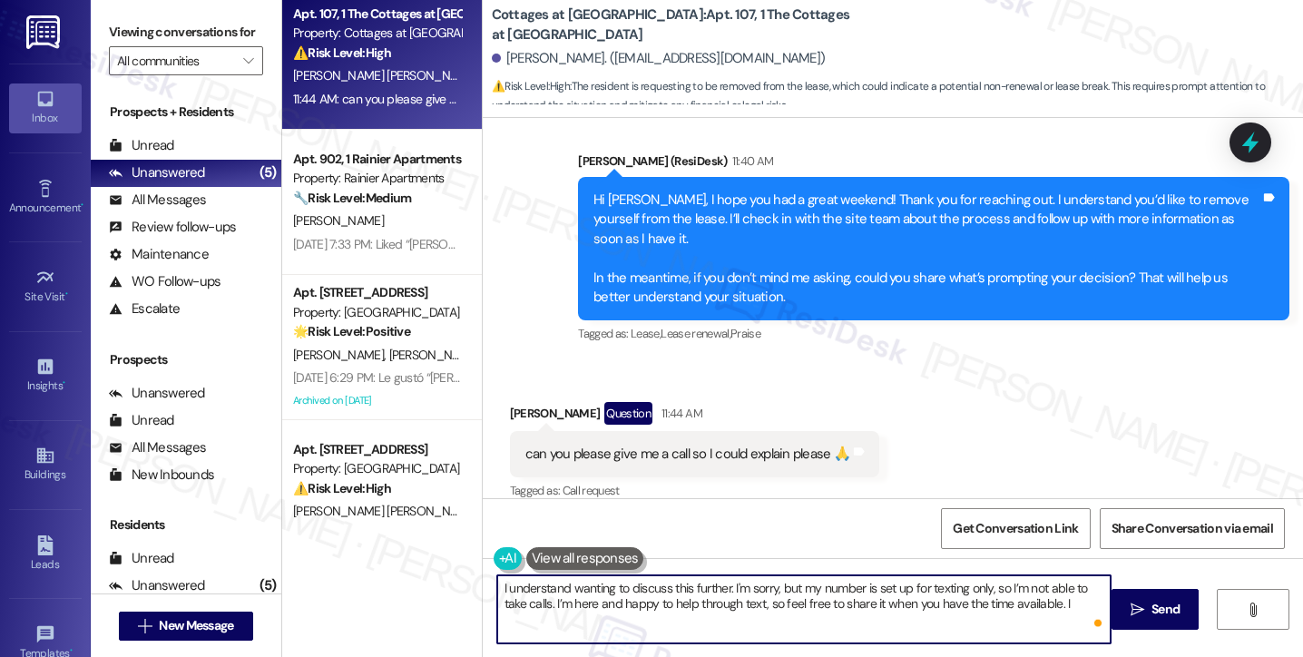
type textarea "I understand wanting to discuss this further. I'm sorry, but my number is set u…"
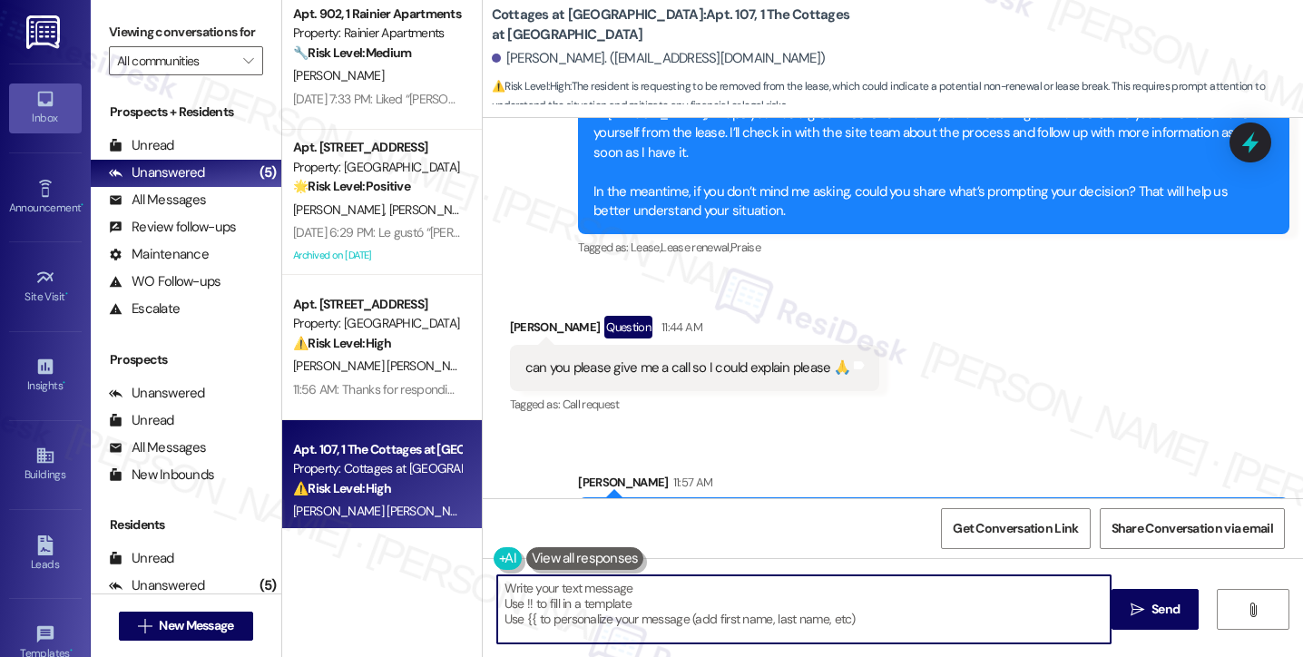
scroll to position [819, 0]
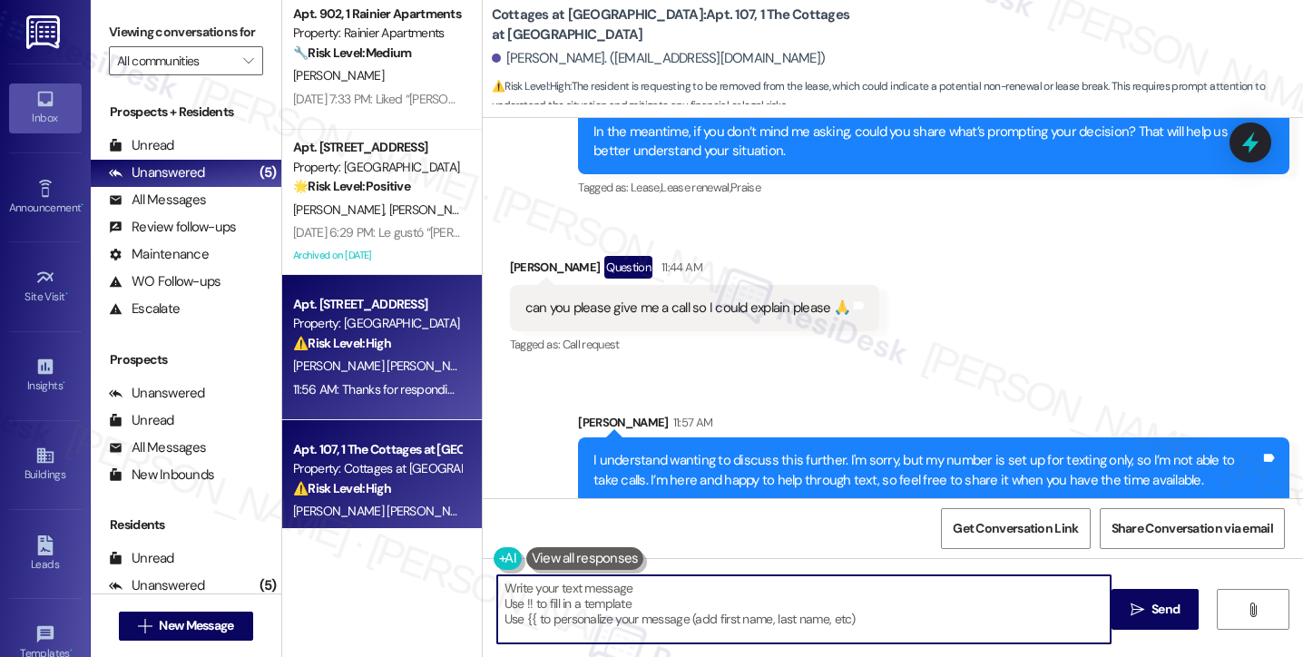
click at [282, 362] on div "Apt. 04, 1 Walnut Terrace Property: Walnut Terrace ⚠️ Risk Level: High The resi…" at bounding box center [382, 347] width 200 height 145
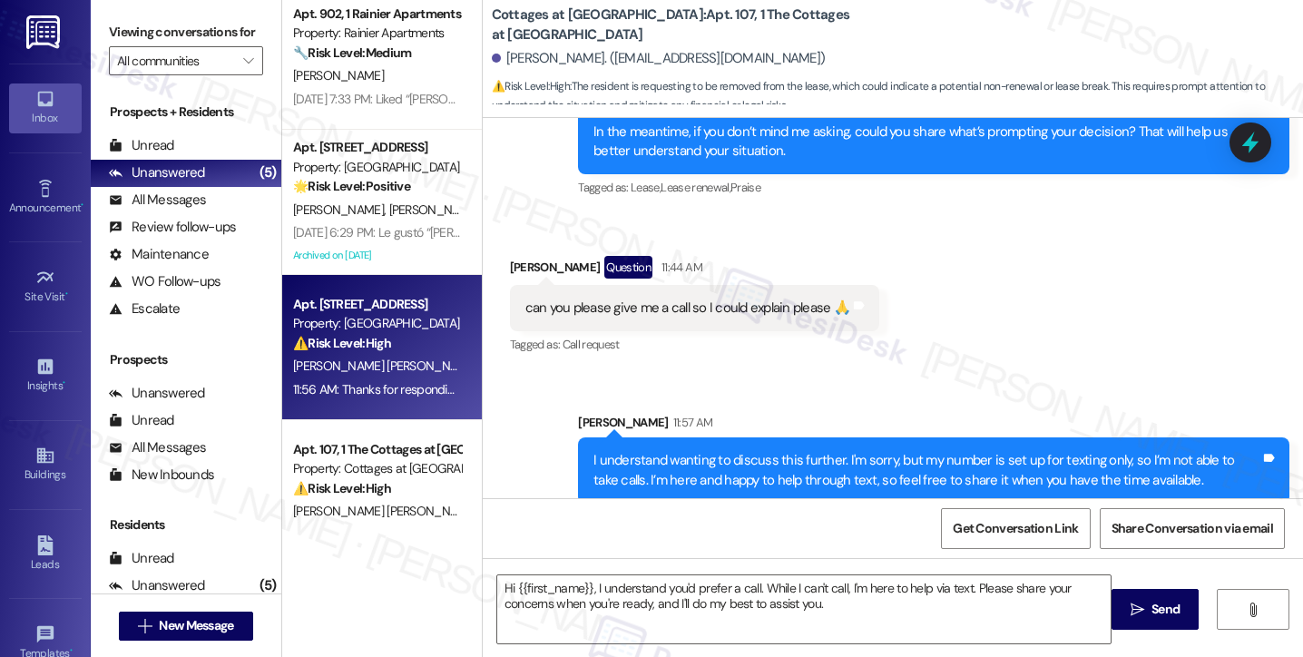
type textarea "Fetching suggested responses. Please feel free to read through the conversation…"
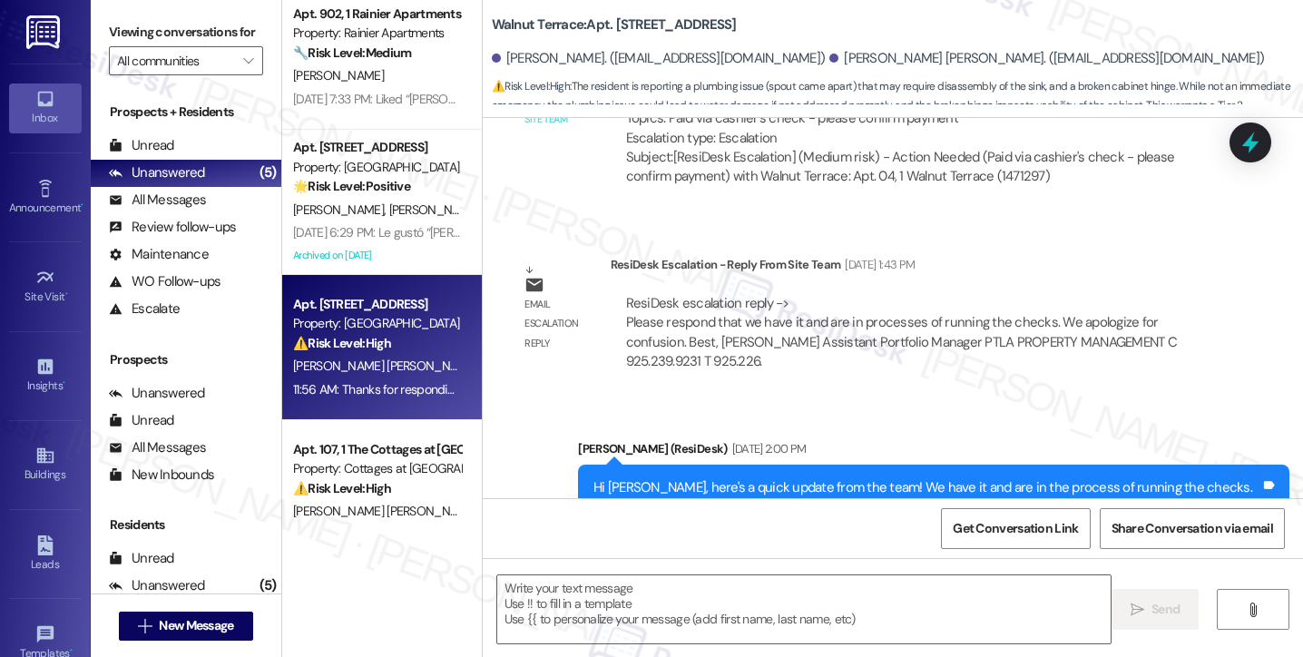
type textarea "Fetching suggested responses. Please feel free to read through the conversation…"
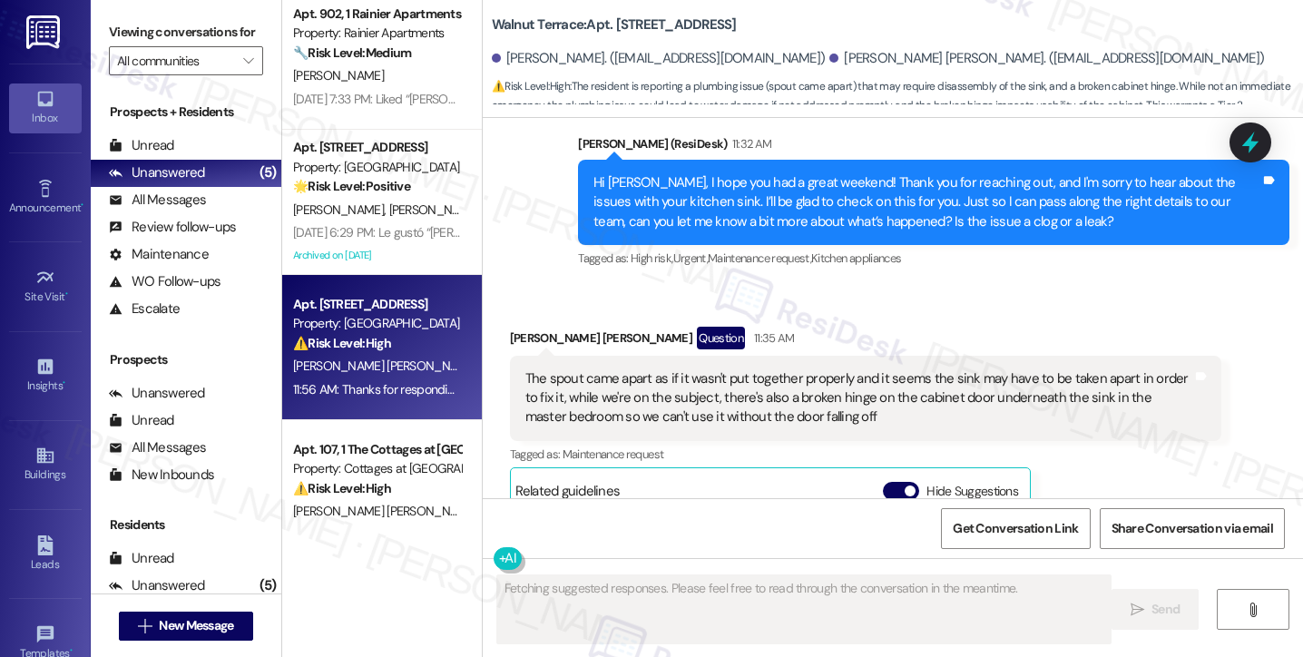
scroll to position [2970, 0]
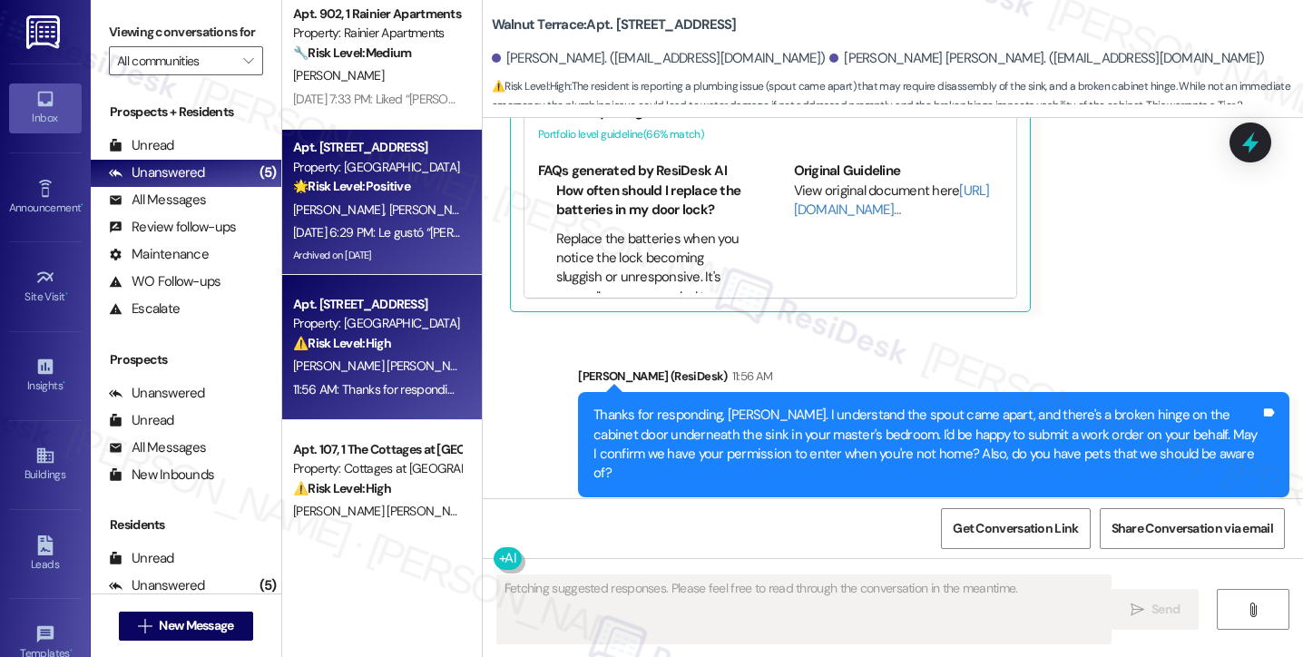
click at [403, 219] on div "I. Cervantes S. Hernandez" at bounding box center [377, 210] width 172 height 23
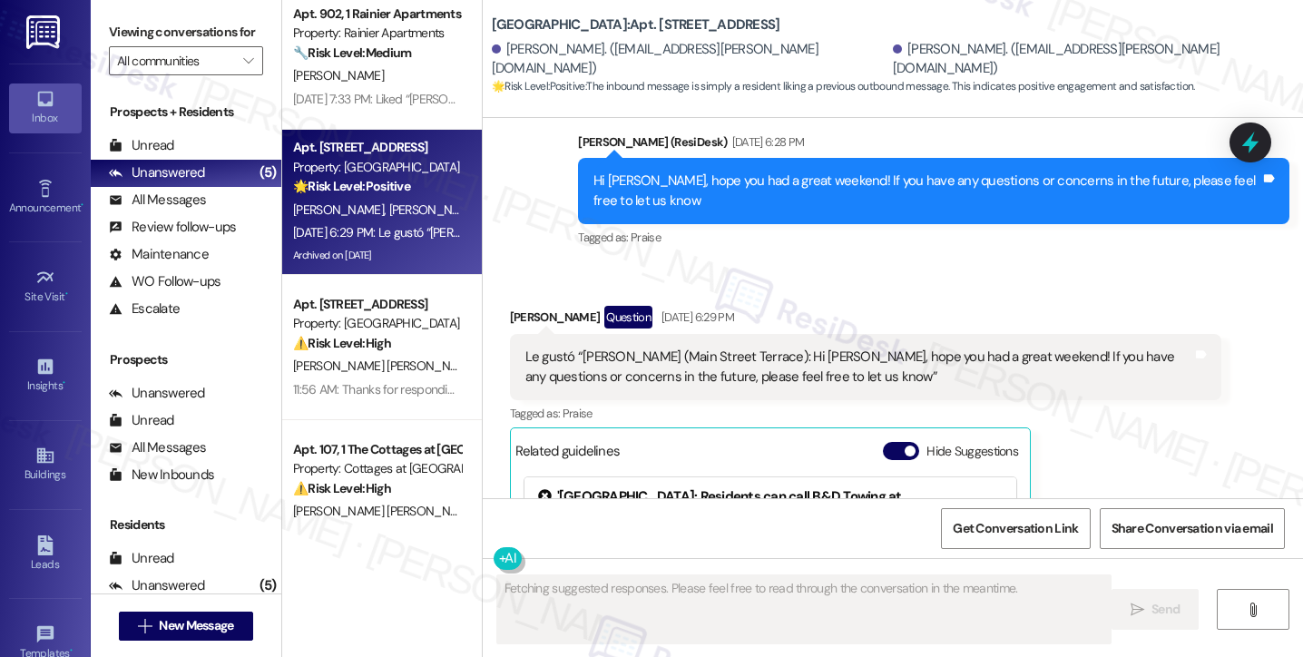
scroll to position [20648, 0]
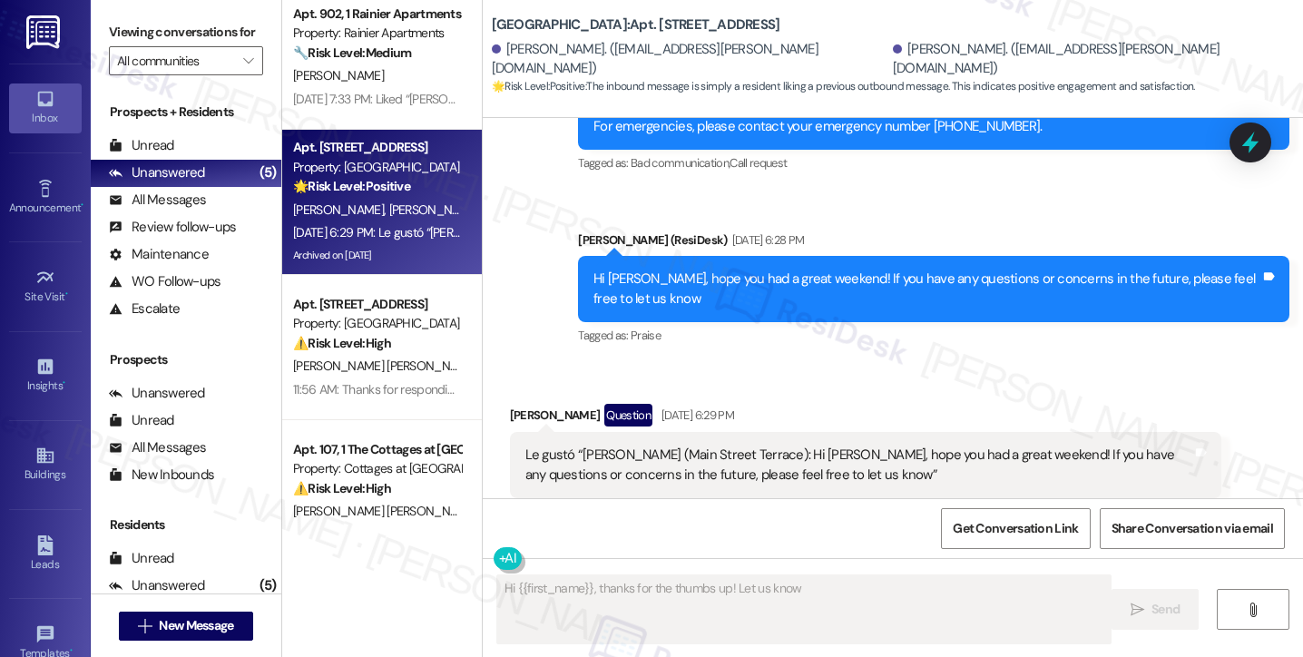
click at [842, 270] on div "Hi Ivette, hope you had a great weekend! If you have any questions or concerns …" at bounding box center [927, 289] width 667 height 39
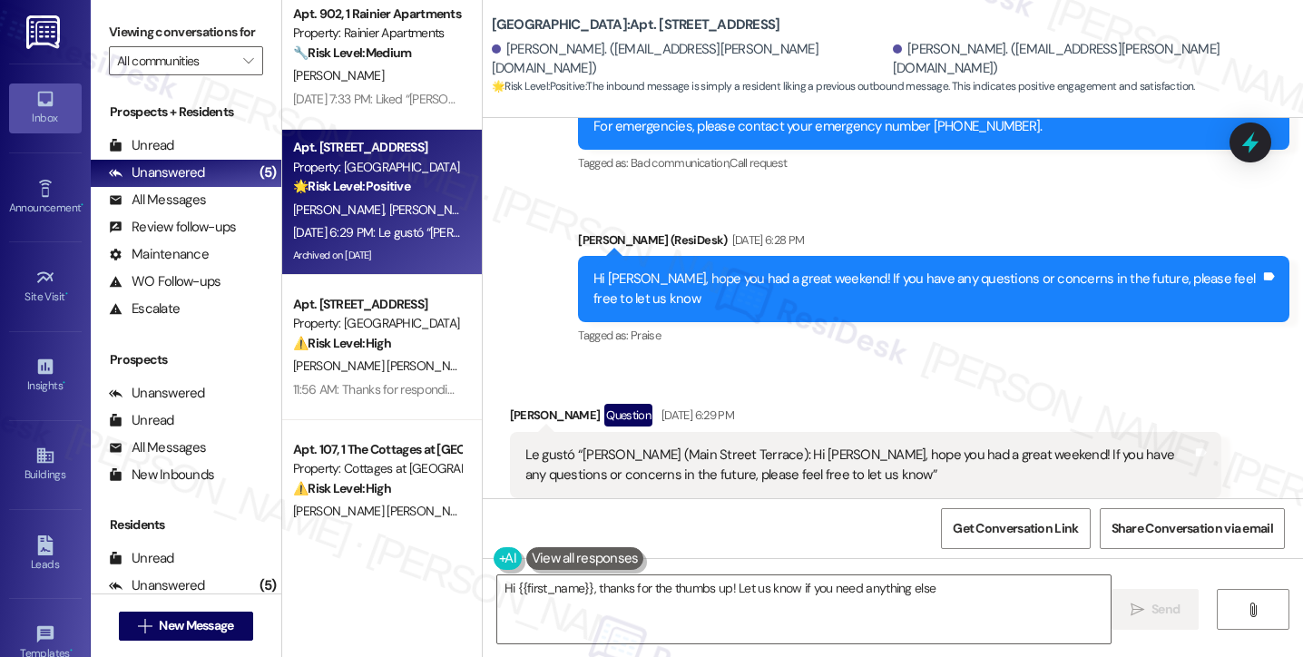
type textarea "Hi {{first_name}}, thanks for the thumbs up! Let us know if you need anything e…"
click at [842, 270] on div "Hi Ivette, hope you had a great weekend! If you have any questions or concerns …" at bounding box center [927, 289] width 667 height 39
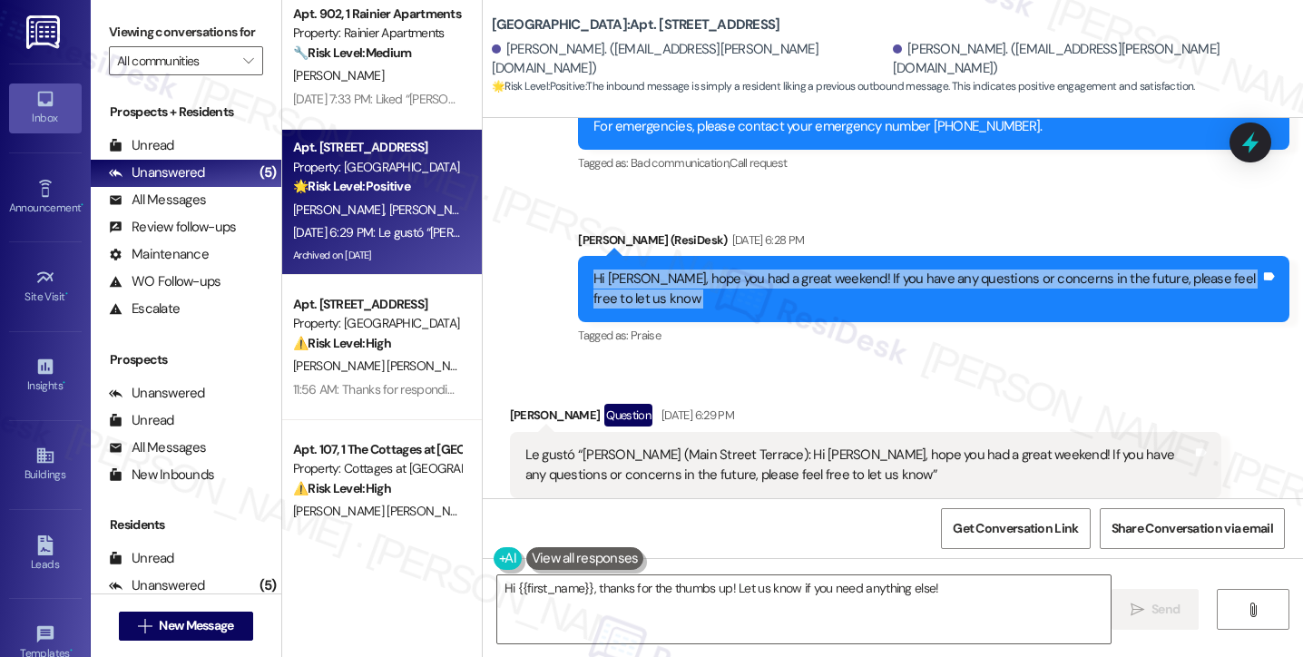
click at [842, 270] on div "Hi Ivette, hope you had a great weekend! If you have any questions or concerns …" at bounding box center [927, 289] width 667 height 39
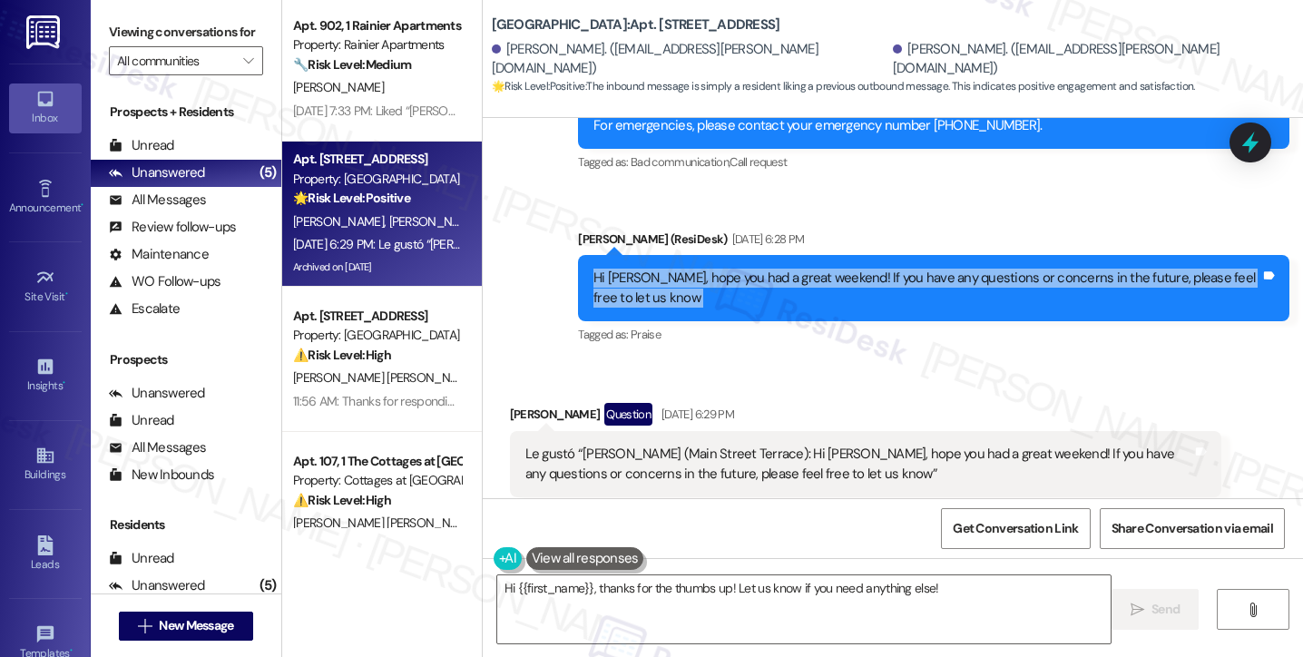
scroll to position [0, 0]
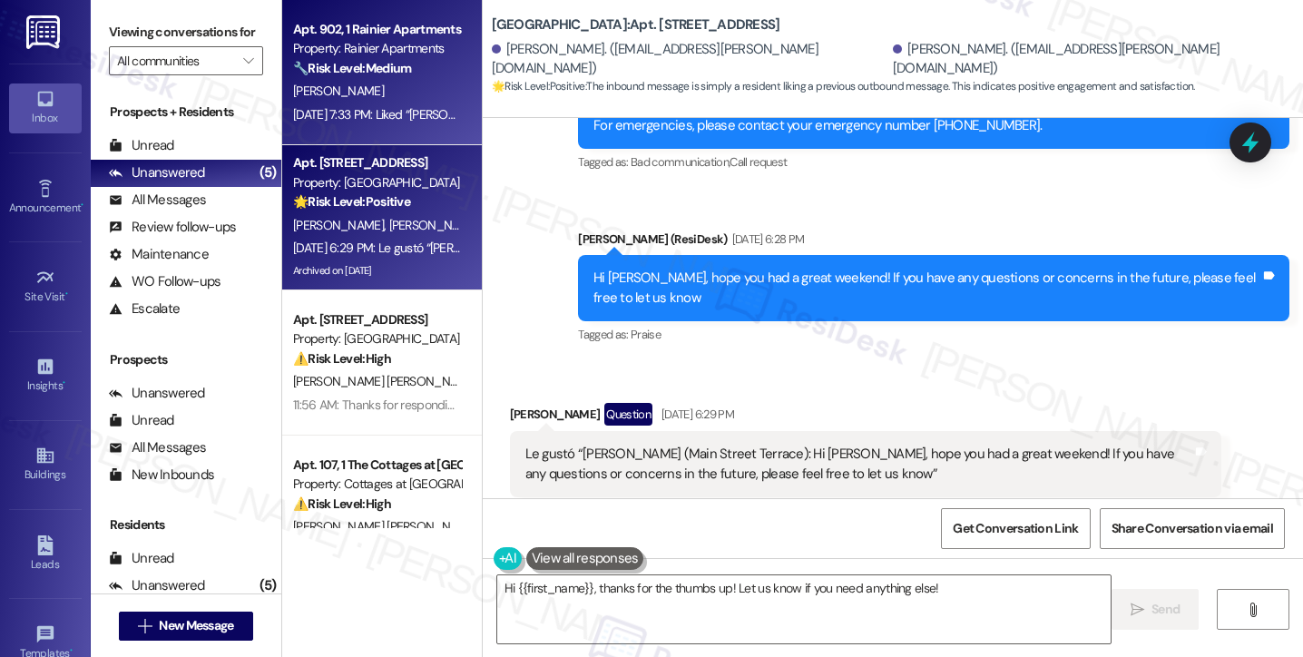
click at [396, 102] on div "[PERSON_NAME]" at bounding box center [377, 91] width 172 height 23
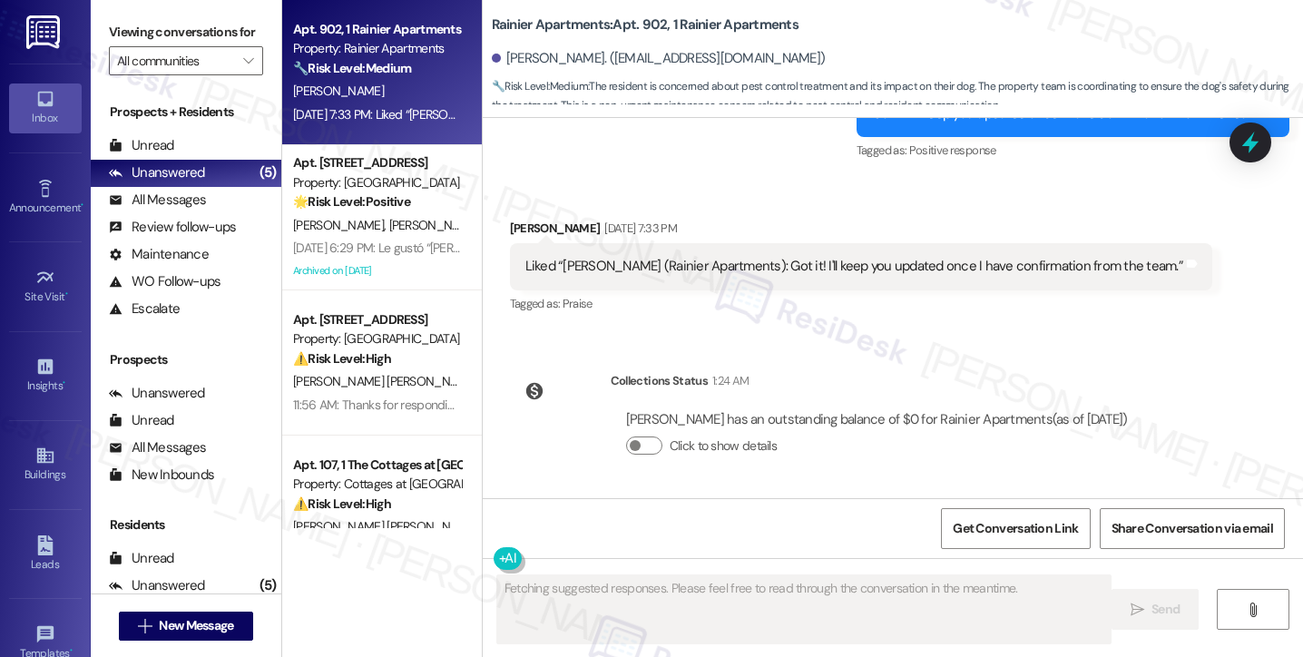
scroll to position [5400, 0]
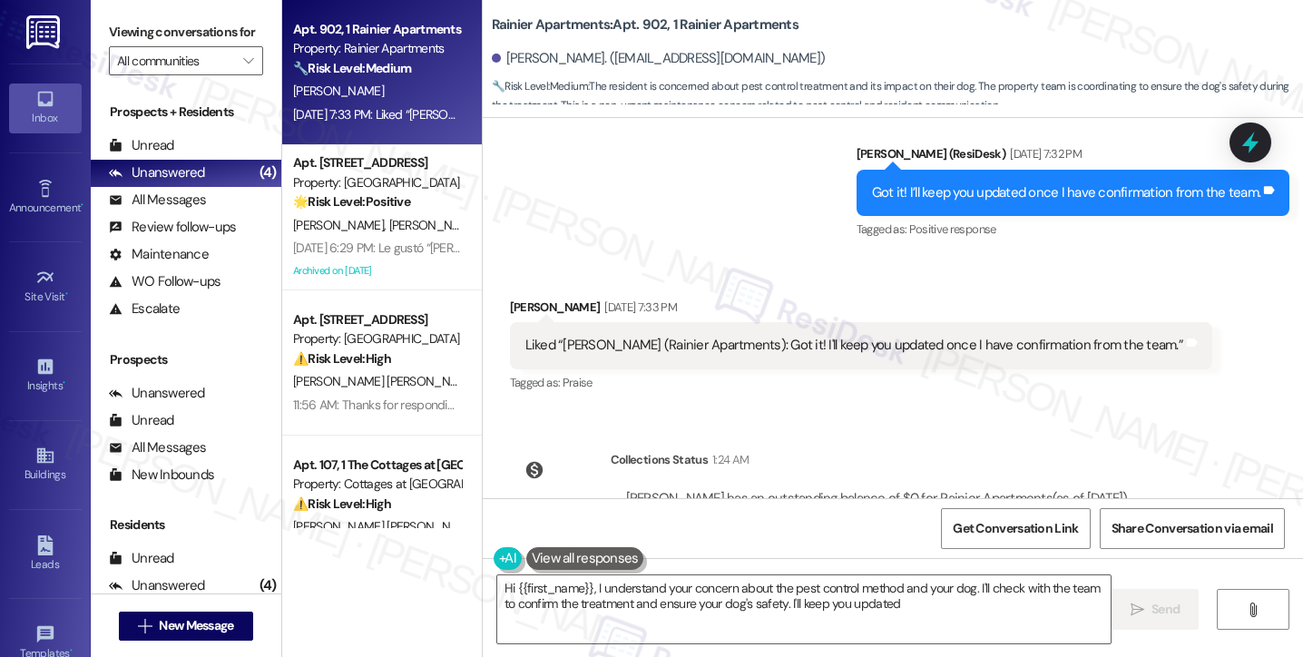
type textarea "Hi {{first_name}}, I understand your concern about the pest control method and …"
